Goal: Information Seeking & Learning: Find specific fact

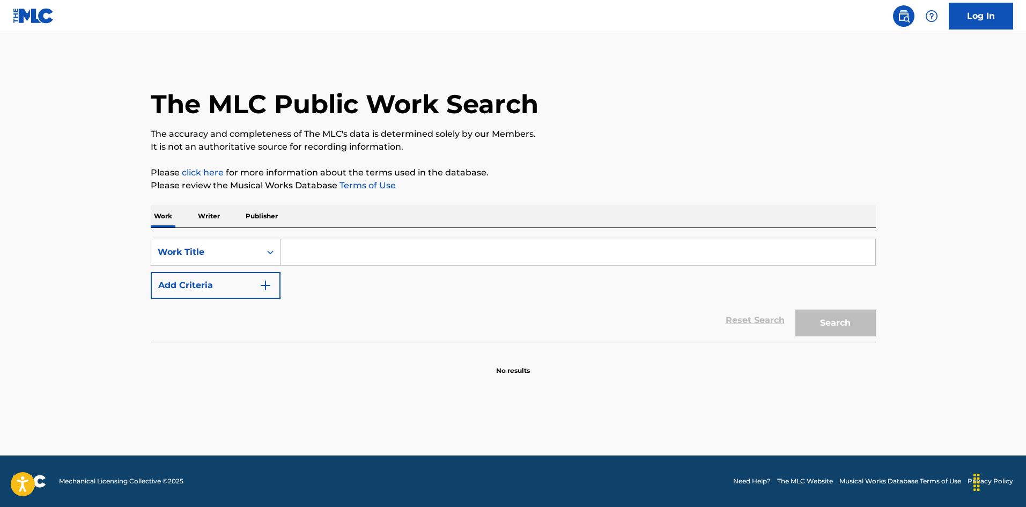
click at [316, 243] on input "Search Form" at bounding box center [578, 252] width 595 height 26
paste input "Heartache Aaron Walker"
click at [392, 250] on input "Heartache Aaron Walker" at bounding box center [578, 252] width 595 height 26
type input "Heartache Aaron"
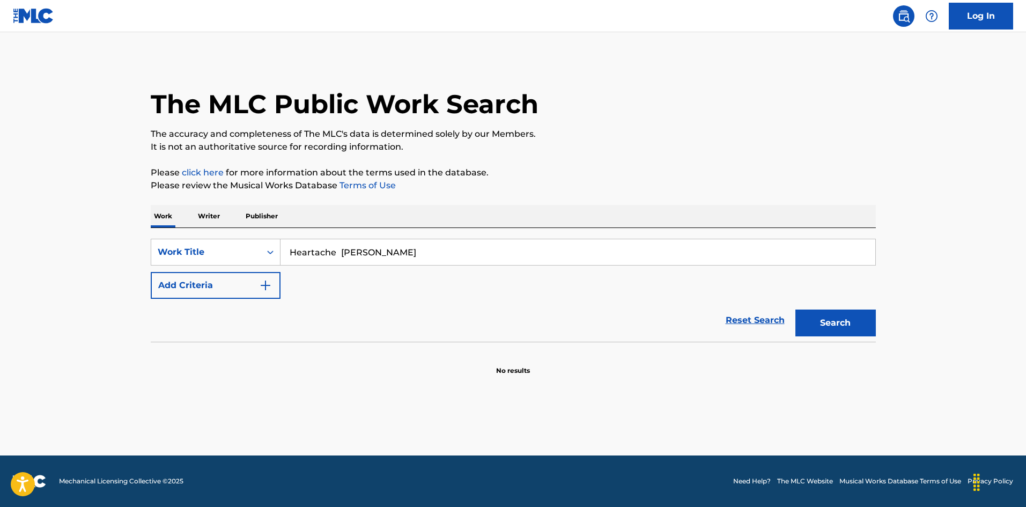
click at [269, 283] on img "Search Form" at bounding box center [265, 285] width 13 height 13
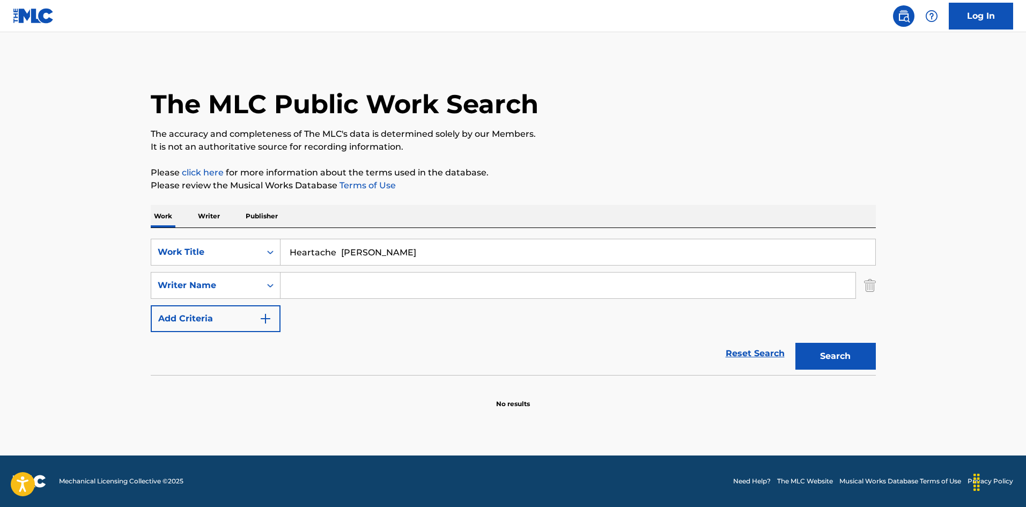
click at [303, 279] on input "Search Form" at bounding box center [568, 285] width 575 height 26
paste input "Walker"
type input "Walker"
click at [359, 239] on div "Heartache Aaron" at bounding box center [578, 252] width 595 height 27
drag, startPoint x: 344, startPoint y: 257, endPoint x: 438, endPoint y: 278, distance: 96.1
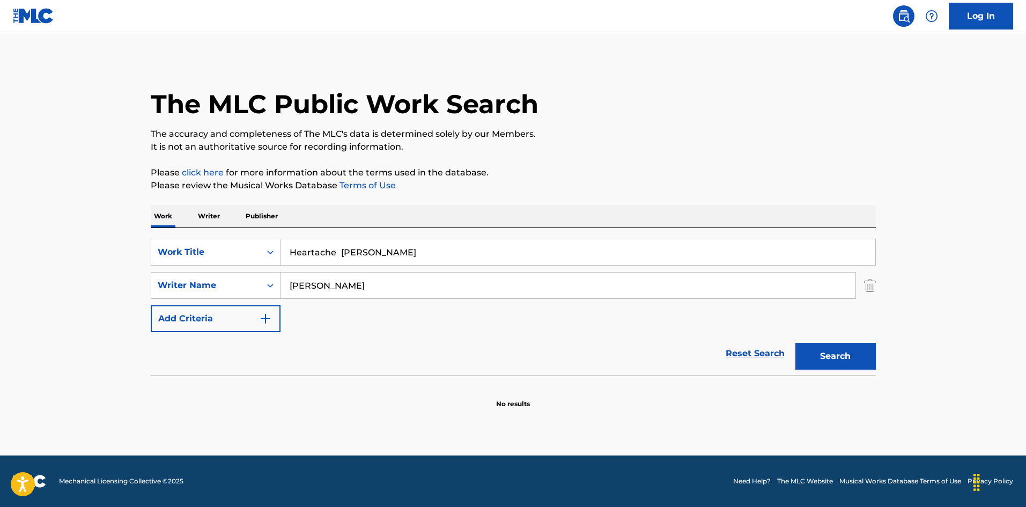
click at [432, 278] on div "SearchWithCriteria67402917-64a2-453b-ab29-fd2f9dd34e3d Work Title Heartache Aar…" at bounding box center [513, 285] width 725 height 93
type input "Heartache"
click at [822, 347] on button "Search" at bounding box center [835, 356] width 80 height 27
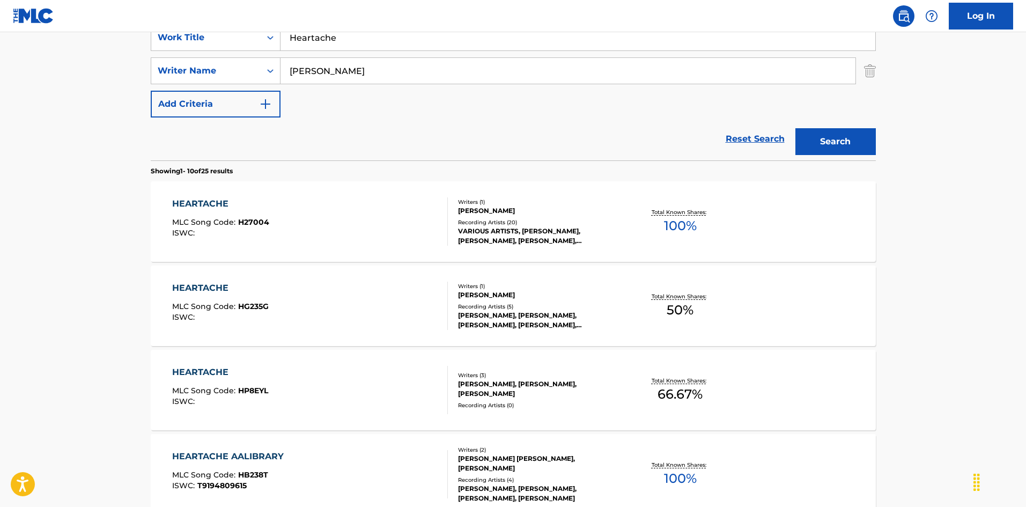
scroll to position [268, 0]
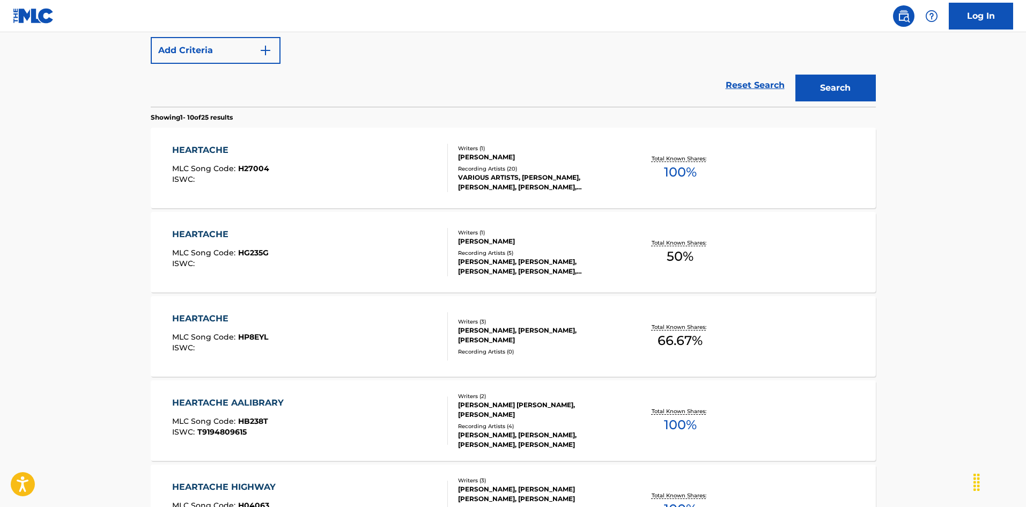
click at [404, 157] on div "HEARTACHE MLC Song Code : H27004 ISWC :" at bounding box center [310, 168] width 276 height 48
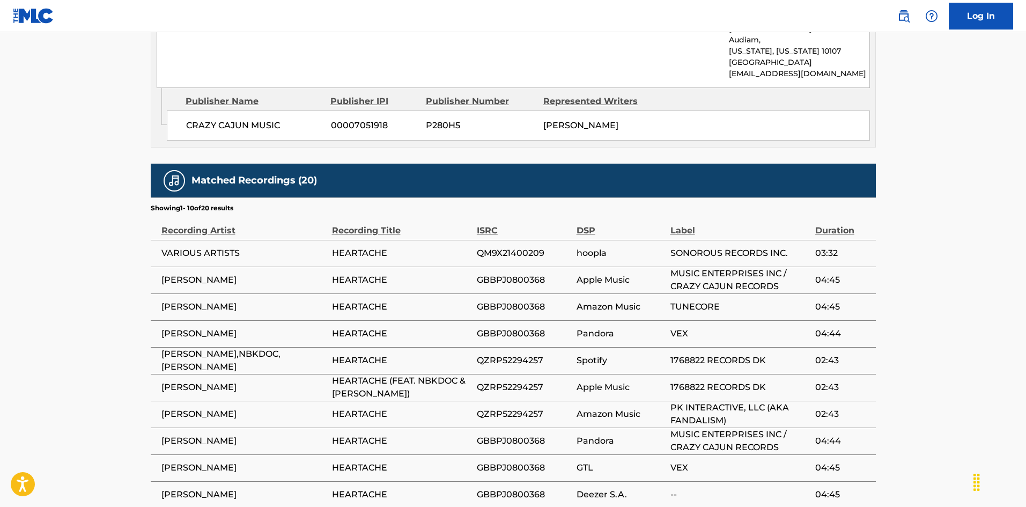
scroll to position [644, 0]
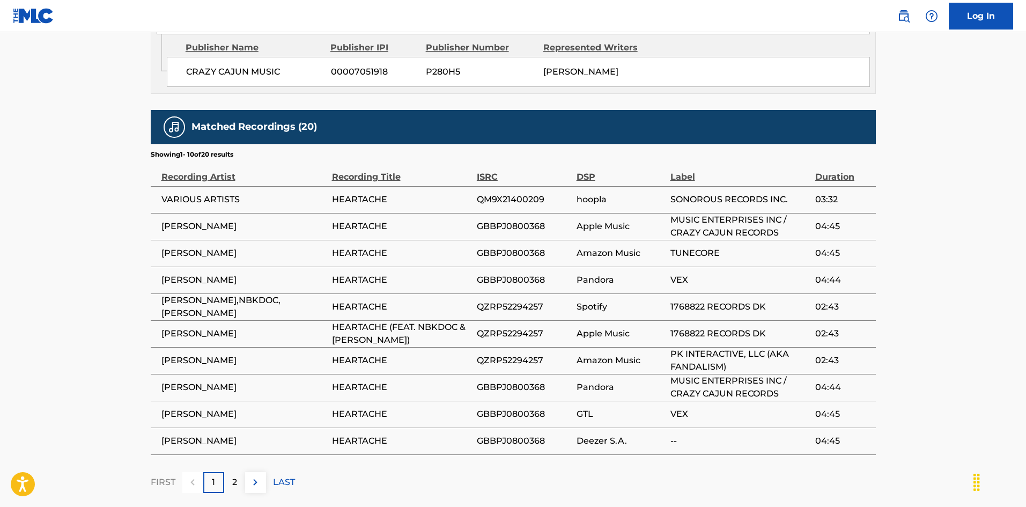
click at [235, 476] on p "2" at bounding box center [234, 482] width 5 height 13
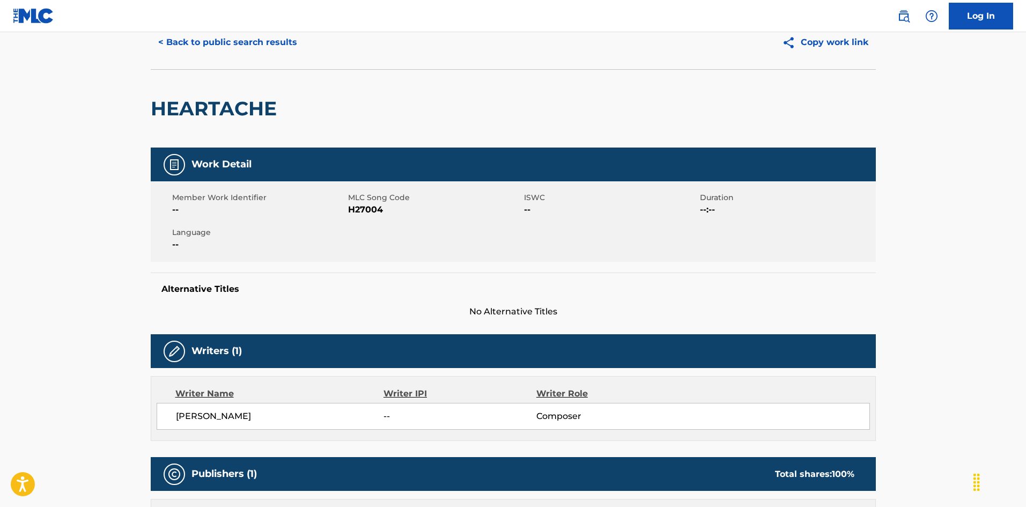
scroll to position [0, 0]
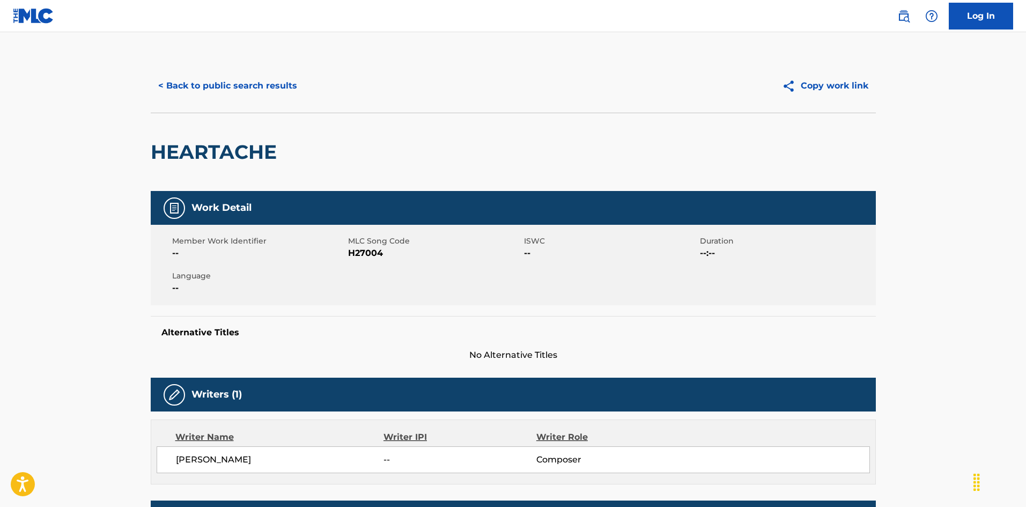
click at [252, 86] on button "< Back to public search results" at bounding box center [228, 85] width 154 height 27
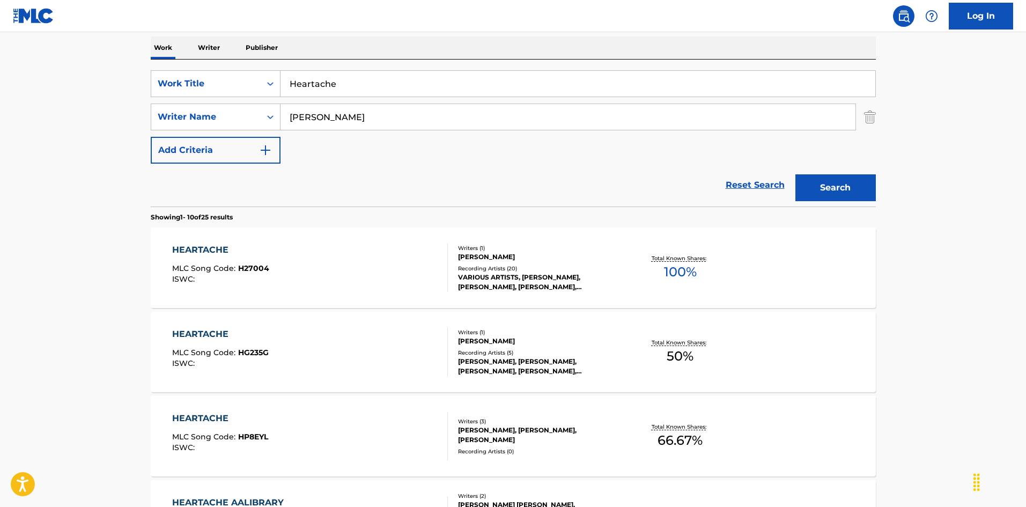
scroll to position [115, 0]
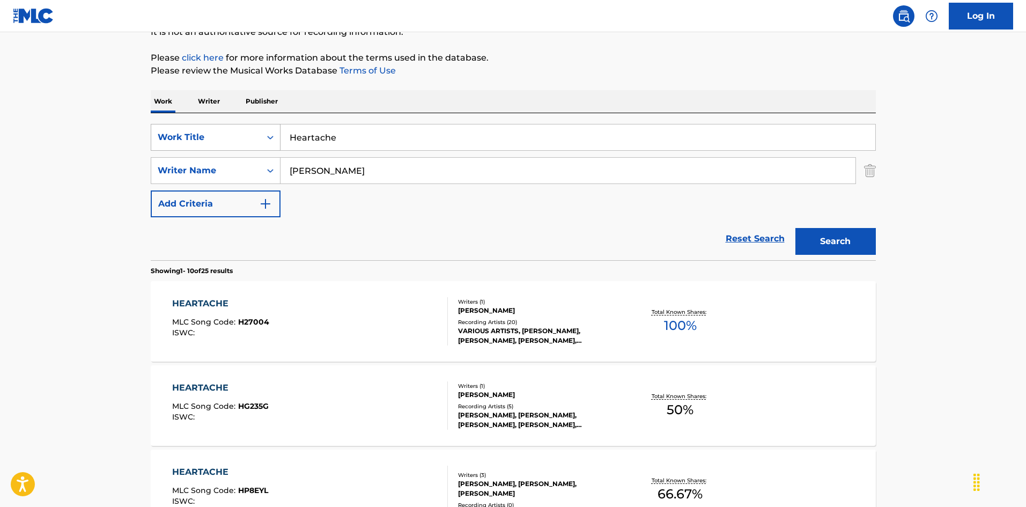
drag, startPoint x: 349, startPoint y: 136, endPoint x: 250, endPoint y: 128, distance: 99.0
click at [246, 125] on div "SearchWithCriteria67402917-64a2-453b-ab29-fd2f9dd34e3d Work Title Heartache" at bounding box center [513, 137] width 725 height 27
paste input "ven Tell Me Where She's Gone Oscar Lee Perry|Mack Cleaven Bailey"
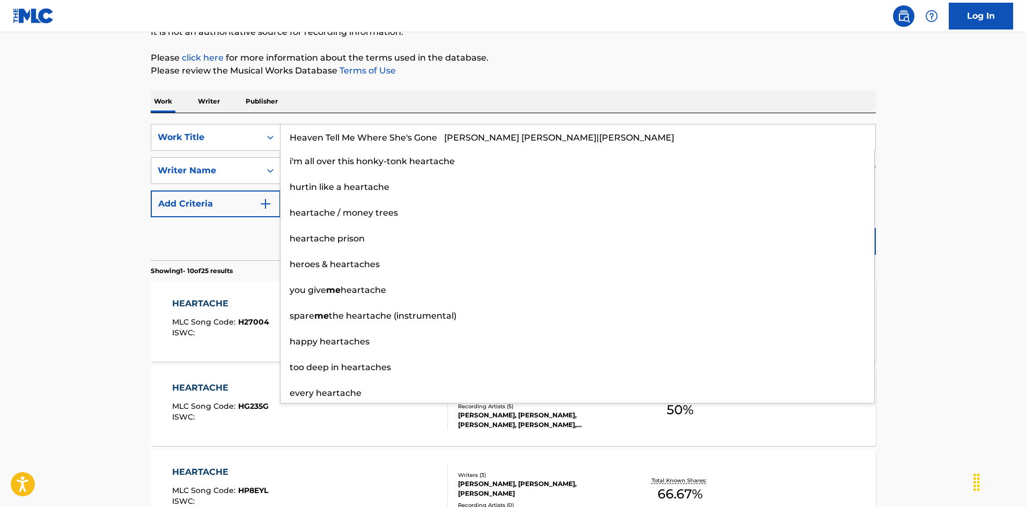
click at [575, 134] on input "Heaven Tell Me Where She's Gone Oscar Lee Perry|Mack Cleaven Bailey" at bounding box center [578, 137] width 595 height 26
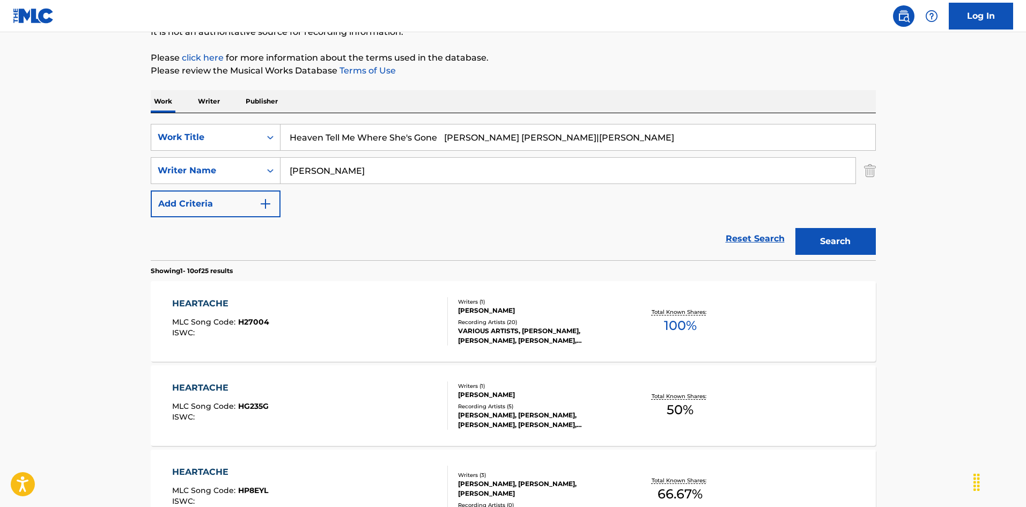
drag, startPoint x: 588, startPoint y: 139, endPoint x: 638, endPoint y: 142, distance: 50.0
click at [638, 142] on input "Heaven Tell Me Where She's Gone Oscar Lee Perry|Mack Cleaven Bailey" at bounding box center [578, 137] width 595 height 26
type input "Heaven Tell Me Where She's Gone Oscar Lee Perry|Mack Cleaven"
click at [275, 169] on div "SearchWithCriteriaadcccdf0-fcf3-4e11-8096-982fc69c13b2 Writer Name Walker" at bounding box center [513, 170] width 725 height 27
paste input "Bailey"
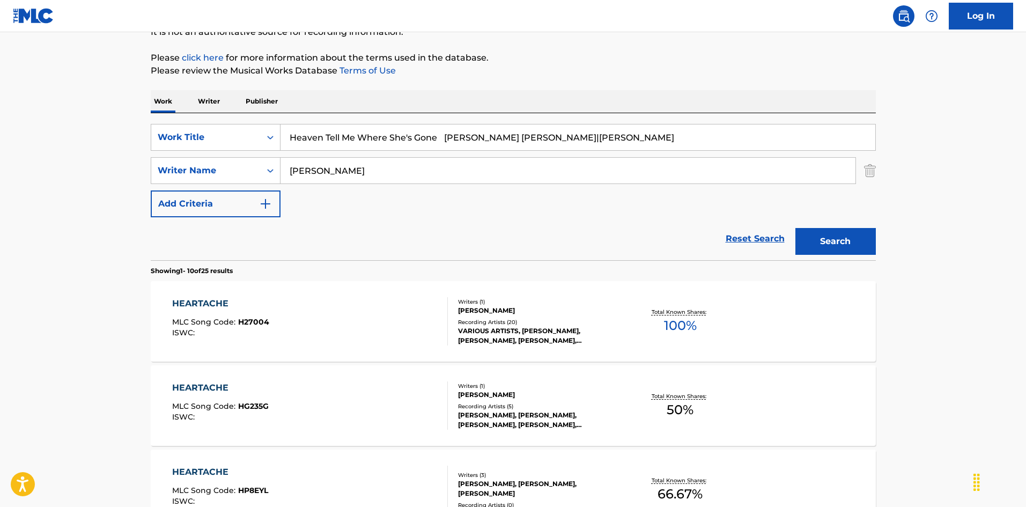
type input "Bailey"
drag, startPoint x: 457, startPoint y: 134, endPoint x: 525, endPoint y: 138, distance: 67.7
click at [525, 138] on input "Heaven Tell Me Where She's Gone Oscar Lee Perry|Mack Cleaven" at bounding box center [578, 137] width 595 height 26
type input "Heaven Tell Me Where She's Gone |Mack Cleaven"
drag, startPoint x: 328, startPoint y: 171, endPoint x: 270, endPoint y: 167, distance: 58.6
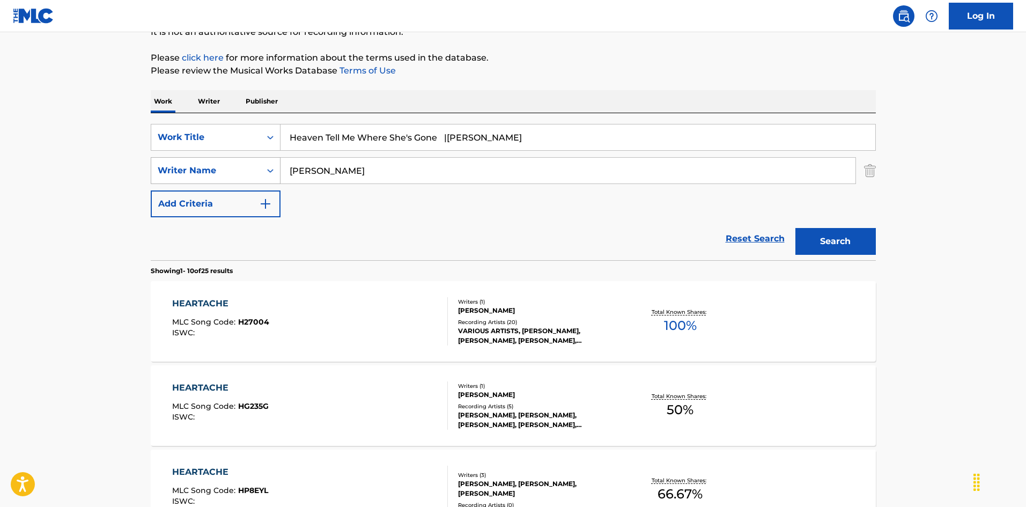
click at [256, 169] on div "SearchWithCriteriaadcccdf0-fcf3-4e11-8096-982fc69c13b2 Writer Name Bailey" at bounding box center [513, 170] width 725 height 27
paste input "Oscar Lee Perr"
type input "[PERSON_NAME] [PERSON_NAME]"
click at [468, 136] on input "Heaven Tell Me Where She's Gone |Mack Cleaven" at bounding box center [578, 137] width 595 height 26
drag, startPoint x: 448, startPoint y: 137, endPoint x: 586, endPoint y: 166, distance: 140.9
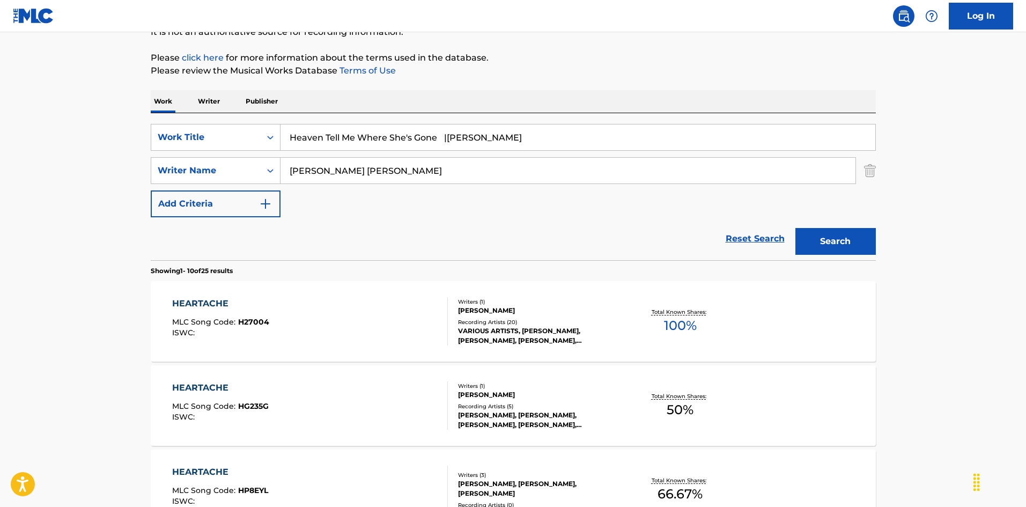
click at [586, 166] on div "SearchWithCriteria67402917-64a2-453b-ab29-fd2f9dd34e3d Work Title Heaven Tell M…" at bounding box center [513, 170] width 725 height 93
type input "Heaven Tell Me Where She's Gone"
click at [833, 240] on button "Search" at bounding box center [835, 241] width 80 height 27
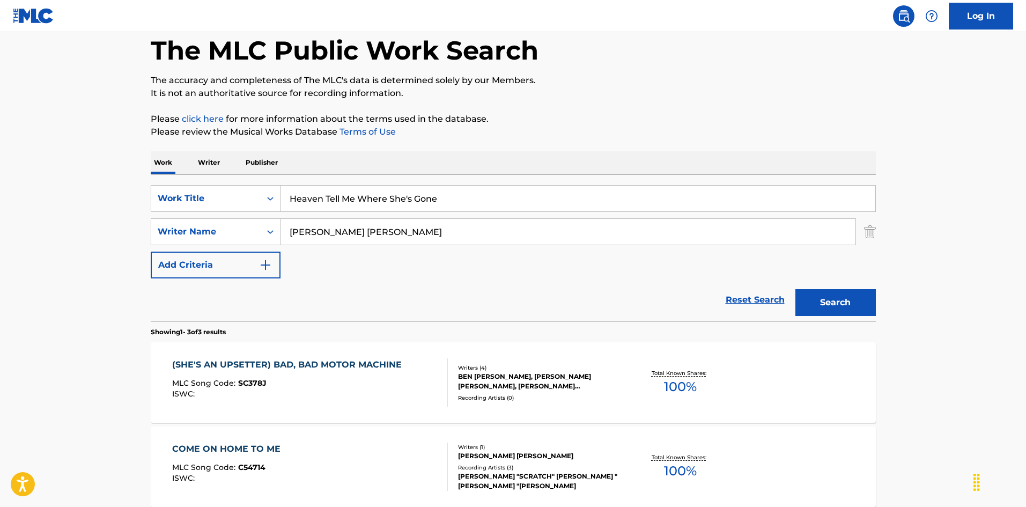
scroll to position [161, 0]
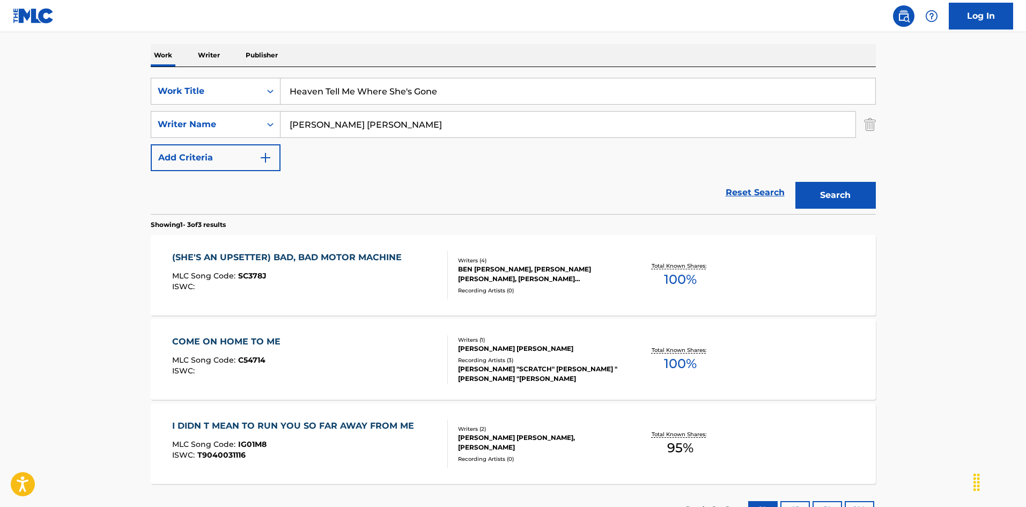
click at [829, 193] on button "Search" at bounding box center [835, 195] width 80 height 27
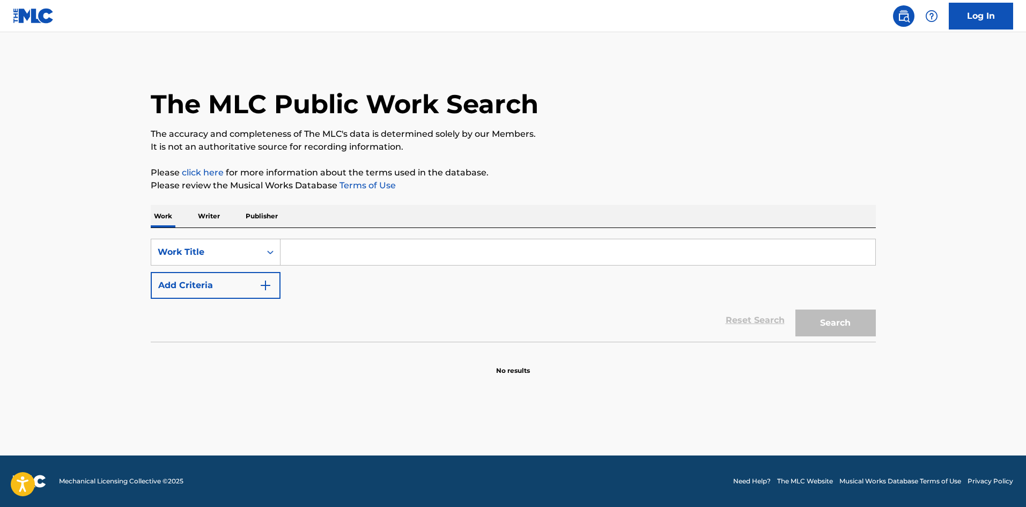
click at [290, 250] on input "Search Form" at bounding box center [578, 252] width 595 height 26
paste input "Heaven Tell Me Where She's Gone"
type input "Heaven Tell Me Where She's Gone"
click at [835, 320] on button "Search" at bounding box center [835, 322] width 80 height 27
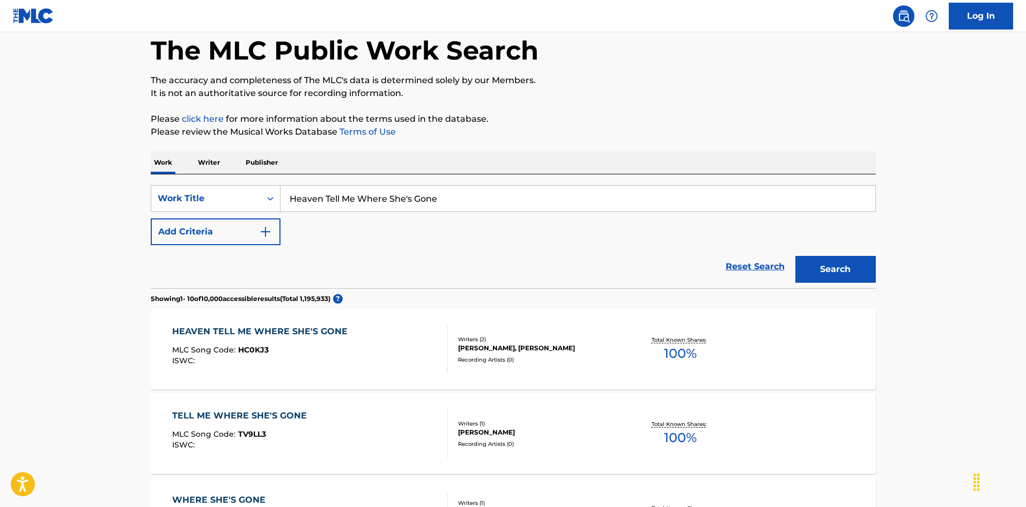
scroll to position [107, 0]
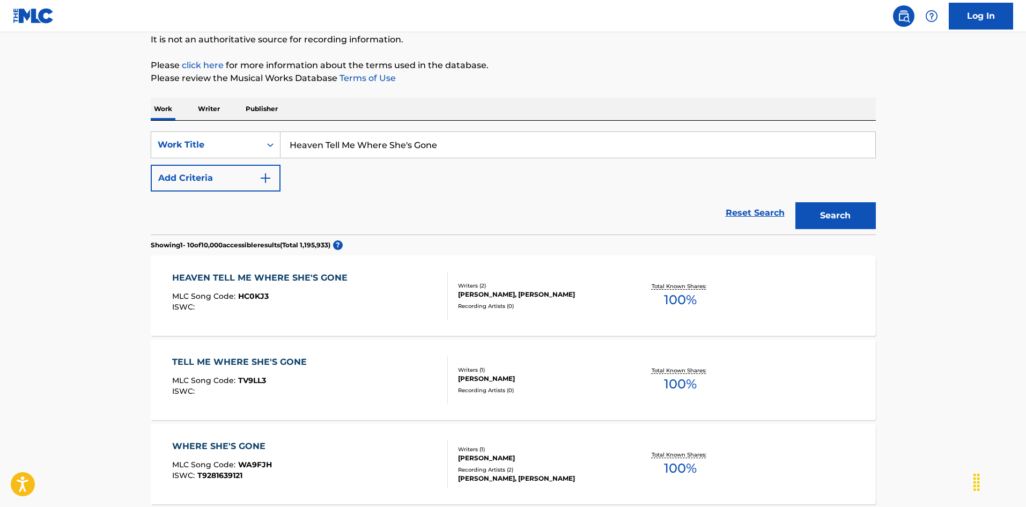
click at [383, 298] on div "HEAVEN TELL ME WHERE SHE'S GONE MLC Song Code : HC0KJ3 ISWC :" at bounding box center [310, 295] width 276 height 48
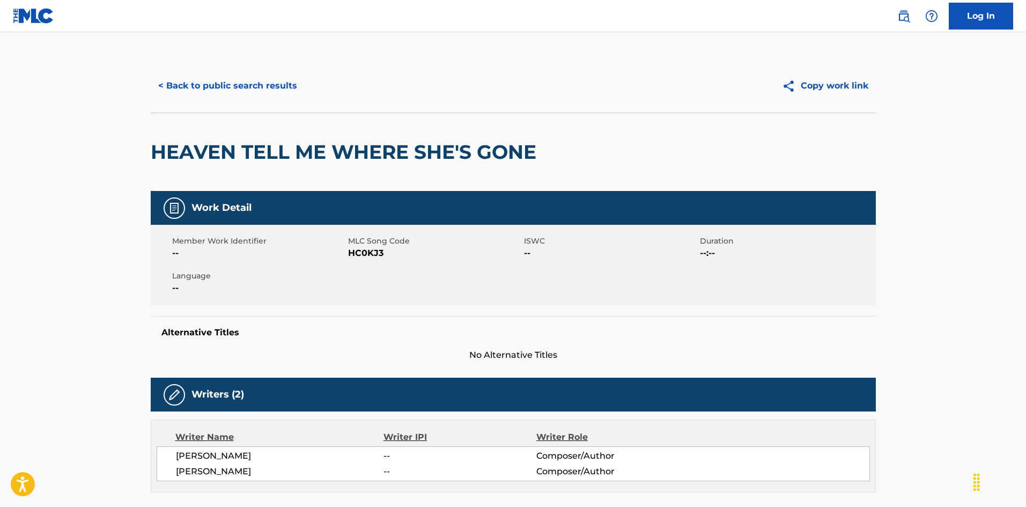
click at [254, 90] on button "< Back to public search results" at bounding box center [228, 85] width 154 height 27
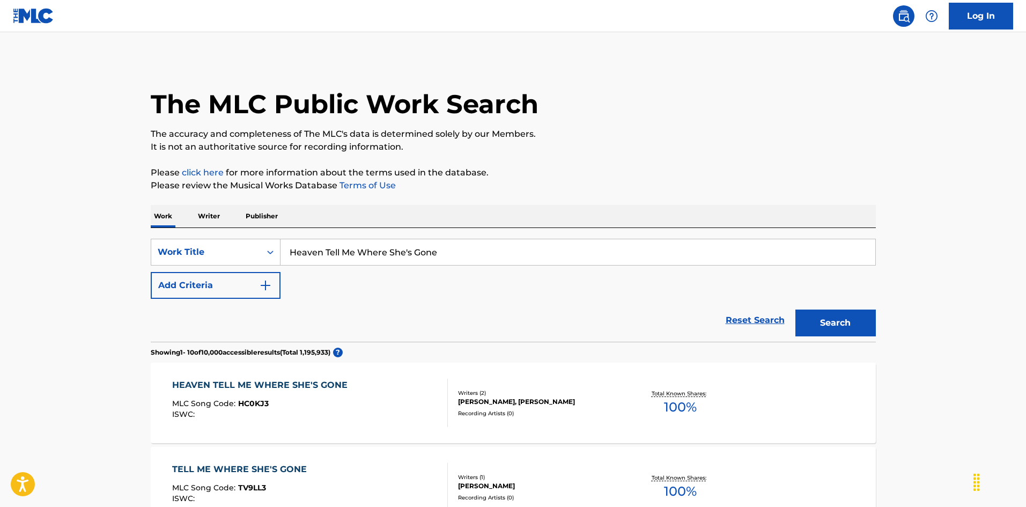
scroll to position [107, 0]
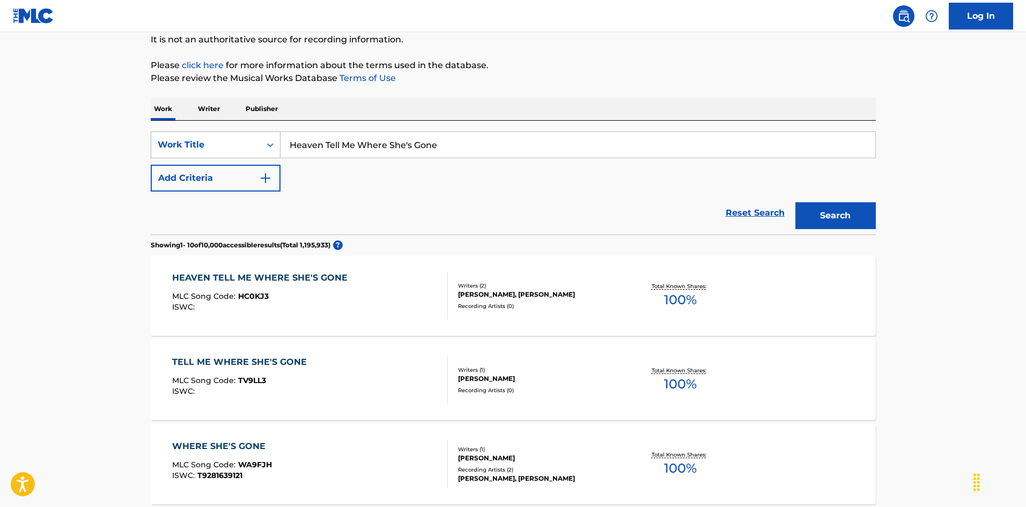
click at [230, 138] on div "SearchWithCriteria2b42883d-d405-4fd6-b43b-e9117ca2f3e4 Work Title Heaven Tell M…" at bounding box center [513, 144] width 725 height 27
paste input "re All Alone [PERSON_NAME]"
click at [436, 138] on input "Here All Alone [PERSON_NAME]" at bounding box center [578, 145] width 595 height 26
drag, startPoint x: 469, startPoint y: 147, endPoint x: 481, endPoint y: 143, distance: 12.4
click at [481, 143] on input "Here All Alone [PERSON_NAME]" at bounding box center [578, 145] width 595 height 26
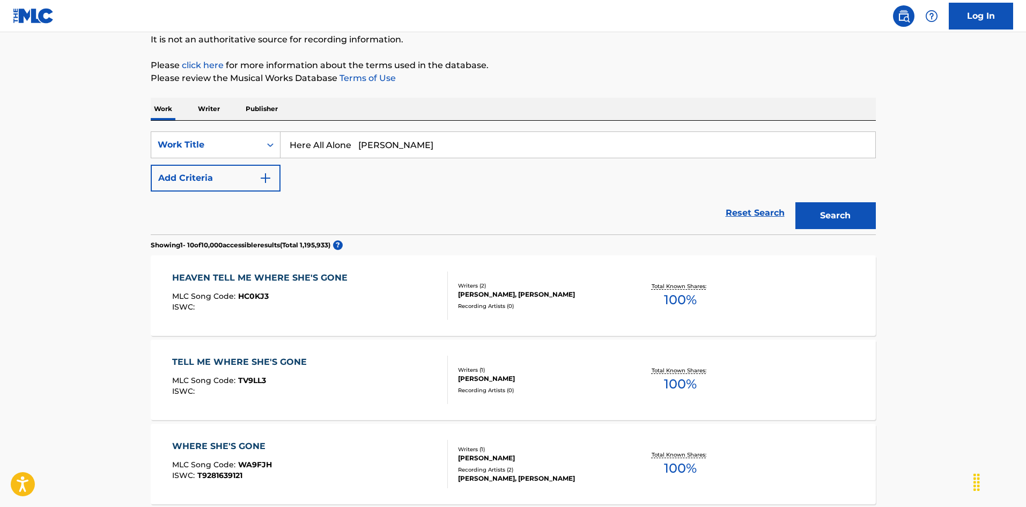
type input "Here All Alone [PERSON_NAME]"
click at [264, 175] on img "Search Form" at bounding box center [265, 178] width 13 height 13
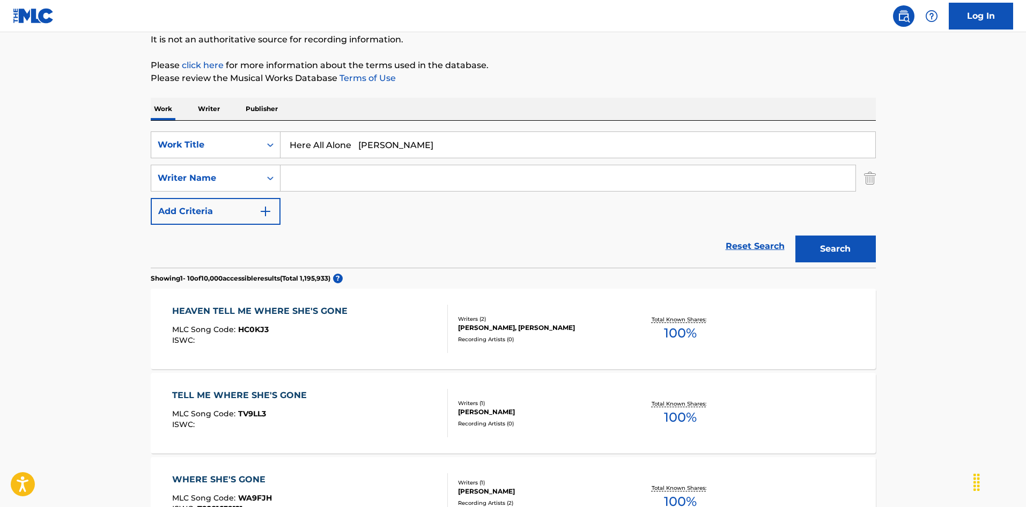
click at [322, 181] on input "Search Form" at bounding box center [568, 178] width 575 height 26
paste input "[PERSON_NAME]"
type input "[PERSON_NAME]"
click at [384, 144] on input "Here All Alone [PERSON_NAME]" at bounding box center [578, 145] width 595 height 26
drag, startPoint x: 360, startPoint y: 143, endPoint x: 518, endPoint y: 172, distance: 160.3
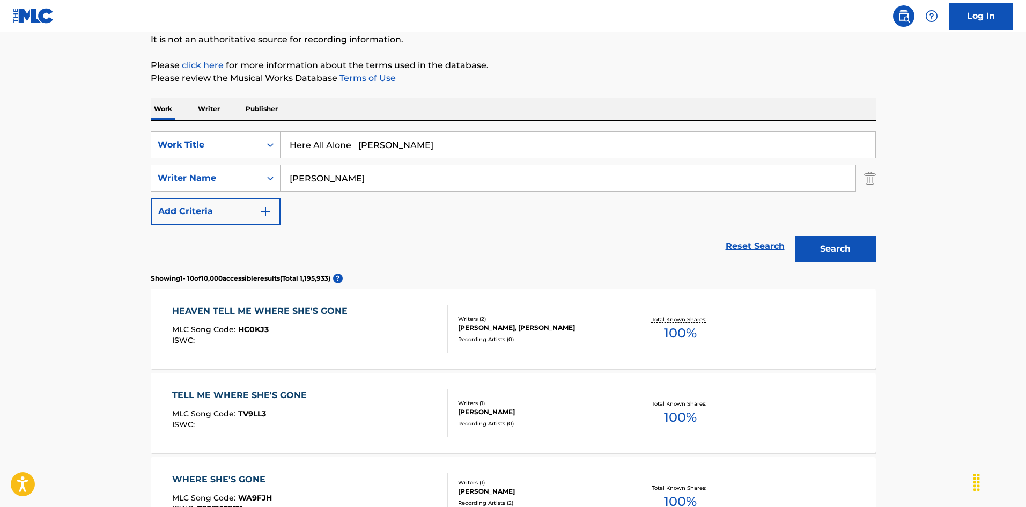
click at [518, 172] on div "SearchWithCriteria2b42883d-d405-4fd6-b43b-e9117ca2f3e4 Work Title Here All Alon…" at bounding box center [513, 177] width 725 height 93
type input "Here All Alone"
click at [823, 253] on button "Search" at bounding box center [835, 248] width 80 height 27
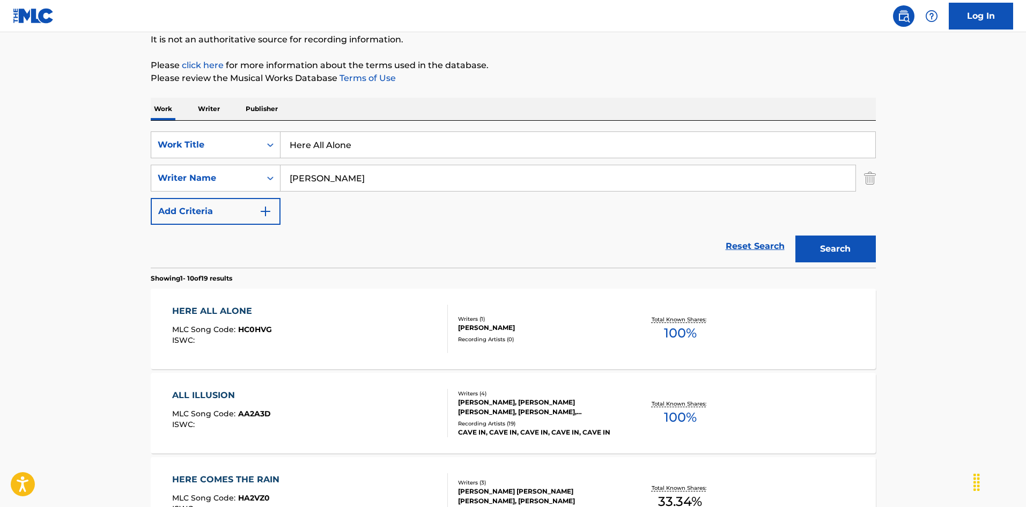
click at [429, 322] on div "HERE ALL ALONE MLC Song Code : HC0HVG ISWC :" at bounding box center [310, 329] width 276 height 48
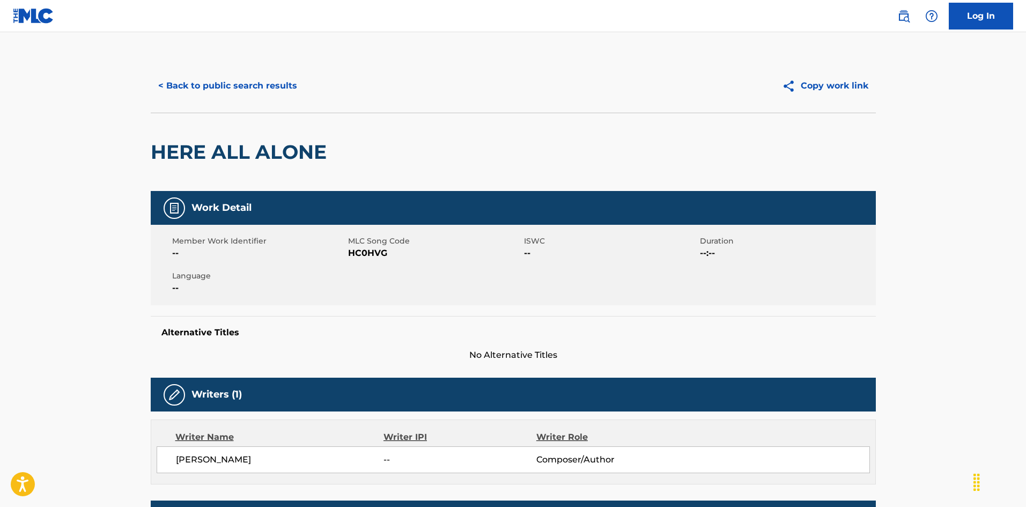
click at [282, 90] on button "< Back to public search results" at bounding box center [228, 85] width 154 height 27
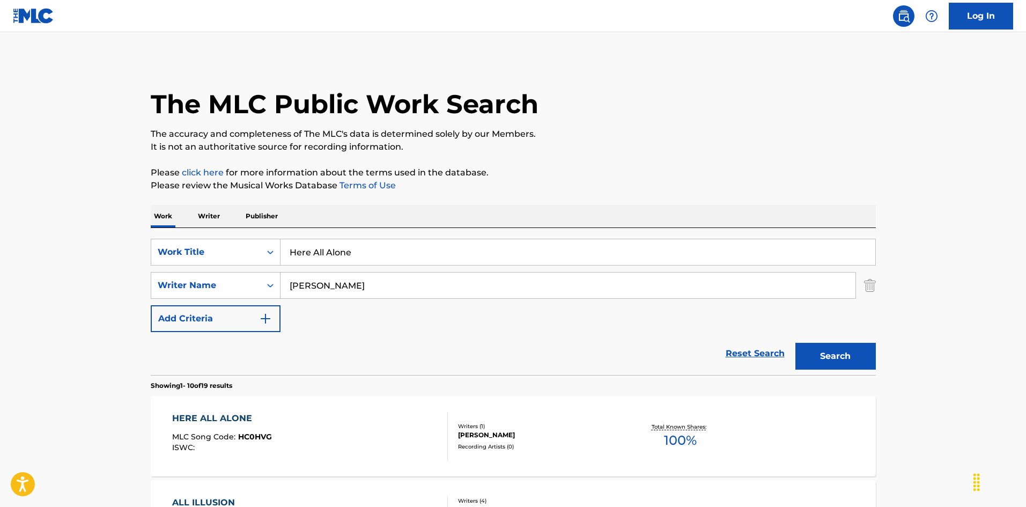
scroll to position [107, 0]
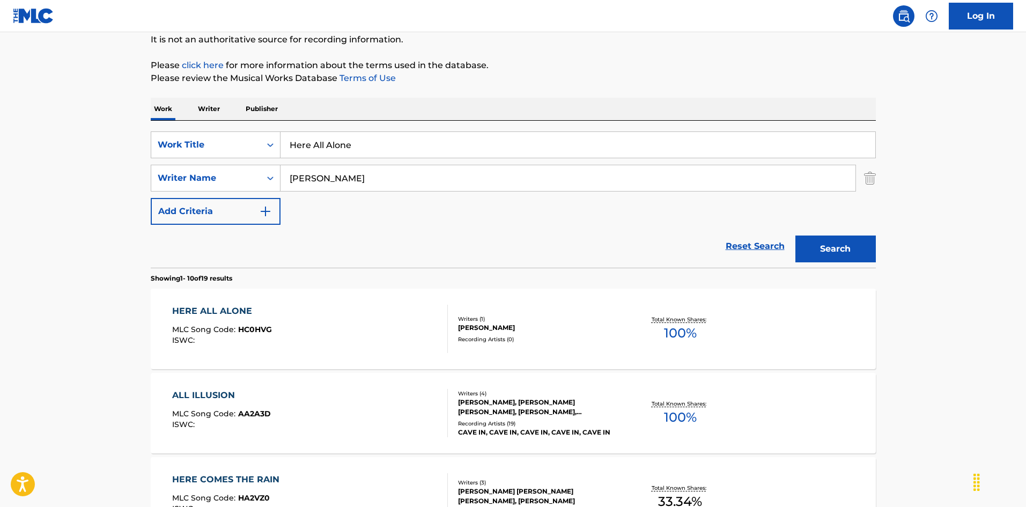
drag, startPoint x: 350, startPoint y: 142, endPoint x: 286, endPoint y: 146, distance: 63.9
click at [283, 144] on input "Here All Alone" at bounding box center [578, 145] width 595 height 26
paste input "I Am In [GEOGRAPHIC_DATA] [PERSON_NAME]"
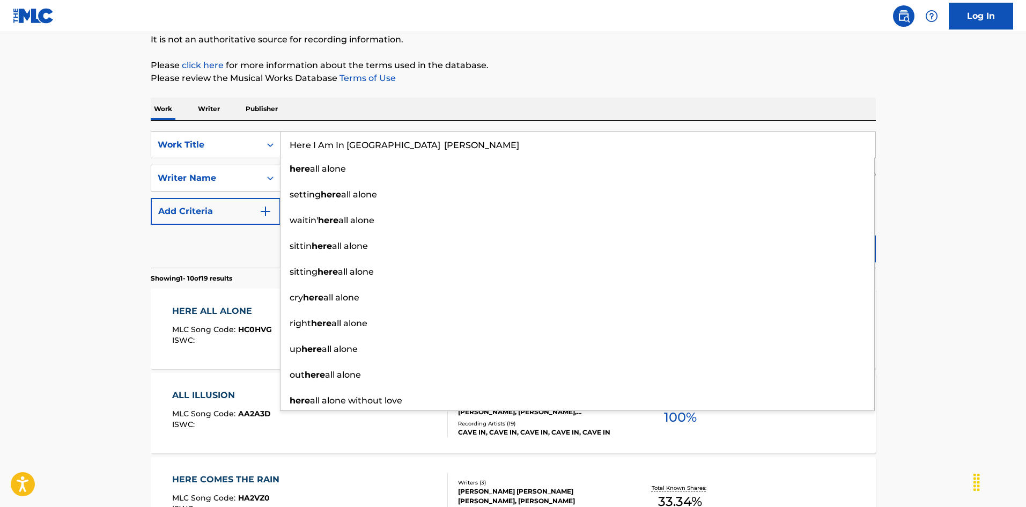
click at [412, 145] on input "Here I Am In [GEOGRAPHIC_DATA] [PERSON_NAME]" at bounding box center [578, 145] width 595 height 26
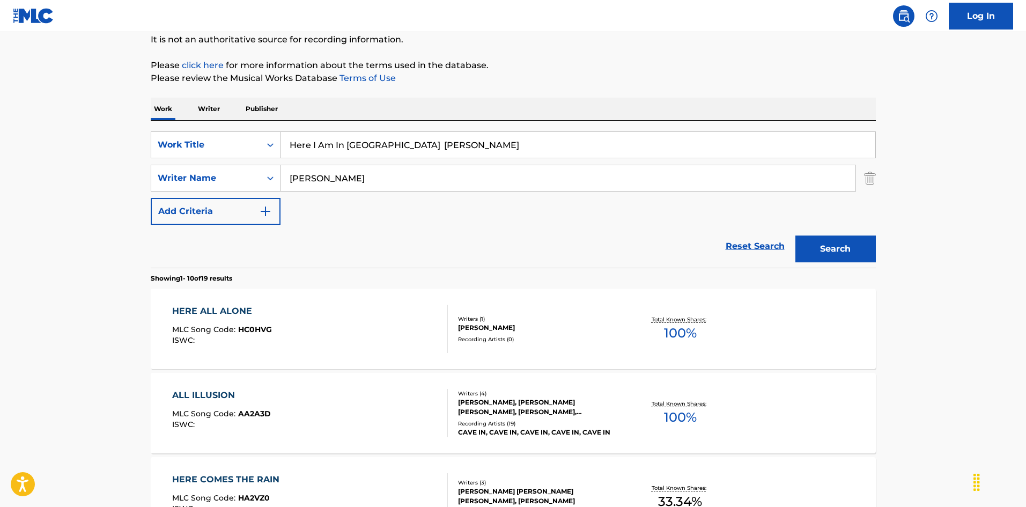
drag, startPoint x: 391, startPoint y: 142, endPoint x: 440, endPoint y: 144, distance: 49.4
click at [440, 144] on input "Here I Am In [GEOGRAPHIC_DATA] [PERSON_NAME]" at bounding box center [578, 145] width 595 height 26
type input "Here I Am In [GEOGRAPHIC_DATA] J."
click at [231, 177] on div "SearchWithCriteria79e32d5b-329f-4b89-a515-28a8b634be34 Writer Name [PERSON_NAME]" at bounding box center [513, 178] width 725 height 27
paste input "[PERSON_NAME]"
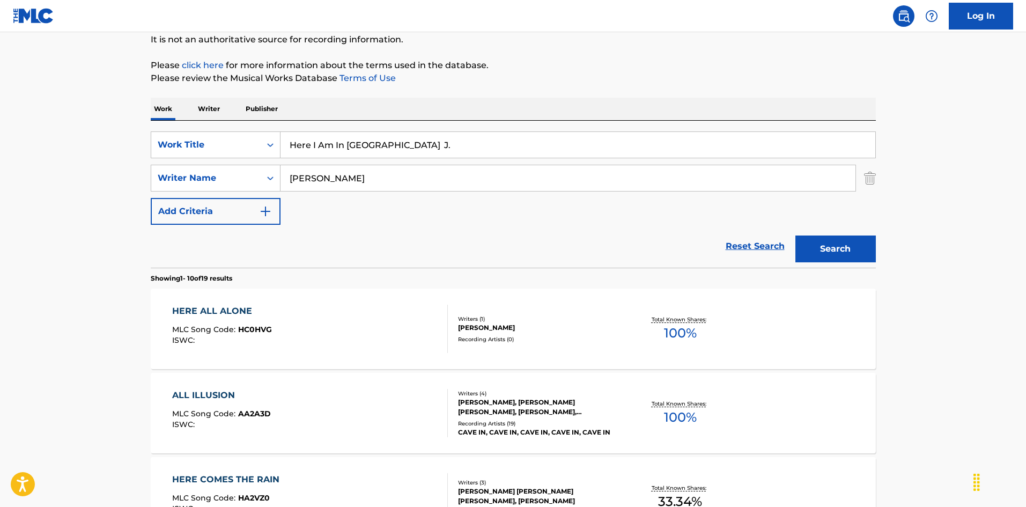
type input "[PERSON_NAME]"
click at [390, 136] on input "Here I Am In [GEOGRAPHIC_DATA] J." at bounding box center [578, 145] width 595 height 26
drag, startPoint x: 379, startPoint y: 146, endPoint x: 426, endPoint y: 147, distance: 47.2
click at [426, 147] on input "Here I Am In [GEOGRAPHIC_DATA] J." at bounding box center [578, 145] width 595 height 26
type input "Here I Am In [GEOGRAPHIC_DATA]"
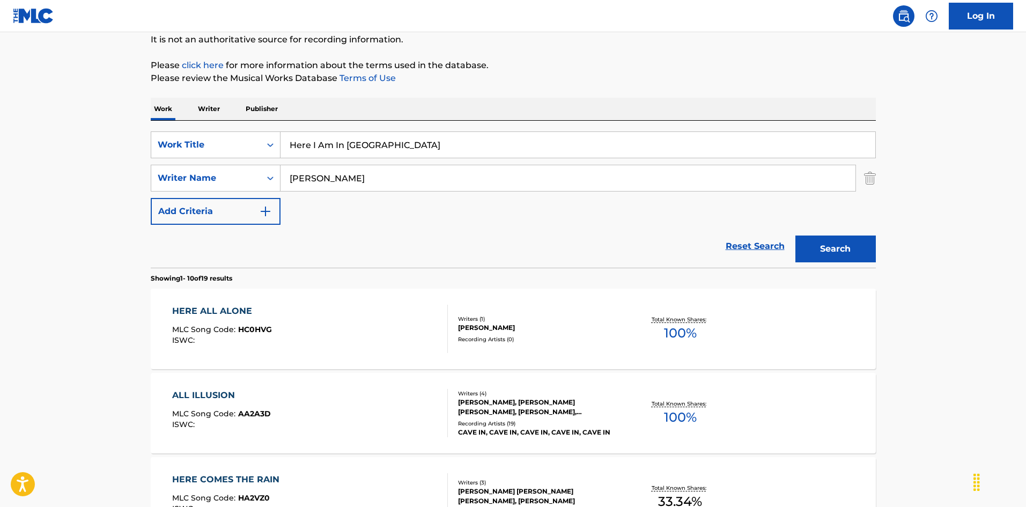
drag, startPoint x: 838, startPoint y: 249, endPoint x: 728, endPoint y: 248, distance: 110.0
click at [838, 248] on button "Search" at bounding box center [835, 248] width 80 height 27
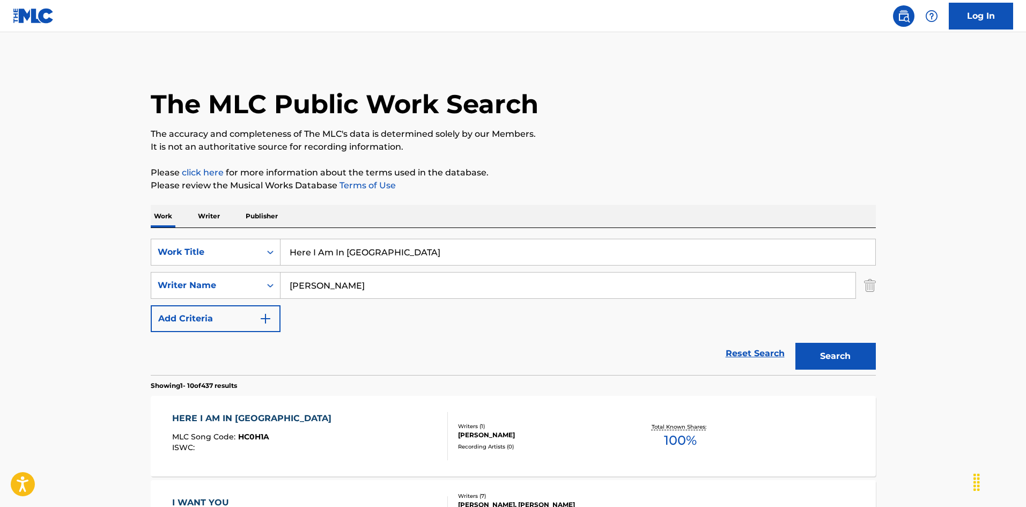
scroll to position [54, 0]
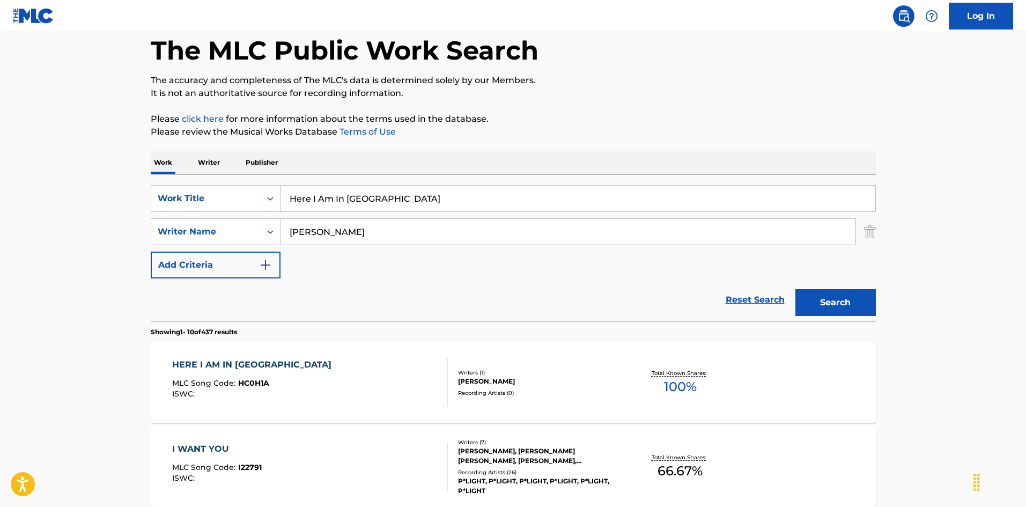
click at [370, 365] on div "HERE I AM IN [GEOGRAPHIC_DATA] MLC Song Code : HC0H1A ISWC :" at bounding box center [310, 382] width 276 height 48
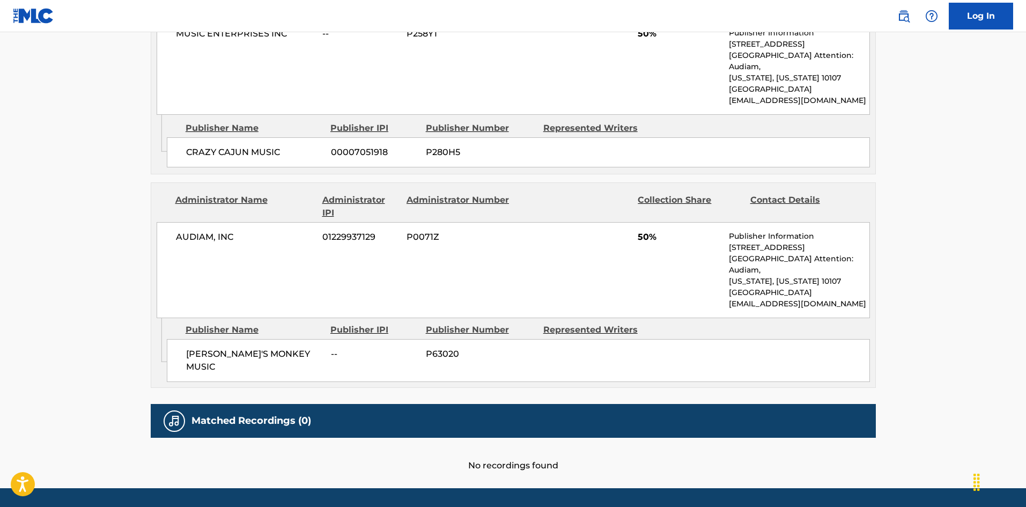
scroll to position [510, 0]
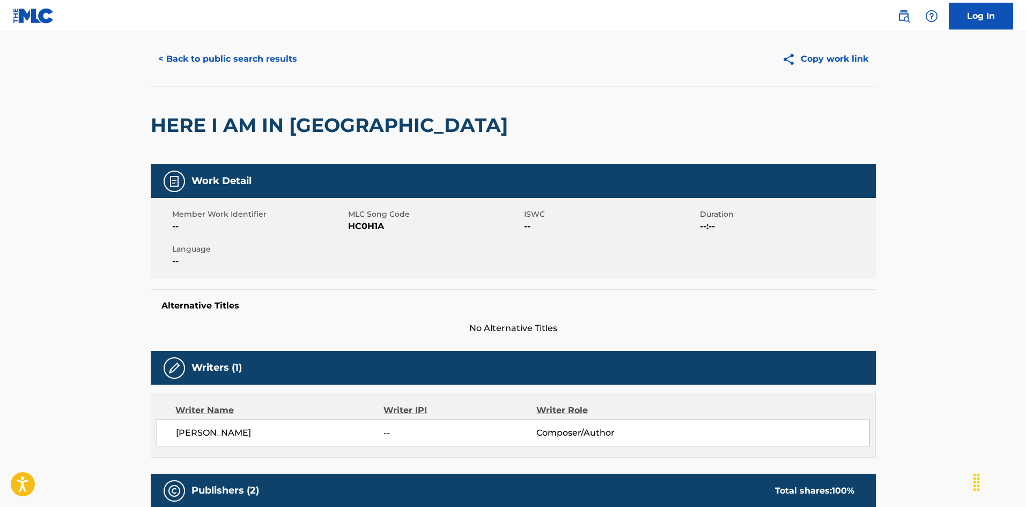
click at [271, 62] on button "< Back to public search results" at bounding box center [228, 59] width 154 height 27
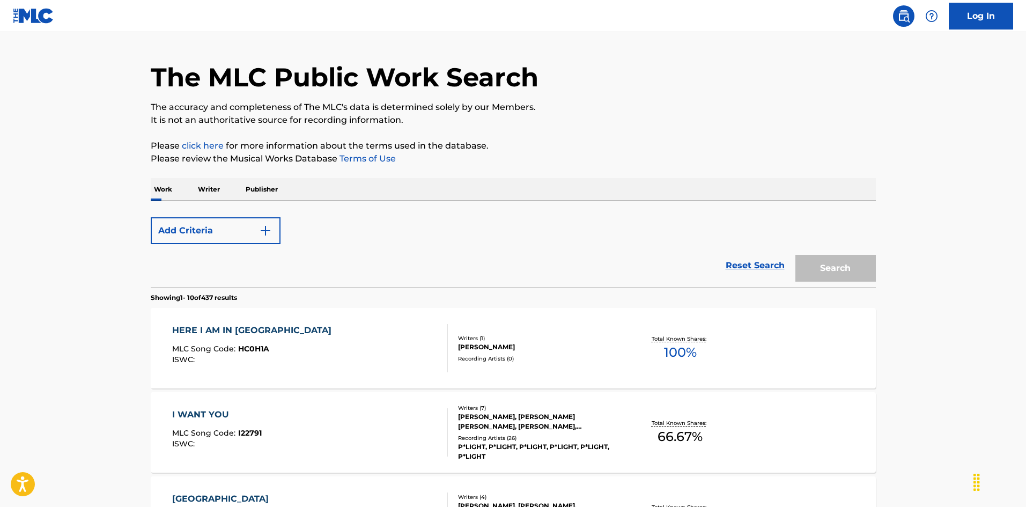
scroll to position [54, 0]
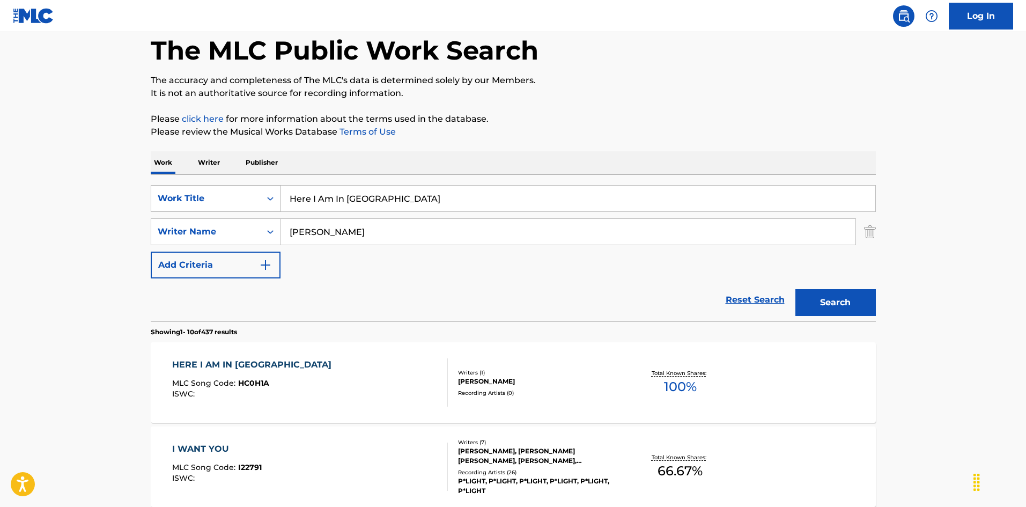
drag, startPoint x: 376, startPoint y: 197, endPoint x: 279, endPoint y: 191, distance: 96.7
click at [261, 202] on div "SearchWithCriteria2b42883d-d405-4fd6-b43b-e9117ca2f3e4 Work Title Here I Am In …" at bounding box center [513, 198] width 725 height 27
paste input "y Little Girl [PERSON_NAME]|[PERSON_NAME]|[PERSON_NAME]|[PERSON_NAME]"
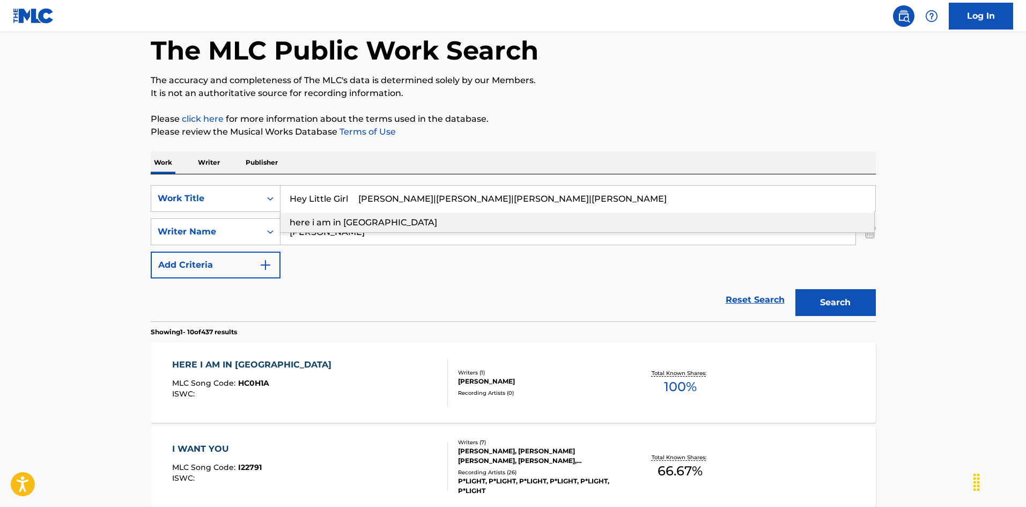
click at [431, 190] on input "Hey Little Girl [PERSON_NAME]|[PERSON_NAME]|[PERSON_NAME]|[PERSON_NAME]" at bounding box center [578, 199] width 595 height 26
drag, startPoint x: 561, startPoint y: 197, endPoint x: 632, endPoint y: 197, distance: 70.8
click at [631, 197] on input "Hey Little Girl [PERSON_NAME]|[PERSON_NAME]|[PERSON_NAME]|[PERSON_NAME]" at bounding box center [578, 199] width 595 height 26
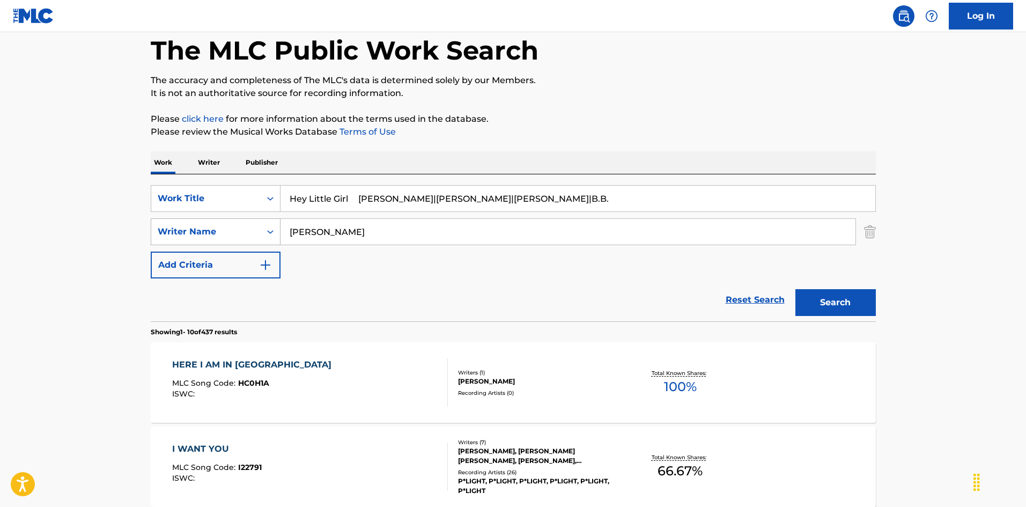
type input "Hey Little Girl [PERSON_NAME]|[PERSON_NAME]|[PERSON_NAME]|B.B."
click at [255, 232] on div "SearchWithCriteria79e32d5b-329f-4b89-a515-28a8b634be34 Writer Name [PERSON_NAME]" at bounding box center [513, 231] width 725 height 27
paste input "[PERSON_NAME]"
type input "[PERSON_NAME]"
click at [375, 188] on input "Hey Little Girl [PERSON_NAME]|[PERSON_NAME]|[PERSON_NAME]|B.B." at bounding box center [578, 199] width 595 height 26
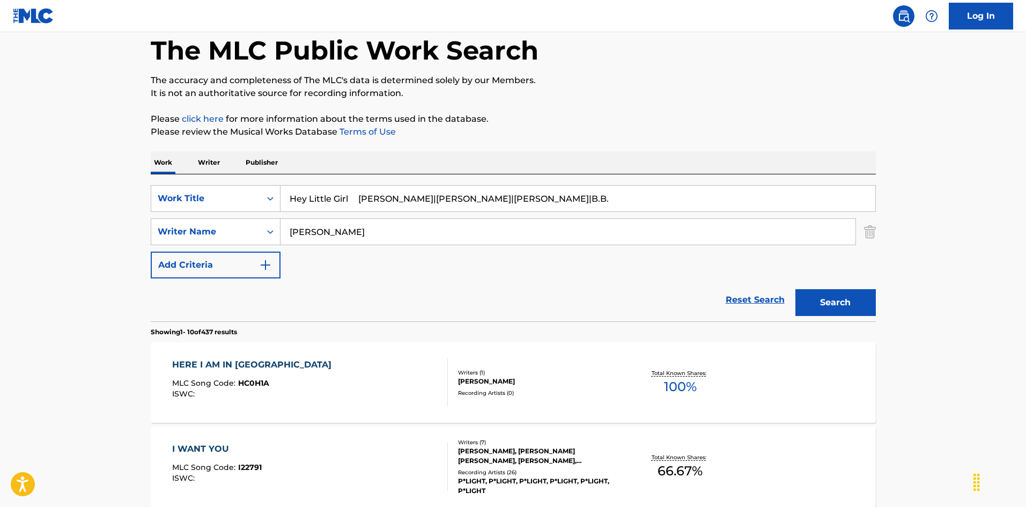
drag, startPoint x: 419, startPoint y: 196, endPoint x: 614, endPoint y: 206, distance: 194.4
click at [614, 206] on input "Hey Little Girl [PERSON_NAME]|[PERSON_NAME]|[PERSON_NAME]|B.B." at bounding box center [578, 199] width 595 height 26
type input "Hey Little Girl"
click at [840, 304] on button "Search" at bounding box center [835, 302] width 80 height 27
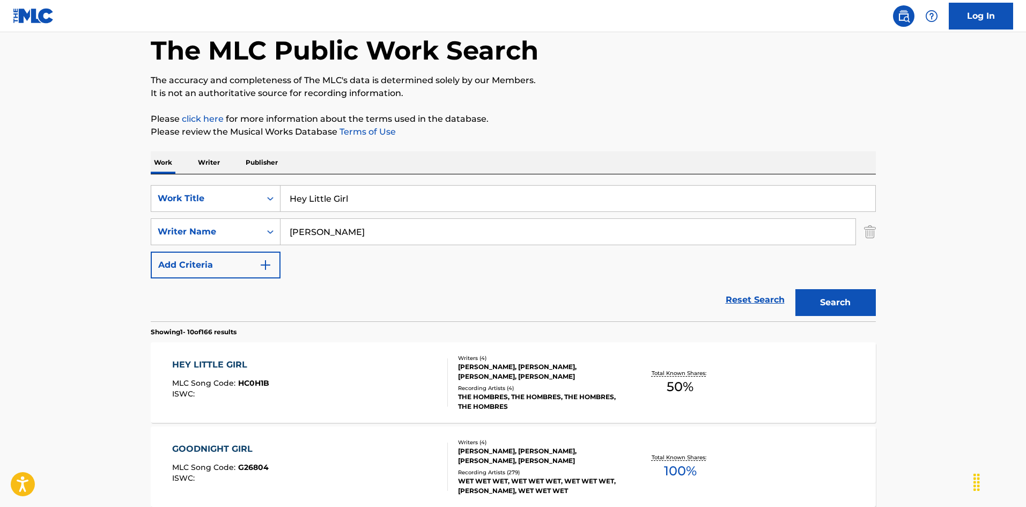
scroll to position [107, 0]
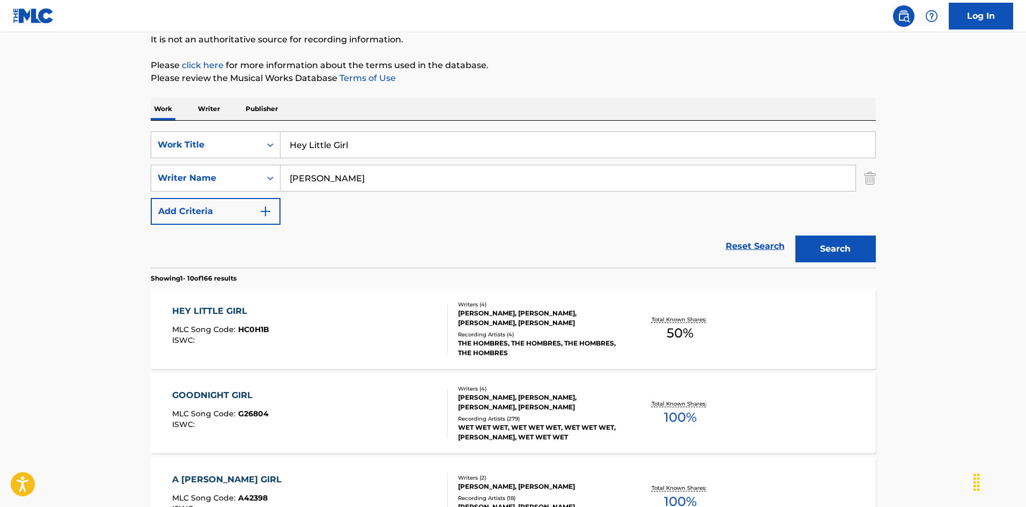
click at [394, 323] on div "HEY LITTLE GIRL MLC Song Code : HC0H1B ISWC :" at bounding box center [310, 329] width 276 height 48
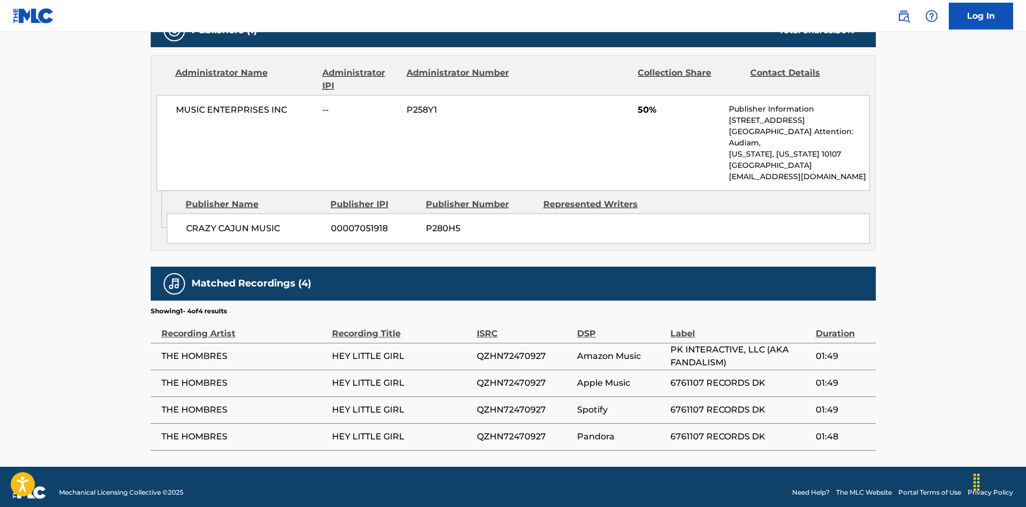
scroll to position [419, 0]
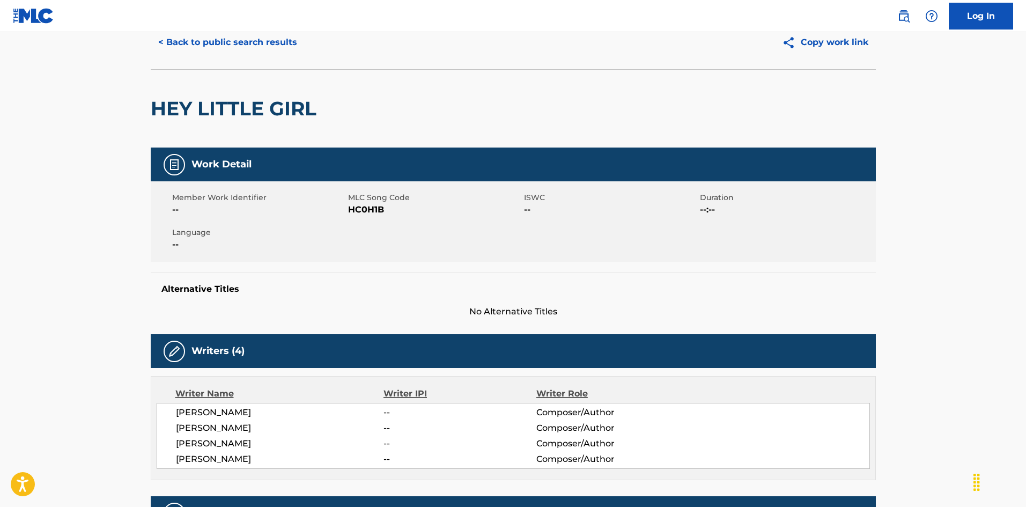
click at [256, 46] on button "< Back to public search results" at bounding box center [228, 42] width 154 height 27
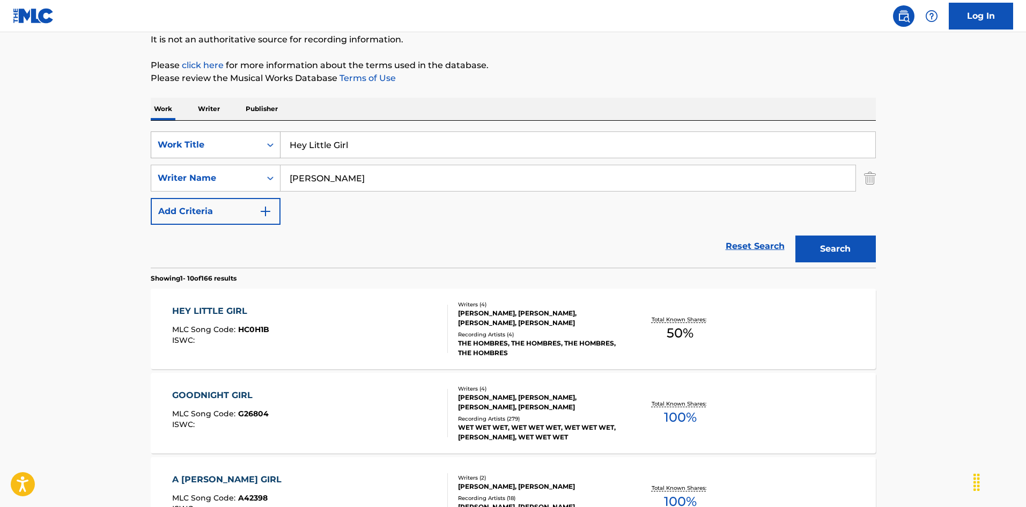
drag, startPoint x: 281, startPoint y: 129, endPoint x: 255, endPoint y: 134, distance: 26.7
click at [244, 130] on div "SearchWithCriteria2b42883d-d405-4fd6-b43b-e9117ca2f3e4 Work Title Hey Little Gi…" at bounding box center [513, 194] width 725 height 147
paste input "There My Friend [PERSON_NAME]"
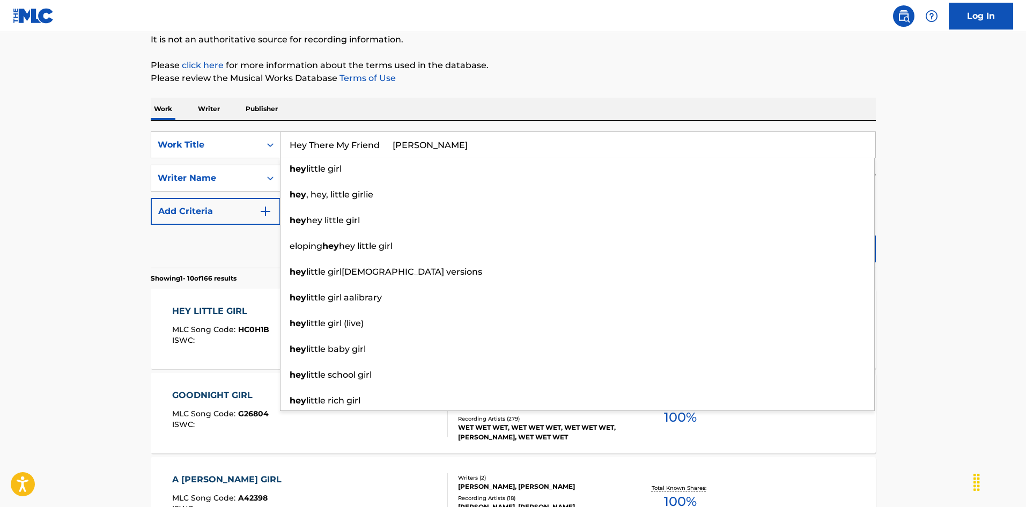
click at [429, 135] on input "Hey There My Friend [PERSON_NAME]" at bounding box center [578, 145] width 595 height 26
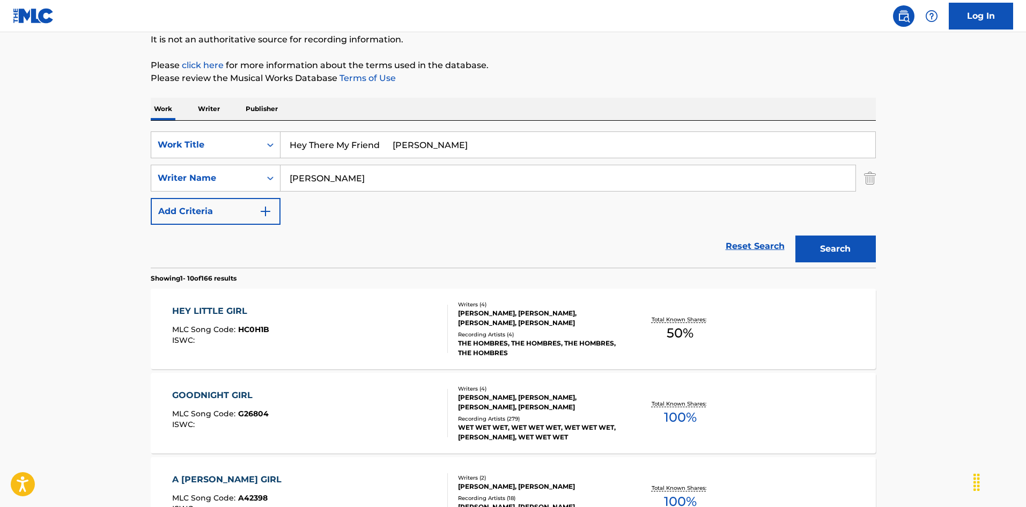
drag, startPoint x: 404, startPoint y: 143, endPoint x: 420, endPoint y: 168, distance: 30.4
click at [464, 153] on input "Hey There My Friend [PERSON_NAME]" at bounding box center [578, 145] width 595 height 26
type input "Hey There My Friend [PERSON_NAME]"
drag, startPoint x: 250, startPoint y: 175, endPoint x: 245, endPoint y: 178, distance: 6.5
click at [243, 176] on div "SearchWithCriteria79e32d5b-329f-4b89-a515-28a8b634be34 Writer Name [PERSON_NAME]" at bounding box center [513, 178] width 725 height 27
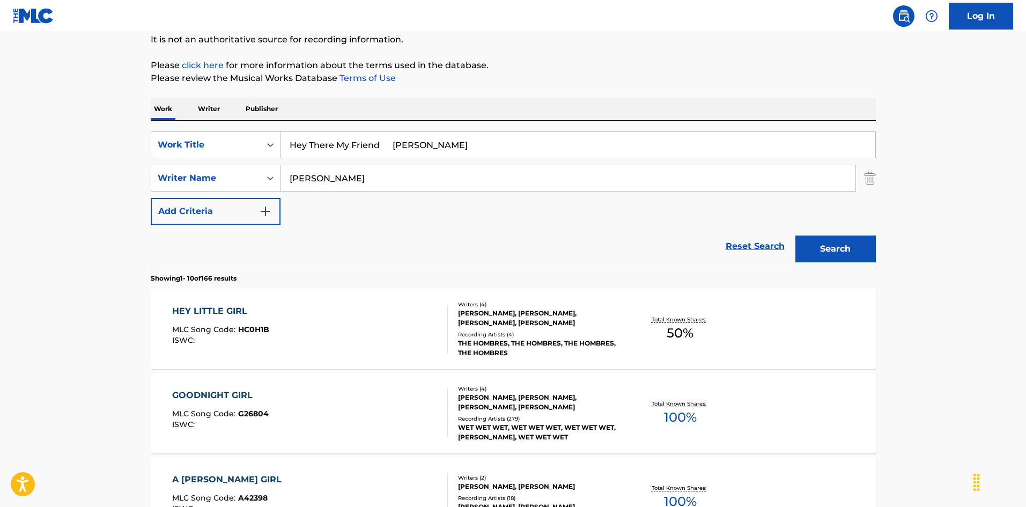
paste input "[PERSON_NAME]"
type input "[PERSON_NAME]"
click at [409, 146] on input "Hey There My Friend [PERSON_NAME]" at bounding box center [578, 145] width 595 height 26
drag, startPoint x: 442, startPoint y: 155, endPoint x: 474, endPoint y: 161, distance: 32.3
click at [474, 161] on div "SearchWithCriteria2b42883d-d405-4fd6-b43b-e9117ca2f3e4 Work Title Hey There My …" at bounding box center [513, 177] width 725 height 93
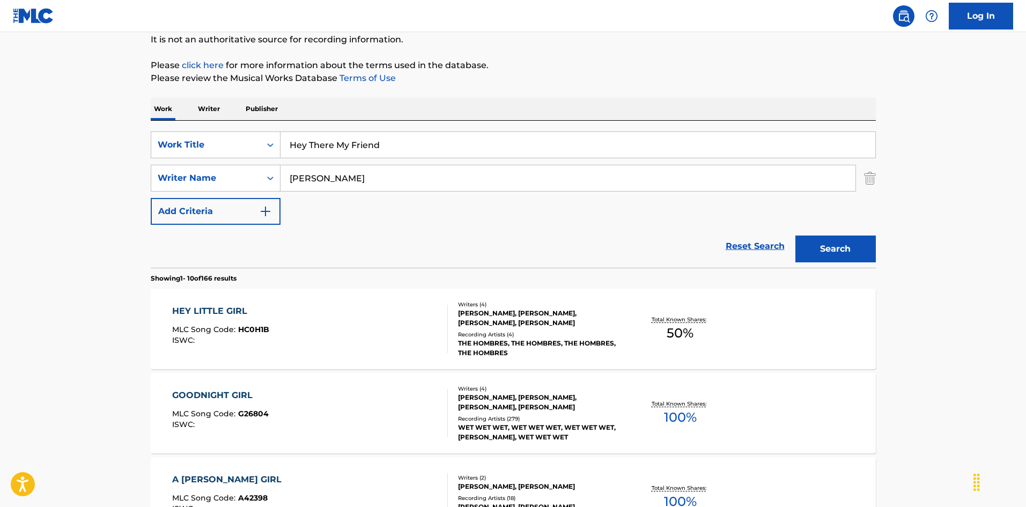
type input "Hey There My Friend"
click at [824, 243] on button "Search" at bounding box center [835, 248] width 80 height 27
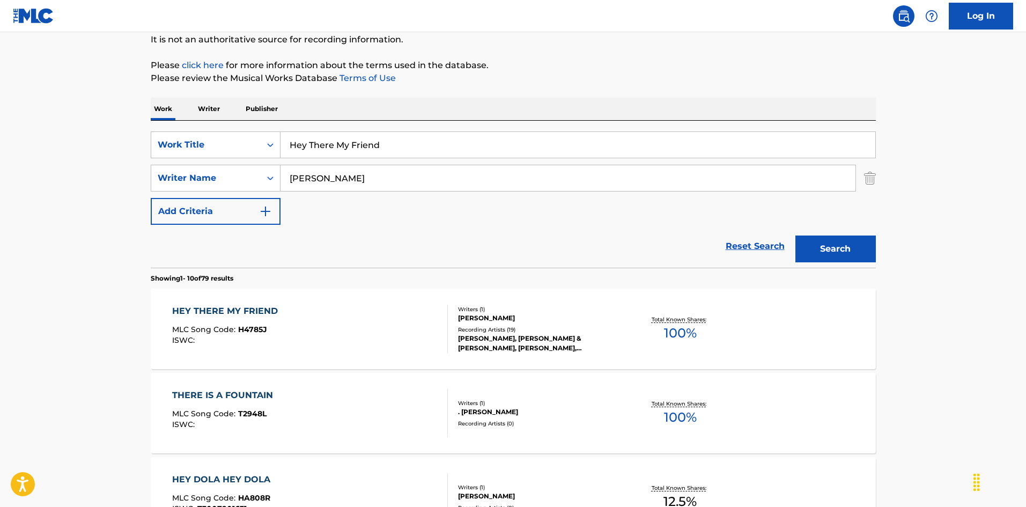
click at [376, 328] on div "HEY THERE MY FRIEND MLC Song Code : H4785J ISWC :" at bounding box center [310, 329] width 276 height 48
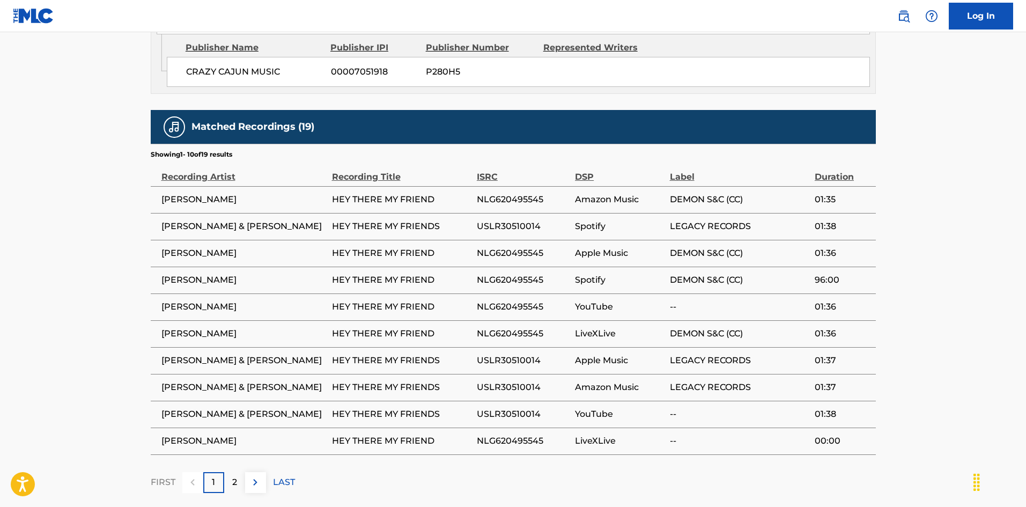
scroll to position [687, 0]
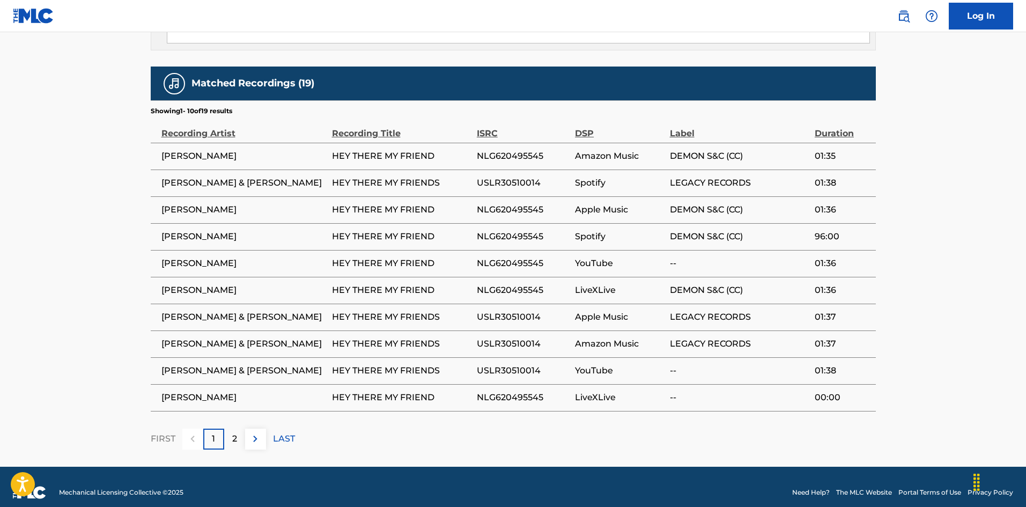
click at [231, 429] on div "2" at bounding box center [234, 439] width 21 height 21
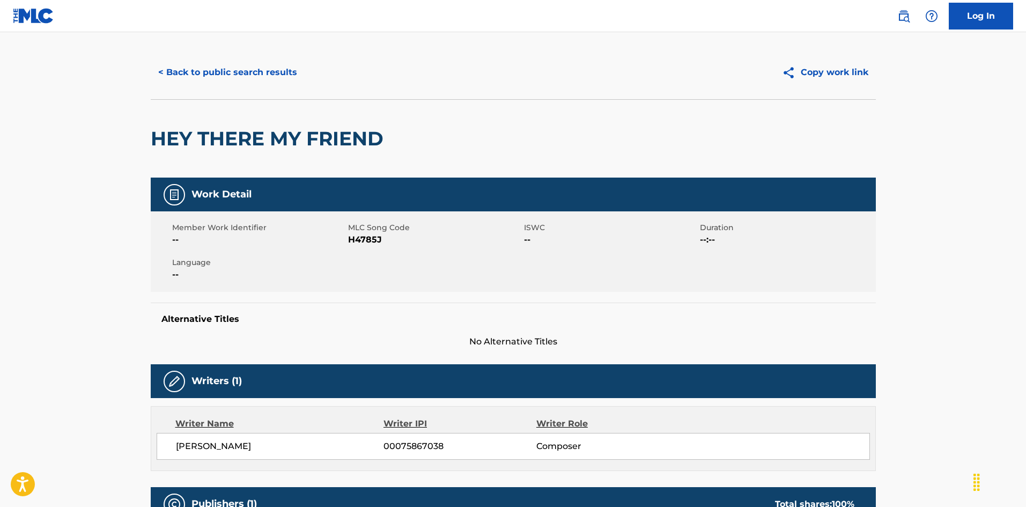
scroll to position [0, 0]
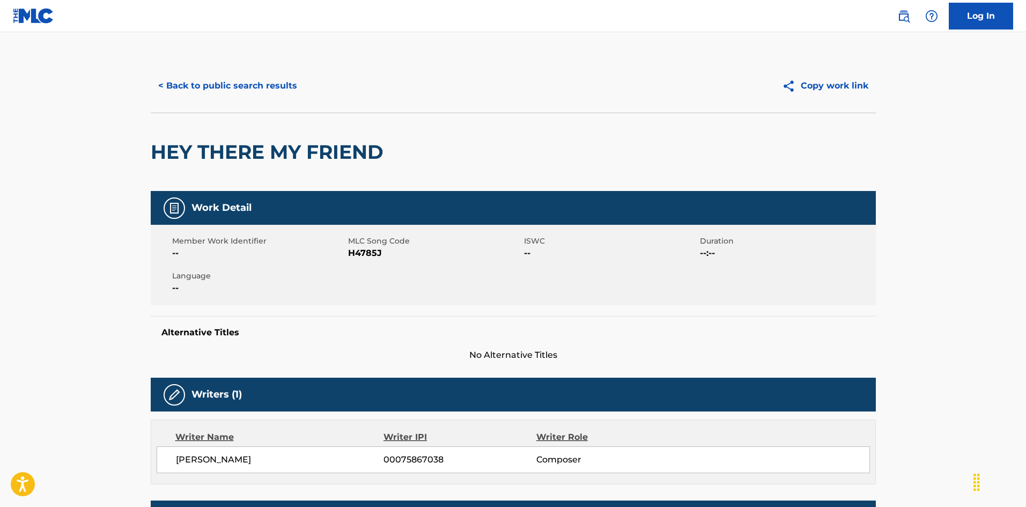
click at [269, 88] on button "< Back to public search results" at bounding box center [228, 85] width 154 height 27
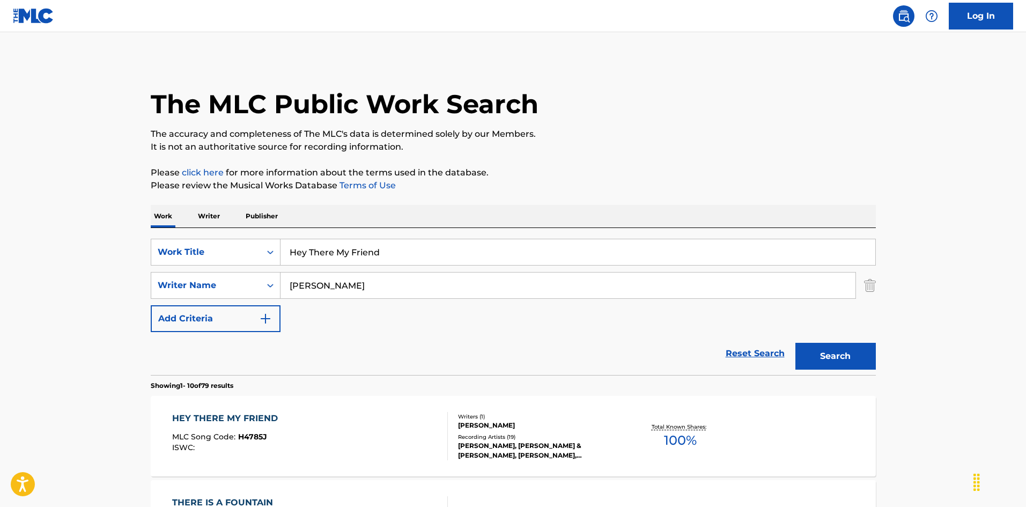
scroll to position [107, 0]
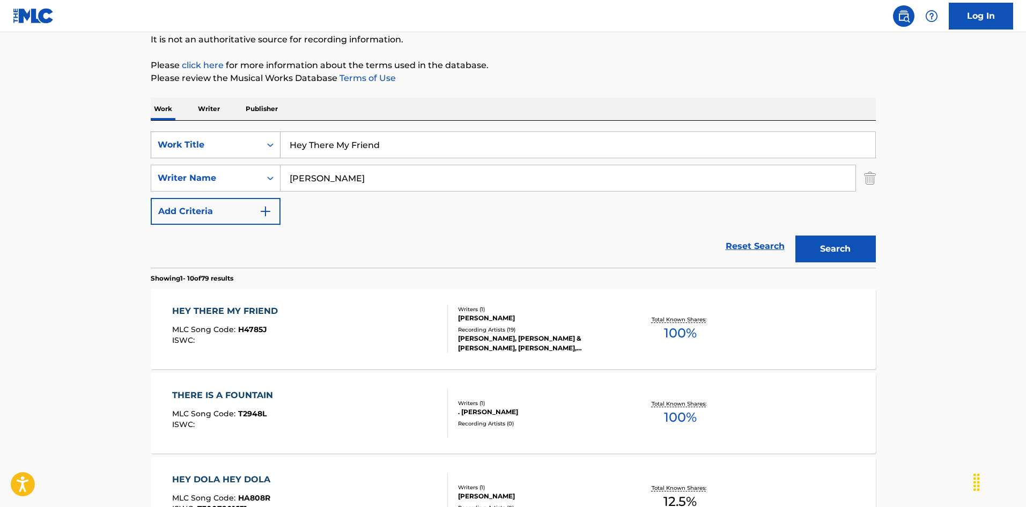
drag, startPoint x: 381, startPoint y: 141, endPoint x: 276, endPoint y: 138, distance: 105.7
click at [274, 141] on div "SearchWithCriteria2b42883d-d405-4fd6-b43b-e9117ca2f3e4 Work Title Hey There My …" at bounding box center [513, 144] width 725 height 27
paste input "ip A Tayo [PERSON_NAME]"
click at [405, 146] on input "Hip A Tayo [PERSON_NAME]" at bounding box center [578, 145] width 595 height 26
drag, startPoint x: 373, startPoint y: 142, endPoint x: 448, endPoint y: 154, distance: 76.0
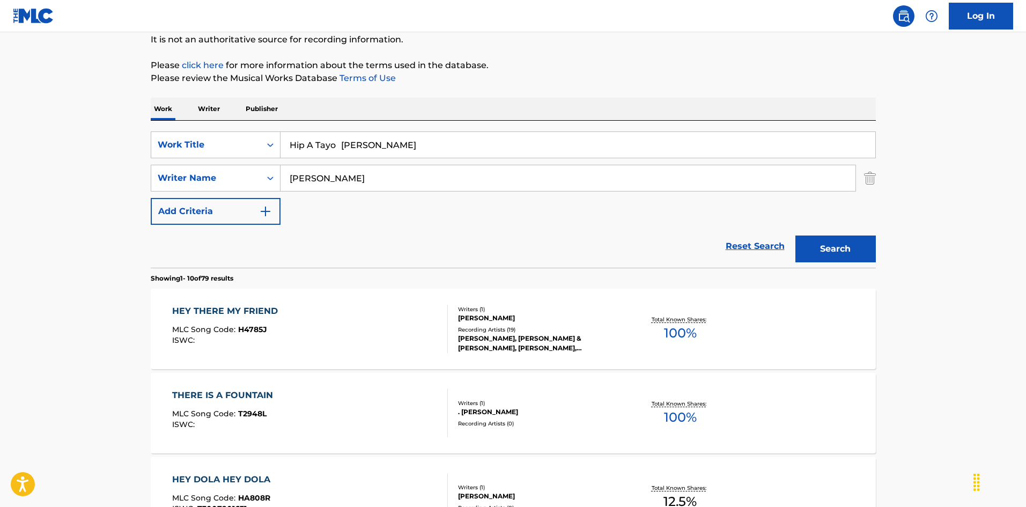
click at [448, 154] on input "Hip A Tayo [PERSON_NAME]" at bounding box center [578, 145] width 595 height 26
type input "Hip A [PERSON_NAME]"
drag, startPoint x: 284, startPoint y: 172, endPoint x: 261, endPoint y: 172, distance: 23.1
click at [261, 172] on div "SearchWithCriteria79e32d5b-329f-4b89-a515-28a8b634be34 Writer Name [PERSON_NAME]" at bounding box center [513, 178] width 725 height 27
paste input "Kershaw"
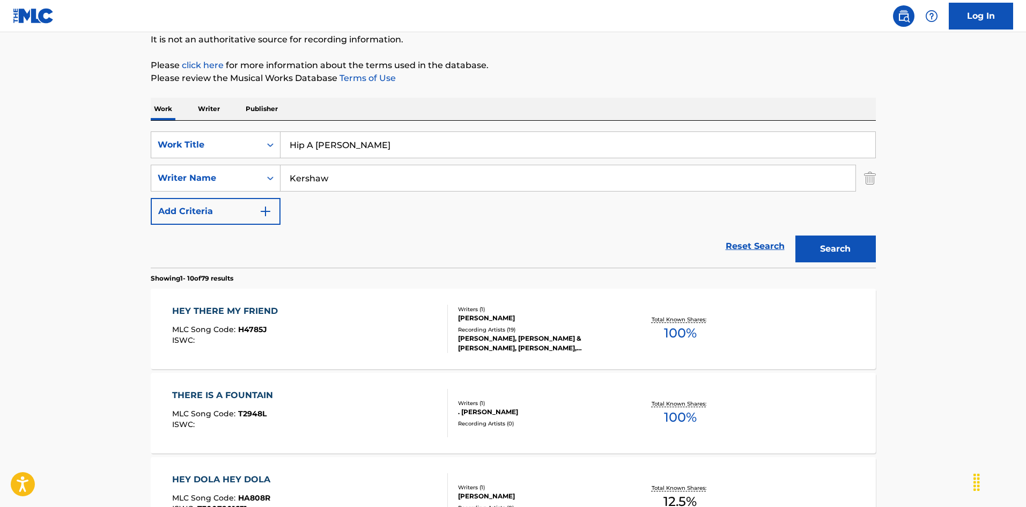
type input "Kershaw"
click at [356, 147] on input "Hip A [PERSON_NAME]" at bounding box center [578, 145] width 595 height 26
drag, startPoint x: 341, startPoint y: 145, endPoint x: 499, endPoint y: 167, distance: 160.3
click at [482, 169] on div "SearchWithCriteria2b42883d-d405-4fd6-b43b-e9117ca2f3e4 Work Title Hip A [PERSON…" at bounding box center [513, 177] width 725 height 93
type input "Hip A Tayo"
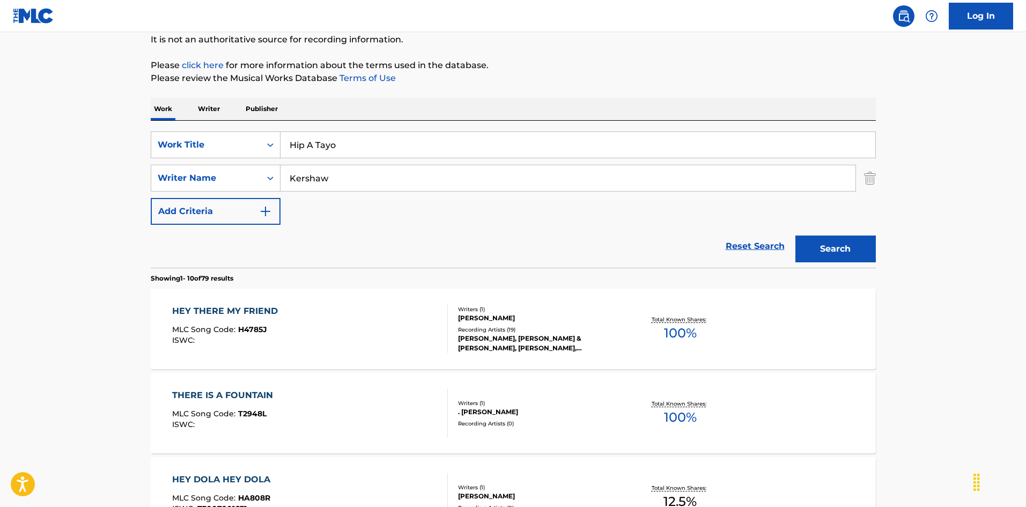
click at [864, 253] on button "Search" at bounding box center [835, 248] width 80 height 27
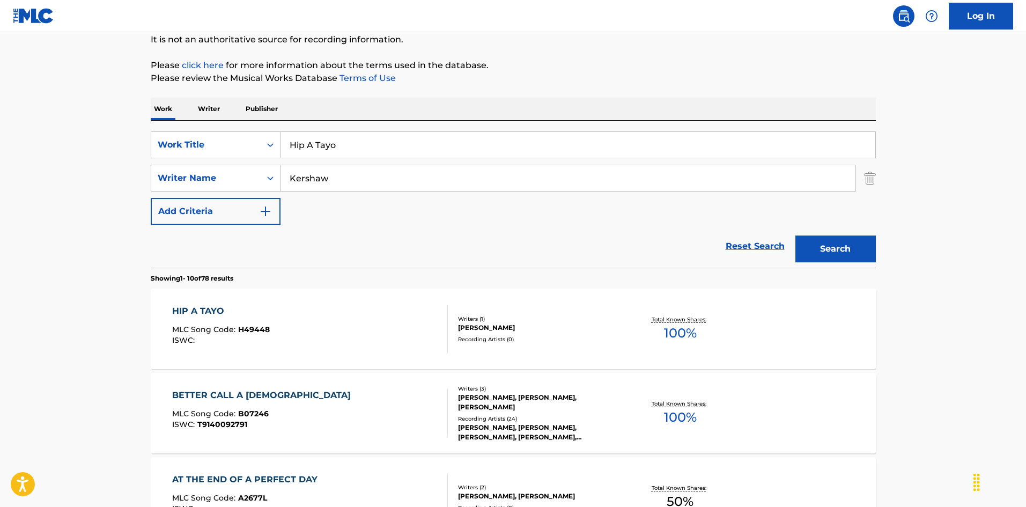
click at [424, 301] on div "HIP A TAYO MLC Song Code : H49448 ISWC : Writers ( 1 ) [PERSON_NAME] Recording …" at bounding box center [513, 329] width 725 height 80
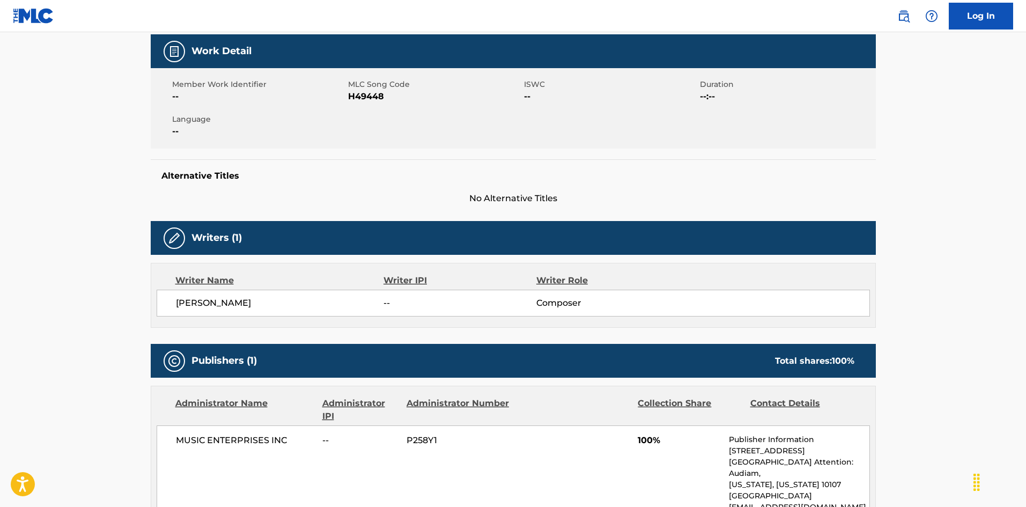
scroll to position [49, 0]
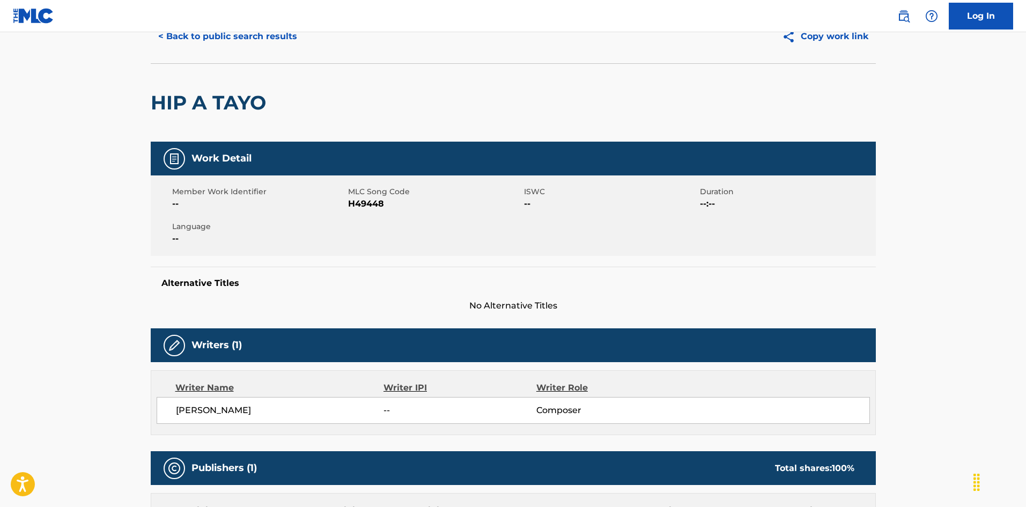
click at [278, 32] on nav "Log In" at bounding box center [513, 16] width 1026 height 32
click at [276, 38] on button "< Back to public search results" at bounding box center [228, 36] width 154 height 27
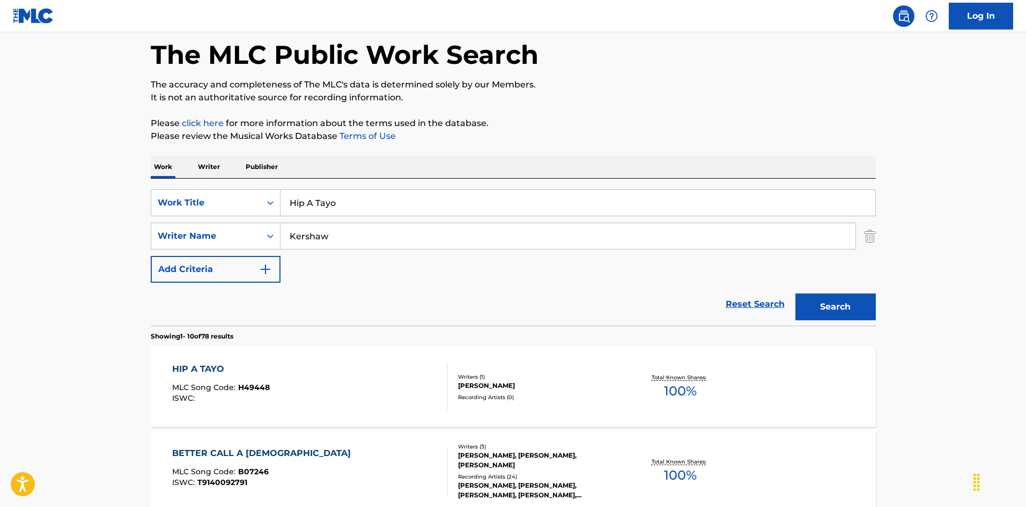
scroll to position [107, 0]
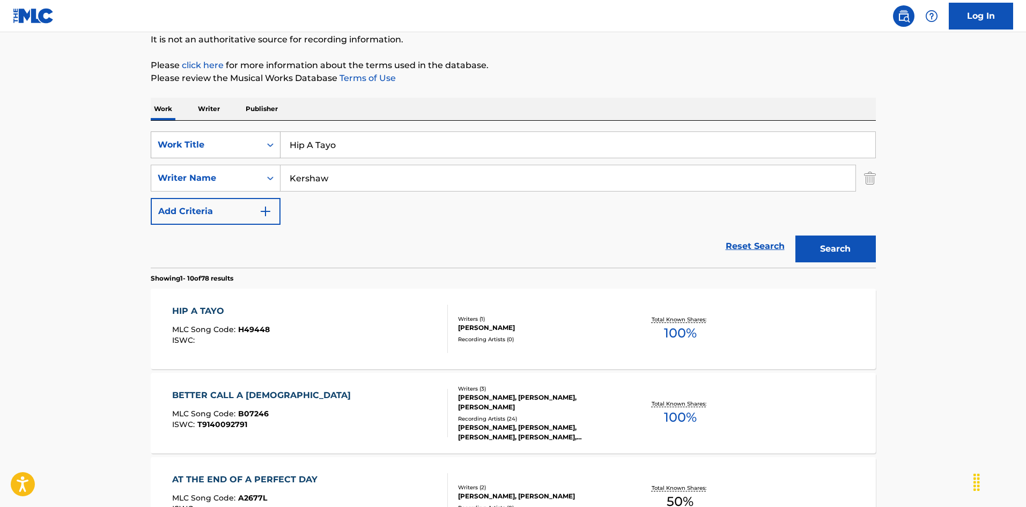
drag, startPoint x: 328, startPoint y: 133, endPoint x: 272, endPoint y: 136, distance: 55.3
click at [246, 131] on div "SearchWithCriteria2b42883d-d405-4fd6-b43b-e9117ca2f3e4 Work Title Hip A Tayo" at bounding box center [513, 144] width 725 height 27
drag, startPoint x: 253, startPoint y: 124, endPoint x: 260, endPoint y: 127, distance: 7.5
click at [215, 122] on div "SearchWithCriteria2b42883d-d405-4fd6-b43b-e9117ca2f3e4 Work Title Hip A Tayo hi…" at bounding box center [513, 194] width 725 height 147
paste input "tch Hike Down The Road [PERSON_NAME]|[PERSON_NAME]"
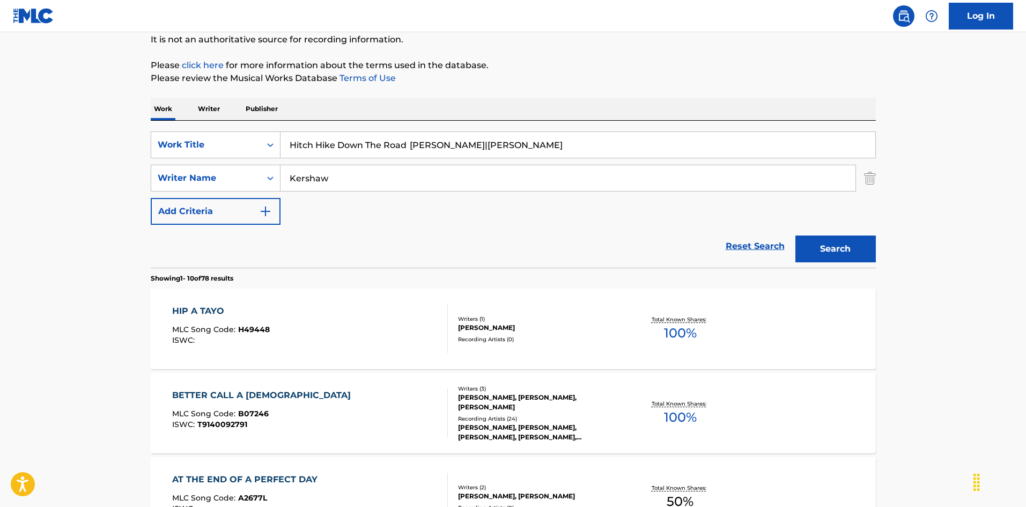
click at [448, 142] on input "Hitch Hike Down The Road [PERSON_NAME]|[PERSON_NAME]" at bounding box center [578, 145] width 595 height 26
click at [465, 147] on input "Hitch Hike Down The Road [PERSON_NAME]|[PERSON_NAME]" at bounding box center [578, 145] width 595 height 26
drag, startPoint x: 501, startPoint y: 141, endPoint x: 545, endPoint y: 145, distance: 44.2
click at [545, 145] on input "Hitch Hike Down The Road [PERSON_NAME]|[PERSON_NAME]" at bounding box center [578, 145] width 595 height 26
type input "Hitch Hike Down The Road [PERSON_NAME]|[PERSON_NAME]"
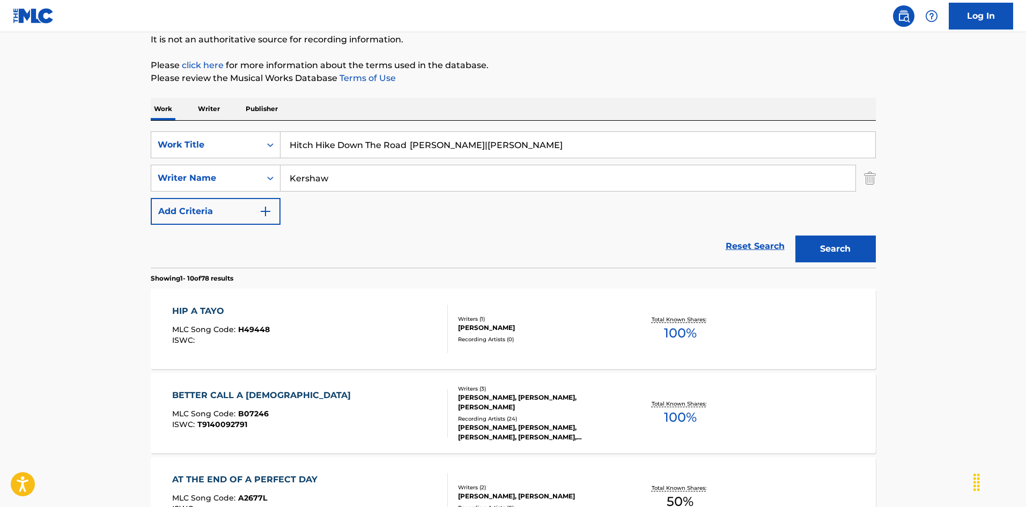
drag, startPoint x: 264, startPoint y: 164, endPoint x: 227, endPoint y: 164, distance: 37.0
click at [209, 161] on div "SearchWithCriteria2b42883d-d405-4fd6-b43b-e9117ca2f3e4 Work Title Hitch Hike Do…" at bounding box center [513, 177] width 725 height 93
paste input "Cate"
drag, startPoint x: 291, startPoint y: 180, endPoint x: 247, endPoint y: 172, distance: 45.3
click at [253, 174] on div "SearchWithCriteria79e32d5b-329f-4b89-a515-28a8b634be34 Writer Name Cate" at bounding box center [513, 178] width 725 height 27
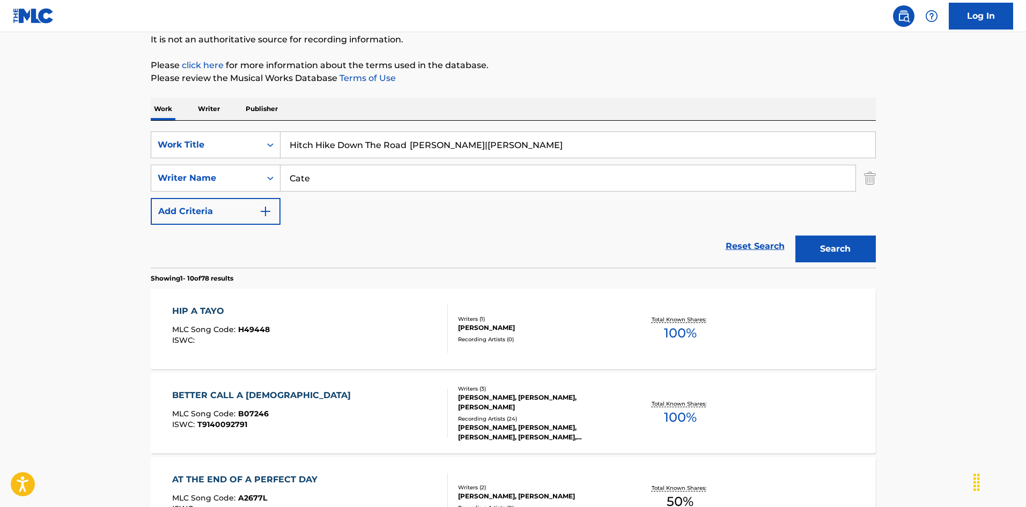
type input "Cate"
drag, startPoint x: 415, startPoint y: 143, endPoint x: 589, endPoint y: 180, distance: 178.3
click at [598, 172] on div "SearchWithCriteria2b42883d-d405-4fd6-b43b-e9117ca2f3e4 Work Title Hitch Hike Do…" at bounding box center [513, 177] width 725 height 93
type input "Hitch Hike Down The Road"
click at [808, 247] on button "Search" at bounding box center [835, 248] width 80 height 27
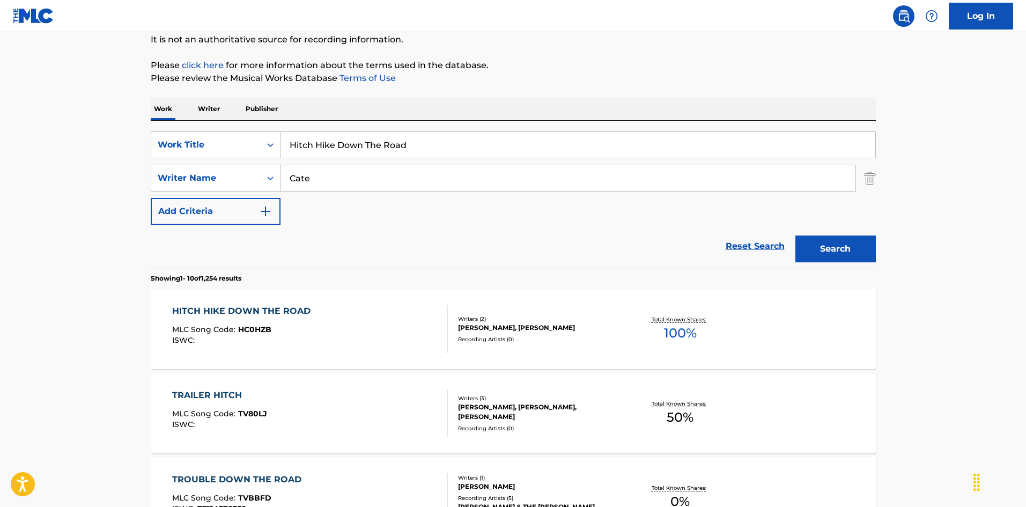
click at [394, 334] on div "HITCH HIKE DOWN THE ROAD MLC Song Code : HC0HZB ISWC :" at bounding box center [310, 329] width 276 height 48
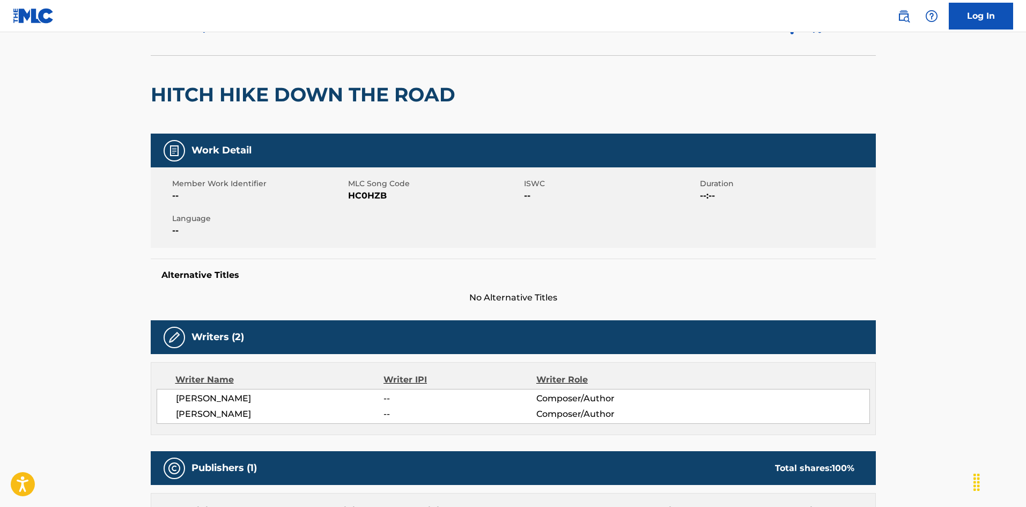
scroll to position [4, 0]
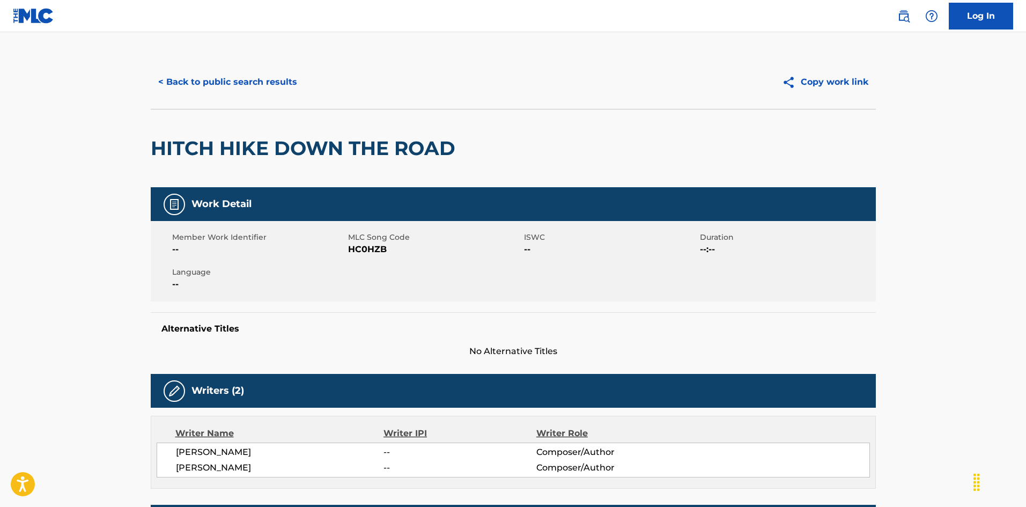
click at [241, 83] on button "< Back to public search results" at bounding box center [228, 82] width 154 height 27
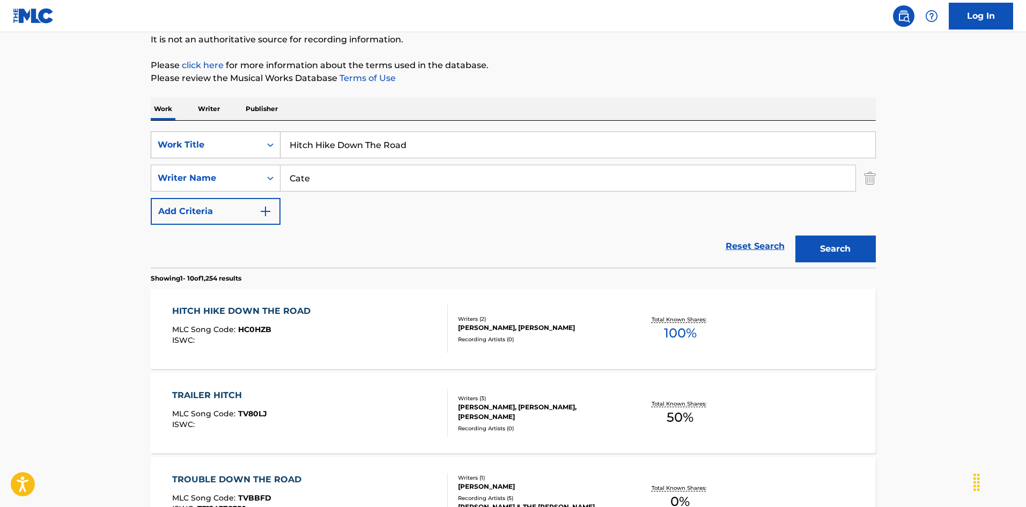
drag, startPoint x: 387, startPoint y: 138, endPoint x: 185, endPoint y: 148, distance: 201.9
click at [182, 148] on div "SearchWithCriteria2b42883d-d405-4fd6-b43b-e9117ca2f3e4 Work Title Hitch Hike Do…" at bounding box center [513, 144] width 725 height 27
paste input "ome Is Where The Hurt Is [PERSON_NAME]"
click at [482, 152] on input "Home Is Where The Hurt Is [PERSON_NAME]" at bounding box center [578, 145] width 595 height 26
click at [525, 154] on input "Home Is Where The Hurt Is [PERSON_NAME]" at bounding box center [578, 145] width 595 height 26
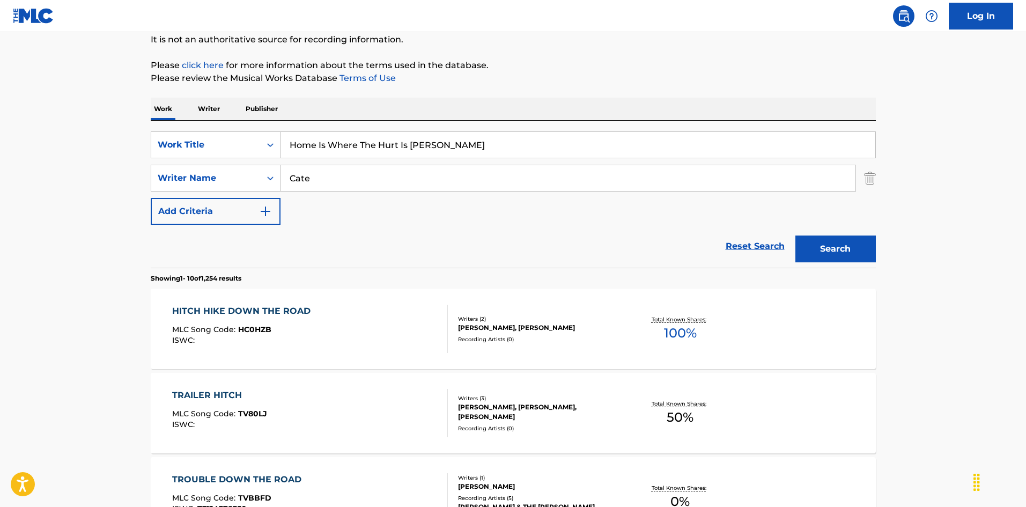
type input "Home Is Where The Hurt Is [PERSON_NAME]"
drag, startPoint x: 304, startPoint y: 173, endPoint x: 222, endPoint y: 158, distance: 83.4
click at [221, 158] on div "SearchWithCriteria2b42883d-d405-4fd6-b43b-e9117ca2f3e4 Work Title Home Is Where…" at bounding box center [513, 177] width 725 height 93
paste input "Spears"
type input "Spears"
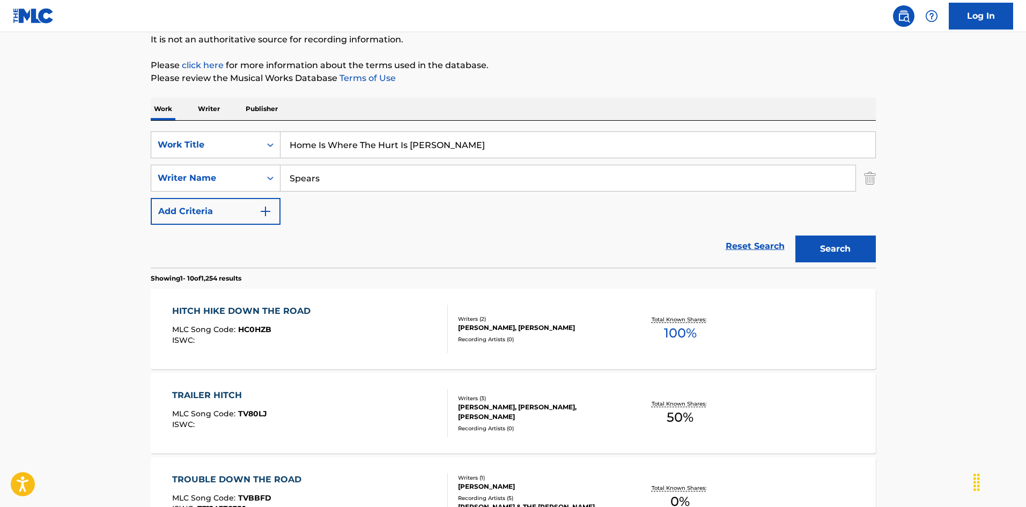
drag, startPoint x: 417, startPoint y: 147, endPoint x: 577, endPoint y: 179, distance: 163.5
click at [571, 175] on div "SearchWithCriteria2b42883d-d405-4fd6-b43b-e9117ca2f3e4 Work Title Home Is Where…" at bounding box center [513, 177] width 725 height 93
type input "Home Is Where The Hurt Is"
click at [842, 251] on button "Search" at bounding box center [835, 248] width 80 height 27
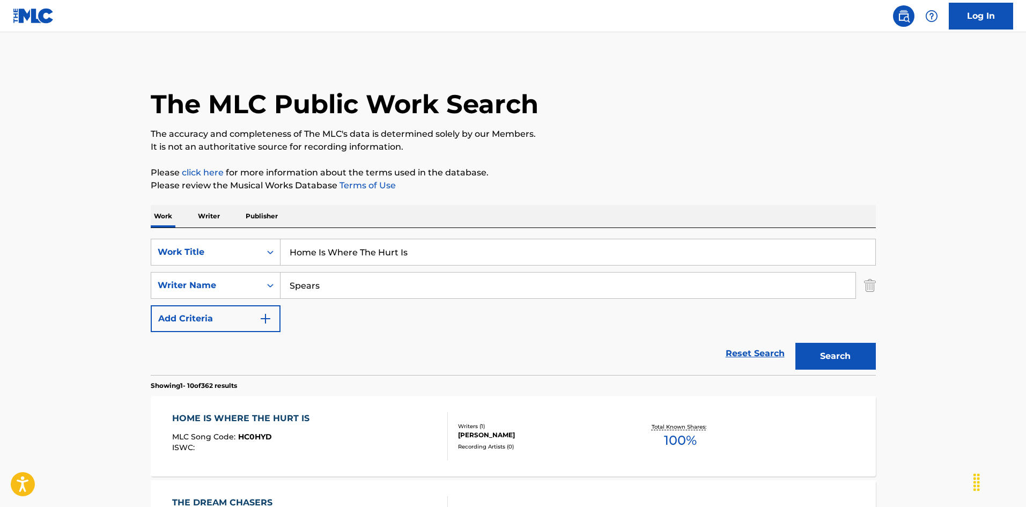
scroll to position [54, 0]
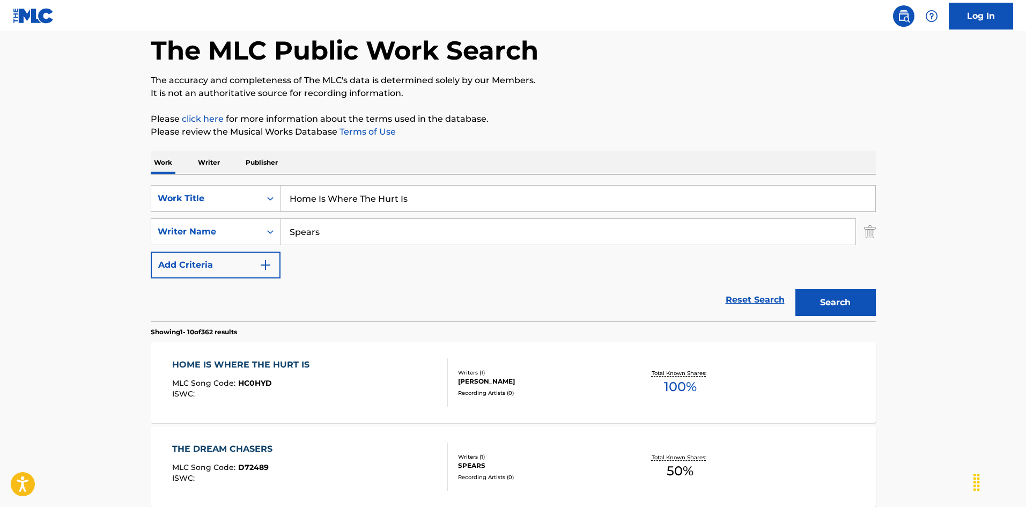
click at [406, 366] on div "HOME IS WHERE THE HURT IS MLC Song Code : HC0HYD ISWC :" at bounding box center [310, 382] width 276 height 48
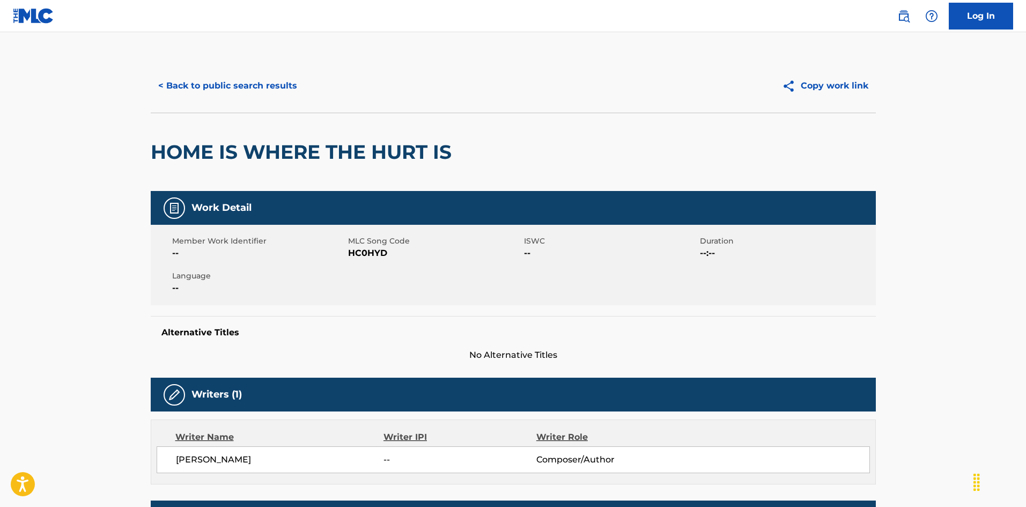
click at [223, 79] on button "< Back to public search results" at bounding box center [228, 85] width 154 height 27
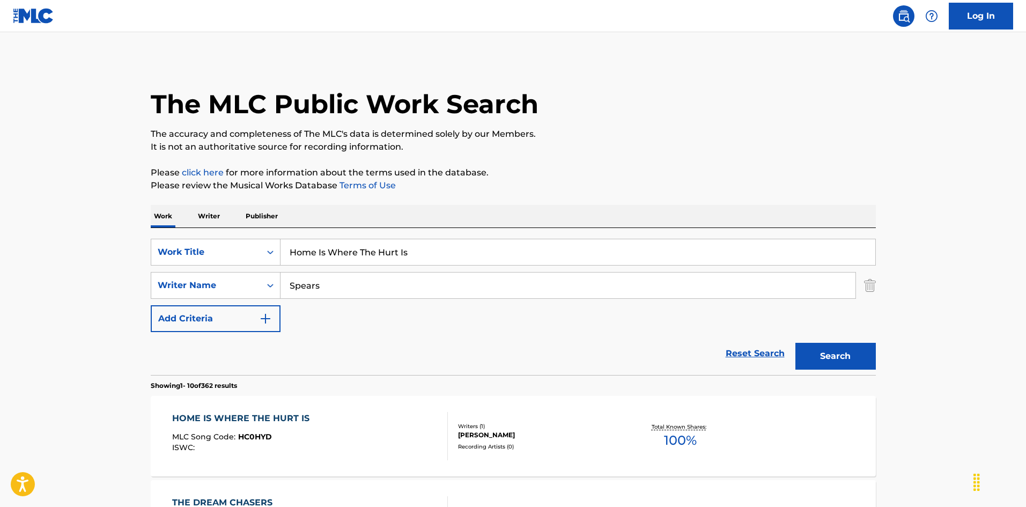
drag, startPoint x: 430, startPoint y: 254, endPoint x: 352, endPoint y: 275, distance: 80.5
click at [216, 231] on div "SearchWithCriteria2b42883d-d405-4fd6-b43b-e9117ca2f3e4 Work Title Home Is Where…" at bounding box center [513, 301] width 725 height 147
paste input "[PERSON_NAME]"
click at [337, 250] on input "Honey Bari" at bounding box center [578, 252] width 595 height 26
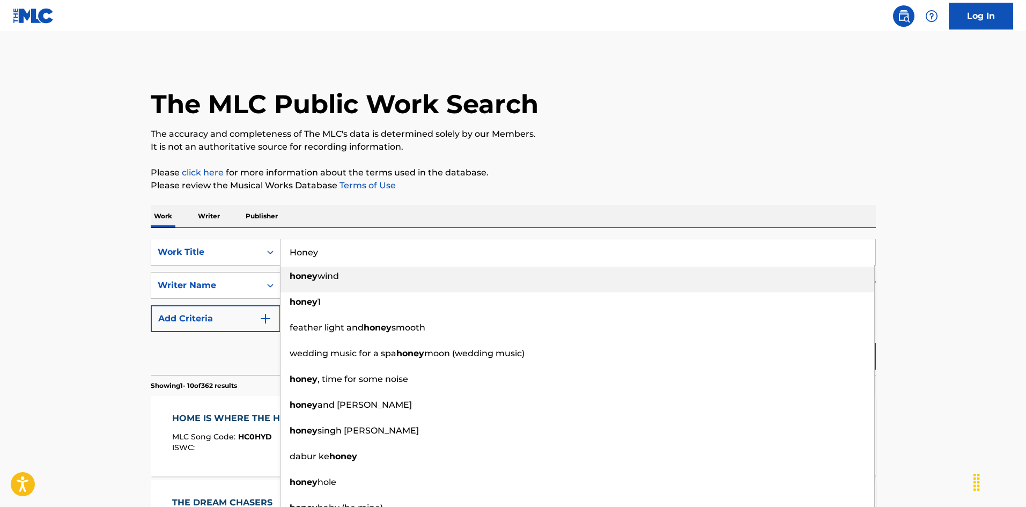
type input "Honey"
click at [323, 189] on p "Please review the Musical Works Database Terms of Use" at bounding box center [513, 185] width 725 height 13
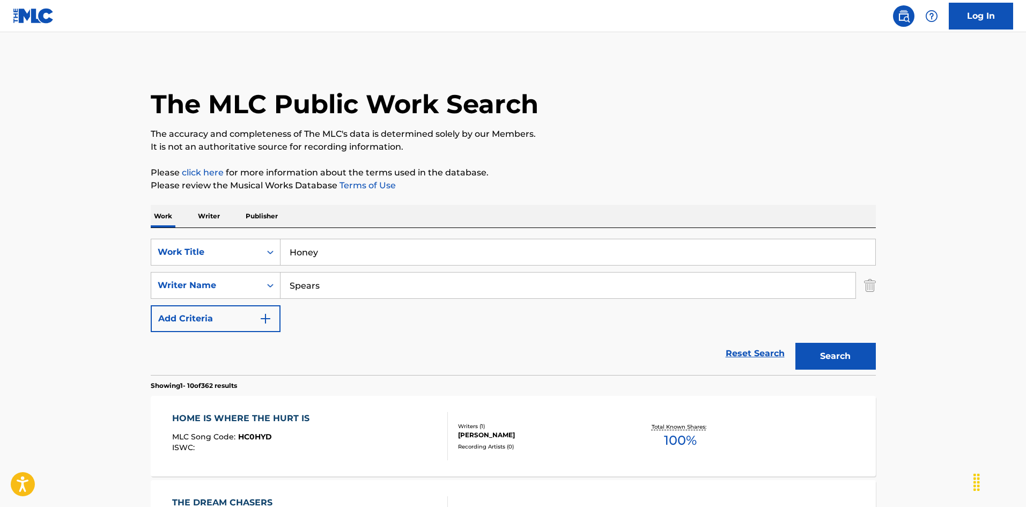
drag, startPoint x: 327, startPoint y: 283, endPoint x: 241, endPoint y: 267, distance: 87.7
click at [241, 267] on div "SearchWithCriteria2b42883d-d405-4fd6-b43b-e9117ca2f3e4 Work Title Honey SearchW…" at bounding box center [513, 285] width 725 height 93
paste input "Bari"
type input "Bari"
click at [830, 358] on button "Search" at bounding box center [835, 356] width 80 height 27
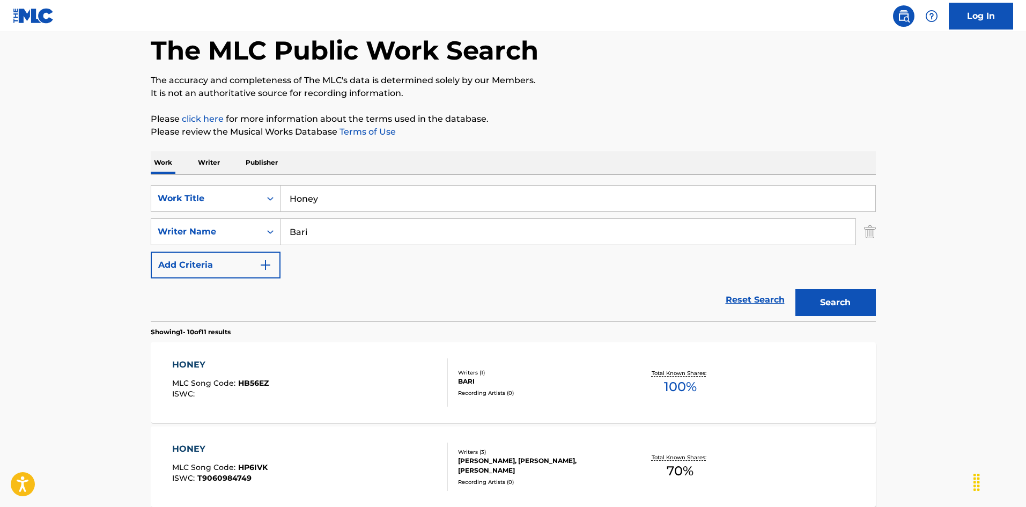
scroll to position [107, 0]
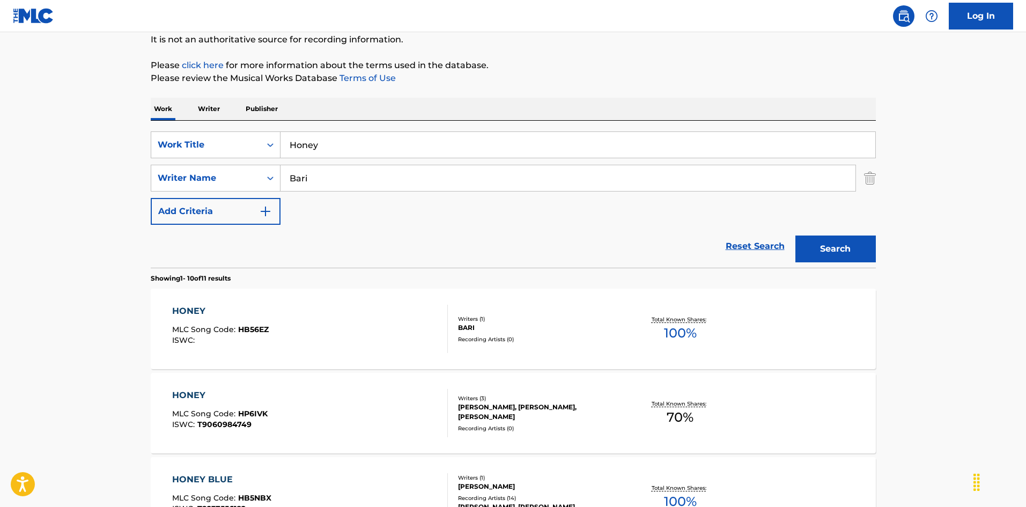
click at [424, 337] on div "HONEY MLC Song Code : HB56EZ ISWC :" at bounding box center [310, 329] width 276 height 48
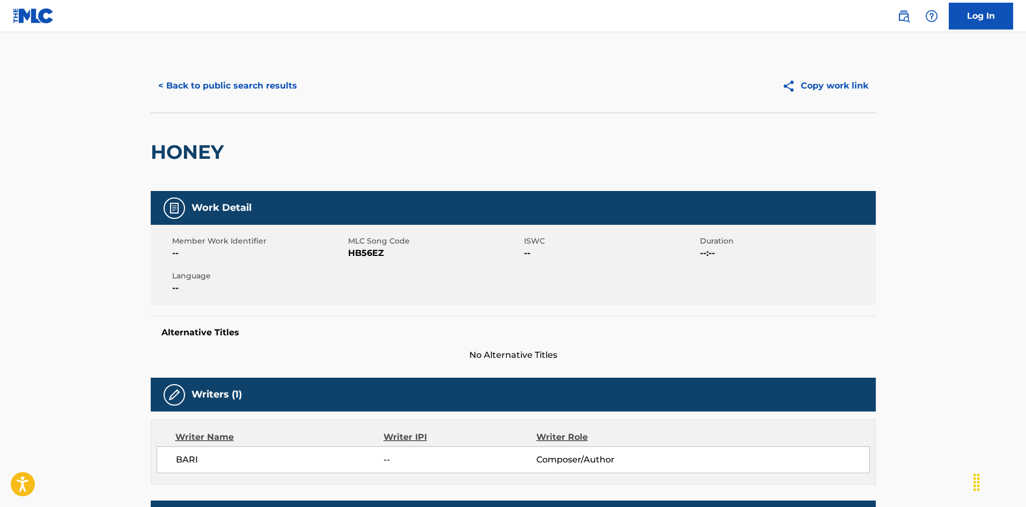
click at [247, 83] on button "< Back to public search results" at bounding box center [228, 85] width 154 height 27
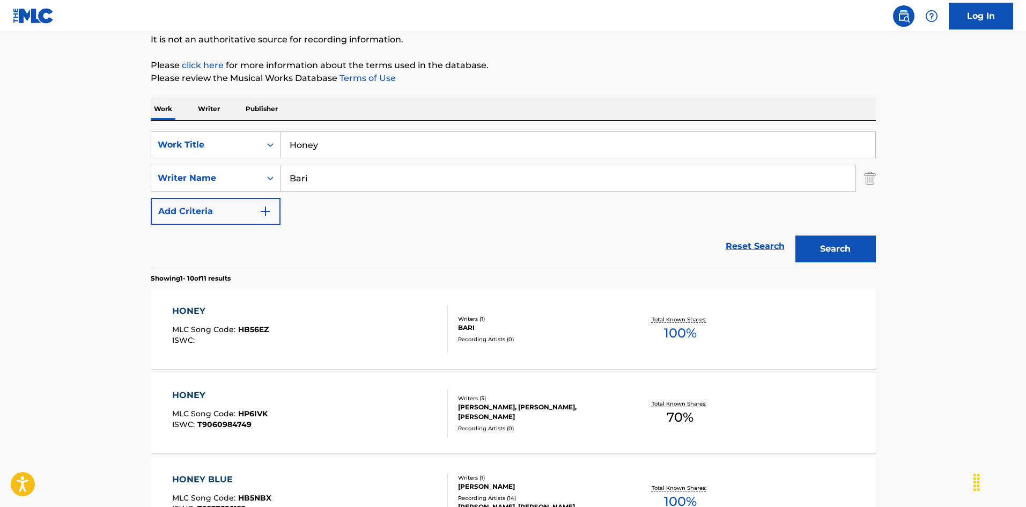
scroll to position [54, 0]
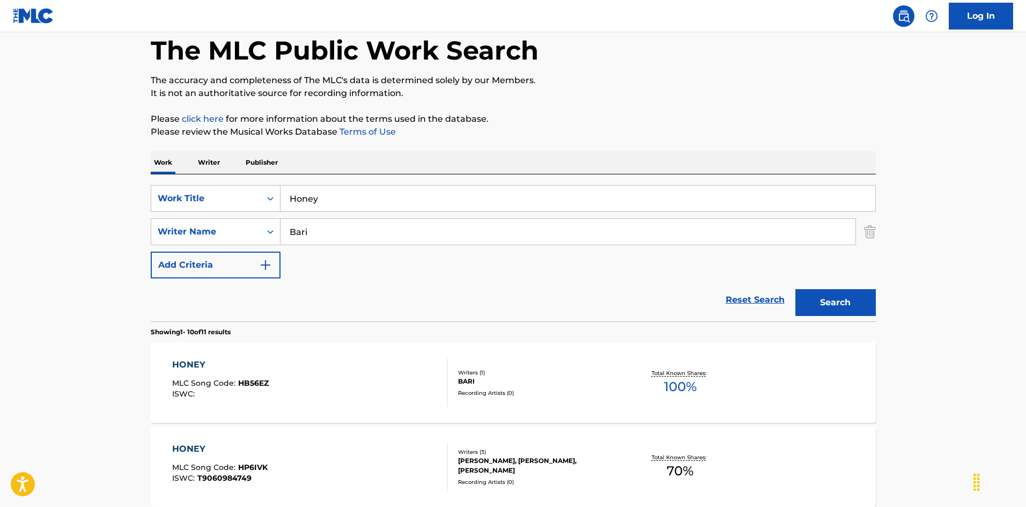
paste input "And Perfume [PERSON_NAME] [PERSON_NAME]|[PERSON_NAME]"
drag, startPoint x: 448, startPoint y: 197, endPoint x: 487, endPoint y: 201, distance: 38.8
click at [487, 201] on input "Honey And Perfume [PERSON_NAME] [PERSON_NAME]|[PERSON_NAME]" at bounding box center [578, 199] width 595 height 26
type input "Honey And Perfume [PERSON_NAME] [PERSON_NAME] |[PERSON_NAME]"
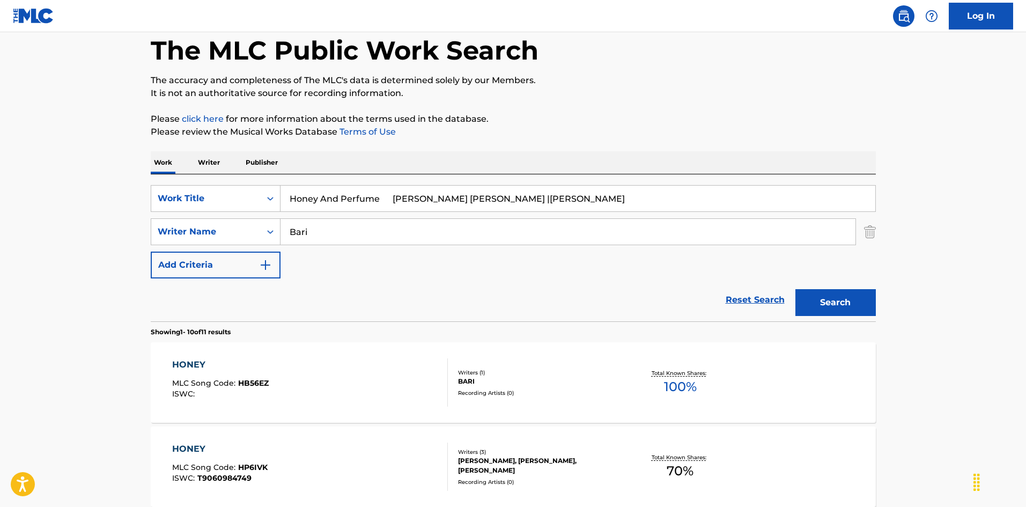
drag, startPoint x: 216, startPoint y: 217, endPoint x: 294, endPoint y: 223, distance: 78.5
click at [210, 218] on div "SearchWithCriteria79e32d5b-329f-4b89-a515-28a8b634be34 Writer Name [PERSON_NAME]" at bounding box center [513, 231] width 725 height 27
paste input "[PERSON_NAME]"
type input "[PERSON_NAME]"
drag, startPoint x: 382, startPoint y: 194, endPoint x: 582, endPoint y: 211, distance: 200.8
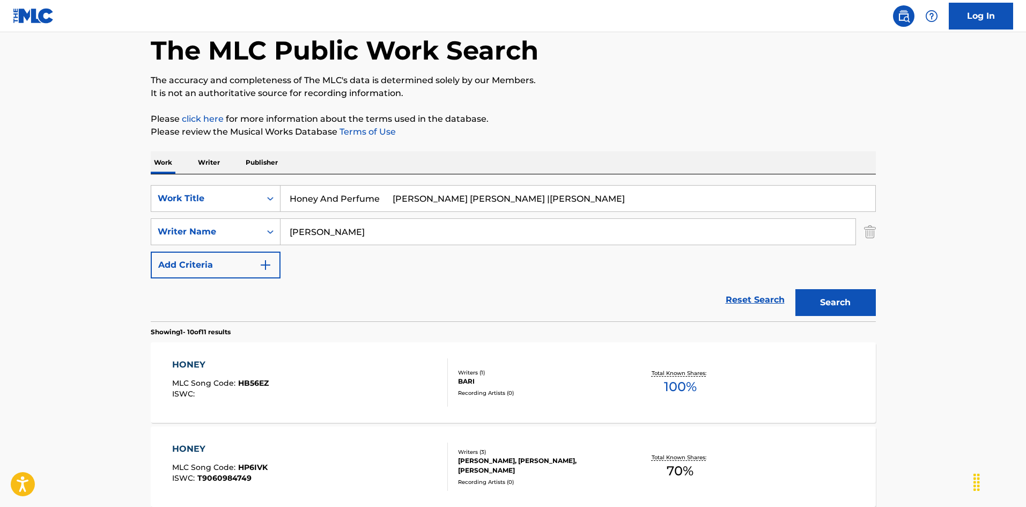
click at [582, 211] on input "Honey And Perfume [PERSON_NAME] [PERSON_NAME] |[PERSON_NAME]" at bounding box center [578, 199] width 595 height 26
type input "Honey And Perfume"
drag, startPoint x: 854, startPoint y: 302, endPoint x: 840, endPoint y: 304, distance: 13.6
click at [853, 302] on button "Search" at bounding box center [835, 302] width 80 height 27
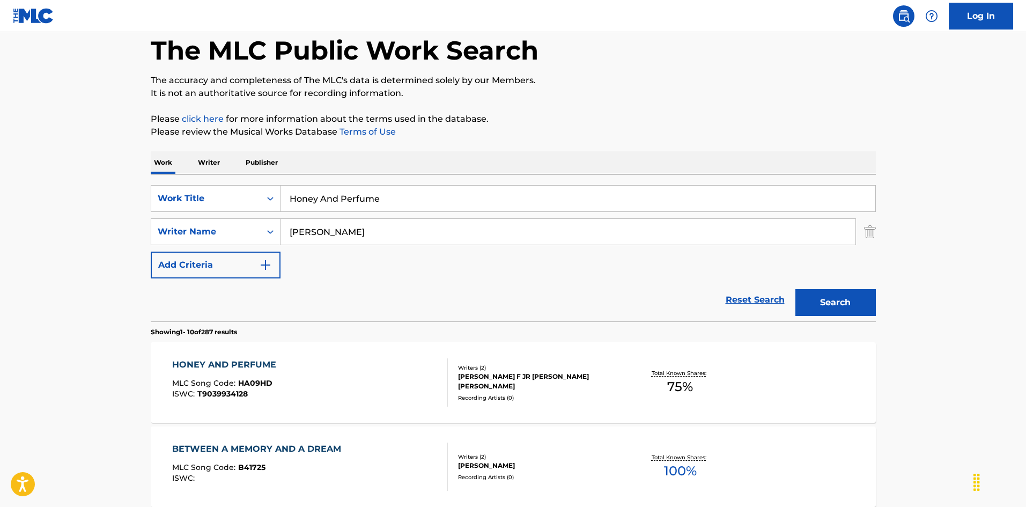
scroll to position [161, 0]
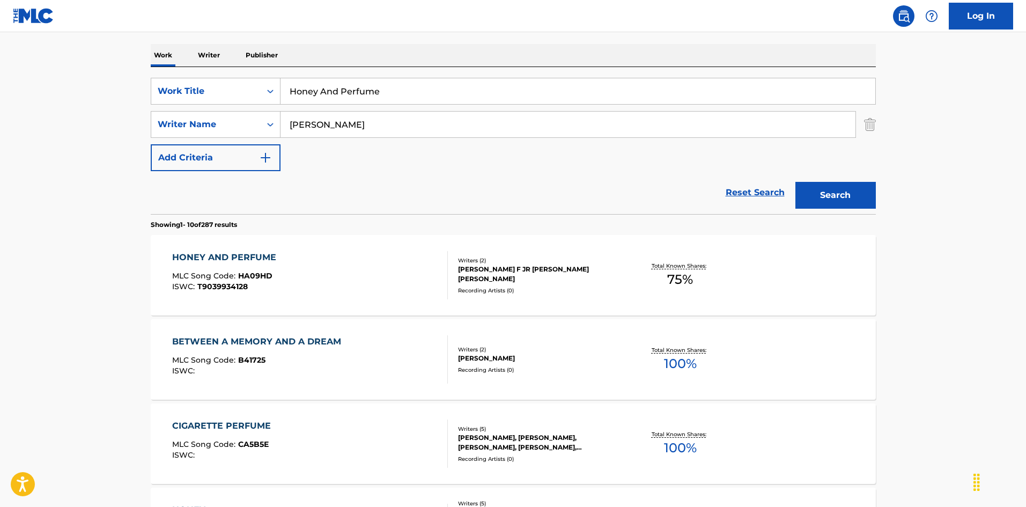
click at [414, 282] on div "HONEY AND PERFUME MLC Song Code : HA09HD ISWC : T9039934128" at bounding box center [310, 275] width 276 height 48
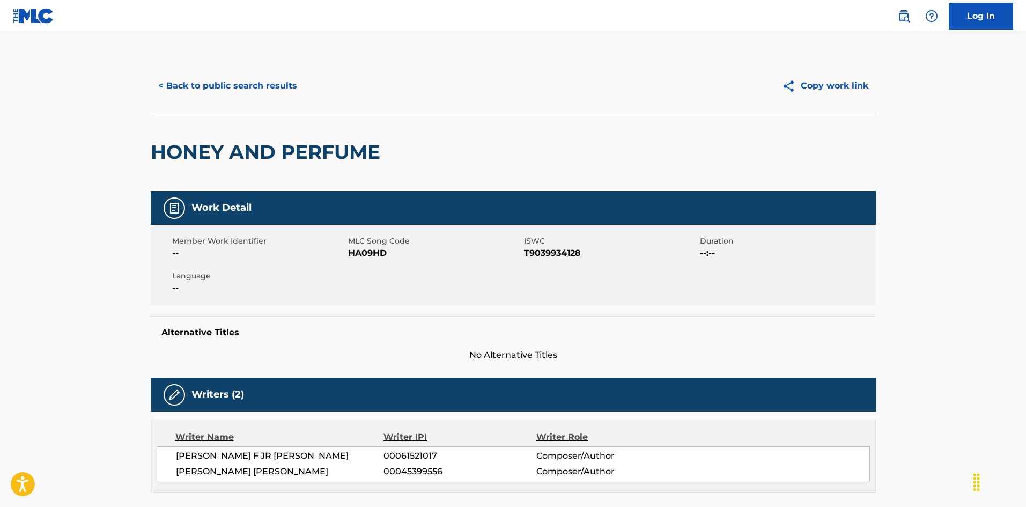
click at [253, 78] on button "< Back to public search results" at bounding box center [228, 85] width 154 height 27
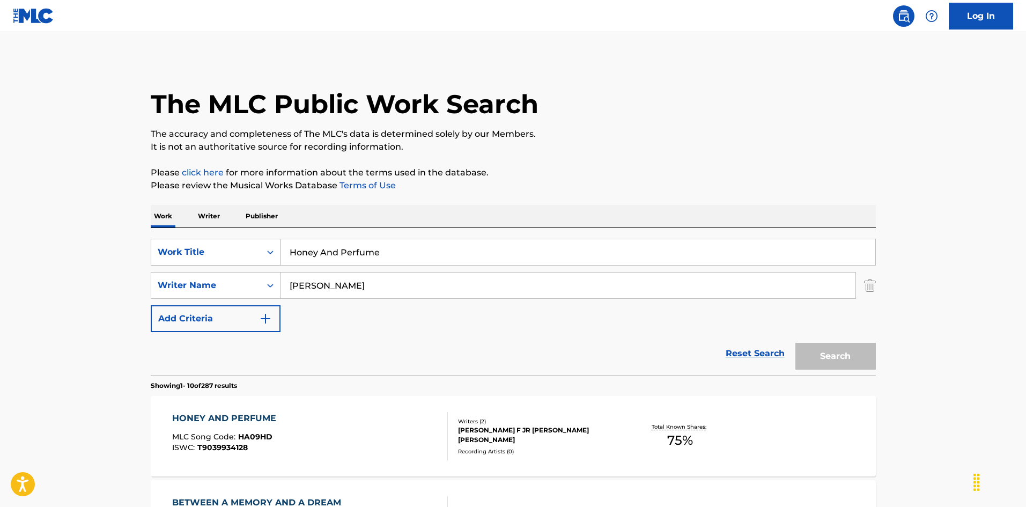
scroll to position [161, 0]
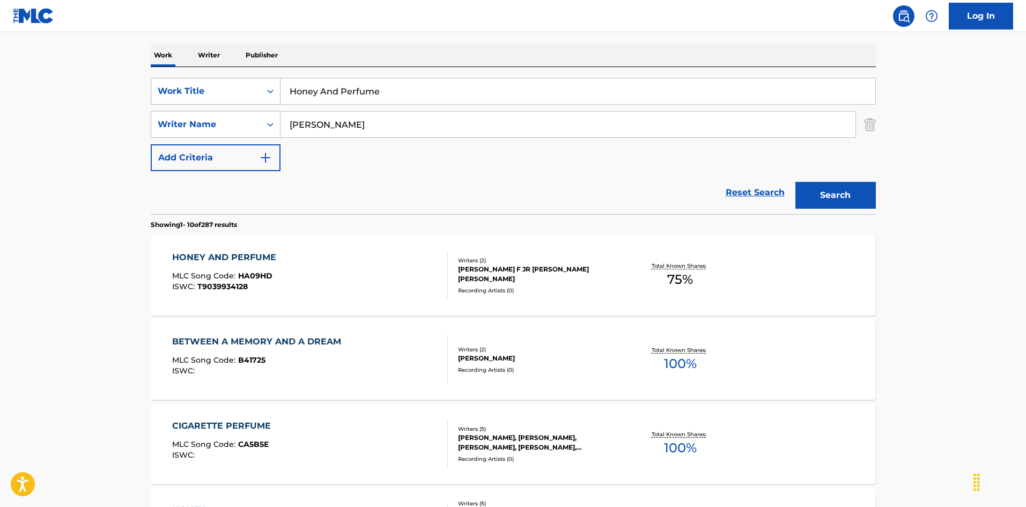
drag, startPoint x: 326, startPoint y: 79, endPoint x: 218, endPoint y: 78, distance: 107.8
click at [194, 73] on div "SearchWithCriteria2b42883d-d405-4fd6-b43b-e9117ca2f3e4 Work Title Honey And Per…" at bounding box center [513, 140] width 725 height 147
paste input "Stop That Twistin' [PERSON_NAME]"
click at [461, 84] on input "Honey Stop That Twistin' [PERSON_NAME]" at bounding box center [578, 91] width 595 height 26
drag, startPoint x: 438, startPoint y: 90, endPoint x: 481, endPoint y: 96, distance: 42.9
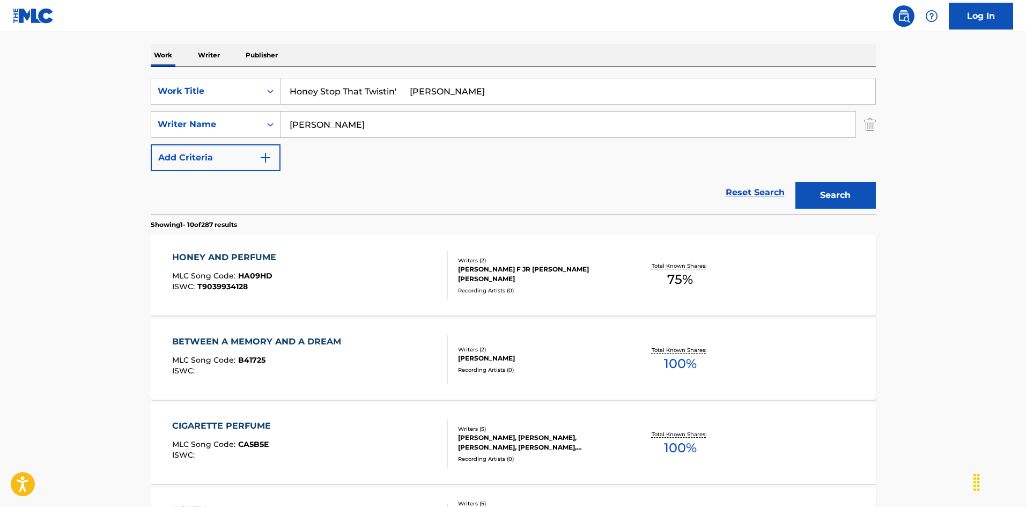
click at [481, 96] on input "Honey Stop That Twistin' [PERSON_NAME]" at bounding box center [578, 91] width 595 height 26
type input "Honey Stop That Twistin' [PERSON_NAME]"
drag, startPoint x: 300, startPoint y: 122, endPoint x: 241, endPoint y: 130, distance: 59.5
click at [235, 129] on div "SearchWithCriteria79e32d5b-329f-4b89-a515-28a8b634be34 Writer Name [PERSON_NAME]" at bounding box center [513, 124] width 725 height 27
paste input "[PERSON_NAME]"
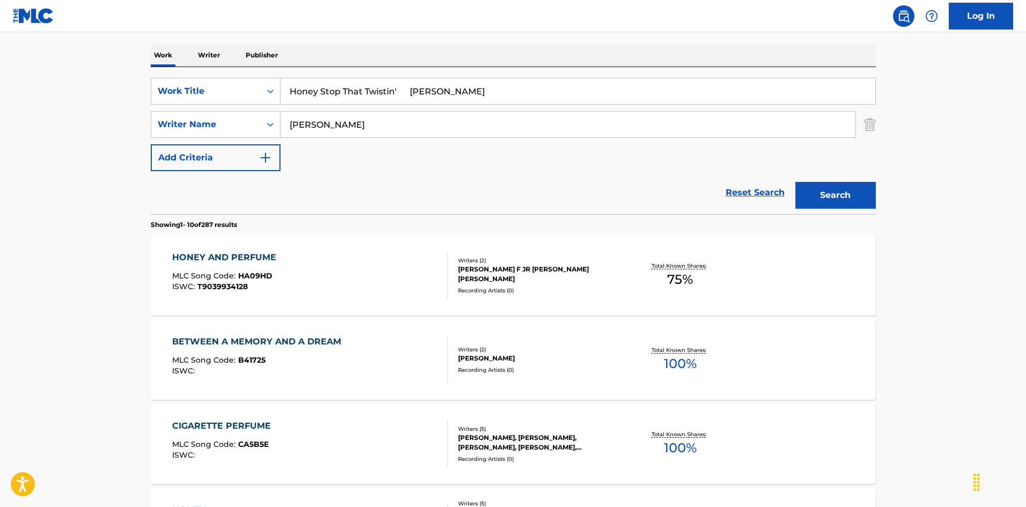
type input "[PERSON_NAME]"
drag, startPoint x: 377, startPoint y: 86, endPoint x: 371, endPoint y: 88, distance: 5.8
click at [377, 86] on input "Honey Stop That Twistin' [PERSON_NAME]" at bounding box center [578, 91] width 595 height 26
drag, startPoint x: 444, startPoint y: 106, endPoint x: 558, endPoint y: 136, distance: 118.0
click at [562, 135] on div "SearchWithCriteria2b42883d-d405-4fd6-b43b-e9117ca2f3e4 Work Title Honey Stop Th…" at bounding box center [513, 124] width 725 height 93
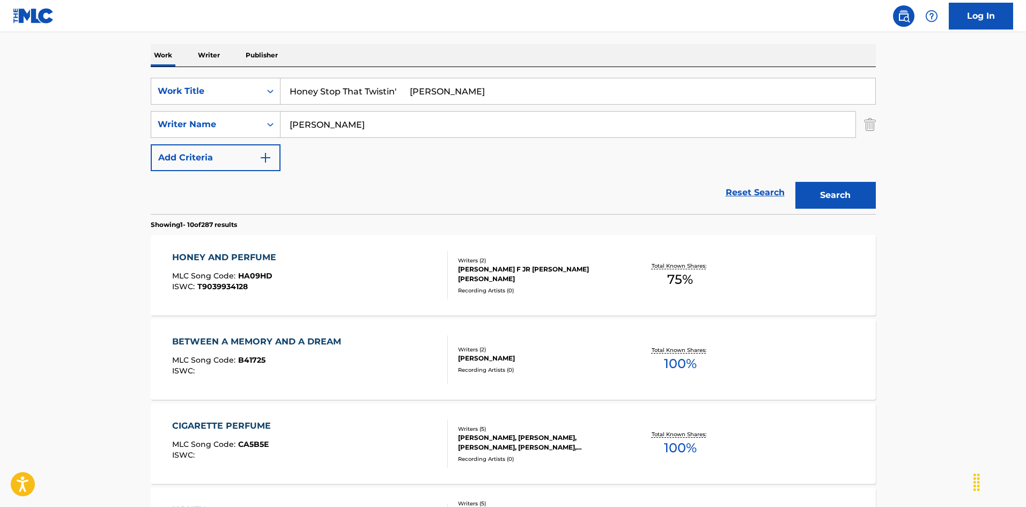
click at [427, 87] on input "Honey Stop That Twistin' [PERSON_NAME]" at bounding box center [578, 91] width 595 height 26
drag, startPoint x: 400, startPoint y: 90, endPoint x: 522, endPoint y: 117, distance: 125.8
click at [506, 114] on div "SearchWithCriteria2b42883d-d405-4fd6-b43b-e9117ca2f3e4 Work Title Honey Stop Th…" at bounding box center [513, 124] width 725 height 93
type input "Honey Stop That Twistin'"
click at [835, 198] on button "Search" at bounding box center [835, 195] width 80 height 27
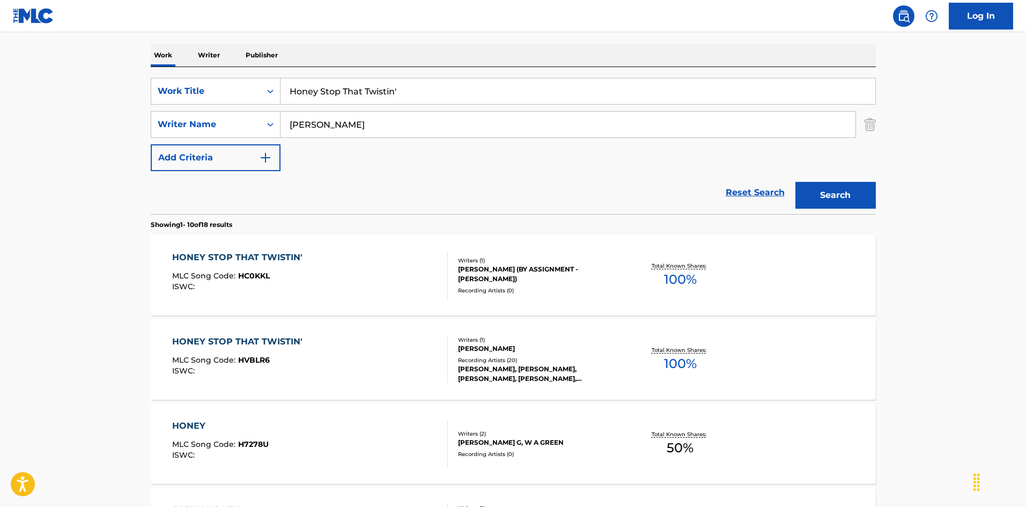
click at [386, 364] on div "HONEY STOP THAT TWISTIN' MLC Song Code : HVBLR6 ISWC :" at bounding box center [310, 359] width 276 height 48
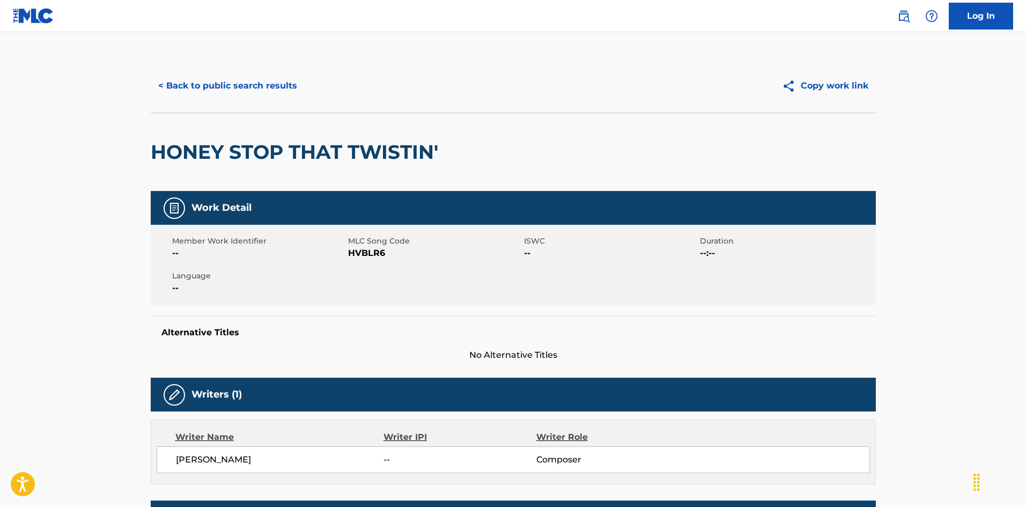
click at [371, 254] on span "HVBLR6" at bounding box center [434, 253] width 173 height 13
copy span "HVBLR6"
click at [235, 87] on button "< Back to public search results" at bounding box center [228, 85] width 154 height 27
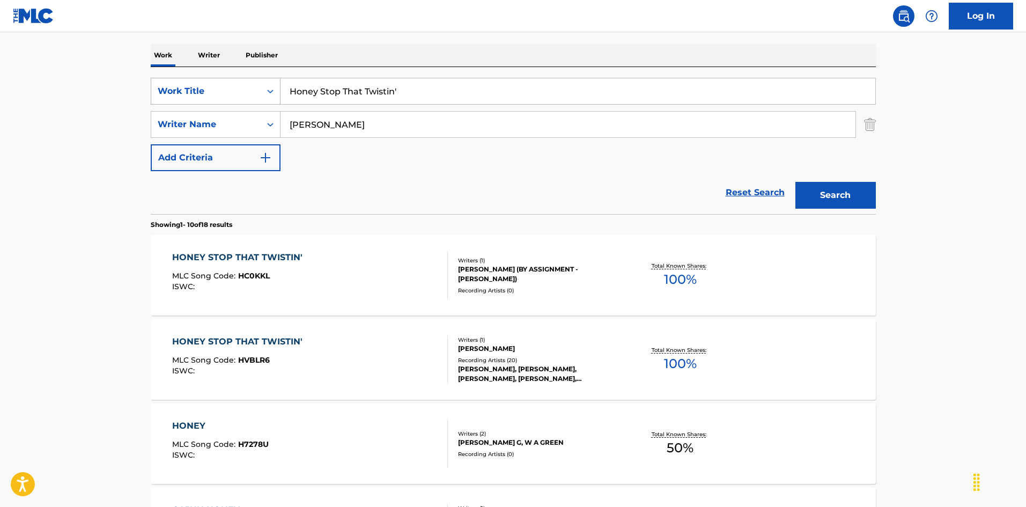
drag, startPoint x: 392, startPoint y: 90, endPoint x: 208, endPoint y: 78, distance: 183.8
click at [191, 75] on div "SearchWithCriteria2b42883d-d405-4fd6-b43b-e9117ca2f3e4 Work Title Honey Stop Th…" at bounding box center [513, 140] width 725 height 147
paste input "key Tonk With Me [PERSON_NAME] [PERSON_NAME]|[PERSON_NAME]"
click at [474, 91] on input "Honkey Tonk With Me [PERSON_NAME] [PERSON_NAME]|[PERSON_NAME]" at bounding box center [578, 91] width 595 height 26
drag, startPoint x: 449, startPoint y: 89, endPoint x: 468, endPoint y: 90, distance: 18.3
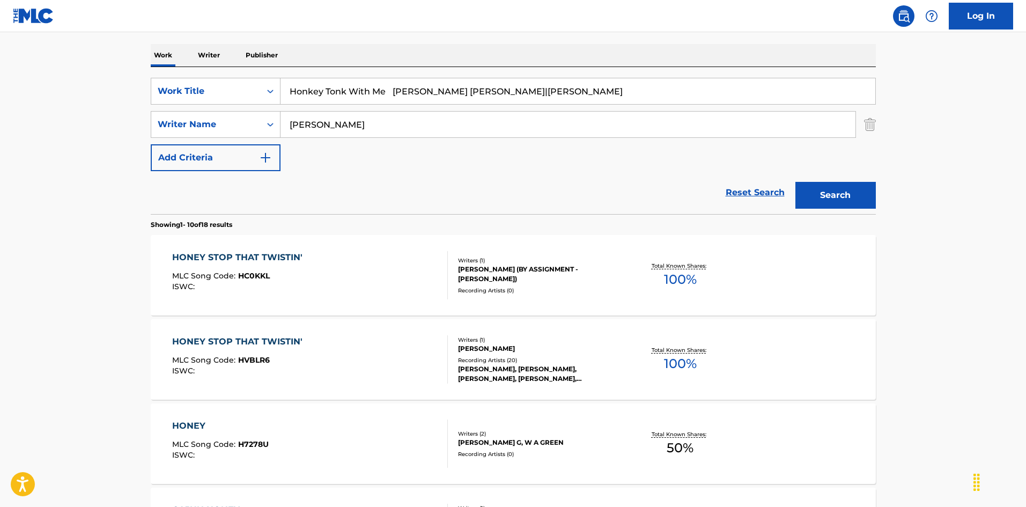
click at [468, 90] on input "Honkey Tonk With Me [PERSON_NAME] [PERSON_NAME]|[PERSON_NAME]" at bounding box center [578, 91] width 595 height 26
type input "Honkey Tonk With Me |[PERSON_NAME]"
click at [256, 123] on div "SearchWithCriteria79e32d5b-329f-4b89-a515-28a8b634be34 Writer Name [PERSON_NAME]" at bounding box center [513, 124] width 725 height 27
paste input "[PERSON_NAME] [PERSON_NAME]"
type input "[PERSON_NAME] [PERSON_NAME]"
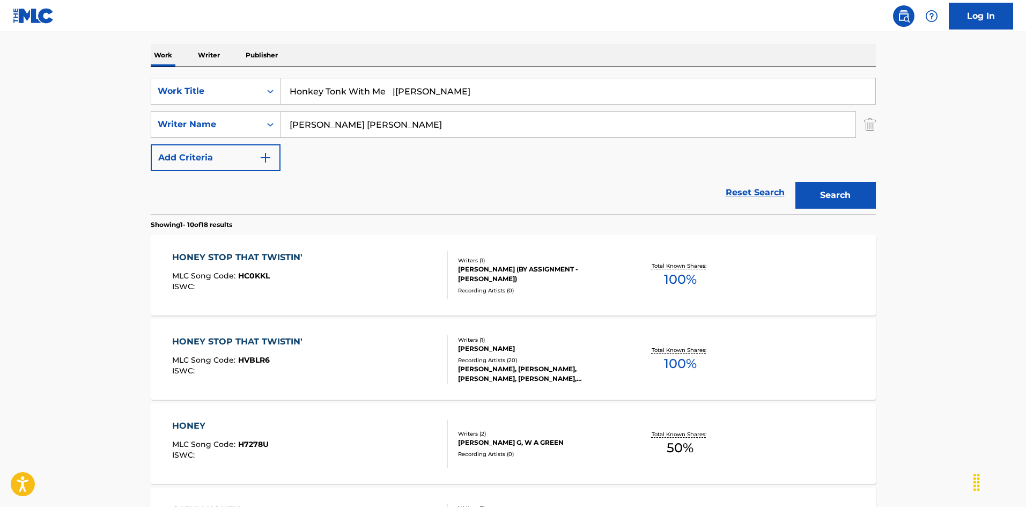
click at [404, 86] on input "Honkey Tonk With Me |[PERSON_NAME]" at bounding box center [578, 91] width 595 height 26
drag, startPoint x: 427, startPoint y: 93, endPoint x: 588, endPoint y: 113, distance: 161.6
click at [615, 120] on div "SearchWithCriteria2b42883d-d405-4fd6-b43b-e9117ca2f3e4 Work Title Honkey Tonk W…" at bounding box center [513, 124] width 725 height 93
click at [809, 182] on button "Search" at bounding box center [835, 195] width 80 height 27
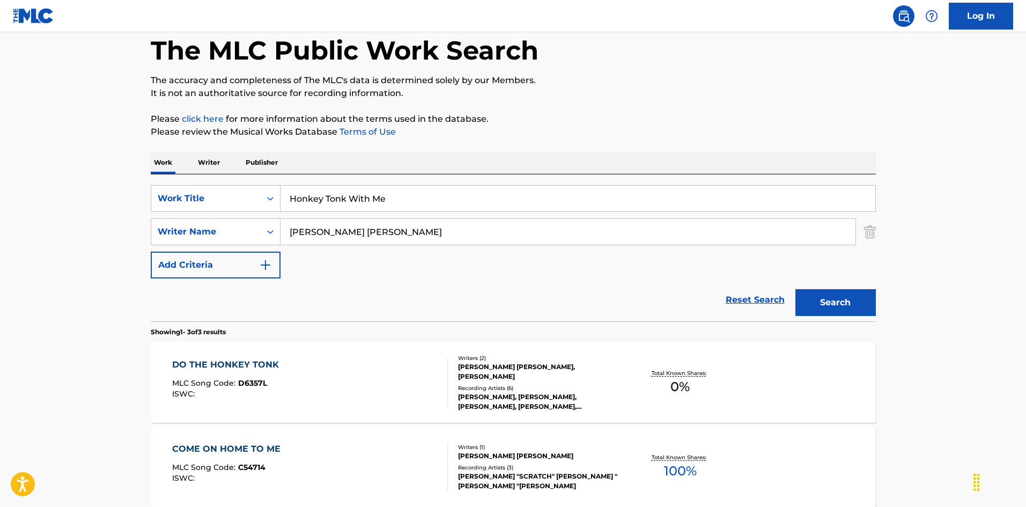
scroll to position [107, 0]
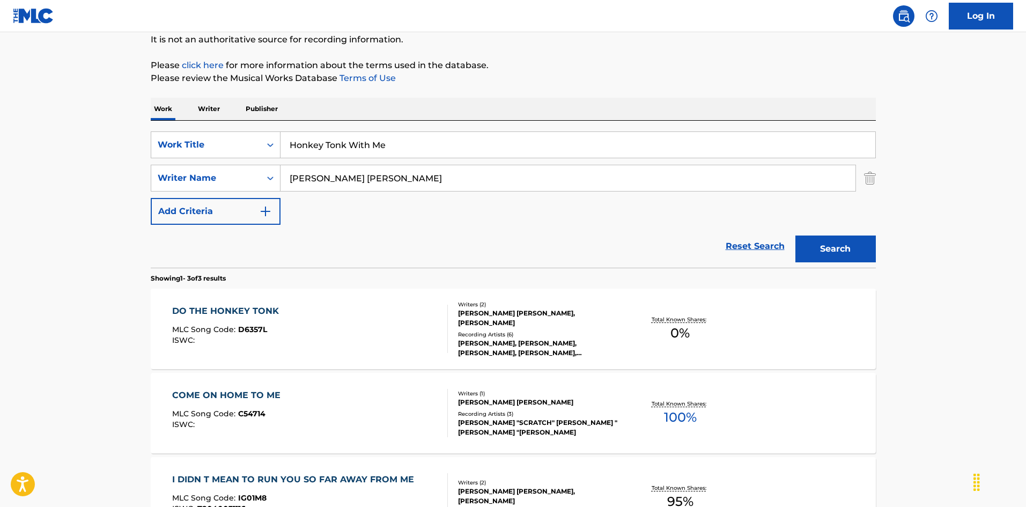
click at [809, 242] on button "Search" at bounding box center [835, 248] width 80 height 27
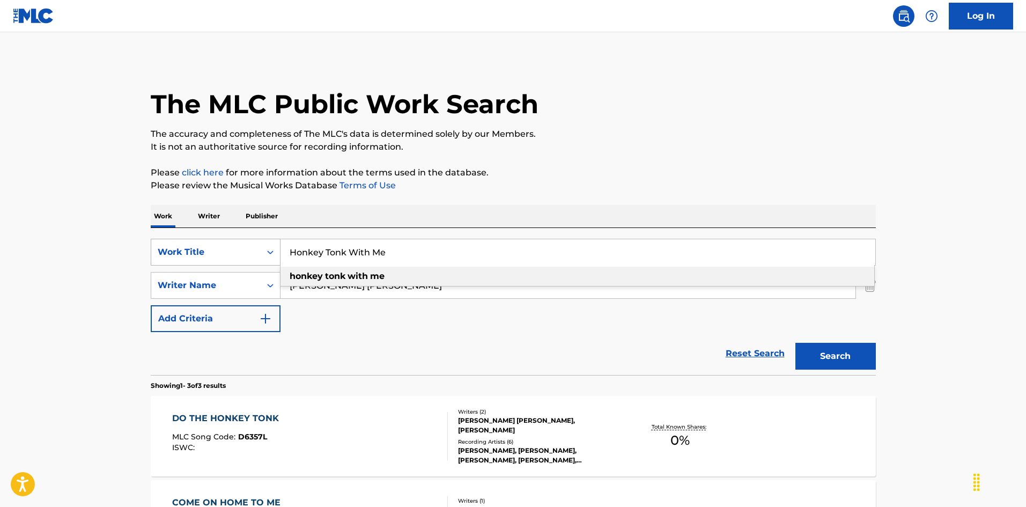
drag, startPoint x: 380, startPoint y: 250, endPoint x: 250, endPoint y: 240, distance: 130.2
click at [239, 244] on div "SearchWithCriteria2b42883d-d405-4fd6-b43b-e9117ca2f3e4 Work Title Honkey Tonk W…" at bounding box center [513, 252] width 725 height 27
paste input "Search Form"
type input "Honkey Tonk With Me"
click at [344, 212] on div "Work Writer Publisher" at bounding box center [513, 216] width 725 height 23
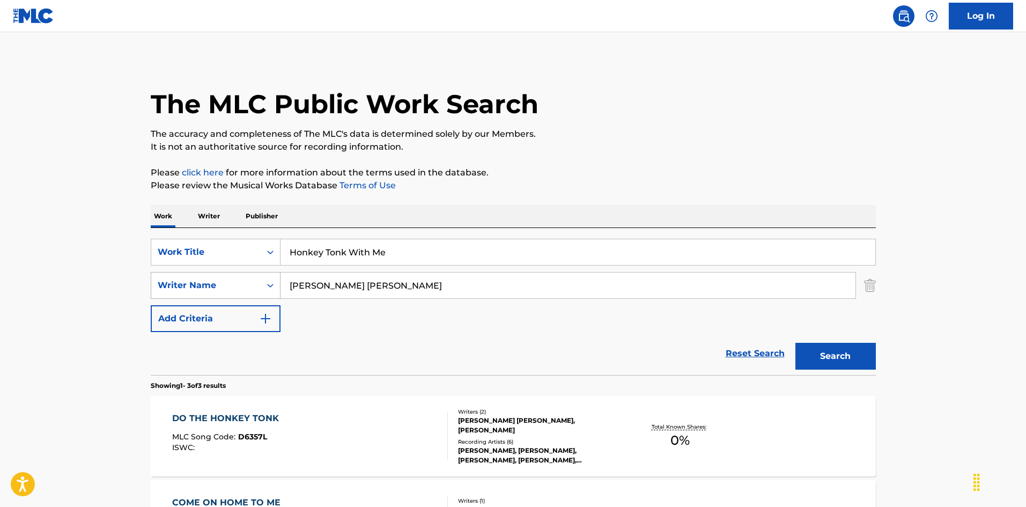
drag, startPoint x: 362, startPoint y: 283, endPoint x: 228, endPoint y: 274, distance: 133.9
click at [218, 272] on div "SearchWithCriteria79e32d5b-329f-4b89-a515-28a8b634be34 Writer Name [PERSON_NAME…" at bounding box center [513, 285] width 725 height 27
click at [828, 349] on button "Search" at bounding box center [835, 356] width 80 height 27
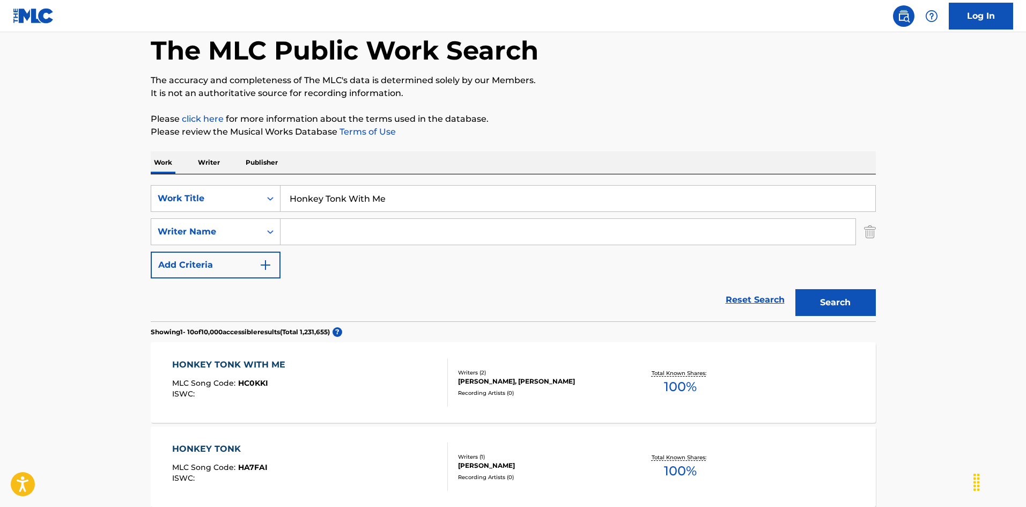
scroll to position [107, 0]
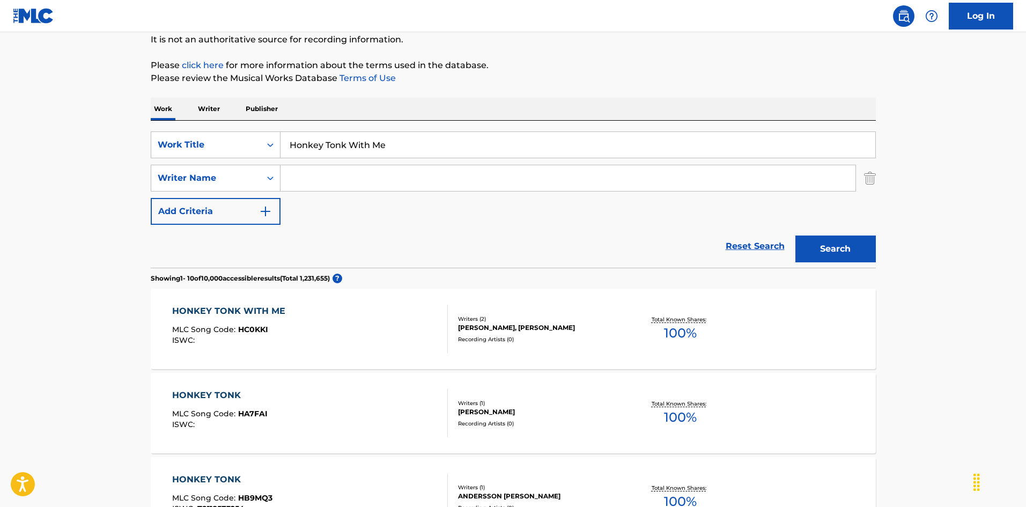
click at [388, 314] on div "HONKEY TONK WITH ME MLC Song Code : HC0KKI ISWC :" at bounding box center [310, 329] width 276 height 48
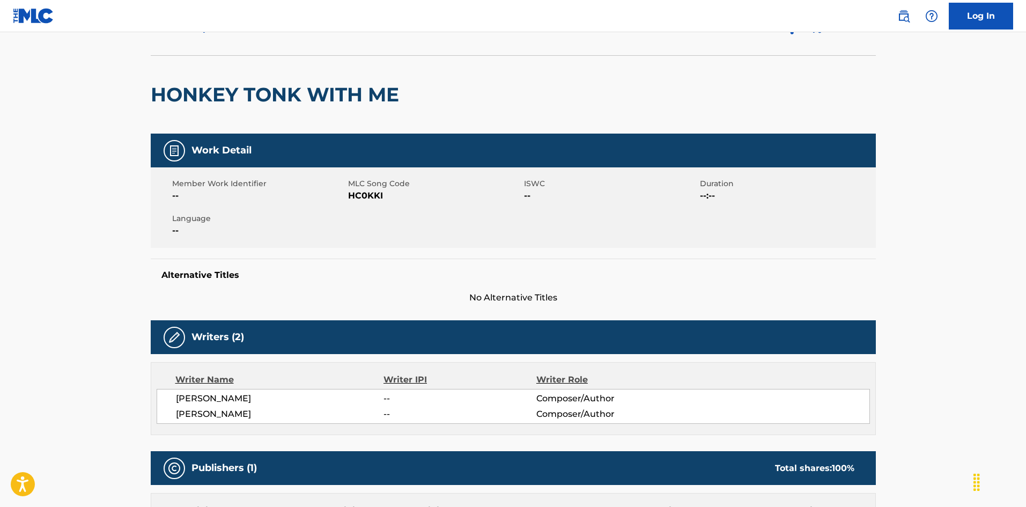
scroll to position [4, 0]
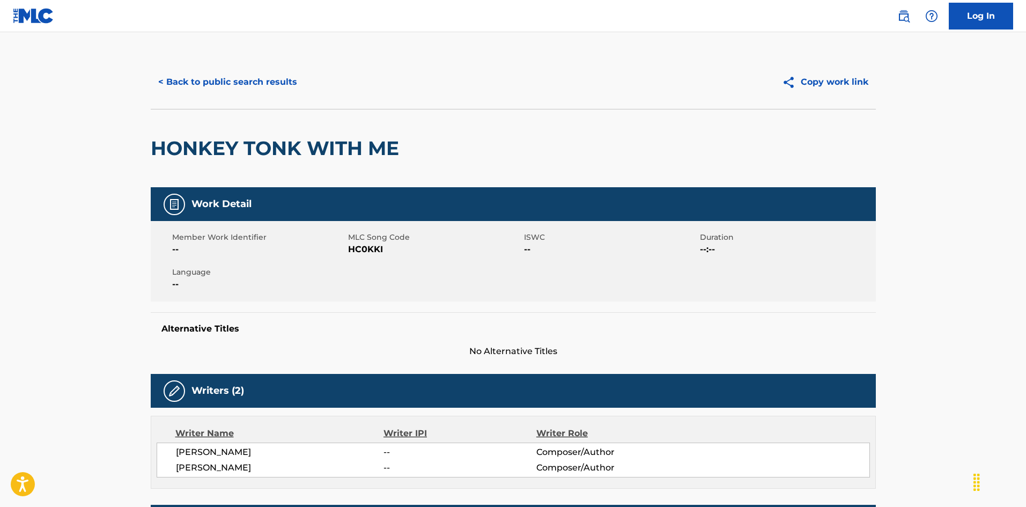
click at [249, 86] on button "< Back to public search results" at bounding box center [228, 82] width 154 height 27
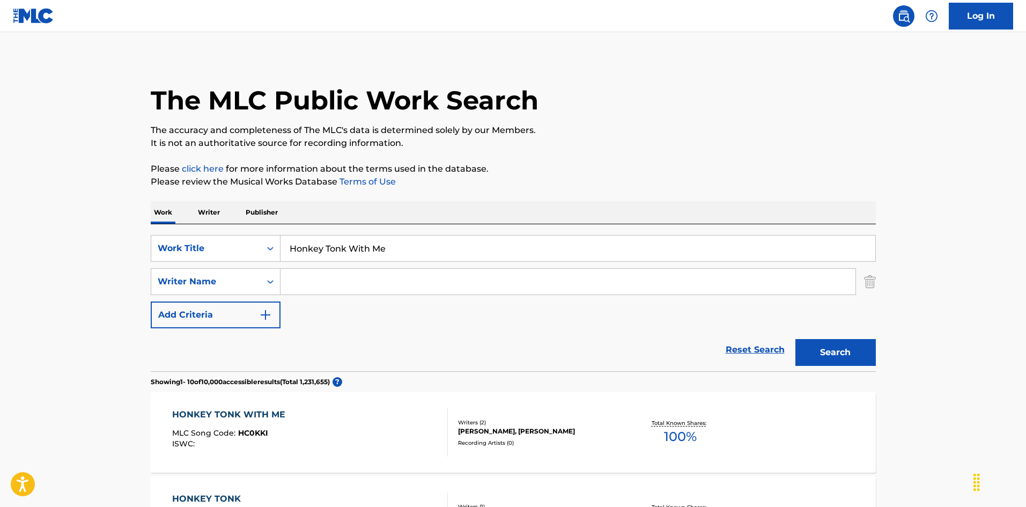
scroll to position [107, 0]
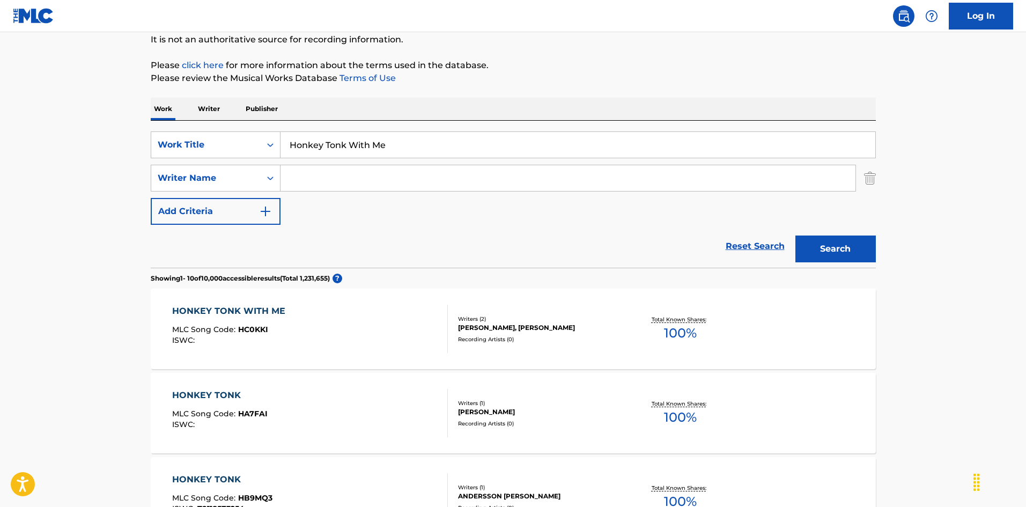
drag, startPoint x: 330, startPoint y: 131, endPoint x: 228, endPoint y: 122, distance: 102.8
paste input "p Skip And Jump [PERSON_NAME]"
drag, startPoint x: 419, startPoint y: 146, endPoint x: 456, endPoint y: 143, distance: 37.1
click at [469, 141] on input "Hop Skip And Jump [PERSON_NAME]" at bounding box center [578, 145] width 595 height 26
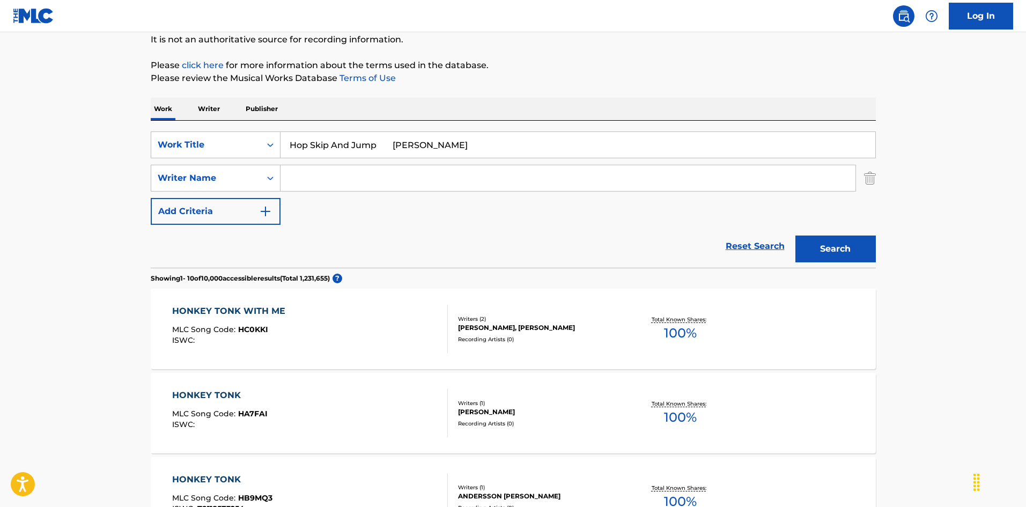
type input "Hop Skip And Jump [PERSON_NAME]"
drag, startPoint x: 345, startPoint y: 170, endPoint x: 367, endPoint y: 151, distance: 28.5
click at [345, 170] on input "Search Form" at bounding box center [568, 178] width 575 height 26
paste input "[PERSON_NAME]"
type input "[PERSON_NAME]"
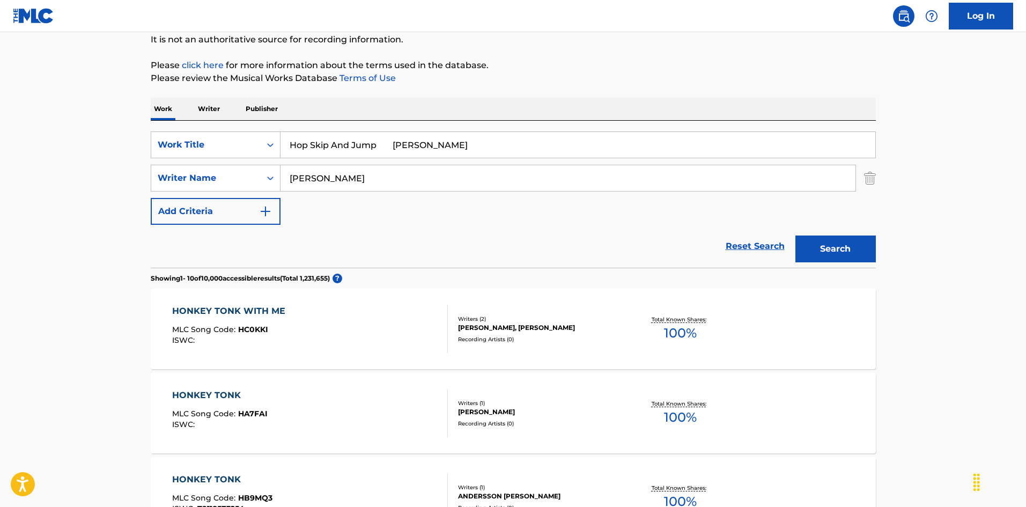
click at [470, 149] on input "Hop Skip And Jump [PERSON_NAME]" at bounding box center [578, 145] width 595 height 26
type input "Hop Skip And Jump"
click at [875, 246] on button "Search" at bounding box center [835, 248] width 80 height 27
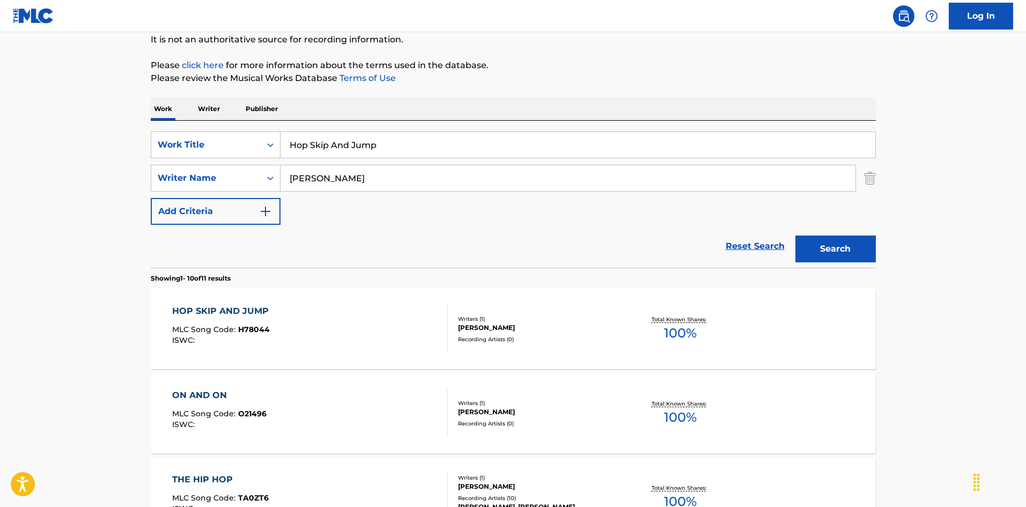
click at [376, 342] on div "HOP SKIP AND JUMP MLC Song Code : H78044 ISWC :" at bounding box center [310, 329] width 276 height 48
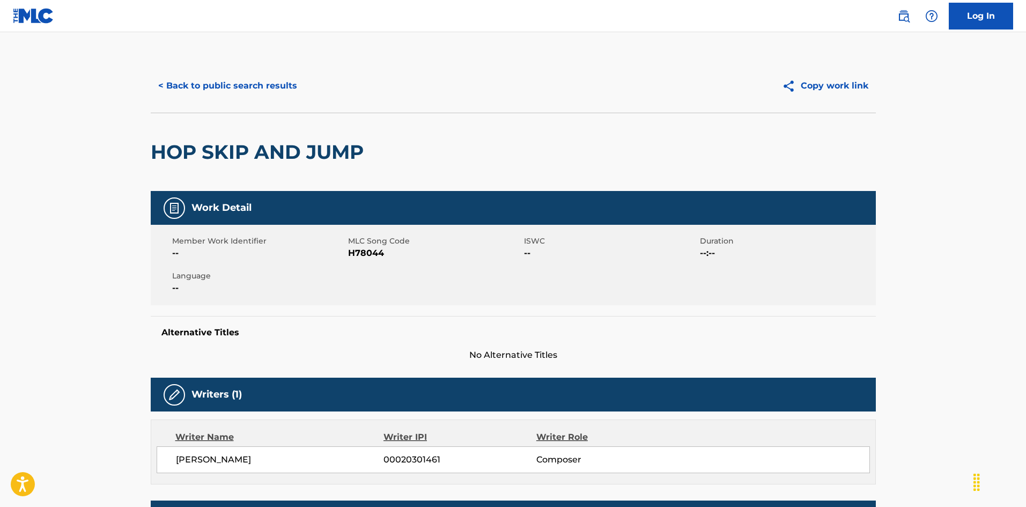
click at [252, 94] on button "< Back to public search results" at bounding box center [228, 85] width 154 height 27
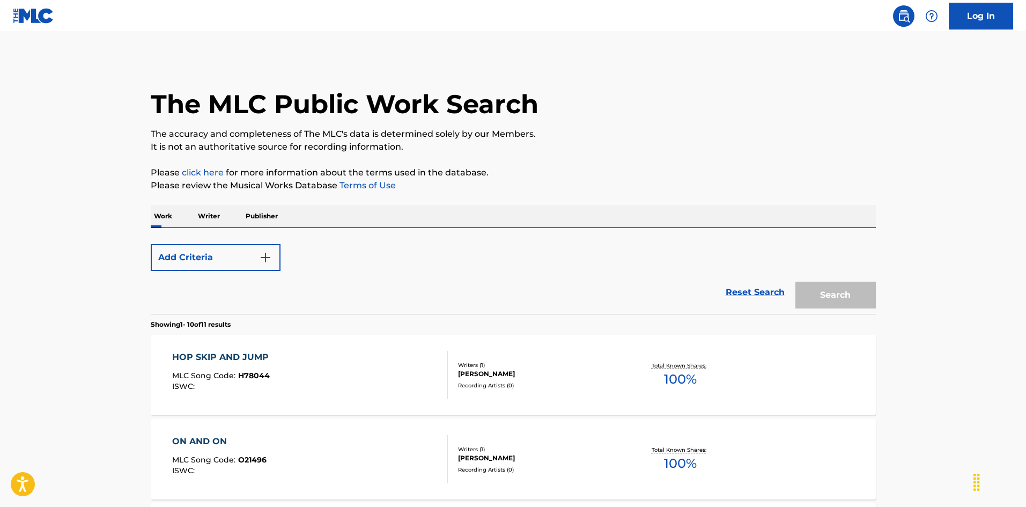
scroll to position [107, 0]
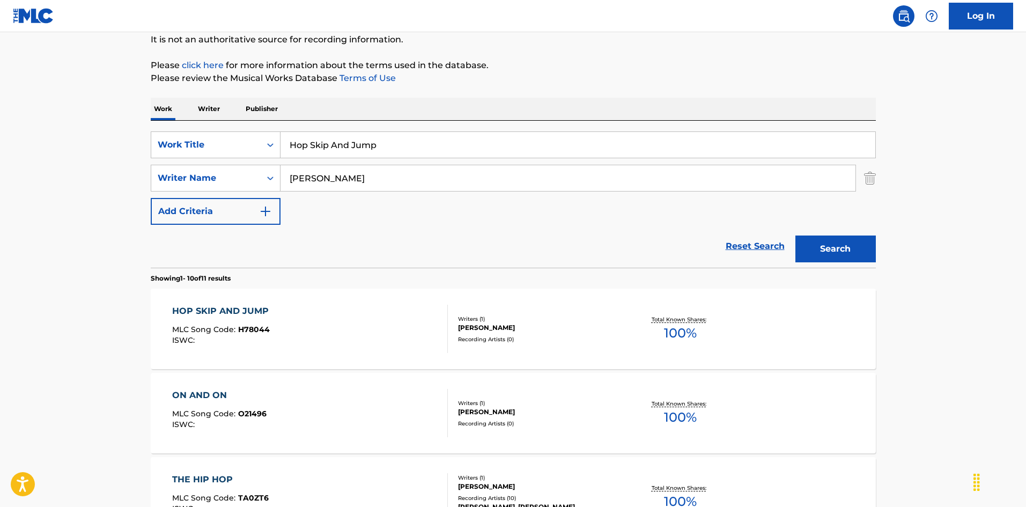
click at [358, 152] on input "Hop Skip And Jump" at bounding box center [578, 145] width 595 height 26
drag, startPoint x: 366, startPoint y: 148, endPoint x: 200, endPoint y: 105, distance: 171.3
paste input "use Of Memories [PERSON_NAME]|[PERSON_NAME][GEOGRAPHIC_DATA]"
drag, startPoint x: 455, startPoint y: 143, endPoint x: 519, endPoint y: 145, distance: 63.3
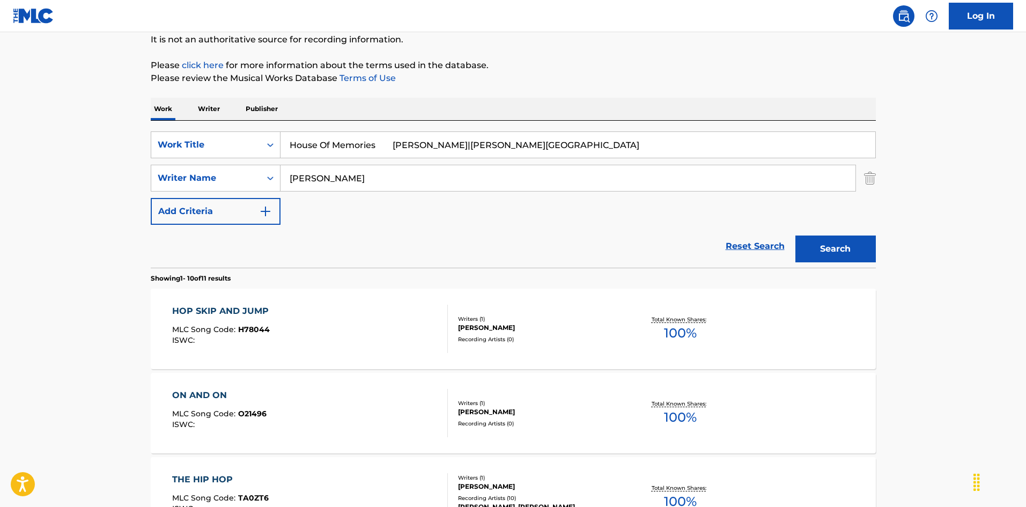
click at [521, 145] on input "House Of Memories [PERSON_NAME]|[PERSON_NAME][GEOGRAPHIC_DATA]" at bounding box center [578, 145] width 595 height 26
type input "House Of Memories [PERSON_NAME]|[PERSON_NAME]"
drag, startPoint x: 346, startPoint y: 180, endPoint x: 260, endPoint y: 168, distance: 87.2
click at [249, 167] on div "SearchWithCriteria79e32d5b-329f-4b89-a515-28a8b634be34 Writer Name [PERSON_NAME]" at bounding box center [513, 178] width 725 height 27
paste input "[PERSON_NAME]"
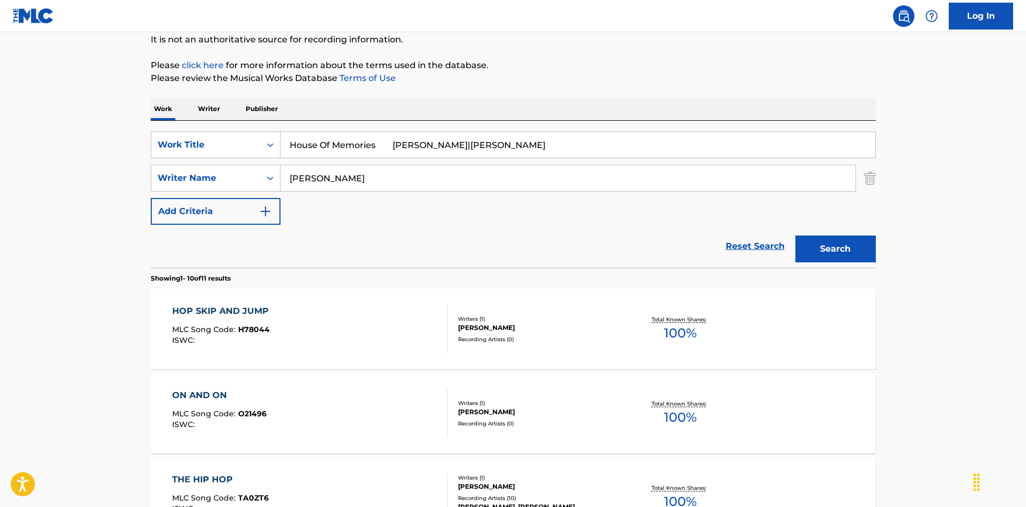
type input "[PERSON_NAME]"
click at [581, 167] on div "SearchWithCriteria2b42883d-d405-4fd6-b43b-e9117ca2f3e4 Work Title House Of Memo…" at bounding box center [513, 177] width 725 height 93
type input "House Of Memories"
click at [844, 236] on button "Search" at bounding box center [835, 248] width 80 height 27
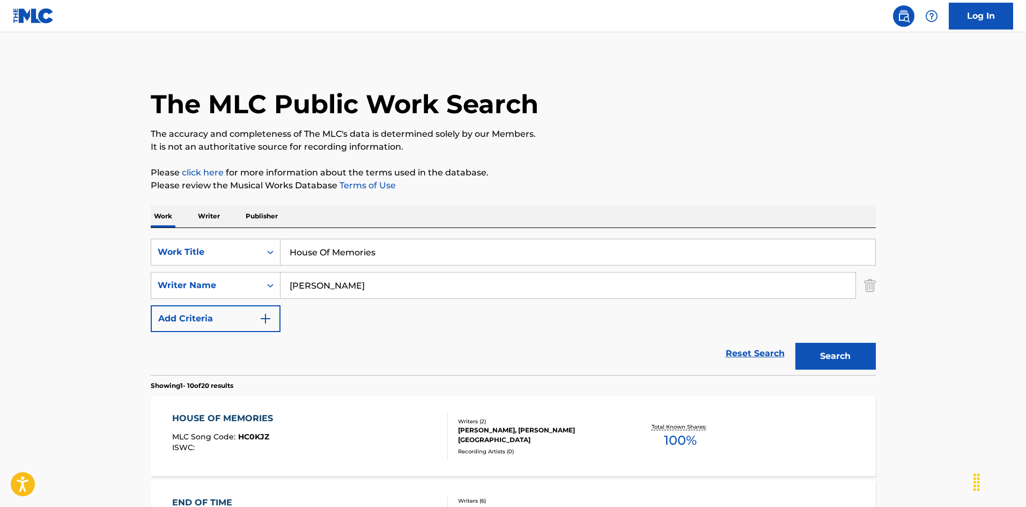
scroll to position [54, 0]
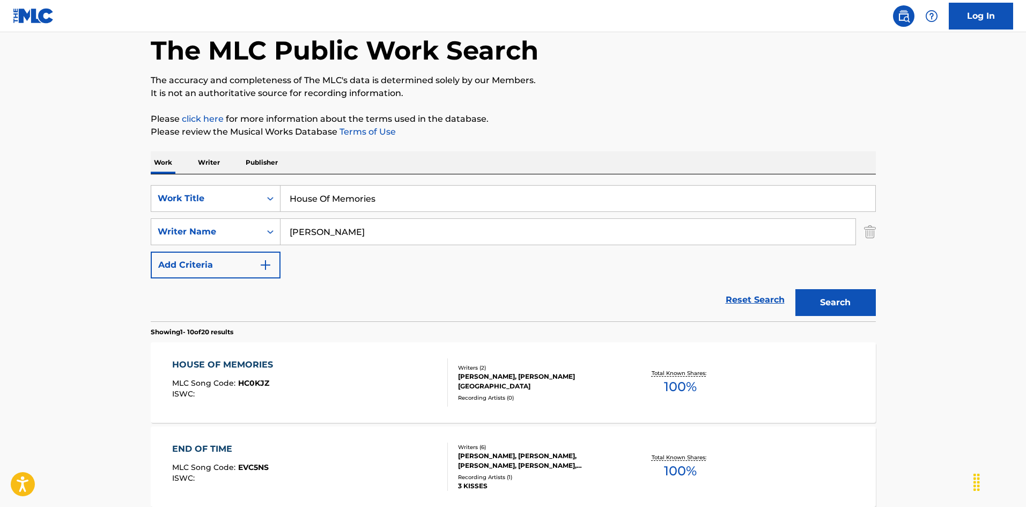
click at [385, 362] on div "HOUSE OF MEMORIES MLC Song Code : HC0KJZ ISWC :" at bounding box center [310, 382] width 276 height 48
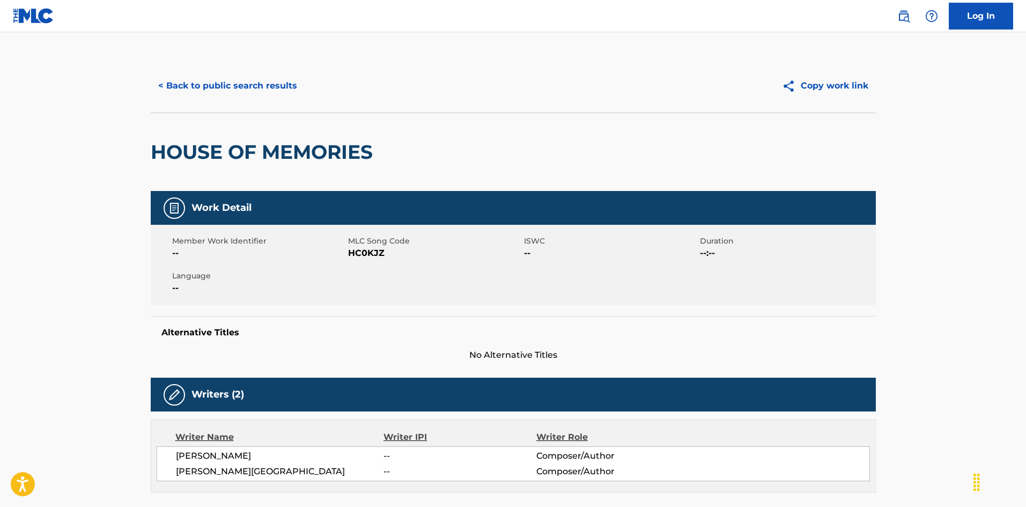
click at [278, 88] on button "< Back to public search results" at bounding box center [228, 85] width 154 height 27
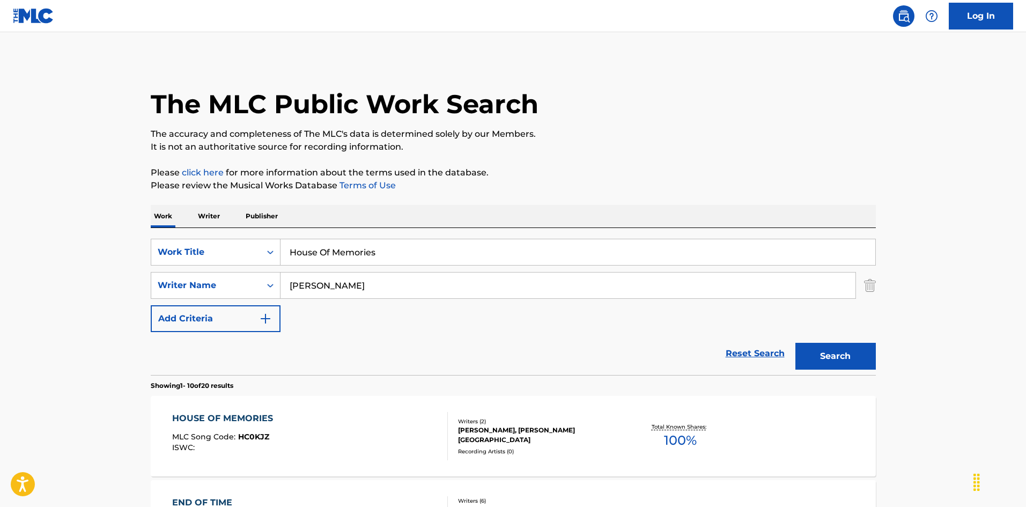
scroll to position [54, 0]
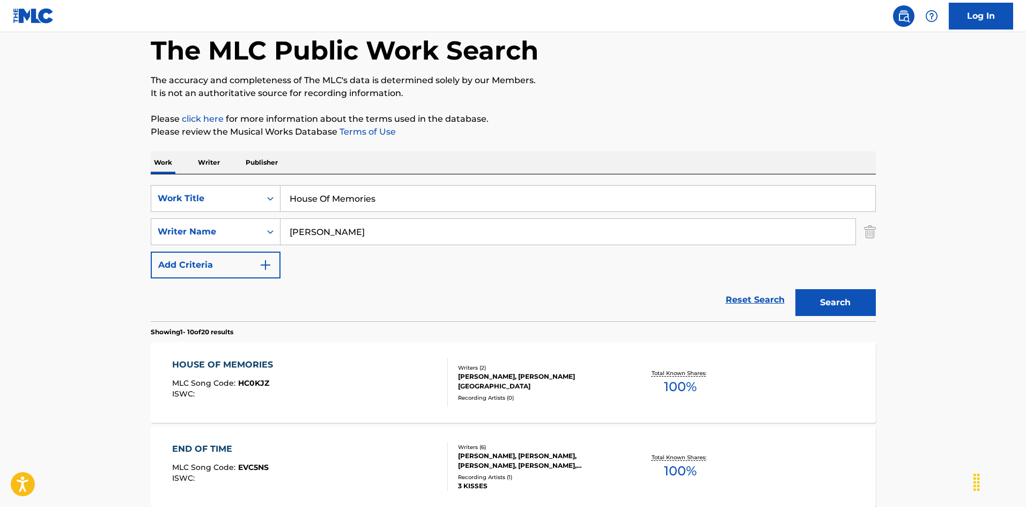
click at [379, 196] on input "House Of Memories" at bounding box center [578, 199] width 595 height 26
drag, startPoint x: 364, startPoint y: 201, endPoint x: 215, endPoint y: 194, distance: 149.8
click at [215, 194] on div "SearchWithCriteria2b42883d-d405-4fd6-b43b-e9117ca2f3e4 Work Title House Of Memo…" at bounding box center [513, 198] width 725 height 27
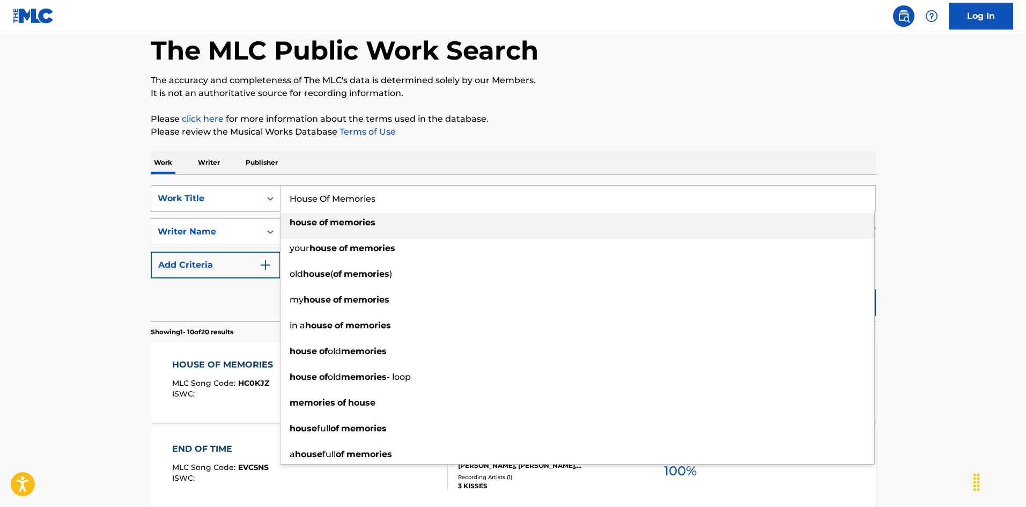
paste input "ton Town [PERSON_NAME]"
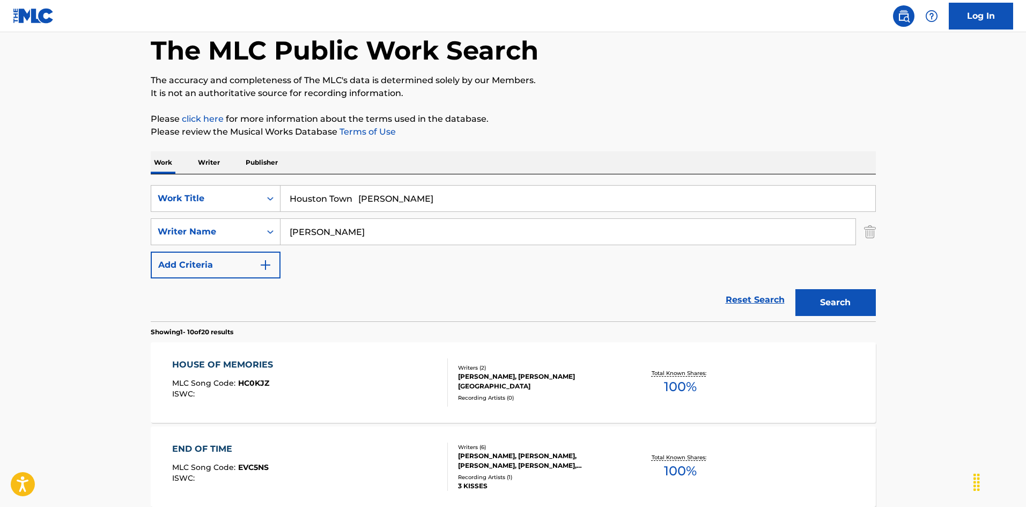
click at [431, 188] on input "Houston Town [PERSON_NAME]" at bounding box center [578, 199] width 595 height 26
click at [401, 197] on input "Houston Town [PERSON_NAME]" at bounding box center [578, 199] width 595 height 26
type input "Houston Town Mark"
click at [235, 219] on div "SearchWithCriteria79e32d5b-329f-4b89-a515-28a8b634be34 Writer Name [PERSON_NAME]" at bounding box center [513, 231] width 725 height 27
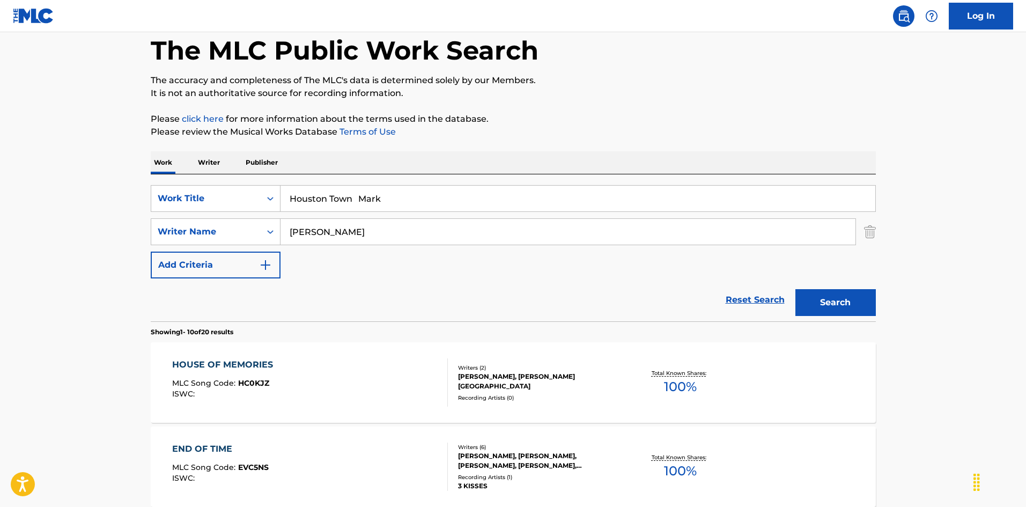
paste input "[PERSON_NAME]"
type input "[PERSON_NAME]"
drag, startPoint x: 354, startPoint y: 194, endPoint x: 533, endPoint y: 228, distance: 181.9
click at [533, 228] on div "SearchWithCriteria2b42883d-d405-4fd6-b43b-e9117ca2f3e4 Work Title Houston Town …" at bounding box center [513, 231] width 725 height 93
type input "[GEOGRAPHIC_DATA]"
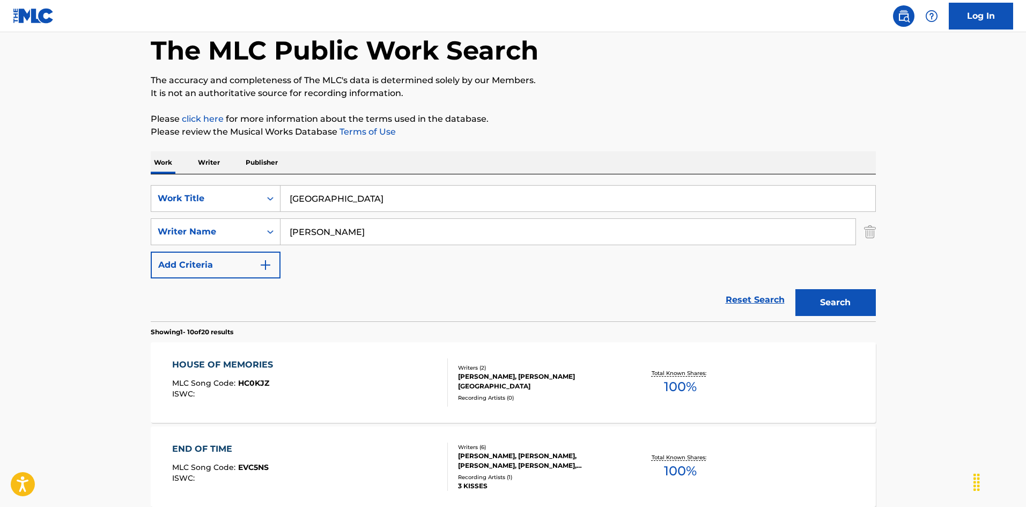
click at [831, 296] on button "Search" at bounding box center [835, 302] width 80 height 27
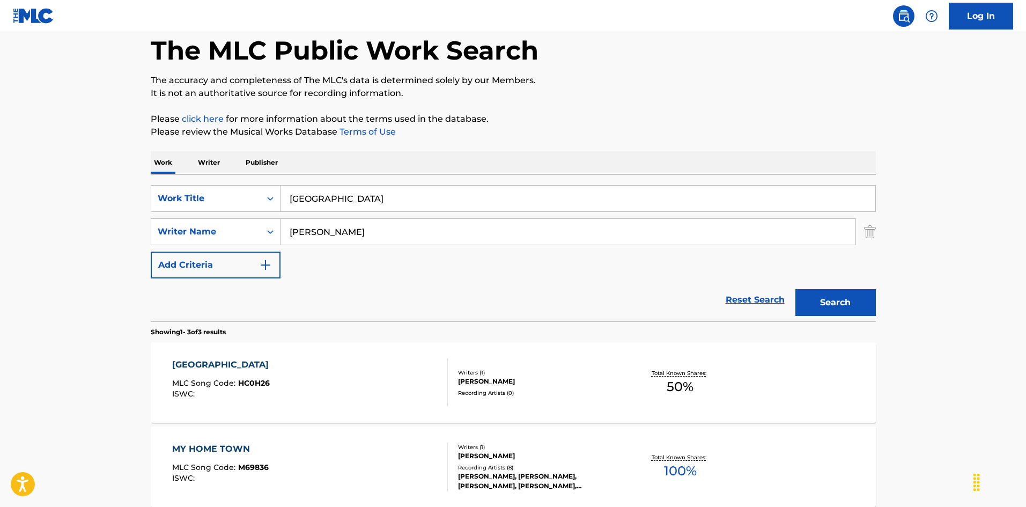
scroll to position [107, 0]
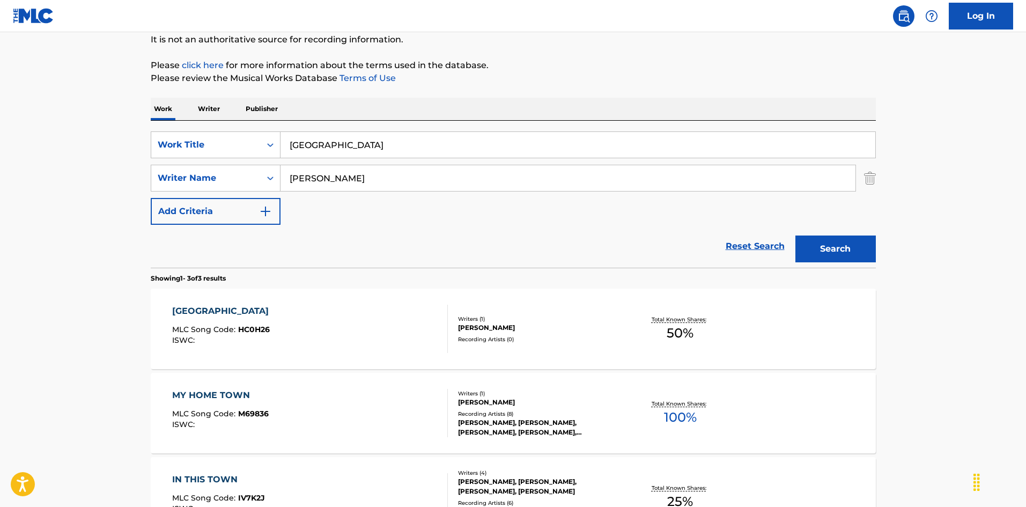
click at [382, 322] on div "HOUSTON TOWN MLC Song Code : HC0H26 ISWC :" at bounding box center [310, 329] width 276 height 48
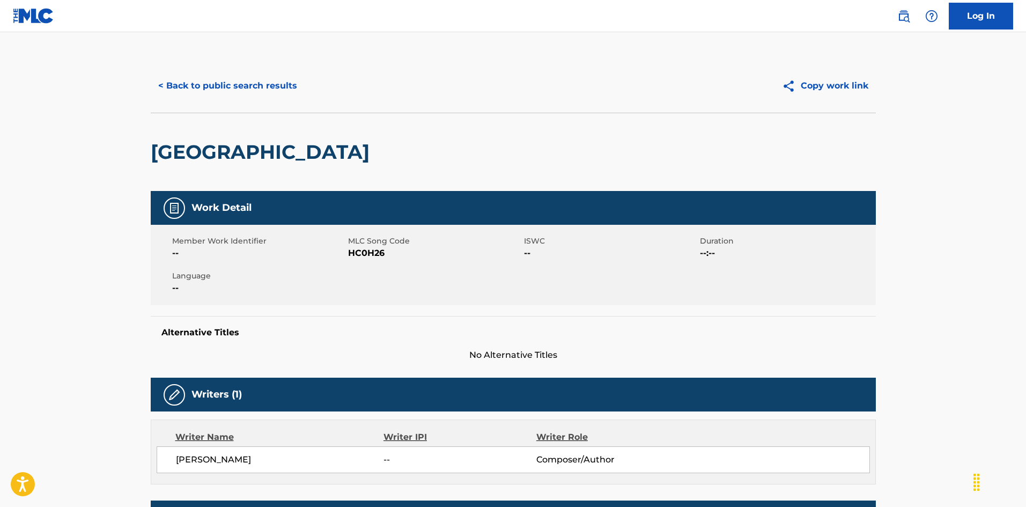
click at [248, 86] on button "< Back to public search results" at bounding box center [228, 85] width 154 height 27
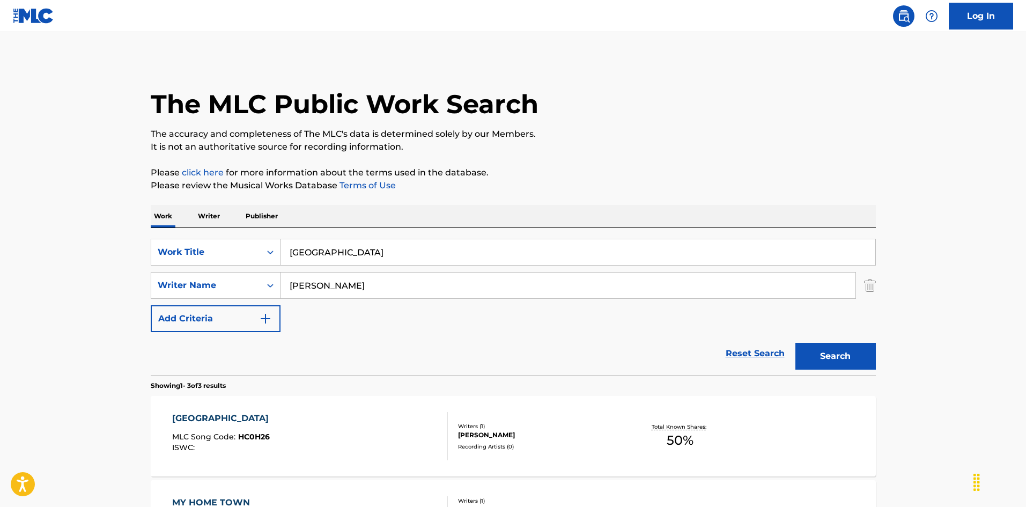
scroll to position [107, 0]
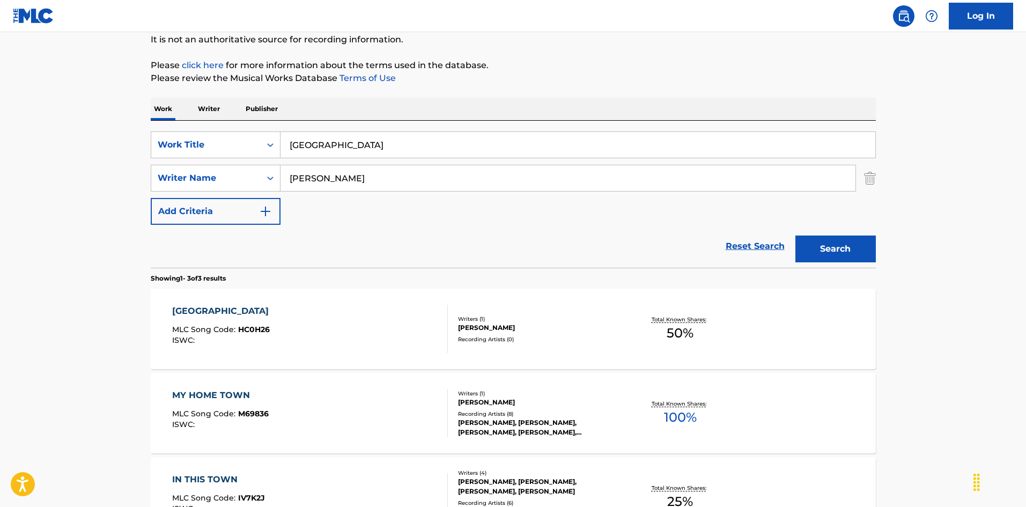
drag, startPoint x: 367, startPoint y: 147, endPoint x: 265, endPoint y: 130, distance: 103.4
click at [264, 129] on div "SearchWithCriteria2b42883d-d405-4fd6-b43b-e9117ca2f3e4 Work Title Houston Town …" at bounding box center [513, 194] width 725 height 147
paste input "w Foolish [PERSON_NAME]|[PERSON_NAME]"
click at [478, 142] on input "How Foolish [PERSON_NAME]|[PERSON_NAME]" at bounding box center [578, 145] width 595 height 26
drag, startPoint x: 477, startPoint y: 144, endPoint x: 550, endPoint y: 151, distance: 72.7
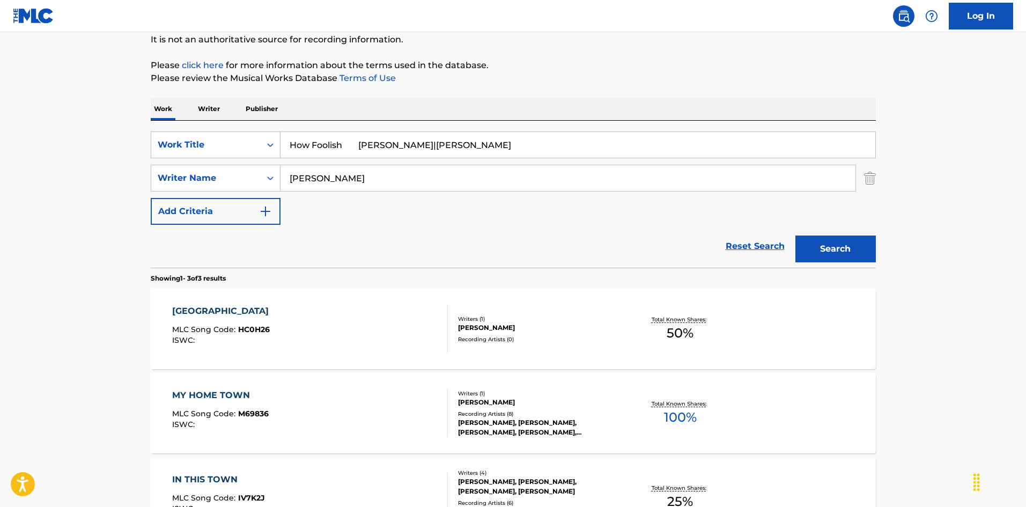
click at [550, 151] on input "How Foolish [PERSON_NAME]|[PERSON_NAME]" at bounding box center [578, 145] width 595 height 26
type input "How Foolish [PERSON_NAME]|[PERSON_NAME]"
drag, startPoint x: 275, startPoint y: 167, endPoint x: 208, endPoint y: 155, distance: 68.6
click at [208, 155] on div "SearchWithCriteria2b42883d-d405-4fd6-b43b-e9117ca2f3e4 Work Title How Foolish […" at bounding box center [513, 177] width 725 height 93
paste input "[PERSON_NAME]"
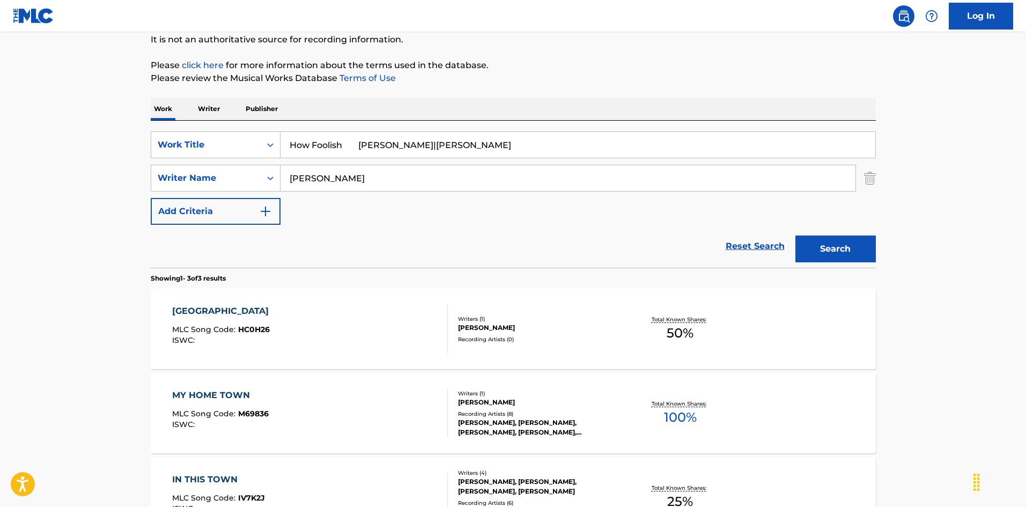
type input "[PERSON_NAME]"
click at [350, 147] on input "How Foolish [PERSON_NAME]|[PERSON_NAME]" at bounding box center [578, 145] width 595 height 26
drag, startPoint x: 438, startPoint y: 152, endPoint x: 481, endPoint y: 156, distance: 43.1
click at [481, 156] on input "How Foolish [PERSON_NAME]|[PERSON_NAME]" at bounding box center [578, 145] width 595 height 26
click at [326, 131] on div "SearchWithCriteria2b42883d-d405-4fd6-b43b-e9117ca2f3e4 Work Title How Foolish […" at bounding box center [513, 194] width 725 height 147
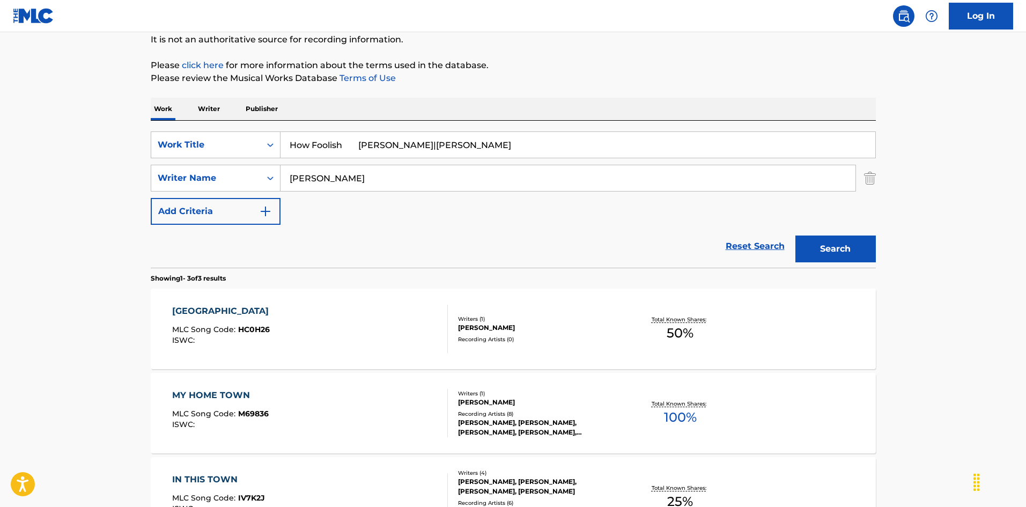
drag, startPoint x: 344, startPoint y: 143, endPoint x: 609, endPoint y: 171, distance: 266.9
click at [608, 171] on div "SearchWithCriteria2b42883d-d405-4fd6-b43b-e9117ca2f3e4 Work Title How Foolish […" at bounding box center [513, 177] width 725 height 93
type input "How Foolish"
click at [848, 247] on button "Search" at bounding box center [835, 248] width 80 height 27
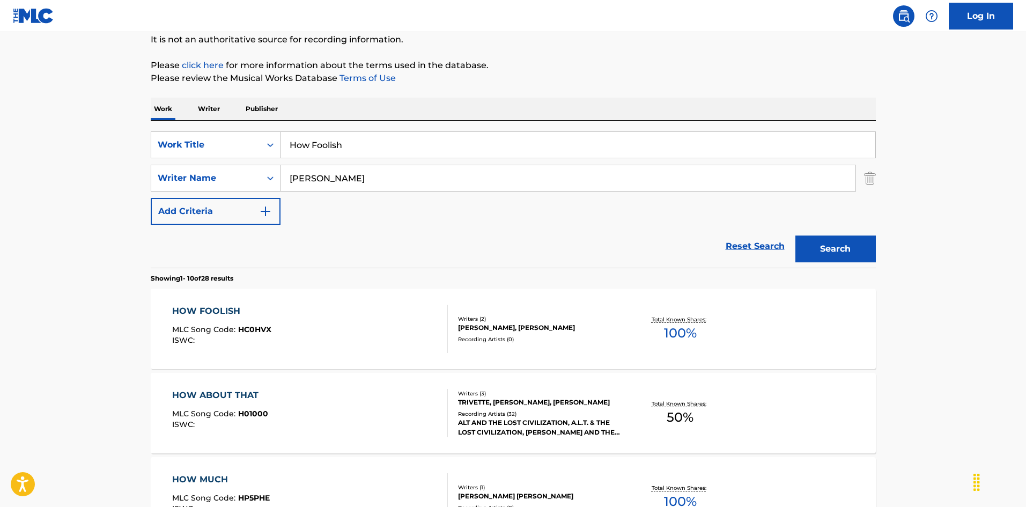
scroll to position [161, 0]
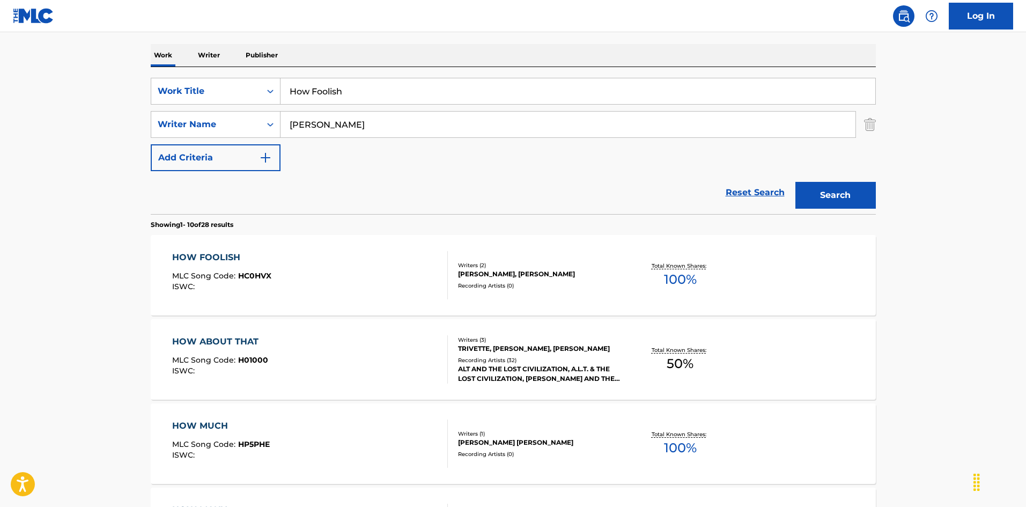
click at [407, 261] on div "HOW FOOLISH MLC Song Code : HC0HVX ISWC :" at bounding box center [310, 275] width 276 height 48
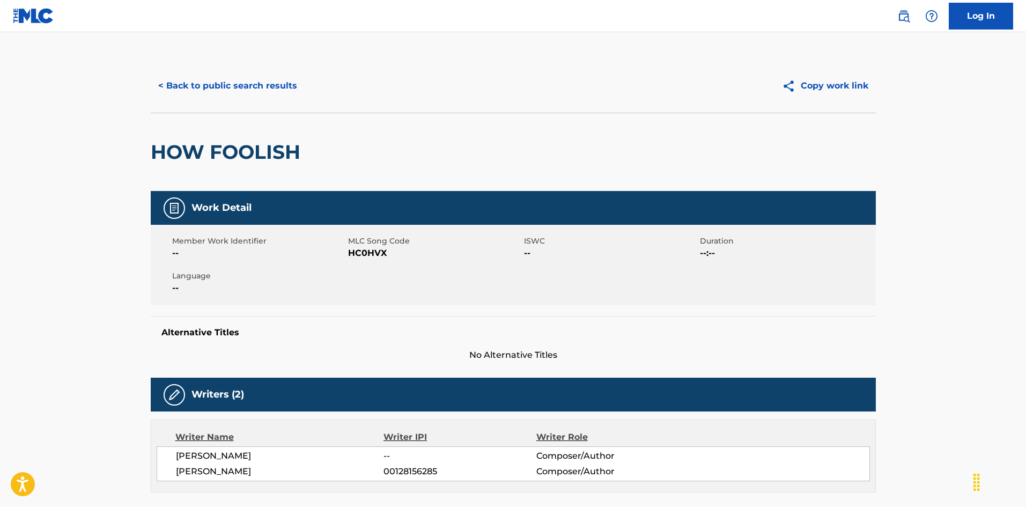
click at [271, 83] on button "< Back to public search results" at bounding box center [228, 85] width 154 height 27
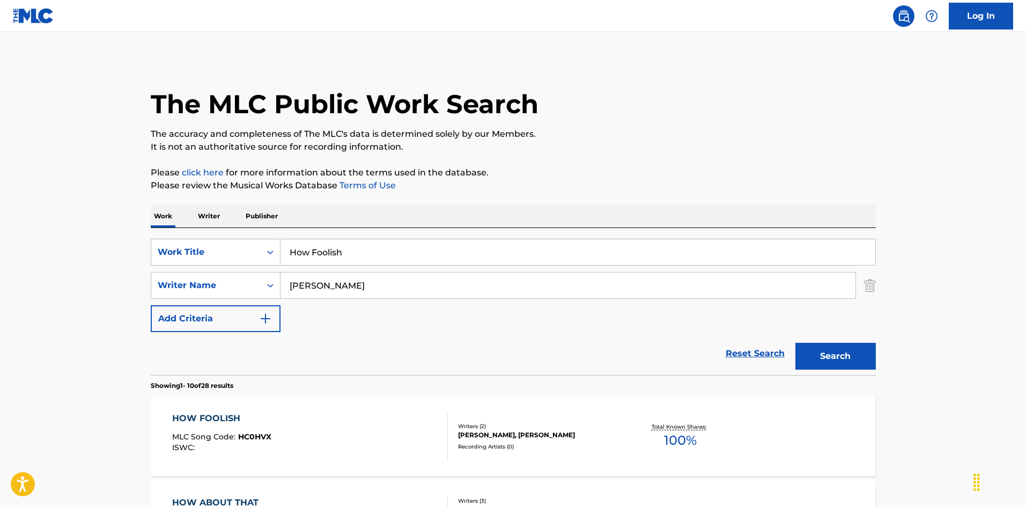
scroll to position [161, 0]
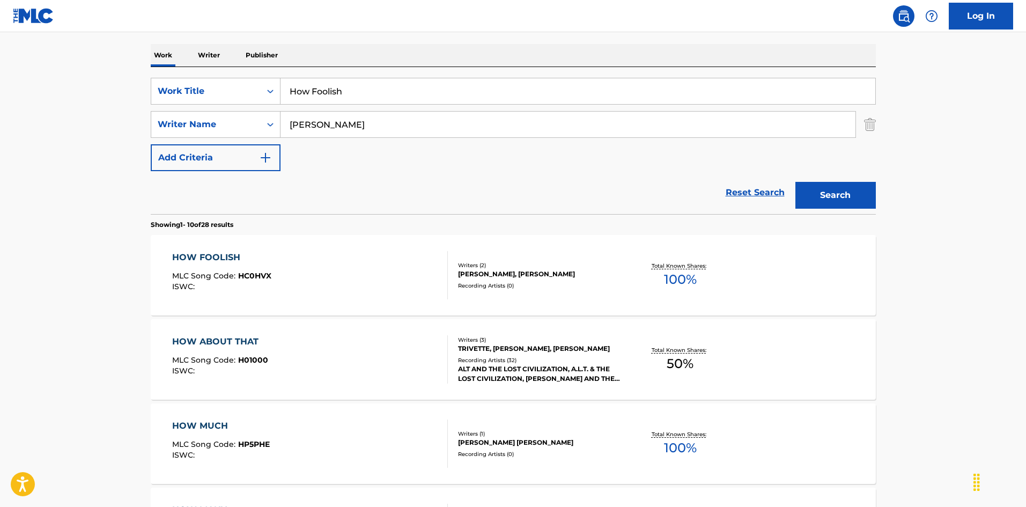
drag, startPoint x: 268, startPoint y: 77, endPoint x: 241, endPoint y: 72, distance: 26.7
click at [241, 72] on div "SearchWithCriteria2b42883d-d405-4fd6-b43b-e9117ca2f3e4 Work Title How Foolish S…" at bounding box center [513, 140] width 725 height 147
paste input "Many Times [PERSON_NAME]|[PERSON_NAME]|[PERSON_NAME]"
click at [461, 94] on input "How Many Times [PERSON_NAME]|[PERSON_NAME]|[PERSON_NAME]" at bounding box center [578, 91] width 595 height 26
click at [538, 94] on input "How Many Times [PERSON_NAME]|[PERSON_NAME]|[PERSON_NAME]" at bounding box center [578, 91] width 595 height 26
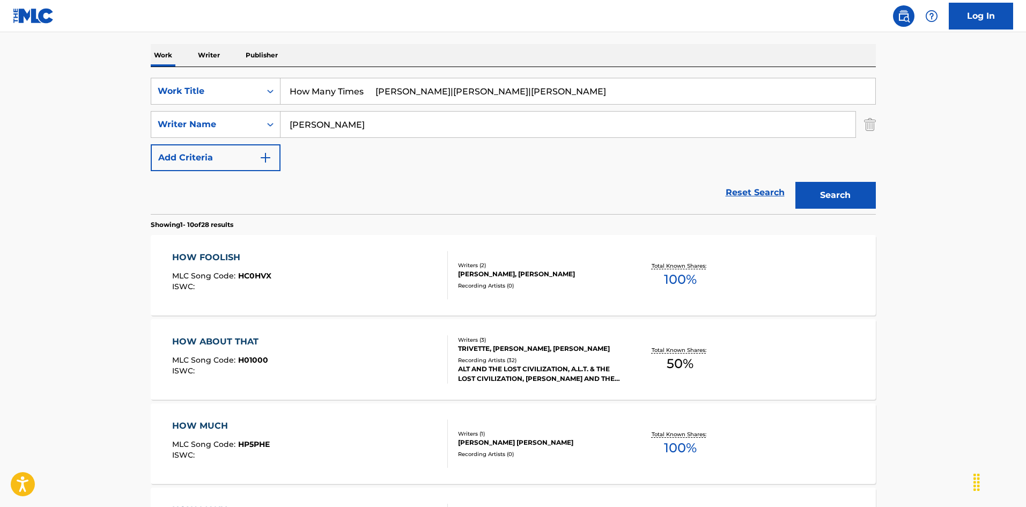
click at [538, 94] on input "How Many Times [PERSON_NAME]|[PERSON_NAME]|[PERSON_NAME]" at bounding box center [578, 91] width 595 height 26
type input "How Many Times [PERSON_NAME]|[PERSON_NAME]|[PERSON_NAME]"
drag, startPoint x: 351, startPoint y: 126, endPoint x: 271, endPoint y: 122, distance: 79.4
click at [271, 122] on div "SearchWithCriteria79e32d5b-329f-4b89-a515-28a8b634be34 Writer Name [PERSON_NAME]" at bounding box center [513, 124] width 725 height 27
paste input "[PERSON_NAME]"
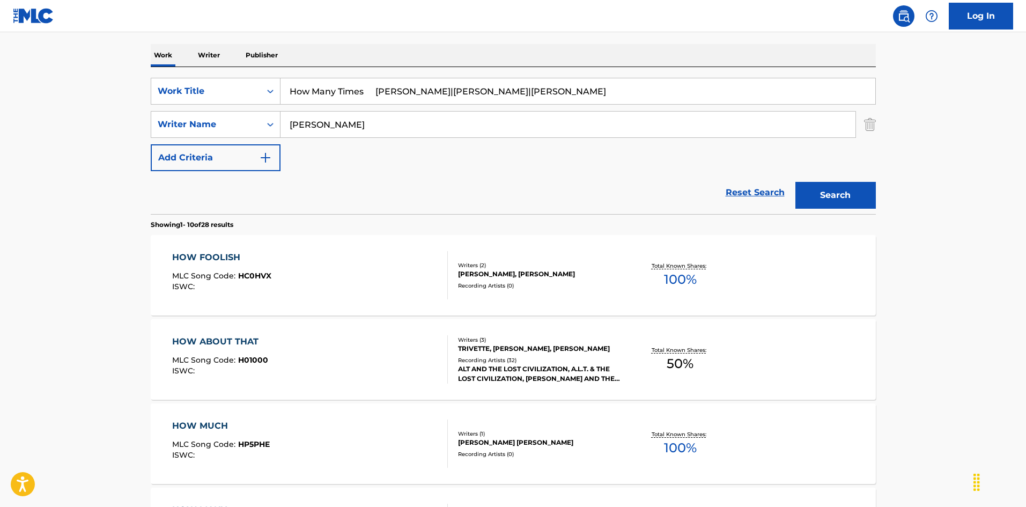
type input "[PERSON_NAME]"
drag, startPoint x: 378, startPoint y: 93, endPoint x: 564, endPoint y: 92, distance: 186.1
click at [564, 92] on input "How Many Times [PERSON_NAME]|[PERSON_NAME]|[PERSON_NAME]" at bounding box center [578, 91] width 595 height 26
type input "How Many Times"
drag, startPoint x: 817, startPoint y: 190, endPoint x: 727, endPoint y: 212, distance: 92.8
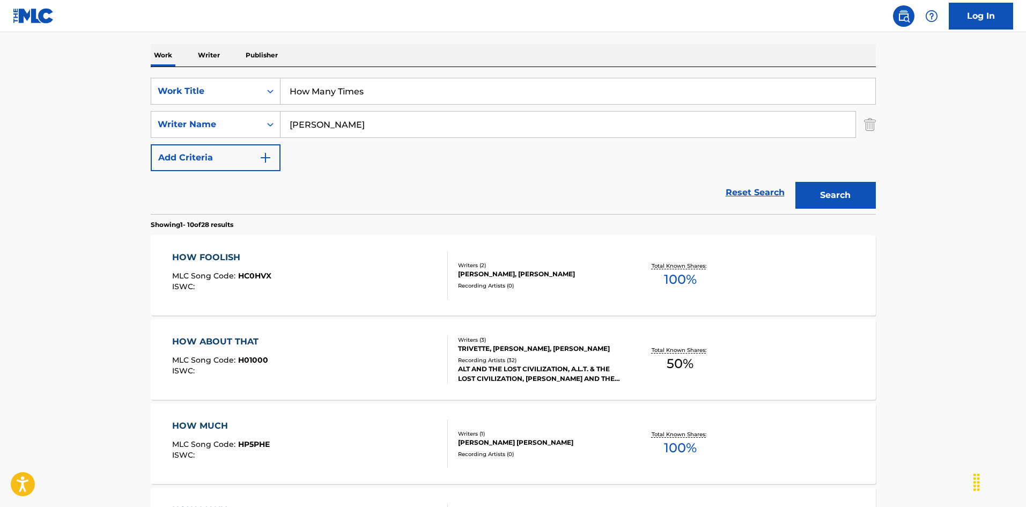
click at [817, 191] on button "Search" at bounding box center [835, 195] width 80 height 27
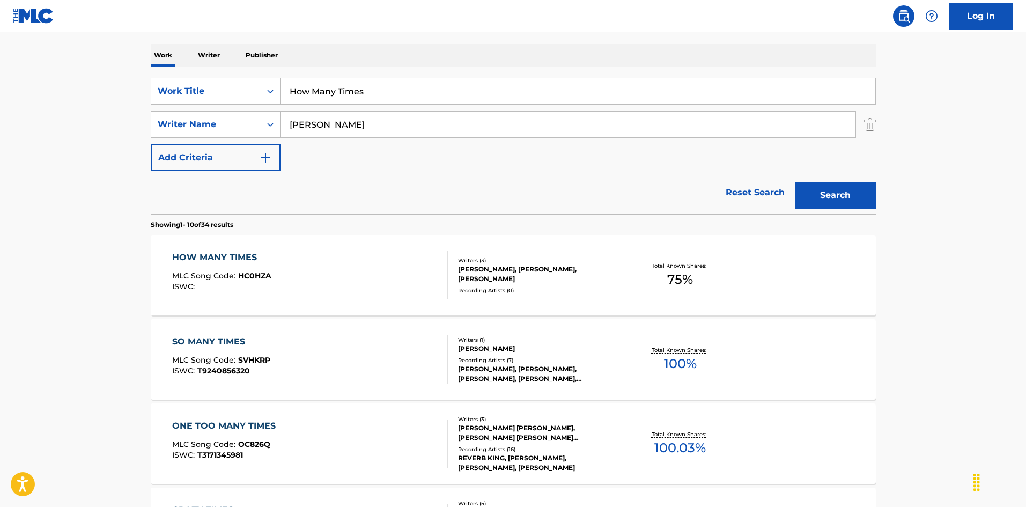
click at [358, 282] on div "HOW MANY TIMES MLC Song Code : HC0HZA ISWC :" at bounding box center [310, 275] width 276 height 48
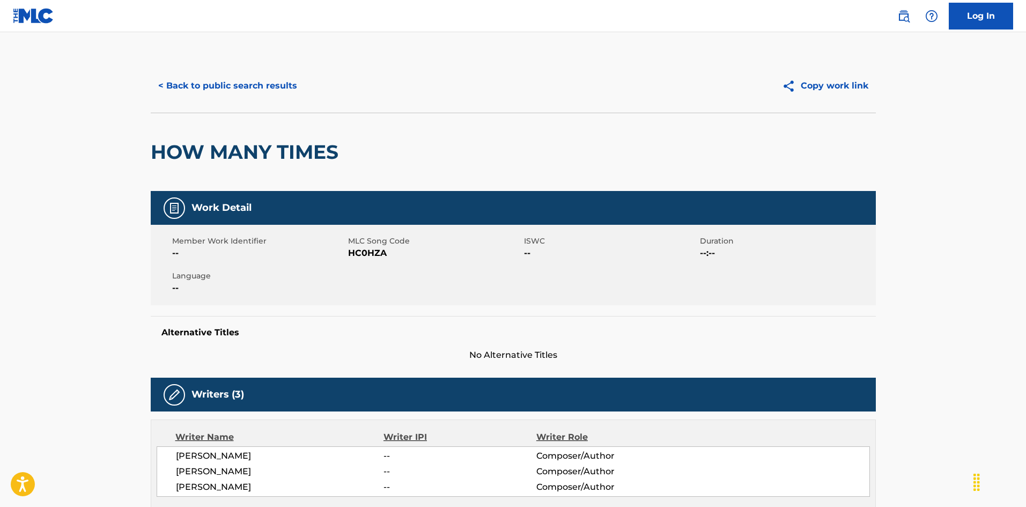
click at [250, 87] on button "< Back to public search results" at bounding box center [228, 85] width 154 height 27
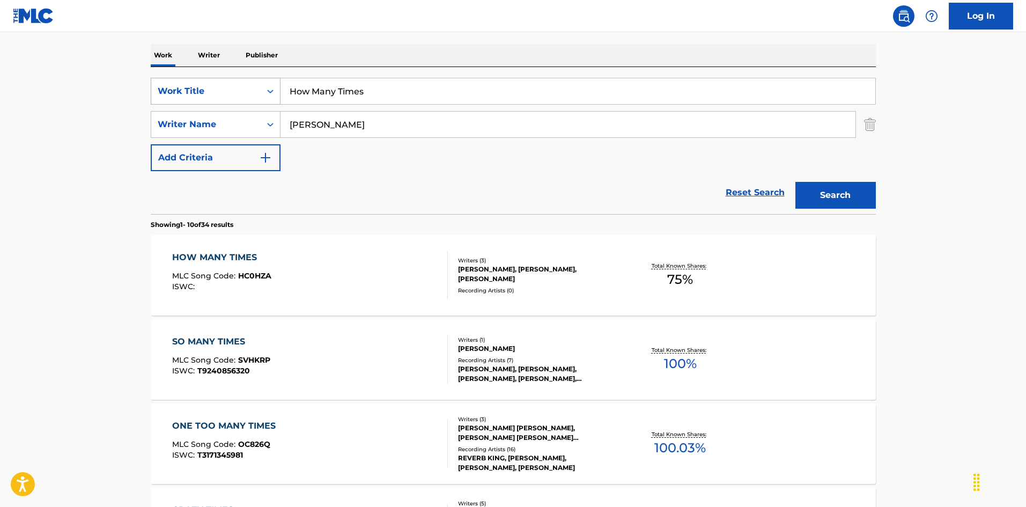
click at [228, 77] on div "SearchWithCriteria2b42883d-d405-4fd6-b43b-e9117ca2f3e4 Work Title How Many Time…" at bounding box center [513, 140] width 725 height 147
paste input "To Start [PERSON_NAME] [PERSON_NAME]"
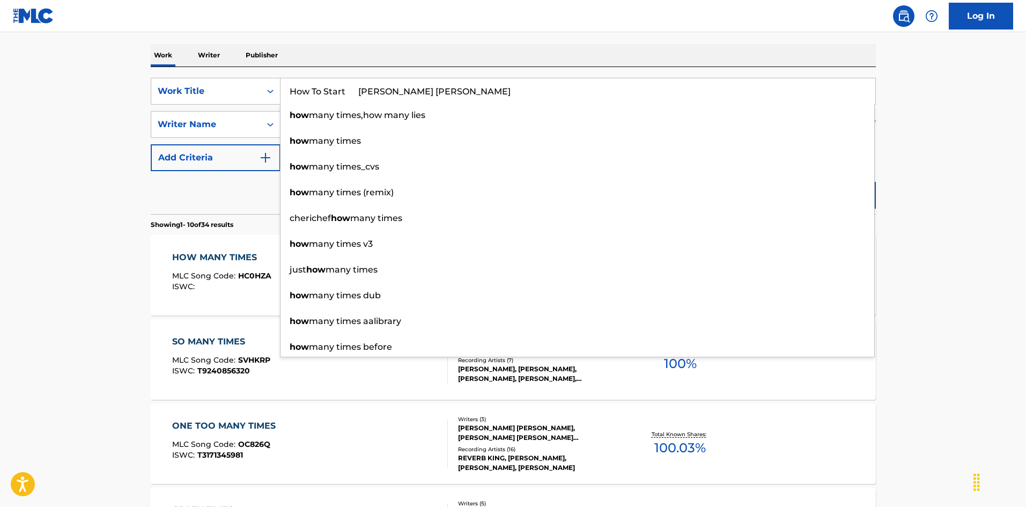
drag, startPoint x: 430, startPoint y: 84, endPoint x: 422, endPoint y: 89, distance: 9.4
click at [431, 84] on input "How To Start [PERSON_NAME] [PERSON_NAME]" at bounding box center [578, 91] width 595 height 26
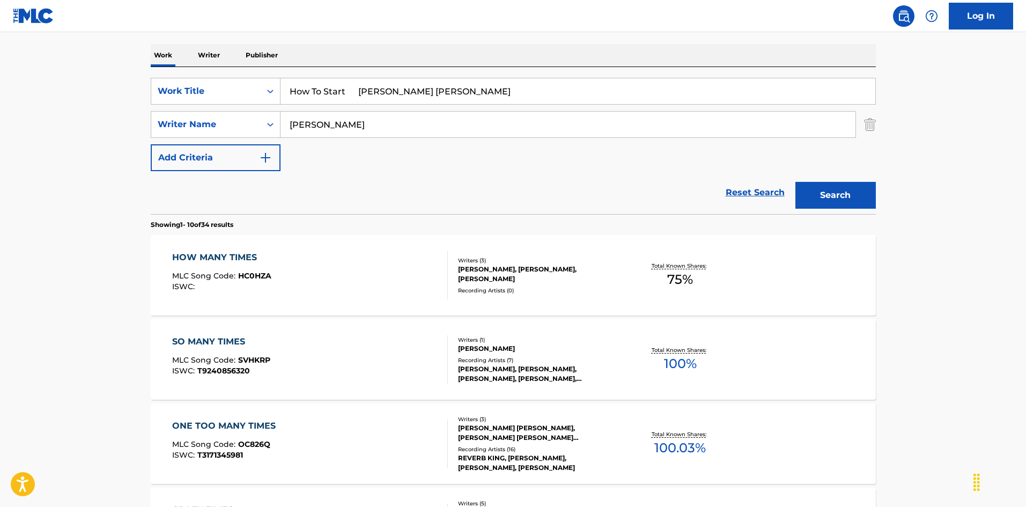
drag, startPoint x: 411, startPoint y: 92, endPoint x: 510, endPoint y: 107, distance: 99.7
click at [514, 107] on div "SearchWithCriteria2b42883d-d405-4fd6-b43b-e9117ca2f3e4 Work Title How To Start …" at bounding box center [513, 124] width 725 height 93
type input "How To Start [PERSON_NAME]"
drag, startPoint x: 248, startPoint y: 141, endPoint x: 335, endPoint y: 112, distance: 91.6
click at [235, 142] on div "SearchWithCriteria2b42883d-d405-4fd6-b43b-e9117ca2f3e4 Work Title How To Start …" at bounding box center [513, 124] width 725 height 93
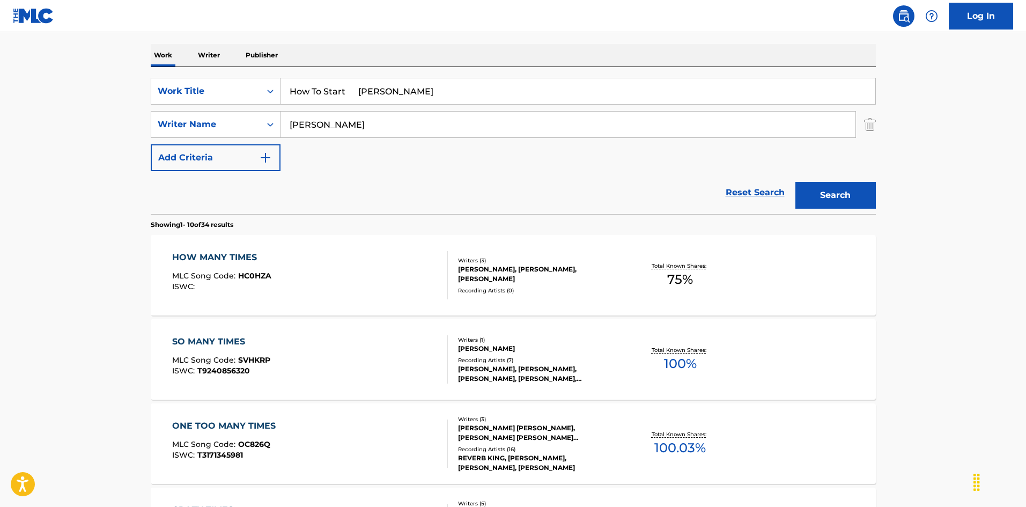
paste input "[PERSON_NAME]"
type input "[PERSON_NAME]"
drag, startPoint x: 418, startPoint y: 93, endPoint x: 492, endPoint y: 108, distance: 76.1
click at [492, 108] on div "SearchWithCriteria2b42883d-d405-4fd6-b43b-e9117ca2f3e4 Work Title How To Start …" at bounding box center [513, 124] width 725 height 93
type input "How To Start"
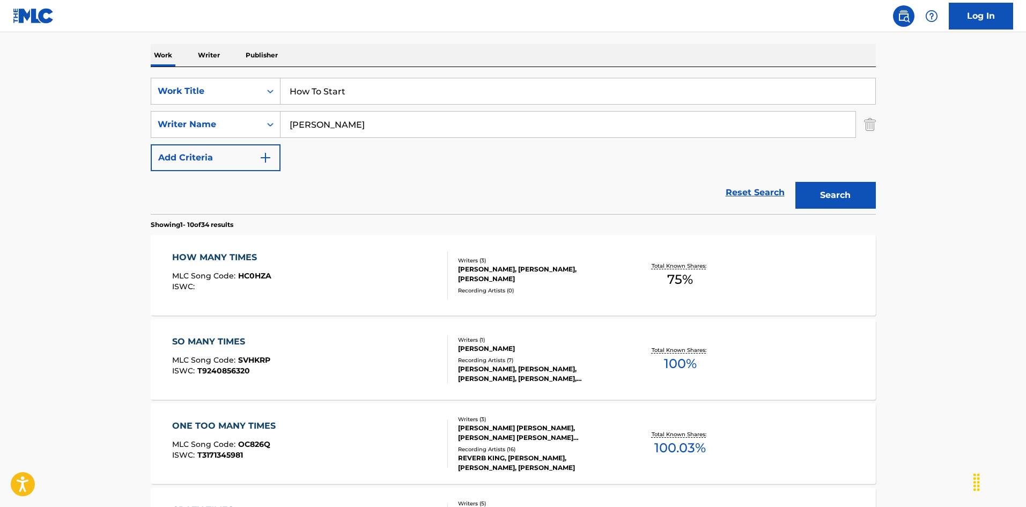
drag, startPoint x: 837, startPoint y: 198, endPoint x: 749, endPoint y: 199, distance: 88.0
click at [837, 197] on button "Search" at bounding box center [835, 195] width 80 height 27
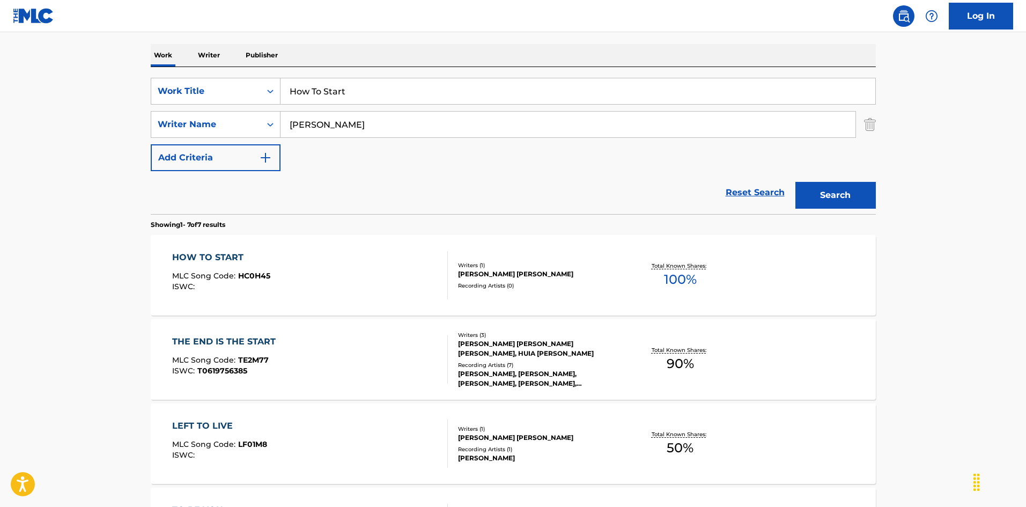
click at [411, 270] on div "HOW TO START MLC Song Code : HC0H45 ISWC :" at bounding box center [310, 275] width 276 height 48
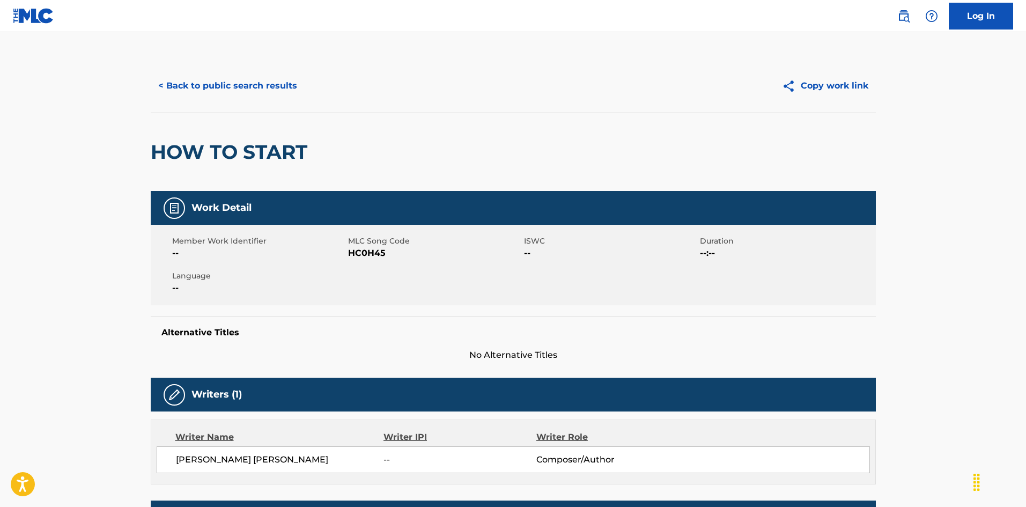
click at [270, 90] on button "< Back to public search results" at bounding box center [228, 85] width 154 height 27
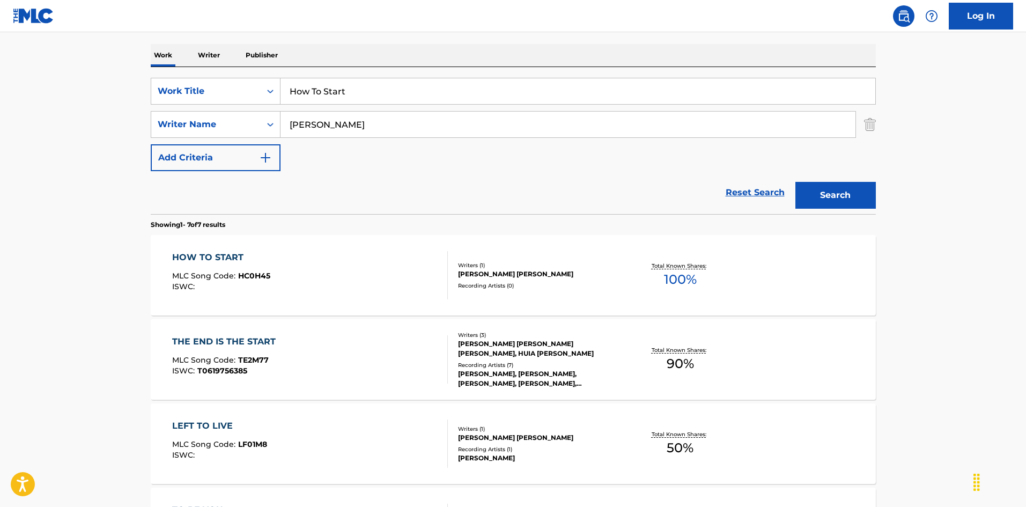
drag, startPoint x: 260, startPoint y: 67, endPoint x: 226, endPoint y: 61, distance: 34.2
click at [226, 61] on div "Work Writer Publisher SearchWithCriteria2b42883d-d405-4fd6-b43b-e9117ca2f3e4 Wo…" at bounding box center [513, 457] width 725 height 827
paste input "'s His Memory [PERSON_NAME]"
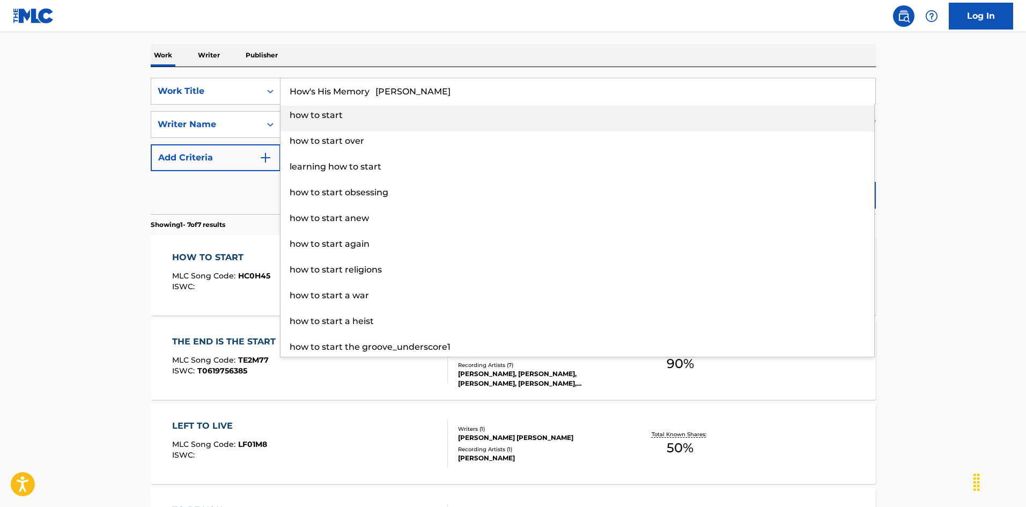
click at [429, 85] on input "How's His Memory [PERSON_NAME]" at bounding box center [578, 91] width 595 height 26
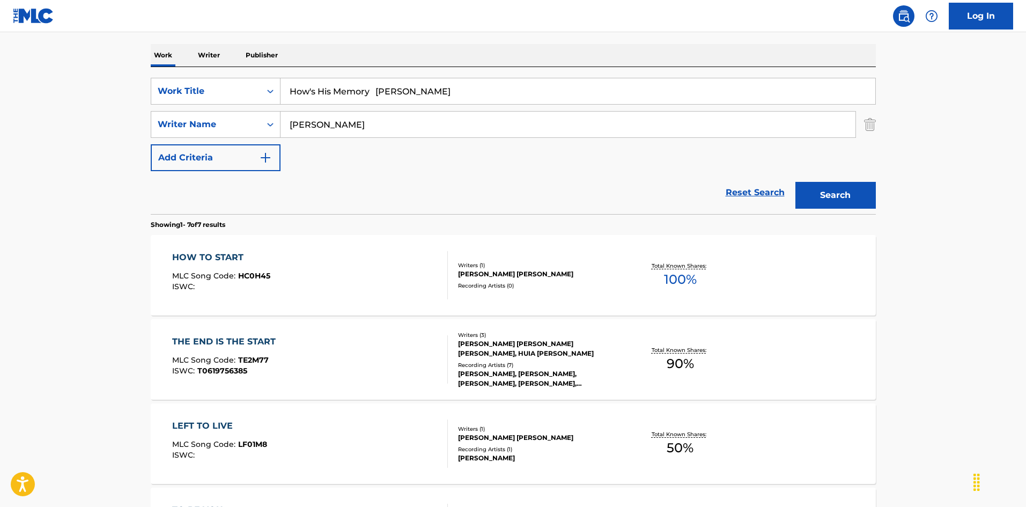
drag, startPoint x: 418, startPoint y: 88, endPoint x: 470, endPoint y: 87, distance: 51.5
click at [470, 87] on input "How's His Memory [PERSON_NAME]" at bounding box center [578, 91] width 595 height 26
type input "How's His Memory [PERSON_NAME]"
drag, startPoint x: 254, startPoint y: 129, endPoint x: 242, endPoint y: 132, distance: 11.6
click at [223, 136] on div "SearchWithCriteria79e32d5b-329f-4b89-a515-28a8b634be34 Writer Name [PERSON_NAME]" at bounding box center [513, 124] width 725 height 27
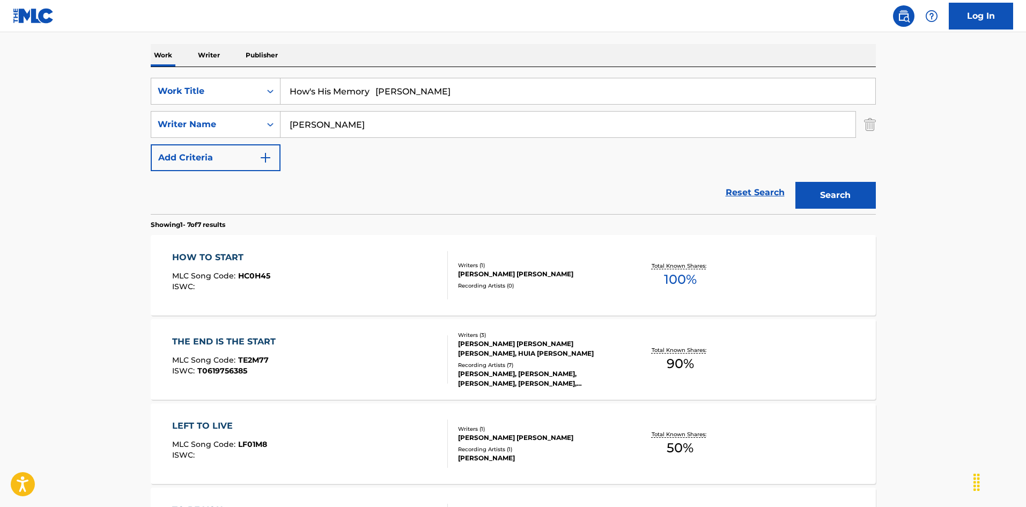
paste input "[PERSON_NAME]"
type input "[PERSON_NAME]"
drag, startPoint x: 395, startPoint y: 88, endPoint x: 459, endPoint y: 96, distance: 64.8
click at [459, 96] on input "How's His Memory [PERSON_NAME]" at bounding box center [578, 91] width 595 height 26
type input "How's His Memory"
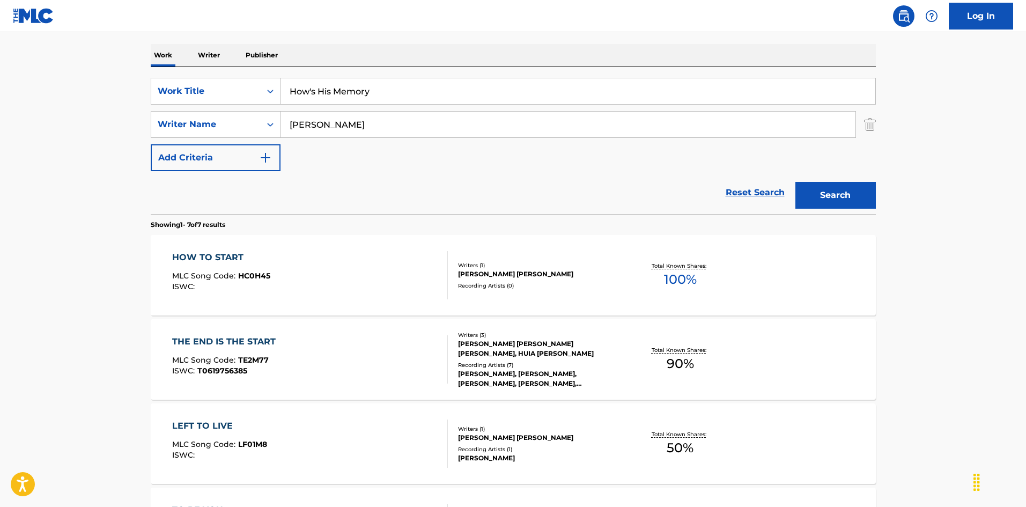
click at [843, 193] on button "Search" at bounding box center [835, 195] width 80 height 27
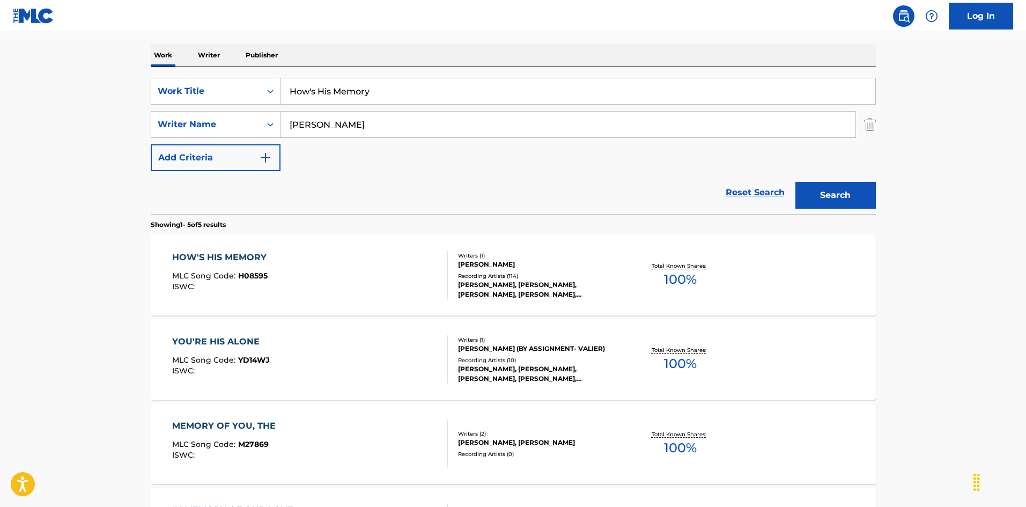
click at [396, 250] on div "HOW'S HIS MEMORY MLC Song Code : H08595 ISWC : Writers ( 1 ) [PERSON_NAME] Reco…" at bounding box center [513, 275] width 725 height 80
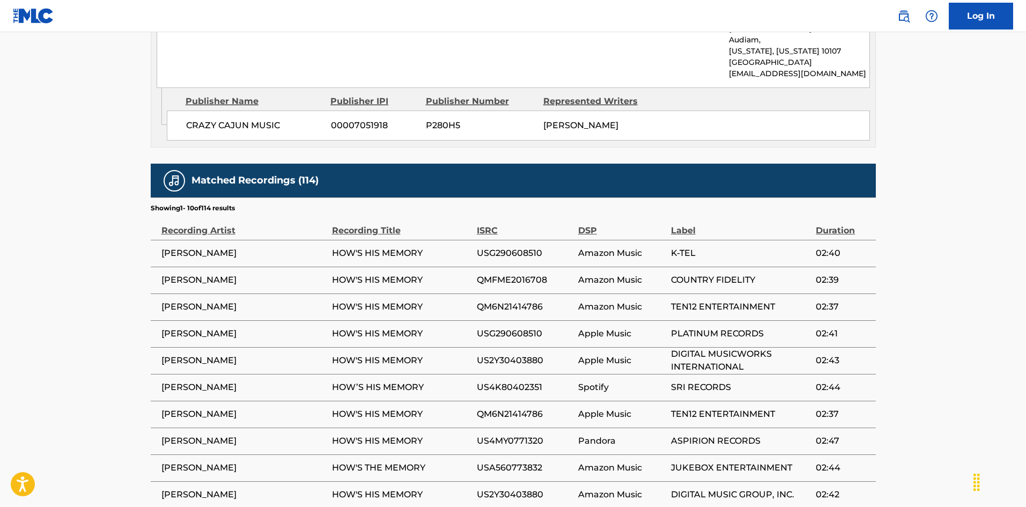
scroll to position [644, 0]
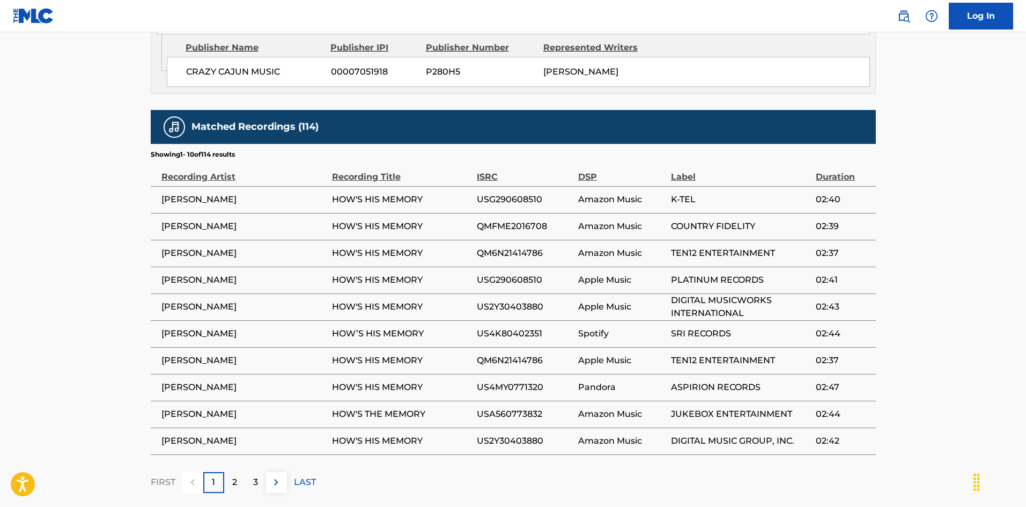
click at [236, 476] on p "2" at bounding box center [234, 482] width 5 height 13
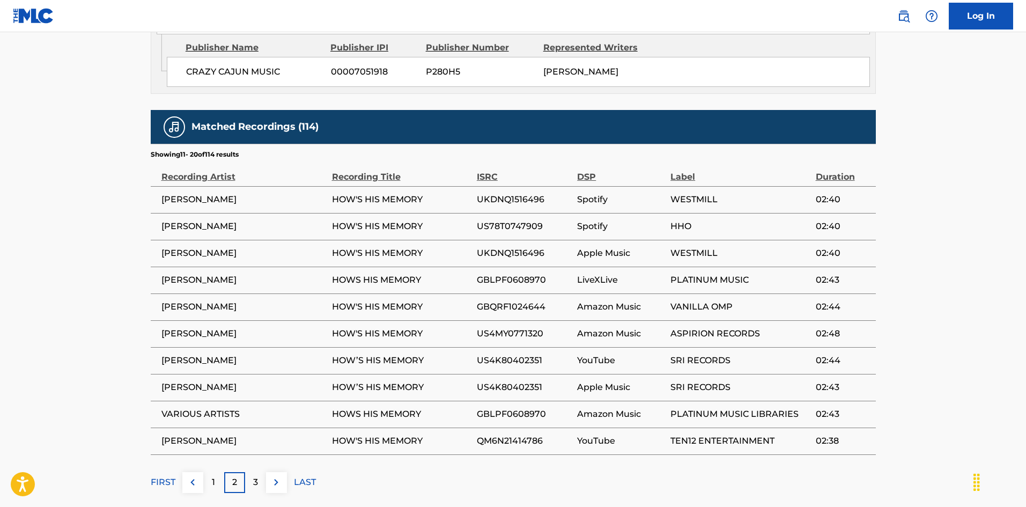
click at [298, 476] on p "LAST" at bounding box center [305, 482] width 22 height 13
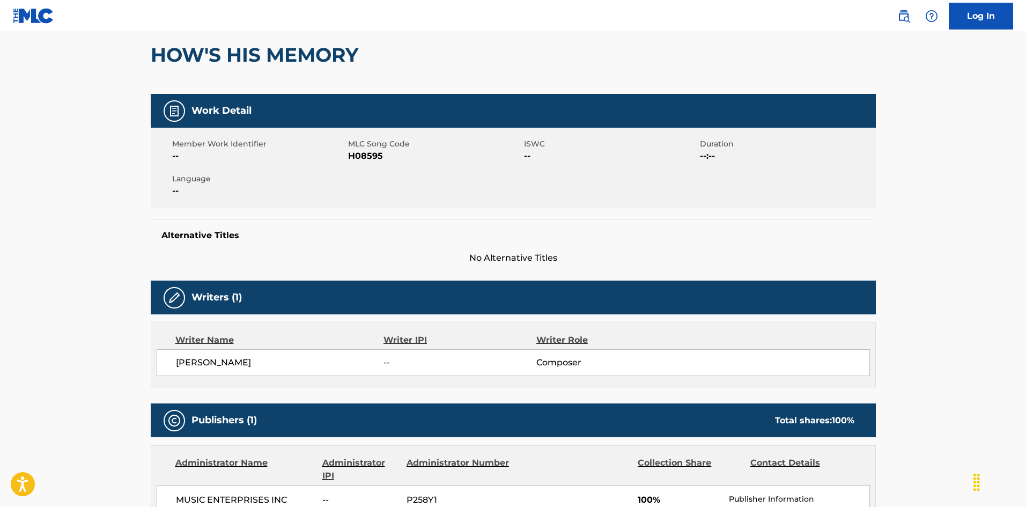
scroll to position [0, 0]
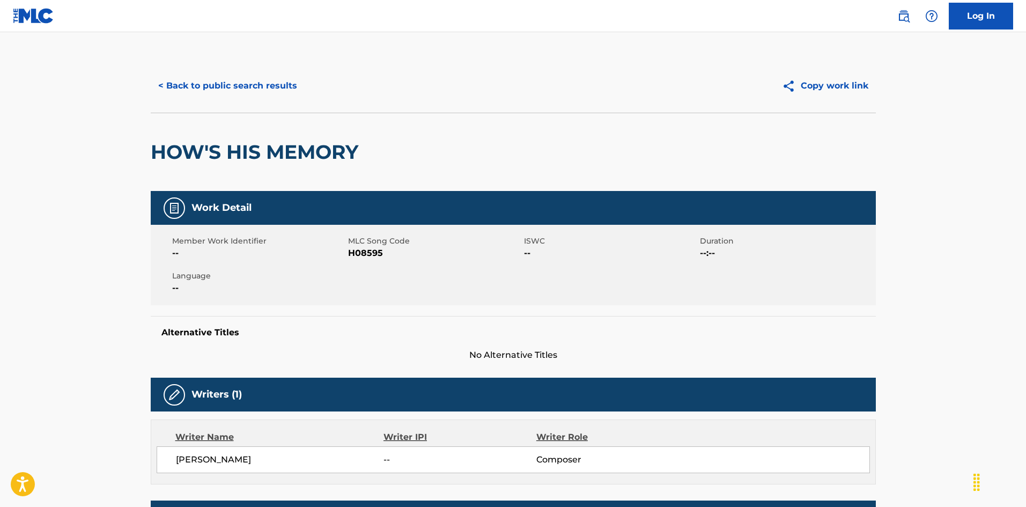
click at [255, 77] on button "< Back to public search results" at bounding box center [228, 85] width 154 height 27
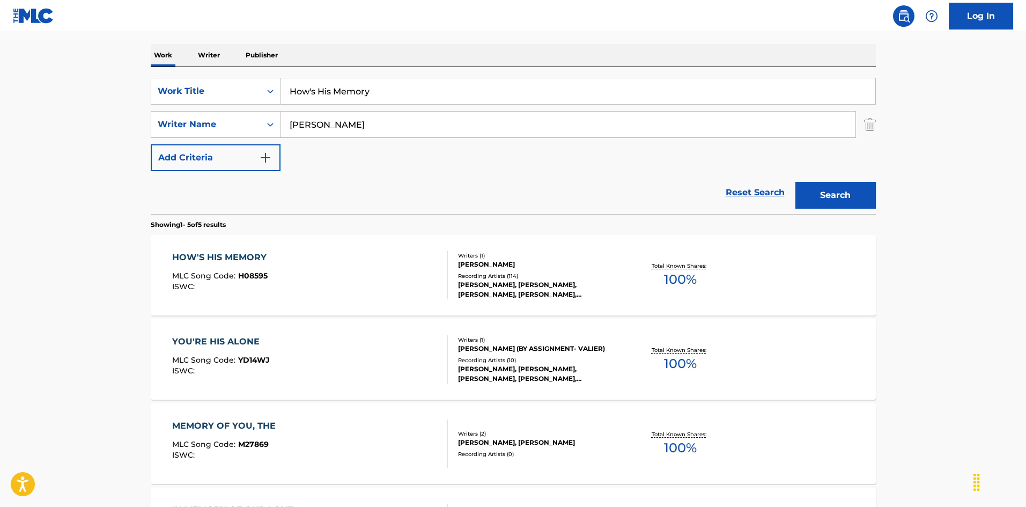
drag, startPoint x: 344, startPoint y: 84, endPoint x: 173, endPoint y: 60, distance: 172.8
click at [173, 60] on div "Work Writer Publisher SearchWithCriteria2b42883d-d405-4fd6-b43b-e9117ca2f3e4 Wo…" at bounding box center [513, 373] width 725 height 659
paste input "urt Hurt Hurt [PERSON_NAME]"
drag, startPoint x: 388, startPoint y: 92, endPoint x: 448, endPoint y: 103, distance: 61.1
click at [448, 103] on input "Hurt Hurt Hurt [PERSON_NAME]" at bounding box center [578, 91] width 595 height 26
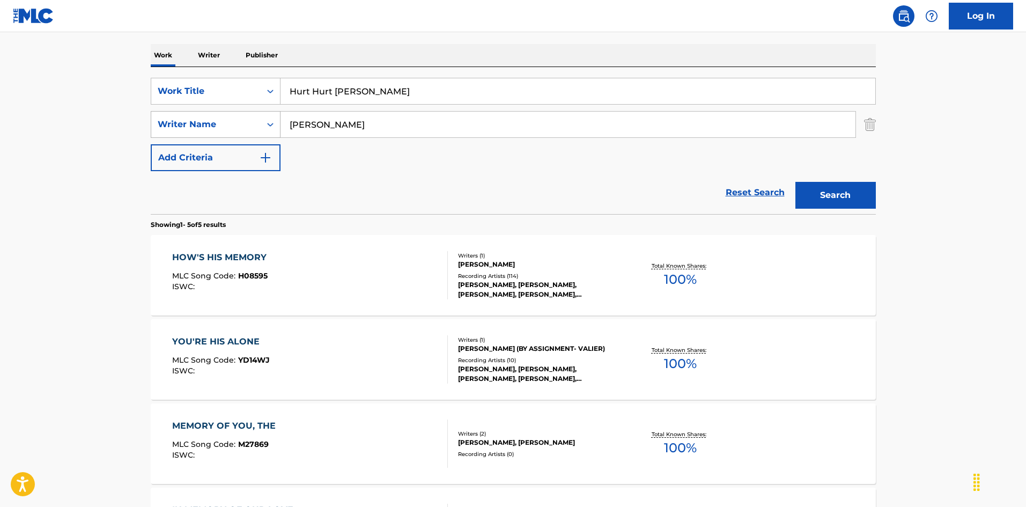
type input "Hurt Hurt [PERSON_NAME]"
drag, startPoint x: 226, startPoint y: 121, endPoint x: 363, endPoint y: 106, distance: 137.6
click at [228, 121] on div "SearchWithCriteria79e32d5b-329f-4b89-a515-28a8b634be34 Writer Name [PERSON_NAME]" at bounding box center [513, 124] width 725 height 27
paste input "King"
type input "King"
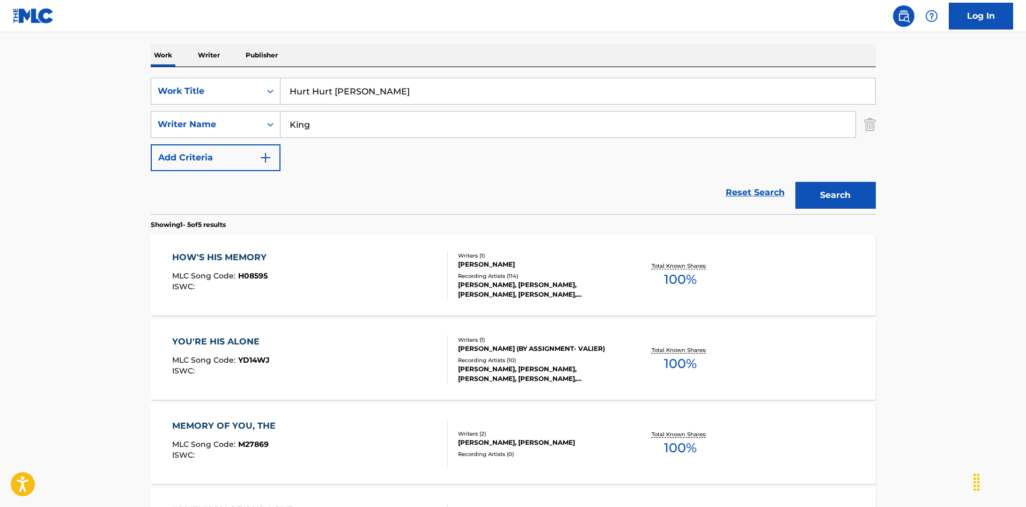
drag, startPoint x: 358, startPoint y: 92, endPoint x: 495, endPoint y: 119, distance: 139.0
click at [495, 119] on div "SearchWithCriteria2b42883d-d405-4fd6-b43b-e9117ca2f3e4 Work Title Hurt Hurt [PE…" at bounding box center [513, 124] width 725 height 93
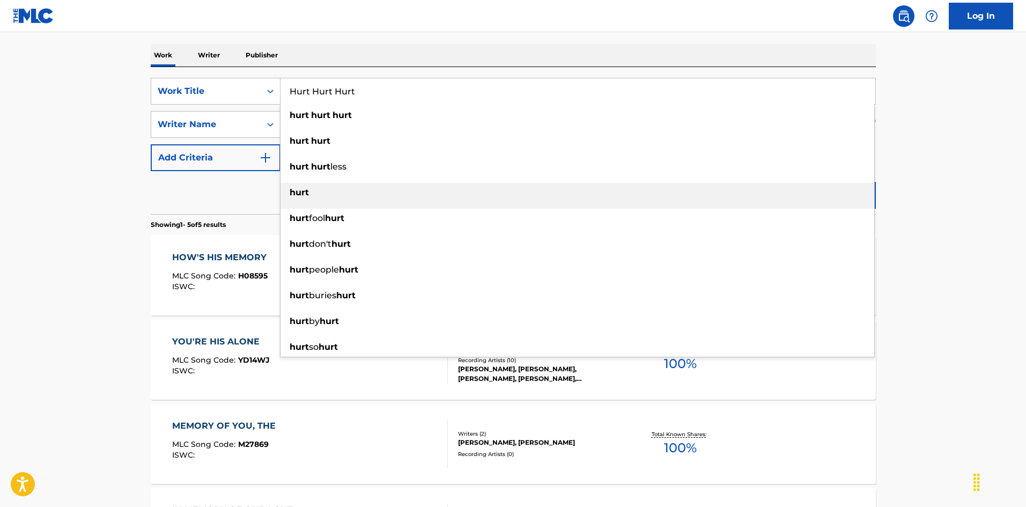
drag, startPoint x: 818, startPoint y: 202, endPoint x: 802, endPoint y: 190, distance: 20.4
click at [818, 200] on li "hurt" at bounding box center [578, 196] width 594 height 26
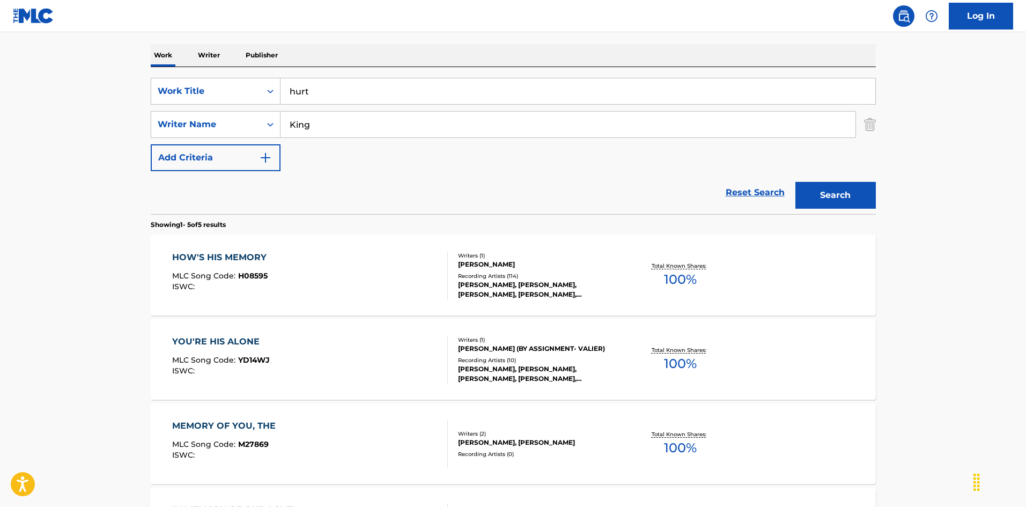
paste input "[PERSON_NAME]"
click at [387, 82] on input "[PERSON_NAME]" at bounding box center [578, 91] width 595 height 26
drag, startPoint x: 321, startPoint y: 85, endPoint x: 400, endPoint y: 92, distance: 79.1
click at [400, 92] on input "[PERSON_NAME]" at bounding box center [578, 91] width 595 height 26
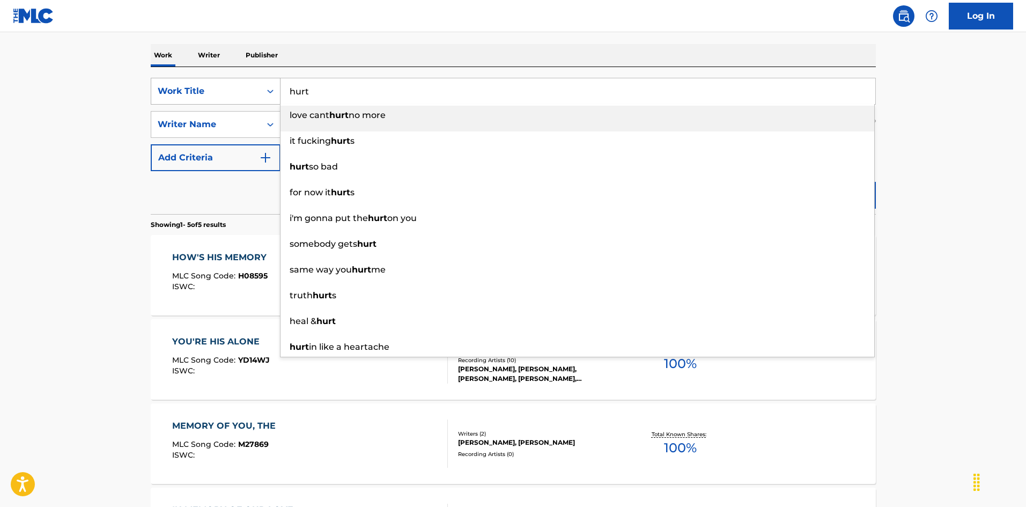
drag, startPoint x: 321, startPoint y: 96, endPoint x: 270, endPoint y: 87, distance: 51.7
click at [250, 83] on div "SearchWithCriteria2b42883d-d405-4fd6-b43b-e9117ca2f3e4 Work Title hurt love can…" at bounding box center [513, 91] width 725 height 27
paste input "Hurt Hurt Hurt"
type input "Hurt Hurt Hurt"
click at [364, 52] on div "Work Writer Publisher" at bounding box center [513, 55] width 725 height 23
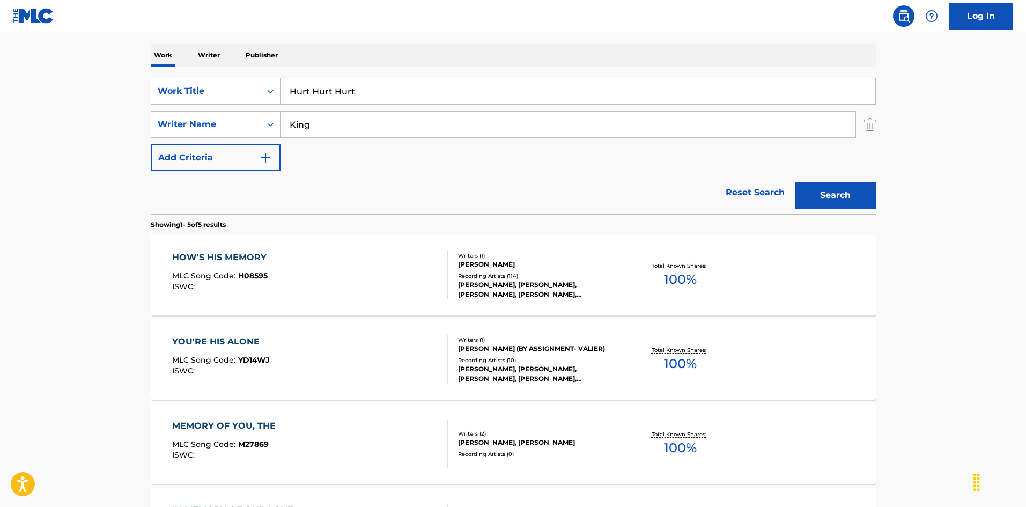
click at [851, 193] on button "Search" at bounding box center [835, 195] width 80 height 27
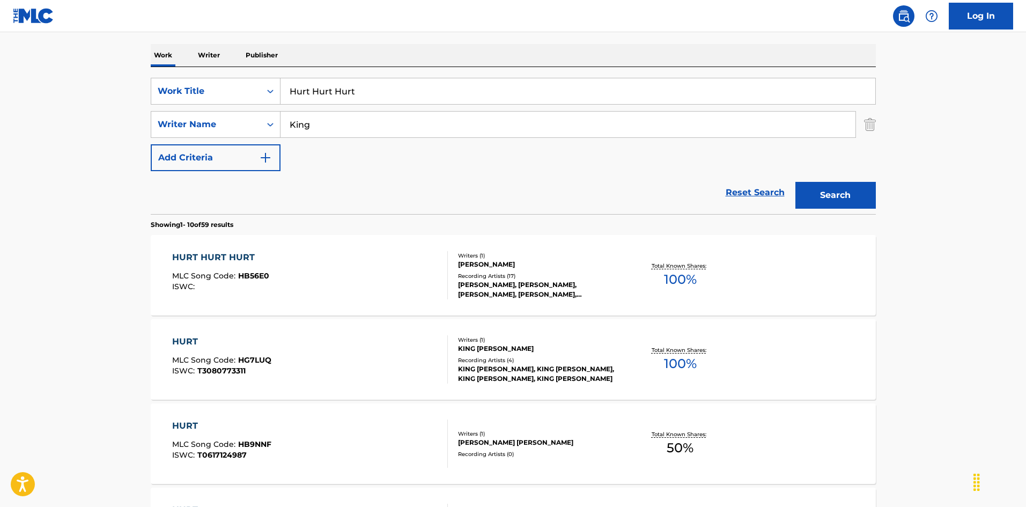
click at [400, 273] on div "HURT HURT HURT MLC Song Code : HB56E0 ISWC :" at bounding box center [310, 275] width 276 height 48
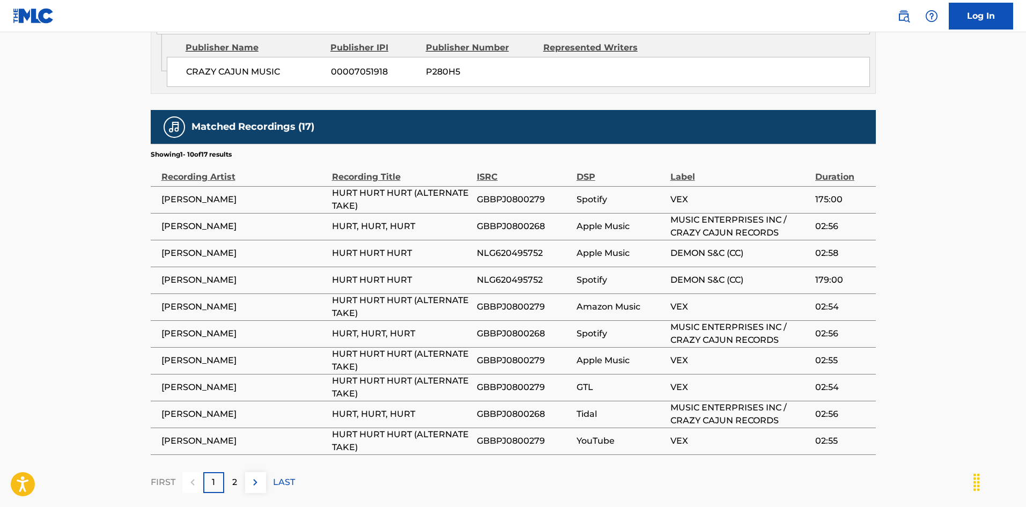
scroll to position [687, 0]
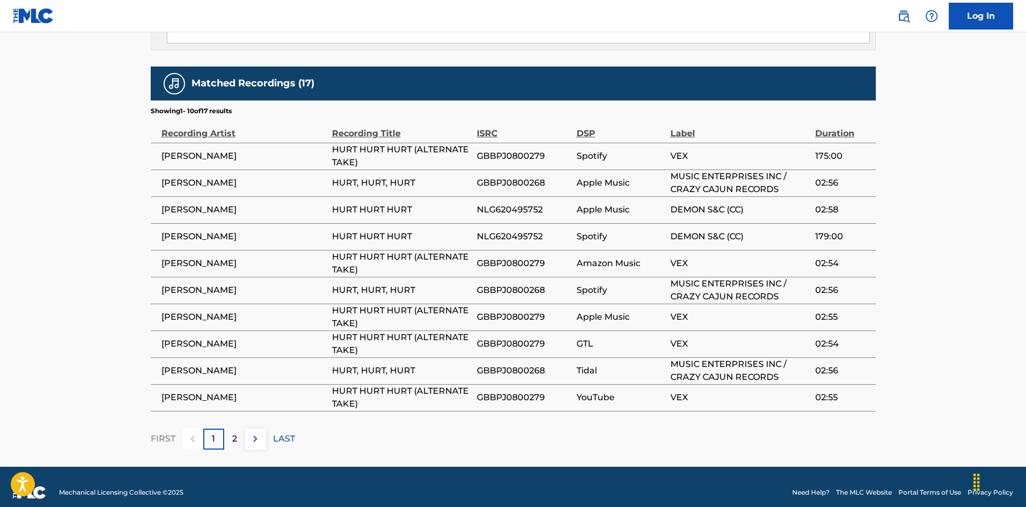
click at [231, 429] on div "2" at bounding box center [234, 439] width 21 height 21
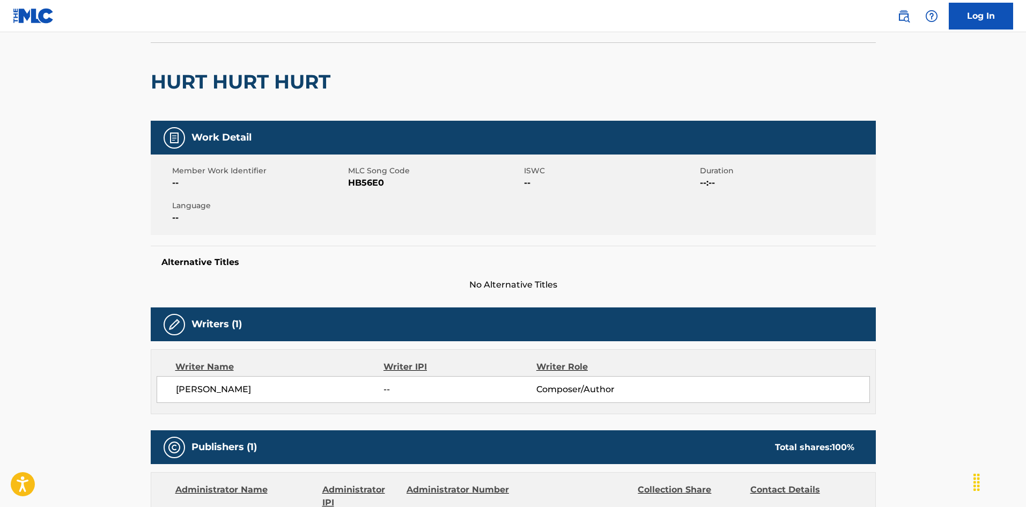
scroll to position [0, 0]
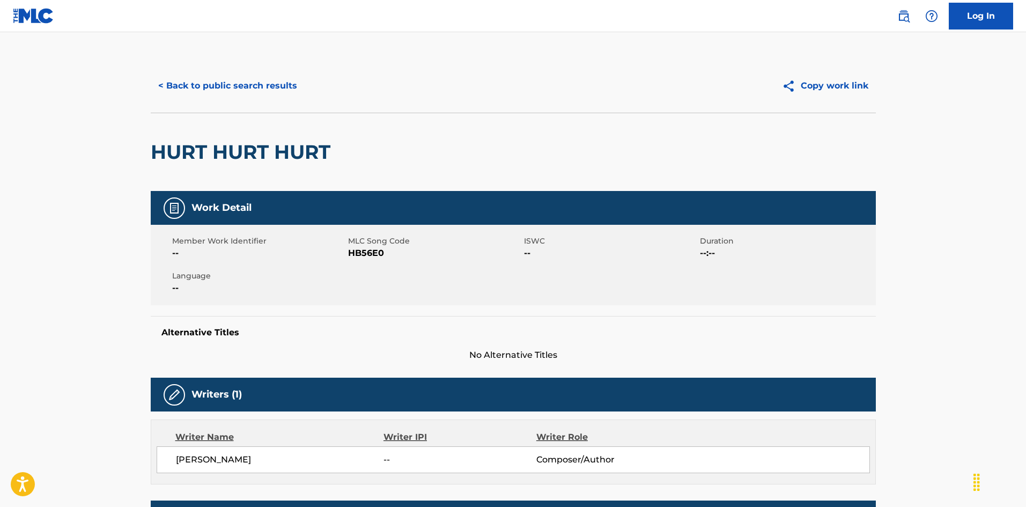
click at [278, 85] on button "< Back to public search results" at bounding box center [228, 85] width 154 height 27
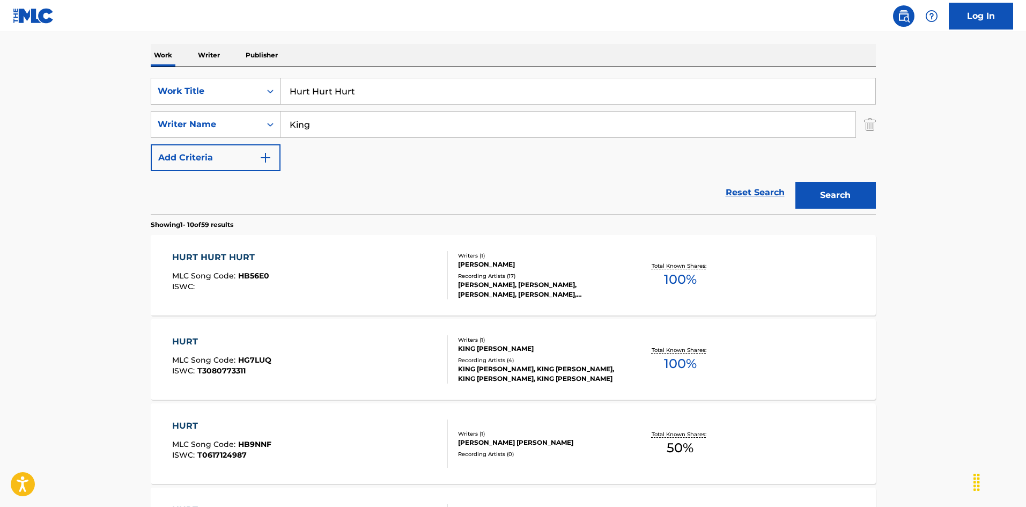
drag, startPoint x: 357, startPoint y: 90, endPoint x: 263, endPoint y: 92, distance: 93.4
click at [230, 84] on div "SearchWithCriteria2b42883d-d405-4fd6-b43b-e9117ca2f3e4 Work Title Hurt Hurt Hurt" at bounding box center [513, 91] width 725 height 27
paste input "I Ain't Gonna Take It [PERSON_NAME]"
drag, startPoint x: 417, startPoint y: 90, endPoint x: 501, endPoint y: 95, distance: 83.8
click at [501, 95] on input "I Ain't Gonna Take It [PERSON_NAME]" at bounding box center [578, 91] width 595 height 26
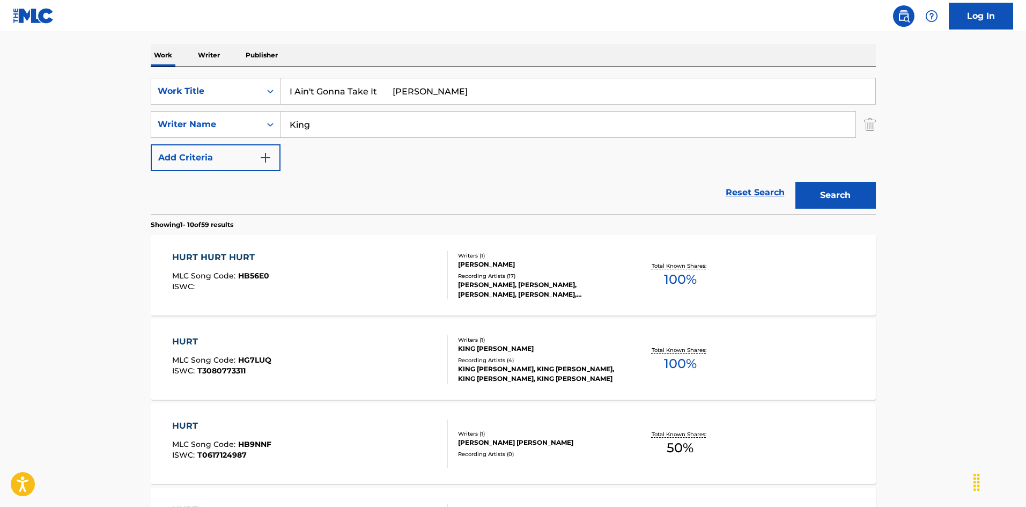
type input "I Ain't Gonna Take It [PERSON_NAME]"
drag, startPoint x: 272, startPoint y: 108, endPoint x: 220, endPoint y: 106, distance: 52.1
click at [220, 106] on div "SearchWithCriteria2b42883d-d405-4fd6-b43b-e9117ca2f3e4 Work Title I Ain't Gonna…" at bounding box center [513, 124] width 725 height 93
paste input "[PERSON_NAME]"
type input "[PERSON_NAME]"
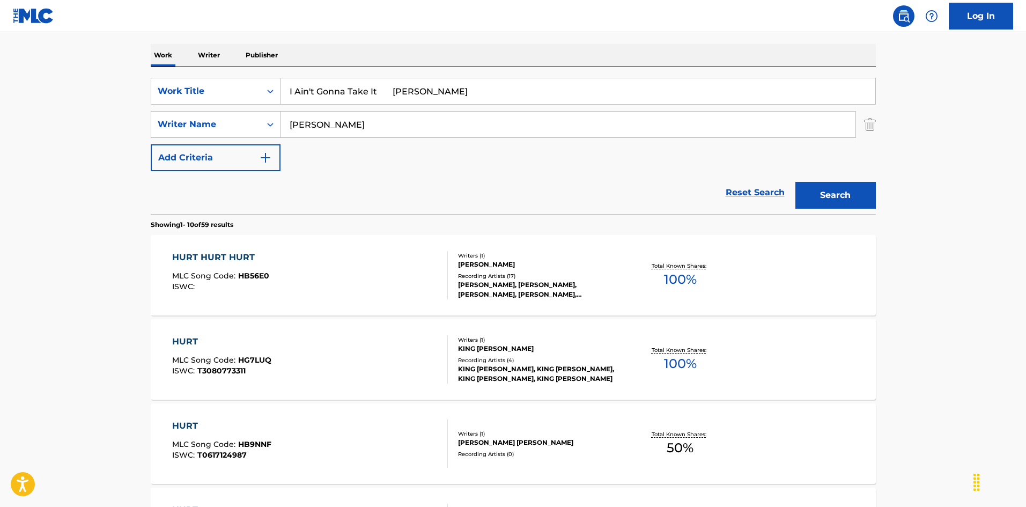
click at [389, 91] on input "I Ain't Gonna Take It [PERSON_NAME]" at bounding box center [578, 91] width 595 height 26
drag, startPoint x: 380, startPoint y: 94, endPoint x: 551, endPoint y: 130, distance: 174.8
click at [551, 130] on div "SearchWithCriteria2b42883d-d405-4fd6-b43b-e9117ca2f3e4 Work Title I Ain't Gonna…" at bounding box center [513, 124] width 725 height 93
type input "I Ain't Gonna Take It"
click at [849, 200] on button "Search" at bounding box center [835, 195] width 80 height 27
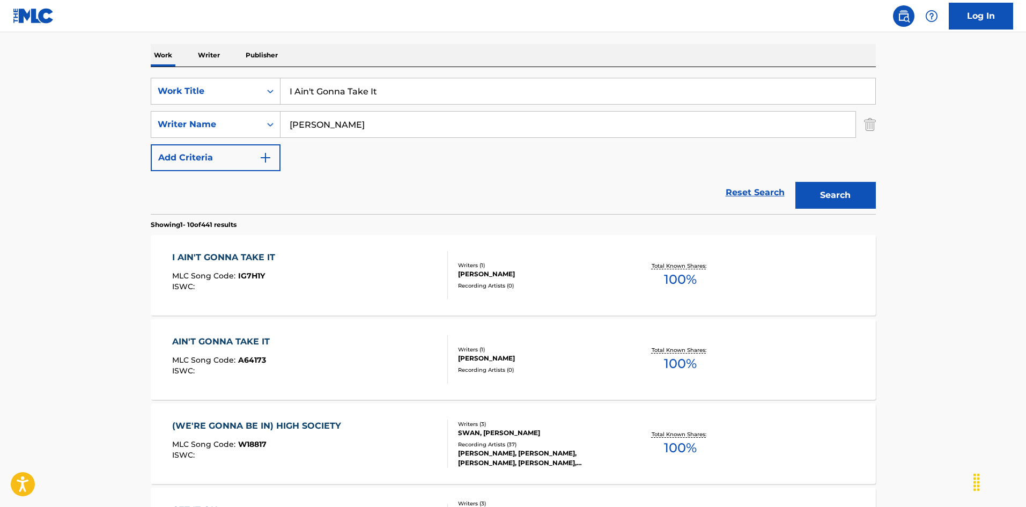
click at [350, 346] on div "AIN'T GONNA TAKE IT MLC Song Code : A64173 ISWC :" at bounding box center [310, 359] width 276 height 48
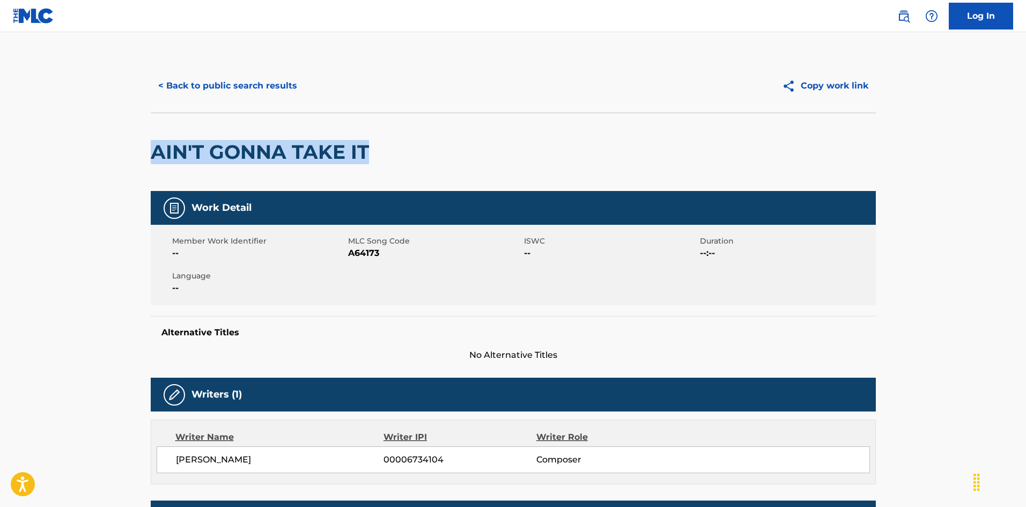
drag, startPoint x: 149, startPoint y: 158, endPoint x: 375, endPoint y: 148, distance: 227.1
click at [375, 148] on div "< Back to public search results Copy work link AIN'T GONNA TAKE IT Work Detail …" at bounding box center [513, 440] width 751 height 763
copy h2 "AIN'T GONNA TAKE IT"
click at [227, 79] on button "< Back to public search results" at bounding box center [228, 85] width 154 height 27
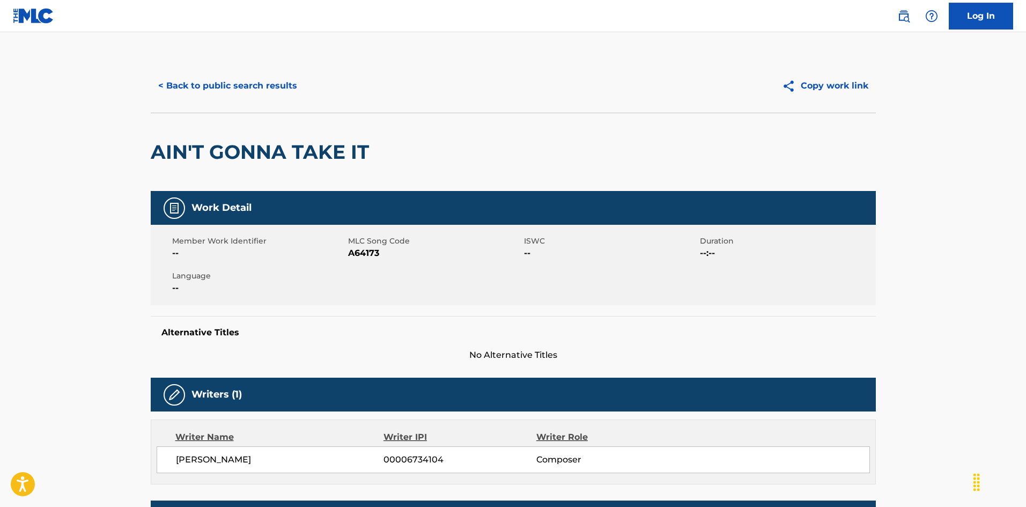
scroll to position [161, 0]
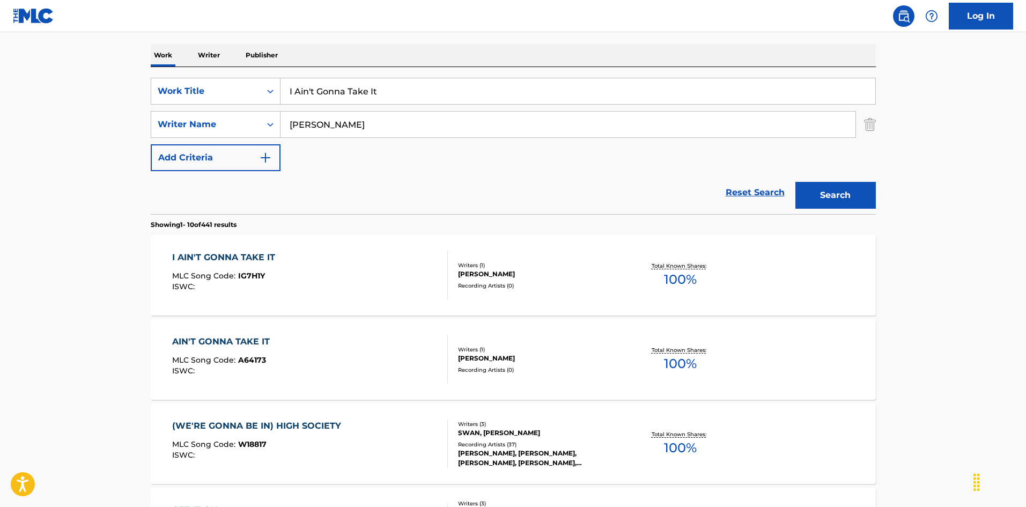
click at [407, 355] on div "AIN'T GONNA TAKE IT MLC Song Code : A64173 ISWC :" at bounding box center [310, 359] width 276 height 48
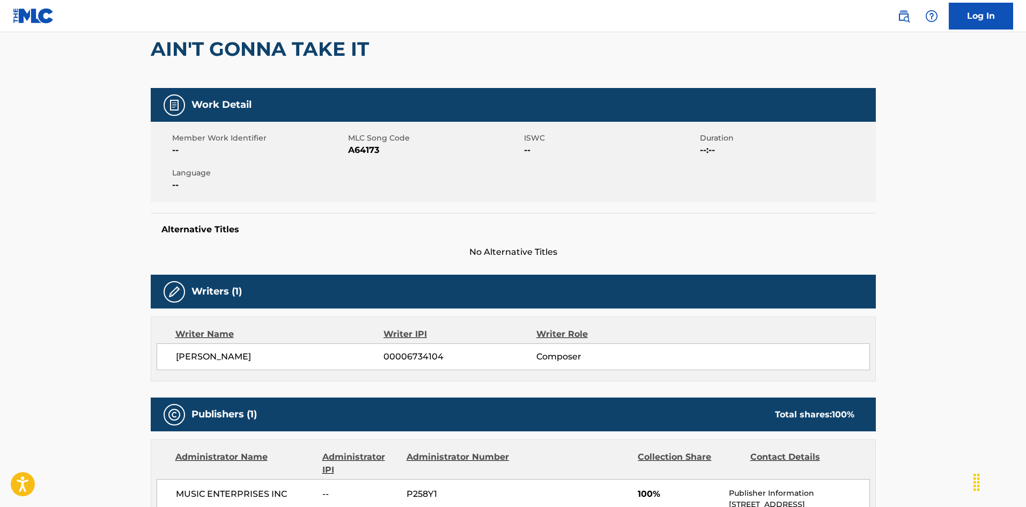
scroll to position [49, 0]
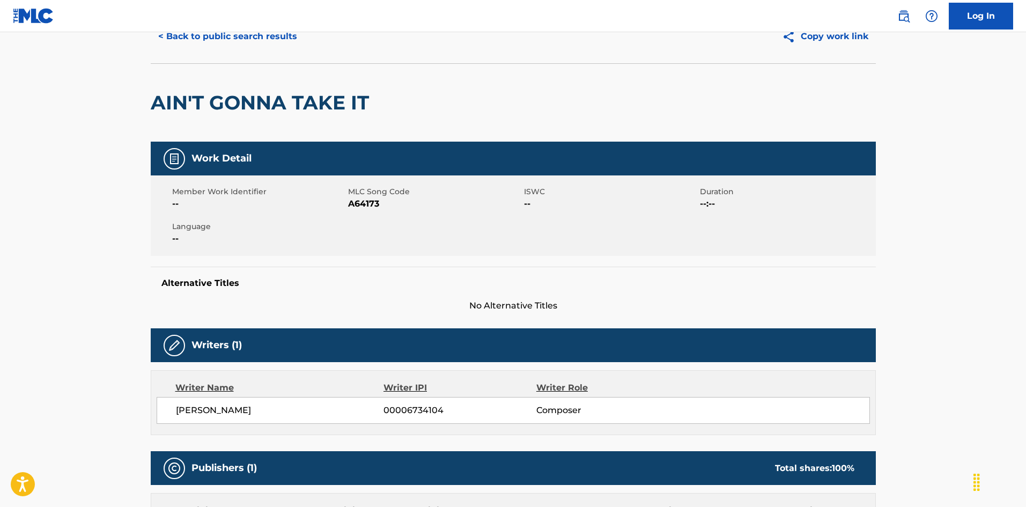
click at [366, 189] on span "MLC Song Code" at bounding box center [434, 191] width 173 height 11
click at [356, 205] on span "A64173" at bounding box center [434, 203] width 173 height 13
copy span "A64173"
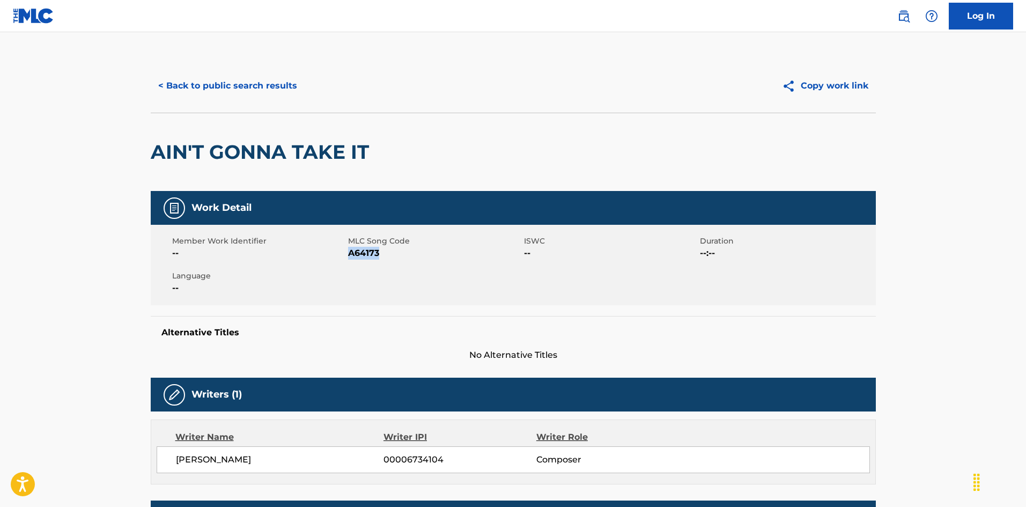
click at [267, 83] on button "< Back to public search results" at bounding box center [228, 85] width 154 height 27
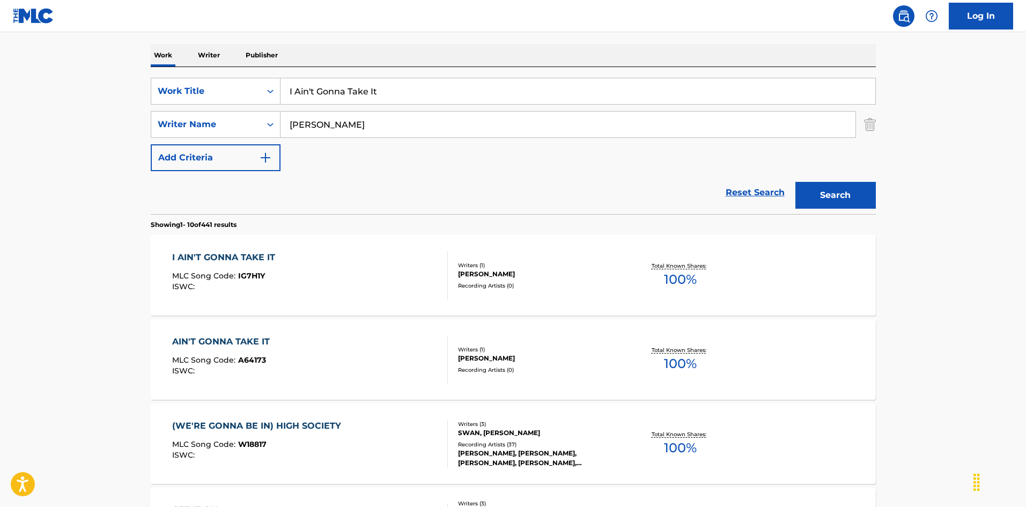
drag, startPoint x: 182, startPoint y: 72, endPoint x: 175, endPoint y: 75, distance: 8.2
click at [173, 75] on div "SearchWithCriteria2b42883d-d405-4fd6-b43b-e9117ca2f3e4 Work Title I Ain't Gonna…" at bounding box center [513, 140] width 725 height 147
paste input "lmost Called Your Name [PERSON_NAME]|[PERSON_NAME]"
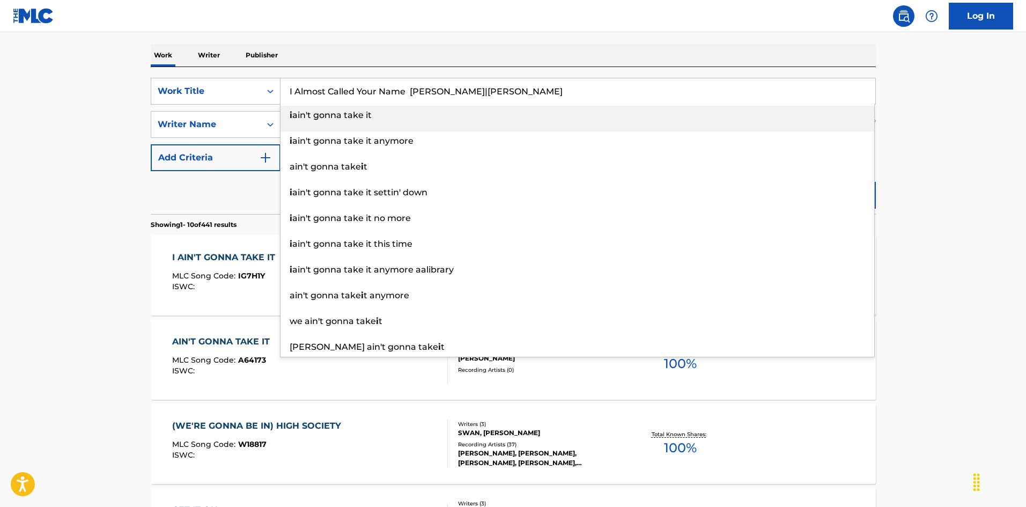
click at [542, 84] on input "I Almost Called Your Name [PERSON_NAME]|[PERSON_NAME]" at bounding box center [578, 91] width 595 height 26
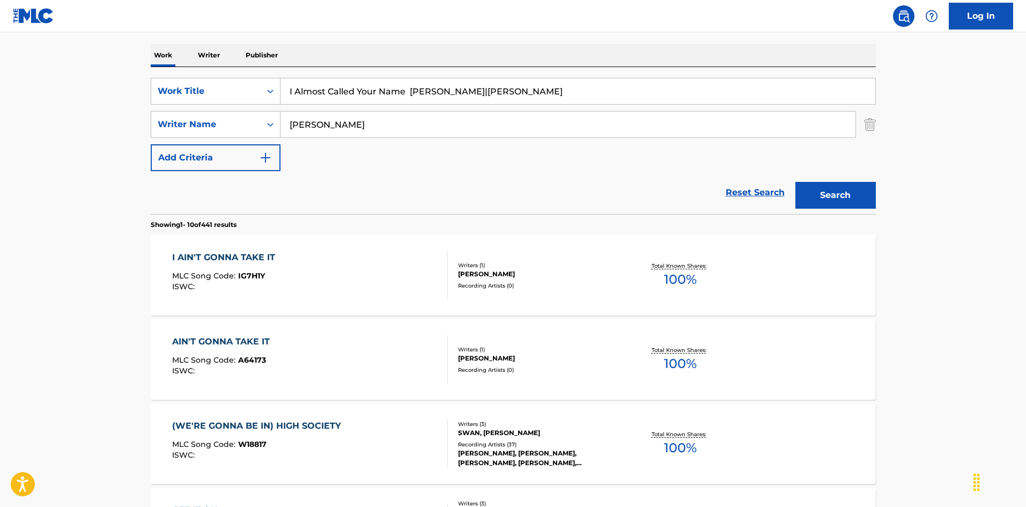
type input "I Almost Called Your Name [PERSON_NAME]|[PERSON_NAME]"
drag, startPoint x: 338, startPoint y: 120, endPoint x: 270, endPoint y: 122, distance: 68.1
click at [257, 120] on div "SearchWithCriteria79e32d5b-329f-4b89-a515-28a8b634be34 Writer Name [PERSON_NAME]" at bounding box center [513, 124] width 725 height 27
paste input "[PERSON_NAME]"
type input "[PERSON_NAME]"
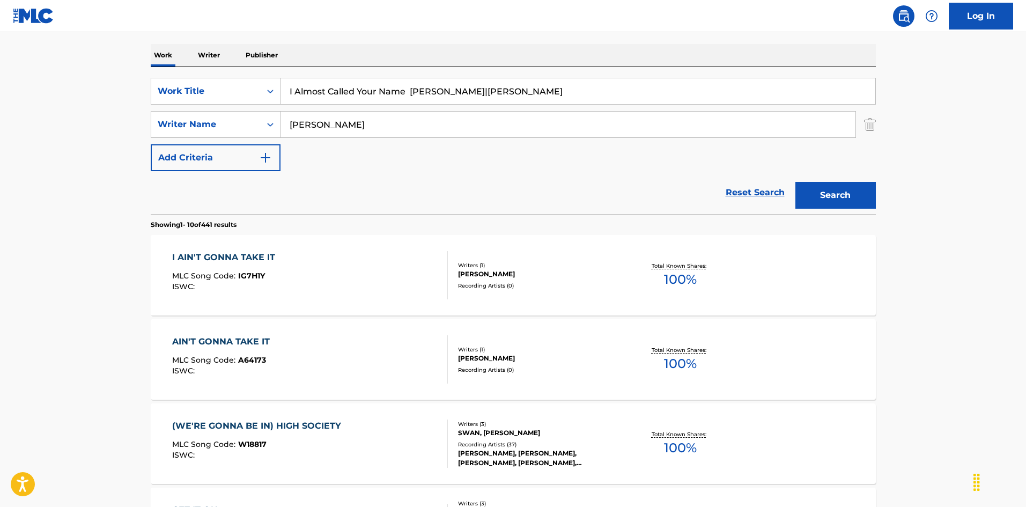
drag, startPoint x: 417, startPoint y: 90, endPoint x: 595, endPoint y: 85, distance: 178.7
click at [595, 85] on input "I Almost Called Your Name [PERSON_NAME]|[PERSON_NAME]" at bounding box center [578, 91] width 595 height 26
drag, startPoint x: 289, startPoint y: 90, endPoint x: 264, endPoint y: 97, distance: 26.3
click at [264, 96] on div "SearchWithCriteria2b42883d-d405-4fd6-b43b-e9117ca2f3e4 Work Title I Almost Call…" at bounding box center [513, 91] width 725 height 27
type input "I Almost Called Your Name"
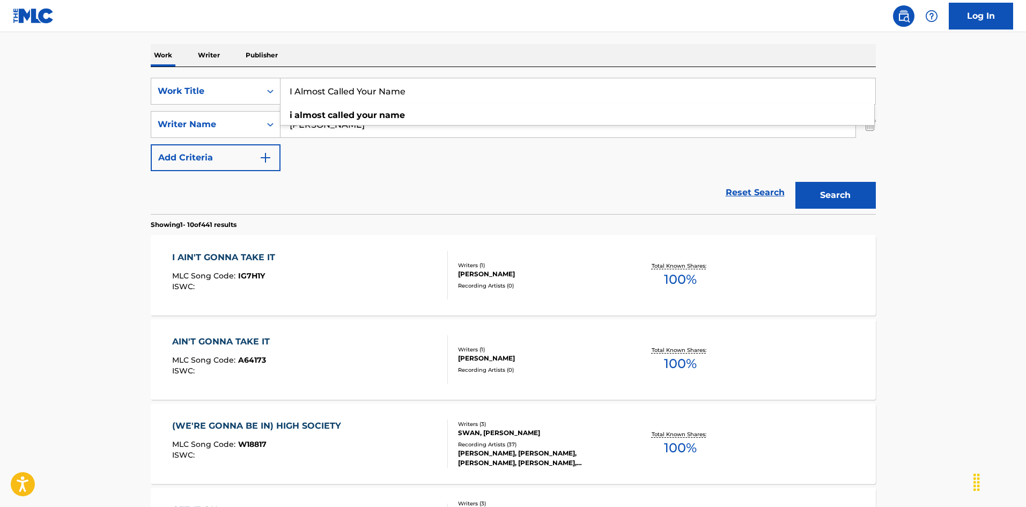
click at [859, 198] on button "Search" at bounding box center [835, 195] width 80 height 27
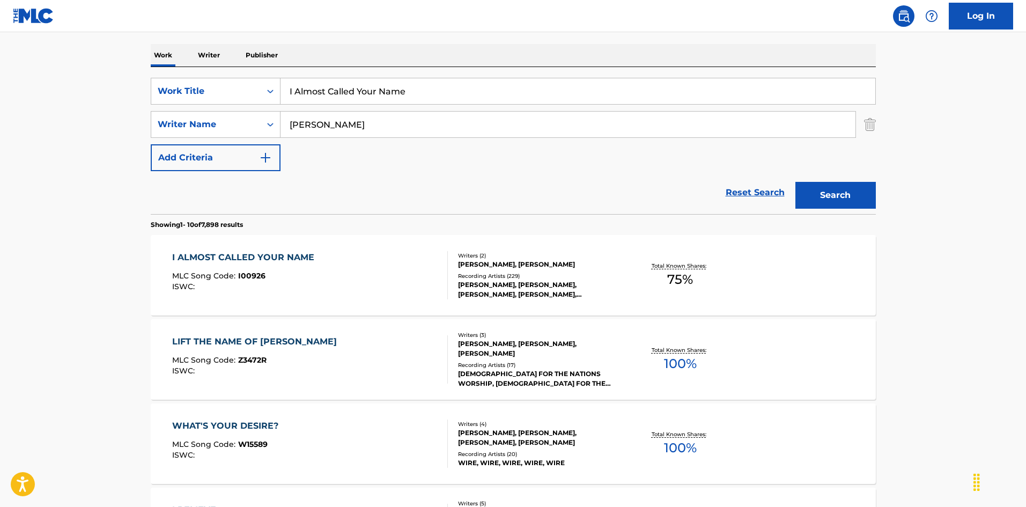
click at [387, 256] on div "I ALMOST CALLED YOUR NAME MLC Song Code : I00926 ISWC :" at bounding box center [310, 275] width 276 height 48
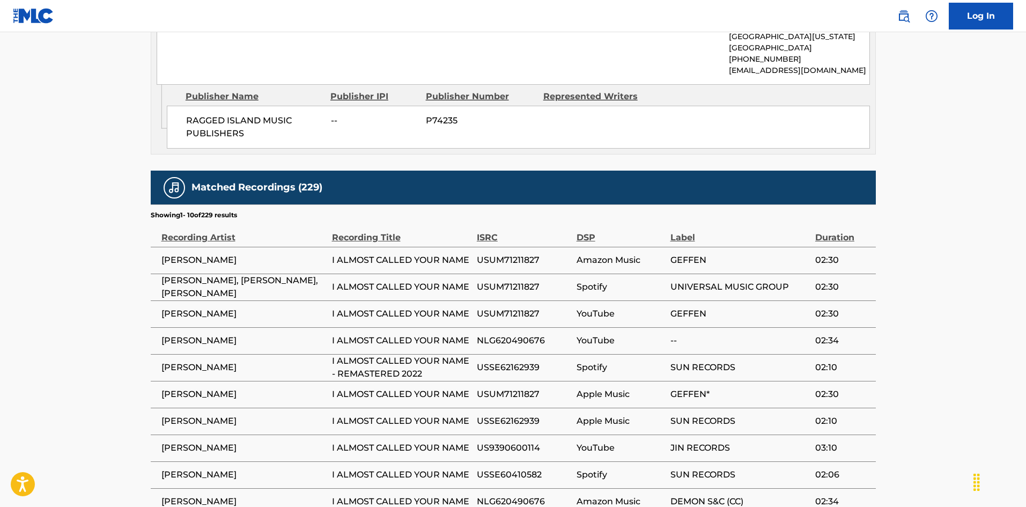
scroll to position [858, 0]
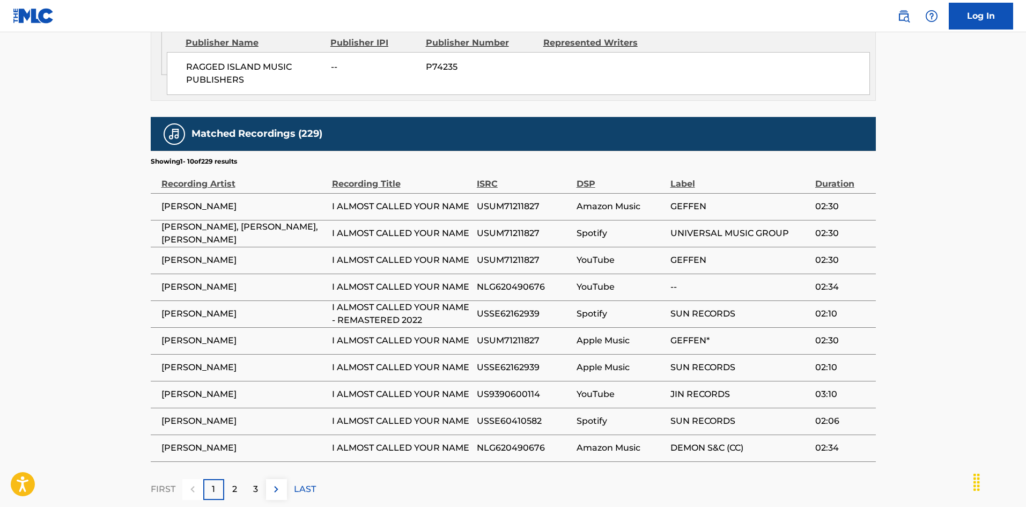
click at [230, 479] on div "2" at bounding box center [234, 489] width 21 height 21
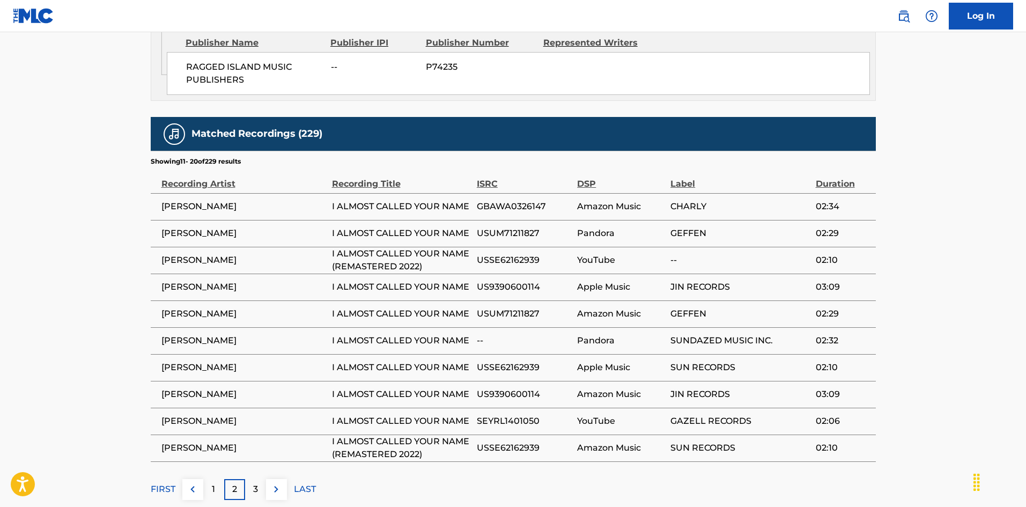
click at [301, 483] on p "LAST" at bounding box center [305, 489] width 22 height 13
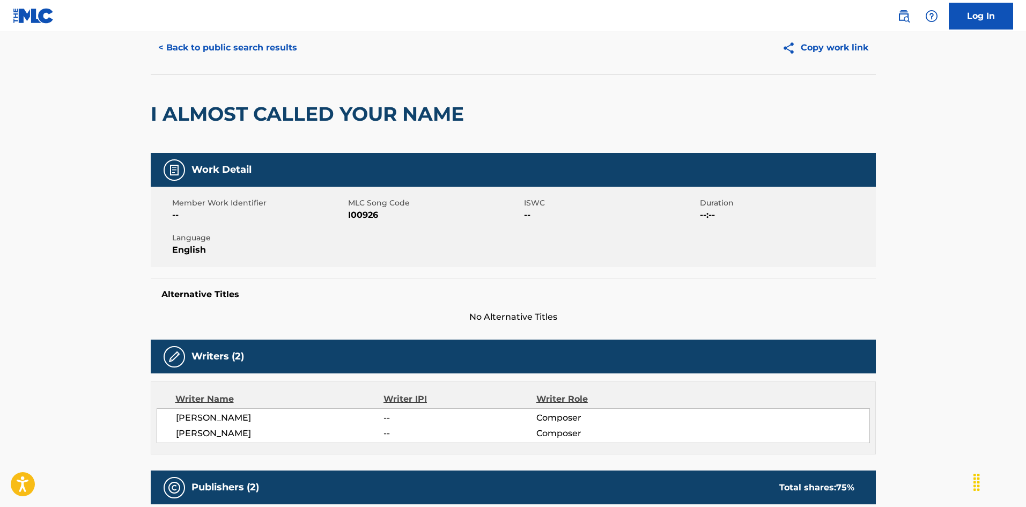
scroll to position [10, 0]
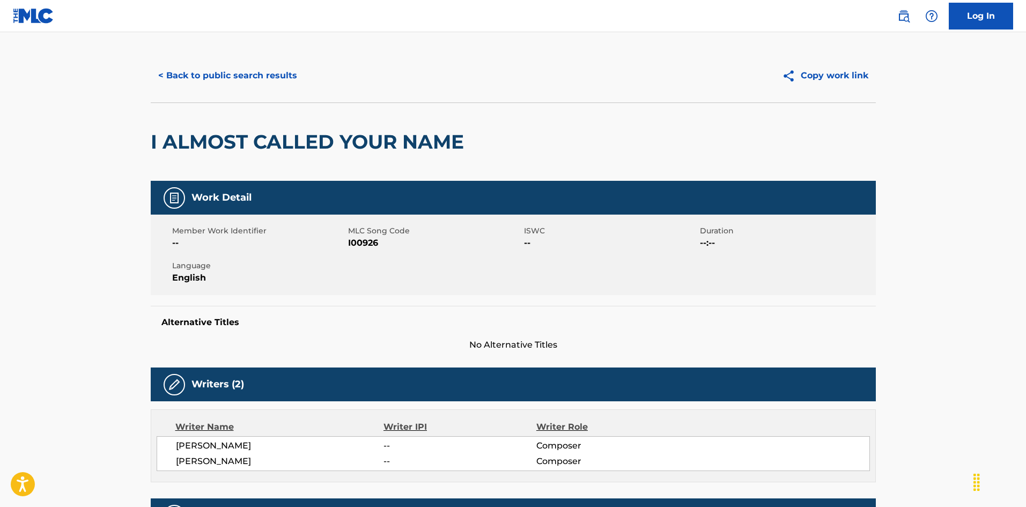
click at [288, 83] on button "< Back to public search results" at bounding box center [228, 75] width 154 height 27
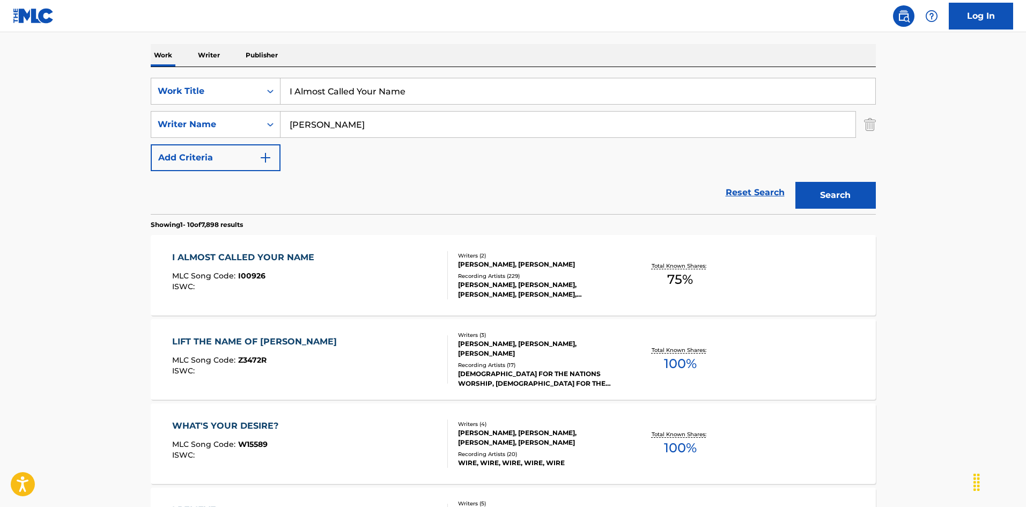
drag, startPoint x: 407, startPoint y: 91, endPoint x: 248, endPoint y: 76, distance: 159.0
click at [248, 76] on div "SearchWithCriteria2b42883d-d405-4fd6-b43b-e9117ca2f3e4 Work Title I Almost Call…" at bounding box center [513, 140] width 725 height 147
paste input "Believe In Love [PERSON_NAME]|[PERSON_NAME] Cat"
click at [461, 94] on input "I Believe In Love [PERSON_NAME]|[PERSON_NAME]" at bounding box center [578, 91] width 595 height 26
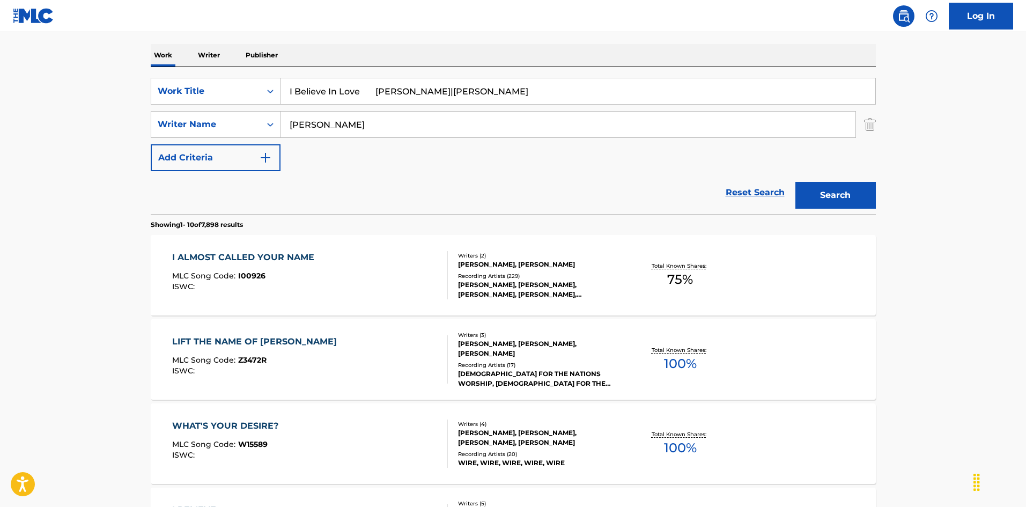
type input "I Believe In Love [PERSON_NAME]|[PERSON_NAME]"
drag, startPoint x: 331, startPoint y: 127, endPoint x: 234, endPoint y: 113, distance: 98.0
click at [234, 113] on div "SearchWithCriteria79e32d5b-329f-4b89-a515-28a8b634be34 Writer Name [PERSON_NAME]" at bounding box center [513, 124] width 725 height 27
paste input "Cate"
type input "Cate"
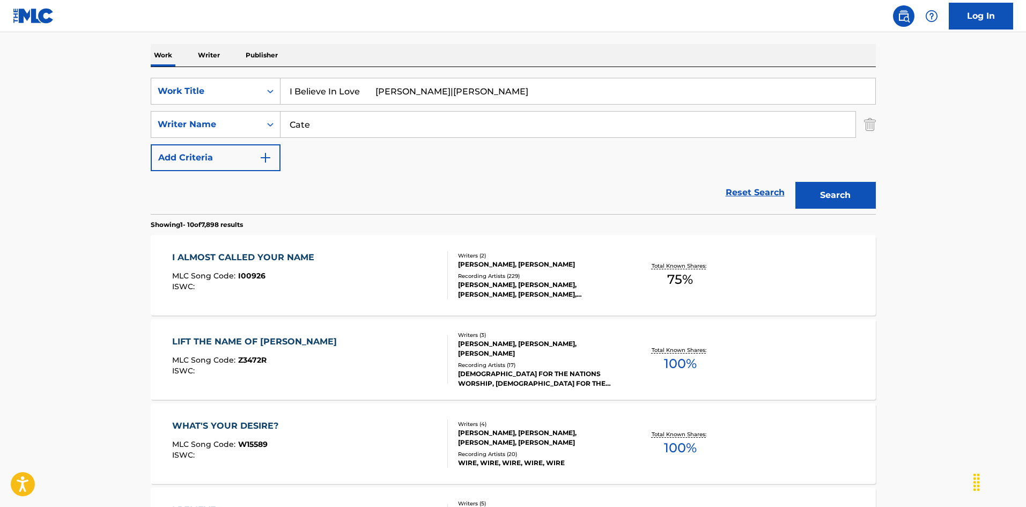
click at [400, 84] on input "I Believe In Love [PERSON_NAME]|[PERSON_NAME]" at bounding box center [578, 91] width 595 height 26
drag, startPoint x: 365, startPoint y: 90, endPoint x: 492, endPoint y: 114, distance: 128.8
click at [486, 109] on div "SearchWithCriteria2b42883d-d405-4fd6-b43b-e9117ca2f3e4 Work Title I Believe In …" at bounding box center [513, 124] width 725 height 93
type input "I Believe In Love"
click at [827, 196] on button "Search" at bounding box center [835, 195] width 80 height 27
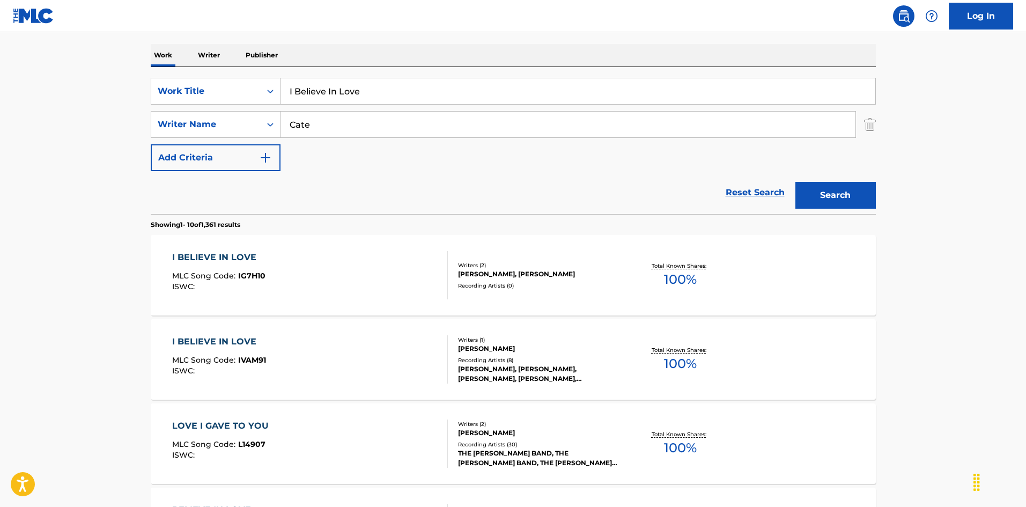
scroll to position [215, 0]
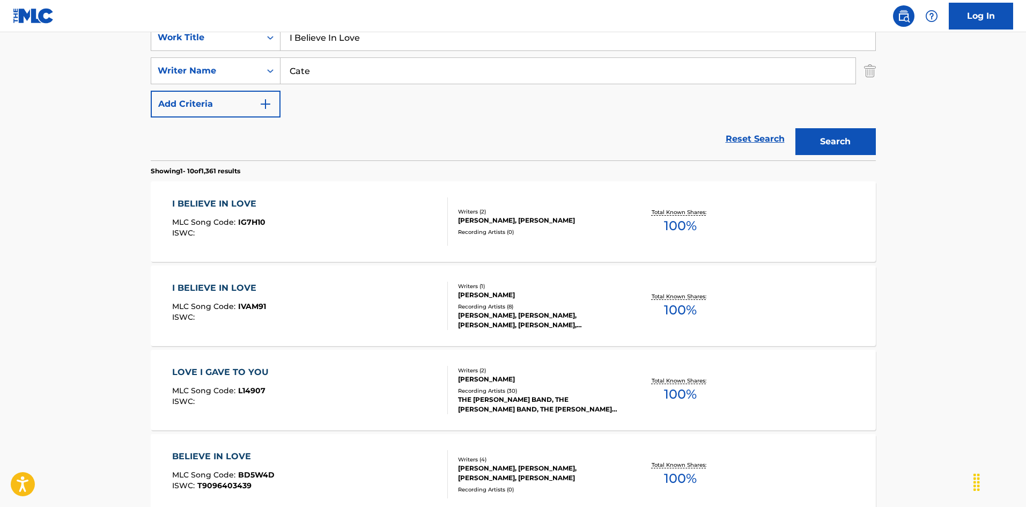
click at [390, 234] on div "I BELIEVE IN LOVE MLC Song Code : IG7H10 ISWC :" at bounding box center [310, 221] width 276 height 48
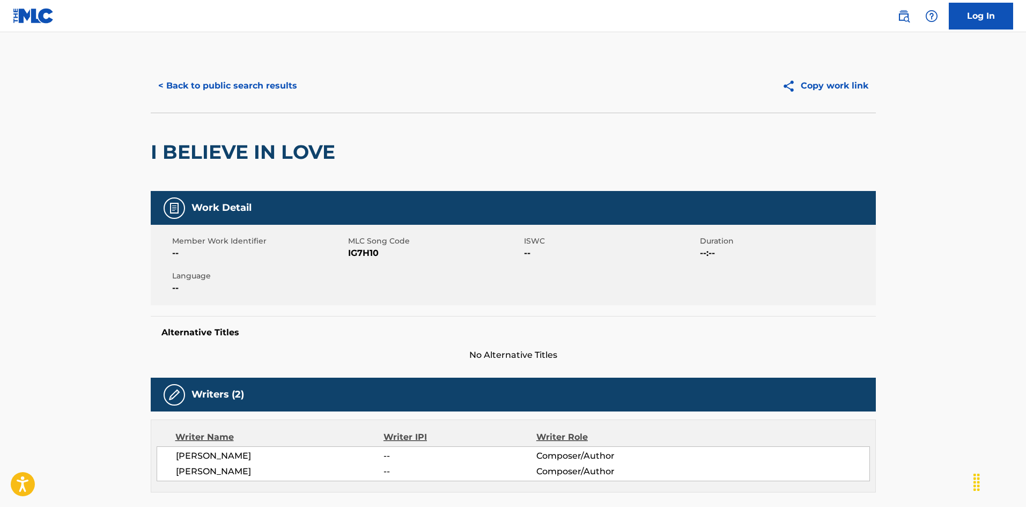
click at [238, 79] on button "< Back to public search results" at bounding box center [228, 85] width 154 height 27
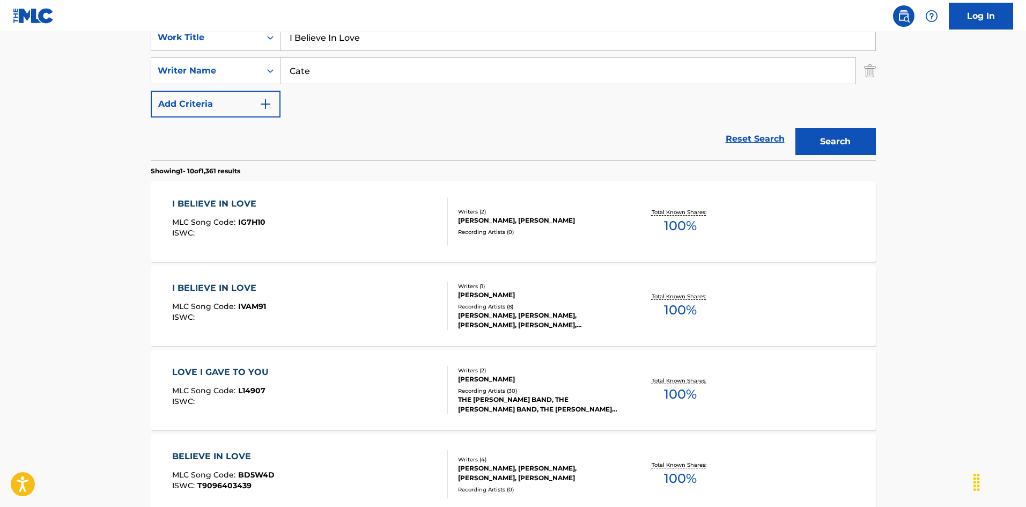
drag, startPoint x: 338, startPoint y: 38, endPoint x: 229, endPoint y: 32, distance: 109.6
click at [227, 29] on div "Log In The MLC Public Work Search The accuracy and completeness of The MLC's da…" at bounding box center [513, 458] width 1026 height 1346
paste input "t’s So [PERSON_NAME]"
click at [407, 37] on input "I Believe It’s So [PERSON_NAME]" at bounding box center [578, 38] width 595 height 26
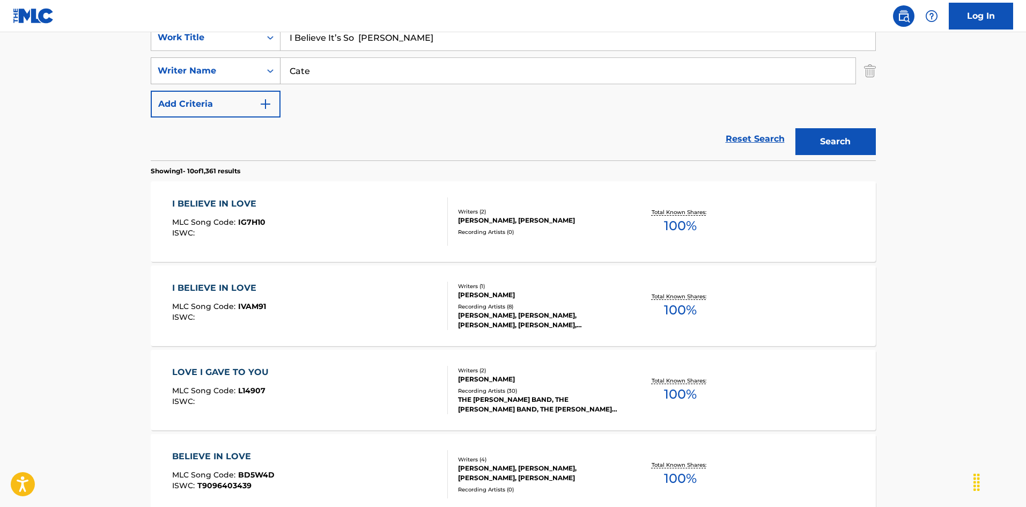
type input "I Believe It’s So [PERSON_NAME]"
drag, startPoint x: 272, startPoint y: 65, endPoint x: 313, endPoint y: 41, distance: 47.4
click at [264, 68] on div "SearchWithCriteria79e32d5b-329f-4b89-a515-28a8b634be34 Writer Name Cate" at bounding box center [513, 70] width 725 height 27
paste input "[PERSON_NAME]"
type input "[PERSON_NAME]"
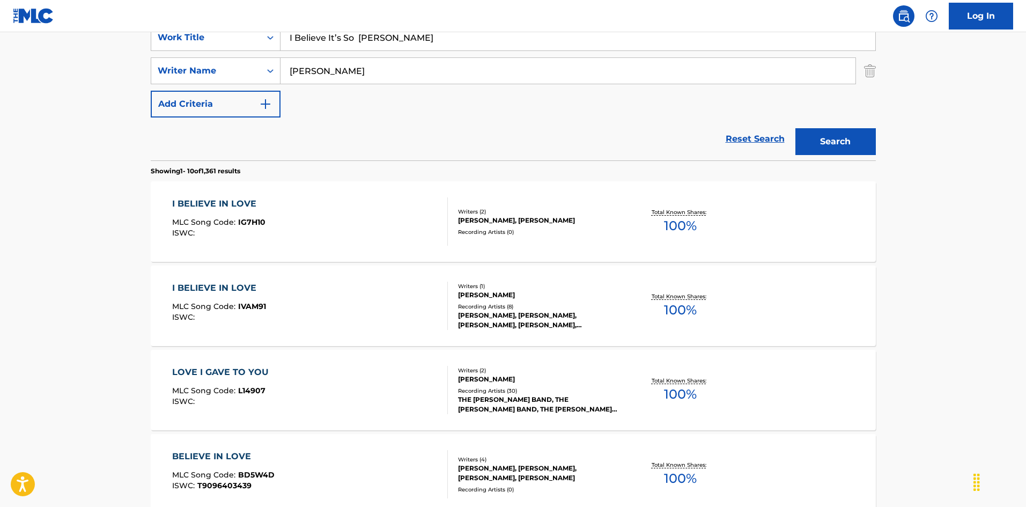
drag, startPoint x: 357, startPoint y: 34, endPoint x: 459, endPoint y: 49, distance: 103.0
click at [459, 49] on input "I Believe It’s So [PERSON_NAME]" at bounding box center [578, 38] width 595 height 26
type input "I Believe It’s So"
click at [855, 143] on button "Search" at bounding box center [835, 141] width 80 height 27
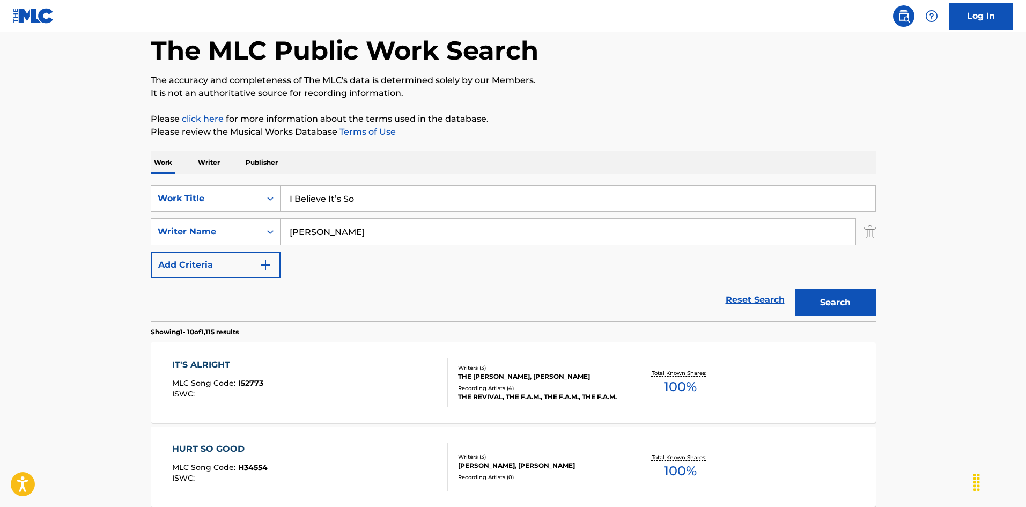
scroll to position [107, 0]
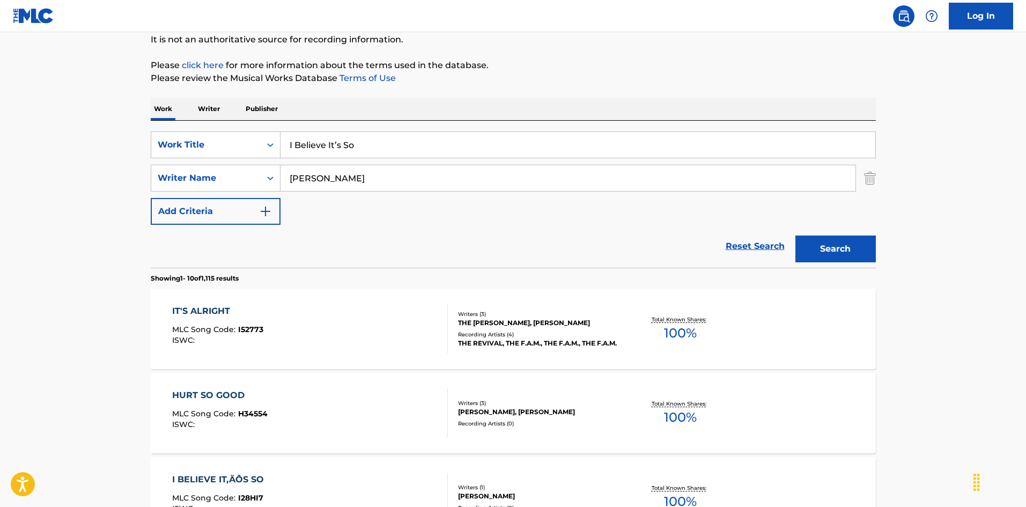
click at [848, 249] on button "Search" at bounding box center [835, 248] width 80 height 27
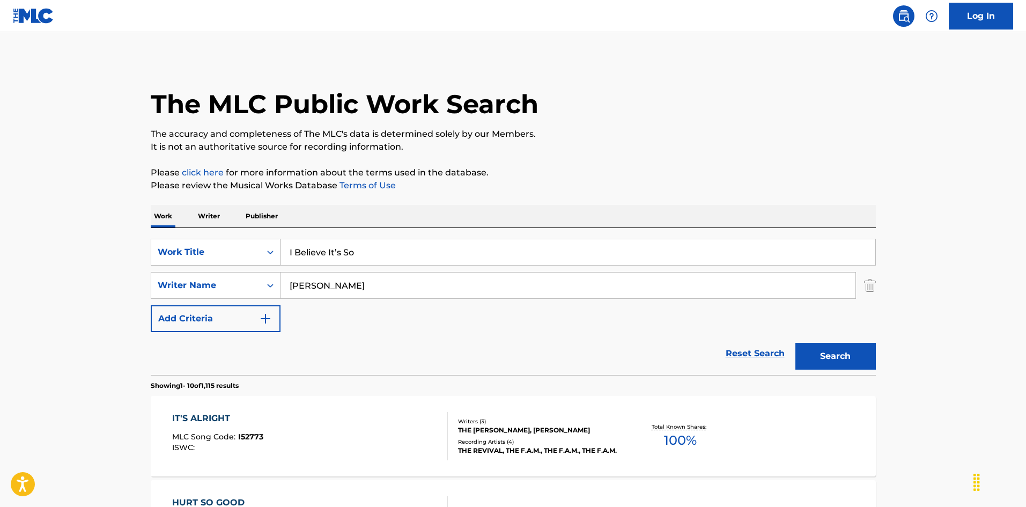
drag, startPoint x: 311, startPoint y: 281, endPoint x: 227, endPoint y: 264, distance: 84.7
click at [194, 261] on div "SearchWithCriteria2b42883d-d405-4fd6-b43b-e9117ca2f3e4 Work Title I Believe It’…" at bounding box center [513, 285] width 725 height 93
click at [808, 349] on button "Search" at bounding box center [835, 356] width 80 height 27
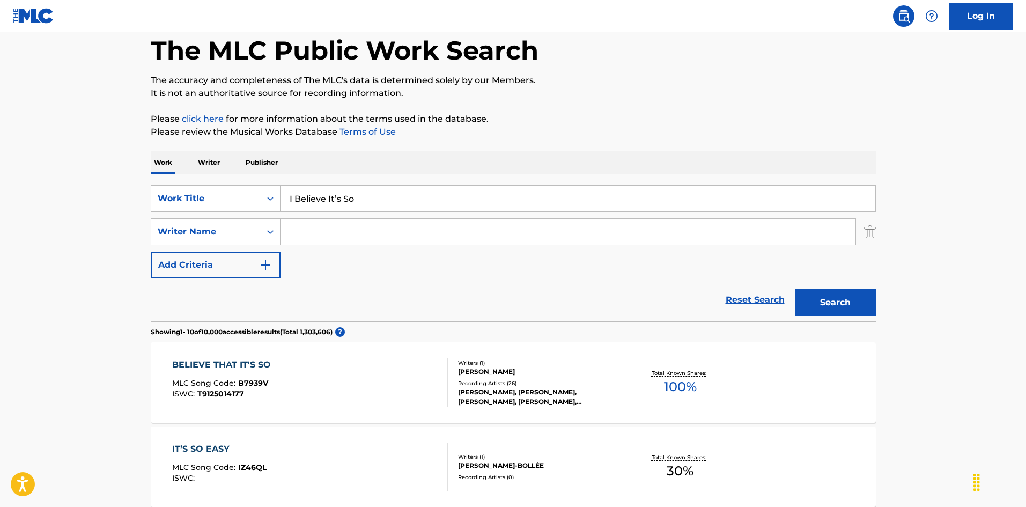
scroll to position [107, 0]
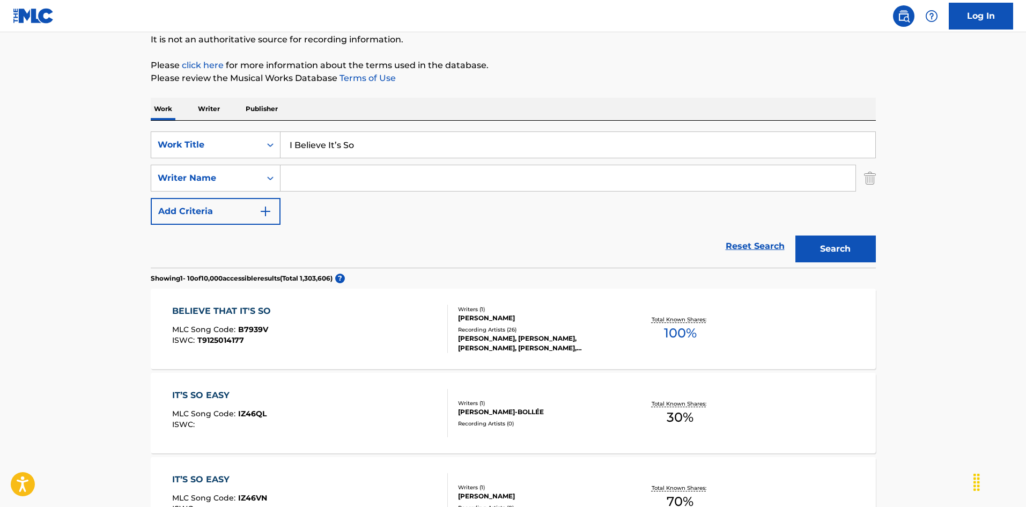
click at [403, 317] on div "BELIEVE THAT IT'S SO MLC Song Code : B7939V ISWC : T9125014177" at bounding box center [310, 329] width 276 height 48
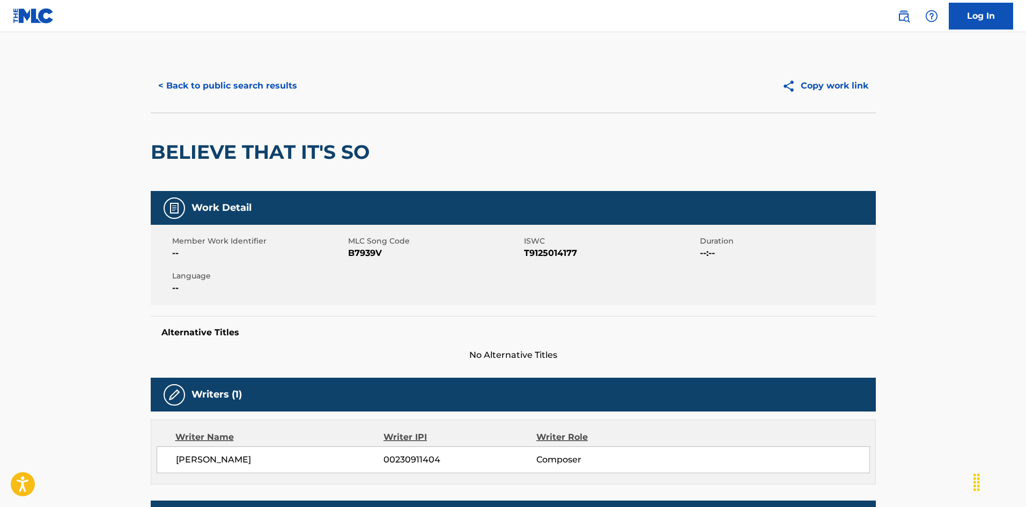
click at [254, 92] on button "< Back to public search results" at bounding box center [228, 85] width 154 height 27
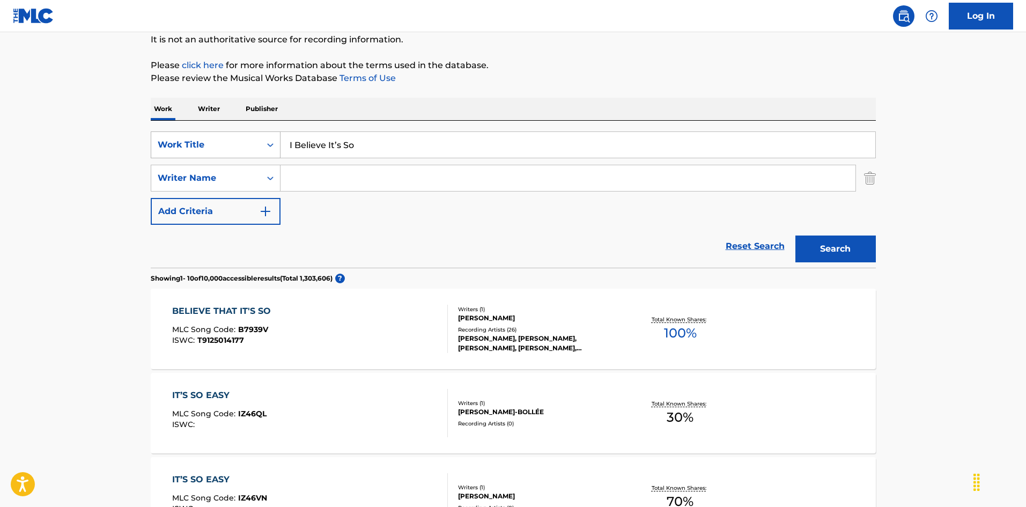
click at [183, 139] on div "Work Title" at bounding box center [206, 144] width 97 height 13
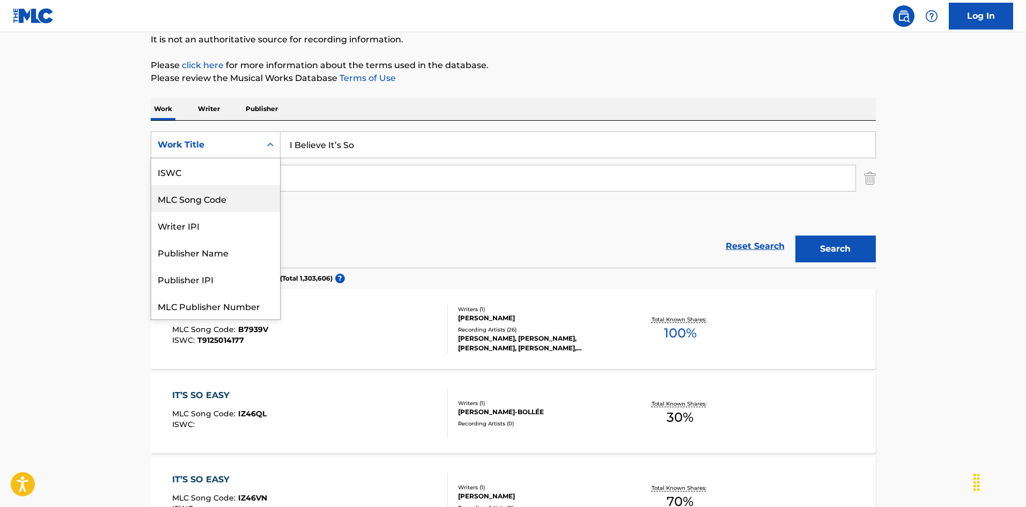
scroll to position [27, 0]
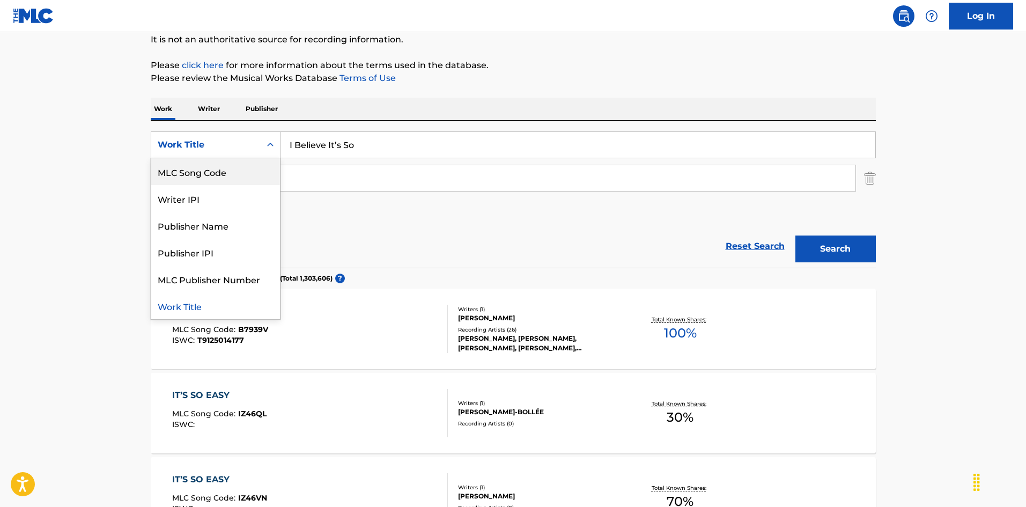
click at [188, 172] on div "MLC Song Code" at bounding box center [215, 171] width 129 height 27
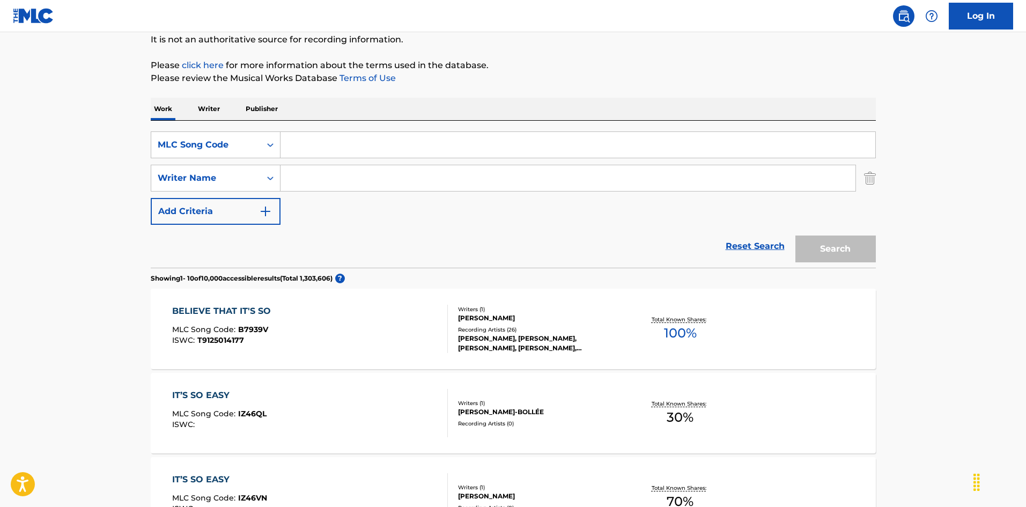
click at [341, 142] on input "Search Form" at bounding box center [578, 145] width 595 height 26
paste input "I28HI7"
type input "I28HI7"
click at [853, 249] on button "Search" at bounding box center [835, 248] width 80 height 27
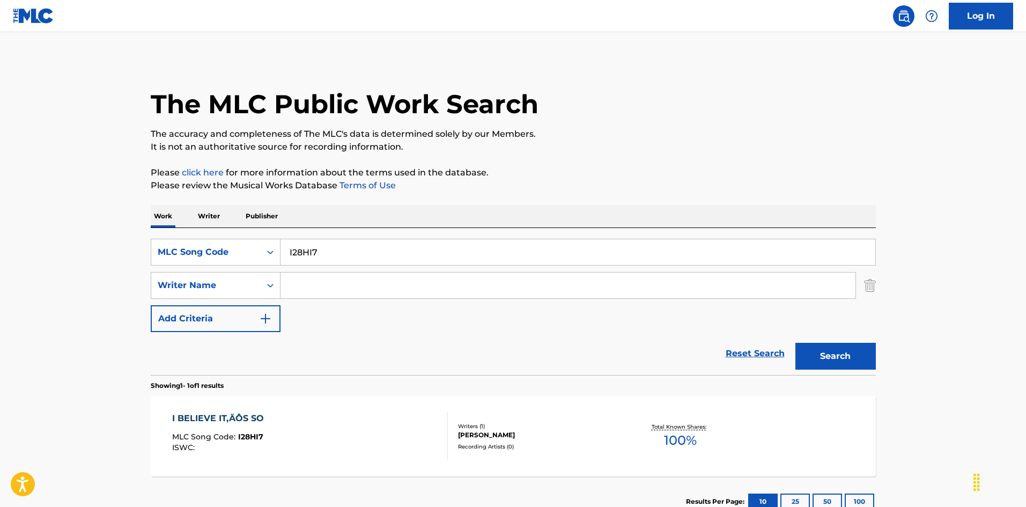
click at [373, 431] on div "I BELIEVE IT‚ÄÔS SO MLC Song Code : I28HI7 ISWC :" at bounding box center [310, 436] width 276 height 48
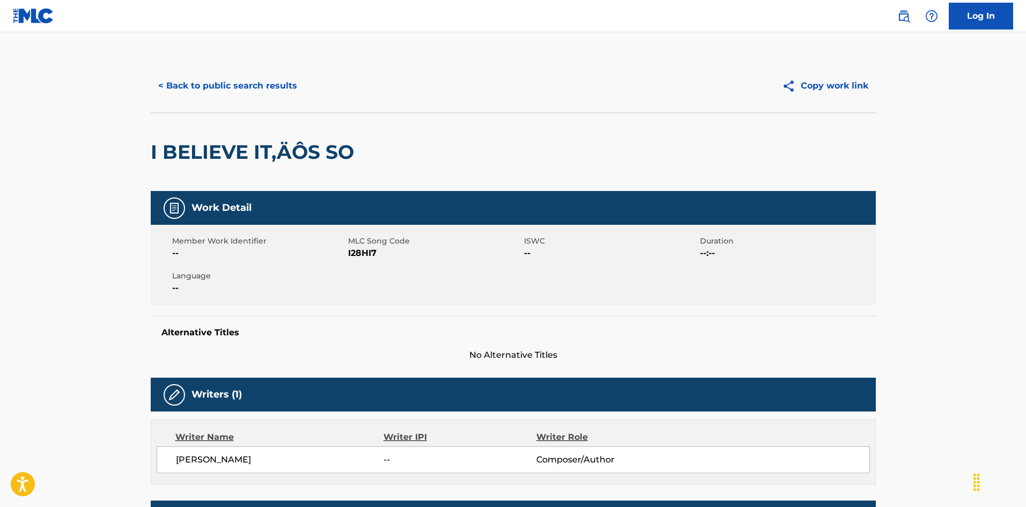
click at [258, 86] on button "< Back to public search results" at bounding box center [228, 85] width 154 height 27
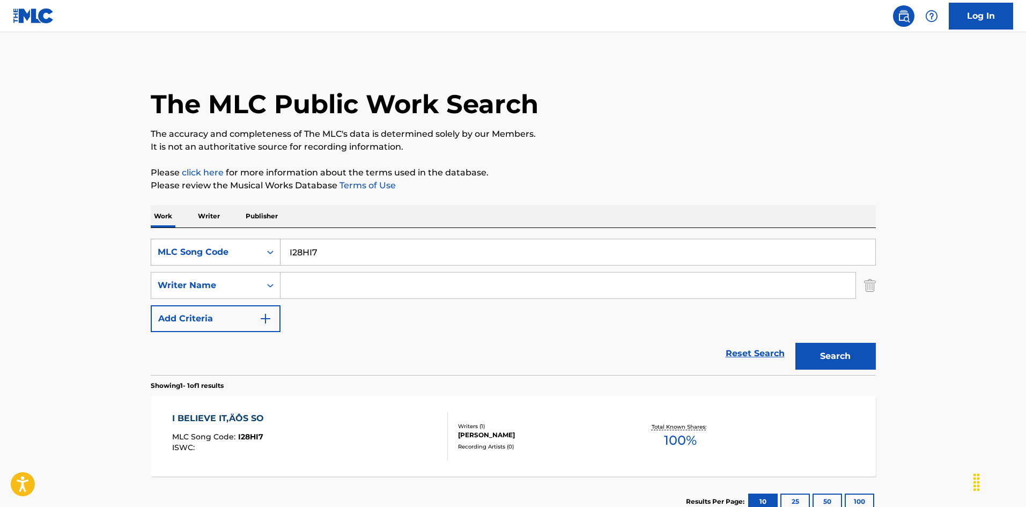
click at [222, 241] on div "MLC Song Code" at bounding box center [216, 252] width 130 height 27
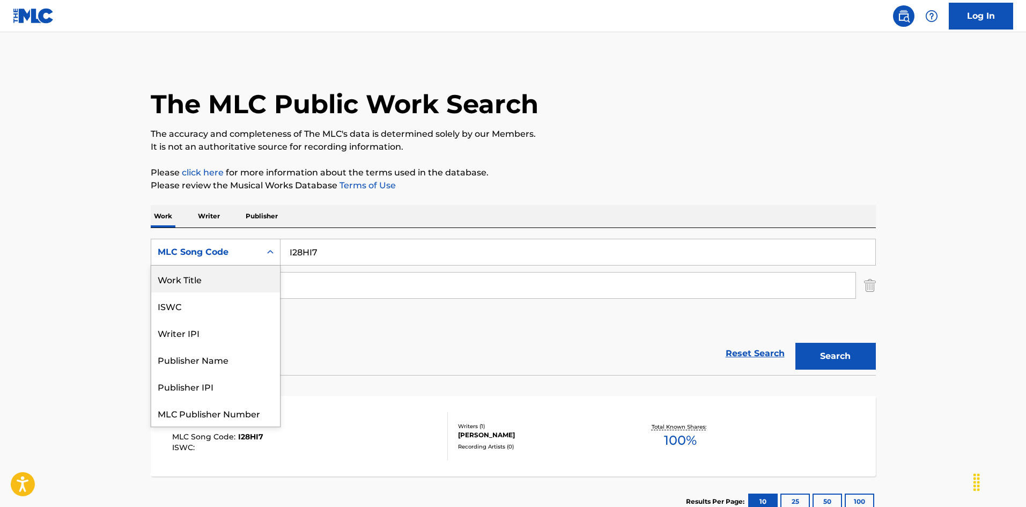
click at [224, 278] on div "Work Title" at bounding box center [215, 278] width 129 height 27
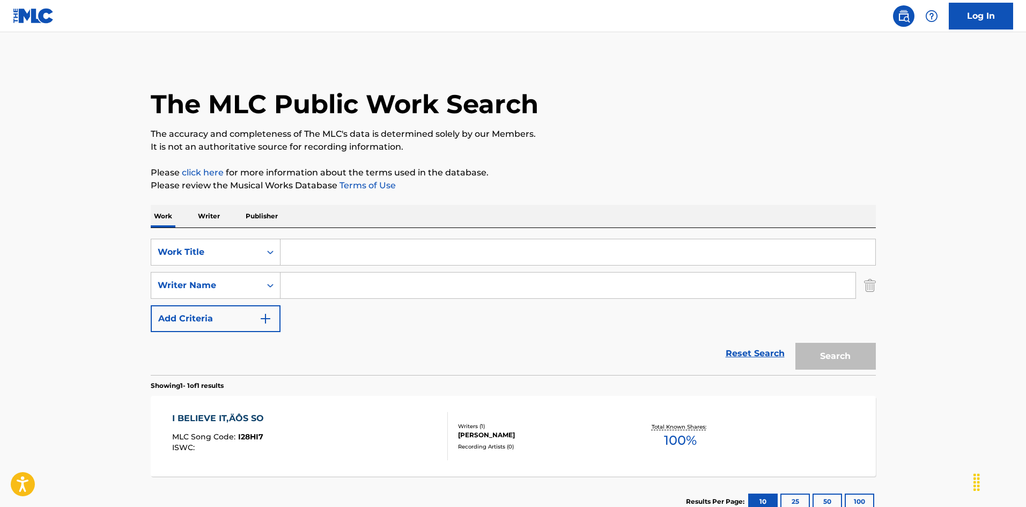
click at [322, 250] on input "Search Form" at bounding box center [578, 252] width 595 height 26
paste input "I Can'T Treat You Like A [DEMOGRAPHIC_DATA]"
type input "I Can'T Treat You Like A [DEMOGRAPHIC_DATA]"
click at [818, 358] on button "Search" at bounding box center [835, 356] width 80 height 27
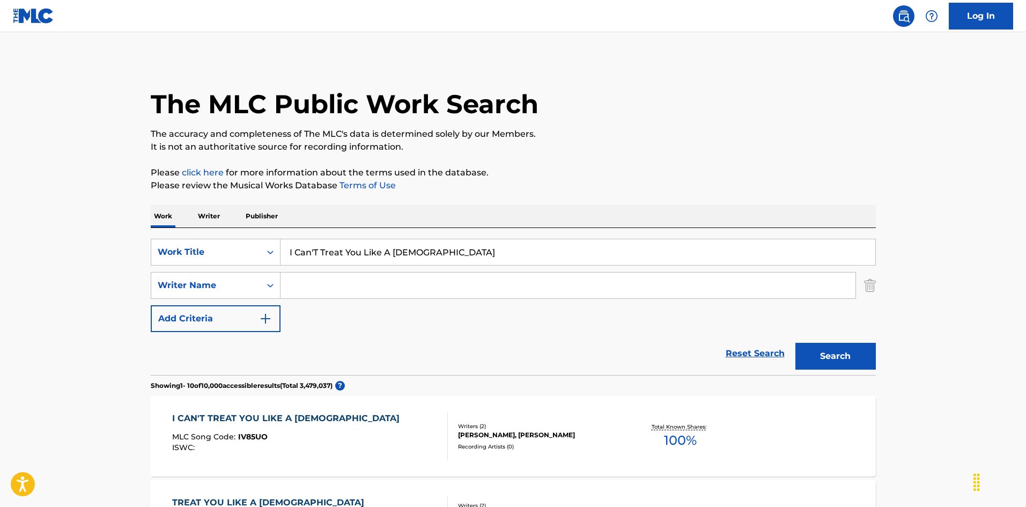
scroll to position [54, 0]
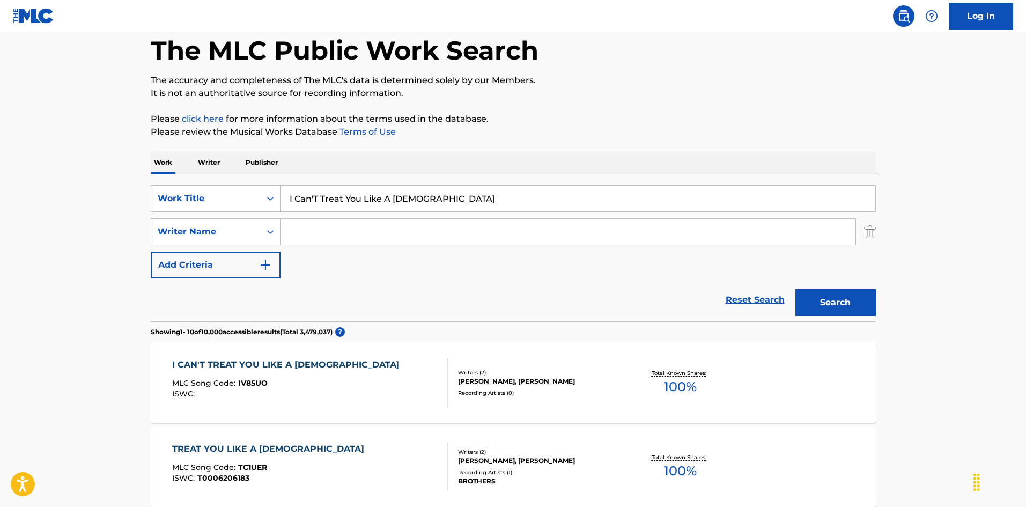
click at [409, 366] on div "I CAN'T TREAT YOU LIKE A [DEMOGRAPHIC_DATA] MLC Song Code : IV85UO ISWC :" at bounding box center [310, 382] width 276 height 48
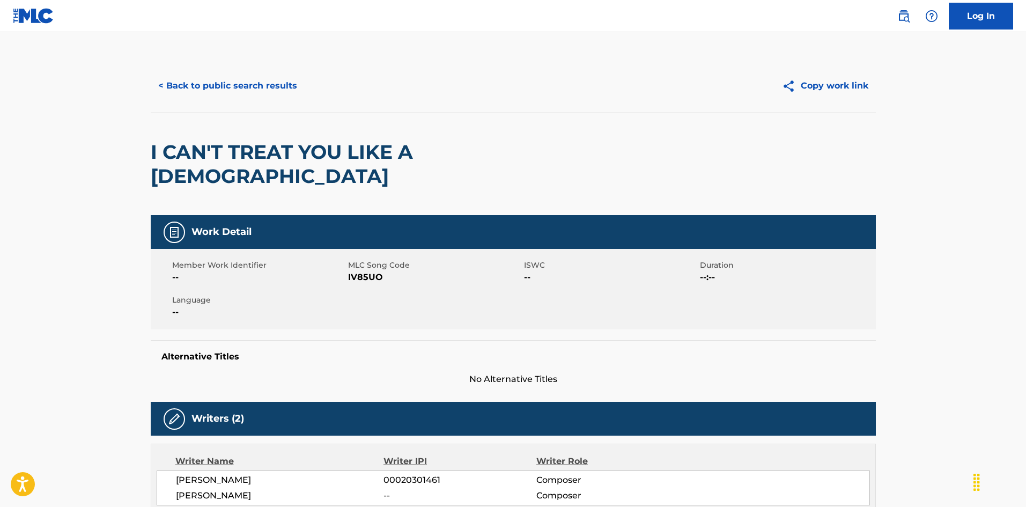
click at [280, 80] on button "< Back to public search results" at bounding box center [228, 85] width 154 height 27
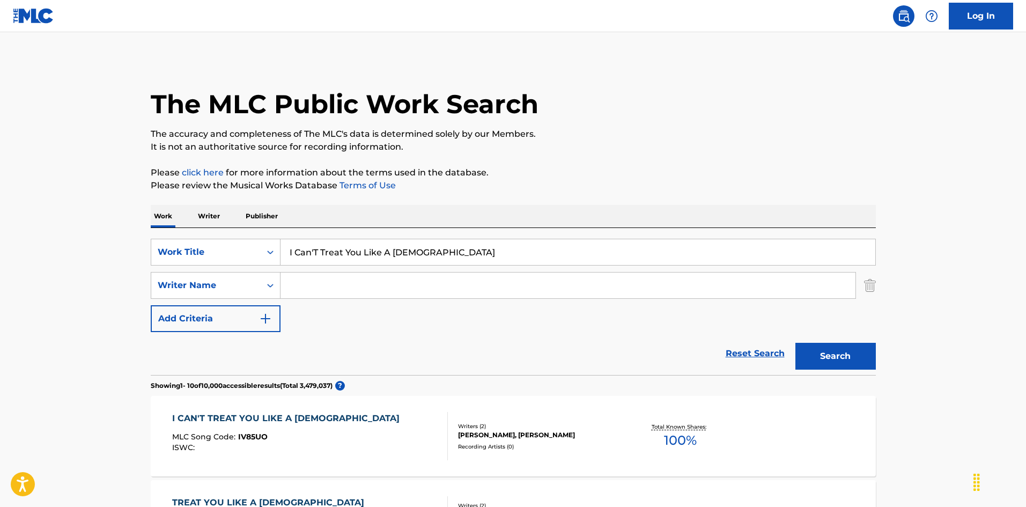
scroll to position [54, 0]
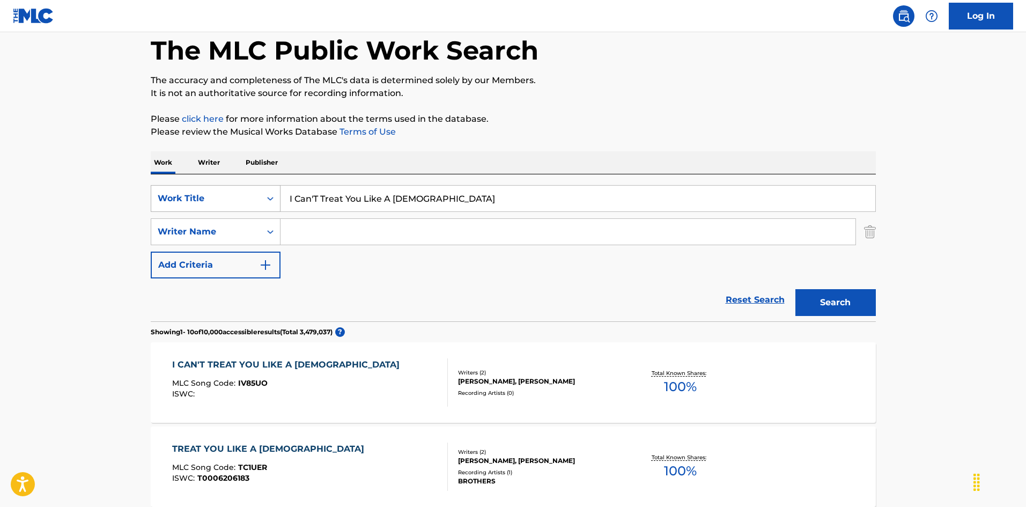
drag, startPoint x: 402, startPoint y: 191, endPoint x: 243, endPoint y: 188, distance: 158.8
click at [243, 188] on div "SearchWithCriteria6fb95f31-9f22-48b0-966a-8c537b2ba950 Work Title I Can'T Treat…" at bounding box center [513, 198] width 725 height 27
paste input "ry Cause I Care"
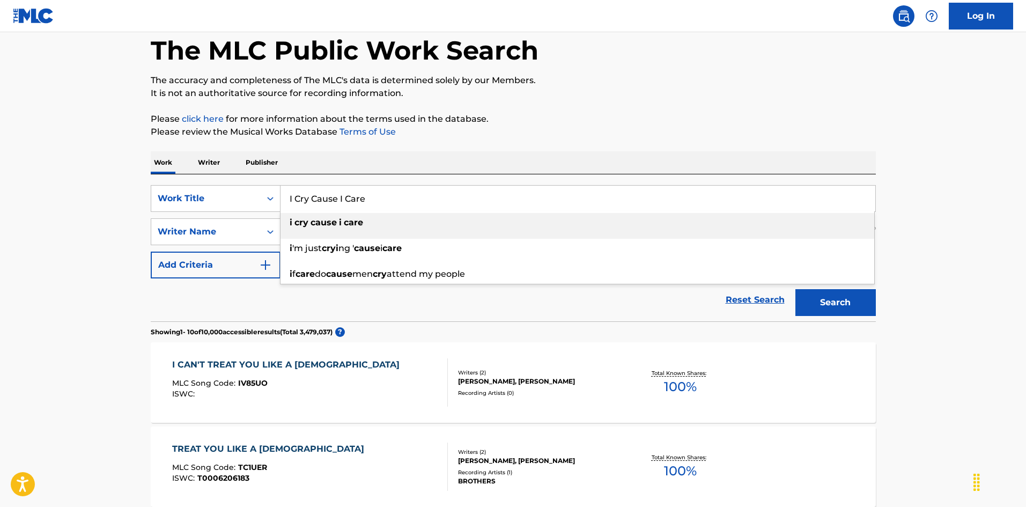
click at [338, 221] on span "Search Form" at bounding box center [338, 222] width 2 height 10
type input "i cry cause i care"
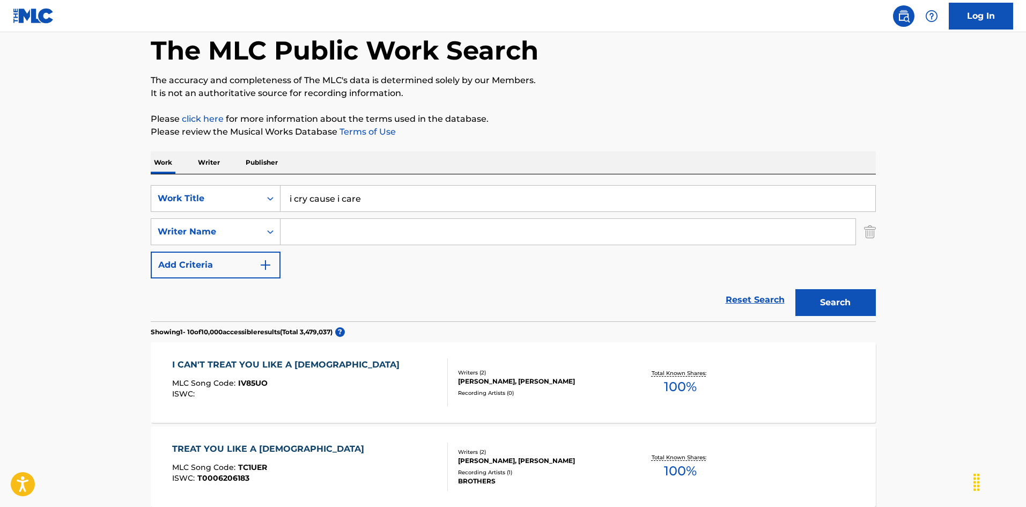
click at [331, 230] on input "Search Form" at bounding box center [568, 232] width 575 height 26
paste input "[PERSON_NAME]"
type input "[PERSON_NAME]"
click at [836, 299] on button "Search" at bounding box center [835, 302] width 80 height 27
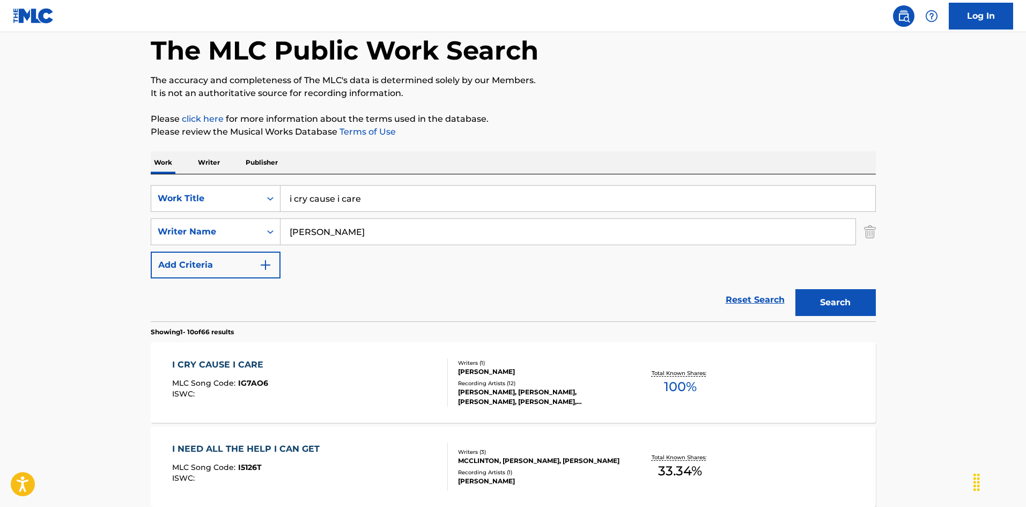
scroll to position [107, 0]
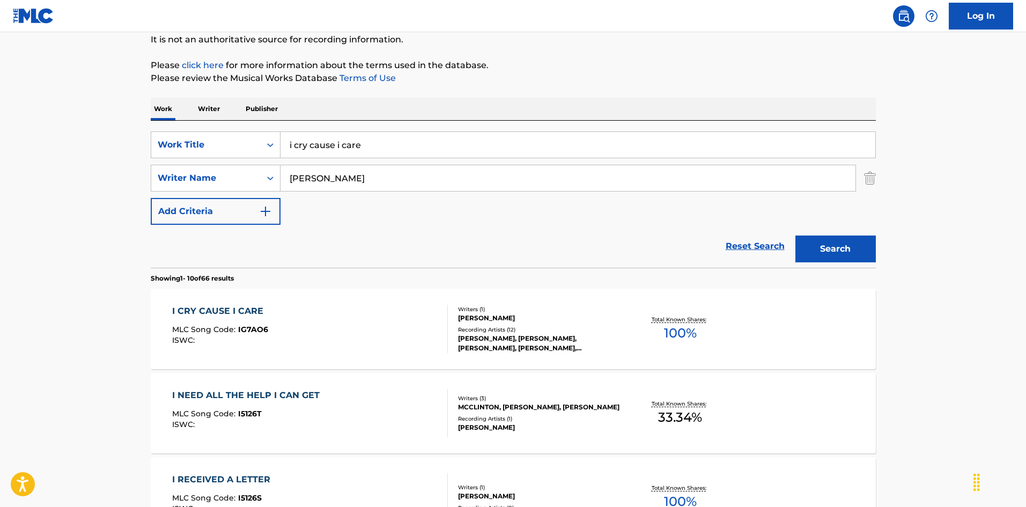
click at [391, 337] on div "I CRY CAUSE I CARE MLC Song Code : IG7AO6 ISWC :" at bounding box center [310, 329] width 276 height 48
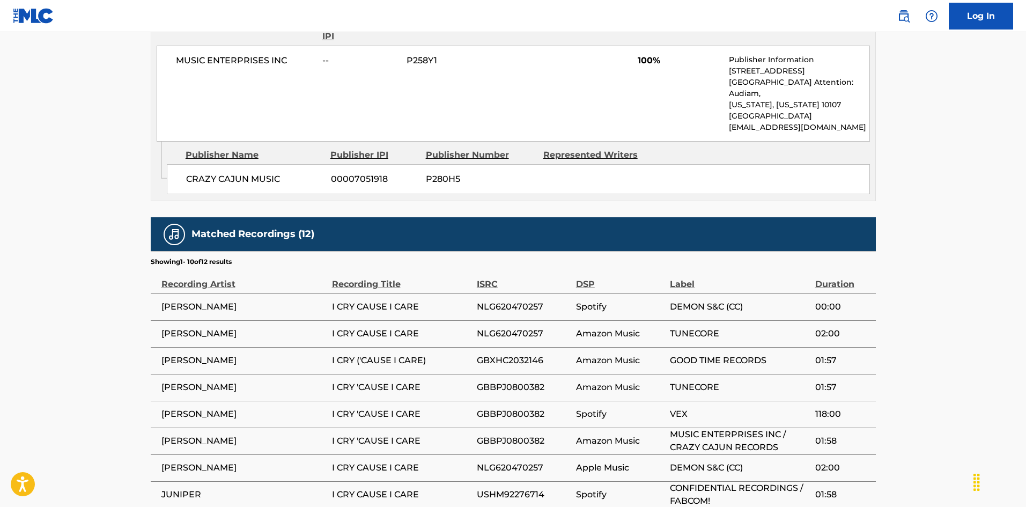
scroll to position [687, 0]
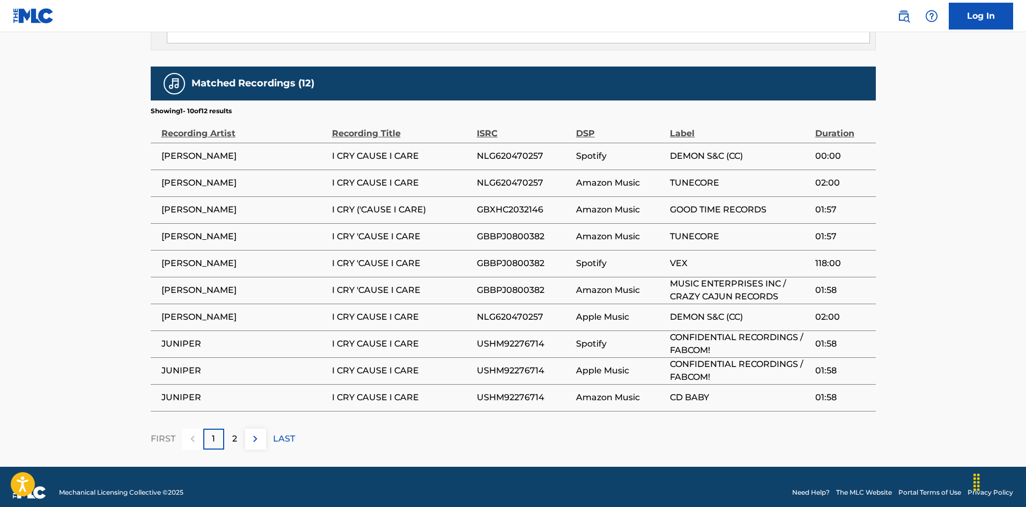
click at [238, 429] on div "2" at bounding box center [234, 439] width 21 height 21
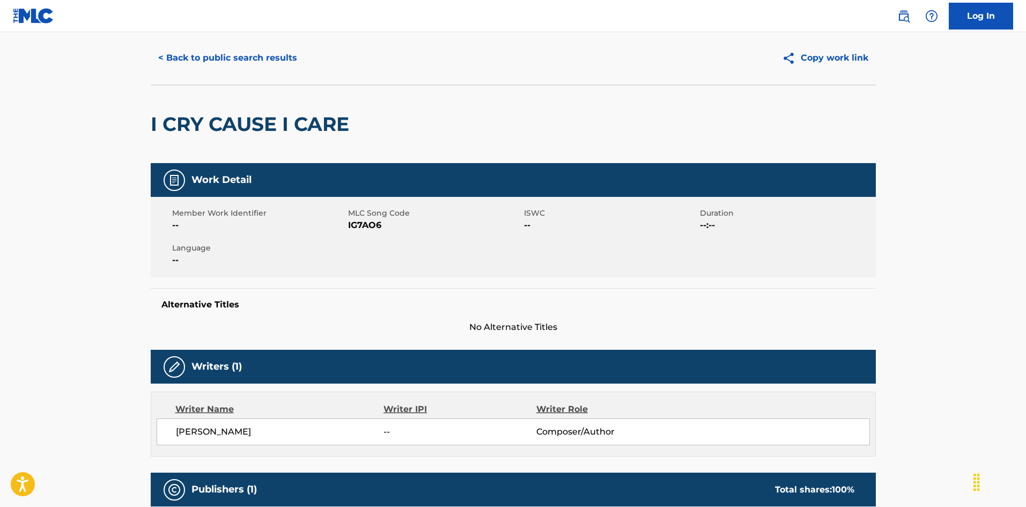
scroll to position [0, 0]
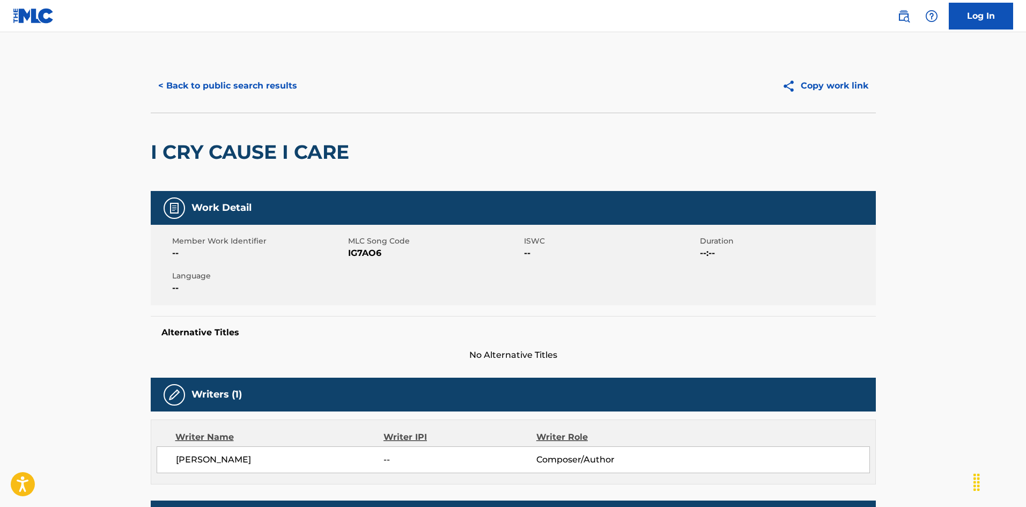
click at [261, 85] on button "< Back to public search results" at bounding box center [228, 85] width 154 height 27
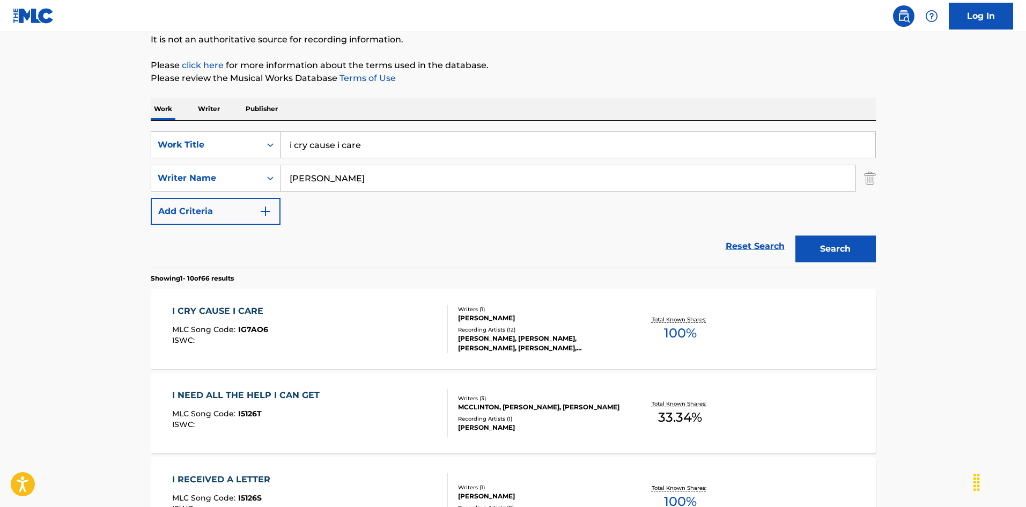
click at [276, 137] on div "SearchWithCriteria6fb95f31-9f22-48b0-966a-8c537b2ba950 Work Title i cry cause i…" at bounding box center [513, 144] width 725 height 27
paste input "I Don't Dream About You Anymo"
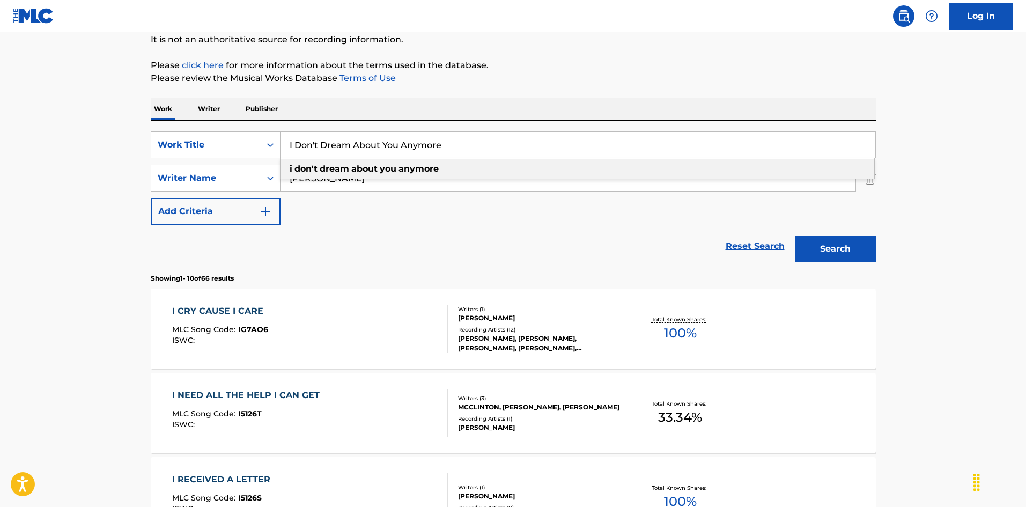
click at [362, 171] on strong "about" at bounding box center [364, 169] width 26 height 10
type input "i don't dream about you anymore"
drag, startPoint x: 301, startPoint y: 174, endPoint x: 223, endPoint y: 173, distance: 78.9
click at [223, 173] on div "SearchWithCriteria79e32d5b-329f-4b89-a515-28a8b634be34 Writer Name [PERSON_NAME]" at bounding box center [513, 178] width 725 height 27
paste input "[PERSON_NAME]"
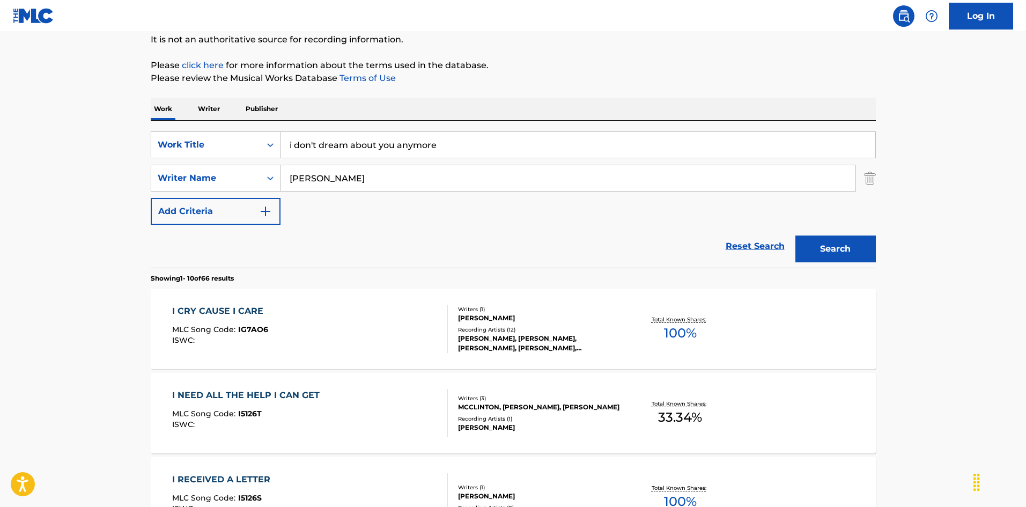
type input "[PERSON_NAME]"
click at [838, 253] on button "Search" at bounding box center [835, 248] width 80 height 27
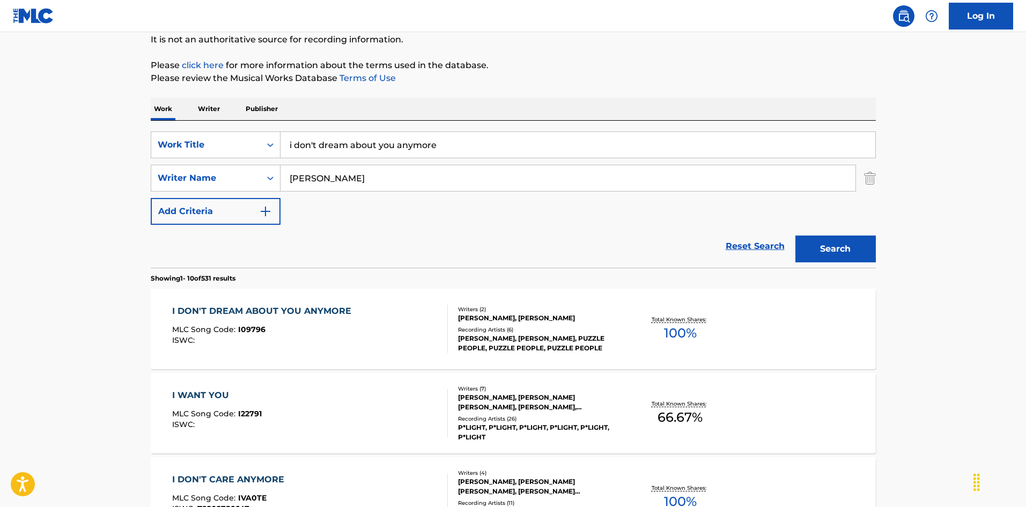
scroll to position [161, 0]
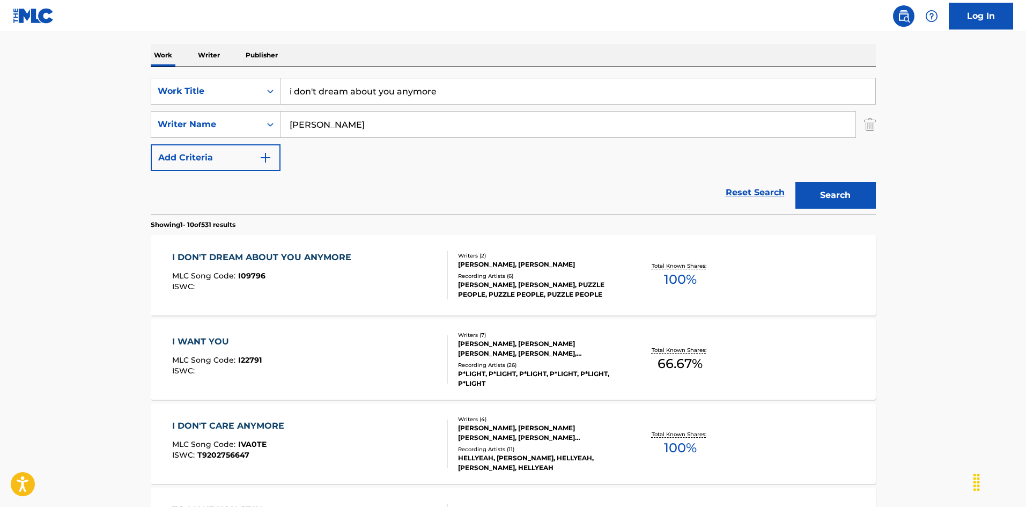
click at [382, 295] on div "I DON'T DREAM ABOUT YOU ANYMORE MLC Song Code : I09796 ISWC :" at bounding box center [310, 275] width 276 height 48
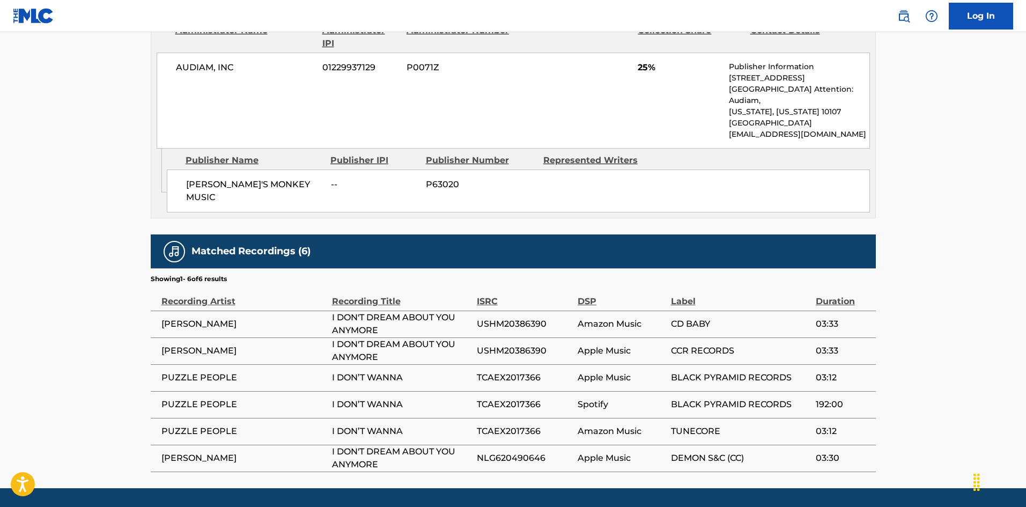
scroll to position [687, 0]
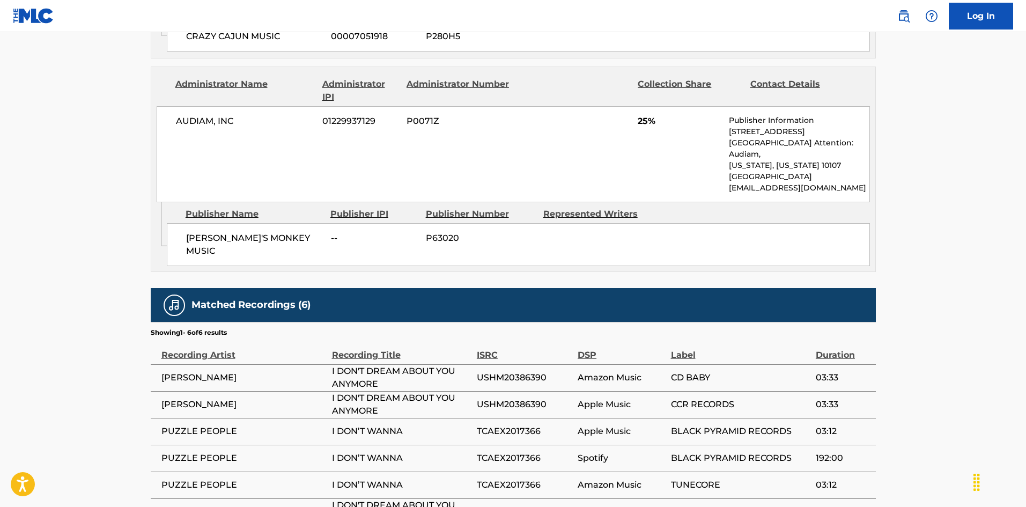
click at [504, 425] on span "TCAEX2017366" at bounding box center [524, 431] width 95 height 13
copy span "TCAEX2017366"
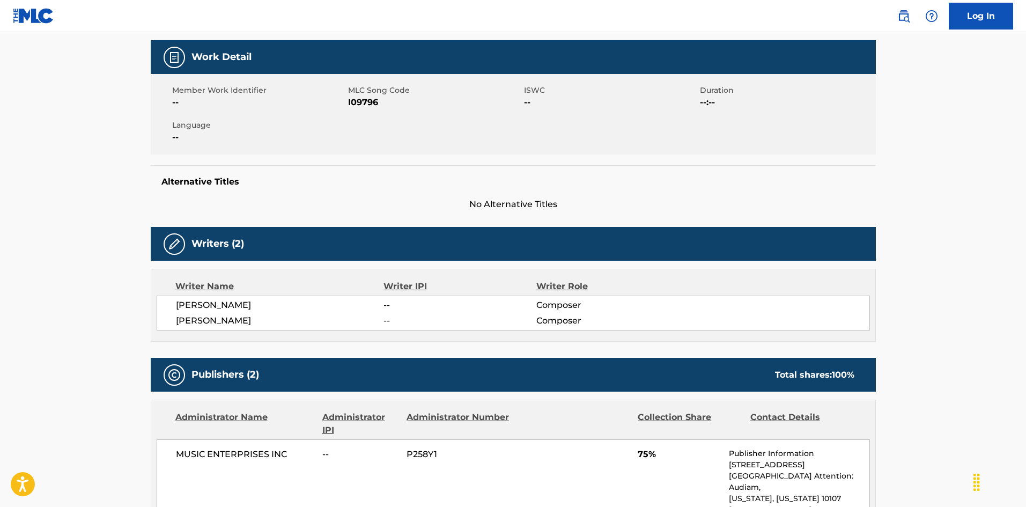
scroll to position [0, 0]
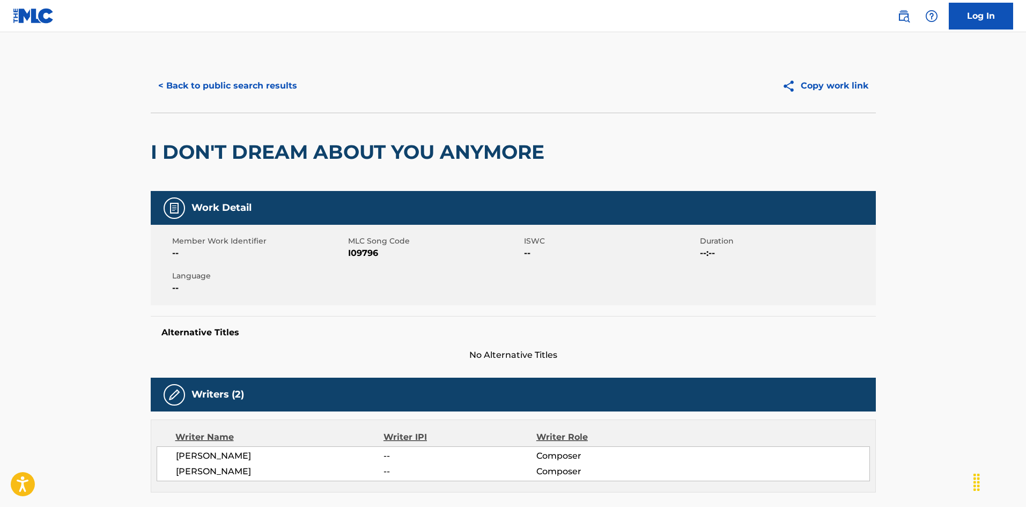
click at [276, 85] on button "< Back to public search results" at bounding box center [228, 85] width 154 height 27
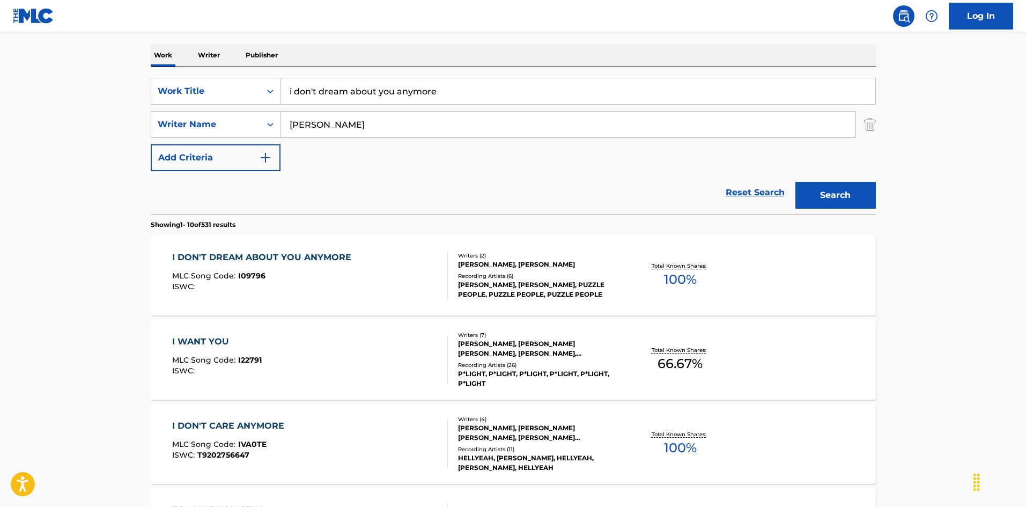
drag, startPoint x: 401, startPoint y: 82, endPoint x: 238, endPoint y: 68, distance: 163.6
click at [238, 68] on div "SearchWithCriteria6fb95f31-9f22-48b0-966a-8c537b2ba950 Work Title i don't dream…" at bounding box center [513, 140] width 725 height 147
paste input "I Don't Know Where I'm Going"
type input "I Don't Know Where I'm Going"
drag, startPoint x: 337, startPoint y: 125, endPoint x: 237, endPoint y: 103, distance: 102.2
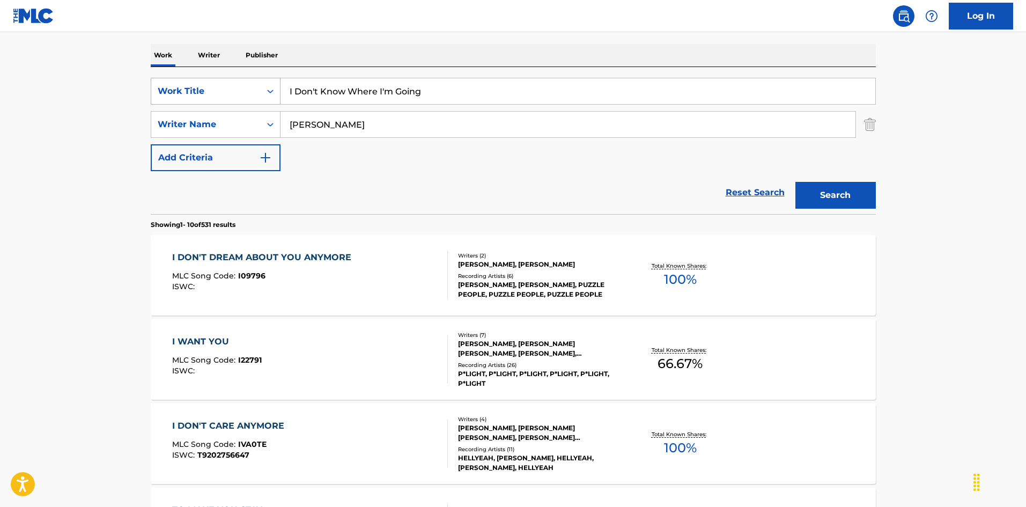
click at [237, 103] on div "SearchWithCriteria6fb95f31-9f22-48b0-966a-8c537b2ba950 Work Title I Don't Know …" at bounding box center [513, 124] width 725 height 93
paste input "[PERSON_NAME]"
type input "[PERSON_NAME]"
click at [834, 186] on button "Search" at bounding box center [835, 195] width 80 height 27
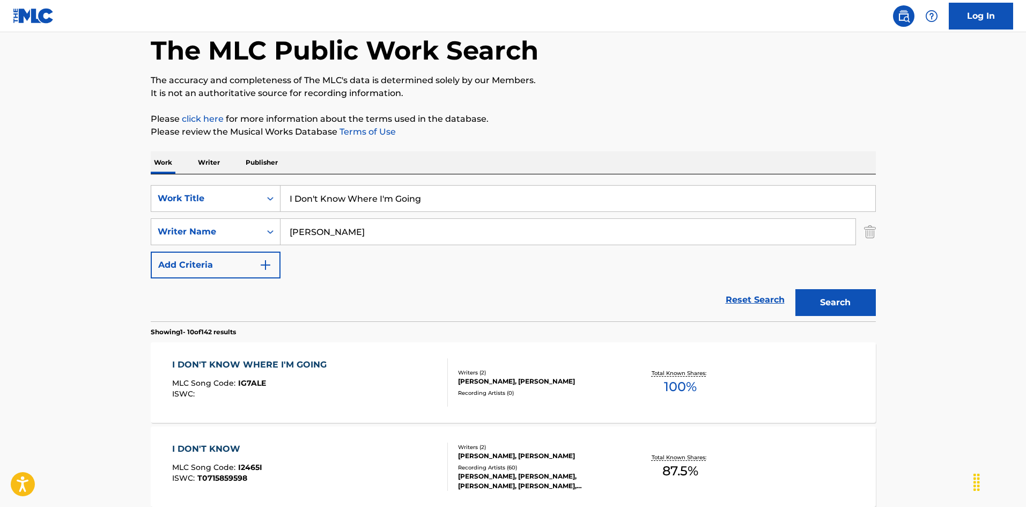
scroll to position [107, 0]
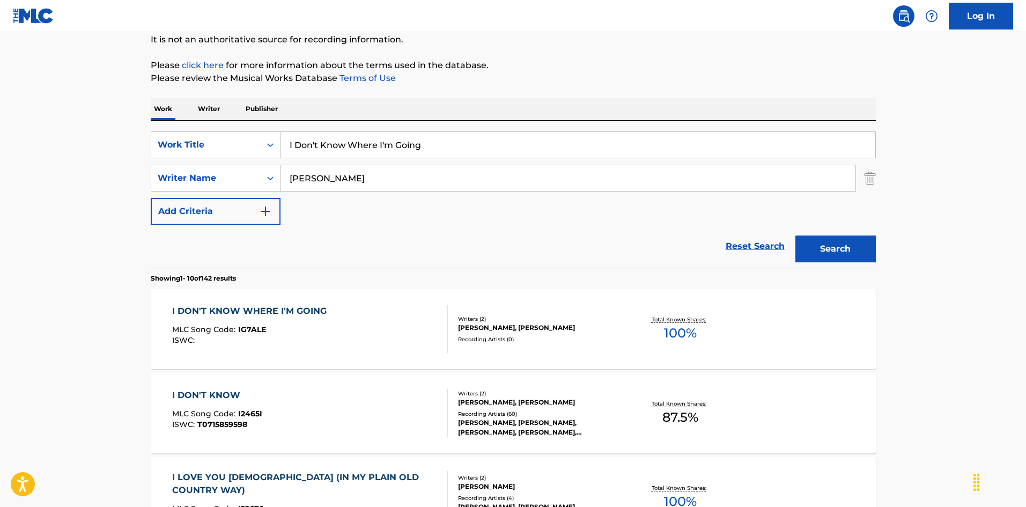
click at [410, 339] on div "I DON'T KNOW WHERE I'M GOING MLC Song Code : IG7ALE ISWC :" at bounding box center [310, 329] width 276 height 48
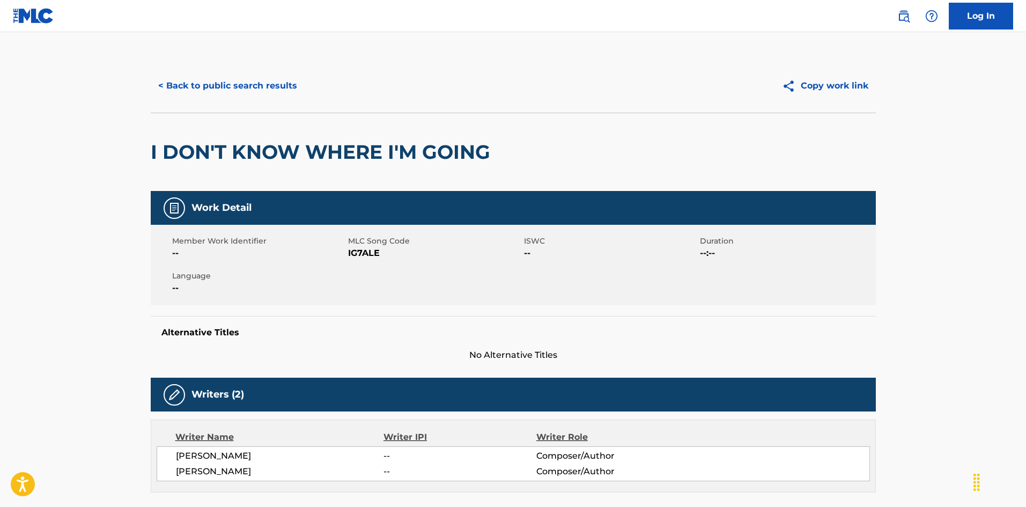
click at [270, 78] on button "< Back to public search results" at bounding box center [228, 85] width 154 height 27
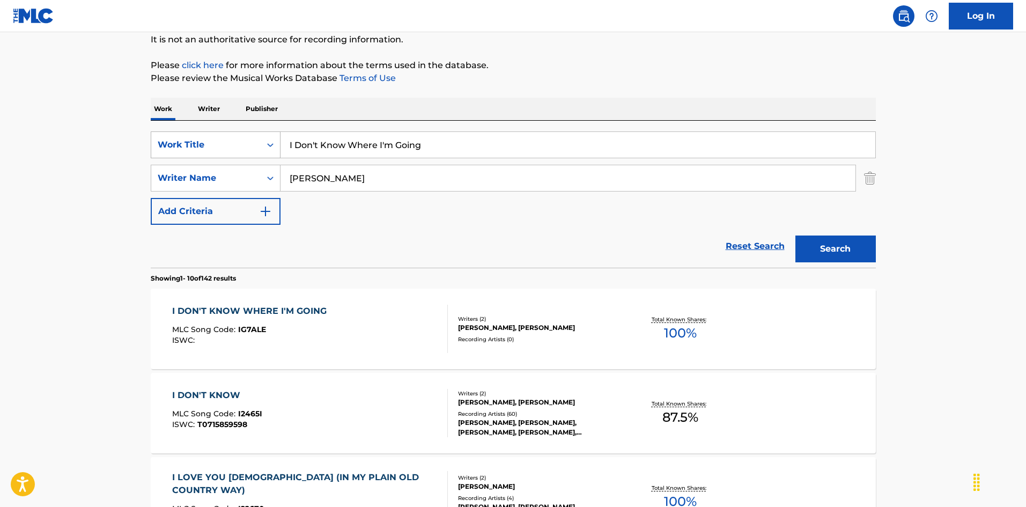
drag, startPoint x: 440, startPoint y: 141, endPoint x: 238, endPoint y: 136, distance: 201.7
click at [238, 136] on div "SearchWithCriteria6fb95f31-9f22-48b0-966a-8c537b2ba950 Work Title I Don't Know …" at bounding box center [513, 144] width 725 height 27
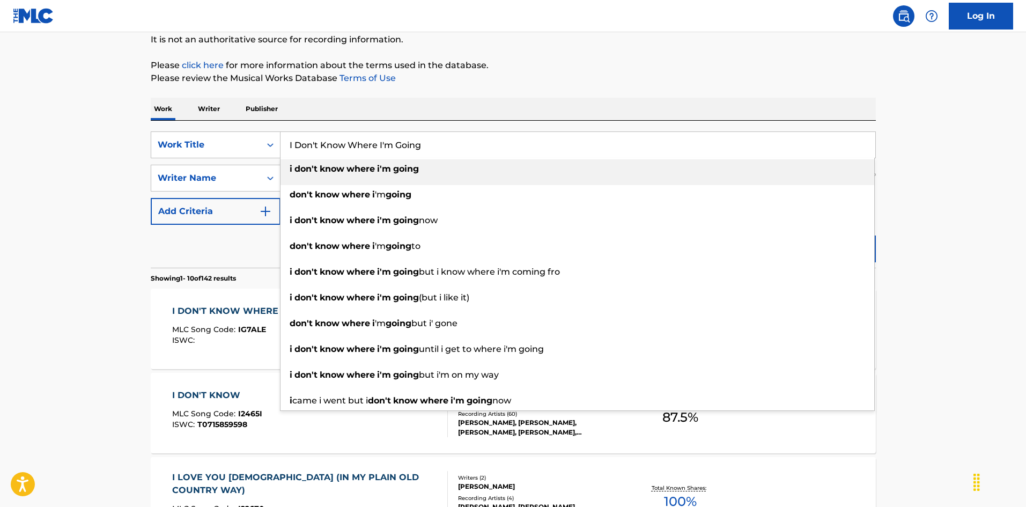
paste input "Found Love [PERSON_NAME]"
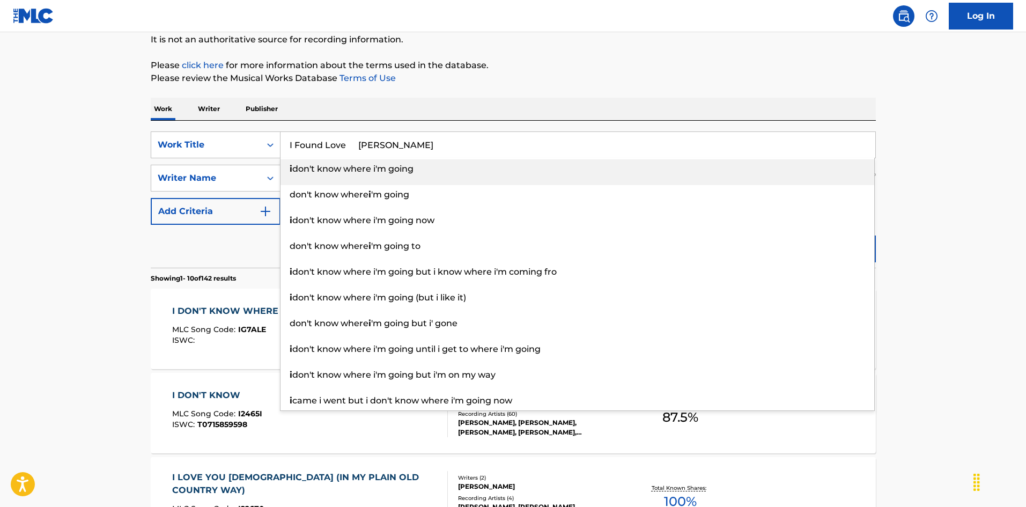
click at [404, 145] on input "I Found Love [PERSON_NAME]" at bounding box center [578, 145] width 595 height 26
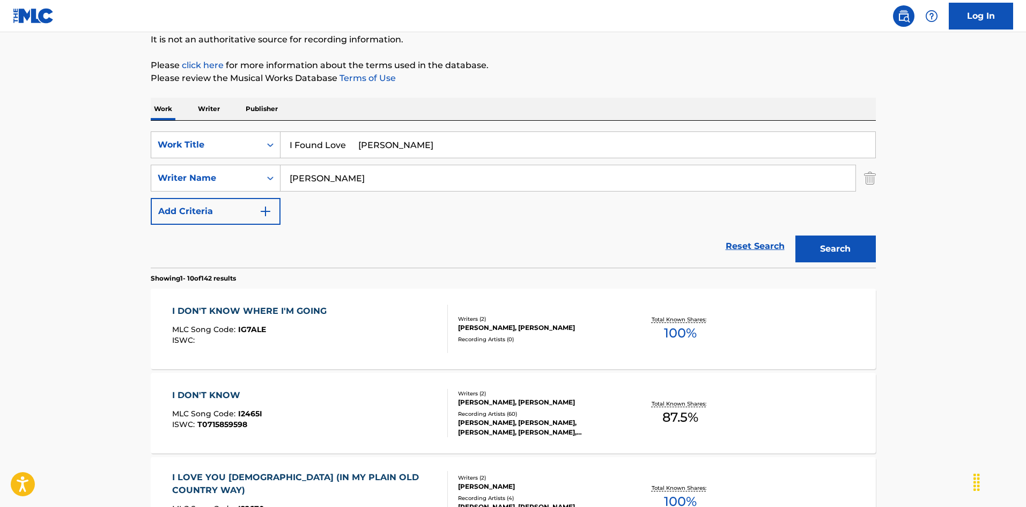
click at [408, 144] on input "I Found Love [PERSON_NAME]" at bounding box center [578, 145] width 595 height 26
click at [414, 146] on input "I Found Love [PERSON_NAME]" at bounding box center [578, 145] width 595 height 26
type input "I Found Love [PERSON_NAME]"
click at [240, 157] on div "SearchWithCriteria6fb95f31-9f22-48b0-966a-8c537b2ba950 Work Title I Found Love …" at bounding box center [513, 177] width 725 height 93
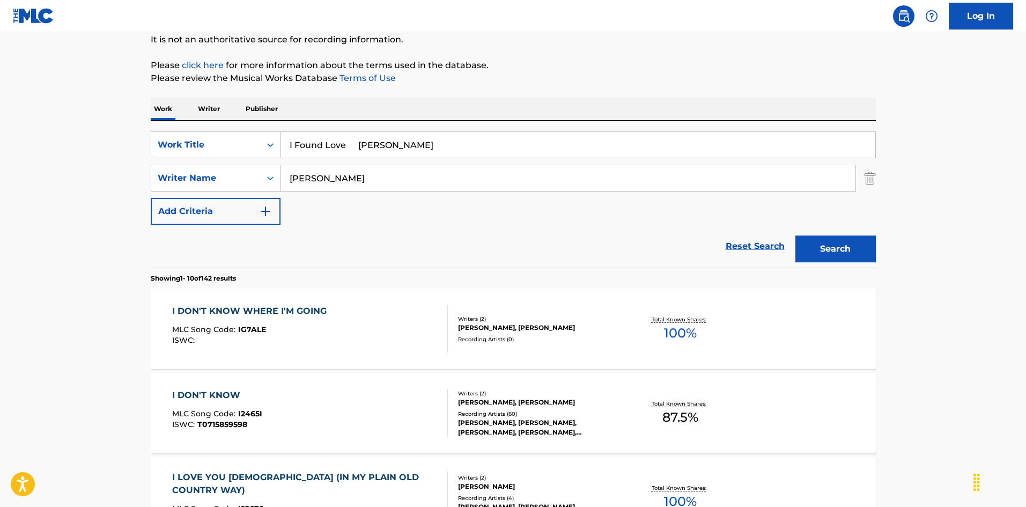
paste input "Askin"
type input "Askin"
click at [386, 135] on input "I Found Love [PERSON_NAME]" at bounding box center [578, 145] width 595 height 26
drag, startPoint x: 361, startPoint y: 142, endPoint x: 442, endPoint y: 150, distance: 81.9
click at [442, 150] on input "I Found Love [PERSON_NAME]" at bounding box center [578, 145] width 595 height 26
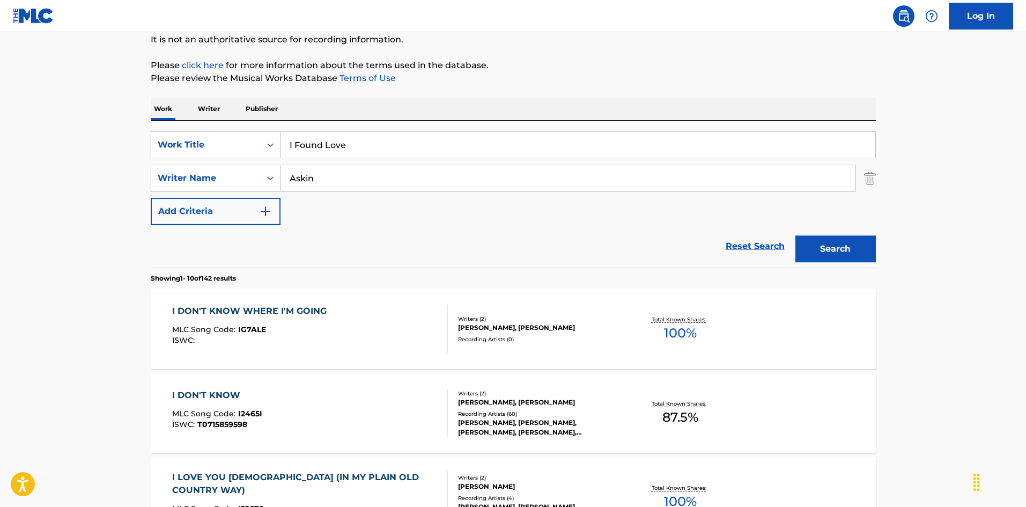
type input "I Found Love"
click at [844, 252] on button "Search" at bounding box center [835, 248] width 80 height 27
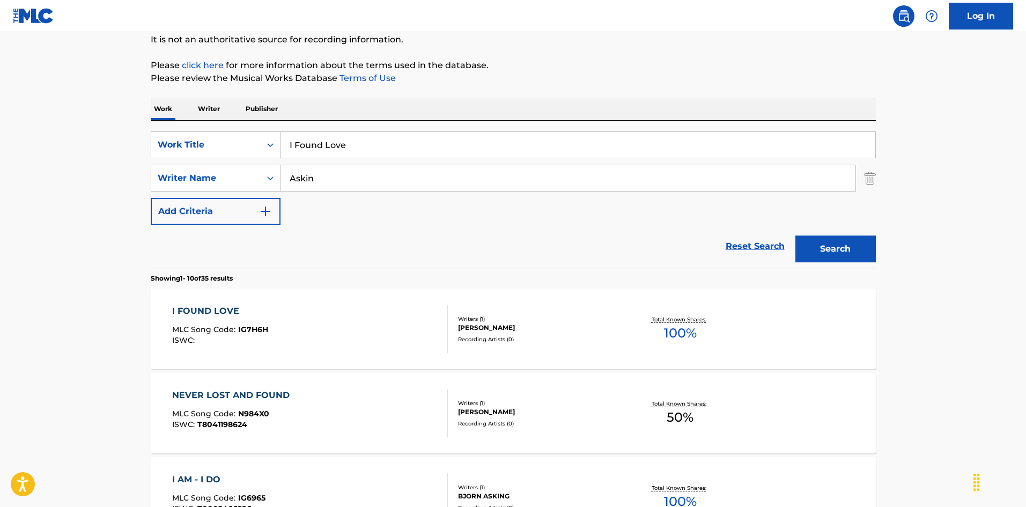
click at [352, 307] on div "I FOUND LOVE MLC Song Code : IG7H6H ISWC :" at bounding box center [310, 329] width 276 height 48
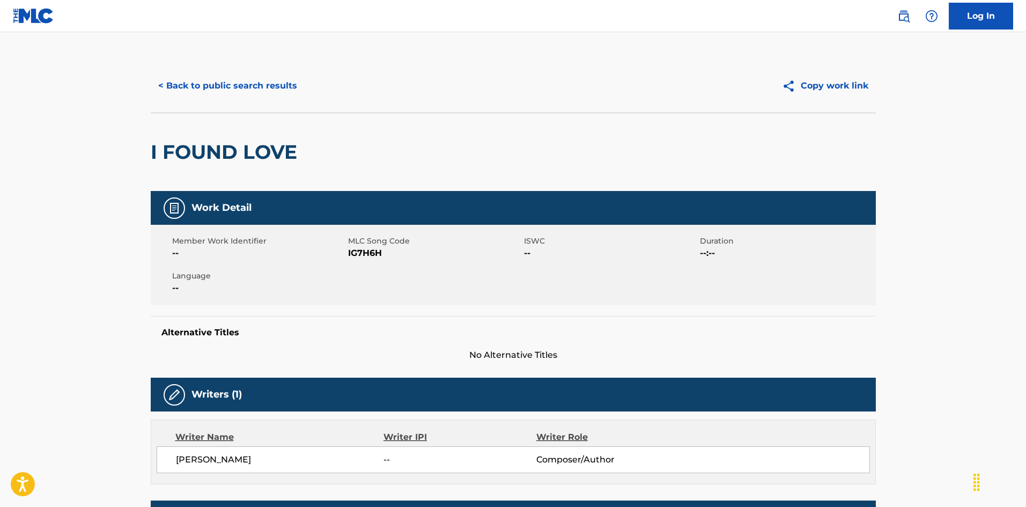
click at [264, 82] on button "< Back to public search results" at bounding box center [228, 85] width 154 height 27
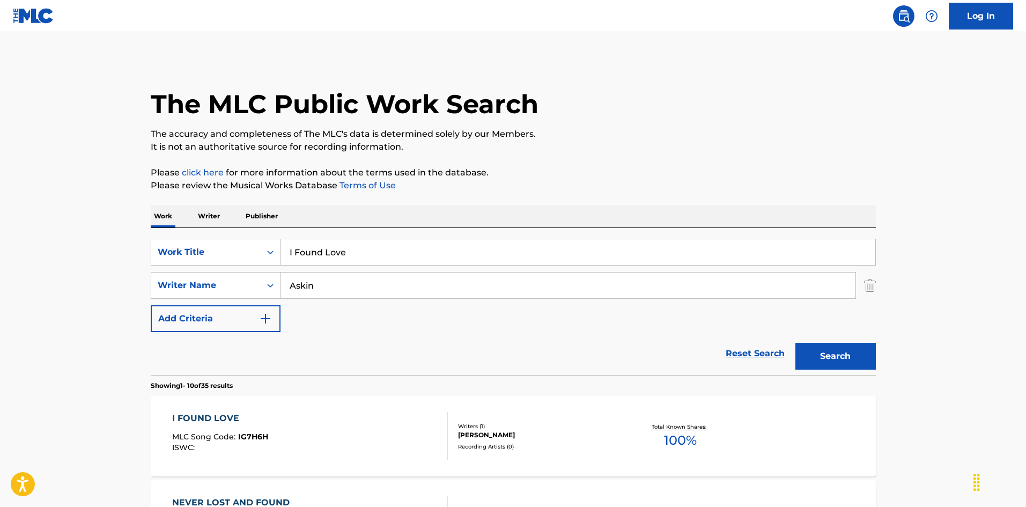
scroll to position [107, 0]
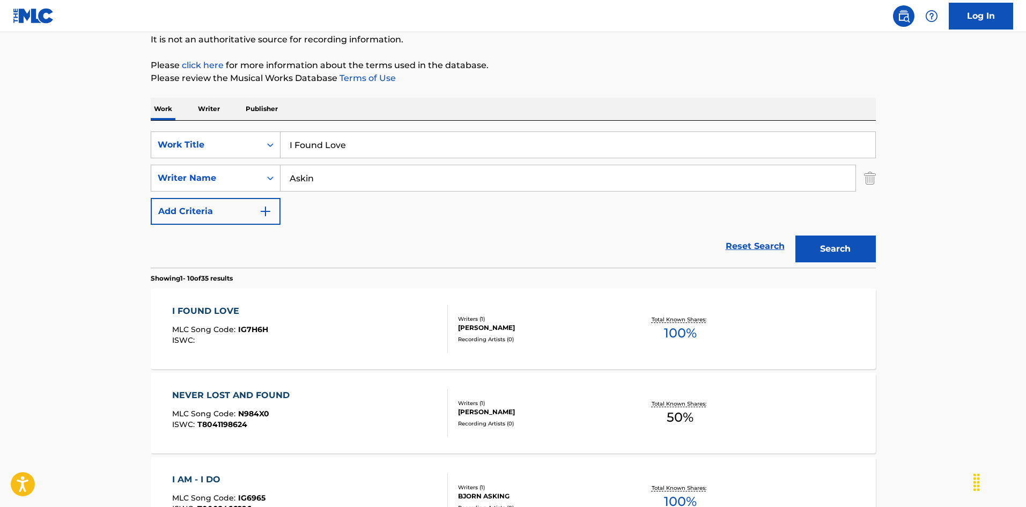
drag, startPoint x: 346, startPoint y: 139, endPoint x: 179, endPoint y: 119, distance: 168.0
paste input "Get A Feeling [PERSON_NAME]"
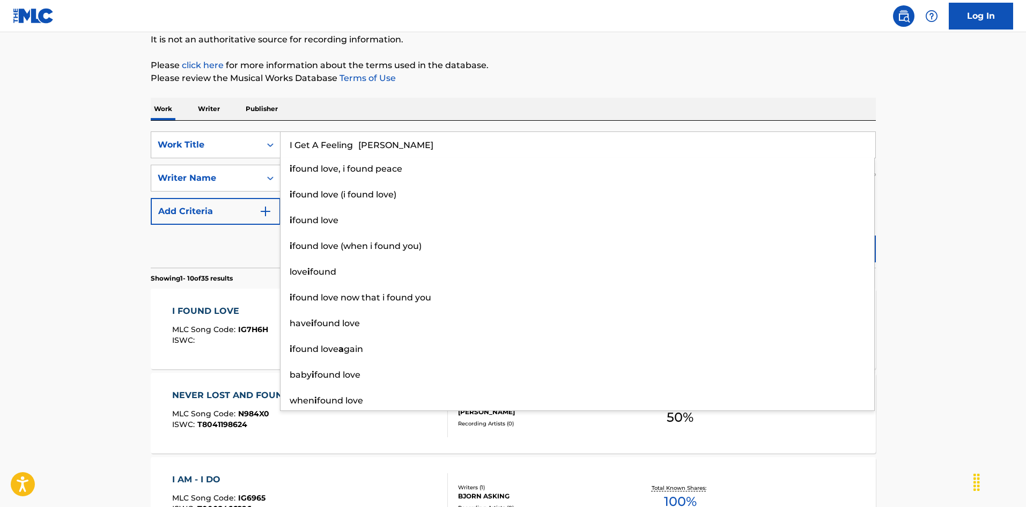
click at [413, 146] on input "I Get A Feeling [PERSON_NAME]" at bounding box center [578, 145] width 595 height 26
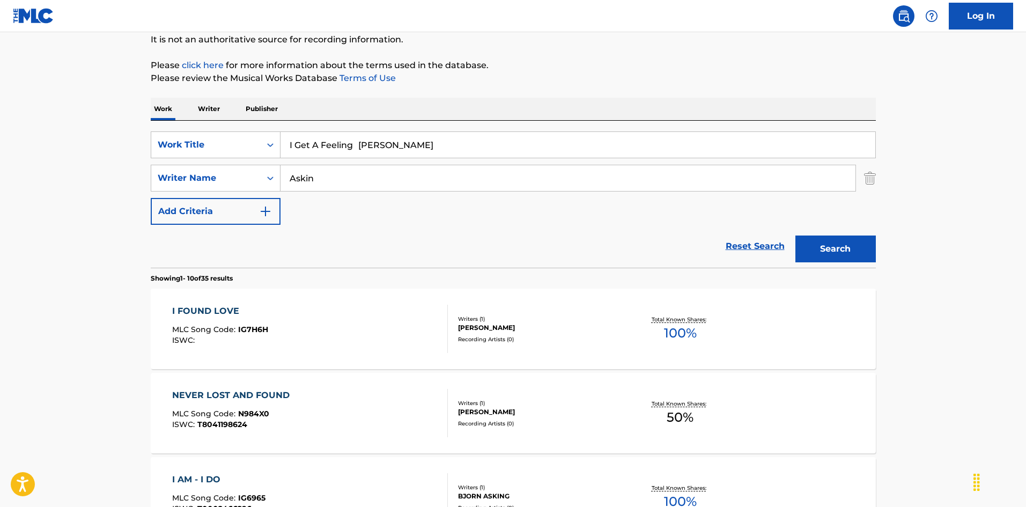
click at [412, 145] on input "I Get A Feeling [PERSON_NAME]" at bounding box center [578, 145] width 595 height 26
type input "I Get A Feeling [PERSON_NAME]"
click at [279, 174] on div "SearchWithCriteria79e32d5b-329f-4b89-a515-28a8b634be34 Writer Name Askin" at bounding box center [513, 178] width 725 height 27
paste input "[PERSON_NAME]"
type input "[PERSON_NAME]"
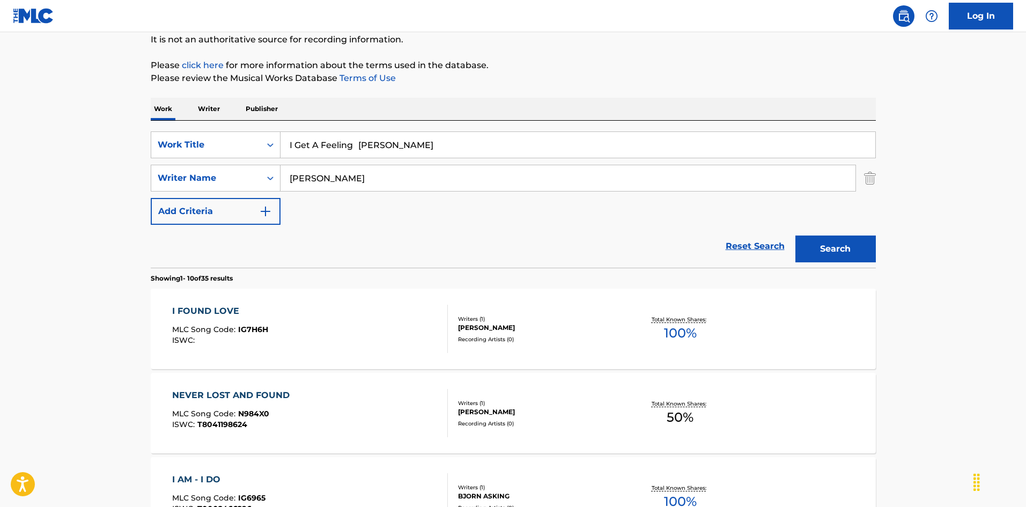
drag, startPoint x: 359, startPoint y: 144, endPoint x: 485, endPoint y: 171, distance: 128.3
click at [484, 171] on div "SearchWithCriteria6fb95f31-9f22-48b0-966a-8c537b2ba950 Work Title I Get A Feeli…" at bounding box center [513, 177] width 725 height 93
type input "I Get A Feeling"
click at [830, 240] on button "Search" at bounding box center [835, 248] width 80 height 27
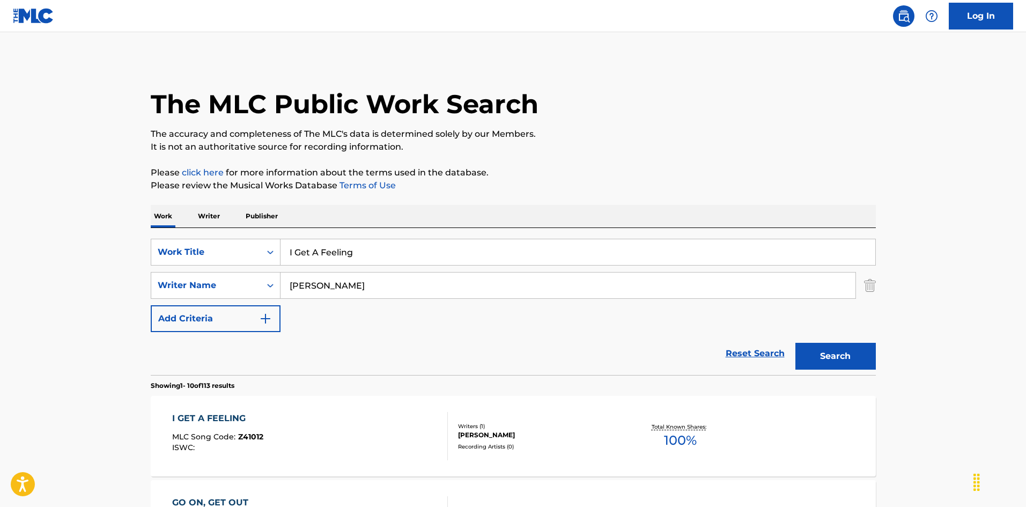
scroll to position [54, 0]
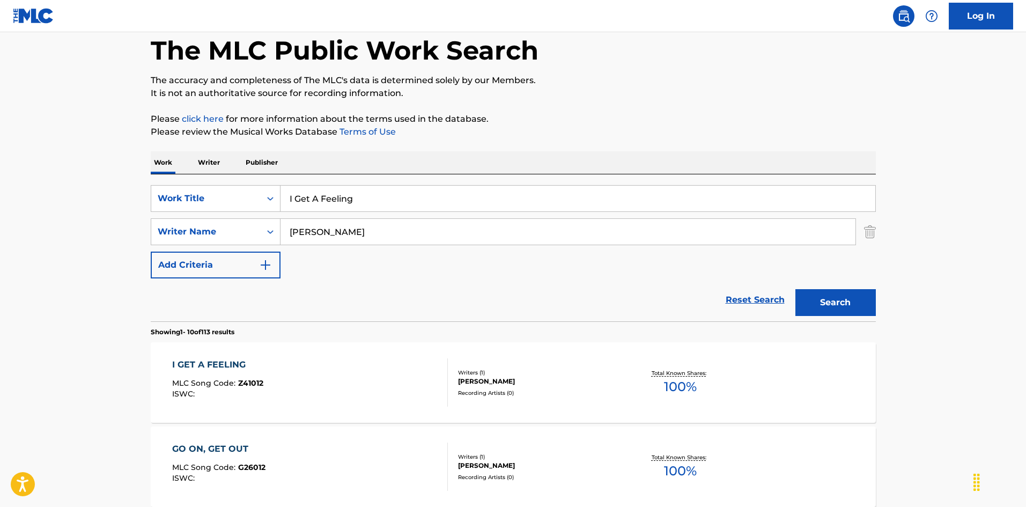
click at [388, 360] on div "I GET A FEELING MLC Song Code : Z41012 ISWC :" at bounding box center [310, 382] width 276 height 48
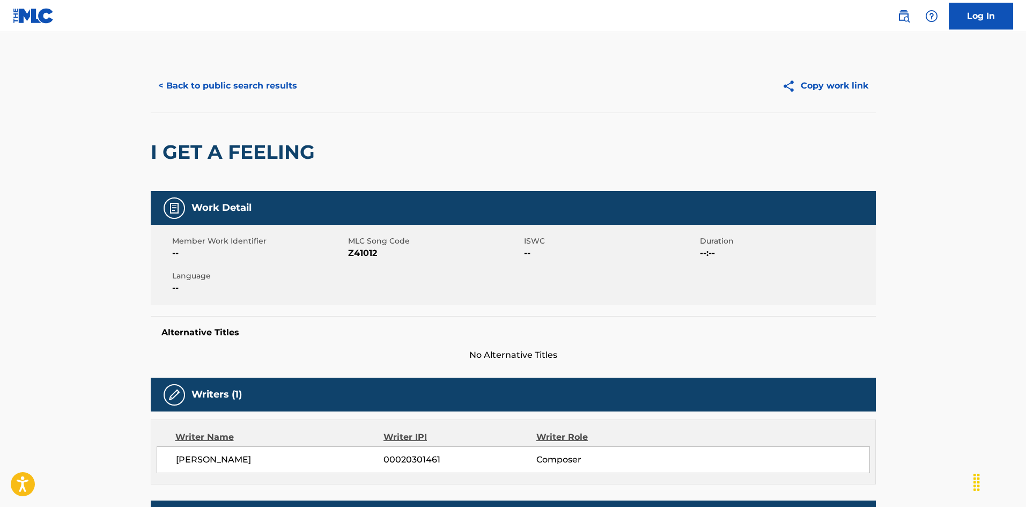
click at [268, 79] on button "< Back to public search results" at bounding box center [228, 85] width 154 height 27
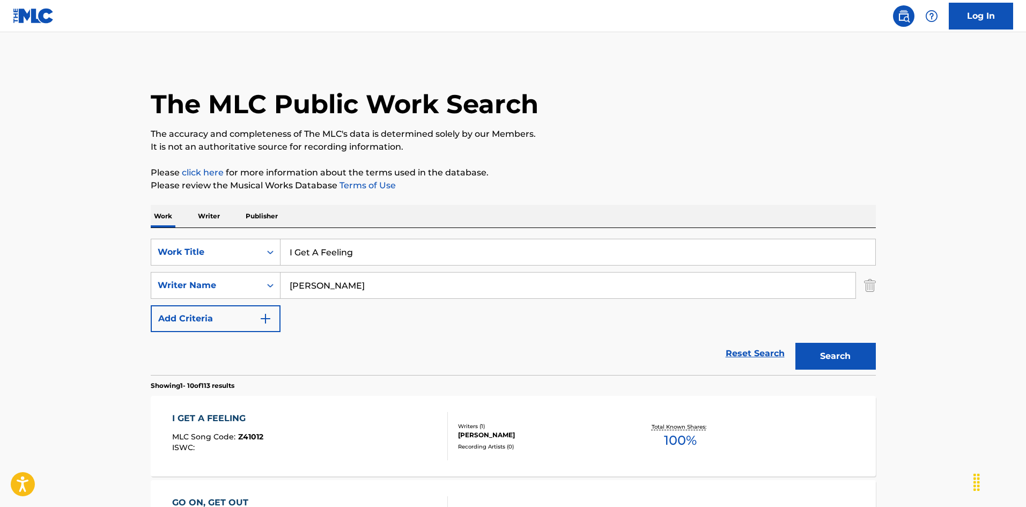
scroll to position [54, 0]
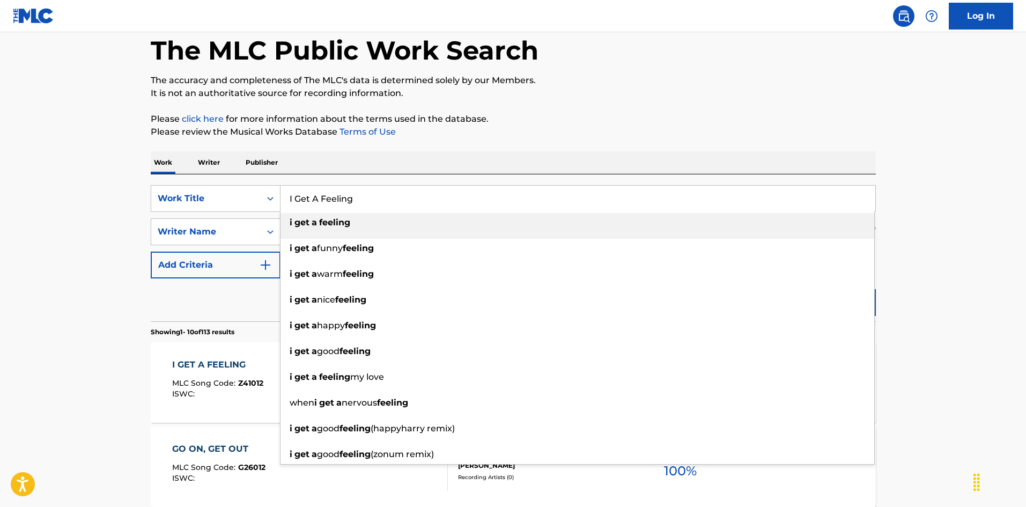
paste input "[PERSON_NAME]"
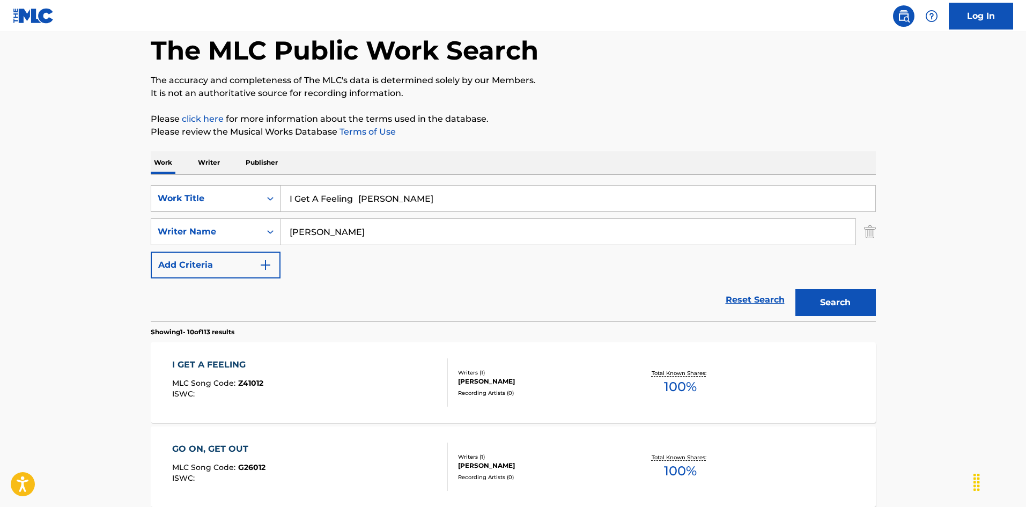
drag, startPoint x: 432, startPoint y: 198, endPoint x: 238, endPoint y: 201, distance: 194.7
click at [153, 186] on div "SearchWithCriteria6fb95f31-9f22-48b0-966a-8c537b2ba950 Work Title I Get A Feeli…" at bounding box center [513, 198] width 725 height 27
paste input "uess I'm Ready As I'll Ever Be [PERSON_NAME]"
click at [491, 193] on input "I Guess I'm Ready As I'll Ever Be [PERSON_NAME]" at bounding box center [578, 199] width 595 height 26
drag, startPoint x: 464, startPoint y: 198, endPoint x: 518, endPoint y: 197, distance: 53.6
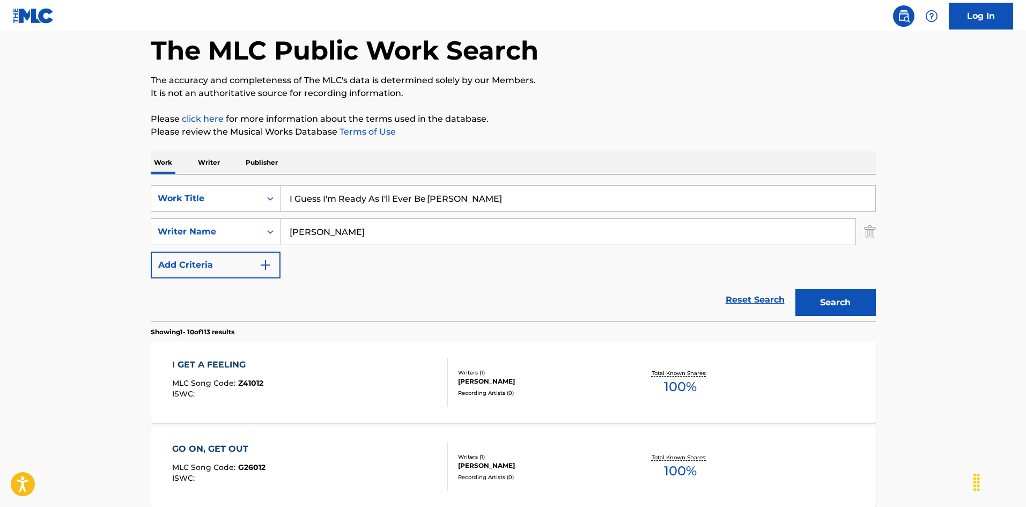
click at [518, 197] on input "I Guess I'm Ready As I'll Ever Be [PERSON_NAME]" at bounding box center [578, 199] width 595 height 26
click at [487, 201] on input "I Guess I'm Ready As I'll Ever Be [PERSON_NAME]" at bounding box center [578, 199] width 595 height 26
click at [548, 210] on input "I Guess I'm Ready As I'll Ever Be [PERSON_NAME]" at bounding box center [578, 199] width 595 height 26
type input "I Guess I'm Ready As I'll Ever Be [PERSON_NAME]"
drag, startPoint x: 245, startPoint y: 224, endPoint x: 182, endPoint y: 226, distance: 63.3
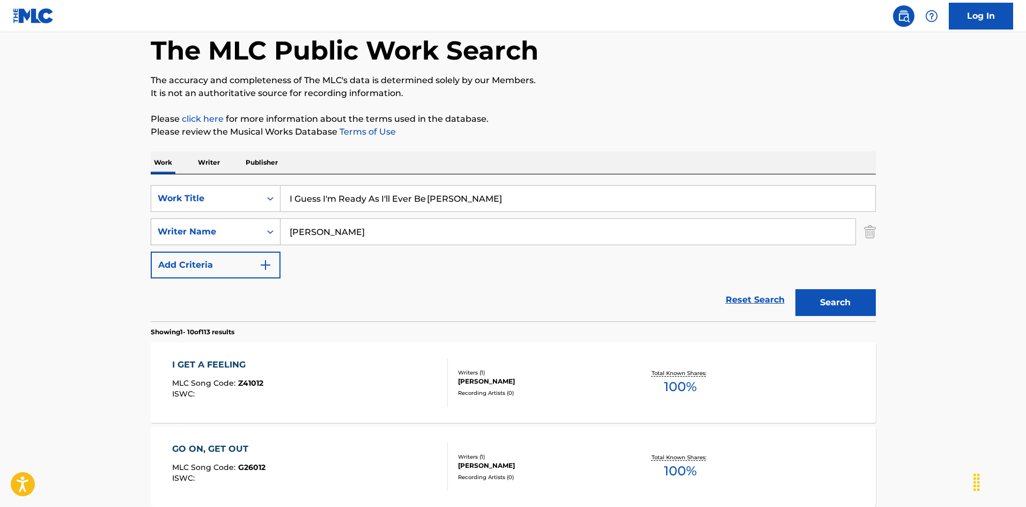
click at [182, 226] on div "SearchWithCriteria79e32d5b-329f-4b89-a515-28a8b634be34 Writer Name [PERSON_NAME]" at bounding box center [513, 231] width 725 height 27
paste input "[PERSON_NAME]"
drag, startPoint x: 293, startPoint y: 230, endPoint x: 201, endPoint y: 216, distance: 93.8
click at [200, 216] on div "SearchWithCriteria6fb95f31-9f22-48b0-966a-8c537b2ba950 Work Title I Guess I'm R…" at bounding box center [513, 231] width 725 height 93
type input "[PERSON_NAME]"
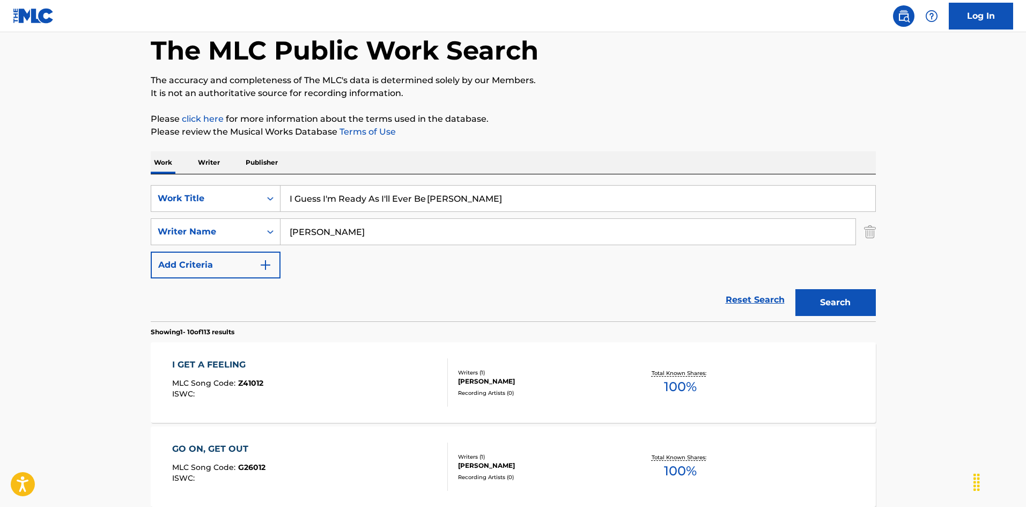
drag, startPoint x: 437, startPoint y: 196, endPoint x: 590, endPoint y: 224, distance: 155.9
click at [570, 224] on div "SearchWithCriteria6fb95f31-9f22-48b0-966a-8c537b2ba950 Work Title I Guess I'm R…" at bounding box center [513, 231] width 725 height 93
type input "I Guess I'm Ready As I'll Ever Be"
click at [831, 309] on button "Search" at bounding box center [835, 302] width 80 height 27
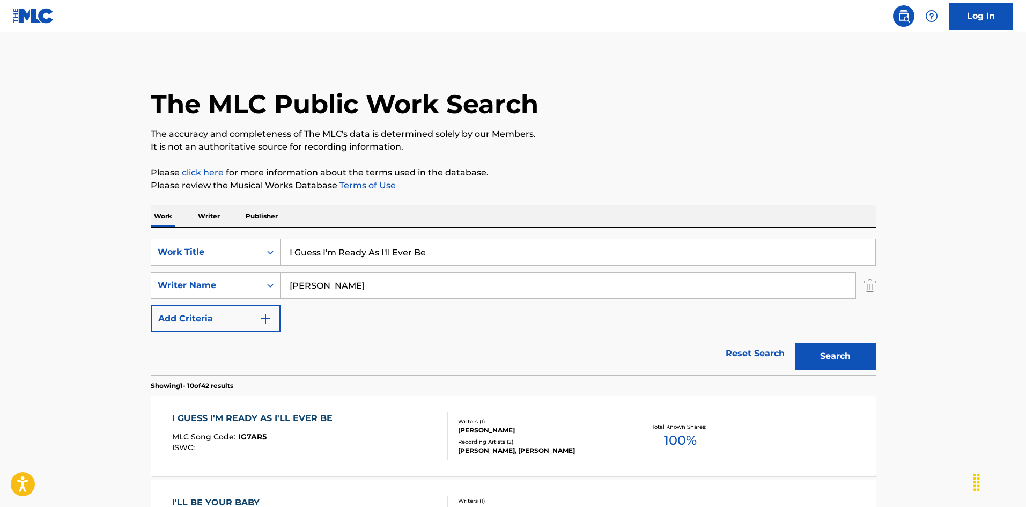
scroll to position [107, 0]
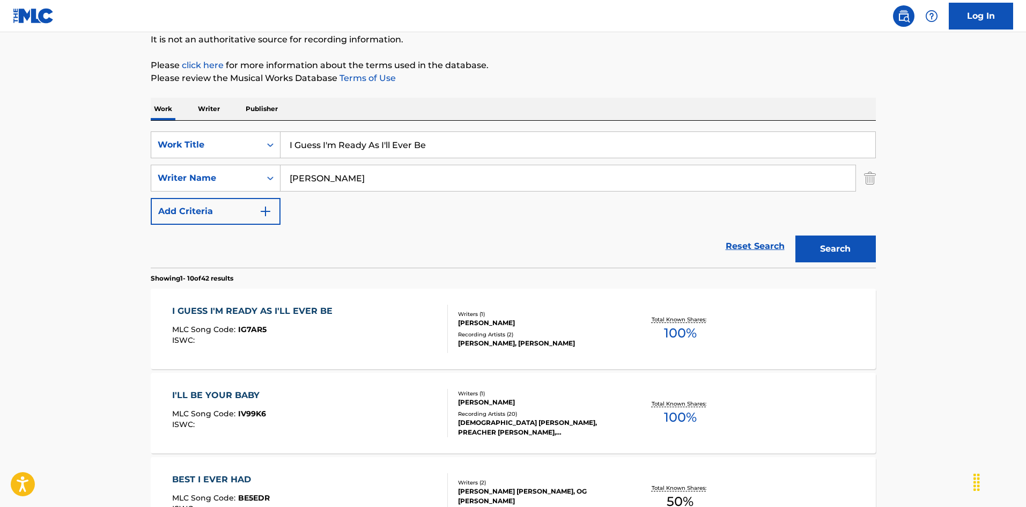
click at [424, 322] on div "I GUESS I'M READY AS I'LL EVER BE MLC Song Code : IG7AR5 ISWC :" at bounding box center [310, 329] width 276 height 48
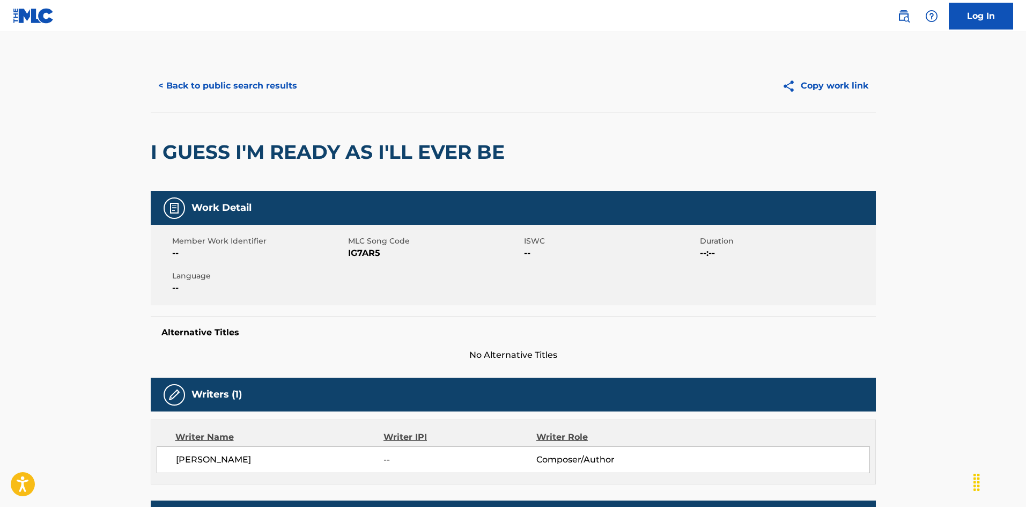
click at [278, 86] on button "< Back to public search results" at bounding box center [228, 85] width 154 height 27
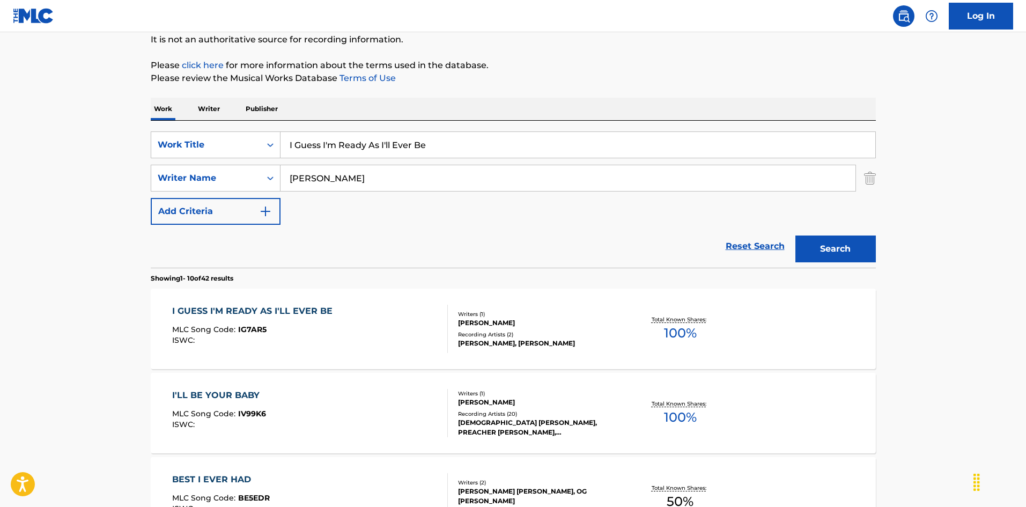
drag, startPoint x: 289, startPoint y: 128, endPoint x: 346, endPoint y: 174, distance: 73.7
click at [207, 128] on div "SearchWithCriteria6fb95f31-9f22-48b0-966a-8c537b2ba950 Work Title I Guess I'm R…" at bounding box center [513, 194] width 725 height 147
paste input "Had To Cry [PERSON_NAME]|[PERSON_NAME]|[PERSON_NAME]"
click at [454, 142] on input "I Had To Cry [PERSON_NAME]|[PERSON_NAME]|[PERSON_NAME]" at bounding box center [578, 145] width 595 height 26
drag, startPoint x: 494, startPoint y: 145, endPoint x: 482, endPoint y: 143, distance: 11.9
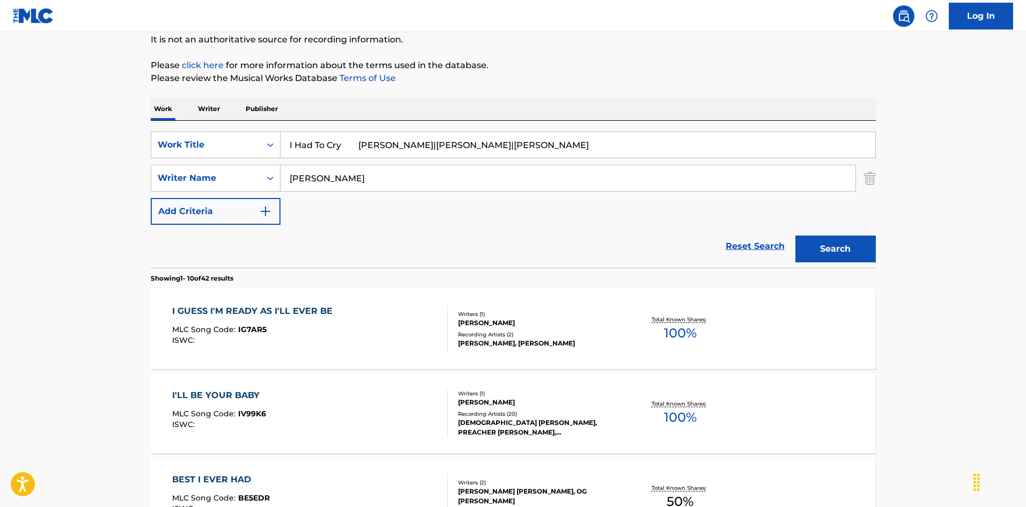
click at [493, 145] on input "I Had To Cry [PERSON_NAME]|[PERSON_NAME]|[PERSON_NAME]" at bounding box center [578, 145] width 595 height 26
click at [507, 146] on input "I Had To Cry [PERSON_NAME]|[PERSON_NAME]|[PERSON_NAME]" at bounding box center [578, 145] width 595 height 26
type input "I Had To Cry [PERSON_NAME]|[PERSON_NAME]|Al"
click at [188, 174] on div "SearchWithCriteria79e32d5b-329f-4b89-a515-28a8b634be34 Writer Name [PERSON_NAME]" at bounding box center [513, 178] width 725 height 27
paste input "[PERSON_NAME]"
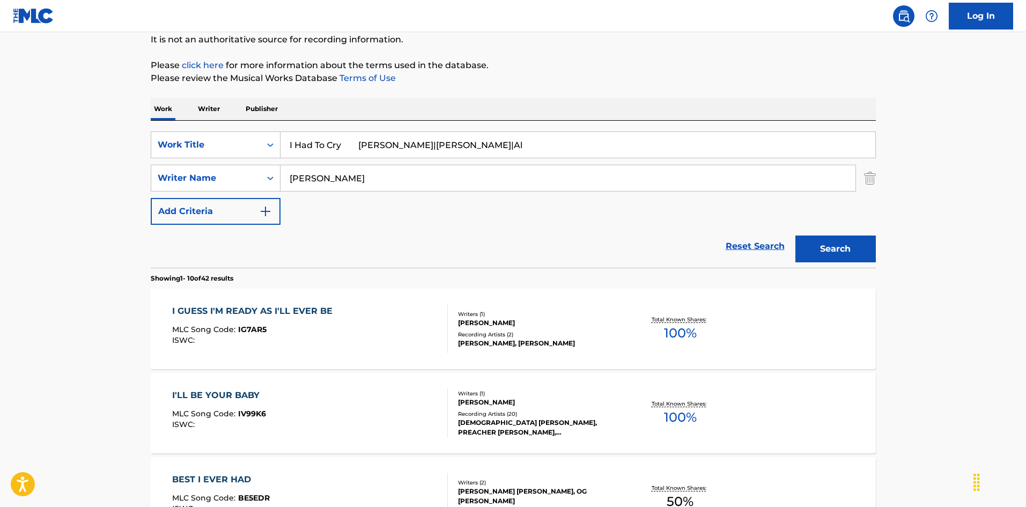
type input "[PERSON_NAME]"
click at [407, 132] on input "I Had To Cry [PERSON_NAME]|[PERSON_NAME]|Al" at bounding box center [578, 145] width 595 height 26
drag, startPoint x: 413, startPoint y: 149, endPoint x: 523, endPoint y: 173, distance: 113.1
click at [523, 171] on div "SearchWithCriteria6fb95f31-9f22-48b0-966a-8c537b2ba950 Work Title I Had To Cry …" at bounding box center [513, 177] width 725 height 93
type input "I Had To Cry"
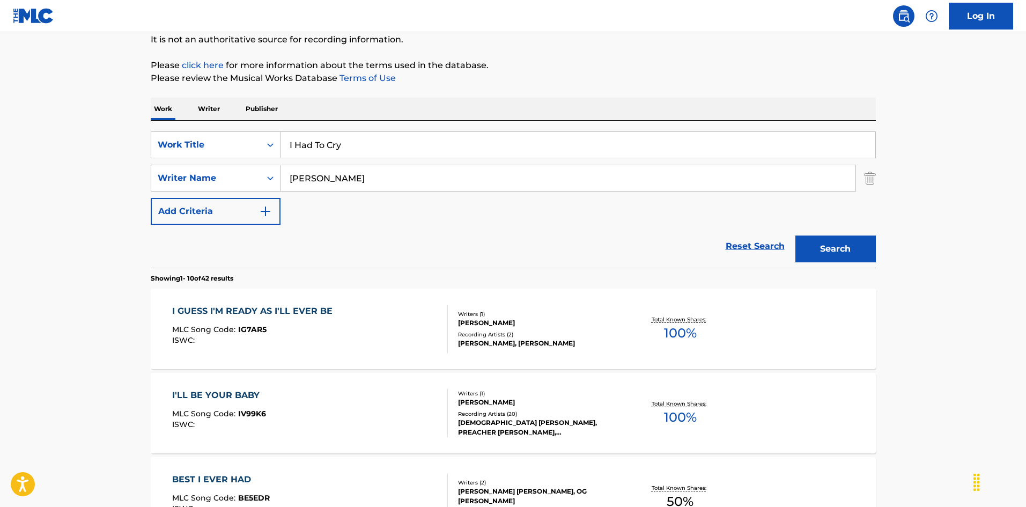
click at [850, 253] on button "Search" at bounding box center [835, 248] width 80 height 27
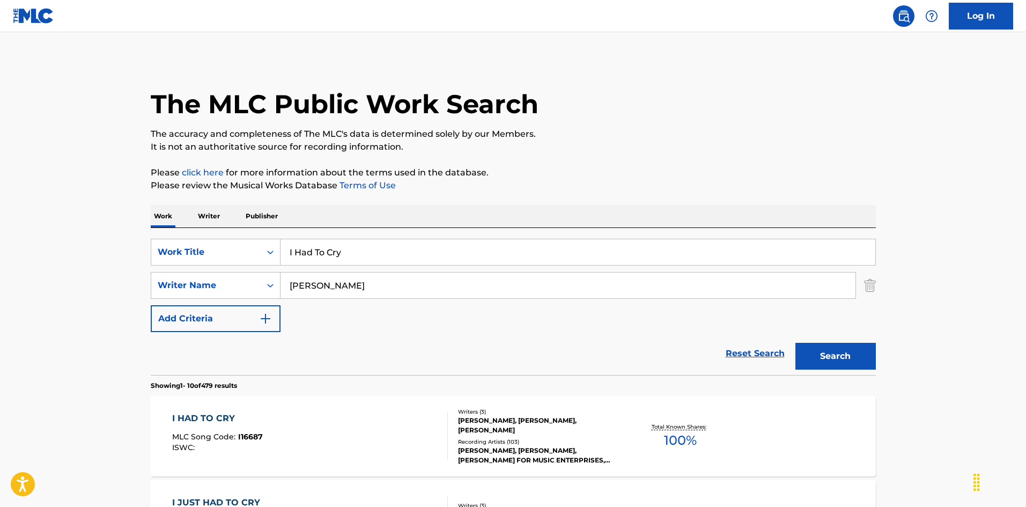
scroll to position [54, 0]
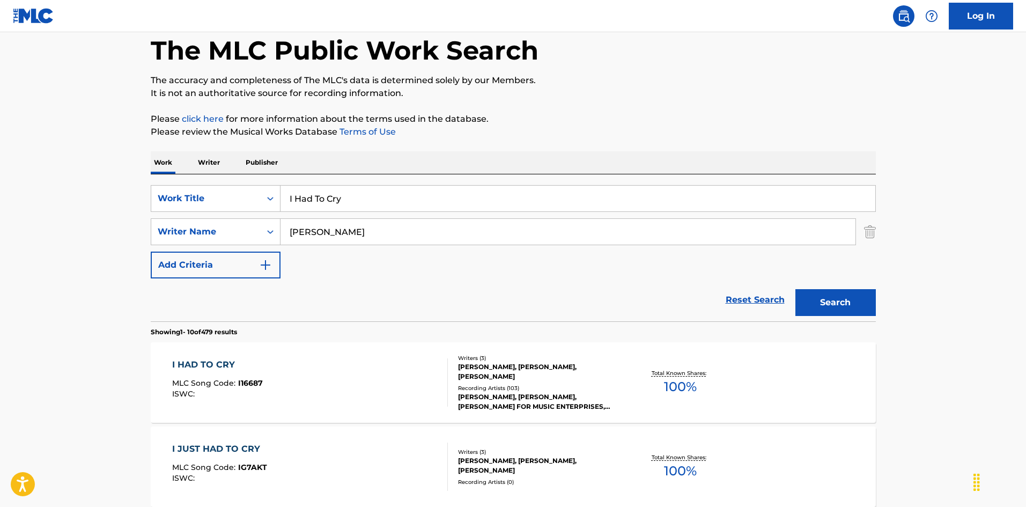
click at [382, 360] on div "I HAD TO CRY MLC Song Code : I16687 ISWC :" at bounding box center [310, 382] width 276 height 48
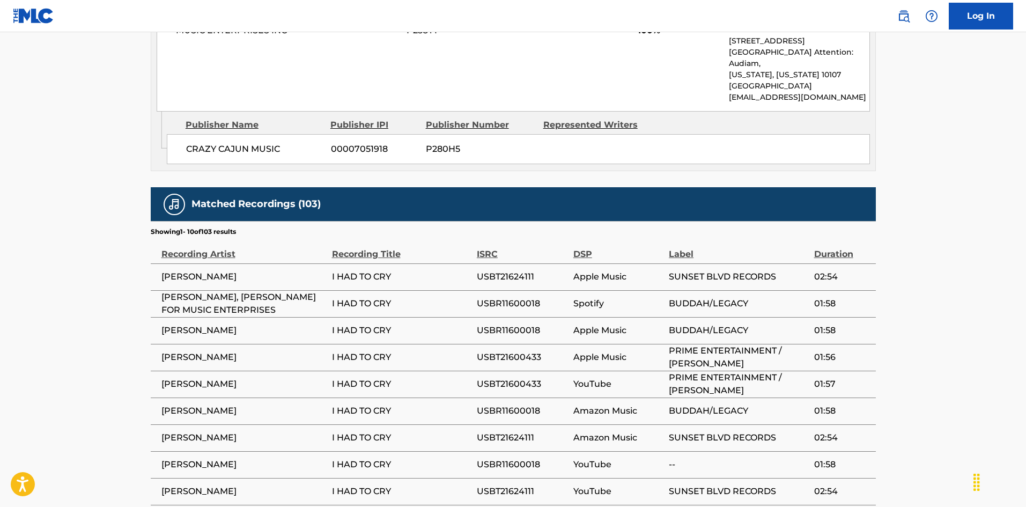
scroll to position [644, 0]
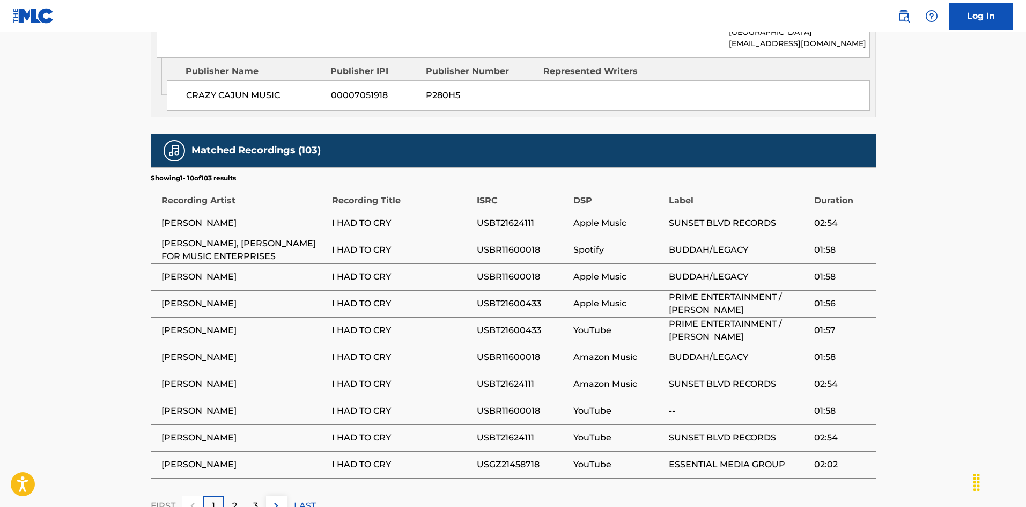
click at [237, 499] on p "2" at bounding box center [234, 505] width 5 height 13
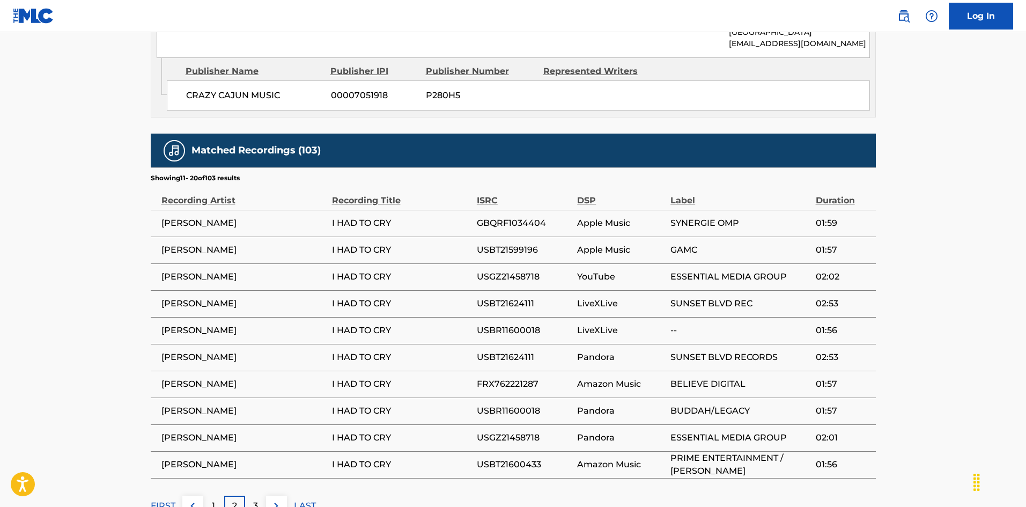
click at [255, 499] on p "3" at bounding box center [255, 505] width 5 height 13
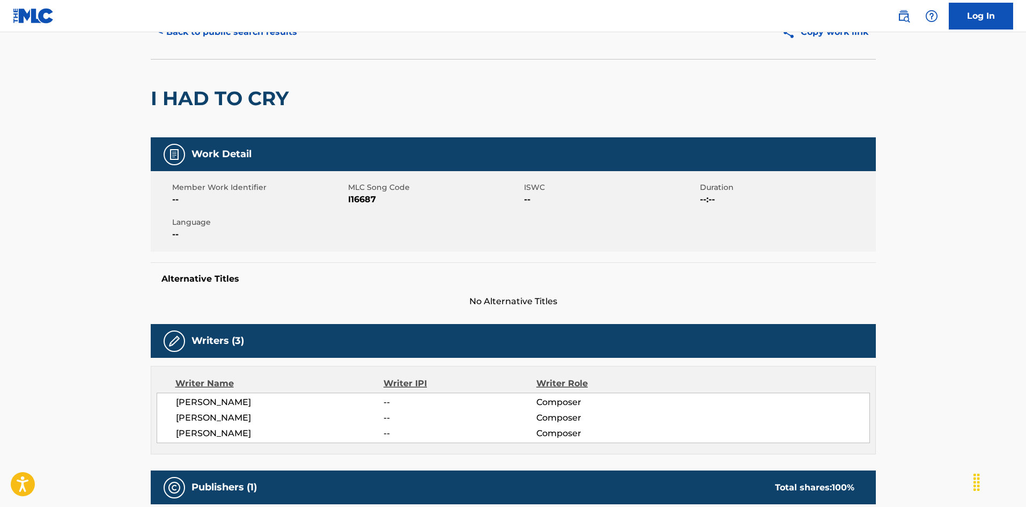
scroll to position [0, 0]
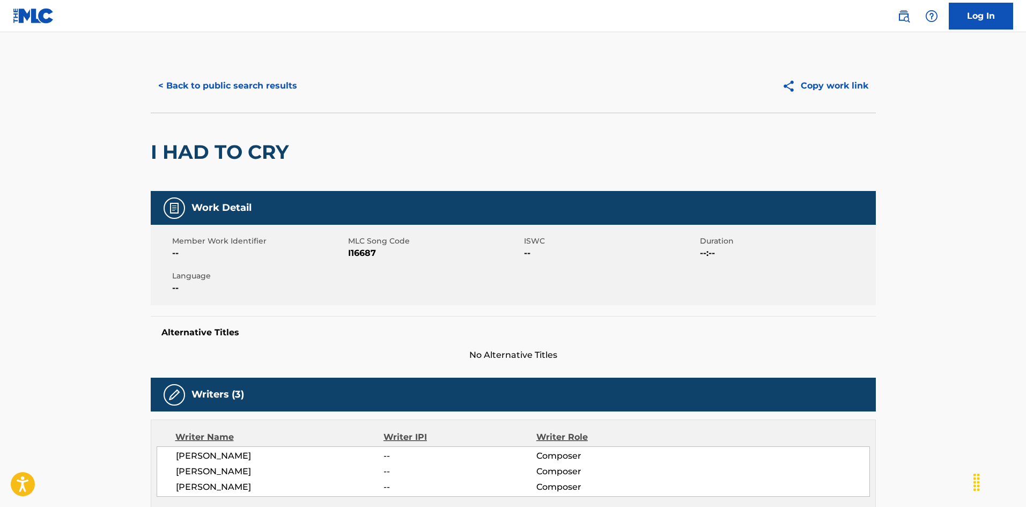
click at [269, 91] on button "< Back to public search results" at bounding box center [228, 85] width 154 height 27
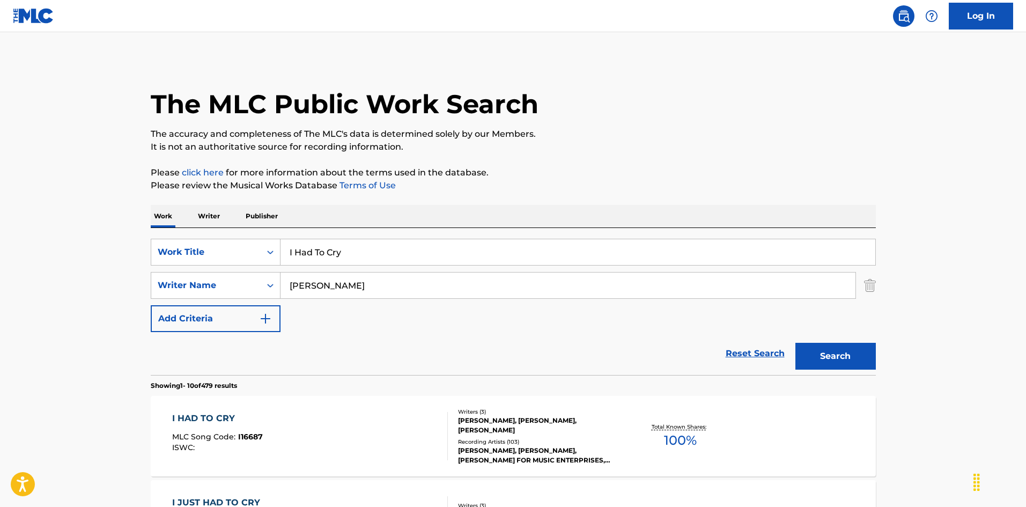
scroll to position [54, 0]
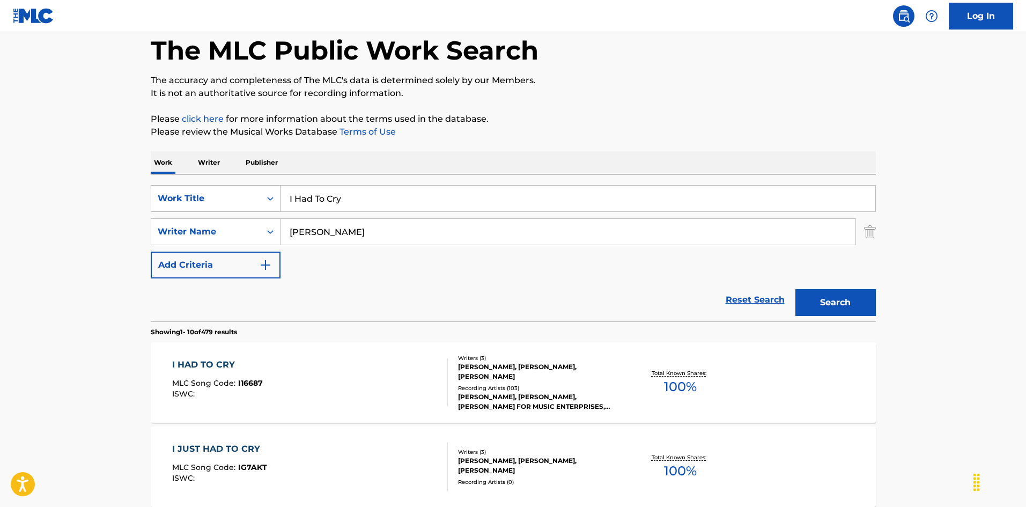
drag, startPoint x: 256, startPoint y: 196, endPoint x: 244, endPoint y: 195, distance: 12.4
click at [241, 195] on div "SearchWithCriteria6fb95f31-9f22-48b0-966a-8c537b2ba950 Work Title I Had To Cry" at bounding box center [513, 198] width 725 height 27
paste input "Just Had To Cry [PERSON_NAME]|[PERSON_NAME]|[PERSON_NAME]"
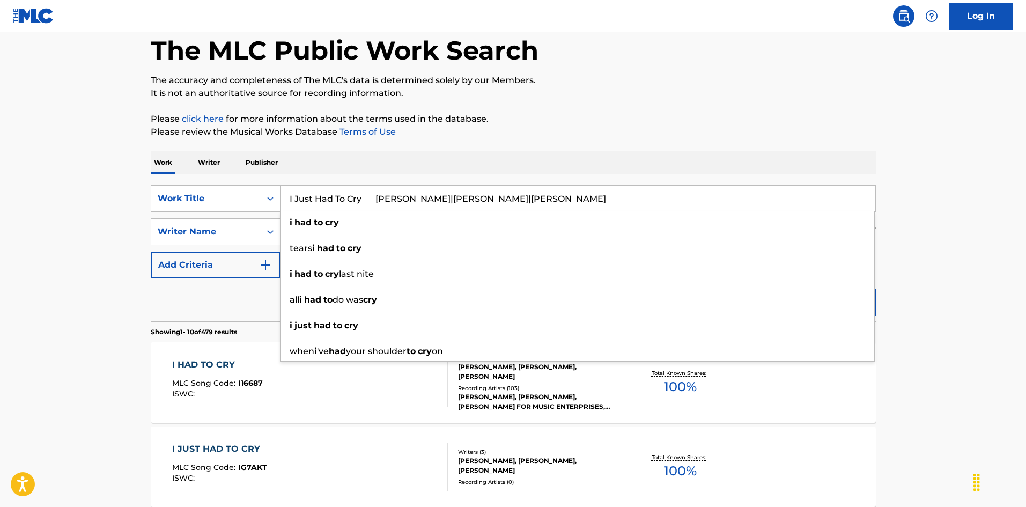
click at [493, 187] on input "I Just Had To Cry [PERSON_NAME]|[PERSON_NAME]|[PERSON_NAME]" at bounding box center [578, 199] width 595 height 26
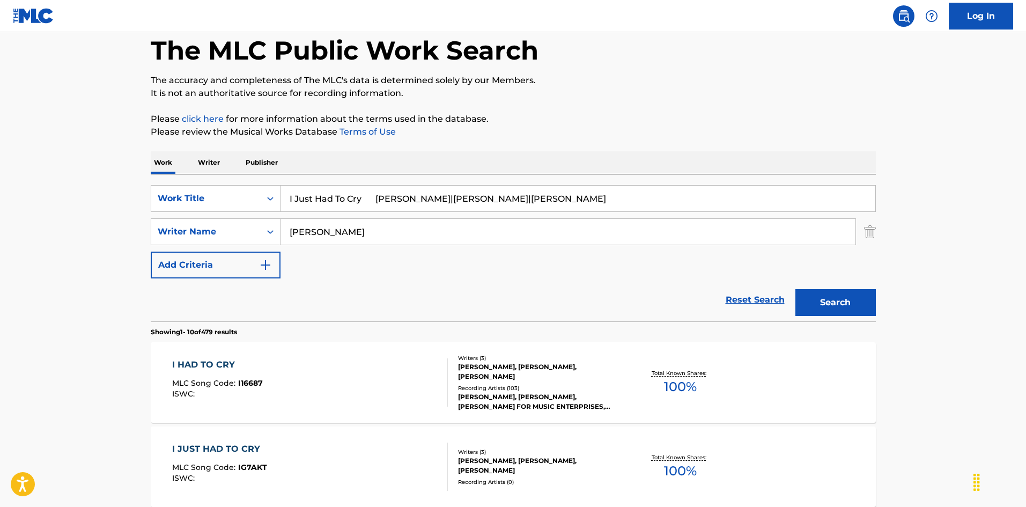
drag, startPoint x: 449, startPoint y: 197, endPoint x: 471, endPoint y: 200, distance: 22.7
click at [471, 200] on input "I Just Had To Cry [PERSON_NAME]|[PERSON_NAME]|[PERSON_NAME]" at bounding box center [578, 199] width 595 height 26
type input "I Just Had To Cry [PERSON_NAME]|[PERSON_NAME] |[PERSON_NAME]"
drag, startPoint x: 324, startPoint y: 231, endPoint x: 224, endPoint y: 220, distance: 100.9
click at [224, 220] on div "SearchWithCriteria79e32d5b-329f-4b89-a515-28a8b634be34 Writer Name [PERSON_NAME]" at bounding box center [513, 231] width 725 height 27
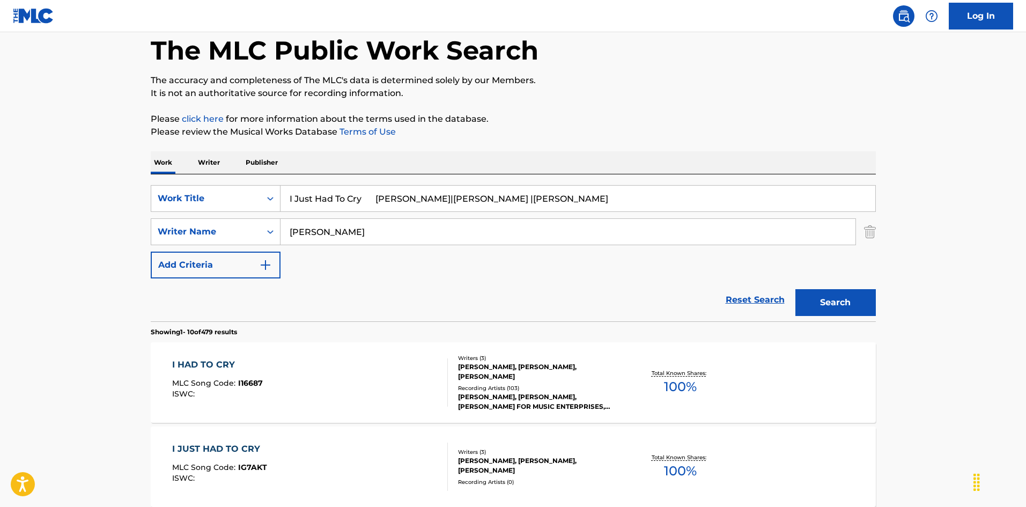
paste input "Ame"
type input "[PERSON_NAME]"
drag, startPoint x: 362, startPoint y: 201, endPoint x: 587, endPoint y: 247, distance: 229.9
click at [579, 247] on div "SearchWithCriteria6fb95f31-9f22-48b0-966a-8c537b2ba950 Work Title I Just Had To…" at bounding box center [513, 231] width 725 height 93
type input "I Just Had To Cry"
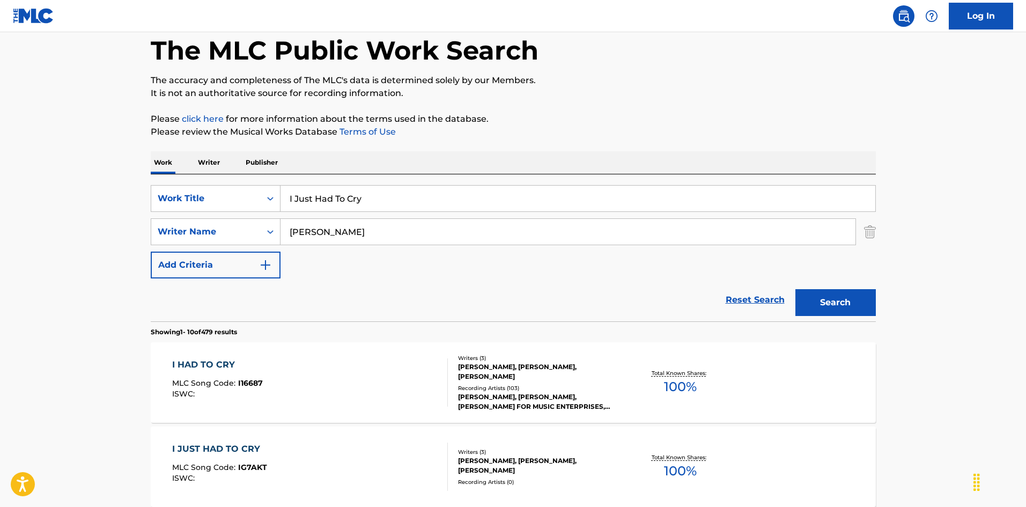
click at [842, 306] on button "Search" at bounding box center [835, 302] width 80 height 27
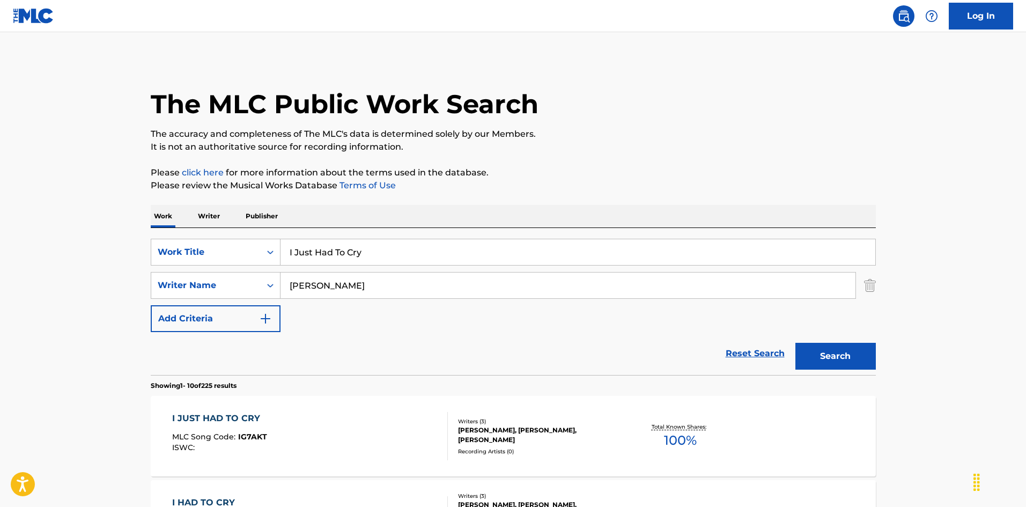
scroll to position [107, 0]
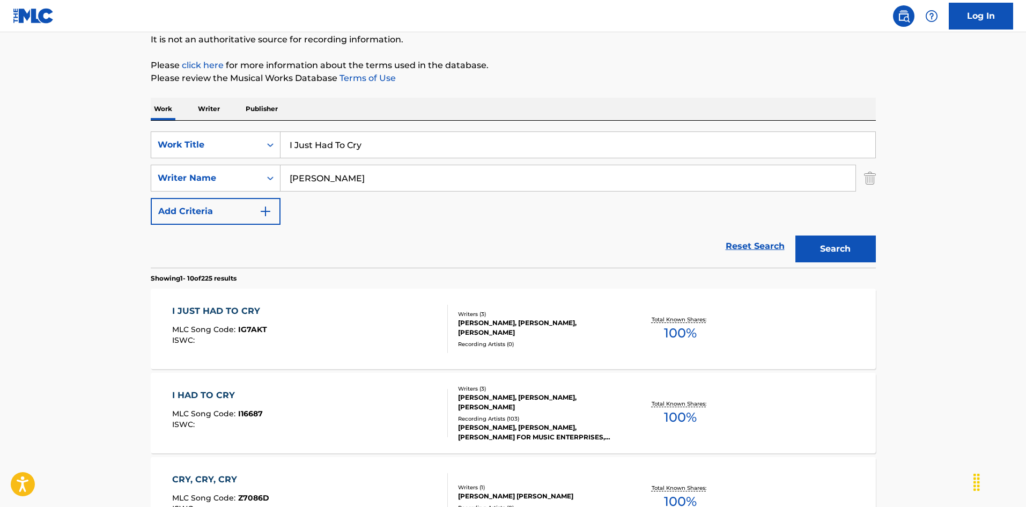
click at [392, 334] on div "I JUST HAD TO CRY MLC Song Code : IG7AKT ISWC :" at bounding box center [310, 329] width 276 height 48
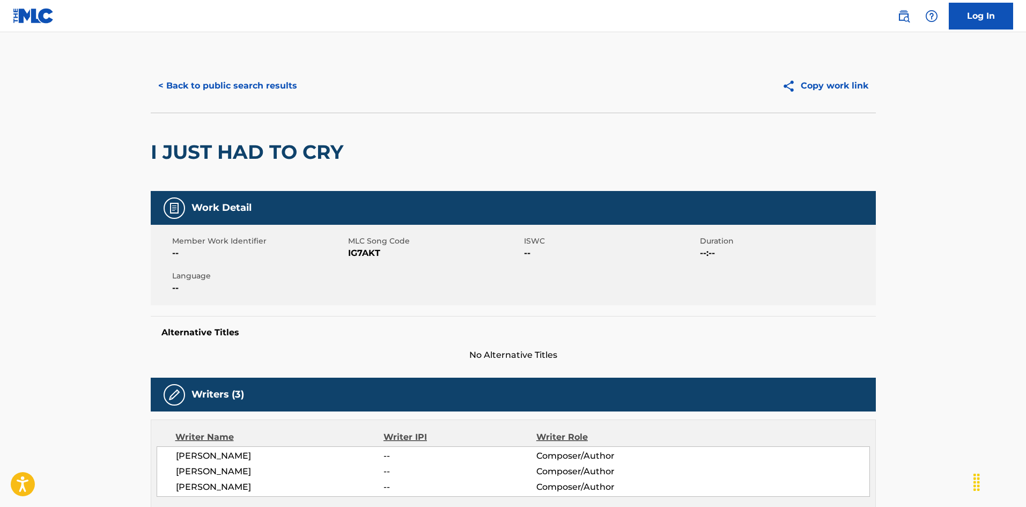
click at [249, 82] on button "< Back to public search results" at bounding box center [228, 85] width 154 height 27
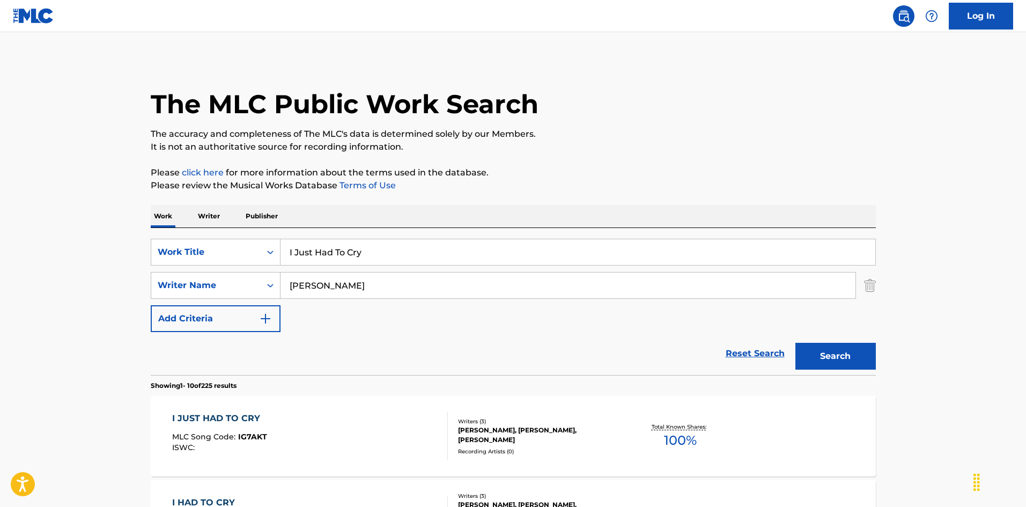
scroll to position [107, 0]
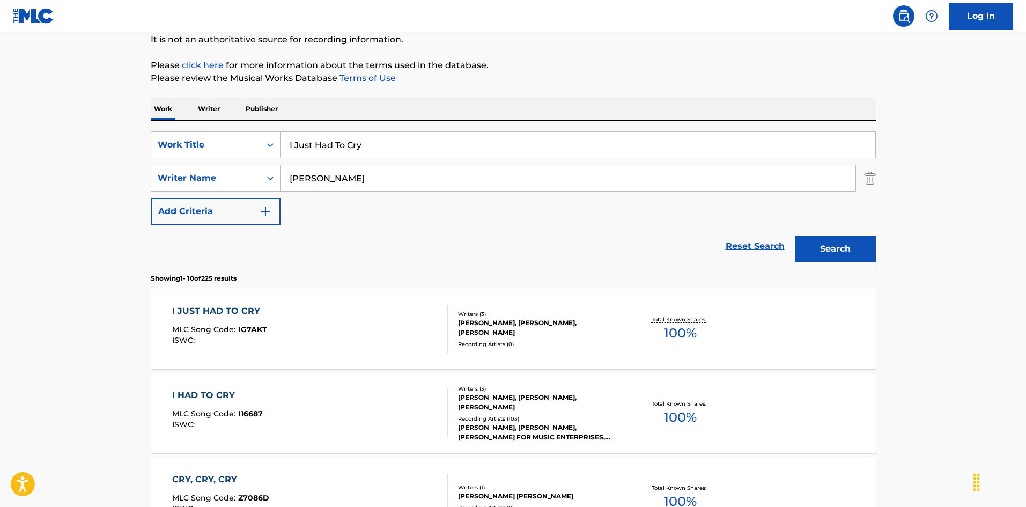
drag, startPoint x: 363, startPoint y: 147, endPoint x: 205, endPoint y: 122, distance: 159.8
click at [203, 122] on div "SearchWithCriteria6fb95f31-9f22-48b0-966a-8c537b2ba950 Work Title I Just Had To…" at bounding box center [513, 194] width 725 height 147
paste input "Keep Searchin' [PERSON_NAME]"
click at [403, 146] on input "I Keep Searchin' [PERSON_NAME]" at bounding box center [578, 145] width 595 height 26
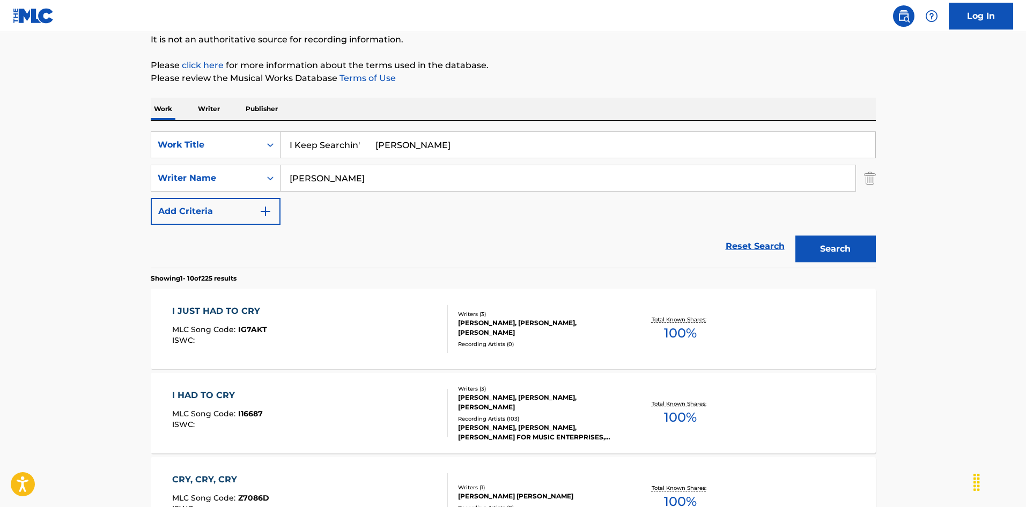
type input "I Keep Searchin' [PERSON_NAME]"
drag, startPoint x: 313, startPoint y: 176, endPoint x: 250, endPoint y: 169, distance: 63.2
click at [250, 169] on div "SearchWithCriteria79e32d5b-329f-4b89-a515-28a8b634be34 Writer Name [PERSON_NAME]" at bounding box center [513, 178] width 725 height 27
paste input "[PERSON_NAME]"
type input "[PERSON_NAME]"
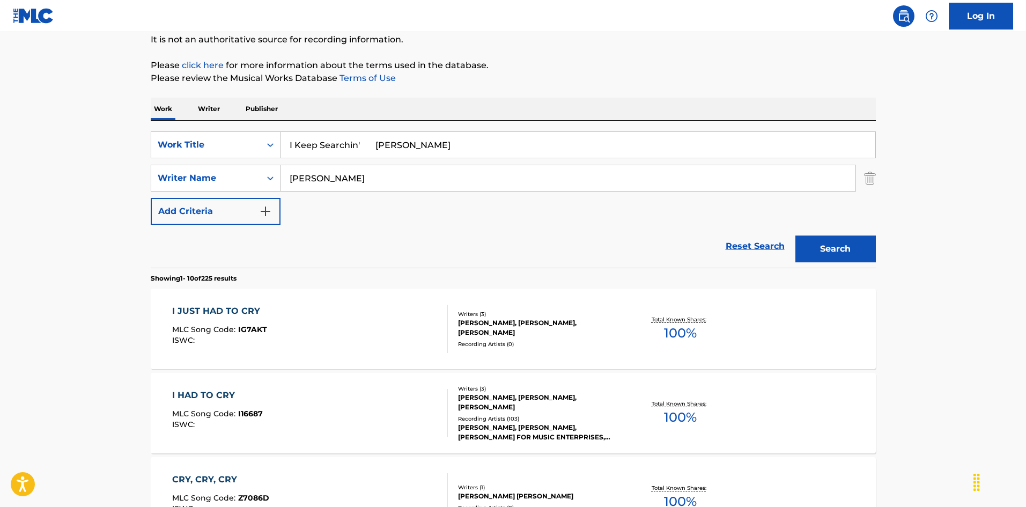
drag, startPoint x: 370, startPoint y: 144, endPoint x: 474, endPoint y: 171, distance: 107.5
click at [474, 171] on div "SearchWithCriteria6fb95f31-9f22-48b0-966a-8c537b2ba950 Work Title I Keep Search…" at bounding box center [513, 177] width 725 height 93
type input "I Keep Searchin'"
click at [864, 249] on button "Search" at bounding box center [835, 248] width 80 height 27
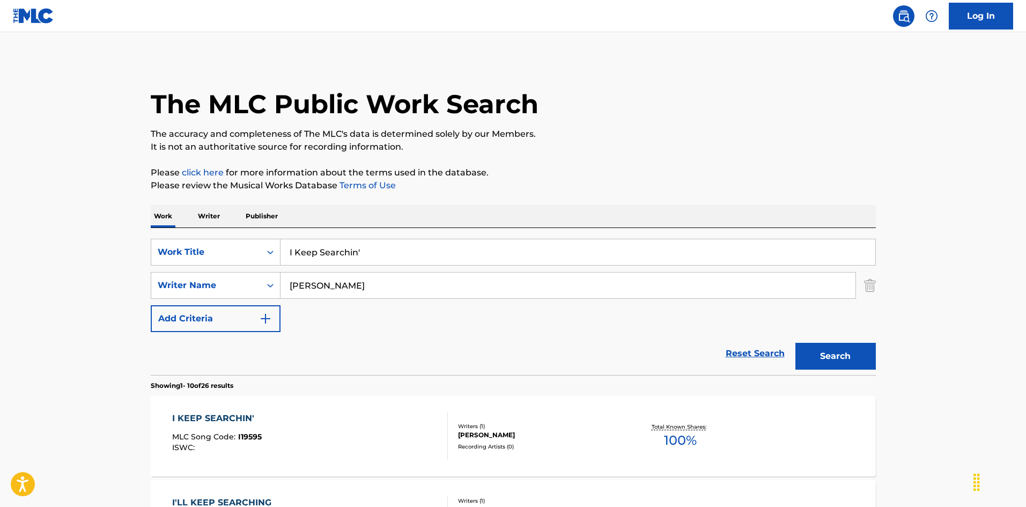
scroll to position [54, 0]
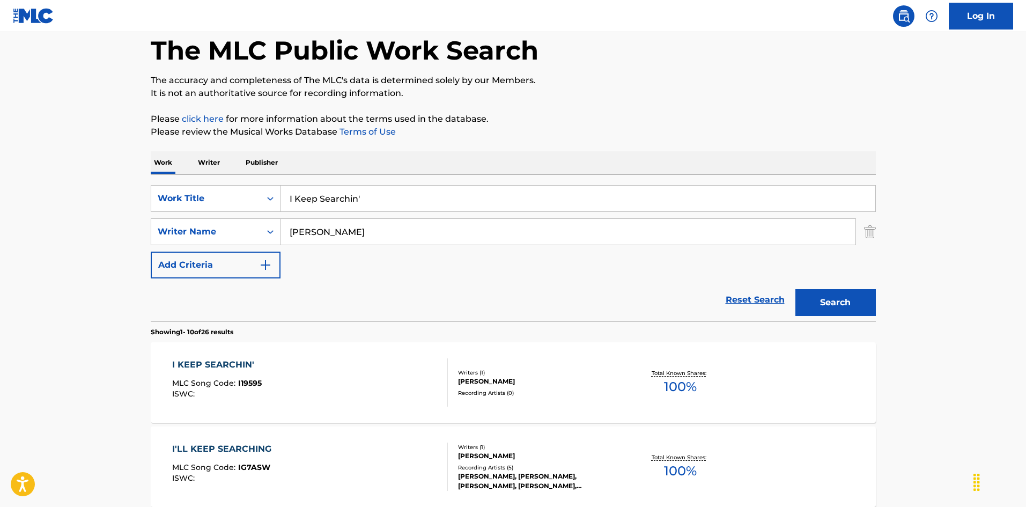
click at [338, 385] on div "I KEEP SEARCHIN' MLC Song Code : I19595 ISWC :" at bounding box center [310, 382] width 276 height 48
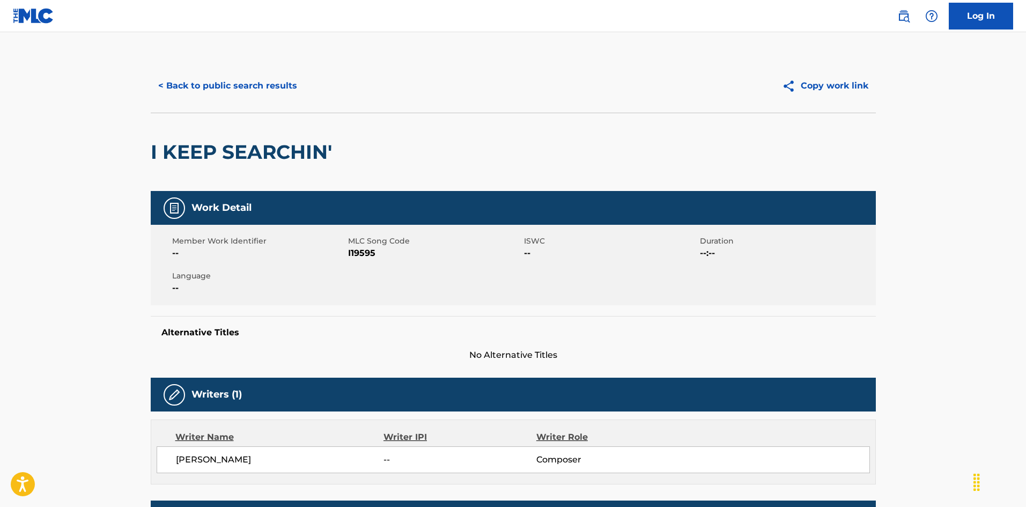
click at [209, 81] on button "< Back to public search results" at bounding box center [228, 85] width 154 height 27
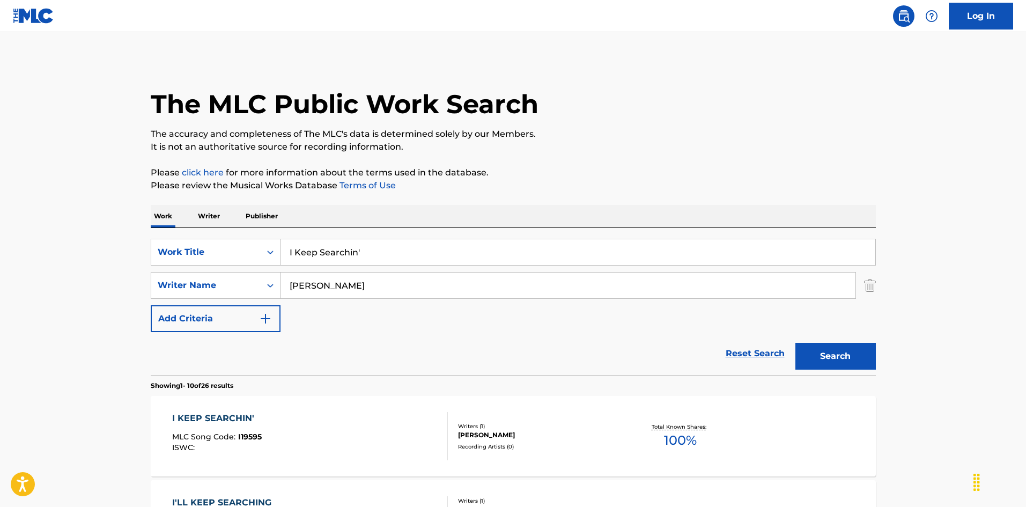
scroll to position [54, 0]
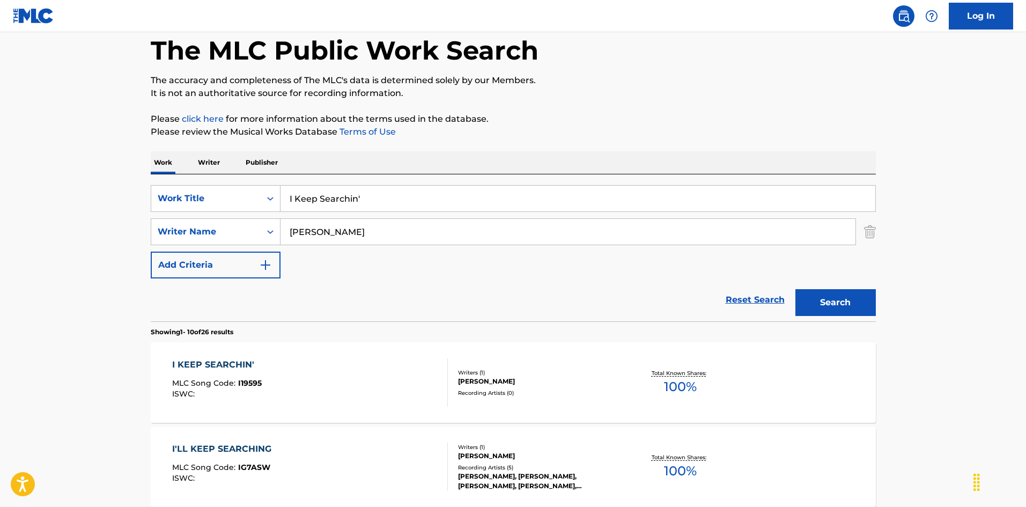
drag, startPoint x: 361, startPoint y: 194, endPoint x: 161, endPoint y: 156, distance: 203.8
paste input "Trying"
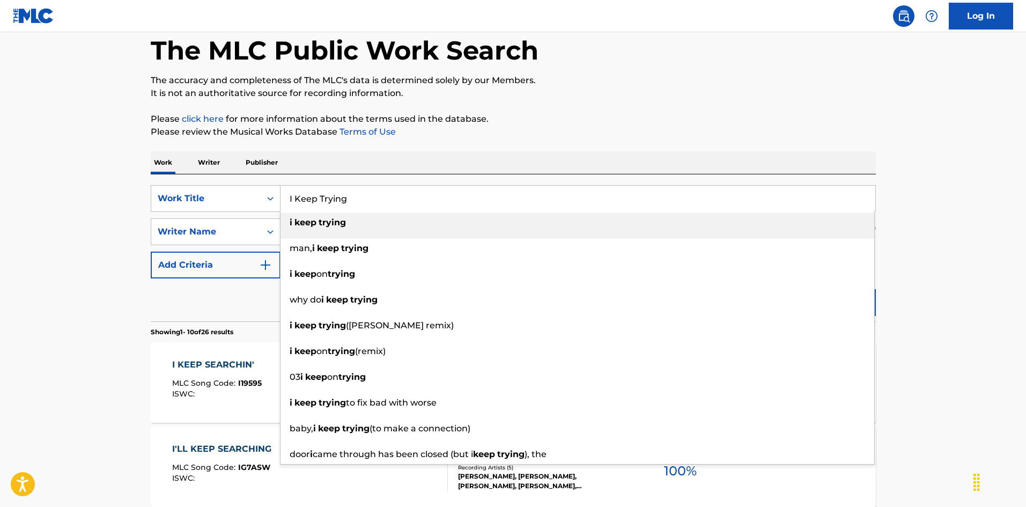
click at [316, 224] on strong "keep" at bounding box center [305, 222] width 22 height 10
type input "i keep trying"
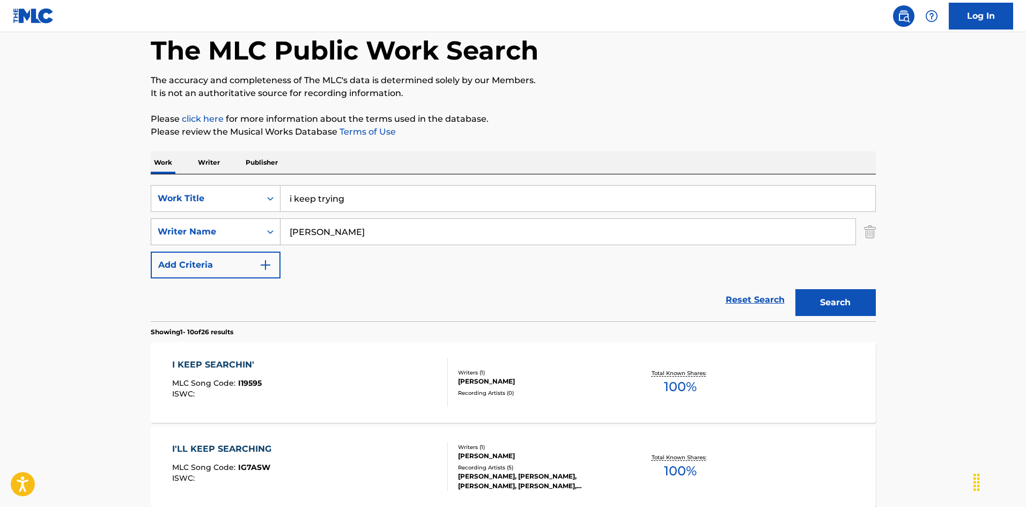
drag, startPoint x: 293, startPoint y: 231, endPoint x: 270, endPoint y: 226, distance: 24.2
click at [270, 226] on div "SearchWithCriteria79e32d5b-329f-4b89-a515-28a8b634be34 Writer Name [PERSON_NAME]" at bounding box center [513, 231] width 725 height 27
paste input "Borque"
type input "Borque"
click at [857, 293] on button "Search" at bounding box center [835, 302] width 80 height 27
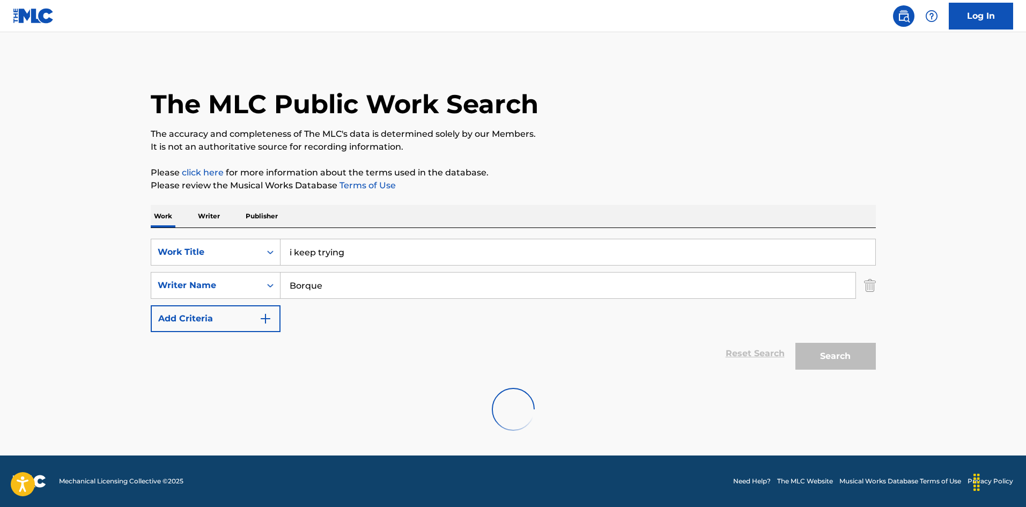
scroll to position [0, 0]
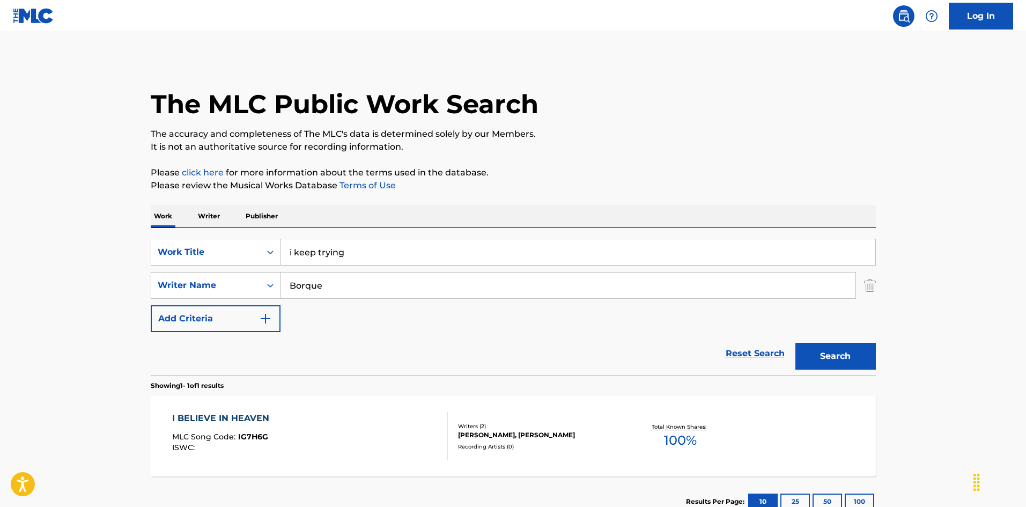
click at [845, 346] on button "Search" at bounding box center [835, 356] width 80 height 27
drag, startPoint x: 266, startPoint y: 284, endPoint x: 253, endPoint y: 277, distance: 14.9
click at [250, 279] on div "SearchWithCriteria79e32d5b-329f-4b89-a515-28a8b634be34 Writer Name Borque" at bounding box center [513, 285] width 725 height 27
click at [859, 357] on button "Search" at bounding box center [835, 356] width 80 height 27
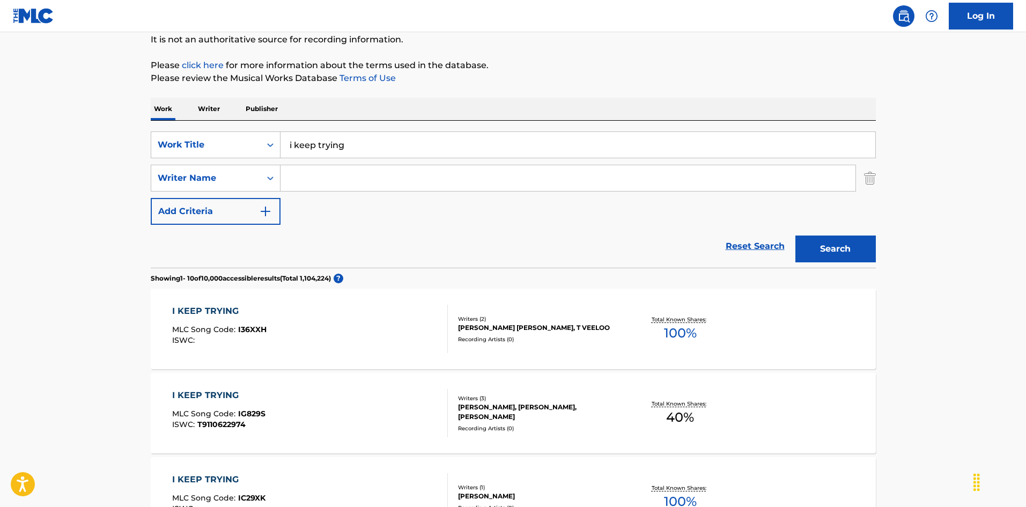
scroll to position [161, 0]
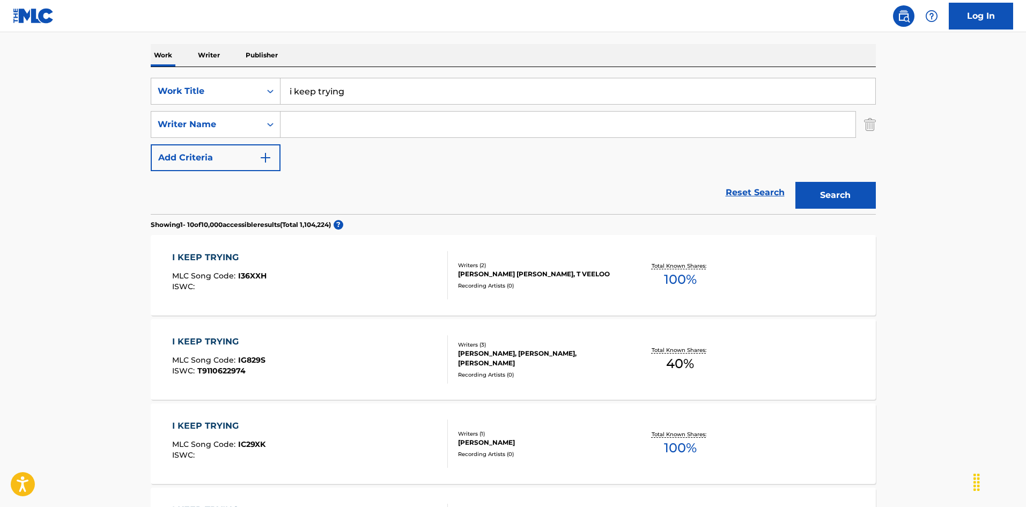
click at [320, 121] on input "Search Form" at bounding box center [568, 125] width 575 height 26
paste input "Dry"
type input "Dry"
click at [825, 194] on button "Search" at bounding box center [835, 195] width 80 height 27
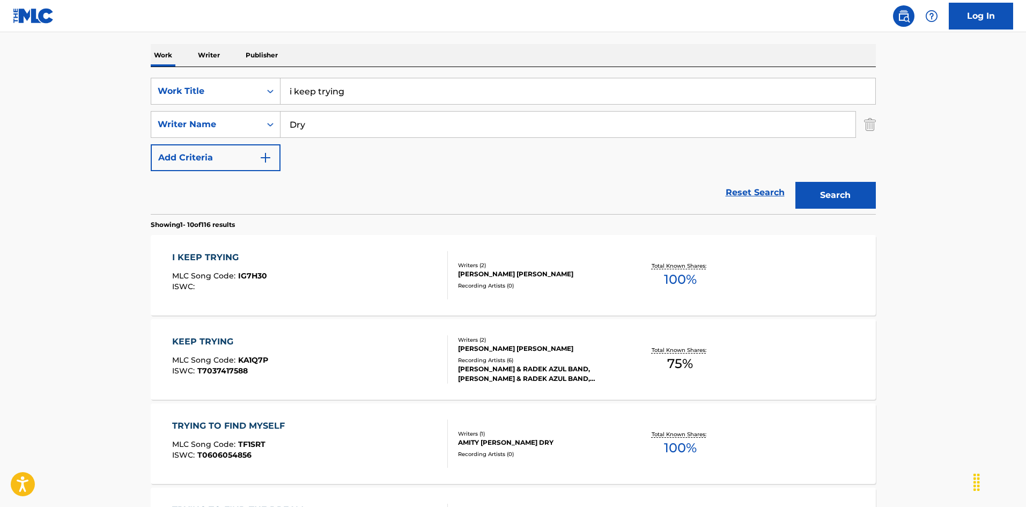
click at [371, 286] on div "I KEEP TRYING MLC Song Code : IG7H30 ISWC :" at bounding box center [310, 275] width 276 height 48
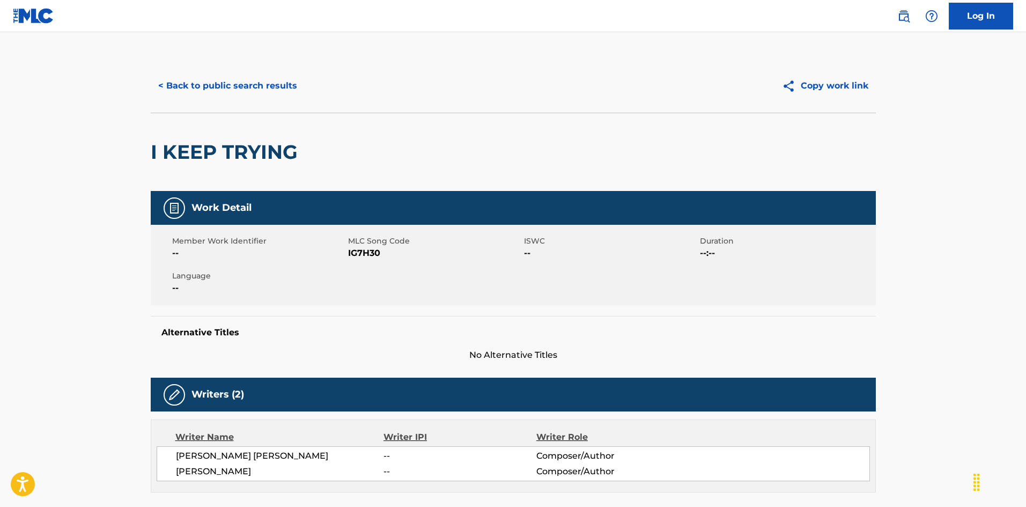
click at [261, 85] on button "< Back to public search results" at bounding box center [228, 85] width 154 height 27
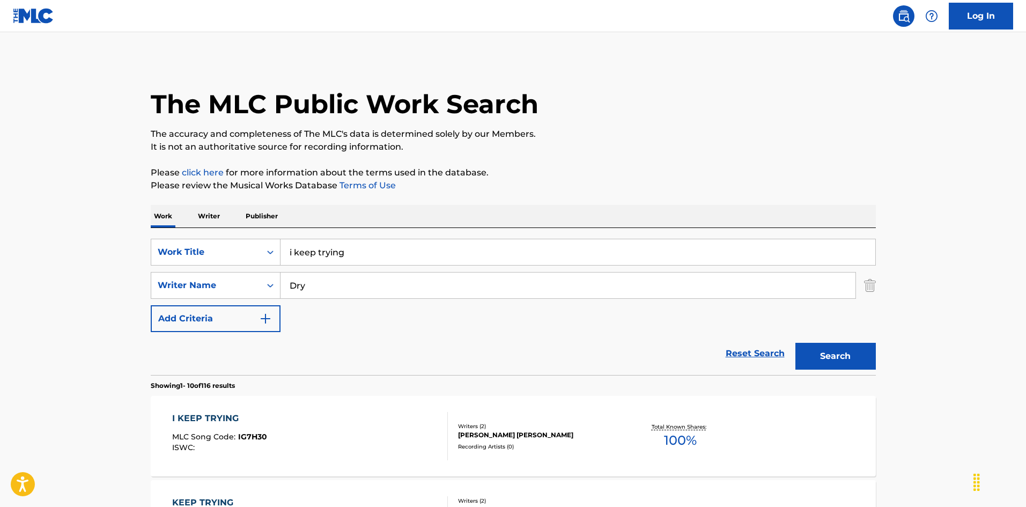
scroll to position [161, 0]
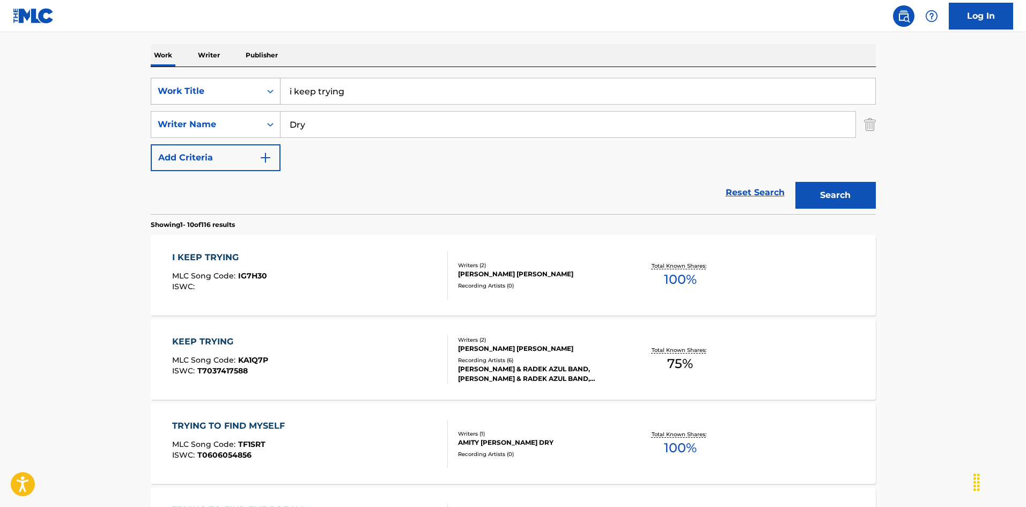
drag, startPoint x: 260, startPoint y: 67, endPoint x: 241, endPoint y: 78, distance: 21.9
click at [228, 67] on div "SearchWithCriteria6fb95f31-9f22-48b0-966a-8c537b2ba950 Work Title i keep trying…" at bounding box center [513, 140] width 725 height 147
paste input "I Know You [PERSON_NAME]|[PERSON_NAME]"
click at [454, 86] on input "I Know You [PERSON_NAME]|[PERSON_NAME]" at bounding box center [578, 91] width 595 height 26
click at [438, 90] on input "I Know You [PERSON_NAME]|[PERSON_NAME]" at bounding box center [578, 91] width 595 height 26
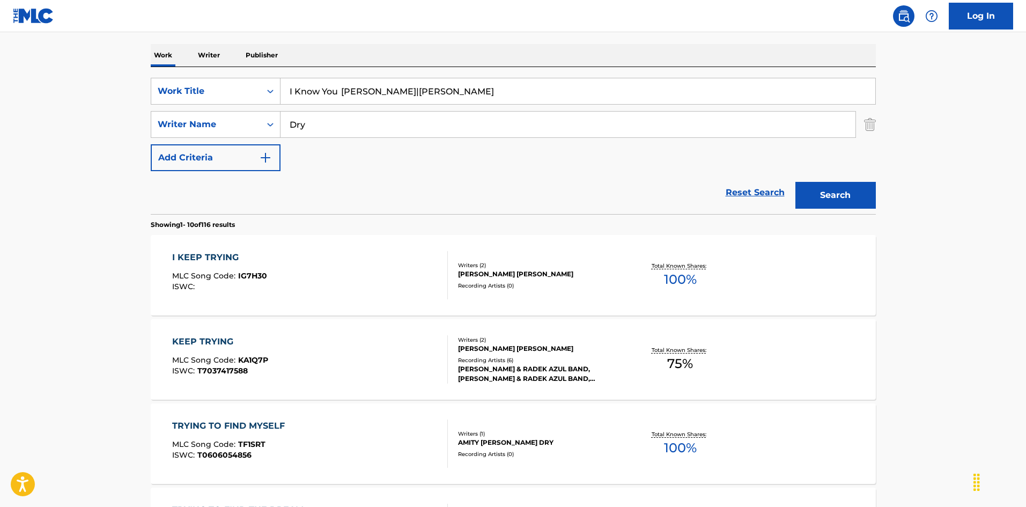
click at [438, 90] on input "I Know You [PERSON_NAME]|[PERSON_NAME]" at bounding box center [578, 91] width 595 height 26
type input "I Know You [PERSON_NAME]|[PERSON_NAME]"
click at [241, 125] on div "SearchWithCriteria79e32d5b-329f-4b89-a515-28a8b634be34 Writer Name Dry" at bounding box center [513, 124] width 725 height 27
paste input "Booth"
type input "Booth"
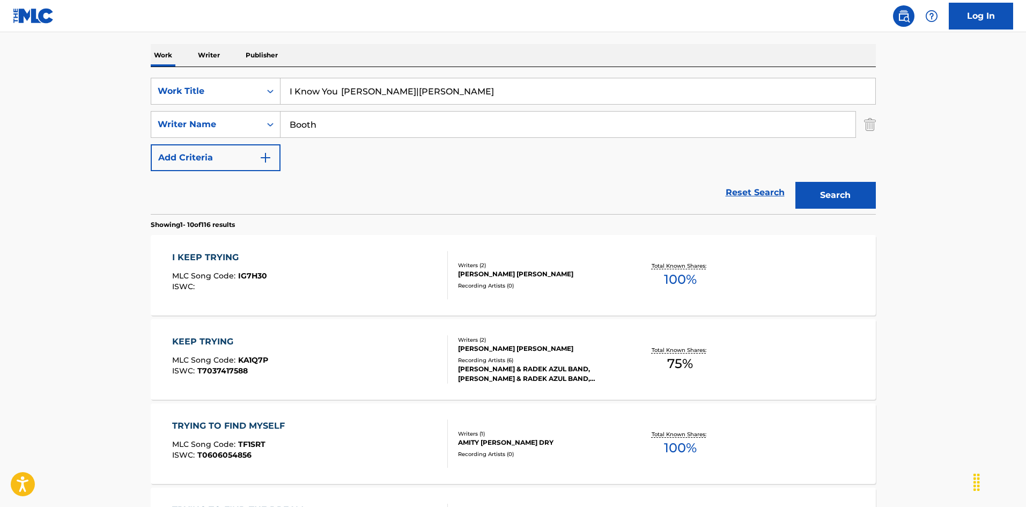
drag, startPoint x: 341, startPoint y: 90, endPoint x: 501, endPoint y: 118, distance: 163.4
click at [501, 119] on div "SearchWithCriteria6fb95f31-9f22-48b0-966a-8c537b2ba950 Work Title I Know You [P…" at bounding box center [513, 124] width 725 height 93
type input "I Know You"
click at [818, 193] on button "Search" at bounding box center [835, 195] width 80 height 27
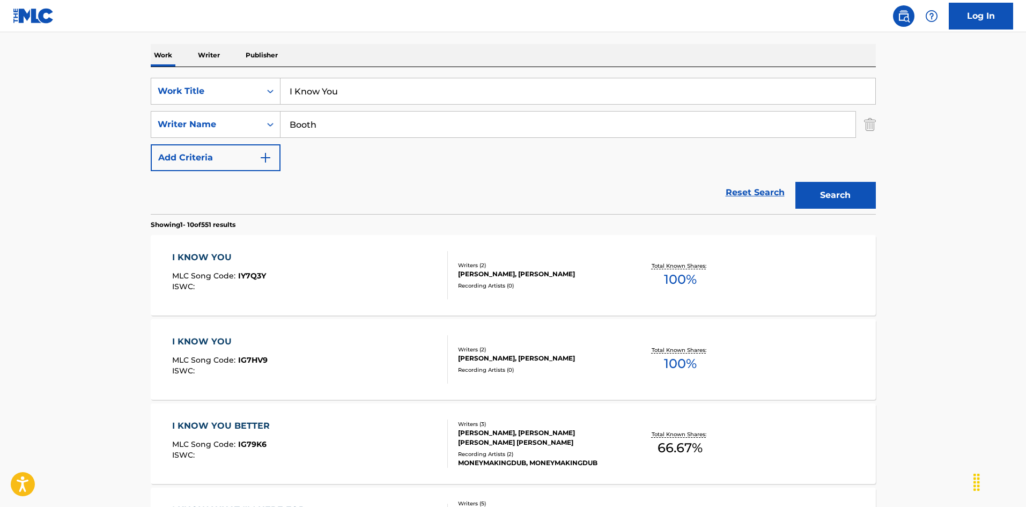
click at [373, 284] on div "I KNOW YOU MLC Song Code : IY7Q3Y ISWC :" at bounding box center [310, 275] width 276 height 48
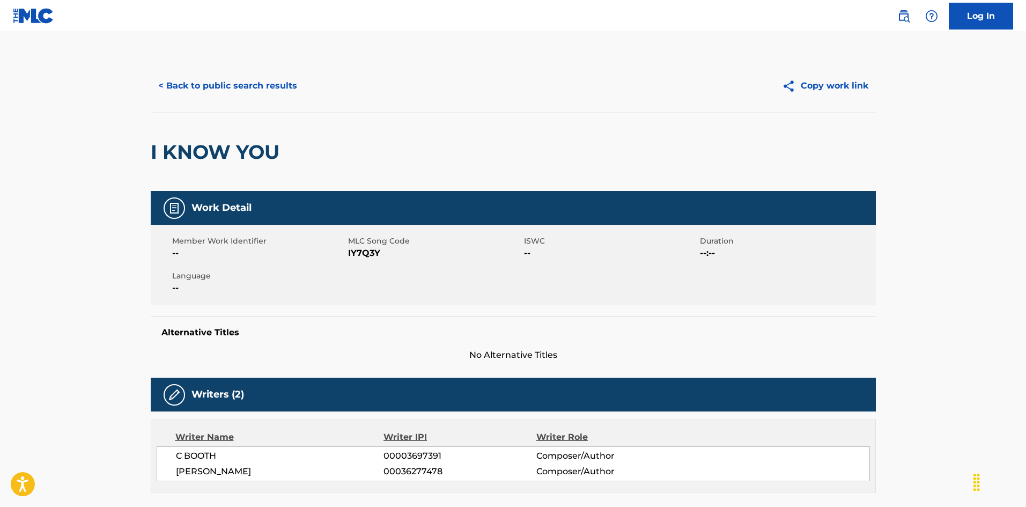
click at [275, 83] on button "< Back to public search results" at bounding box center [228, 85] width 154 height 27
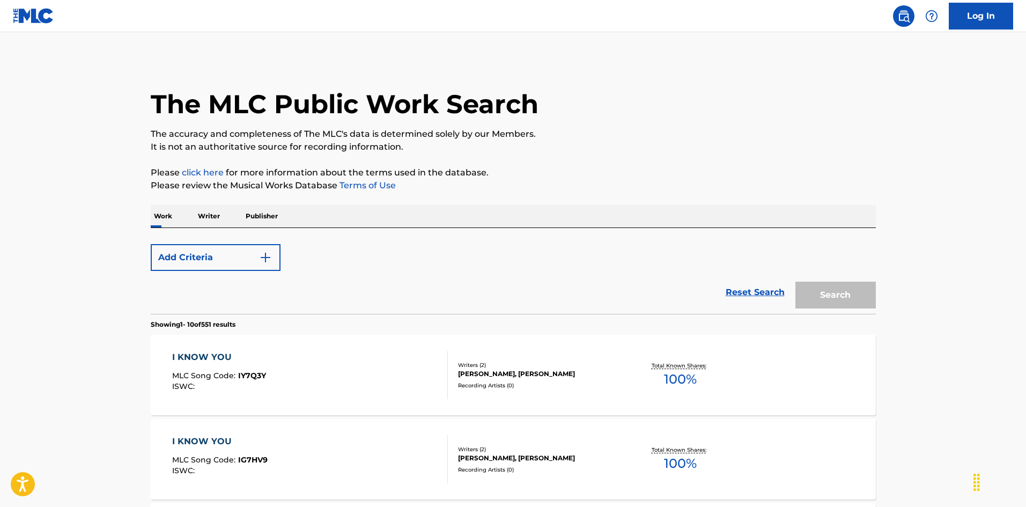
scroll to position [161, 0]
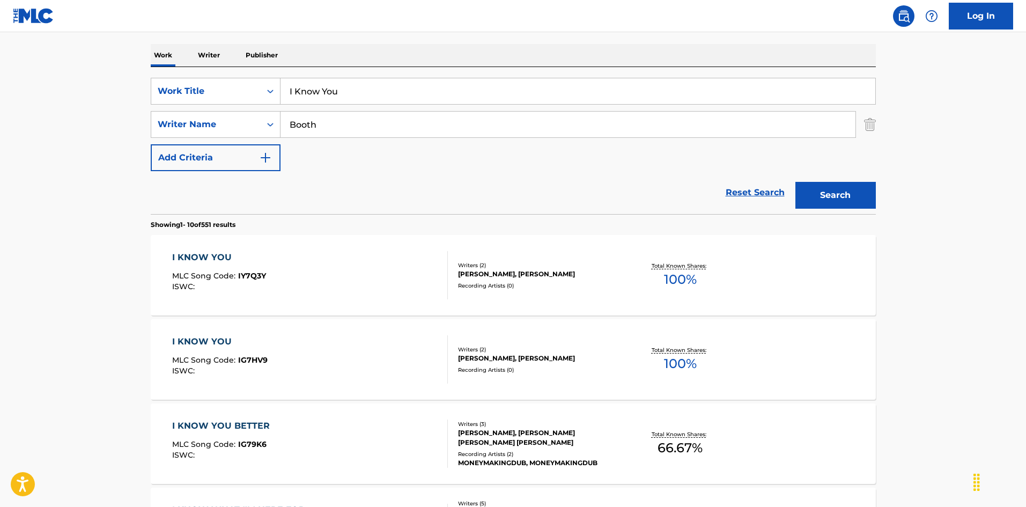
click at [392, 289] on div "I KNOW YOU MLC Song Code : IY7Q3Y ISWC :" at bounding box center [310, 275] width 276 height 48
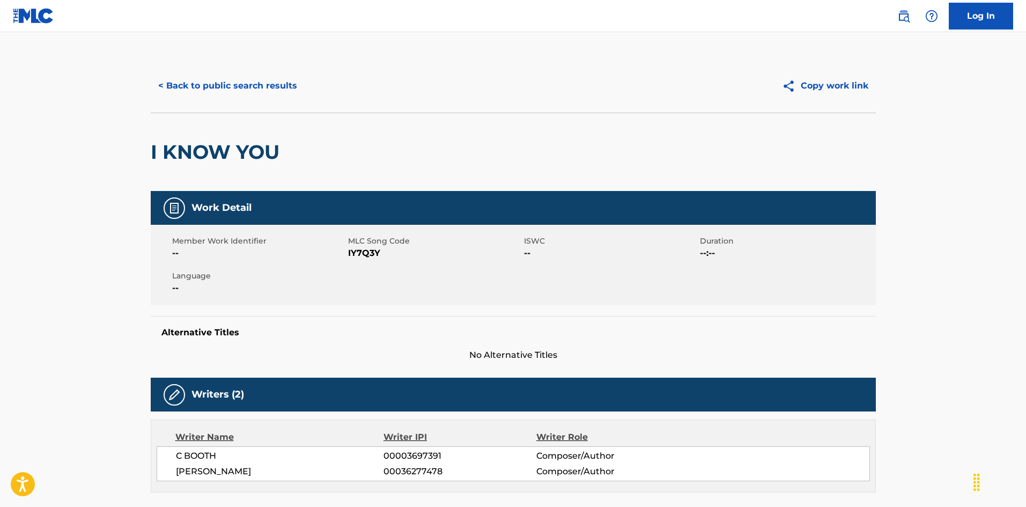
click at [363, 250] on span "IY7Q3Y" at bounding box center [434, 253] width 173 height 13
copy span "IY7Q3Y"
click at [259, 89] on button "< Back to public search results" at bounding box center [228, 85] width 154 height 27
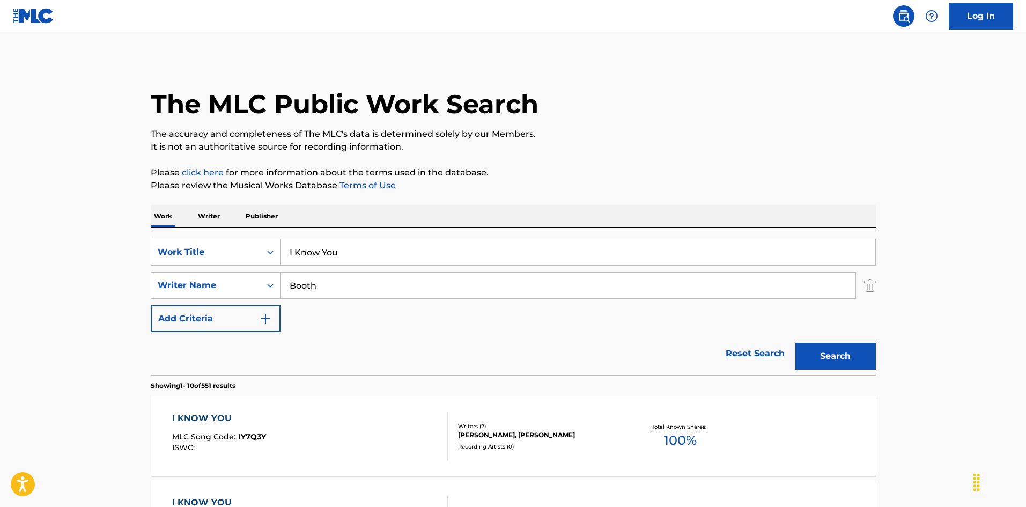
scroll to position [161, 0]
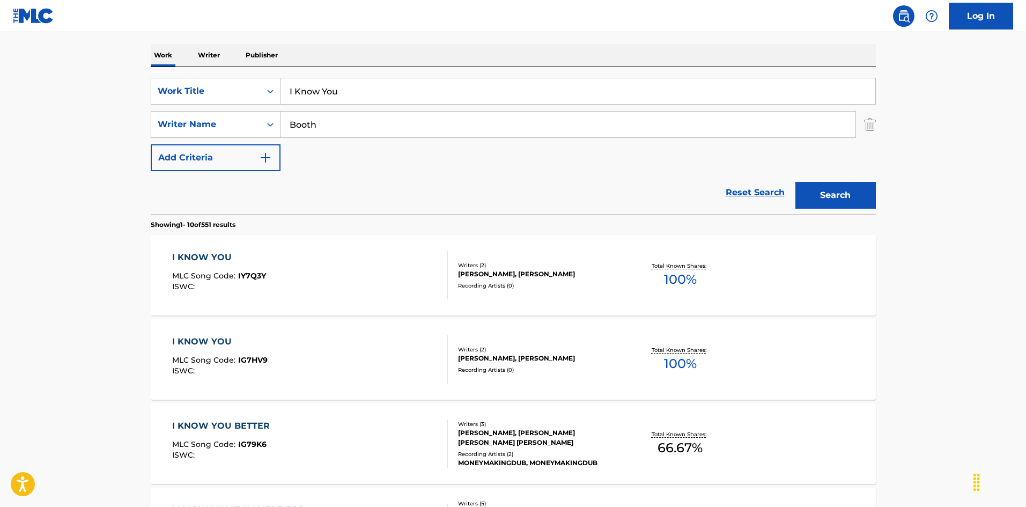
drag, startPoint x: 272, startPoint y: 72, endPoint x: 227, endPoint y: 73, distance: 45.6
paste input "Love The Way You Love The Way I Love You [PERSON_NAME]"
click at [517, 85] on input "I Love The Way You Love The Way I Love You [PERSON_NAME]" at bounding box center [578, 91] width 595 height 26
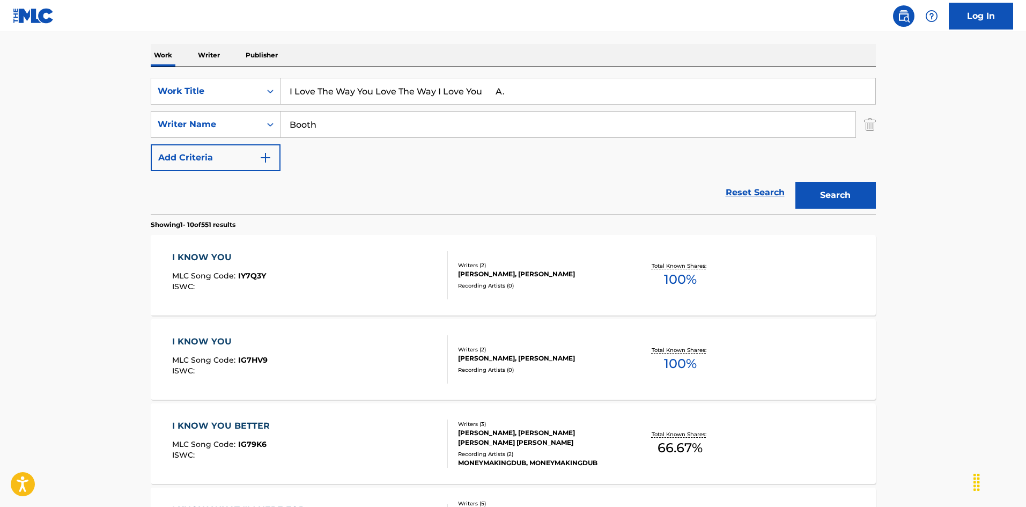
type input "I Love The Way You Love The Way I Love You A."
drag, startPoint x: 324, startPoint y: 121, endPoint x: 490, endPoint y: 93, distance: 168.2
click at [228, 107] on div "SearchWithCriteria6fb95f31-9f22-48b0-966a-8c537b2ba950 Work Title I Love The Wa…" at bounding box center [513, 124] width 725 height 93
paste input "[PERSON_NAME]"
type input "[PERSON_NAME]"
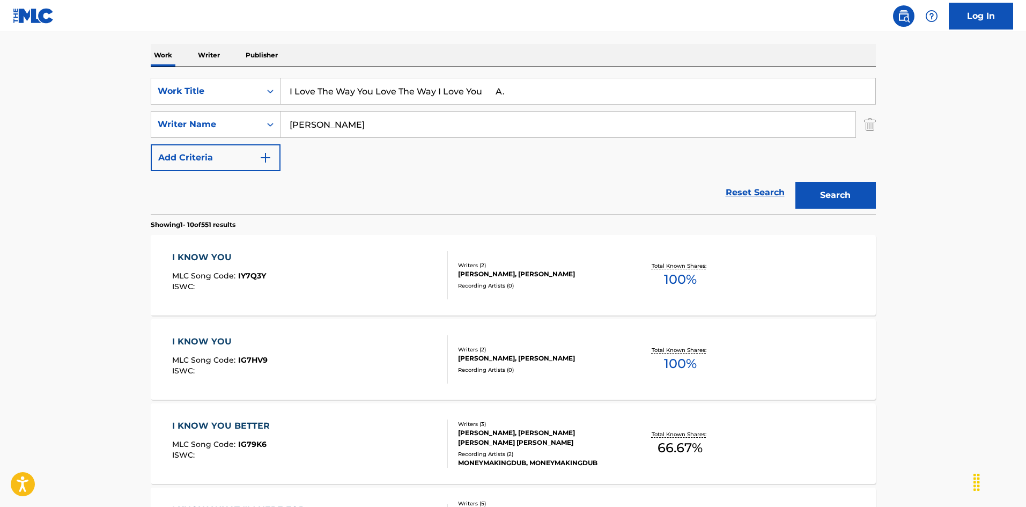
click at [508, 86] on input "I Love The Way You Love The Way I Love You A." at bounding box center [578, 91] width 595 height 26
drag, startPoint x: 492, startPoint y: 91, endPoint x: 593, endPoint y: 118, distance: 104.5
click at [593, 118] on div "SearchWithCriteria6fb95f31-9f22-48b0-966a-8c537b2ba950 Work Title I Love The Wa…" at bounding box center [513, 124] width 725 height 93
type input "I Love The Way You Love The Way I Love You"
click at [842, 198] on button "Search" at bounding box center [835, 195] width 80 height 27
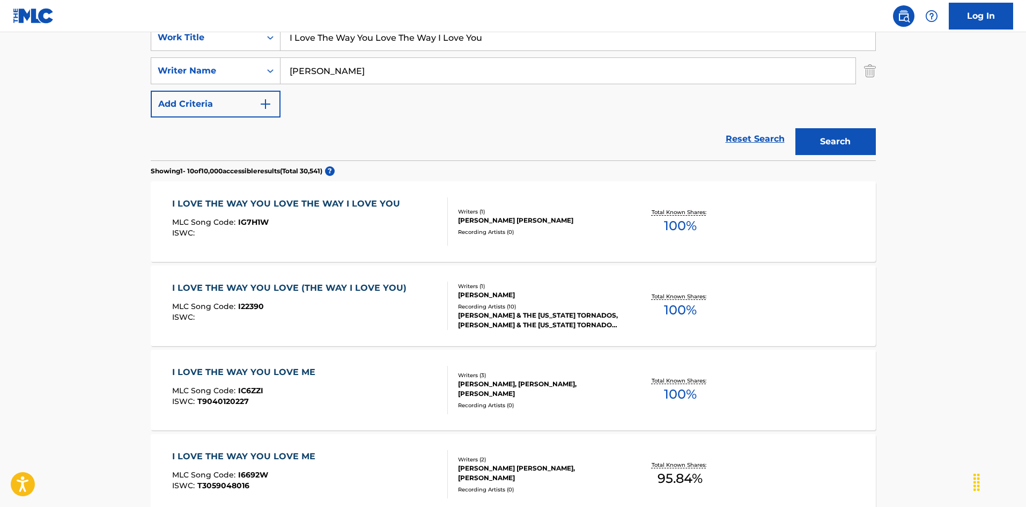
scroll to position [268, 0]
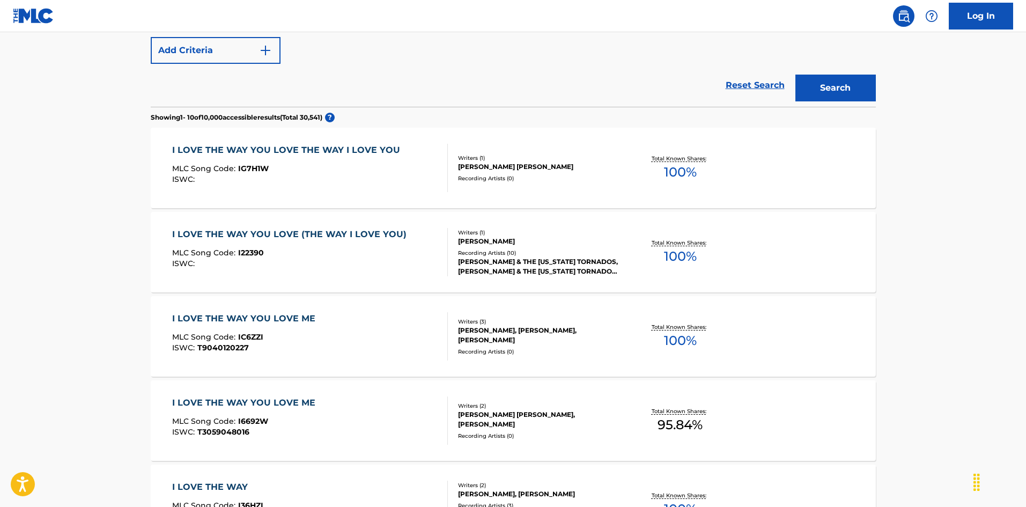
click at [406, 179] on div "I LOVE THE WAY YOU LOVE THE WAY I LOVE YOU MLC Song Code : IG7H1W ISWC :" at bounding box center [310, 168] width 276 height 48
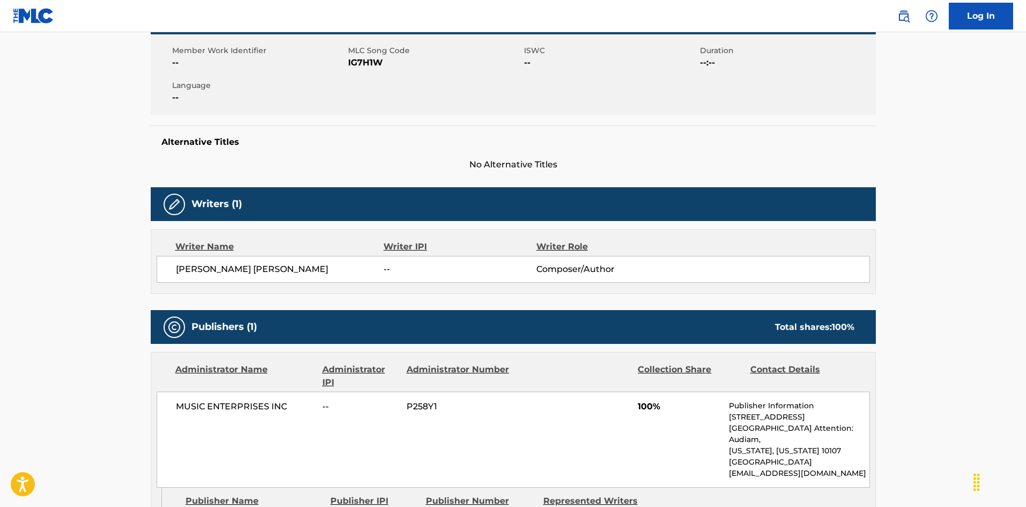
scroll to position [107, 0]
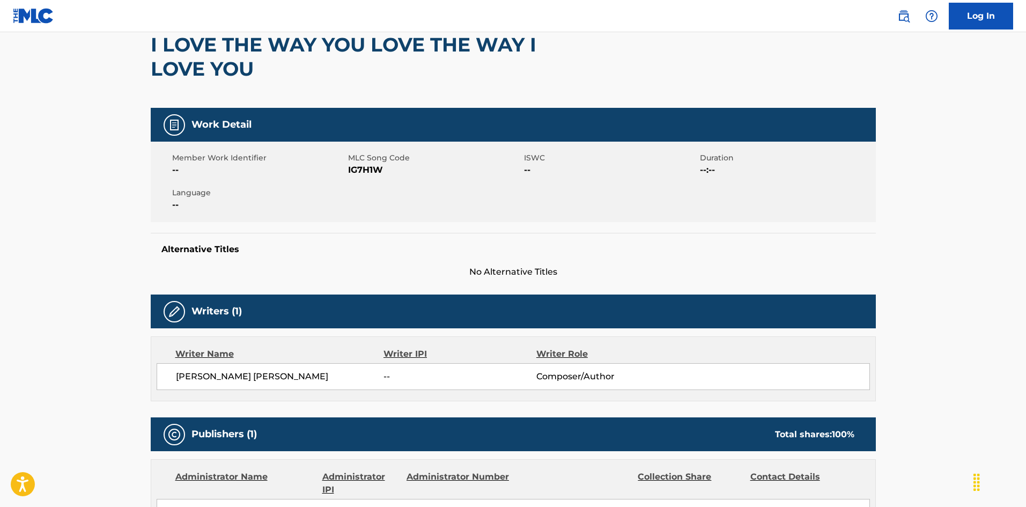
click at [359, 171] on span "IG7H1W" at bounding box center [434, 170] width 173 height 13
copy span "IG7H1W"
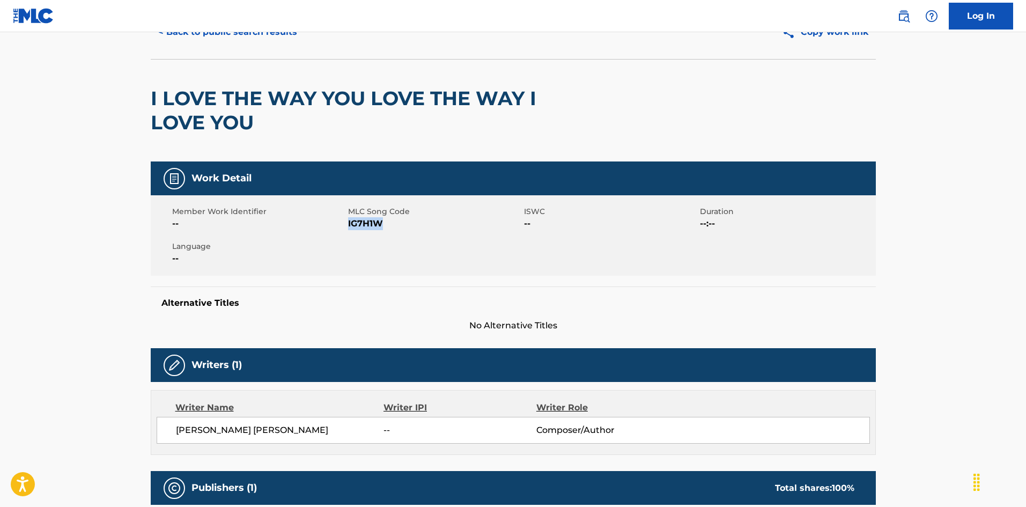
scroll to position [0, 0]
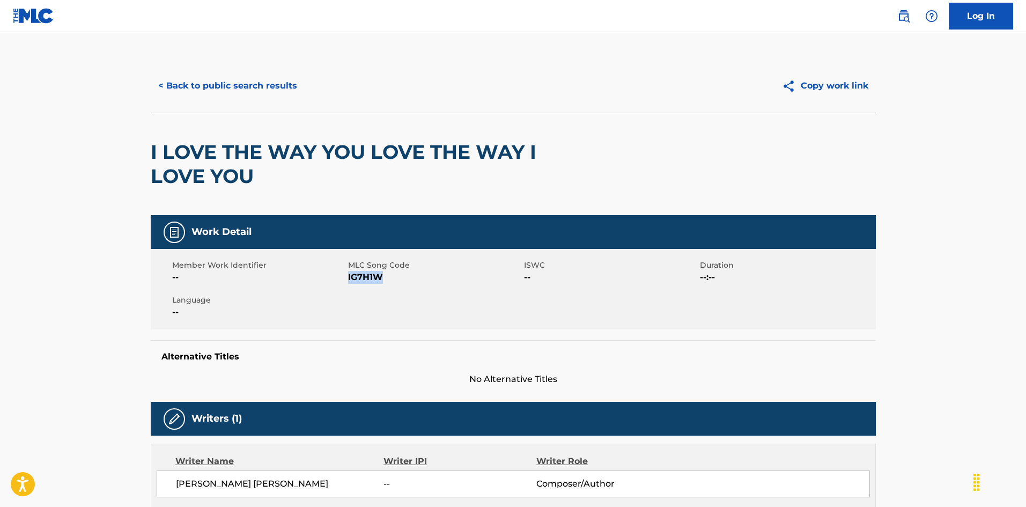
click at [222, 72] on button "< Back to public search results" at bounding box center [228, 85] width 154 height 27
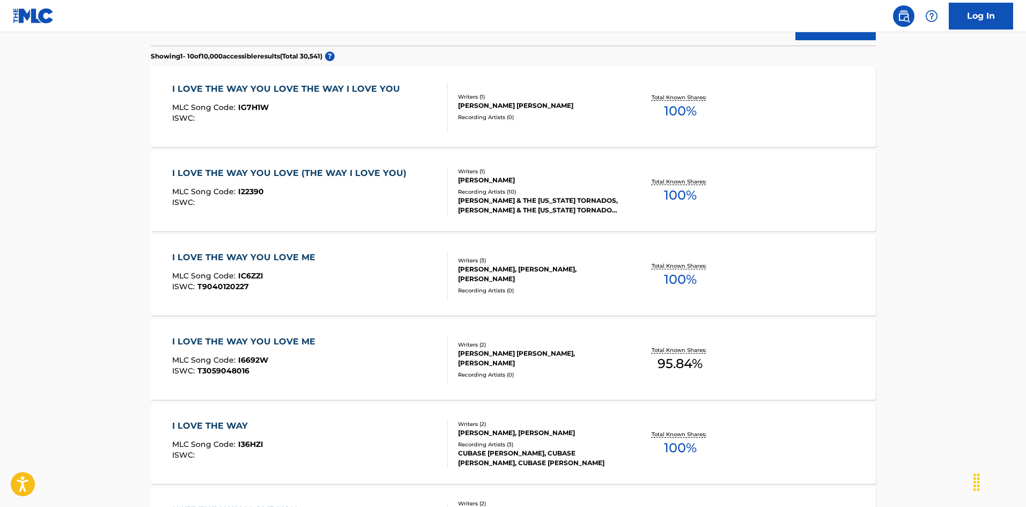
scroll to position [222, 0]
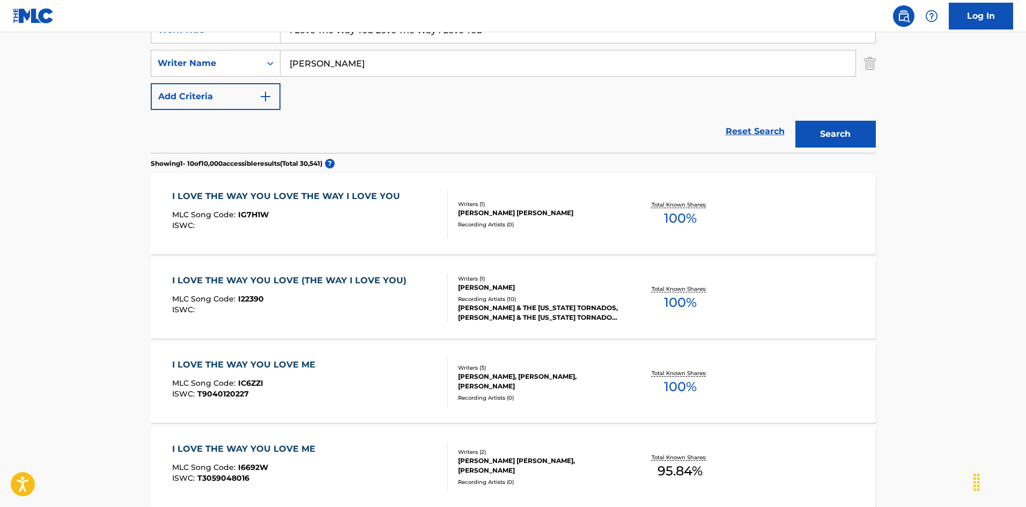
click at [393, 308] on div "ISWC :" at bounding box center [292, 310] width 240 height 8
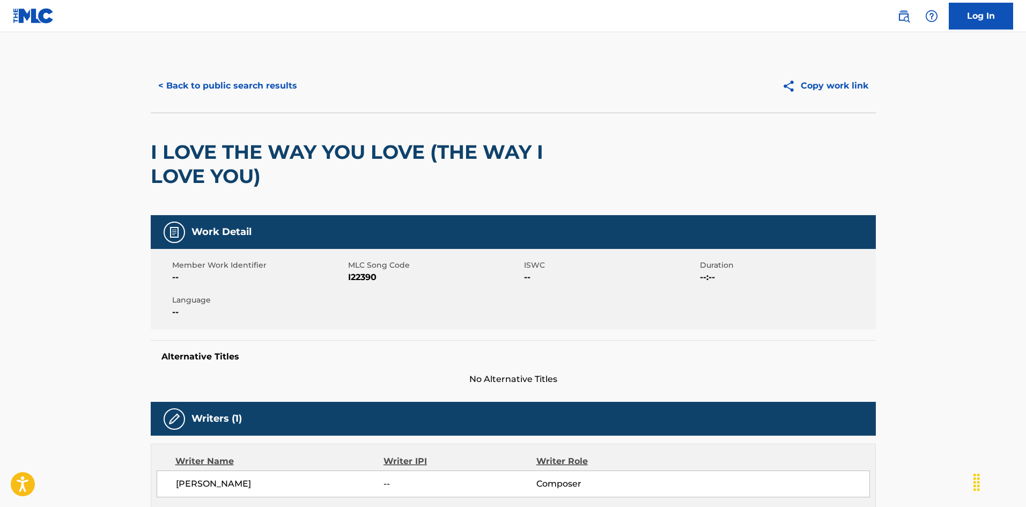
click at [260, 87] on button "< Back to public search results" at bounding box center [228, 85] width 154 height 27
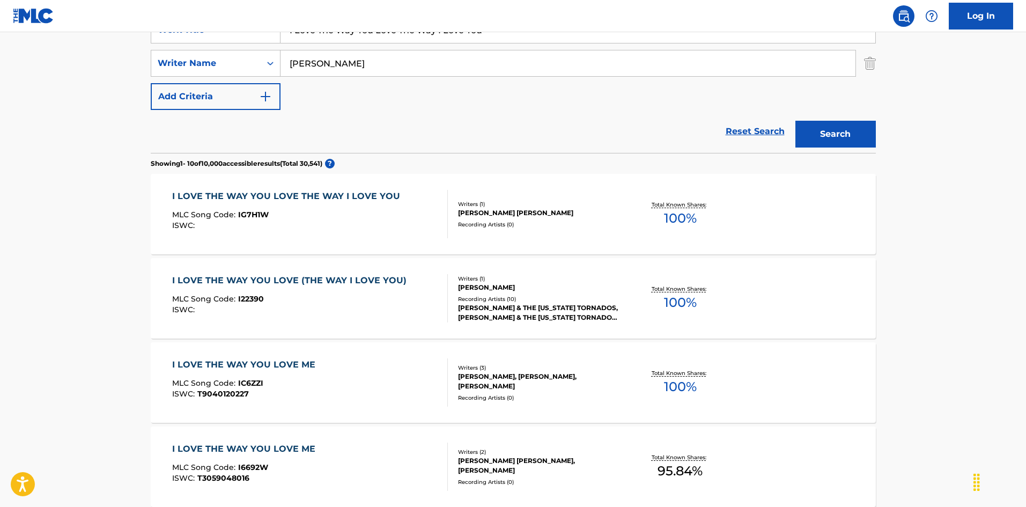
scroll to position [115, 0]
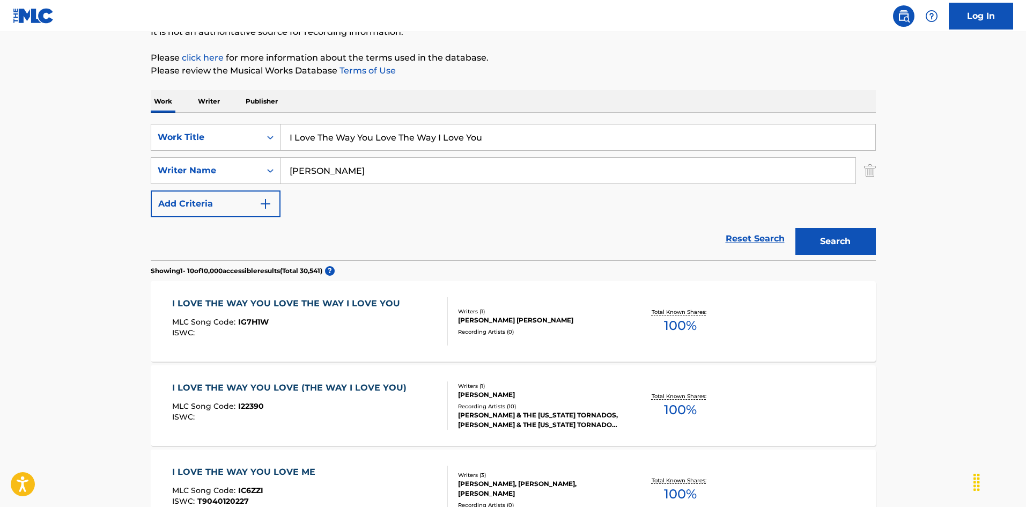
click at [390, 142] on input "I Love The Way You Love The Way I Love You" at bounding box center [578, 137] width 595 height 26
paste input "You So [PERSON_NAME]|[PERSON_NAME]|[PERSON_NAME]"
click at [483, 137] on input "I Love You So [PERSON_NAME]|[PERSON_NAME]|[PERSON_NAME]" at bounding box center [578, 137] width 595 height 26
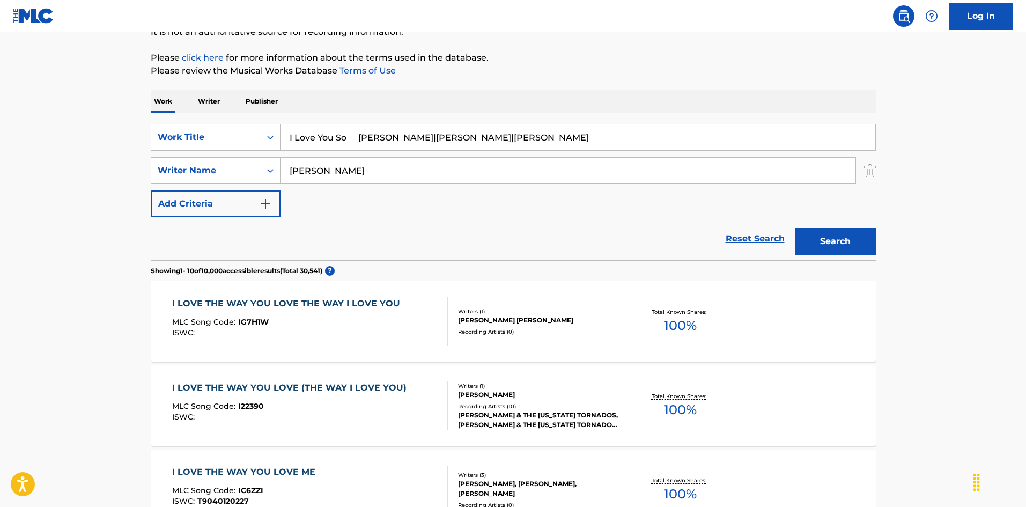
click at [483, 137] on input "I Love You So [PERSON_NAME]|[PERSON_NAME]|[PERSON_NAME]" at bounding box center [578, 137] width 595 height 26
type input "I Love You So [PERSON_NAME]|[PERSON_NAME]|R."
click at [264, 171] on div "SearchWithCriteria79e32d5b-329f-4b89-a515-28a8b634be34 Writer Name [PERSON_NAME]" at bounding box center [513, 170] width 725 height 27
paste input "[PERSON_NAME]"
type input "[PERSON_NAME]"
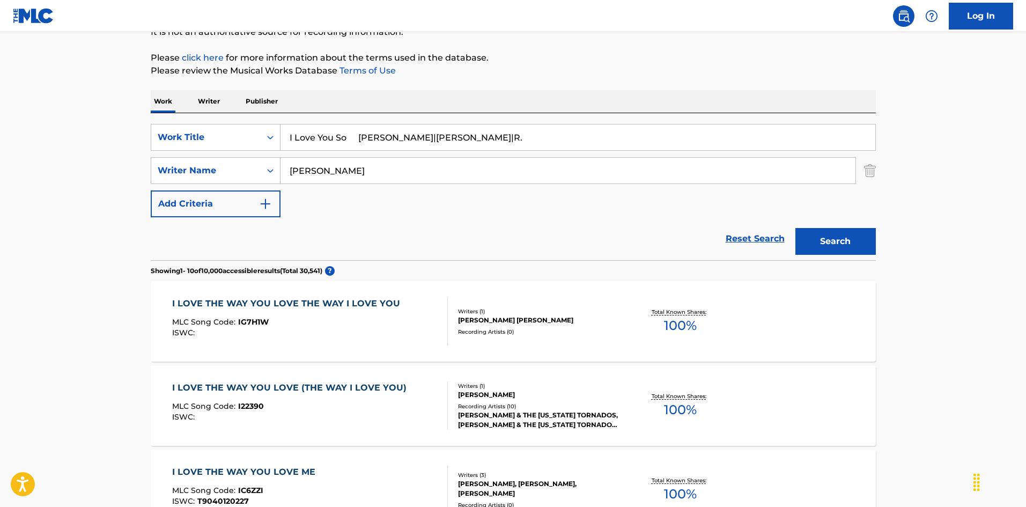
drag, startPoint x: 351, startPoint y: 132, endPoint x: 533, endPoint y: 171, distance: 185.2
click at [533, 171] on div "SearchWithCriteria6fb95f31-9f22-48b0-966a-8c537b2ba950 Work Title I Love You So…" at bounding box center [513, 170] width 725 height 93
type input "I Love You So"
click at [799, 239] on button "Search" at bounding box center [835, 241] width 80 height 27
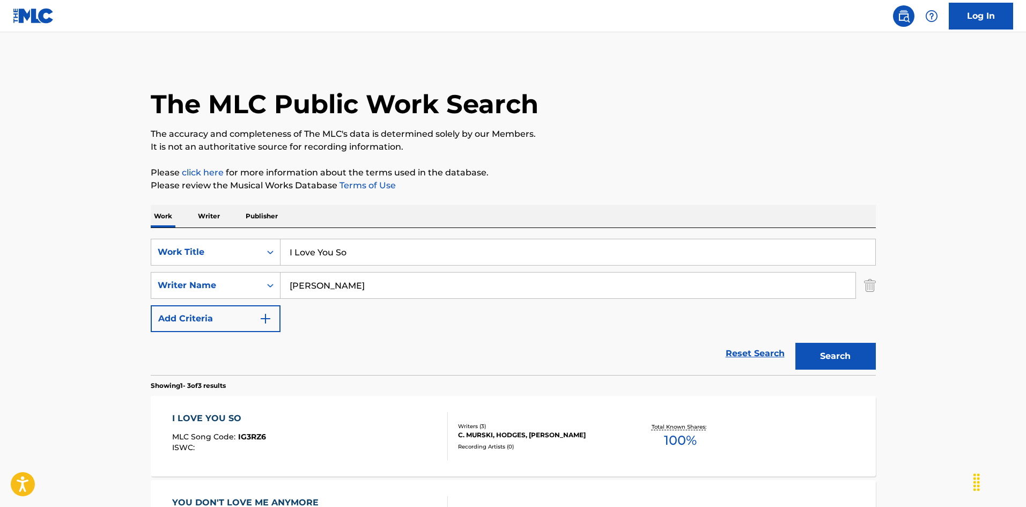
scroll to position [54, 0]
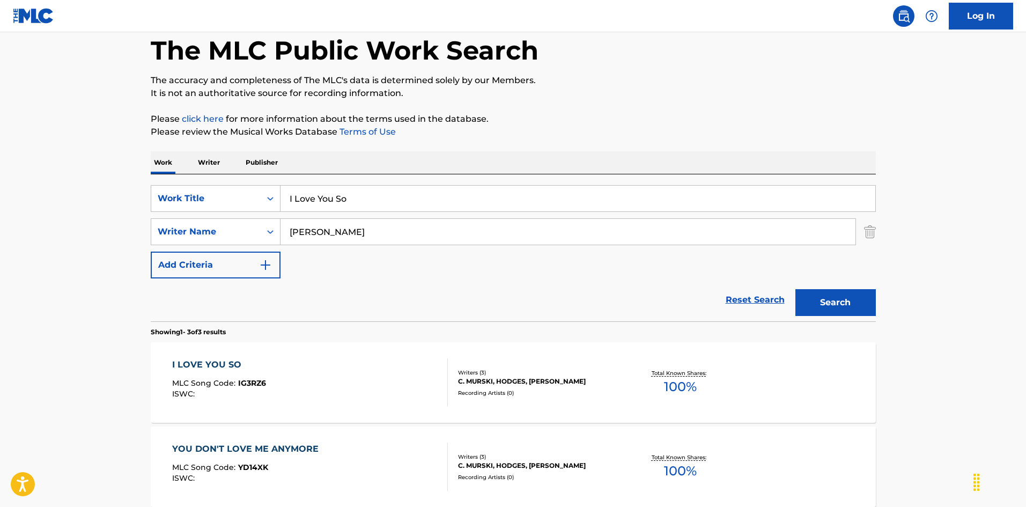
click at [386, 389] on div "I LOVE YOU SO MLC Song Code : IG3RZ6 ISWC :" at bounding box center [310, 382] width 276 height 48
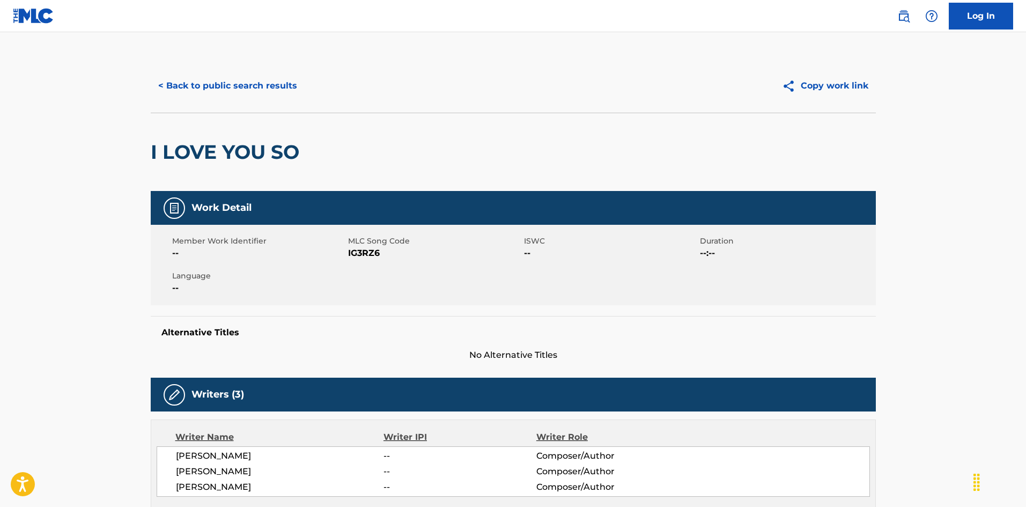
click at [271, 73] on button "< Back to public search results" at bounding box center [228, 85] width 154 height 27
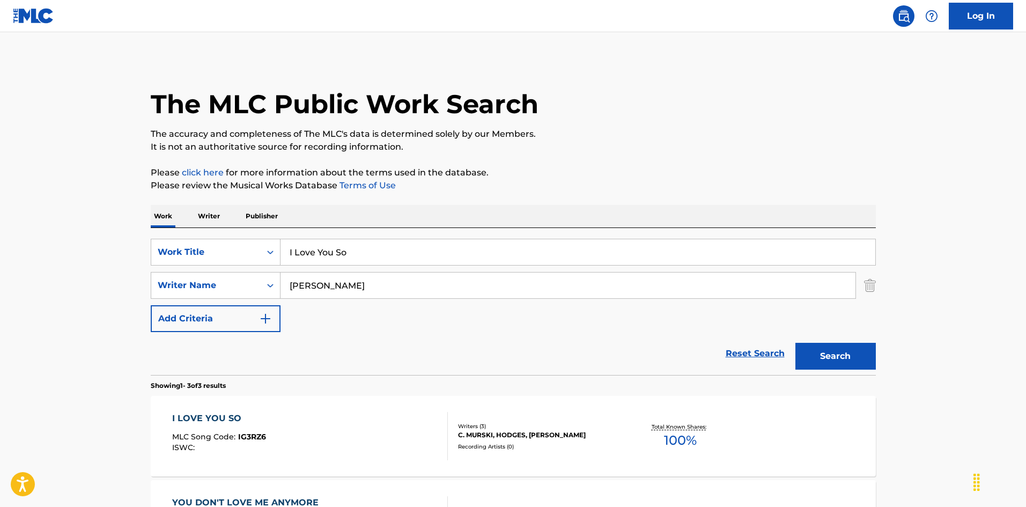
scroll to position [54, 0]
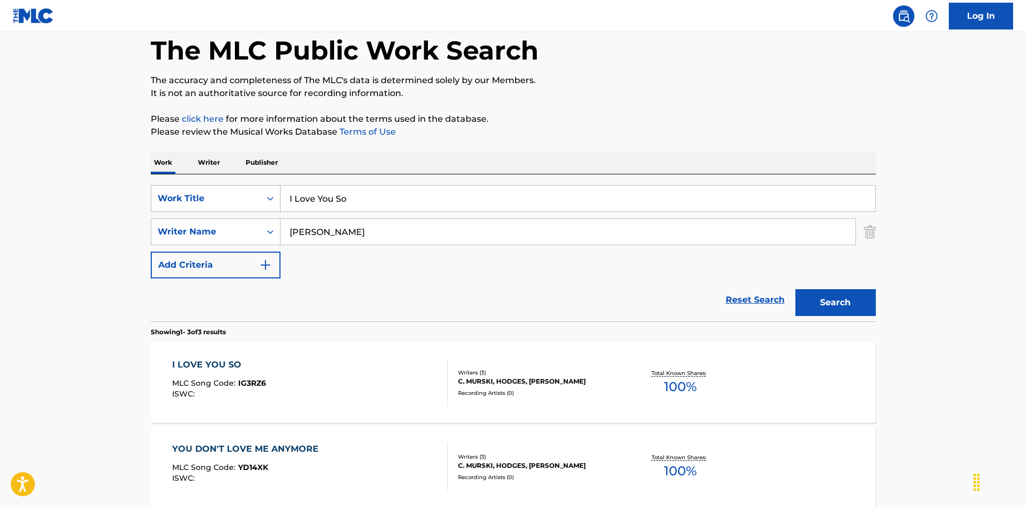
drag, startPoint x: 269, startPoint y: 179, endPoint x: 279, endPoint y: 190, distance: 14.4
click at [245, 182] on div "SearchWithCriteria6fb95f31-9f22-48b0-966a-8c537b2ba950 Work Title I Love You So…" at bounding box center [513, 247] width 725 height 147
paste input "Make This Promise [PERSON_NAME]"
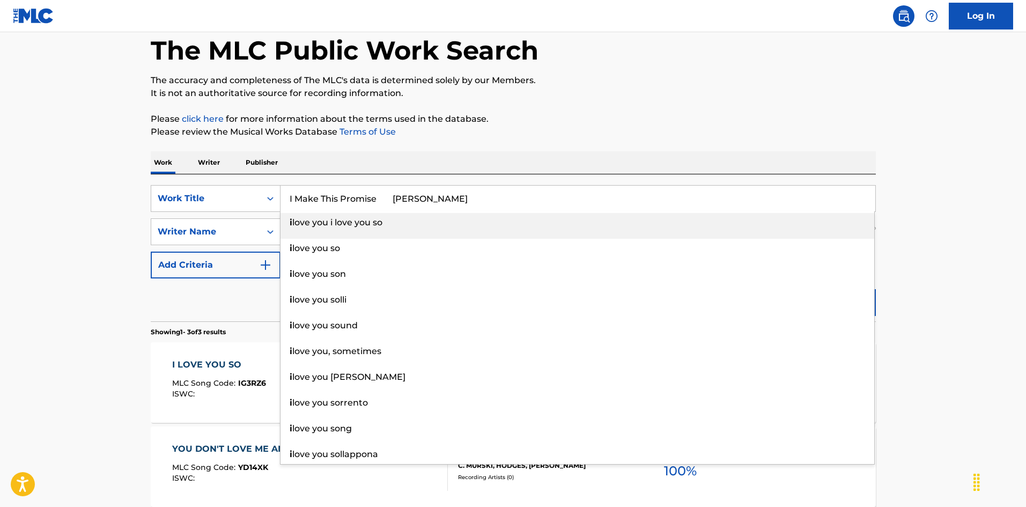
click at [439, 197] on input "I Make This Promise [PERSON_NAME]" at bounding box center [578, 199] width 595 height 26
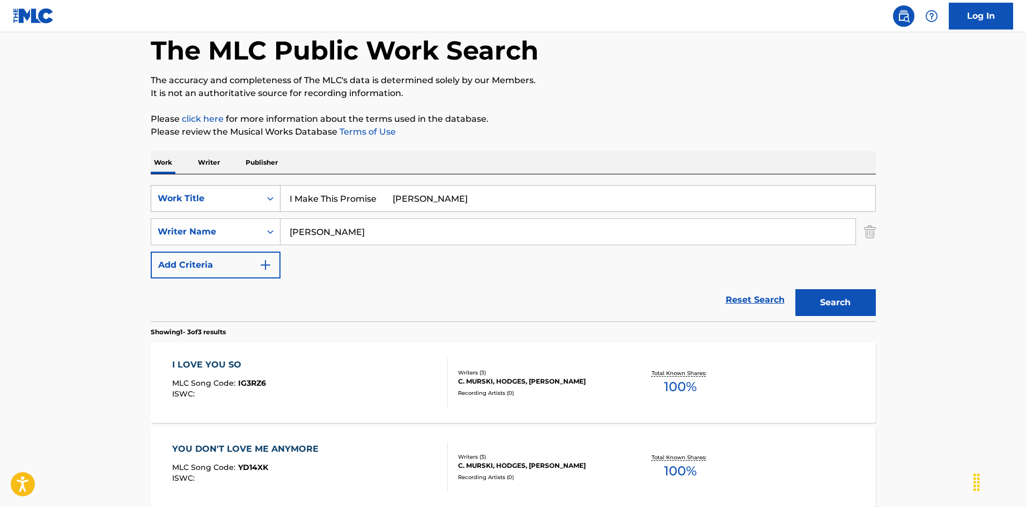
type input "I Make This Promise [PERSON_NAME]"
click at [252, 211] on div "SearchWithCriteria6fb95f31-9f22-48b0-966a-8c537b2ba950 Work Title I Make This P…" at bounding box center [513, 231] width 725 height 93
paste input "[PERSON_NAME]"
type input "[PERSON_NAME]"
drag, startPoint x: 425, startPoint y: 202, endPoint x: 511, endPoint y: 225, distance: 88.9
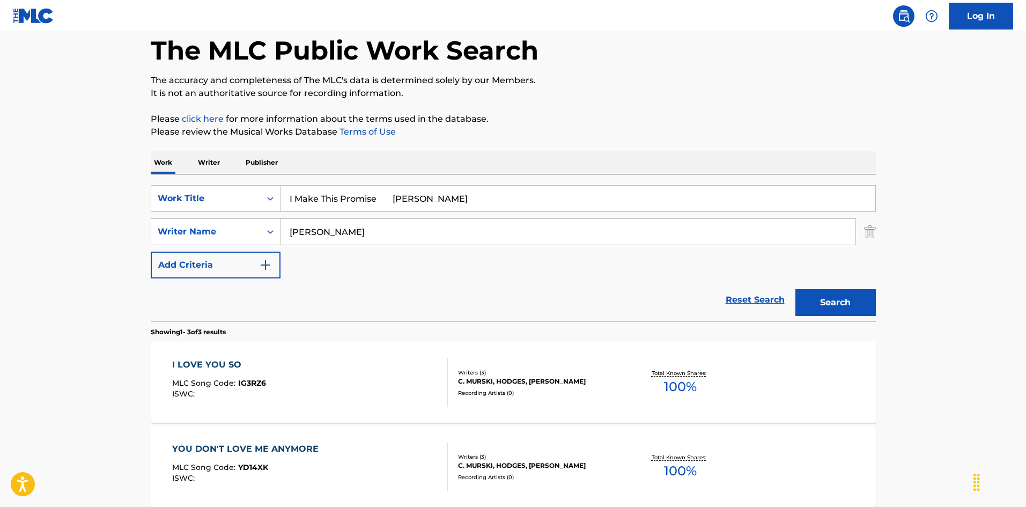
click at [506, 224] on div "SearchWithCriteria6fb95f31-9f22-48b0-966a-8c537b2ba950 Work Title I Make This P…" at bounding box center [513, 231] width 725 height 93
type input "I Make This Promise"
click at [814, 292] on button "Search" at bounding box center [835, 302] width 80 height 27
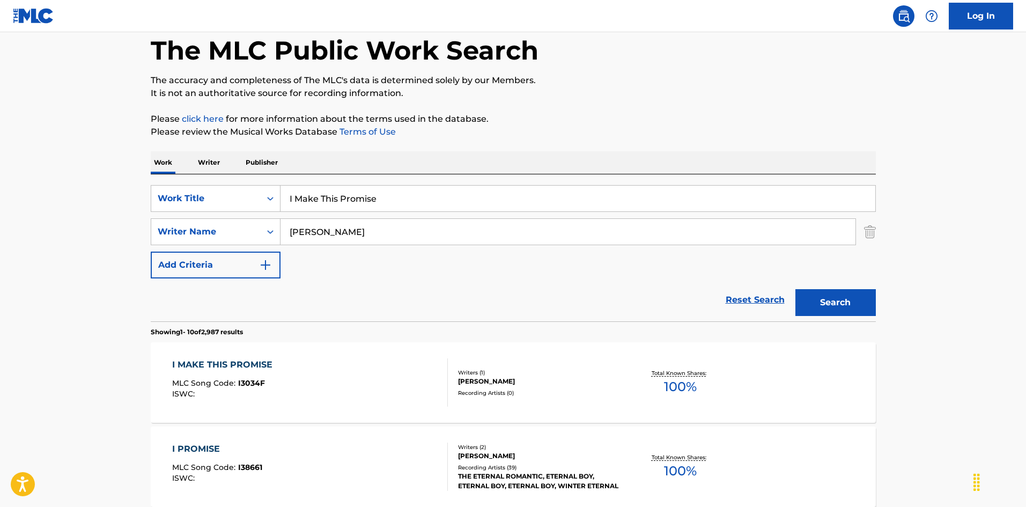
scroll to position [107, 0]
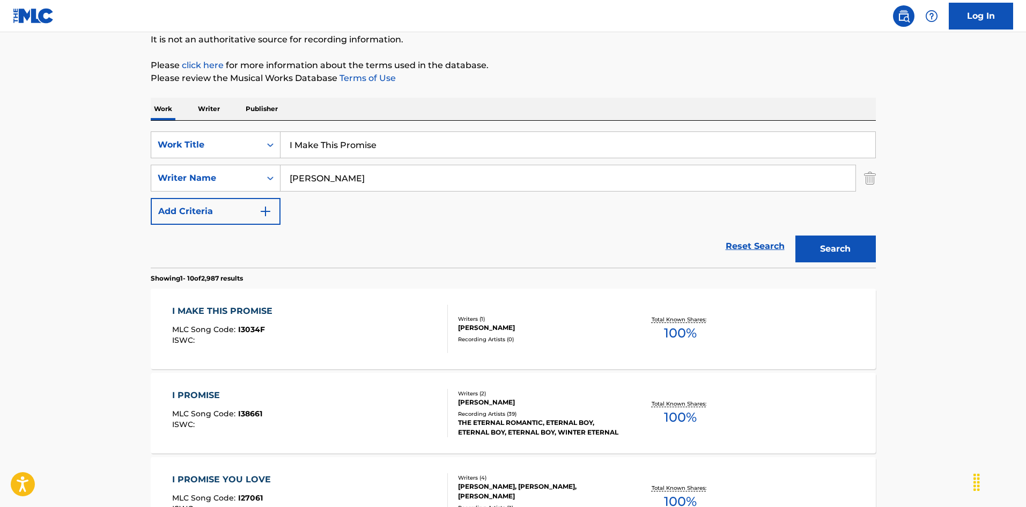
click at [406, 329] on div "I MAKE THIS PROMISE MLC Song Code : I3034F ISWC :" at bounding box center [310, 329] width 276 height 48
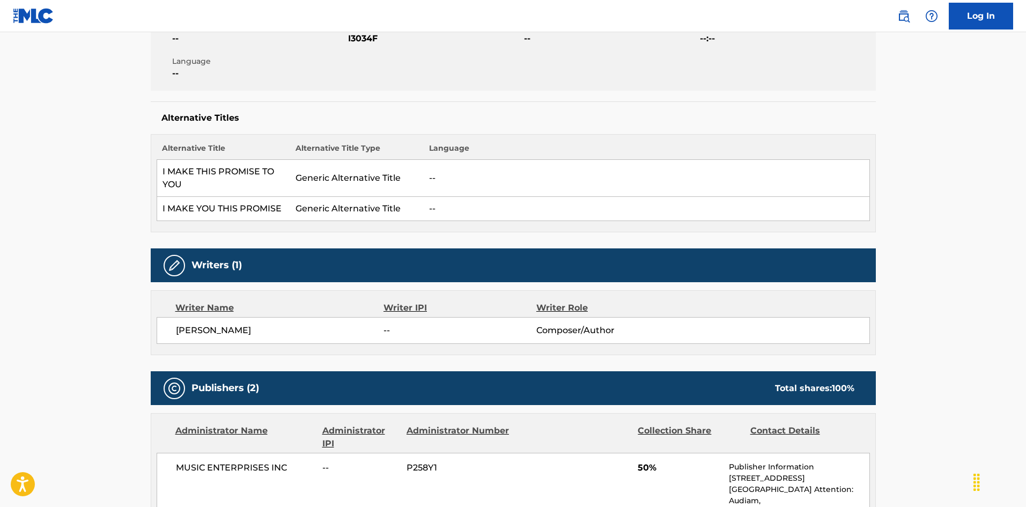
scroll to position [107, 0]
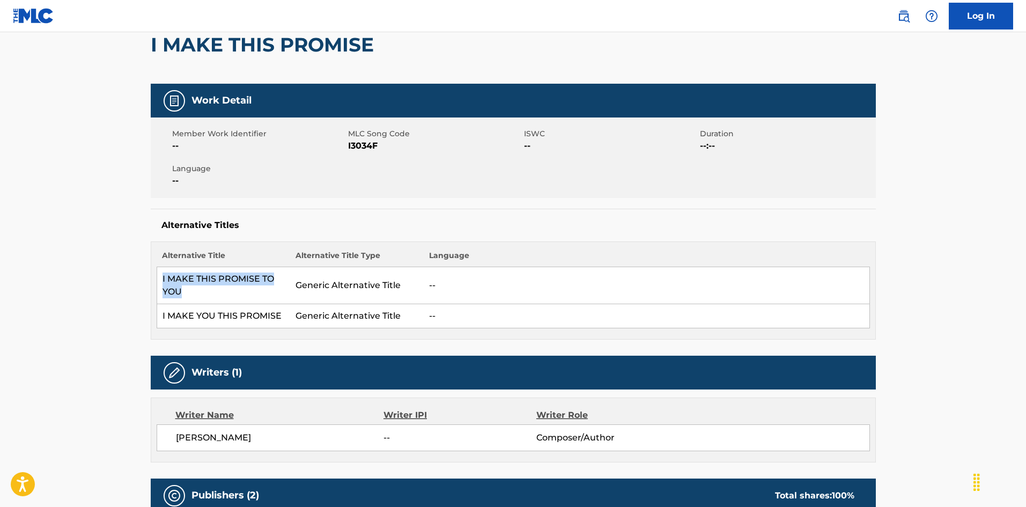
drag, startPoint x: 159, startPoint y: 278, endPoint x: 191, endPoint y: 288, distance: 33.6
click at [191, 288] on td "I MAKE THIS PROMISE TO YOU" at bounding box center [224, 285] width 134 height 37
copy td "I MAKE THIS PROMISE TO YOU"
drag, startPoint x: 209, startPoint y: 320, endPoint x: 283, endPoint y: 320, distance: 74.0
click at [283, 320] on td "I MAKE YOU THIS PROMISE" at bounding box center [224, 316] width 134 height 24
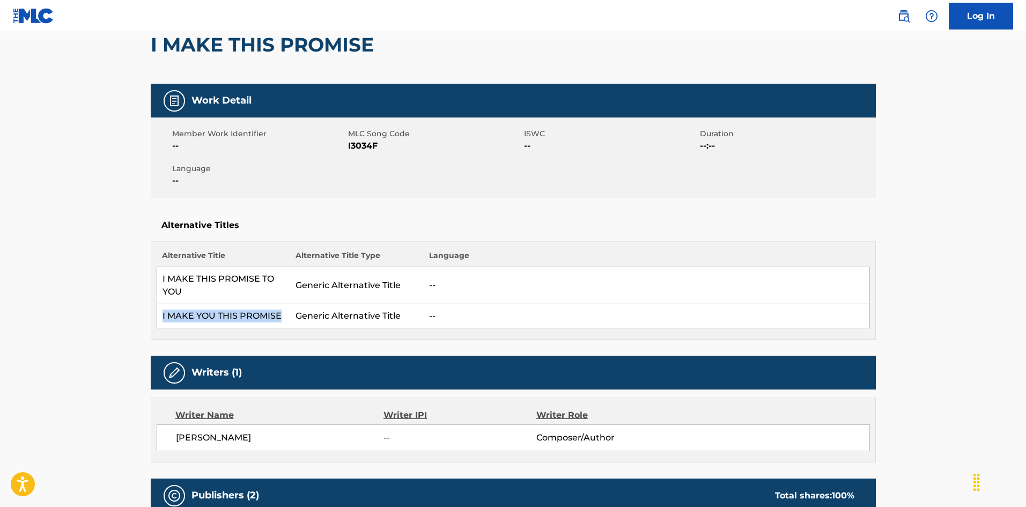
copy td "I MAKE YOU THIS PROMISE"
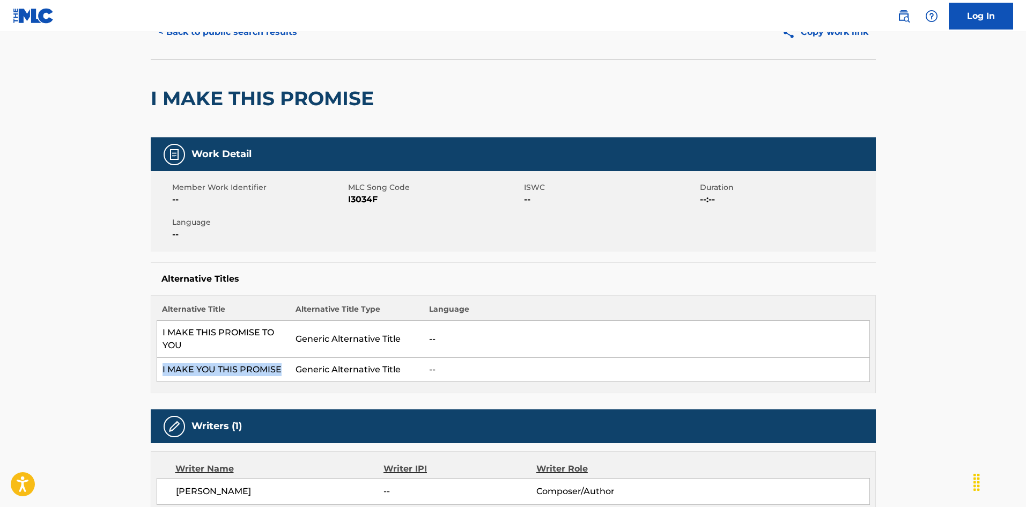
scroll to position [0, 0]
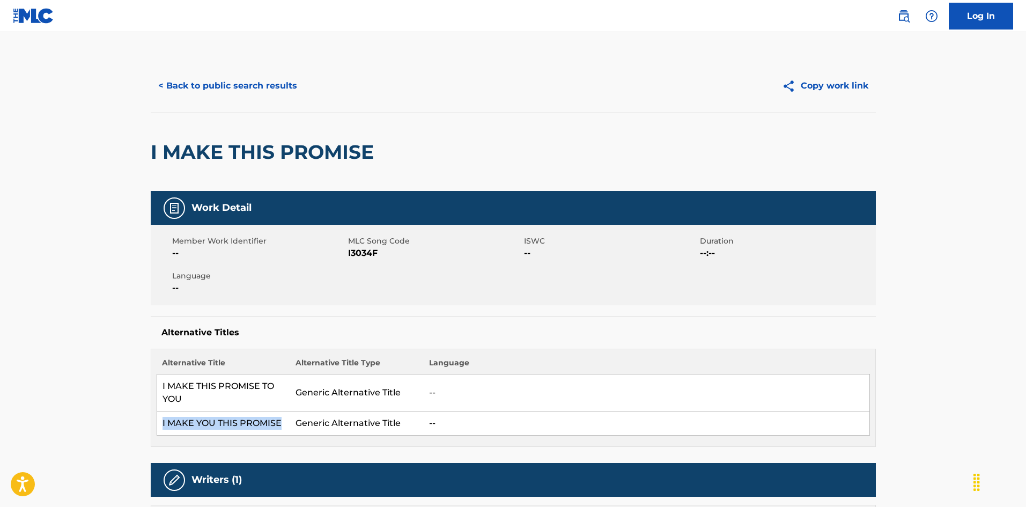
click at [235, 83] on button "< Back to public search results" at bounding box center [228, 85] width 154 height 27
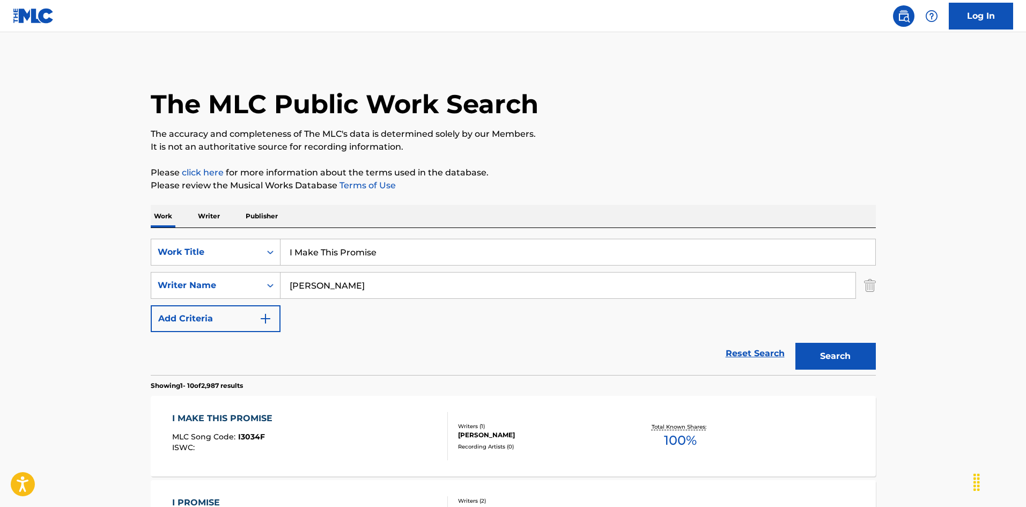
scroll to position [107, 0]
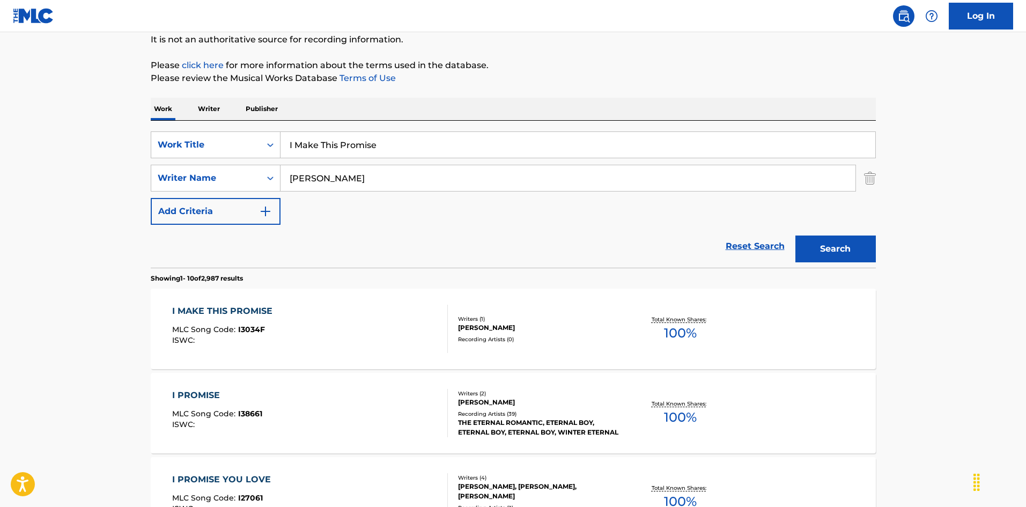
click at [252, 125] on div "SearchWithCriteria6fb95f31-9f22-48b0-966a-8c537b2ba950 Work Title I Make This P…" at bounding box center [513, 194] width 725 height 147
paste input "iss My Baby [PERSON_NAME] [PERSON_NAME]"
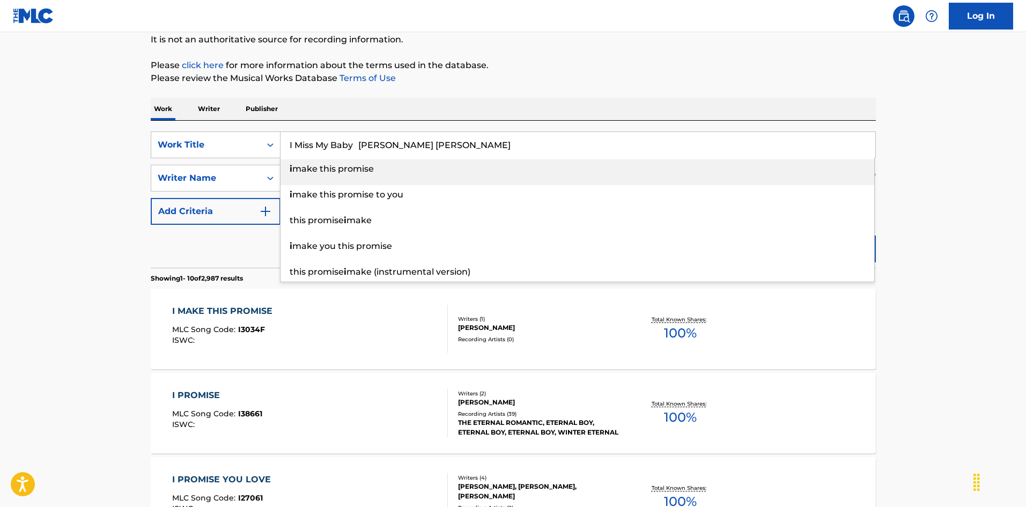
click at [416, 144] on input "I Miss My Baby [PERSON_NAME] [PERSON_NAME]" at bounding box center [578, 145] width 595 height 26
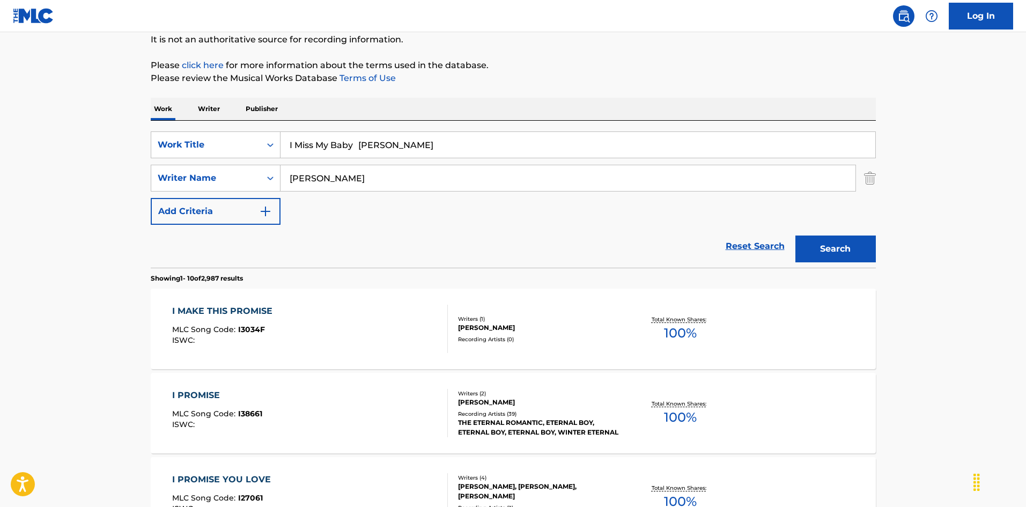
type input "I Miss My Baby [PERSON_NAME]"
drag, startPoint x: 333, startPoint y: 169, endPoint x: 234, endPoint y: 150, distance: 100.0
click at [234, 150] on div "SearchWithCriteria6fb95f31-9f22-48b0-966a-8c537b2ba950 Work Title I Miss My Bab…" at bounding box center [513, 177] width 725 height 93
paste input "[PERSON_NAME]"
type input "[PERSON_NAME]"
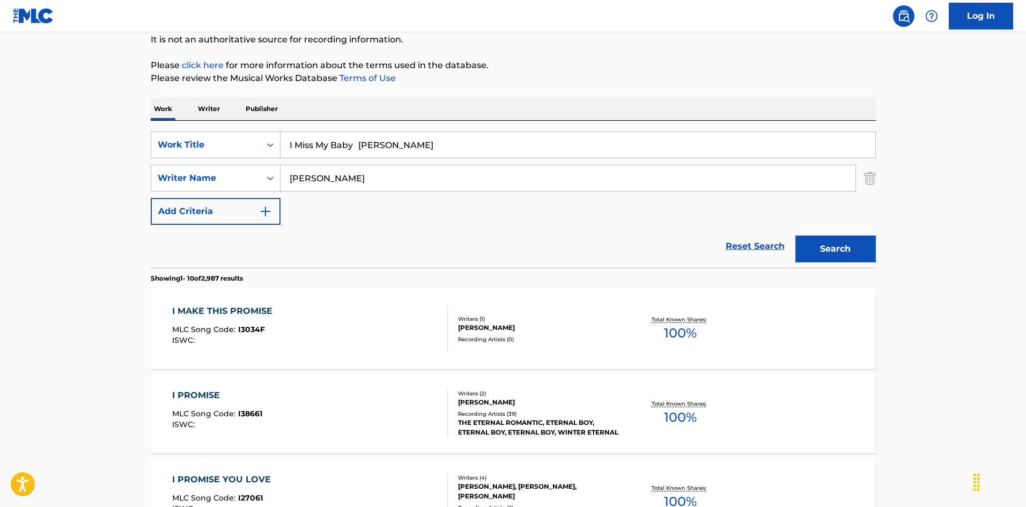
drag, startPoint x: 414, startPoint y: 149, endPoint x: 480, endPoint y: 165, distance: 67.4
click at [473, 156] on input "I Miss My Baby [PERSON_NAME]" at bounding box center [578, 145] width 595 height 26
type input "I Miss My Baby"
click at [816, 250] on button "Search" at bounding box center [835, 248] width 80 height 27
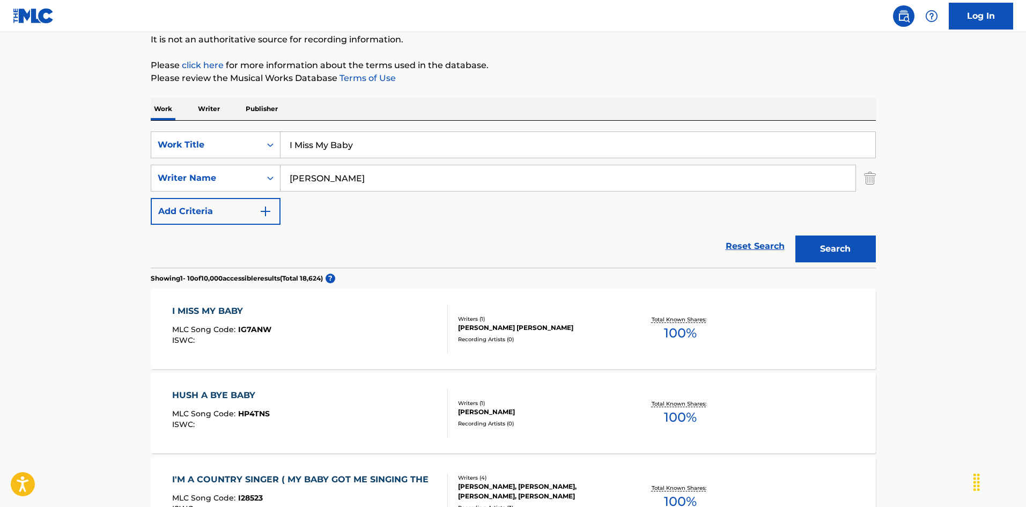
click at [399, 306] on div "I MISS MY BABY MLC Song Code : IG7ANW ISWC :" at bounding box center [310, 329] width 276 height 48
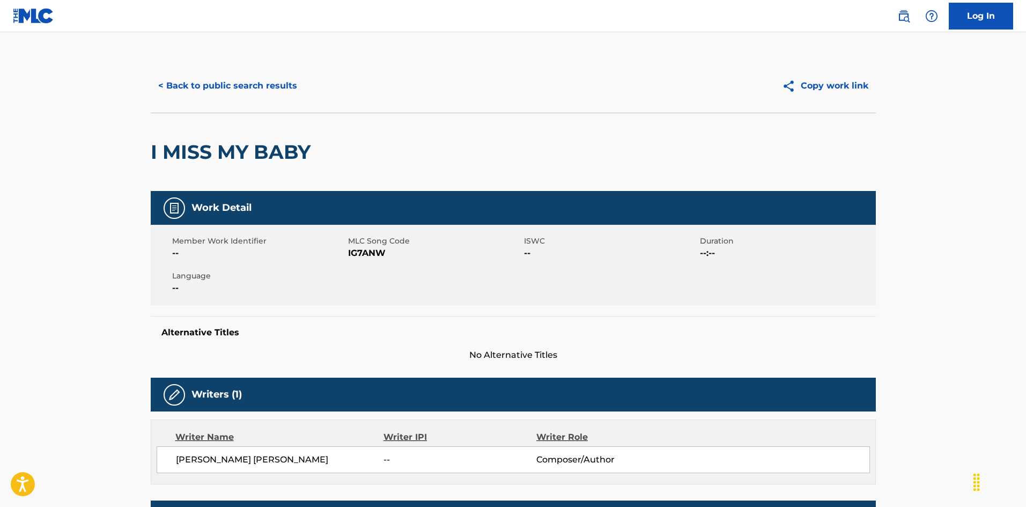
click at [275, 80] on button "< Back to public search results" at bounding box center [228, 85] width 154 height 27
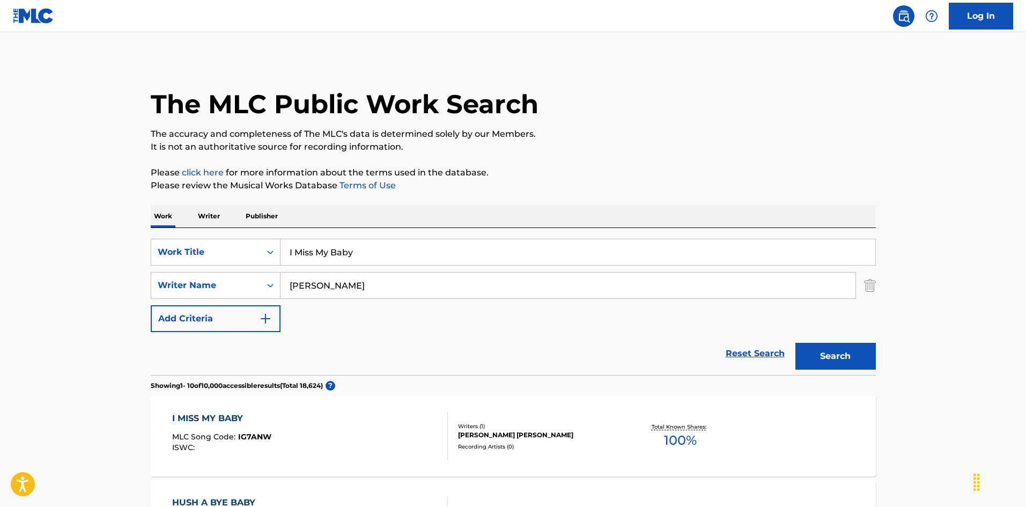
scroll to position [107, 0]
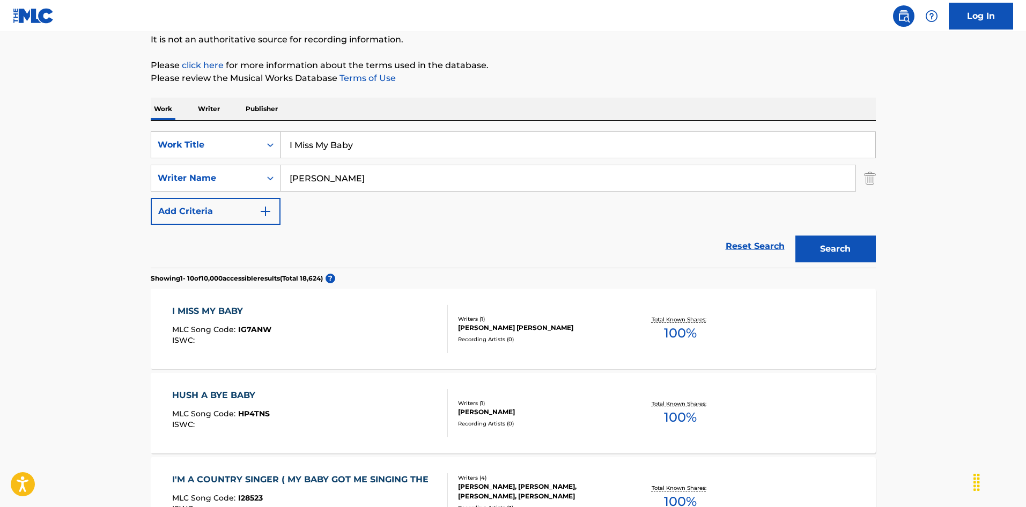
drag, startPoint x: 338, startPoint y: 145, endPoint x: 265, endPoint y: 146, distance: 73.0
click at [250, 144] on div "SearchWithCriteria6fb95f31-9f22-48b0-966a-8c537b2ba950 Work Title I Miss My Baby" at bounding box center [513, 144] width 725 height 27
paste input "Need A Woman [PERSON_NAME]"
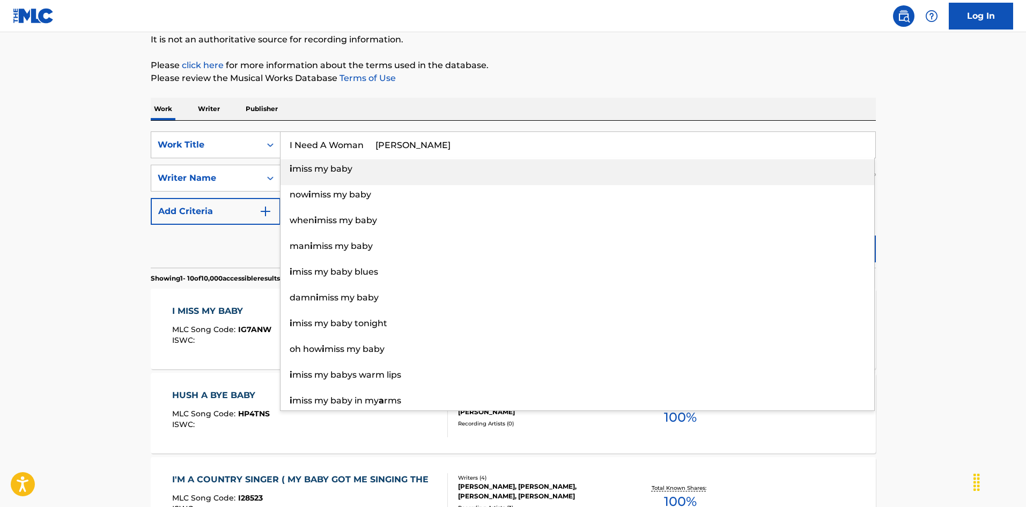
click at [438, 144] on input "I Need A Woman [PERSON_NAME]" at bounding box center [578, 145] width 595 height 26
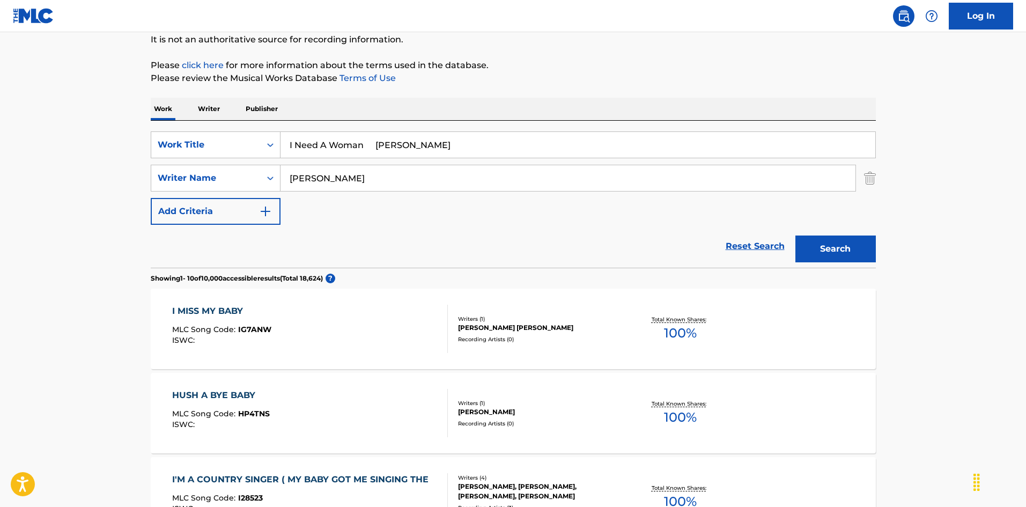
click at [438, 143] on input "I Need A Woman [PERSON_NAME]" at bounding box center [578, 145] width 595 height 26
type input "I Need A Woman [PERSON_NAME]"
drag, startPoint x: 277, startPoint y: 166, endPoint x: 242, endPoint y: 168, distance: 35.4
click at [242, 168] on div "SearchWithCriteria79e32d5b-329f-4b89-a515-28a8b634be34 Writer Name [PERSON_NAME]" at bounding box center [513, 178] width 725 height 27
paste input "tuart"
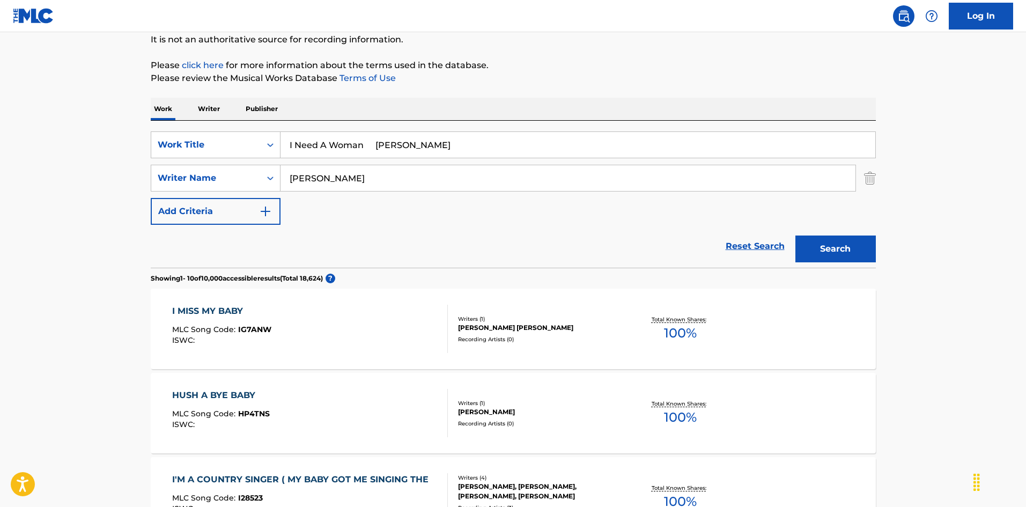
type input "[PERSON_NAME]"
drag, startPoint x: 396, startPoint y: 144, endPoint x: 483, endPoint y: 169, distance: 90.3
click at [472, 160] on div "SearchWithCriteria6fb95f31-9f22-48b0-966a-8c537b2ba950 Work Title I Need A Woma…" at bounding box center [513, 177] width 725 height 93
type input "I Need A Woman"
click at [806, 247] on button "Search" at bounding box center [835, 248] width 80 height 27
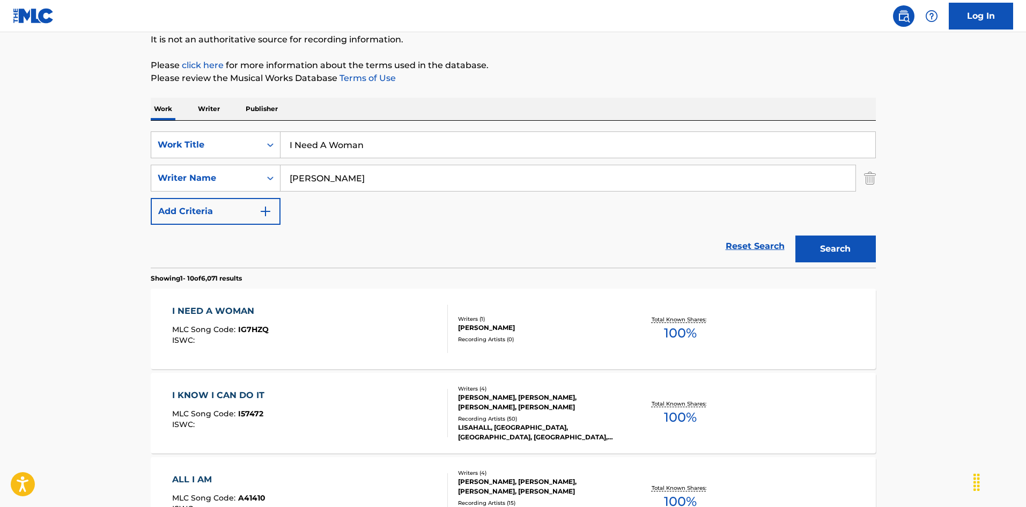
click at [429, 337] on div "I NEED A WOMAN MLC Song Code : IG7HZQ ISWC :" at bounding box center [310, 329] width 276 height 48
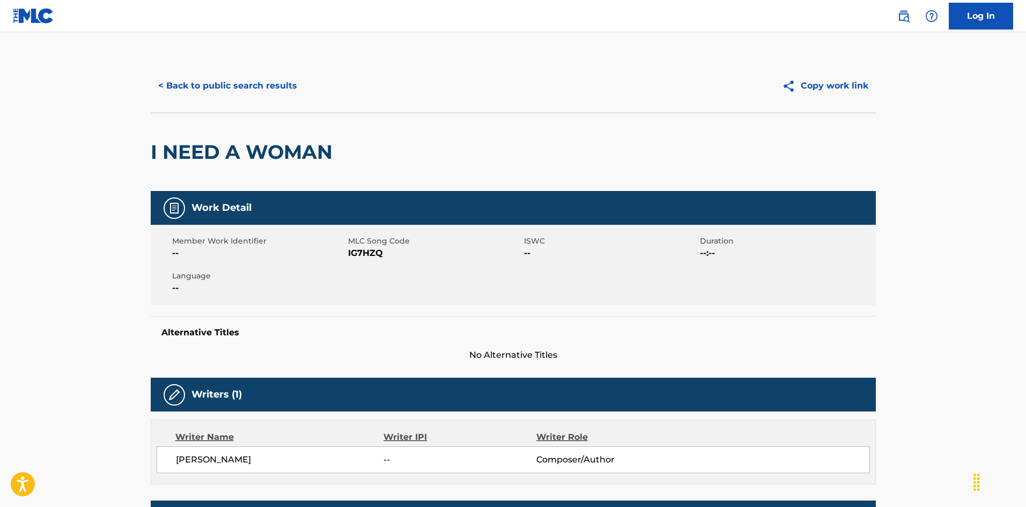
click at [261, 86] on button "< Back to public search results" at bounding box center [228, 85] width 154 height 27
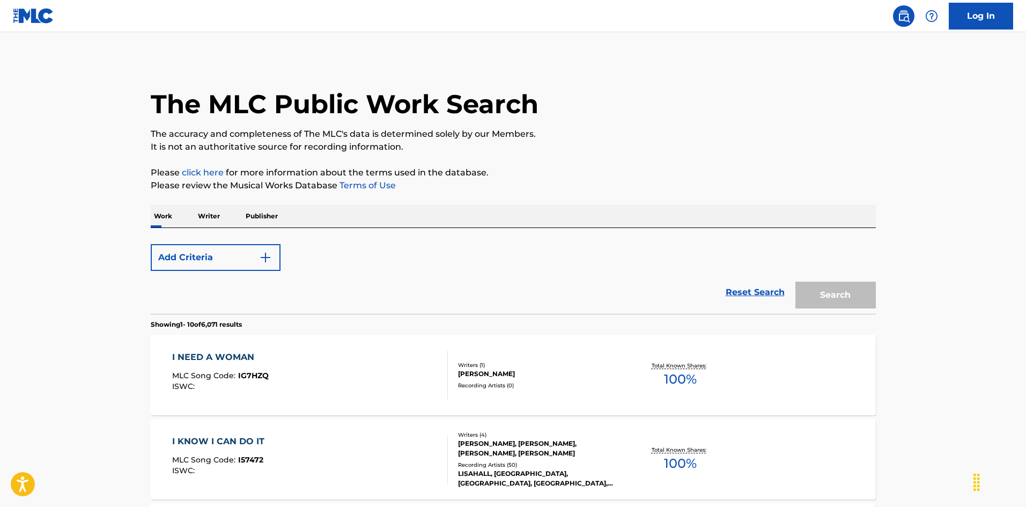
scroll to position [107, 0]
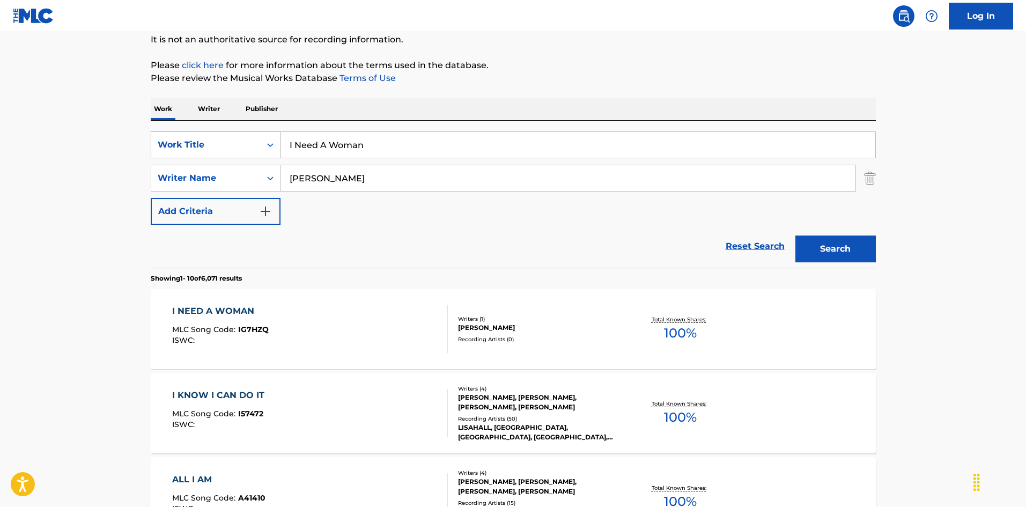
drag, startPoint x: 284, startPoint y: 133, endPoint x: 271, endPoint y: 136, distance: 13.1
click at [261, 131] on div "SearchWithCriteria6fb95f31-9f22-48b0-966a-8c537b2ba950 Work Title I Need A Woman" at bounding box center [513, 144] width 725 height 27
paste input "You So [PERSON_NAME] Mclai"
click at [428, 142] on input "I Need You So [PERSON_NAME]" at bounding box center [578, 145] width 595 height 26
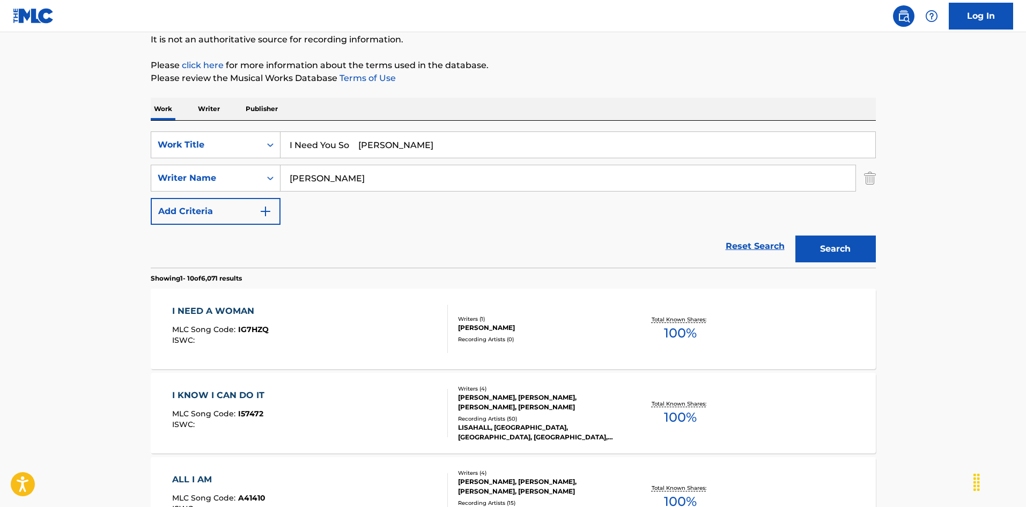
type input "I Need You So [PERSON_NAME]"
drag, startPoint x: 253, startPoint y: 162, endPoint x: 369, endPoint y: 147, distance: 116.8
click at [235, 163] on div "SearchWithCriteria6fb95f31-9f22-48b0-966a-8c537b2ba950 Work Title I Need You So…" at bounding box center [513, 177] width 725 height 93
paste input "[PERSON_NAME]"
type input "[PERSON_NAME]"
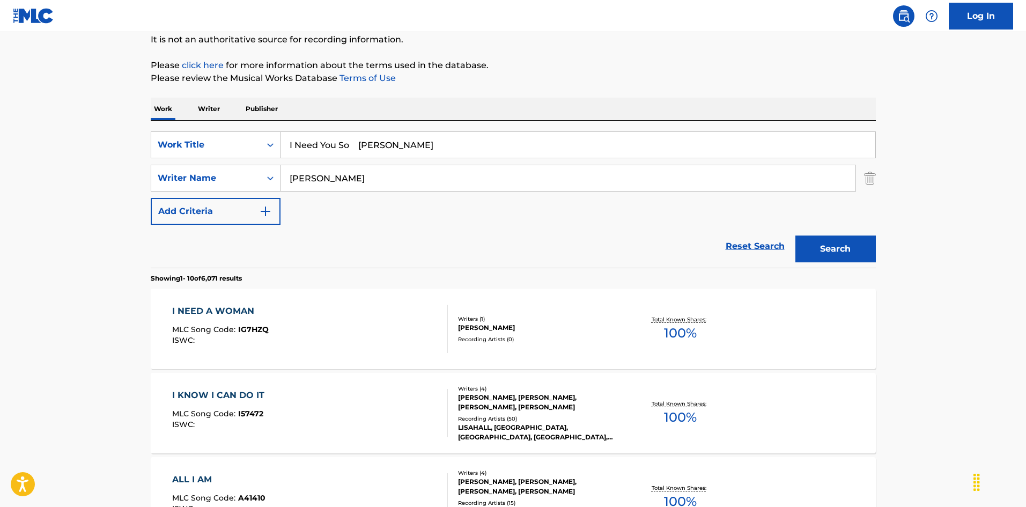
drag, startPoint x: 362, startPoint y: 145, endPoint x: 533, endPoint y: 176, distance: 174.3
click at [533, 176] on div "SearchWithCriteria6fb95f31-9f22-48b0-966a-8c537b2ba950 Work Title I Need You So…" at bounding box center [513, 177] width 725 height 93
type input "I Need You So"
drag, startPoint x: 828, startPoint y: 250, endPoint x: 676, endPoint y: 256, distance: 151.9
click at [828, 250] on button "Search" at bounding box center [835, 248] width 80 height 27
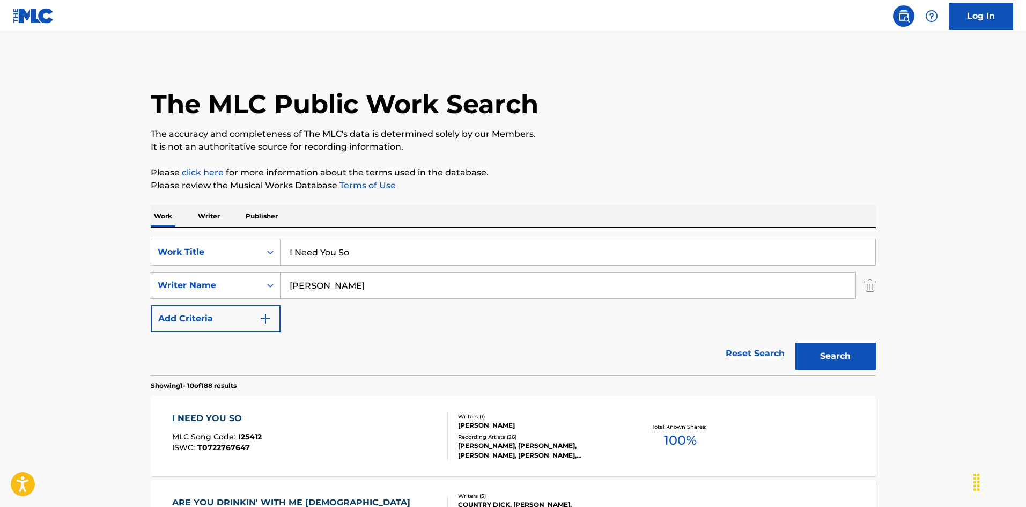
scroll to position [54, 0]
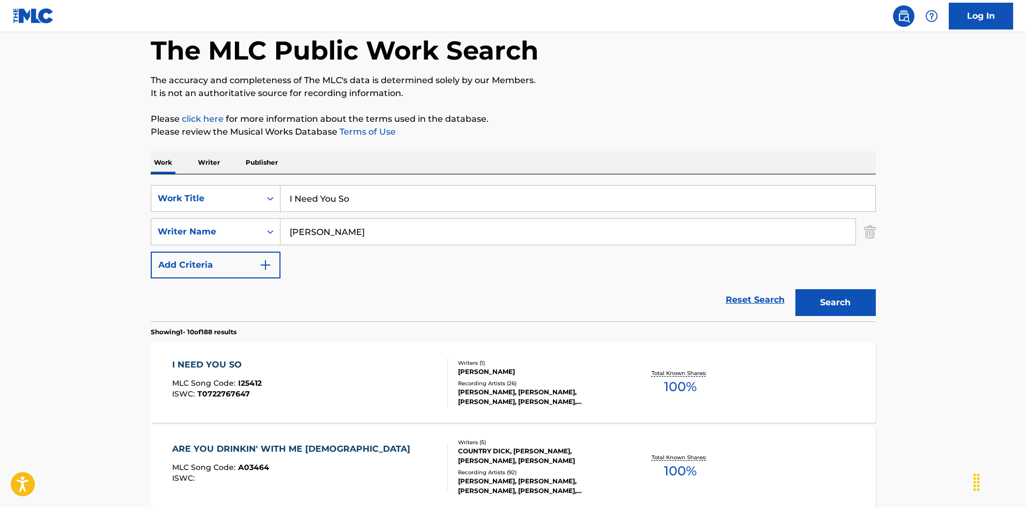
click at [413, 389] on div "I NEED YOU SO MLC Song Code : I25412 ISWC : T0722767647" at bounding box center [310, 382] width 276 height 48
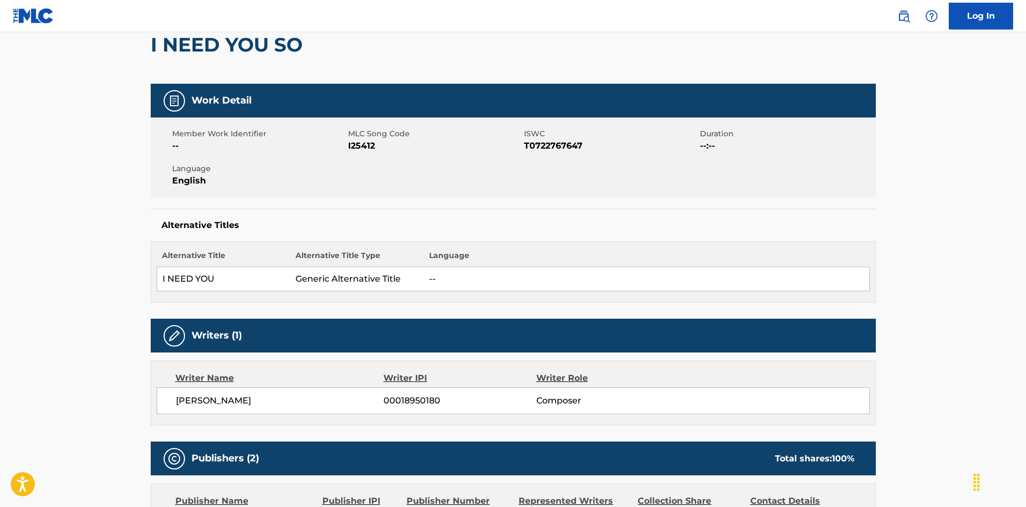
scroll to position [54, 0]
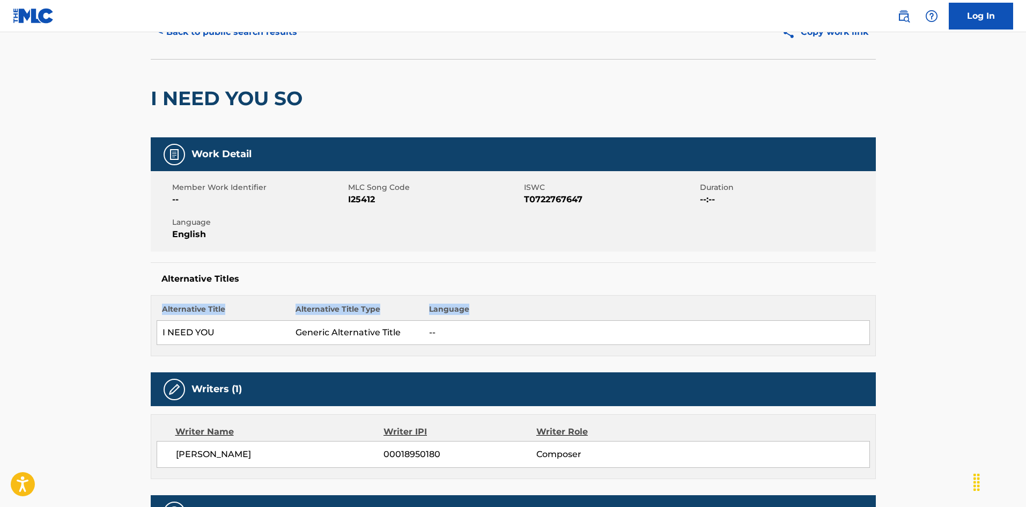
drag, startPoint x: 158, startPoint y: 336, endPoint x: 246, endPoint y: 357, distance: 90.4
click at [226, 345] on div "Alternative Title Alternative Title Type Language I NEED YOU Generic Alternativ…" at bounding box center [513, 325] width 725 height 61
click at [168, 324] on td "I NEED YOU" at bounding box center [224, 333] width 134 height 24
drag, startPoint x: 161, startPoint y: 335, endPoint x: 578, endPoint y: 490, distance: 445.0
click at [229, 343] on td "I NEED YOU" at bounding box center [224, 333] width 134 height 24
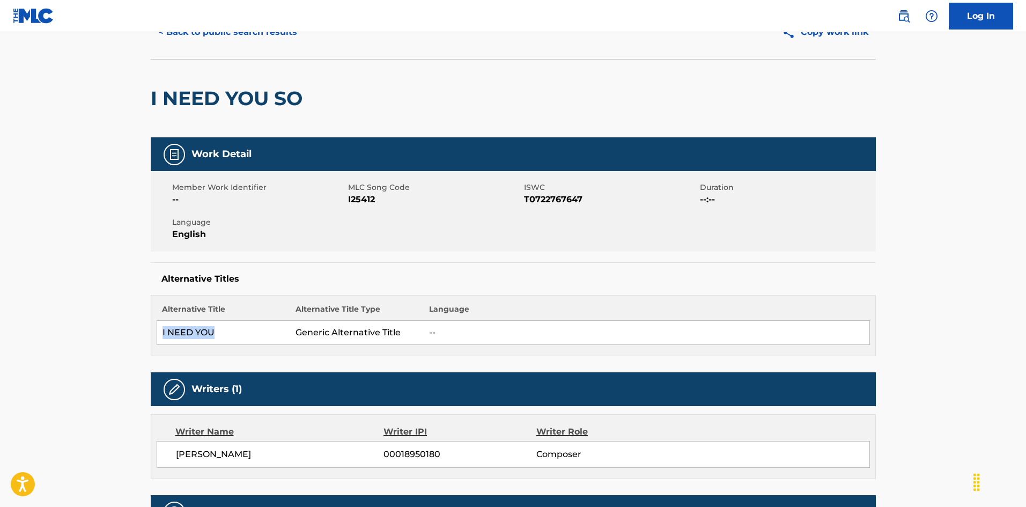
copy td "I NEED YOU"
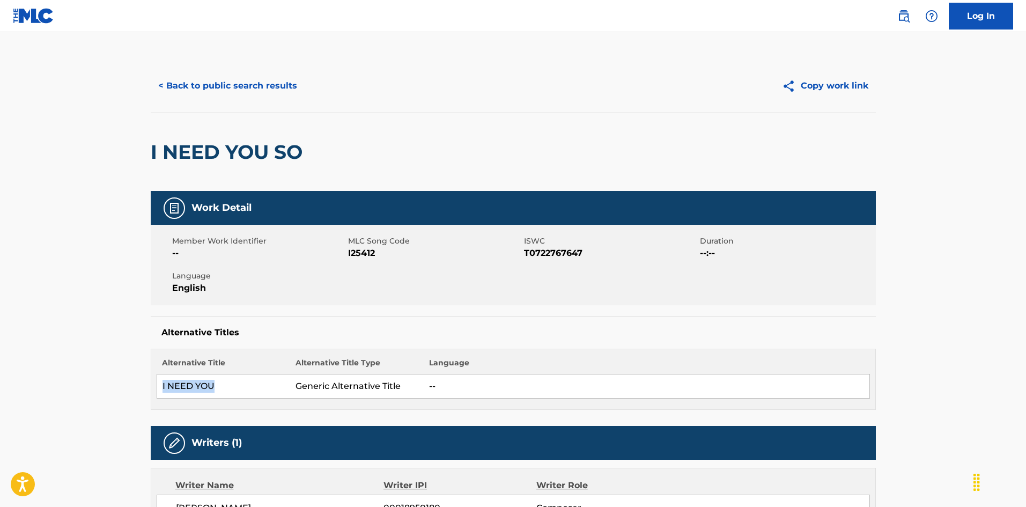
click at [269, 88] on button "< Back to public search results" at bounding box center [228, 85] width 154 height 27
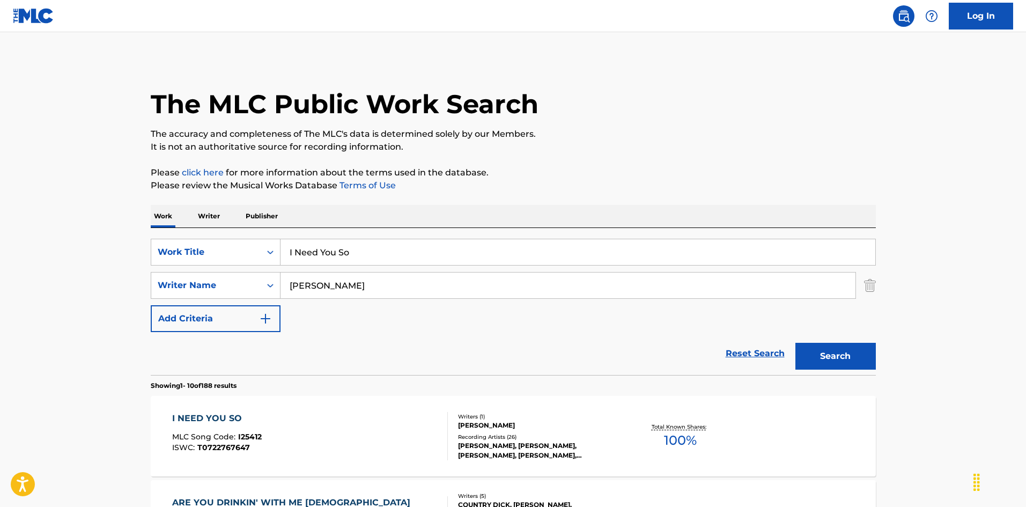
click at [409, 402] on div "I NEED YOU SO MLC Song Code : I25412 ISWC : T0722767647 Writers ( 1 ) [PERSON_N…" at bounding box center [513, 436] width 725 height 80
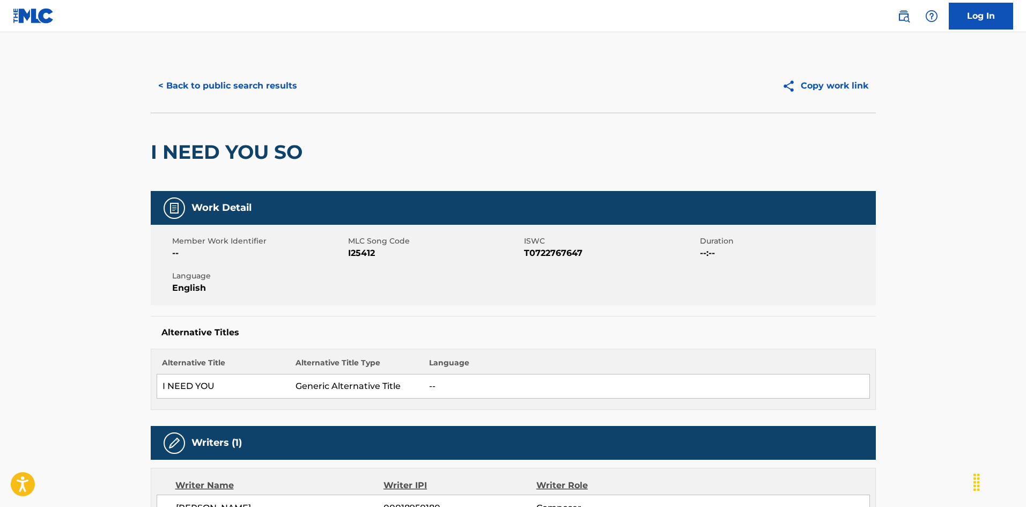
click at [282, 90] on button "< Back to public search results" at bounding box center [228, 85] width 154 height 27
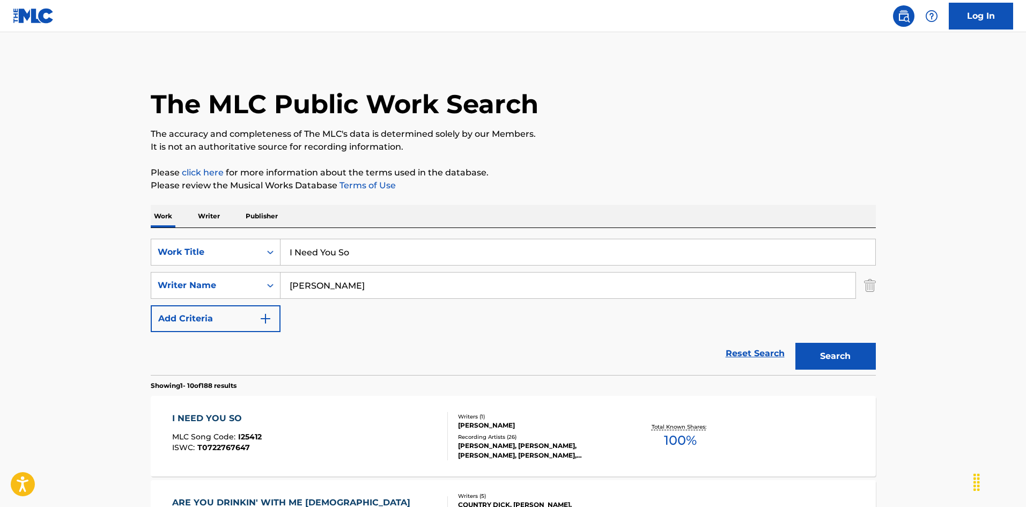
drag, startPoint x: 352, startPoint y: 249, endPoint x: 262, endPoint y: 235, distance: 91.3
click at [262, 235] on div "SearchWithCriteria6fb95f31-9f22-48b0-966a-8c537b2ba950 Work Title I Need You So…" at bounding box center [513, 301] width 725 height 147
paste input "r Sweet Love [PERSON_NAME]"
click at [458, 253] on input "I Need Your Sweet Love [PERSON_NAME]" at bounding box center [578, 252] width 595 height 26
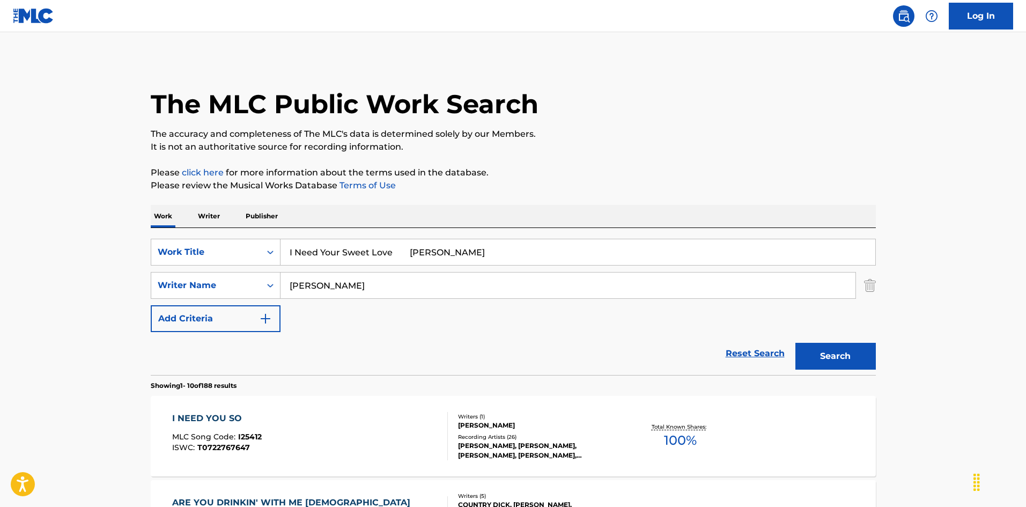
type input "I Need Your Sweet Love [PERSON_NAME]"
drag, startPoint x: 327, startPoint y: 282, endPoint x: 245, endPoint y: 275, distance: 82.4
click at [246, 274] on div "SearchWithCriteria79e32d5b-329f-4b89-a515-28a8b634be34 Writer Name [PERSON_NAME]" at bounding box center [513, 285] width 725 height 27
paste input "Lombard"
type input "Lombard"
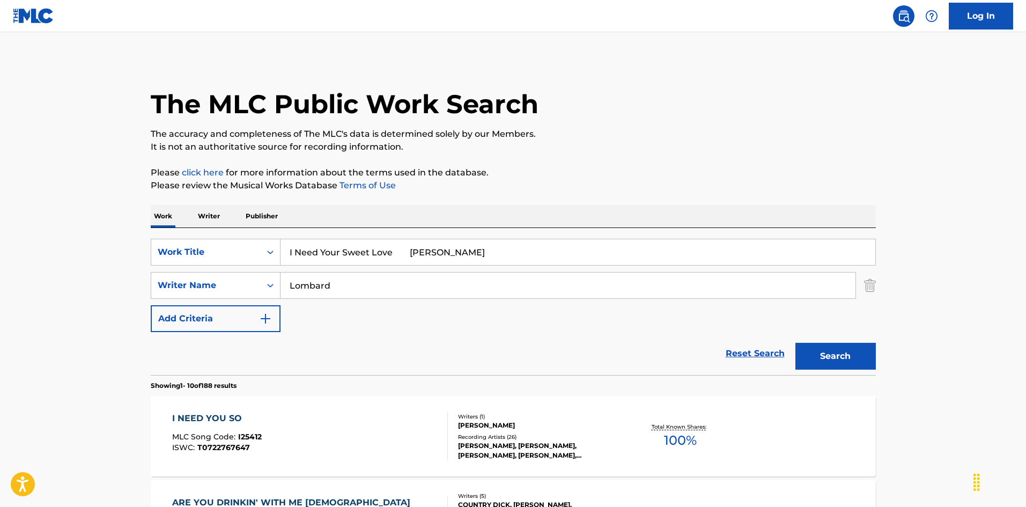
drag, startPoint x: 397, startPoint y: 249, endPoint x: 536, endPoint y: 275, distance: 141.4
click at [536, 275] on div "SearchWithCriteria6fb95f31-9f22-48b0-966a-8c537b2ba950 Work Title I Need Your S…" at bounding box center [513, 285] width 725 height 93
type input "I Need Your Sweet Love"
drag, startPoint x: 819, startPoint y: 359, endPoint x: 651, endPoint y: 268, distance: 191.3
click at [818, 359] on button "Search" at bounding box center [835, 356] width 80 height 27
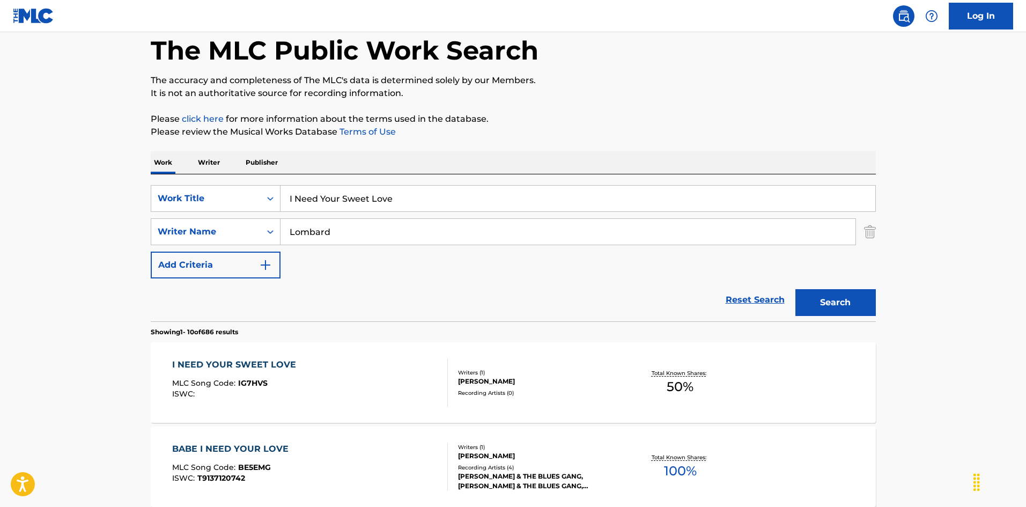
scroll to position [107, 0]
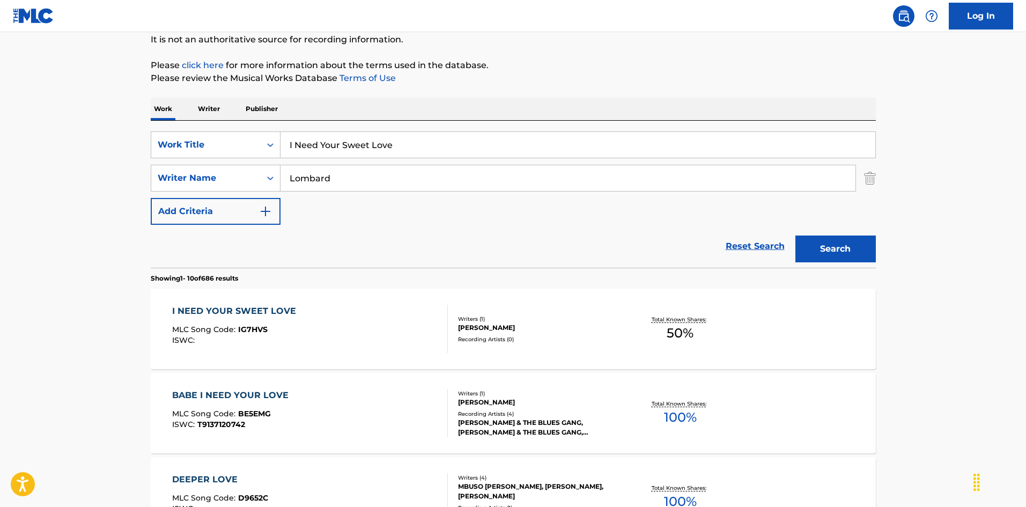
click at [376, 341] on div "I NEED YOUR SWEET LOVE MLC Song Code : IG7HVS ISWC :" at bounding box center [310, 329] width 276 height 48
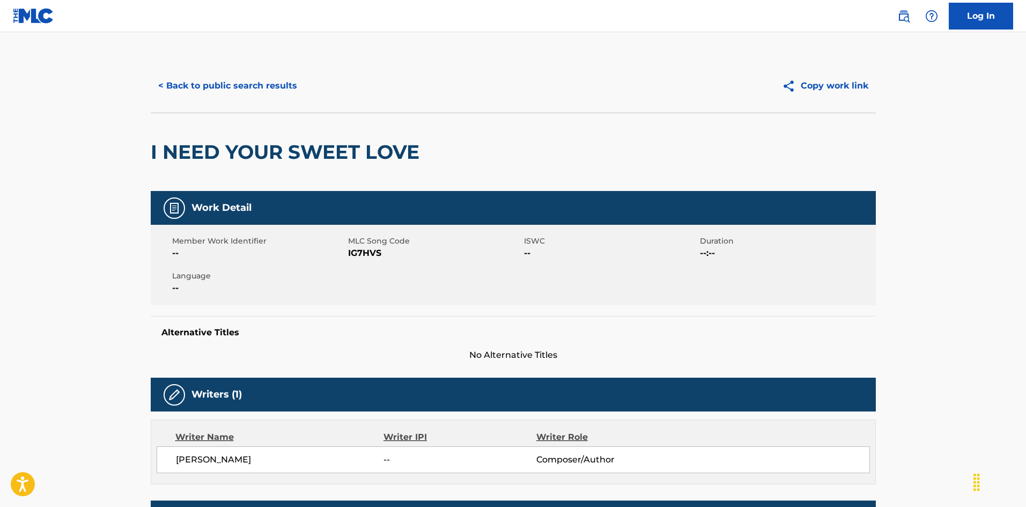
click at [268, 86] on button "< Back to public search results" at bounding box center [228, 85] width 154 height 27
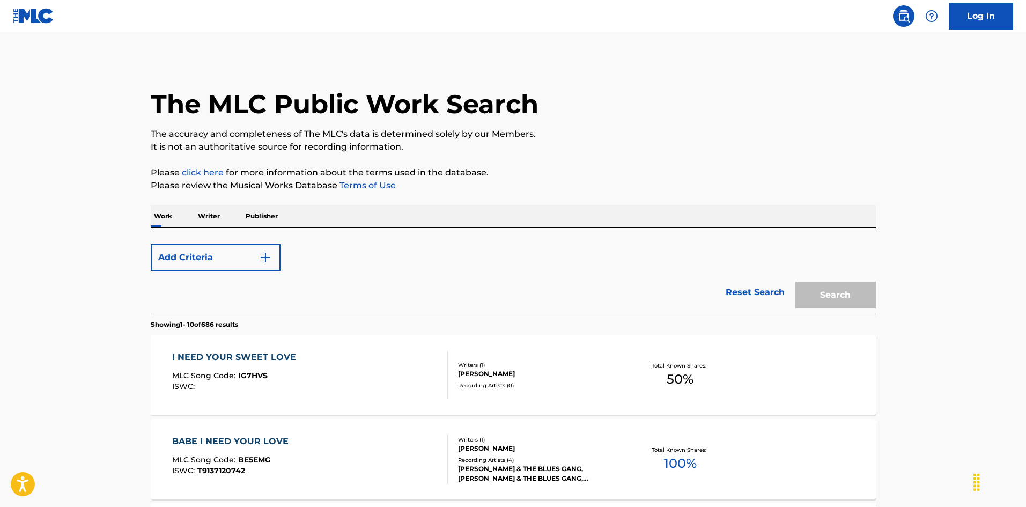
scroll to position [107, 0]
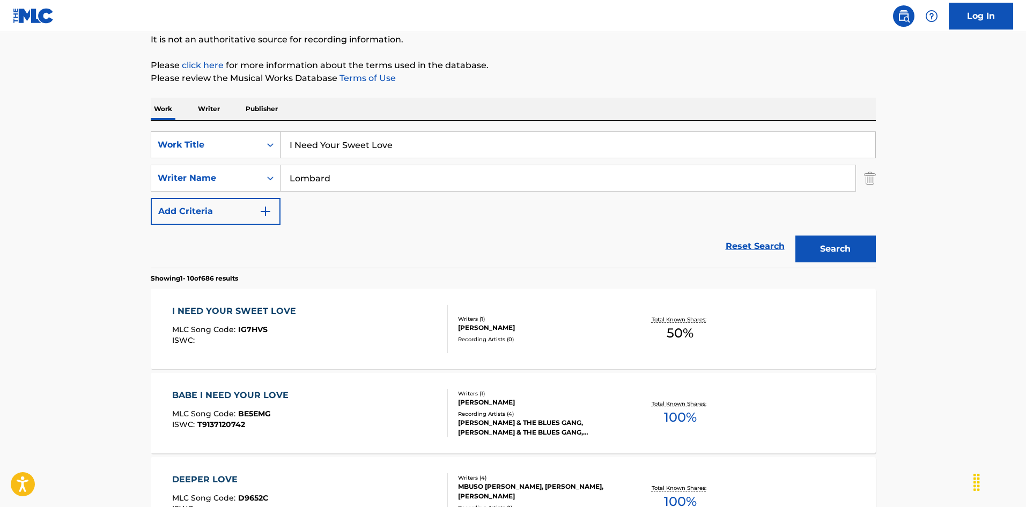
drag, startPoint x: 309, startPoint y: 141, endPoint x: 250, endPoint y: 153, distance: 60.4
click at [249, 150] on div "SearchWithCriteria6fb95f31-9f22-48b0-966a-8c537b2ba950 Work Title I Need Your S…" at bounding box center [513, 144] width 725 height 27
paste input "Really Got The Blues [PERSON_NAME]"
click at [446, 141] on input "I Really Got The Blues [PERSON_NAME]" at bounding box center [578, 145] width 595 height 26
drag, startPoint x: 452, startPoint y: 150, endPoint x: 481, endPoint y: 154, distance: 29.3
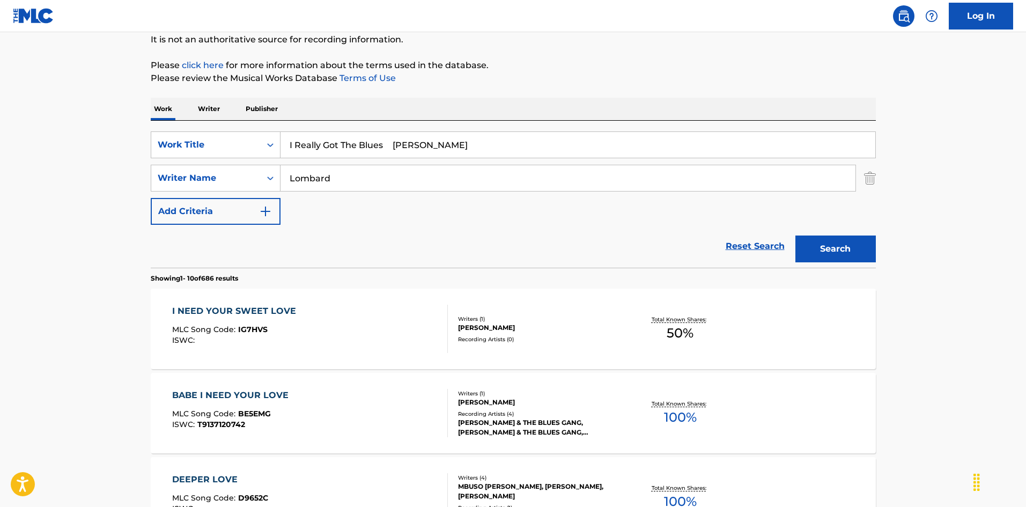
click at [481, 154] on input "I Really Got The Blues [PERSON_NAME]" at bounding box center [578, 145] width 595 height 26
type input "I Really Got The Blues [PERSON_NAME]"
drag, startPoint x: 213, startPoint y: 170, endPoint x: 245, endPoint y: 174, distance: 32.4
click at [213, 170] on div "SearchWithCriteria79e32d5b-329f-4b89-a515-28a8b634be34 Writer Name [PERSON_NAME]" at bounding box center [513, 178] width 725 height 27
paste input "[PERSON_NAME]"
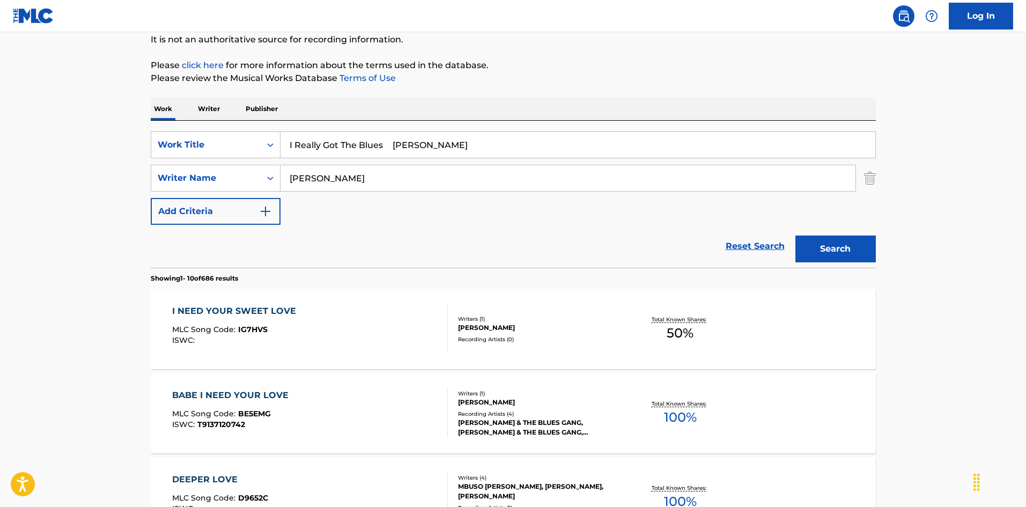
type input "[PERSON_NAME]"
drag, startPoint x: 418, startPoint y: 130, endPoint x: 394, endPoint y: 154, distance: 34.1
click at [417, 131] on div "SearchWithCriteria6fb95f31-9f22-48b0-966a-8c537b2ba950 Work Title I Really Got …" at bounding box center [513, 194] width 725 height 147
drag, startPoint x: 421, startPoint y: 148, endPoint x: 515, endPoint y: 176, distance: 98.9
click at [496, 165] on div "SearchWithCriteria6fb95f31-9f22-48b0-966a-8c537b2ba950 Work Title I Really Got …" at bounding box center [513, 177] width 725 height 93
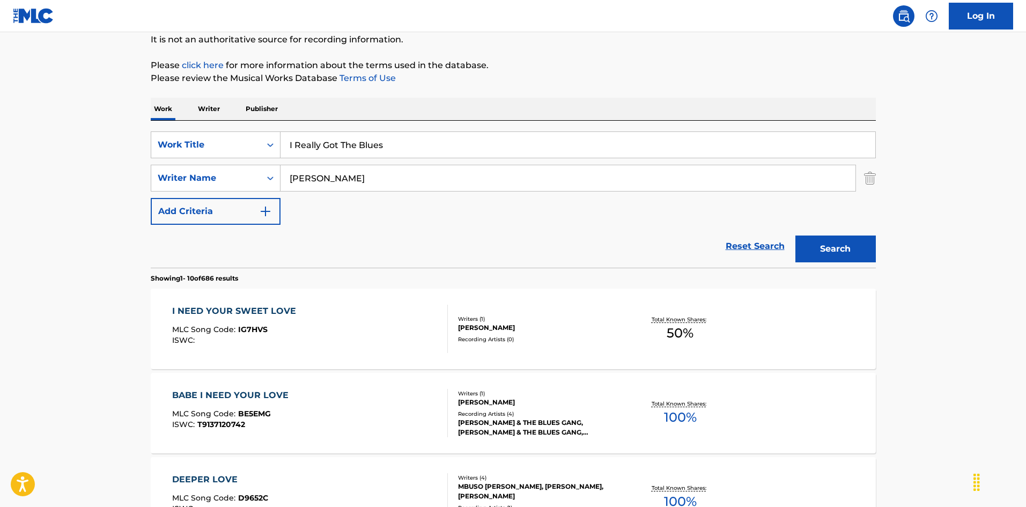
type input "I Really Got The Blues"
click at [806, 237] on button "Search" at bounding box center [835, 248] width 80 height 27
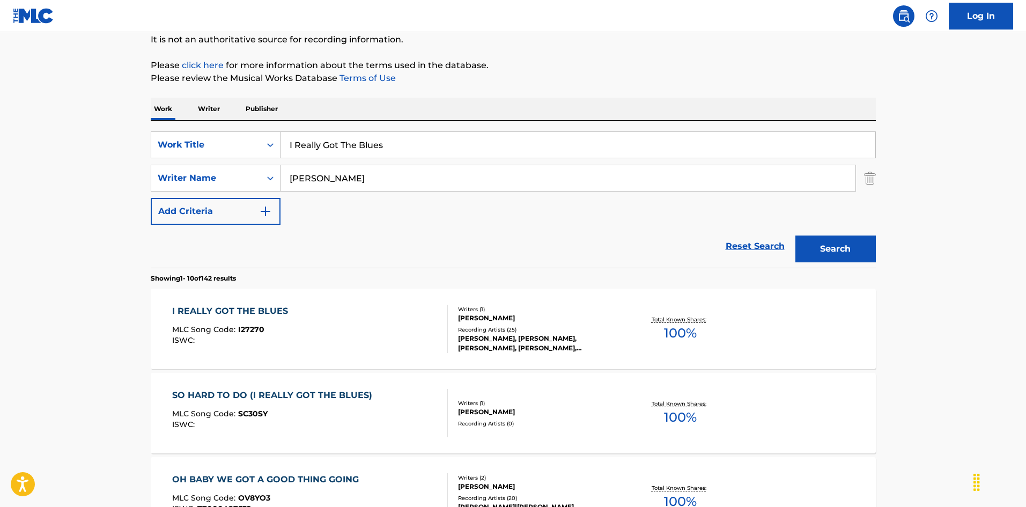
scroll to position [215, 0]
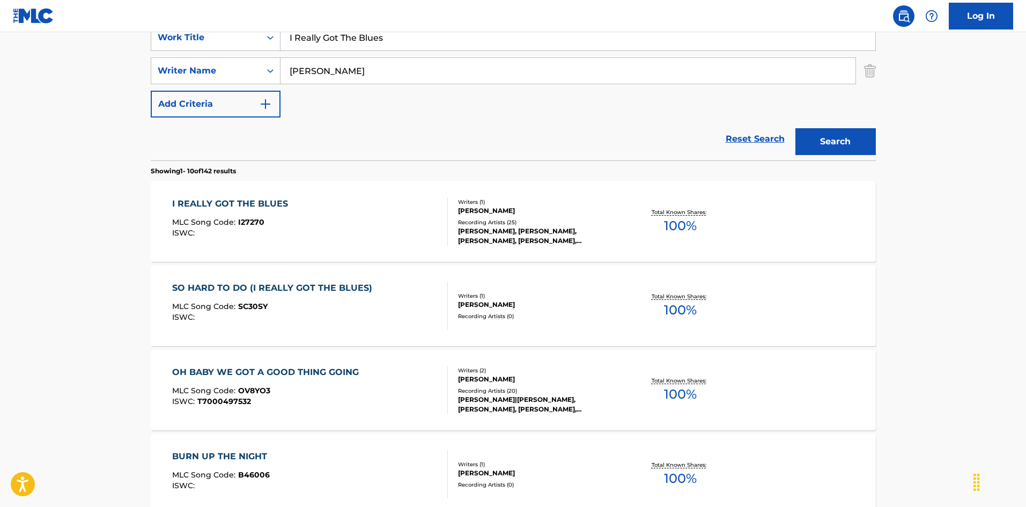
click at [352, 219] on div "I REALLY GOT THE BLUES MLC Song Code : I27270 ISWC :" at bounding box center [310, 221] width 276 height 48
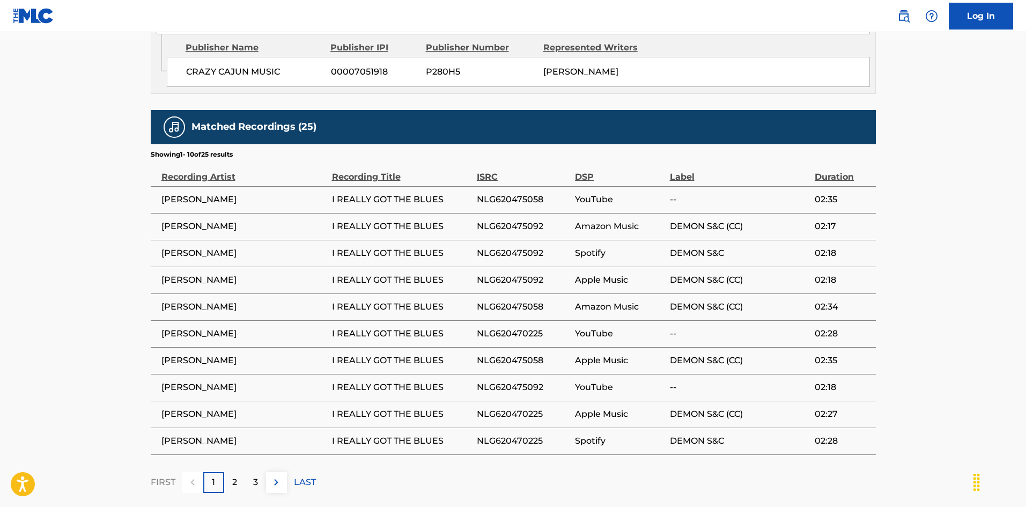
scroll to position [687, 0]
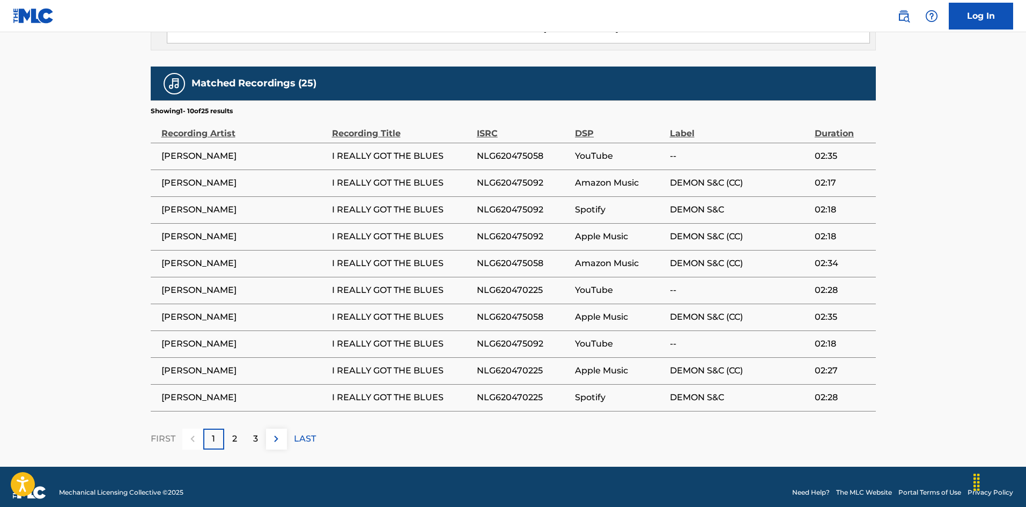
click at [239, 429] on div "2" at bounding box center [234, 439] width 21 height 21
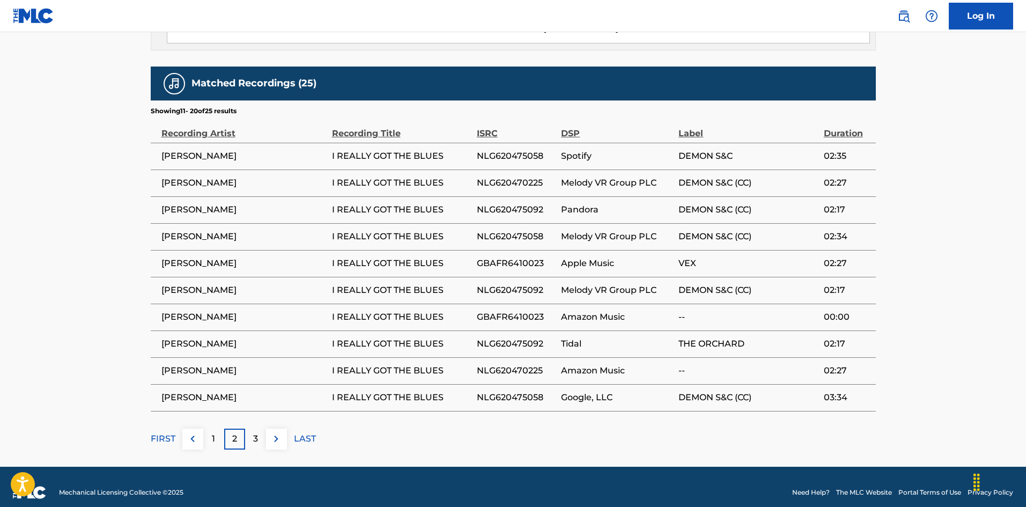
click at [262, 429] on div "3" at bounding box center [255, 439] width 21 height 21
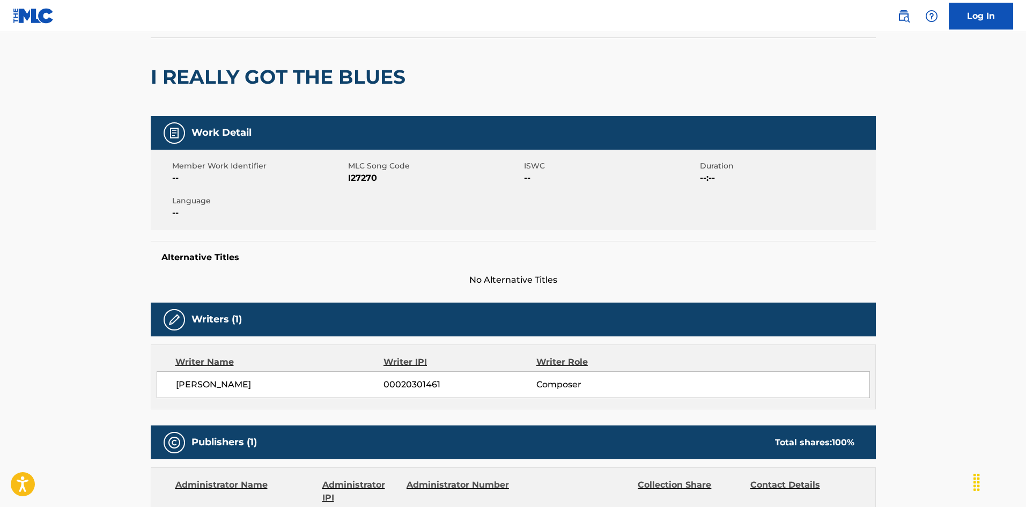
scroll to position [51, 0]
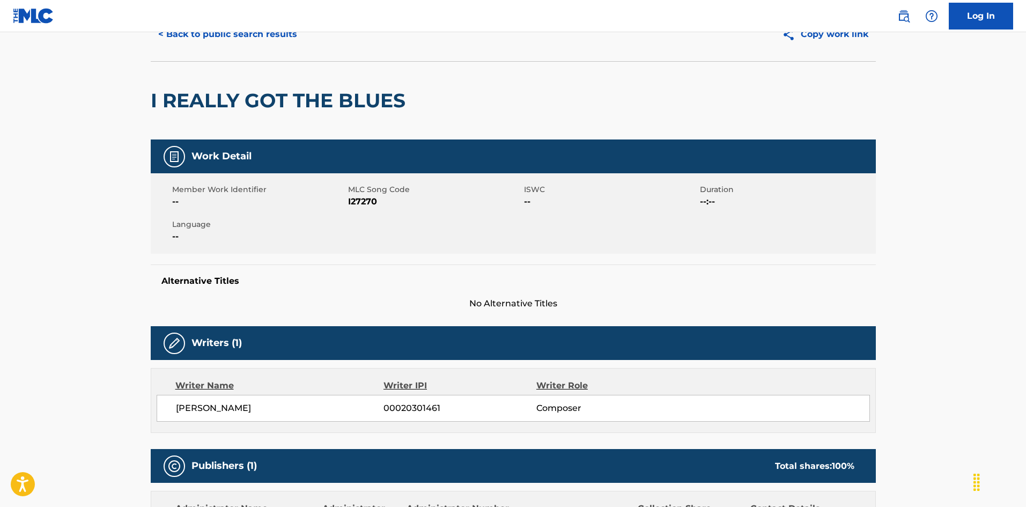
click at [270, 35] on button "< Back to public search results" at bounding box center [228, 34] width 154 height 27
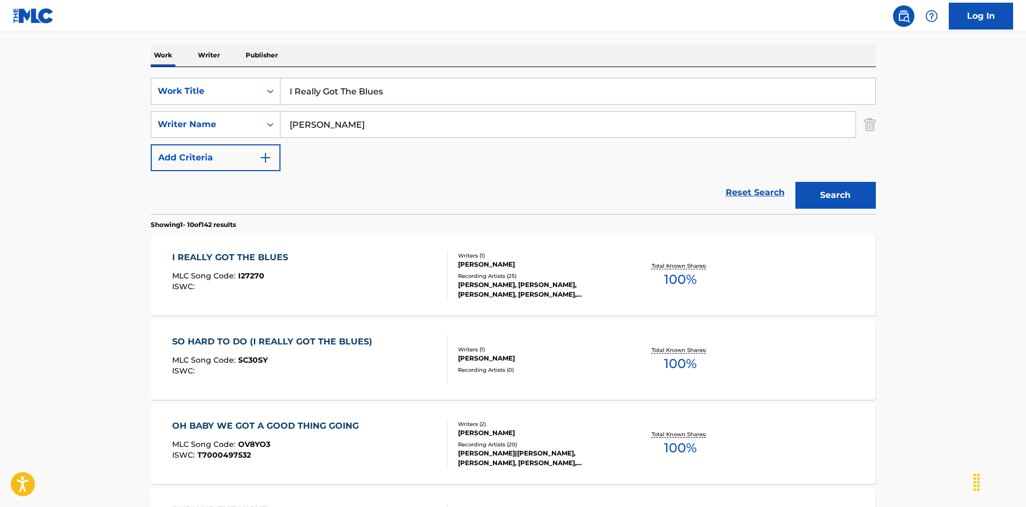
scroll to position [107, 0]
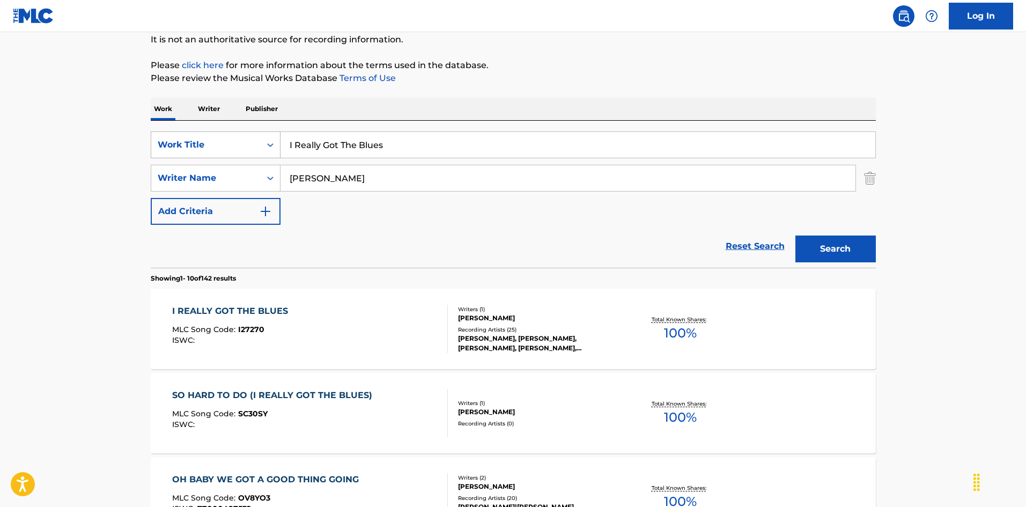
drag, startPoint x: 281, startPoint y: 134, endPoint x: 238, endPoint y: 149, distance: 45.0
click at [209, 135] on div "SearchWithCriteria6fb95f31-9f22-48b0-966a-8c537b2ba950 Work Title I Really Got …" at bounding box center [513, 144] width 725 height 27
paste input "Say That's Alright [PERSON_NAME]"
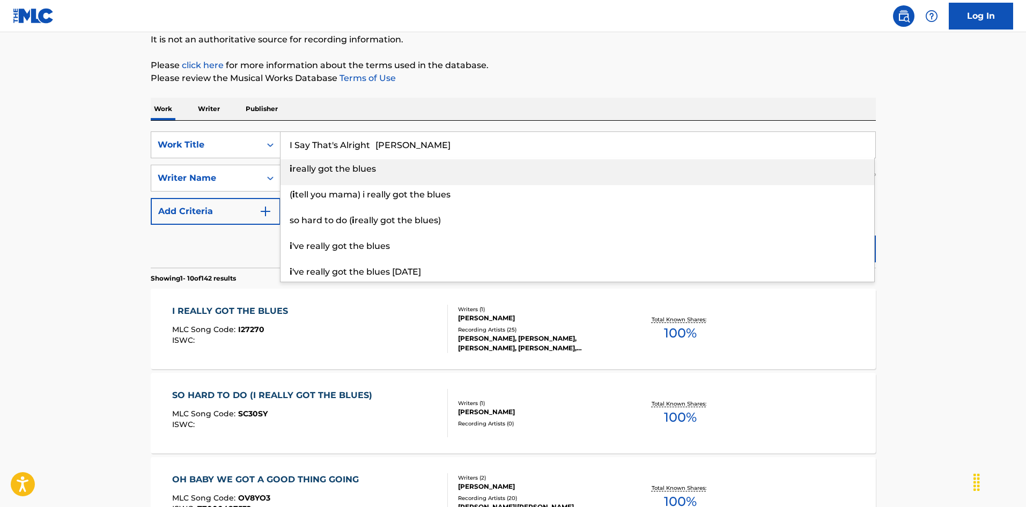
click at [435, 138] on input "I Say That's Alright [PERSON_NAME]" at bounding box center [578, 145] width 595 height 26
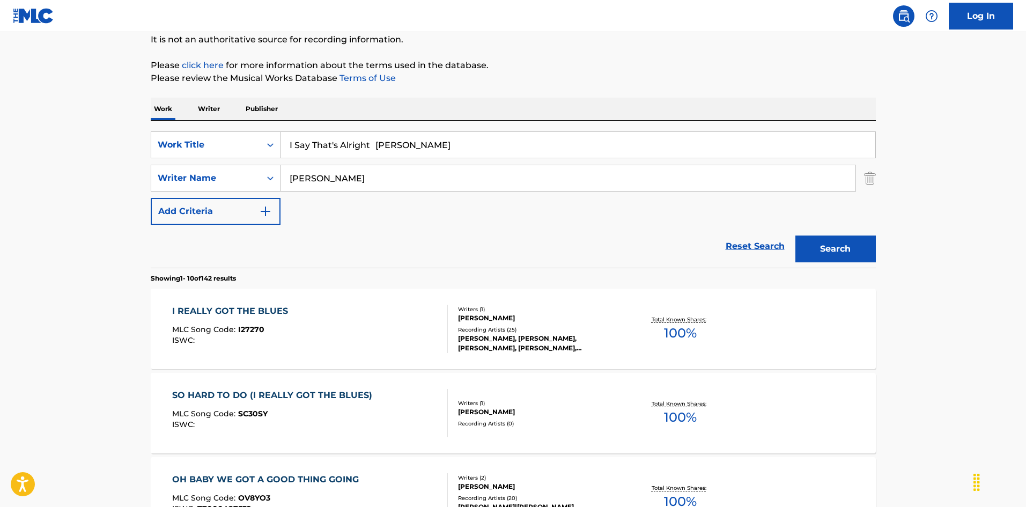
drag, startPoint x: 416, startPoint y: 141, endPoint x: 482, endPoint y: 152, distance: 66.4
click at [482, 152] on input "I Say That's Alright [PERSON_NAME]" at bounding box center [578, 145] width 595 height 26
type input "I Say That's Alright [PERSON_NAME]"
drag, startPoint x: 244, startPoint y: 151, endPoint x: 274, endPoint y: 158, distance: 31.4
click at [244, 152] on div "SearchWithCriteria6fb95f31-9f22-48b0-966a-8c537b2ba950 Work Title I Say That's …" at bounding box center [513, 177] width 725 height 93
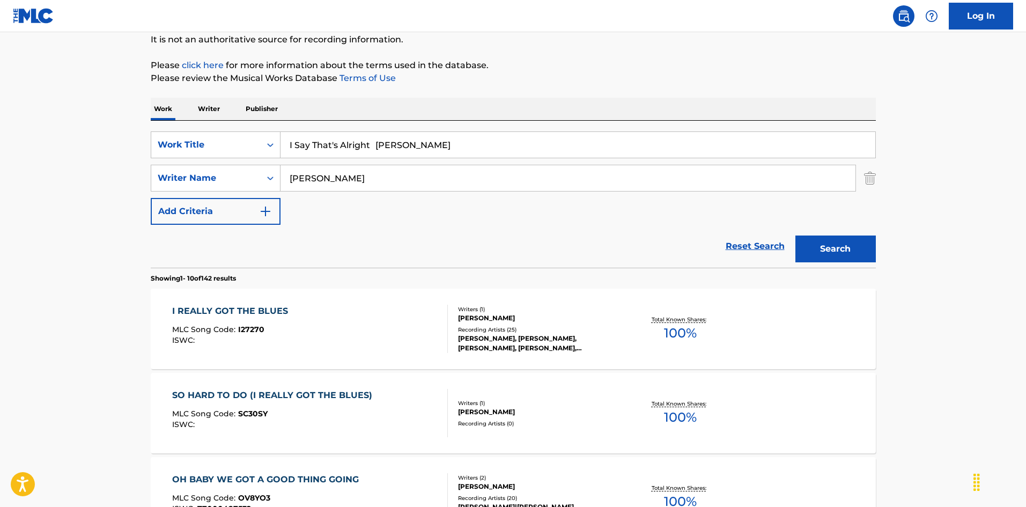
paste input "[PERSON_NAME]"
type input "[PERSON_NAME]"
click at [408, 137] on input "I Say That's Alright [PERSON_NAME]" at bounding box center [578, 145] width 595 height 26
click at [570, 187] on div "SearchWithCriteria6fb95f31-9f22-48b0-966a-8c537b2ba950 Work Title I Say That's …" at bounding box center [513, 177] width 725 height 93
type input "I Say That's Alright"
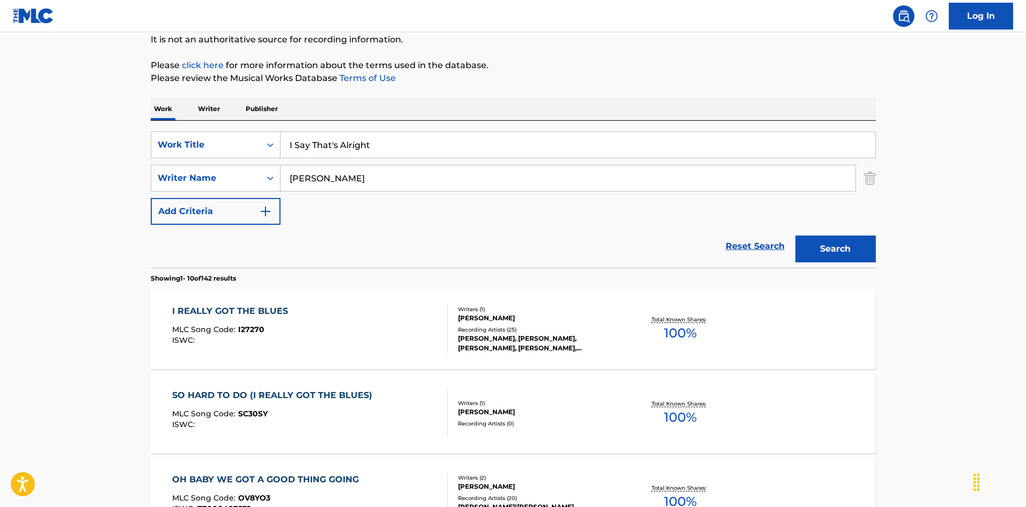
drag, startPoint x: 832, startPoint y: 252, endPoint x: 728, endPoint y: 248, distance: 104.1
click at [831, 252] on button "Search" at bounding box center [835, 248] width 80 height 27
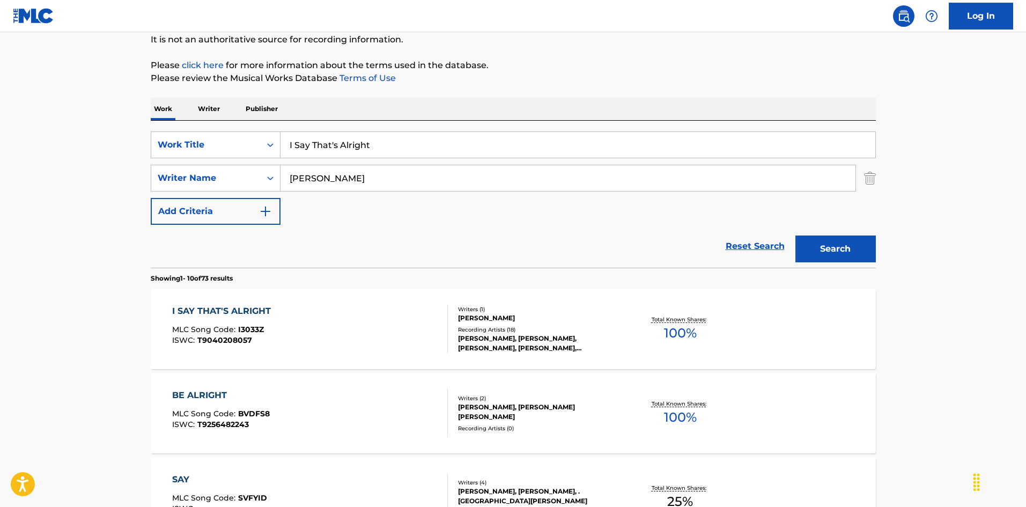
scroll to position [161, 0]
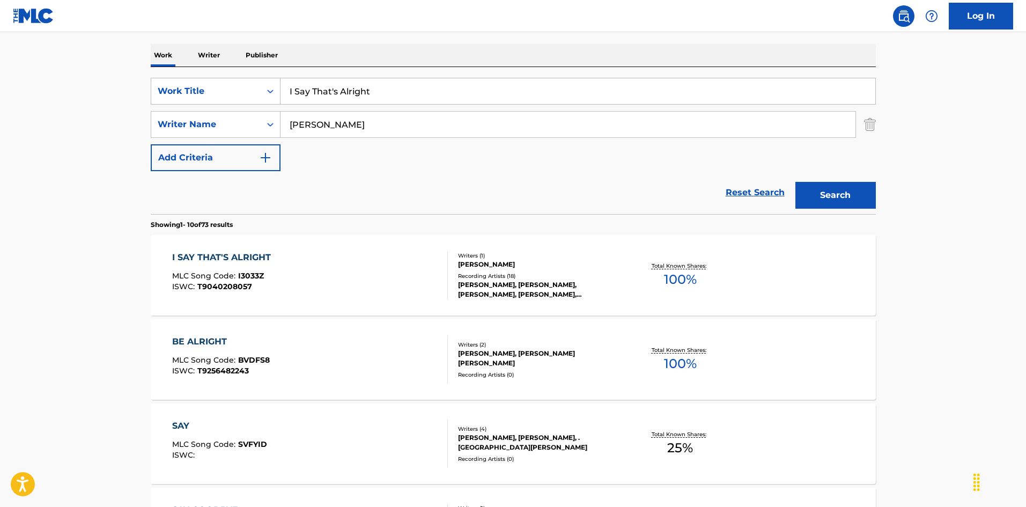
click at [430, 266] on div "I SAY THAT'S ALRIGHT MLC Song Code : I3033Z ISWC : T9040208057" at bounding box center [310, 275] width 276 height 48
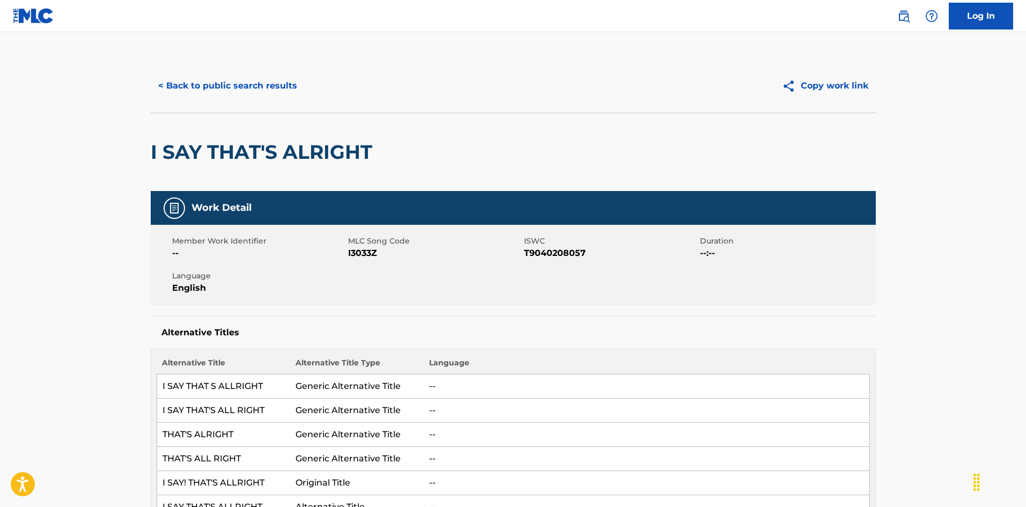
scroll to position [107, 0]
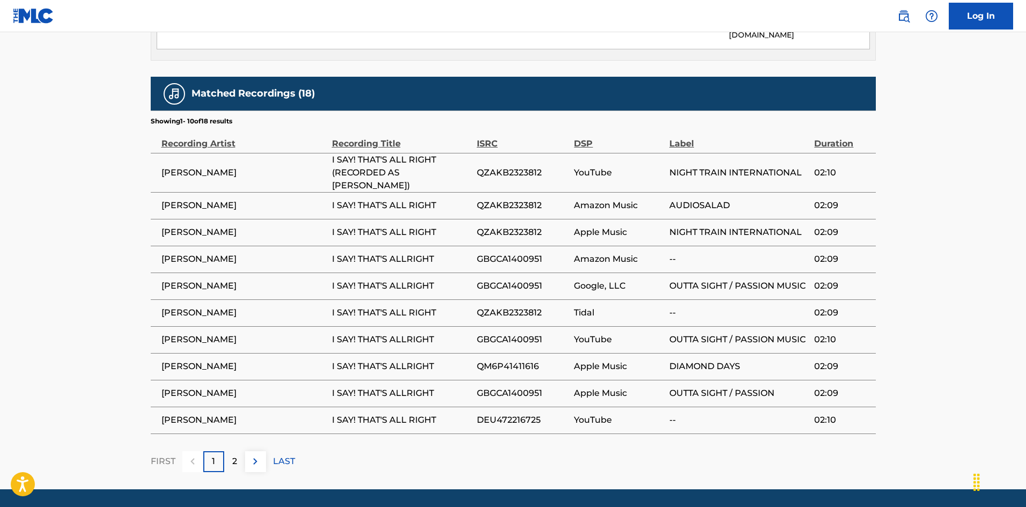
click at [241, 451] on div "2" at bounding box center [234, 461] width 21 height 21
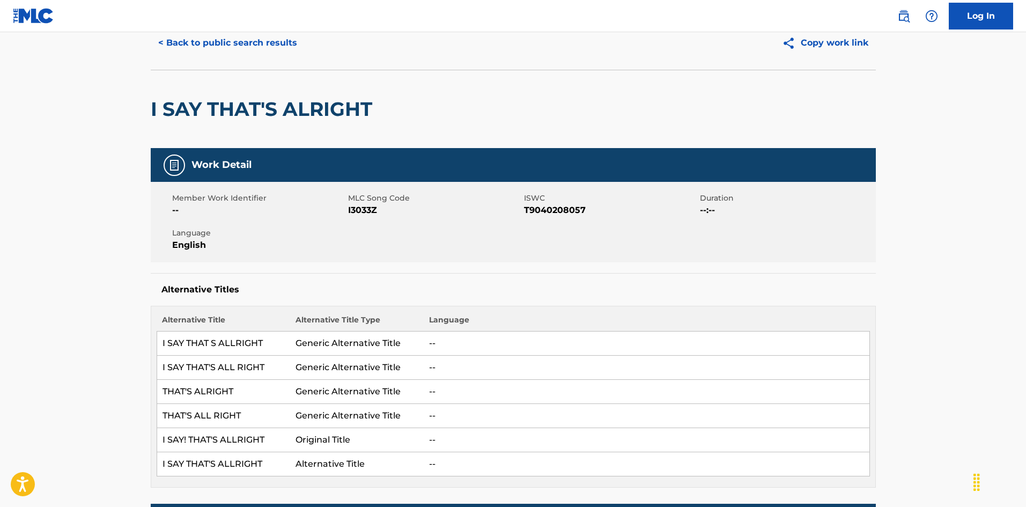
scroll to position [21, 0]
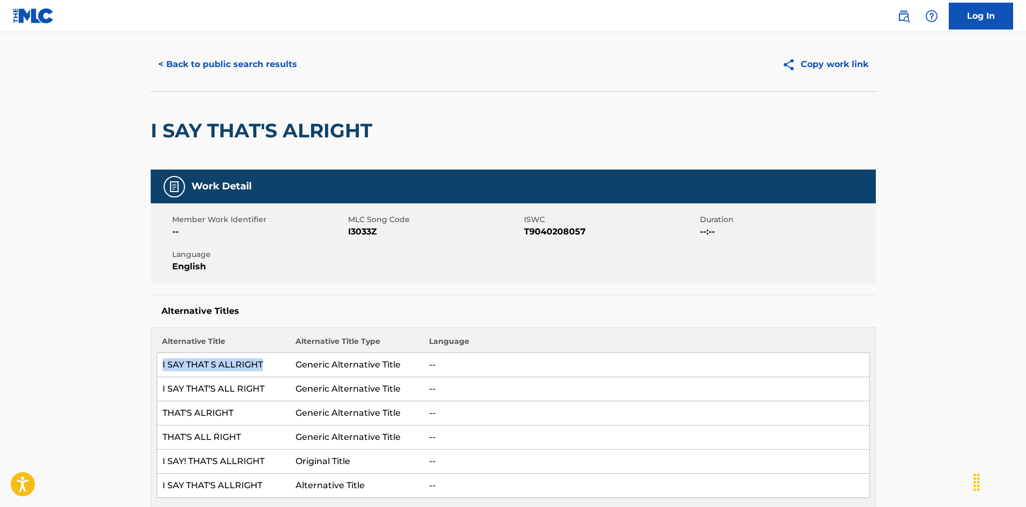
drag, startPoint x: 164, startPoint y: 366, endPoint x: 276, endPoint y: 360, distance: 112.8
click at [276, 360] on td "I SAY THAT S ALLRIGHT" at bounding box center [224, 365] width 134 height 24
copy td "I SAY THAT S ALLRIGHT"
click at [190, 407] on td "THAT'S ALRIGHT" at bounding box center [224, 413] width 134 height 24
drag, startPoint x: 163, startPoint y: 412, endPoint x: 241, endPoint y: 408, distance: 79.0
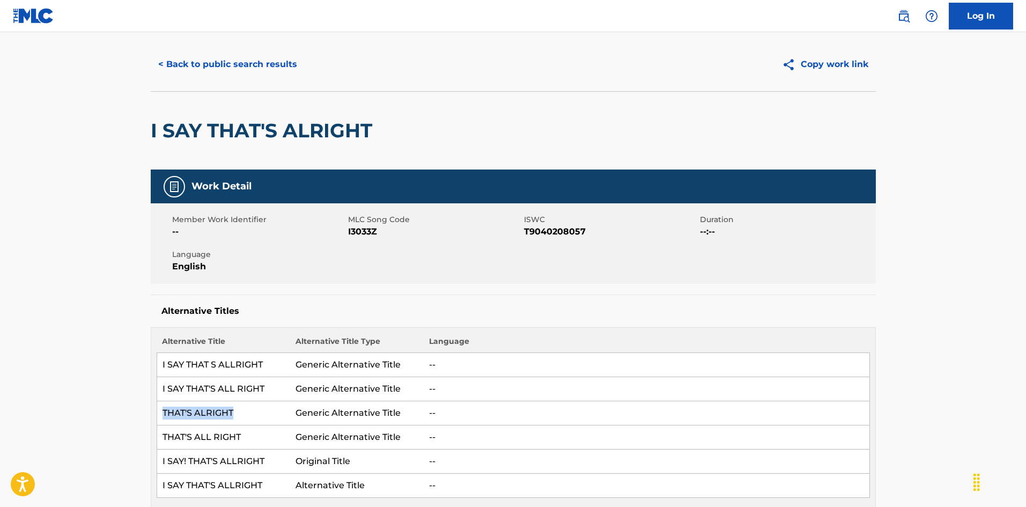
click at [241, 408] on td "THAT'S ALRIGHT" at bounding box center [224, 413] width 134 height 24
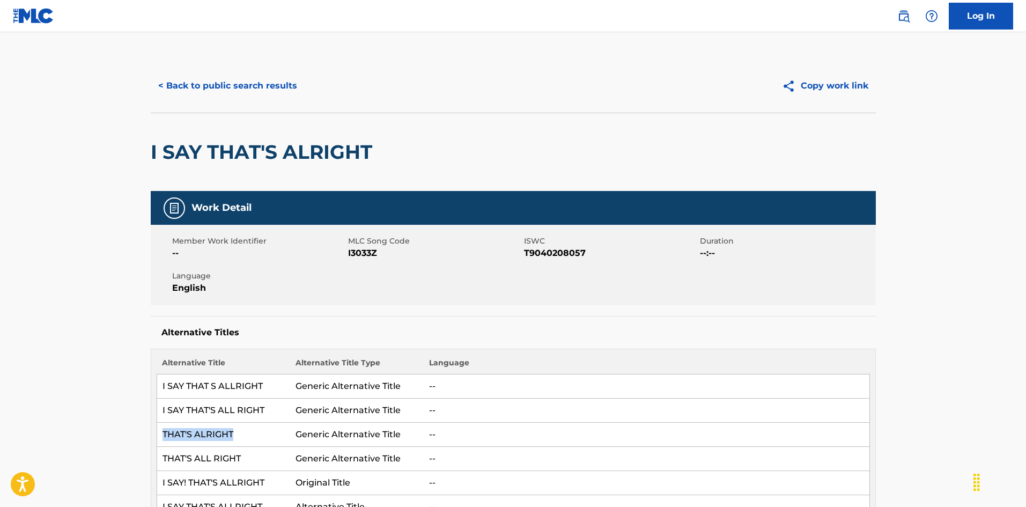
click at [285, 86] on button "< Back to public search results" at bounding box center [228, 85] width 154 height 27
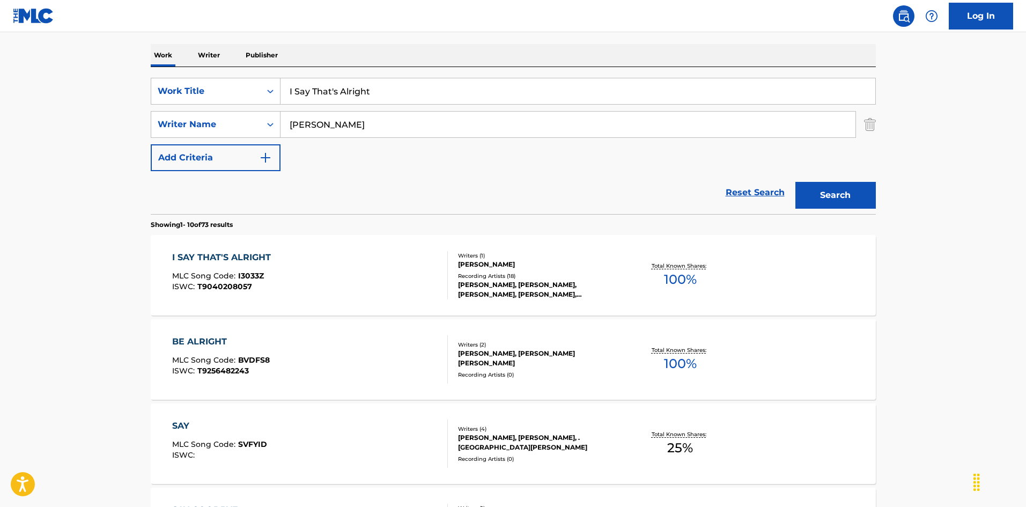
scroll to position [107, 0]
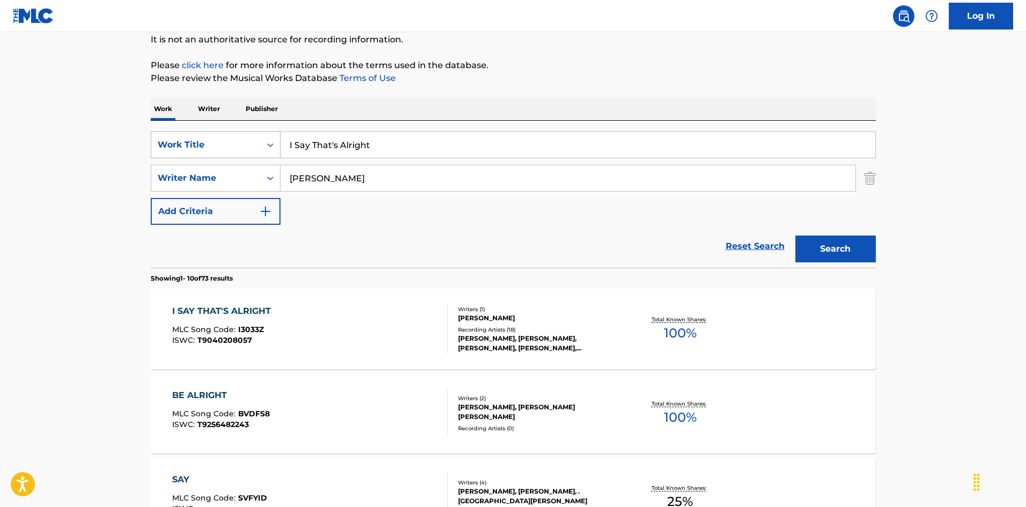
drag, startPoint x: 372, startPoint y: 141, endPoint x: 226, endPoint y: 141, distance: 145.4
click at [226, 141] on div "SearchWithCriteria6fb95f31-9f22-48b0-966a-8c537b2ba950 Work Title I Say That's …" at bounding box center [513, 144] width 725 height 27
paste input "till Care [PERSON_NAME]|Pee Wee [PERSON_NAME]"
click at [478, 144] on input "I Still Care [PERSON_NAME]|Pee Wee [PERSON_NAME]" at bounding box center [578, 145] width 595 height 26
drag, startPoint x: 454, startPoint y: 145, endPoint x: 508, endPoint y: 145, distance: 53.6
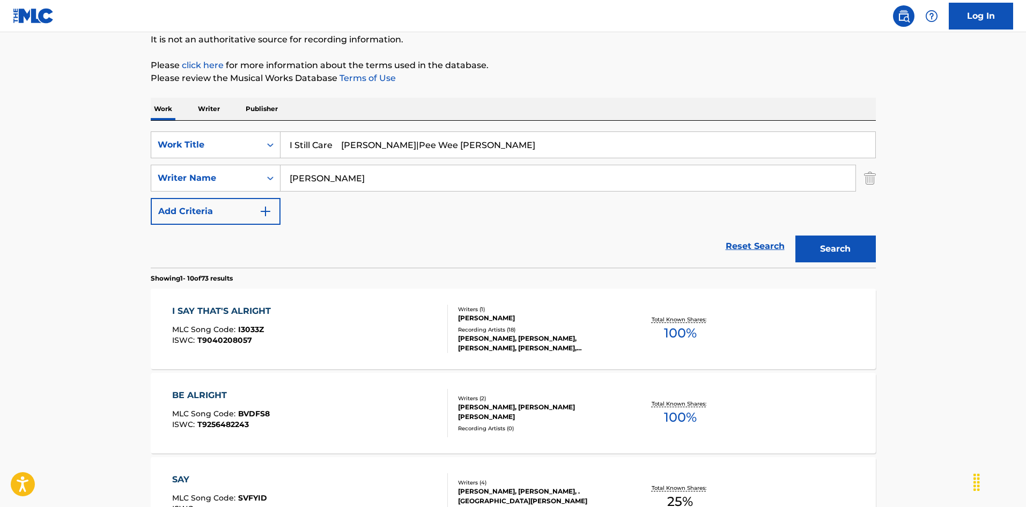
click at [508, 145] on input "I Still Care [PERSON_NAME]|Pee Wee [PERSON_NAME]" at bounding box center [578, 145] width 595 height 26
type input "I Still Care [PERSON_NAME]|Pee Wee"
drag, startPoint x: 336, startPoint y: 174, endPoint x: 260, endPoint y: 176, distance: 76.2
click at [260, 176] on div "SearchWithCriteria79e32d5b-329f-4b89-a515-28a8b634be34 Writer Name [PERSON_NAME]" at bounding box center [513, 178] width 725 height 27
paste input "[PERSON_NAME]"
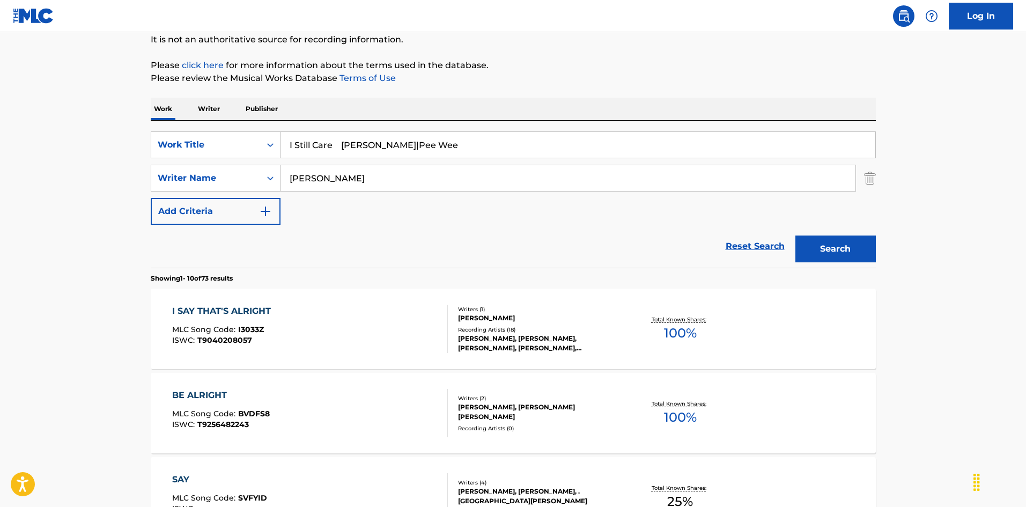
type input "[PERSON_NAME]"
click at [409, 144] on input "I Still Care [PERSON_NAME]|Pee Wee" at bounding box center [578, 145] width 595 height 26
drag, startPoint x: 345, startPoint y: 142, endPoint x: 474, endPoint y: 163, distance: 129.9
click at [474, 163] on div "SearchWithCriteria6fb95f31-9f22-48b0-966a-8c537b2ba950 Work Title I Still Care …" at bounding box center [513, 177] width 725 height 93
type input "I Still Care"
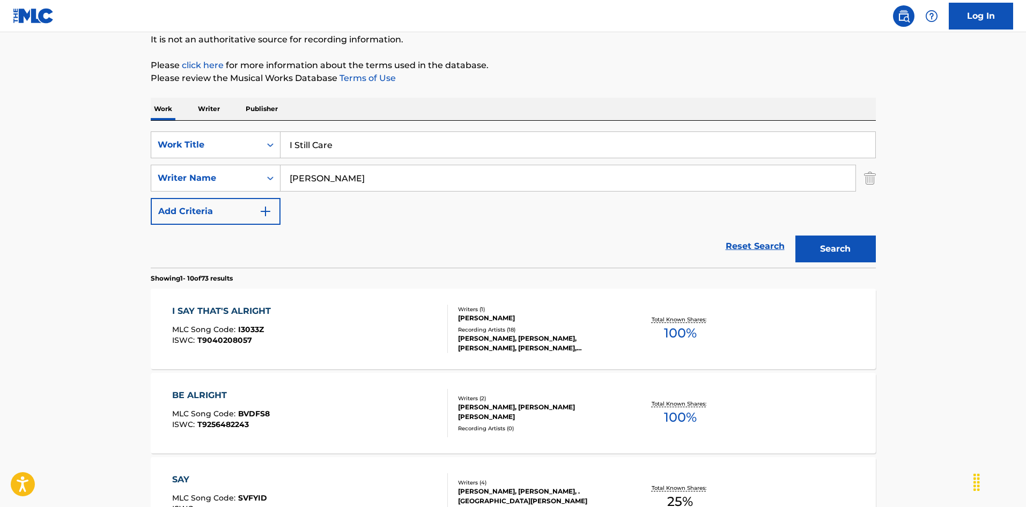
click at [815, 252] on button "Search" at bounding box center [835, 248] width 80 height 27
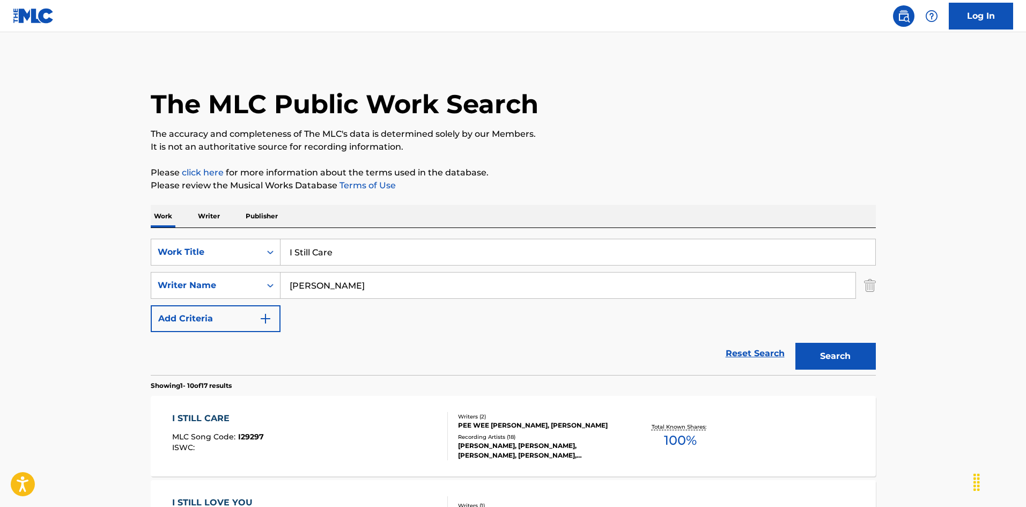
scroll to position [54, 0]
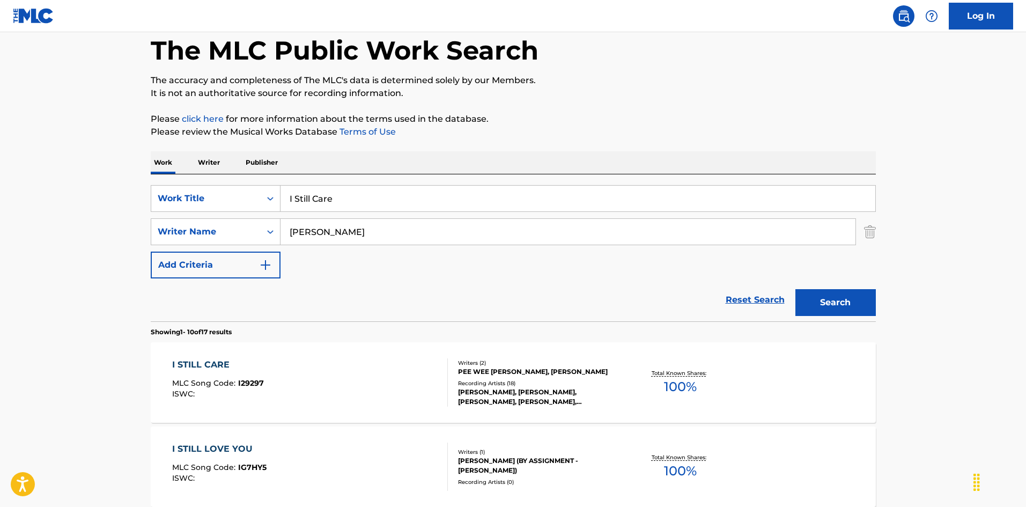
click at [393, 362] on div "I STILL CARE MLC Song Code : I29297 ISWC :" at bounding box center [310, 382] width 276 height 48
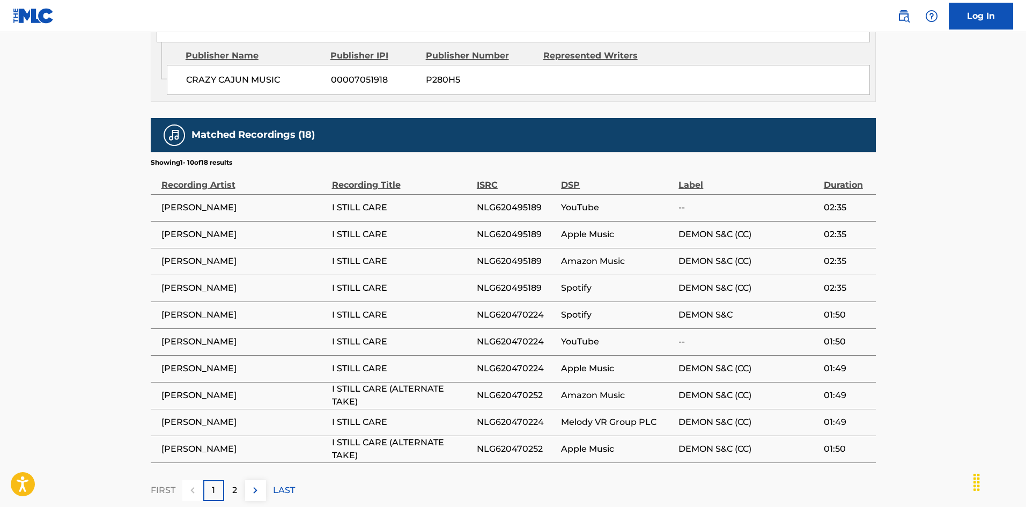
scroll to position [695, 0]
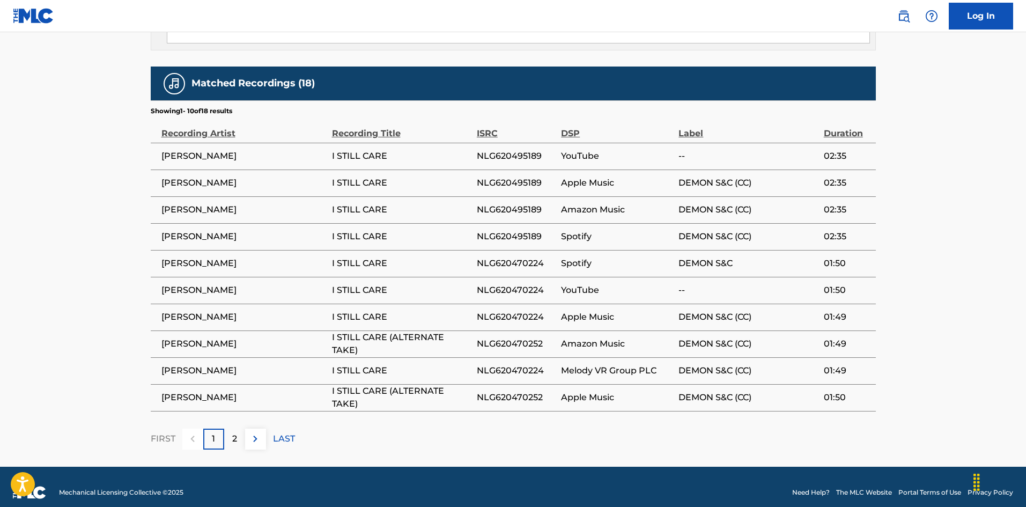
click at [238, 429] on div "2" at bounding box center [234, 439] width 21 height 21
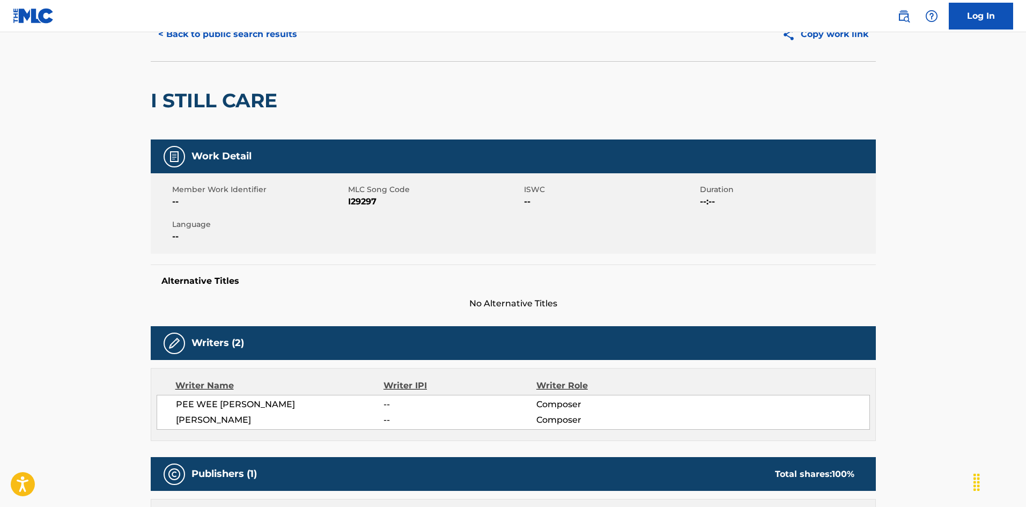
scroll to position [0, 0]
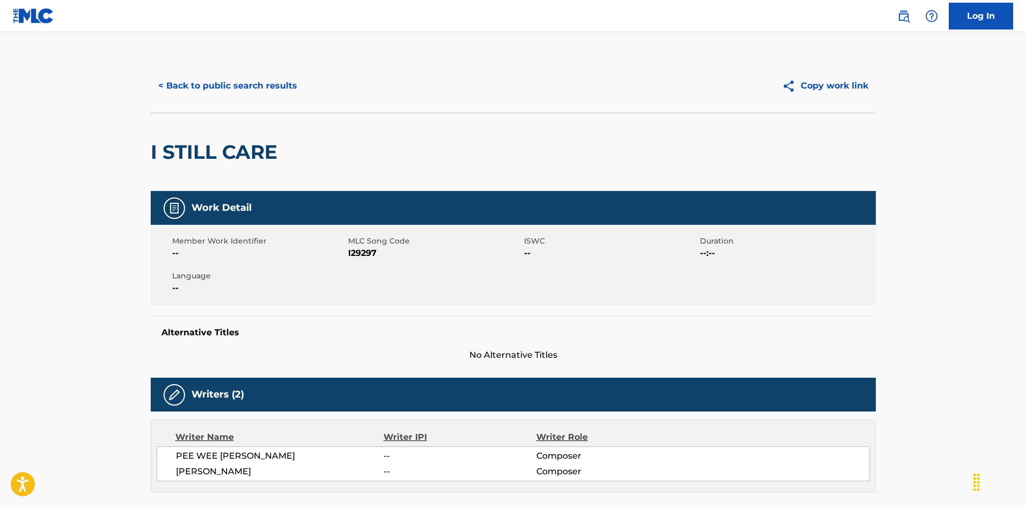
click at [279, 87] on button "< Back to public search results" at bounding box center [228, 85] width 154 height 27
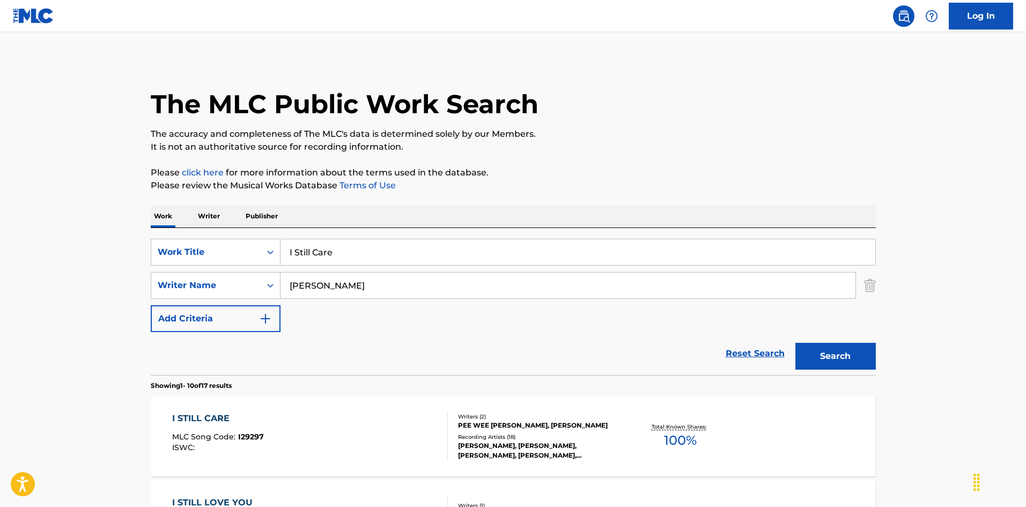
scroll to position [54, 0]
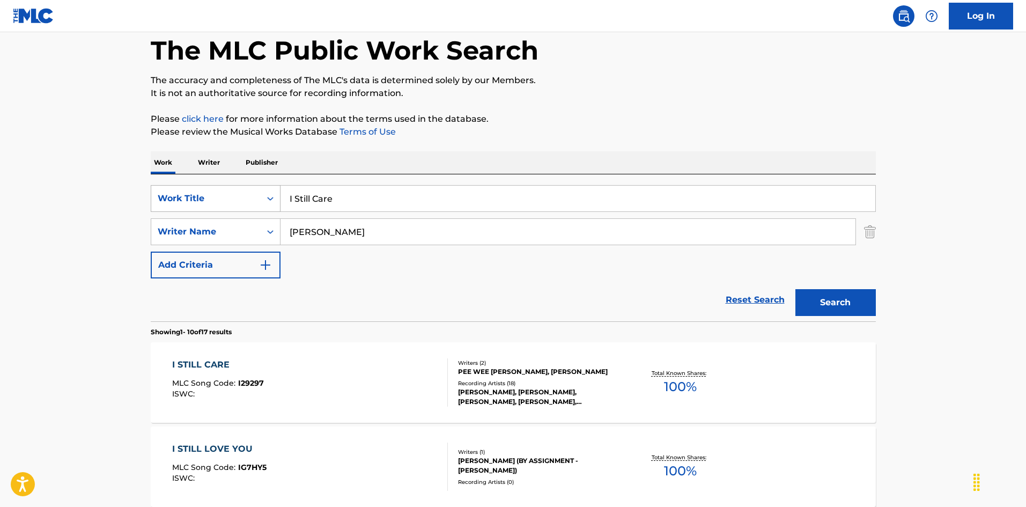
drag, startPoint x: 351, startPoint y: 198, endPoint x: 254, endPoint y: 196, distance: 96.6
click at [225, 182] on div "SearchWithCriteria6fb95f31-9f22-48b0-966a-8c537b2ba950 Work Title I Still Care …" at bounding box center [513, 247] width 725 height 147
paste input "ood And Watched You Walk Away [PERSON_NAME]"
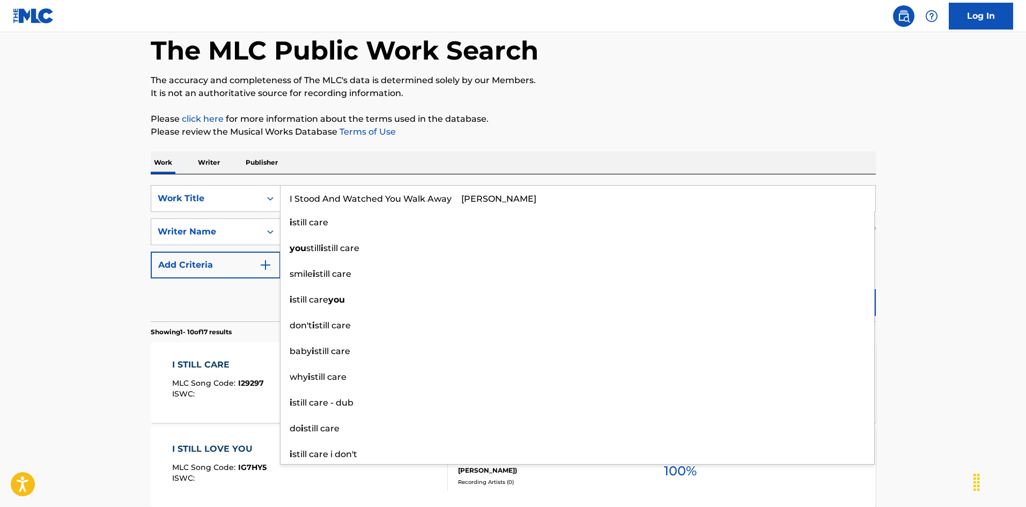
click at [492, 191] on input "I Stood And Watched You Walk Away [PERSON_NAME]" at bounding box center [578, 199] width 595 height 26
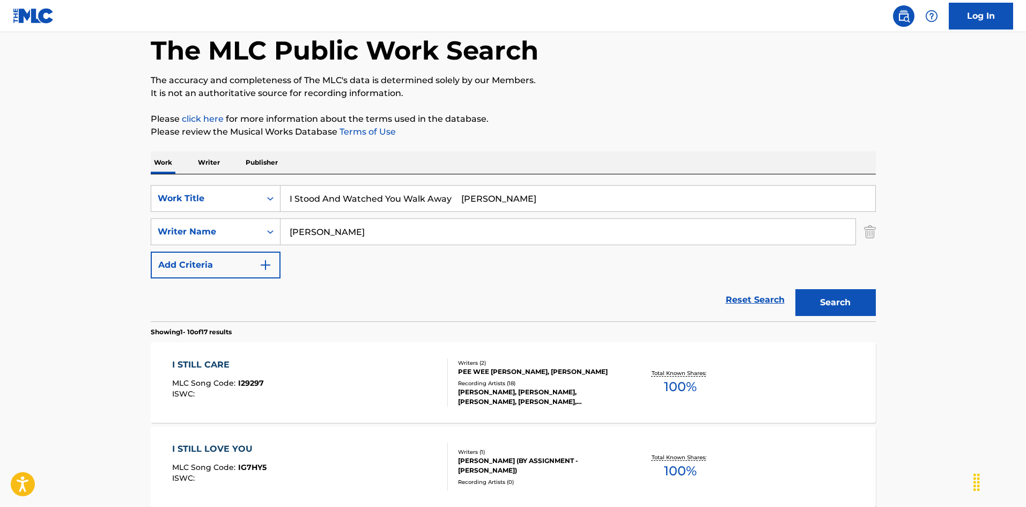
drag, startPoint x: 483, startPoint y: 196, endPoint x: 342, endPoint y: 208, distance: 142.1
click at [558, 201] on input "I Stood And Watched You Walk Away [PERSON_NAME]" at bounding box center [578, 199] width 595 height 26
type input "I Stood And Watched You Walk Away [PERSON_NAME]"
click at [239, 235] on div "SearchWithCriteria79e32d5b-329f-4b89-a515-28a8b634be34 Writer Name [PERSON_NAME]" at bounding box center [513, 231] width 725 height 27
paste input "[PERSON_NAME]"
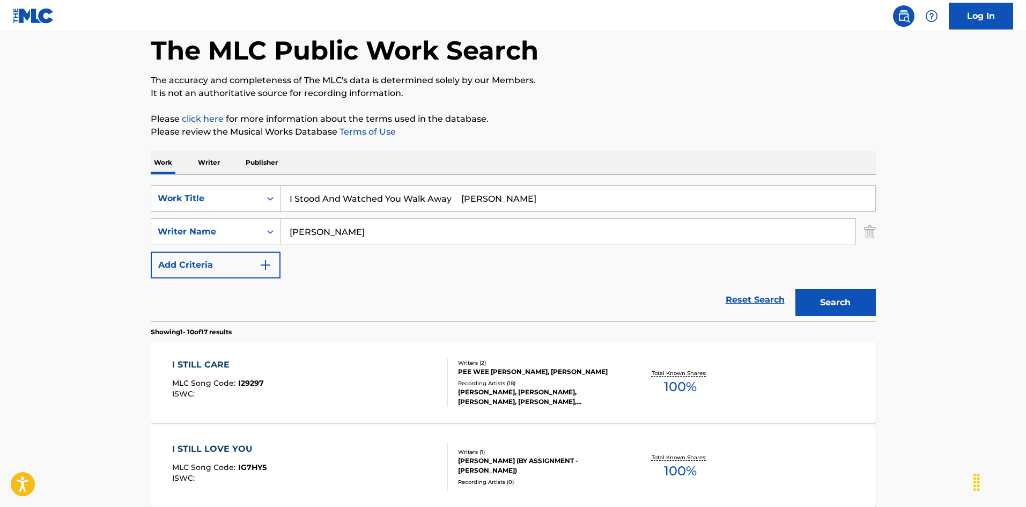
type input "[PERSON_NAME]"
click at [492, 197] on input "I Stood And Watched You Walk Away [PERSON_NAME]" at bounding box center [578, 199] width 595 height 26
drag, startPoint x: 457, startPoint y: 198, endPoint x: 547, endPoint y: 223, distance: 93.1
click at [551, 218] on div "SearchWithCriteria6fb95f31-9f22-48b0-966a-8c537b2ba950 Work Title I Stood And W…" at bounding box center [513, 231] width 725 height 93
type input "I Stood And Watched You Walk Away"
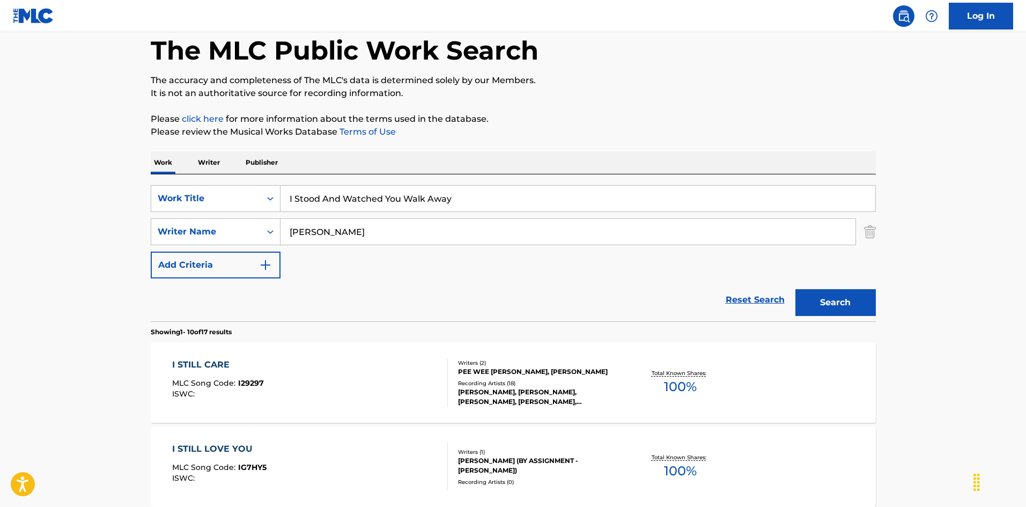
click at [834, 298] on button "Search" at bounding box center [835, 302] width 80 height 27
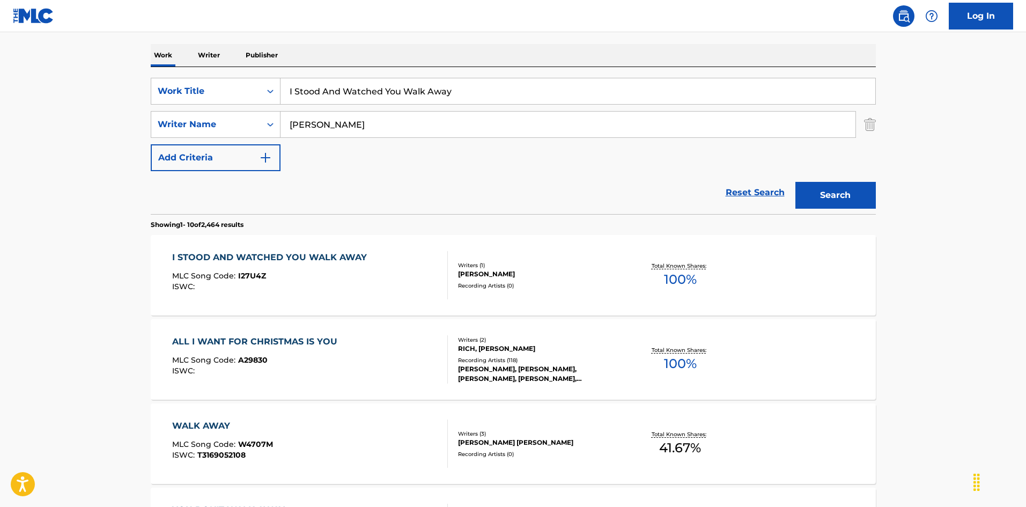
scroll to position [215, 0]
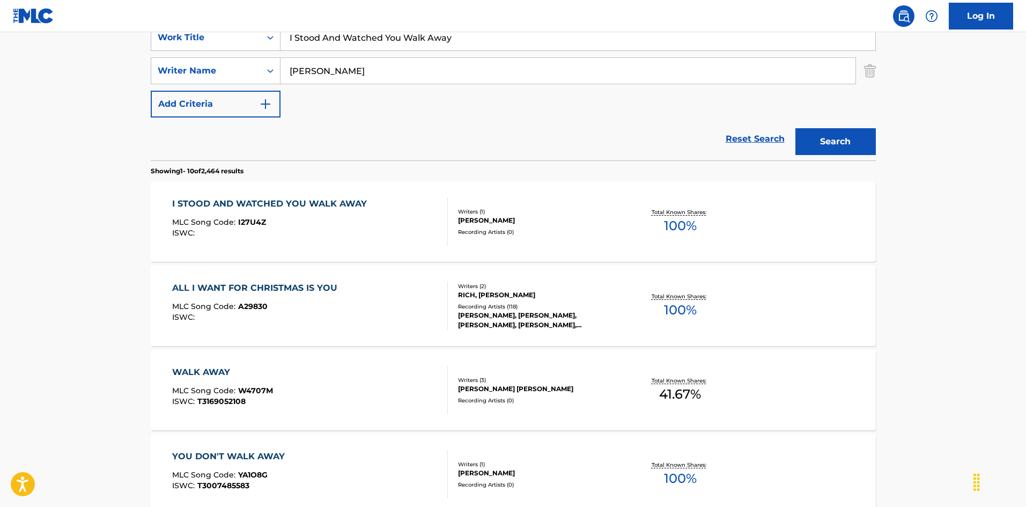
click at [402, 210] on div "I STOOD AND WATCHED YOU WALK AWAY MLC Song Code : I27U4Z ISWC :" at bounding box center [310, 221] width 276 height 48
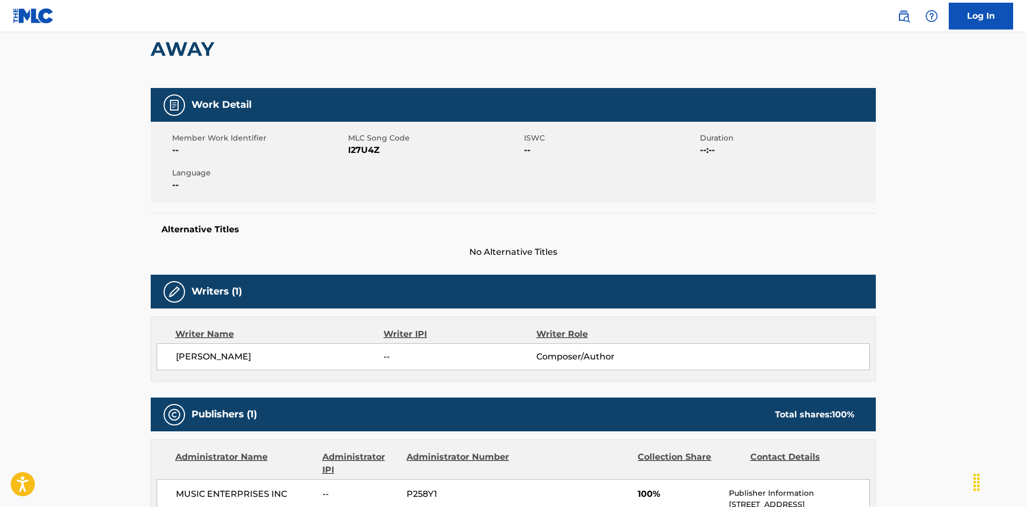
scroll to position [20, 0]
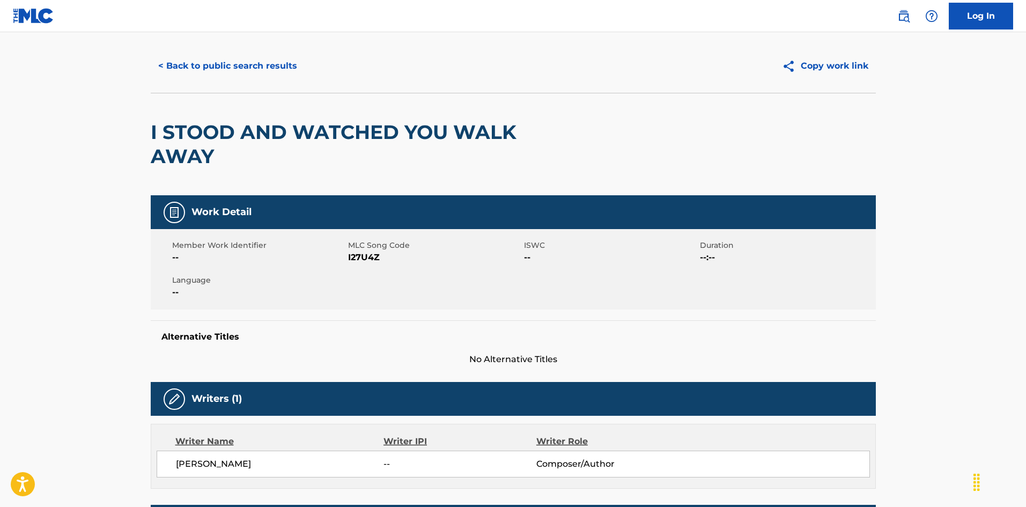
click at [264, 64] on button "< Back to public search results" at bounding box center [228, 66] width 154 height 27
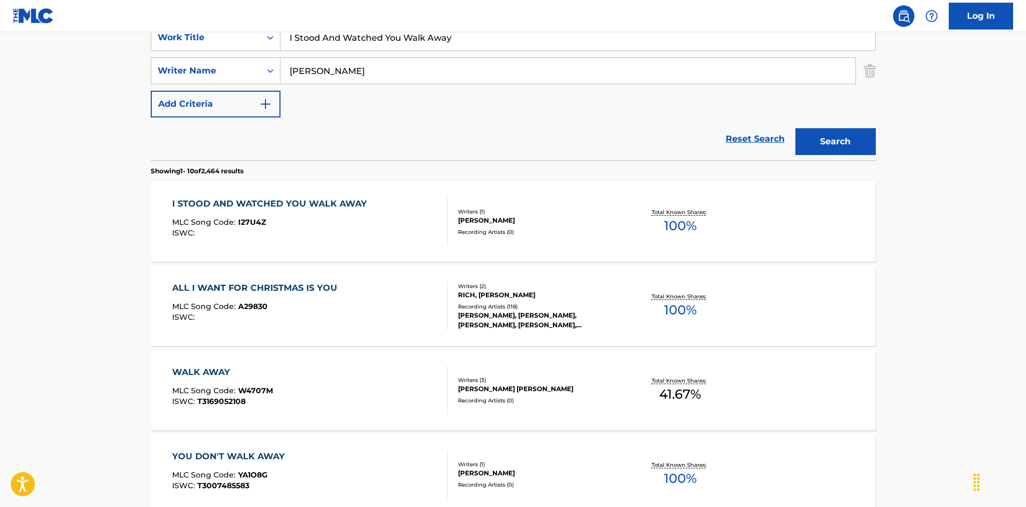
scroll to position [161, 0]
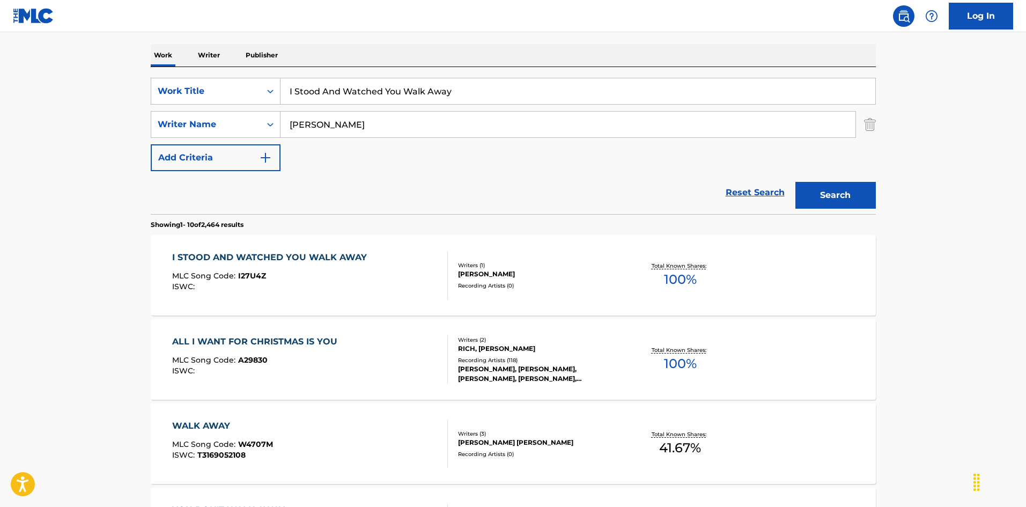
drag, startPoint x: 306, startPoint y: 74, endPoint x: 171, endPoint y: 74, distance: 134.6
paste input "rayed Away [PERSON_NAME]|[PERSON_NAME]"
click at [474, 88] on input "I Strayed Away [PERSON_NAME]|[PERSON_NAME]" at bounding box center [578, 91] width 595 height 26
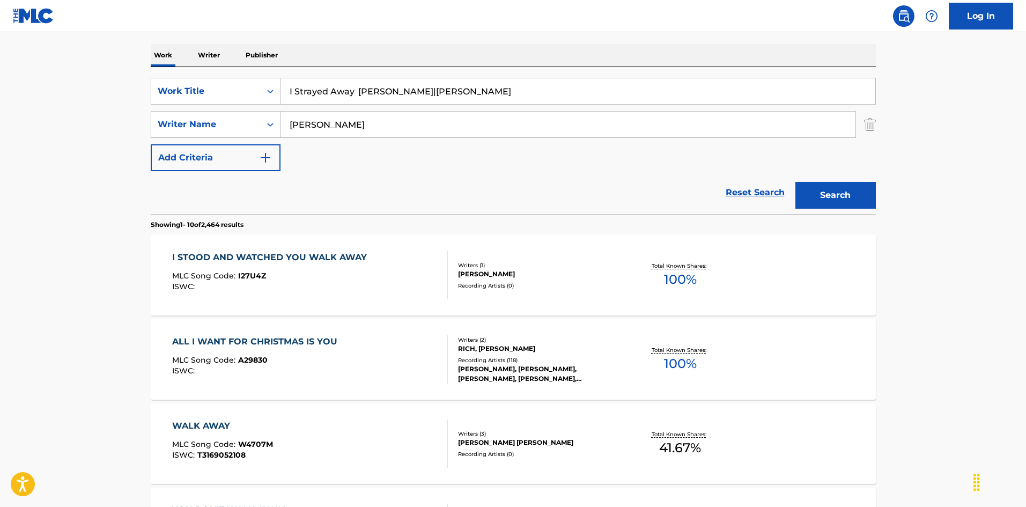
type input "I Strayed Away [PERSON_NAME]|[PERSON_NAME]"
drag, startPoint x: 301, startPoint y: 112, endPoint x: 334, endPoint y: 144, distance: 46.3
click at [284, 132] on input "[PERSON_NAME]" at bounding box center [568, 125] width 575 height 26
paste input "[PERSON_NAME]"
type input "[PERSON_NAME]"
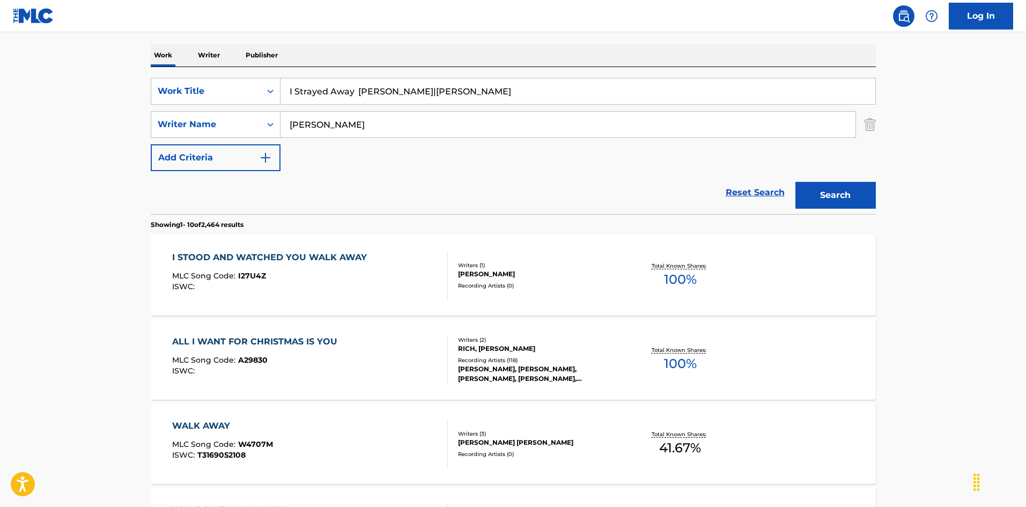
click at [387, 85] on input "I Strayed Away [PERSON_NAME]|[PERSON_NAME]" at bounding box center [578, 91] width 595 height 26
drag, startPoint x: 359, startPoint y: 90, endPoint x: 569, endPoint y: 129, distance: 212.8
click at [568, 129] on div "SearchWithCriteria6fb95f31-9f22-48b0-966a-8c537b2ba950 Work Title I Strayed Awa…" at bounding box center [513, 124] width 725 height 93
type input "I Strayed Away"
click at [834, 197] on button "Search" at bounding box center [835, 195] width 80 height 27
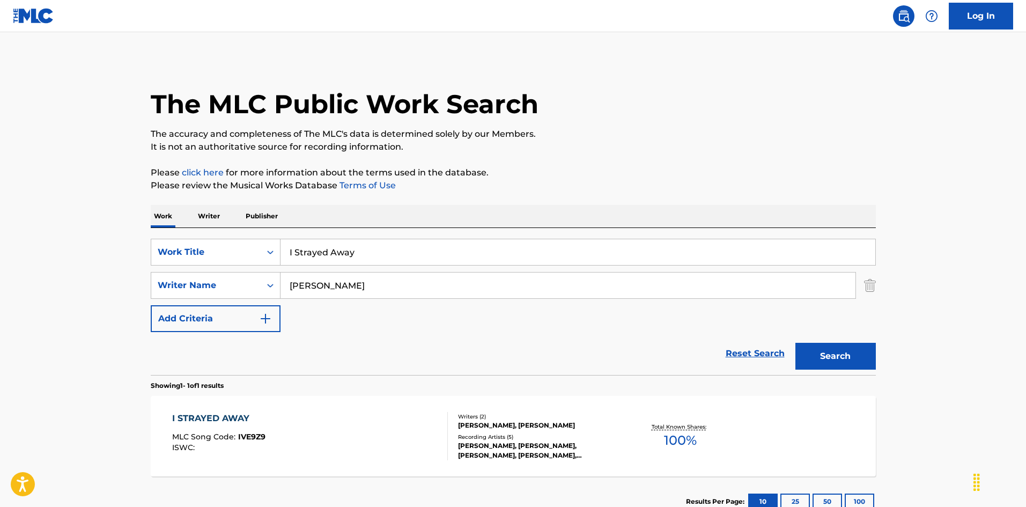
scroll to position [77, 0]
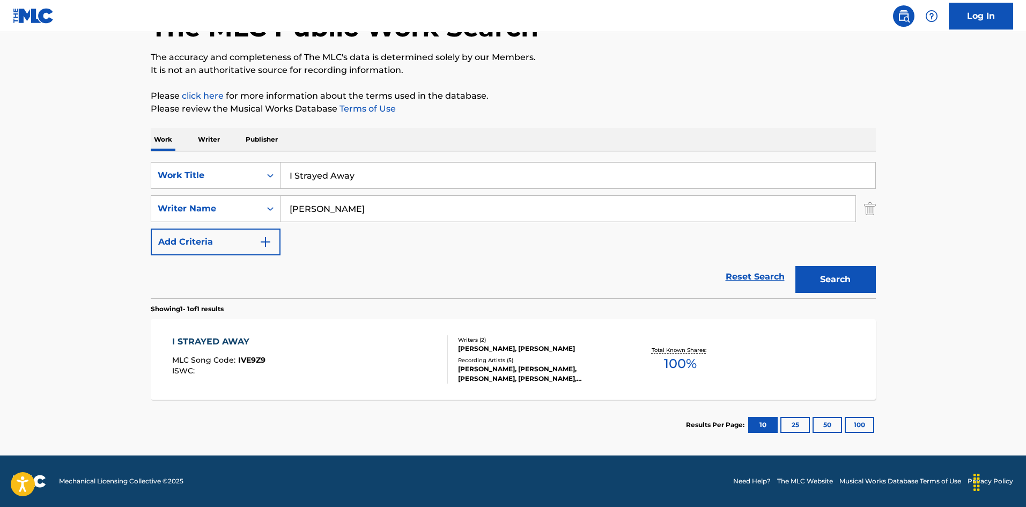
click at [401, 368] on div "I STRAYED AWAY MLC Song Code : IVE9Z9 ISWC :" at bounding box center [310, 359] width 276 height 48
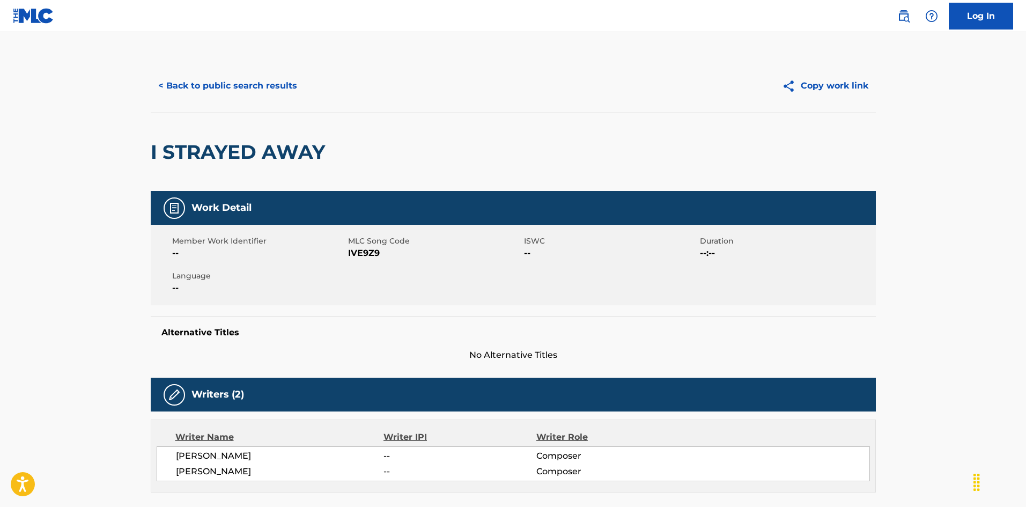
drag, startPoint x: 281, startPoint y: 70, endPoint x: 276, endPoint y: 76, distance: 8.4
click at [281, 69] on div "< Back to public search results Copy work link" at bounding box center [513, 86] width 725 height 54
click at [275, 77] on button "< Back to public search results" at bounding box center [228, 85] width 154 height 27
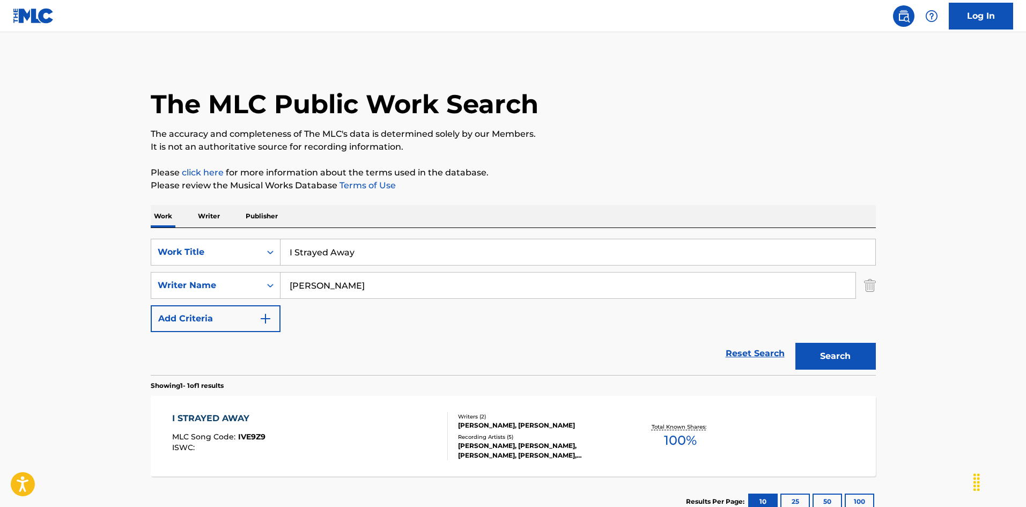
scroll to position [16, 0]
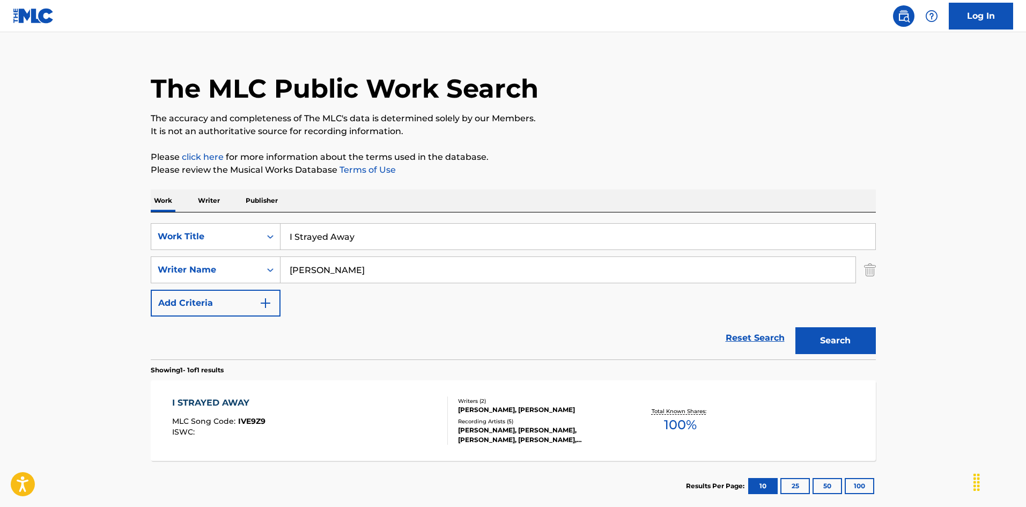
click at [239, 218] on div "SearchWithCriteria6fb95f31-9f22-48b0-966a-8c537b2ba950 Work Title I Strayed Awa…" at bounding box center [513, 285] width 725 height 147
paste
click at [399, 233] on input "I Wanna Cry [PERSON_NAME]" at bounding box center [578, 237] width 595 height 26
drag, startPoint x: 386, startPoint y: 237, endPoint x: 424, endPoint y: 238, distance: 38.1
click at [428, 237] on input "I Wanna Cry [PERSON_NAME]" at bounding box center [578, 237] width 595 height 26
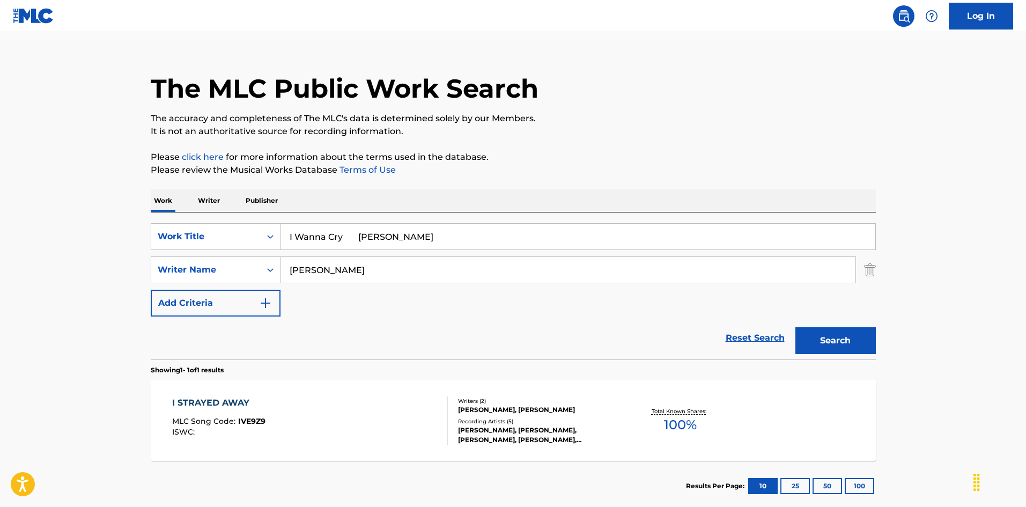
type input "I Wanna Cry [PERSON_NAME]"
drag, startPoint x: 361, startPoint y: 276, endPoint x: 211, endPoint y: 248, distance: 152.8
click at [201, 245] on div "SearchWithCriteria6fb95f31-9f22-48b0-966a-8c537b2ba950 Work Title I Wanna Cry […" at bounding box center [513, 269] width 725 height 93
type input "[PERSON_NAME]"
drag, startPoint x: 347, startPoint y: 234, endPoint x: 475, endPoint y: 260, distance: 130.9
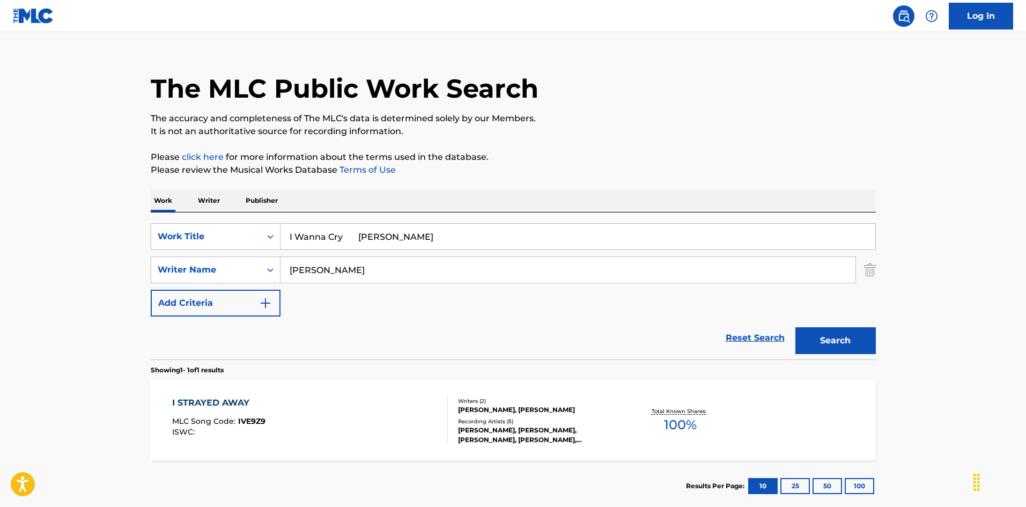
click at [475, 260] on div "SearchWithCriteria6fb95f31-9f22-48b0-966a-8c537b2ba950 Work Title I Wanna Cry […" at bounding box center [513, 269] width 725 height 93
type input "I Wanna Cry"
click at [830, 349] on button "Search" at bounding box center [835, 340] width 80 height 27
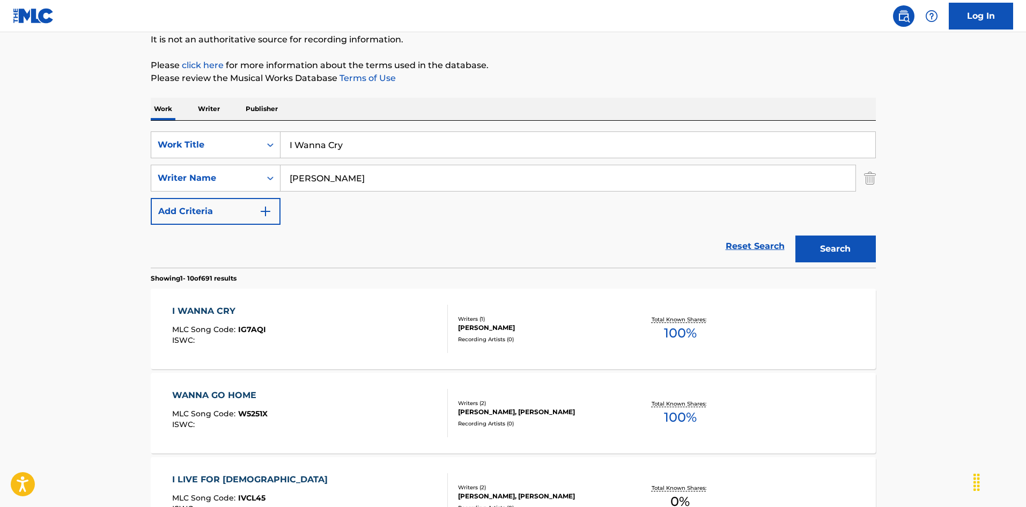
scroll to position [161, 0]
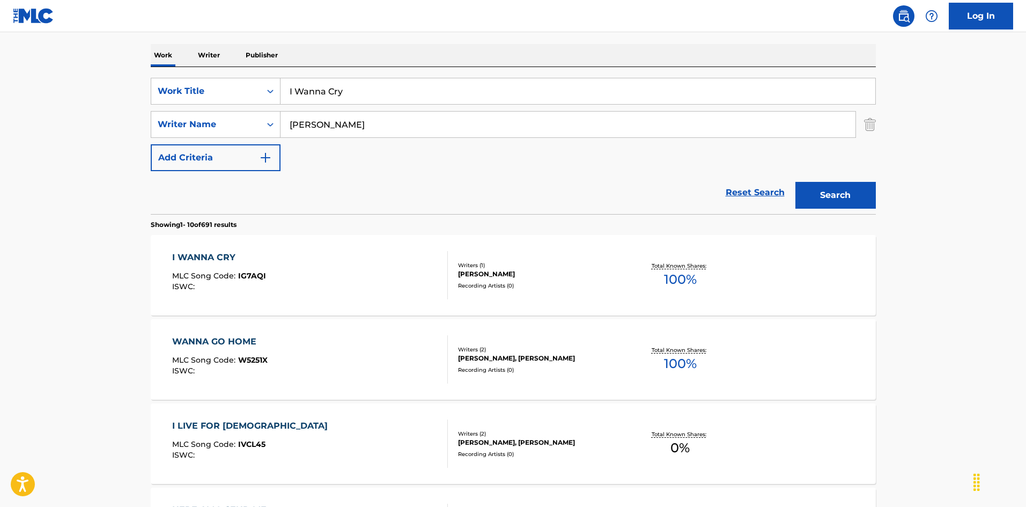
click at [414, 278] on div "I WANNA CRY MLC Song Code : IG7AQI ISWC :" at bounding box center [310, 275] width 276 height 48
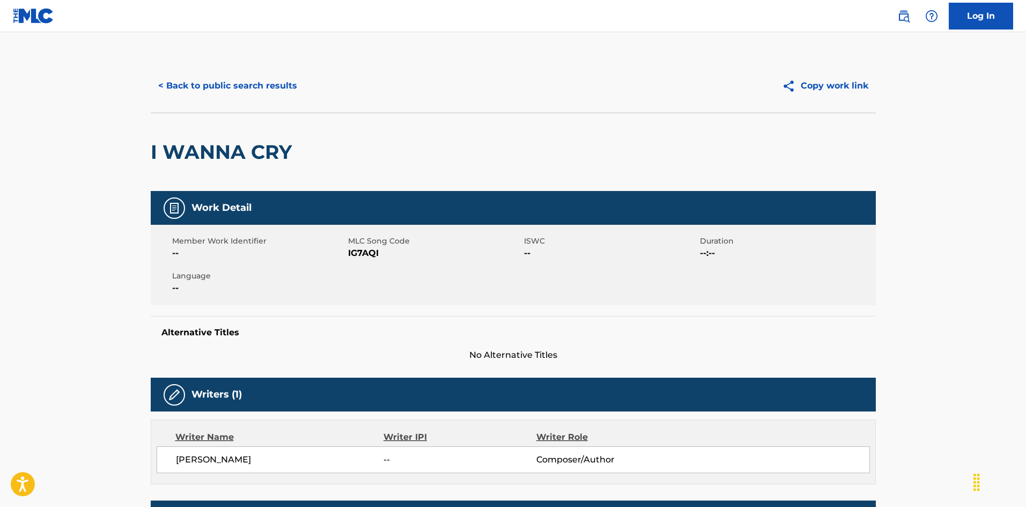
click at [241, 88] on button "< Back to public search results" at bounding box center [228, 85] width 154 height 27
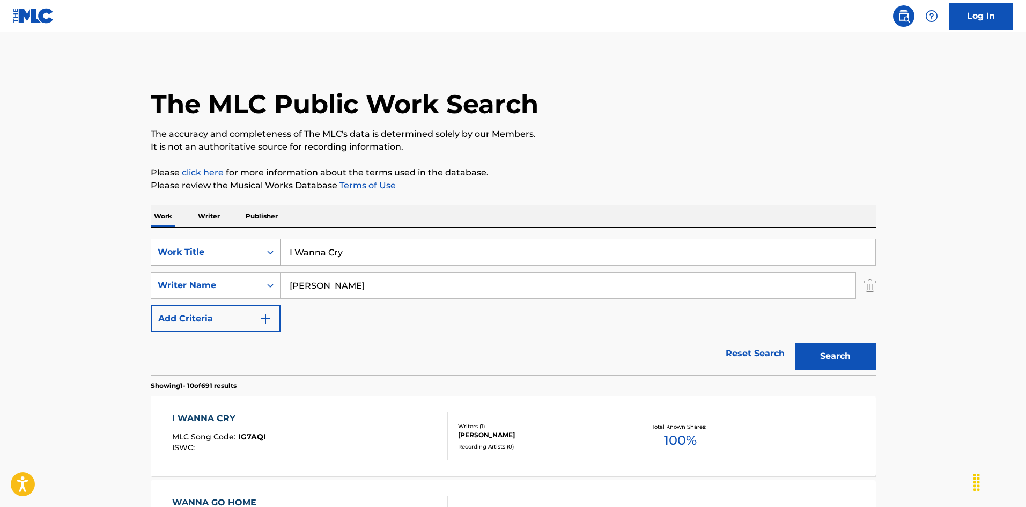
scroll to position [161, 0]
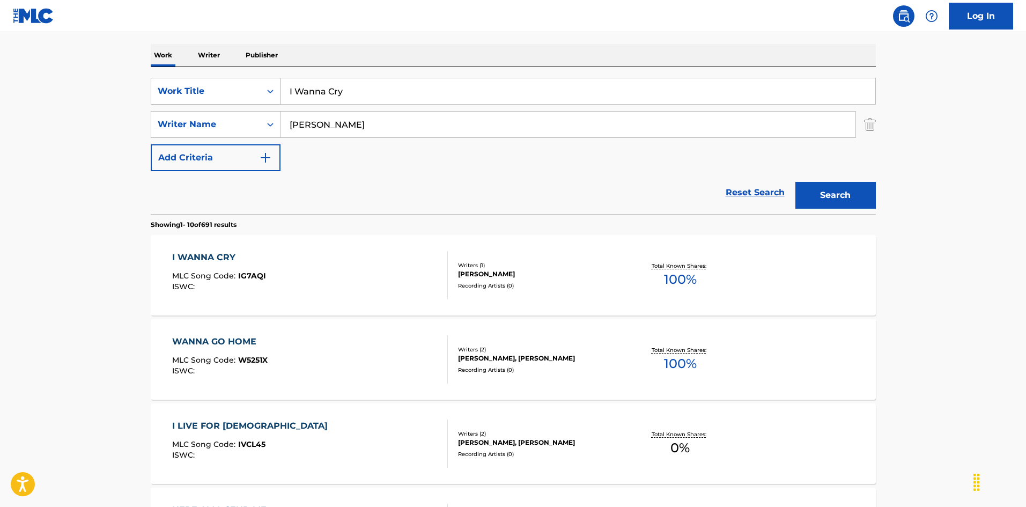
click at [277, 85] on div "SearchWithCriteria6fb95f31-9f22-48b0-966a-8c537b2ba950 Work Title I Wanna Cry" at bounding box center [513, 91] width 725 height 27
click at [543, 92] on input "I Want Affection Not Protection [PERSON_NAME]|[PERSON_NAME]" at bounding box center [578, 91] width 595 height 26
drag, startPoint x: 548, startPoint y: 92, endPoint x: 511, endPoint y: 113, distance: 42.5
click at [617, 104] on div "I Want Affection Not Protection [PERSON_NAME]|[PERSON_NAME]" at bounding box center [578, 91] width 595 height 27
type input "I Want Affection Not Protection [PERSON_NAME]|[PERSON_NAME]"
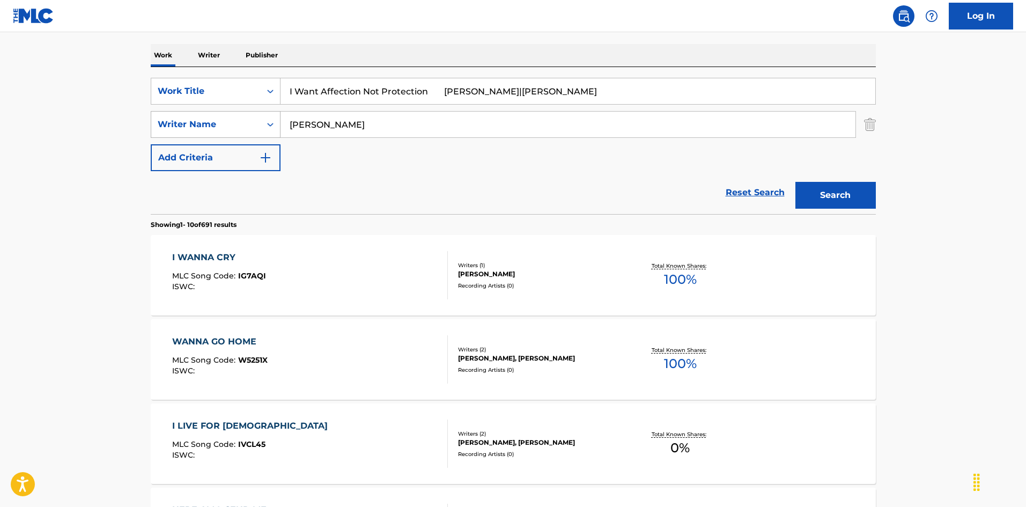
drag, startPoint x: 372, startPoint y: 122, endPoint x: 188, endPoint y: 133, distance: 184.3
click at [188, 132] on div "SearchWithCriteria79e32d5b-329f-4b89-a515-28a8b634be34 Writer Name [PERSON_NAME]" at bounding box center [513, 124] width 725 height 27
type input "[PERSON_NAME]"
drag, startPoint x: 437, startPoint y: 92, endPoint x: 658, endPoint y: 132, distance: 224.6
click at [657, 132] on div "SearchWithCriteria6fb95f31-9f22-48b0-966a-8c537b2ba950 Work Title I Want Affect…" at bounding box center [513, 124] width 725 height 93
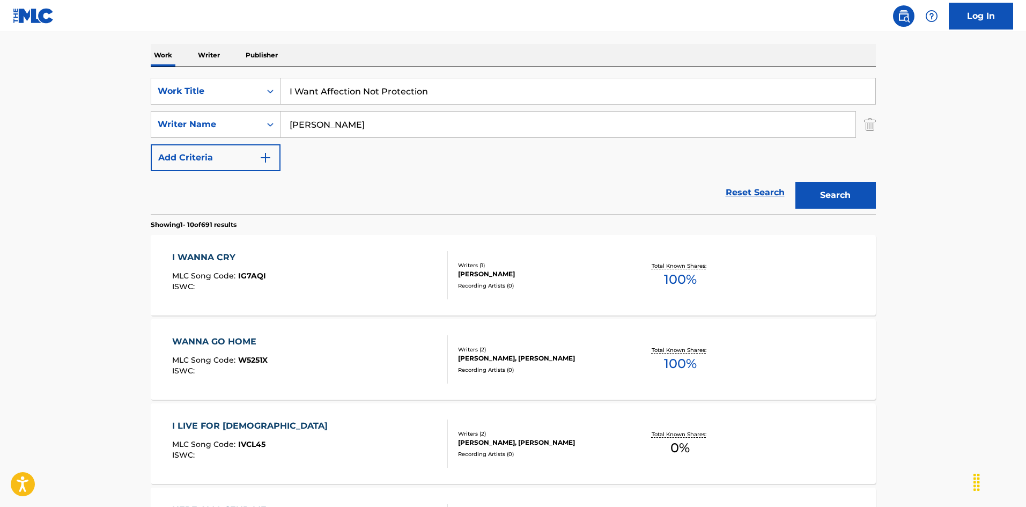
type input "I Want Affection Not Protection"
click at [806, 187] on button "Search" at bounding box center [835, 195] width 80 height 27
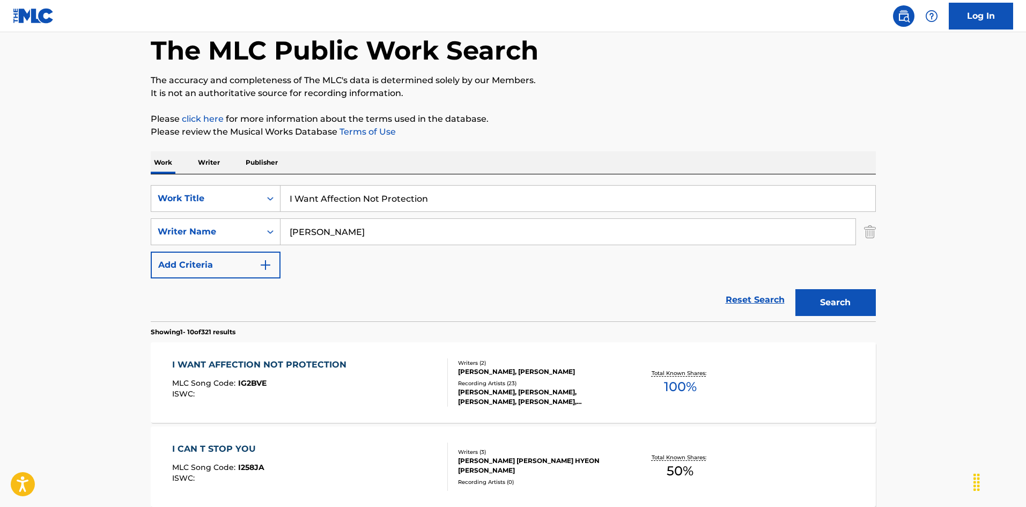
scroll to position [107, 0]
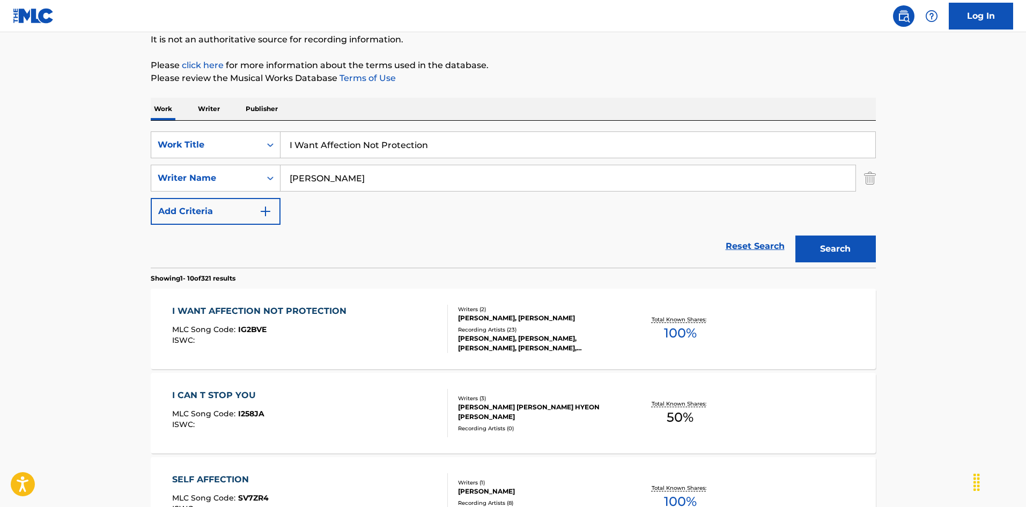
click at [356, 312] on div "I WANT AFFECTION NOT PROTECTION MLC Song Code : IG2BVE ISWC :" at bounding box center [310, 329] width 276 height 48
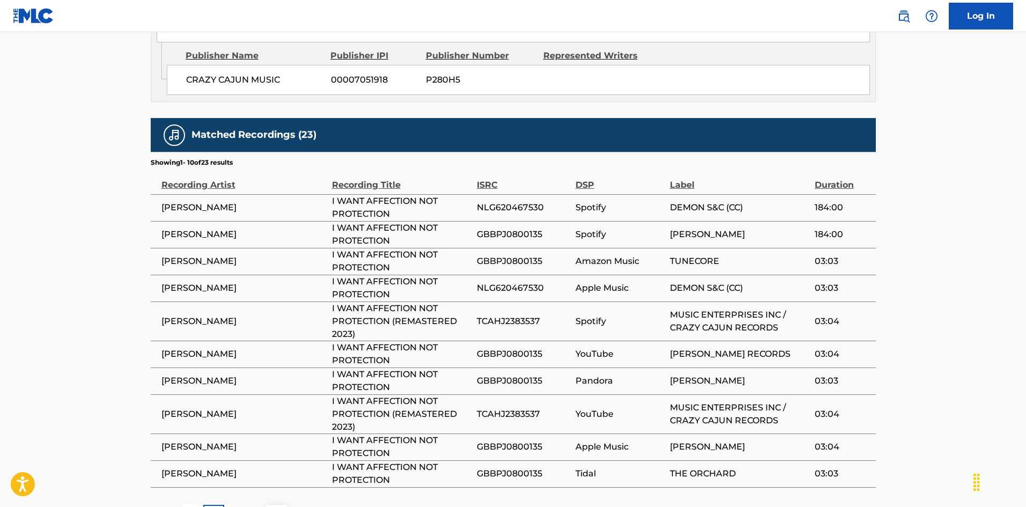
scroll to position [720, 0]
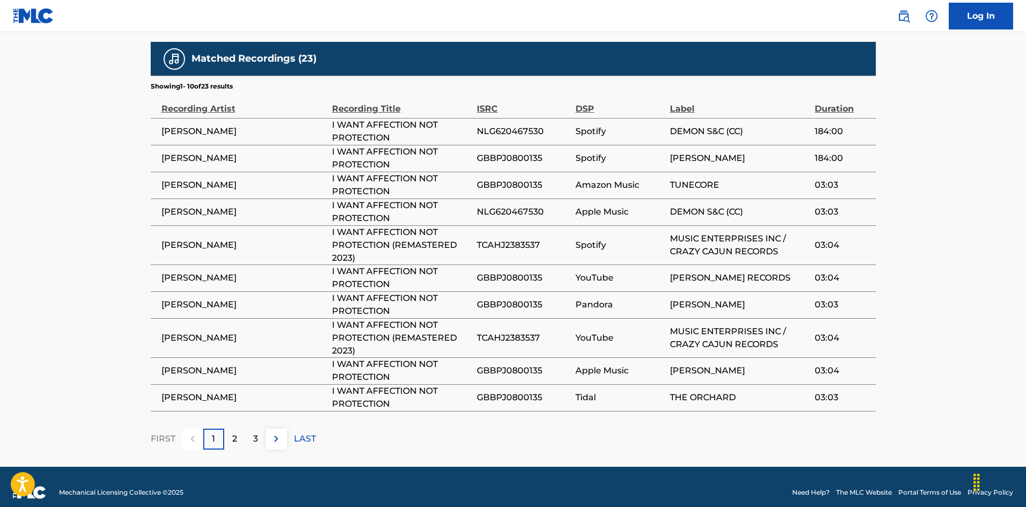
click at [234, 432] on p "2" at bounding box center [234, 438] width 5 height 13
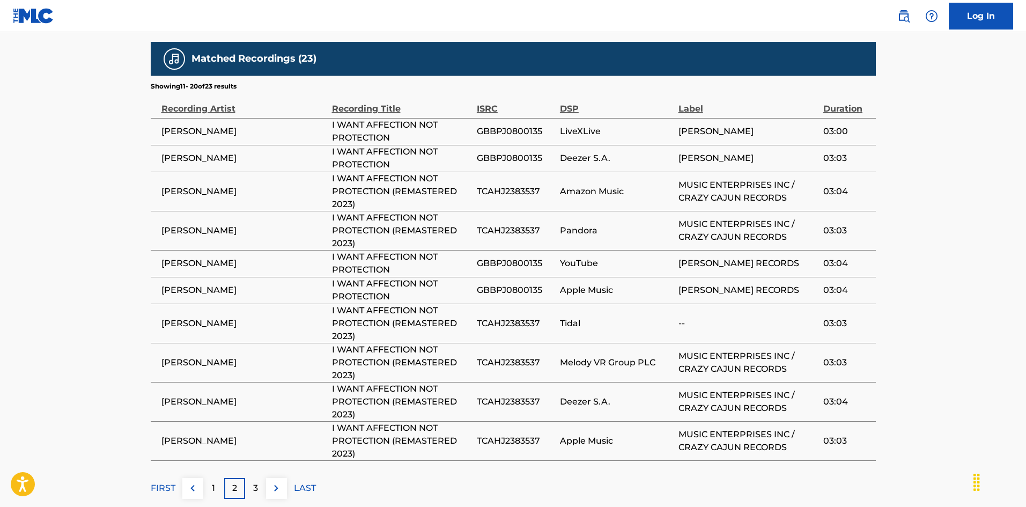
click at [264, 478] on div "3" at bounding box center [255, 488] width 21 height 21
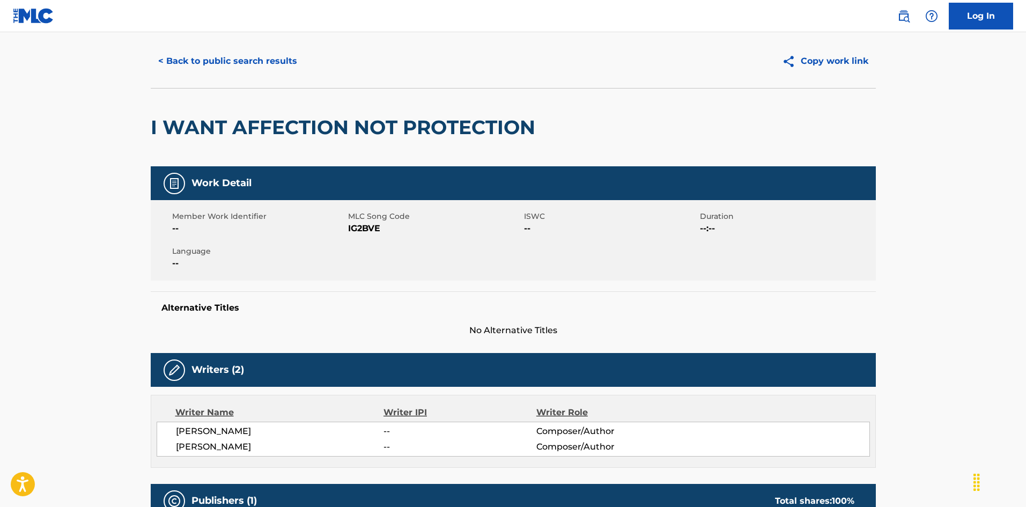
scroll to position [0, 0]
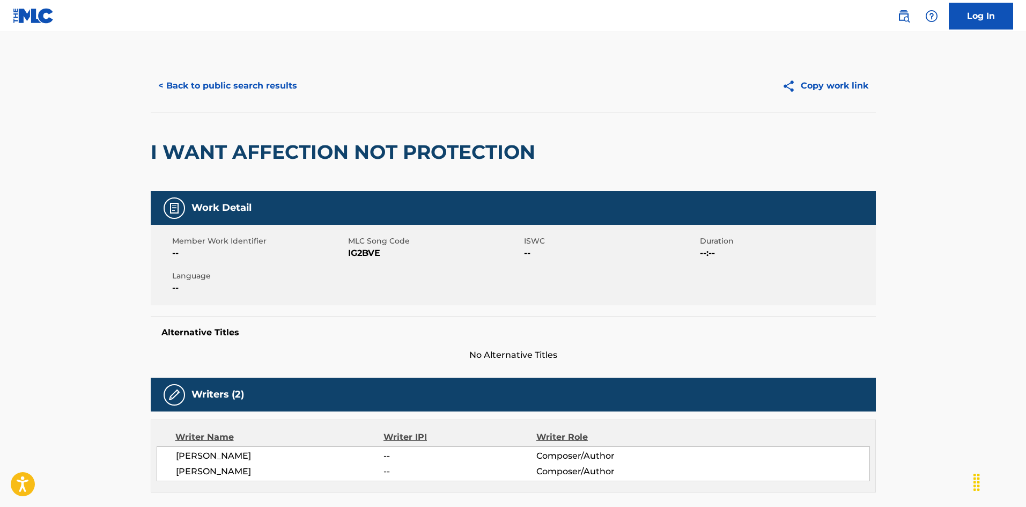
click at [280, 79] on button "< Back to public search results" at bounding box center [228, 85] width 154 height 27
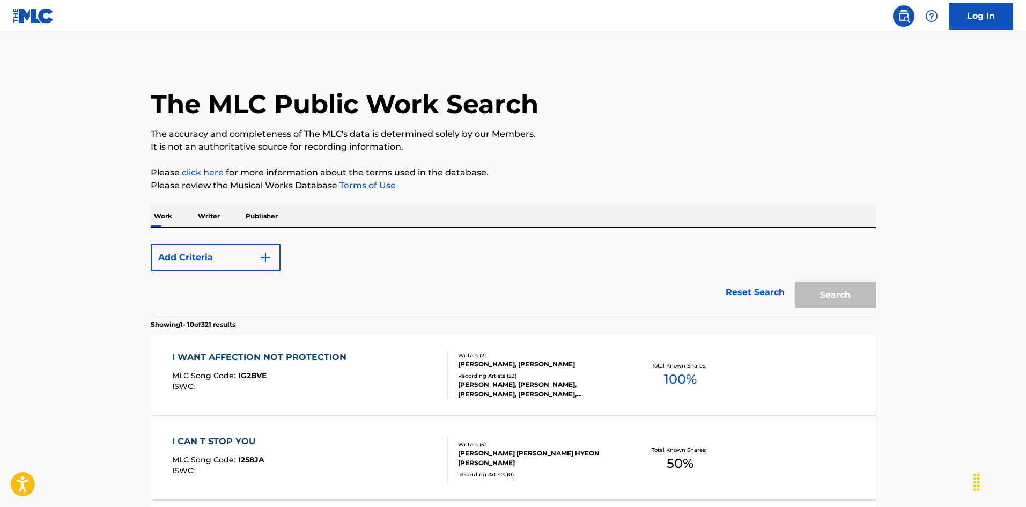
scroll to position [107, 0]
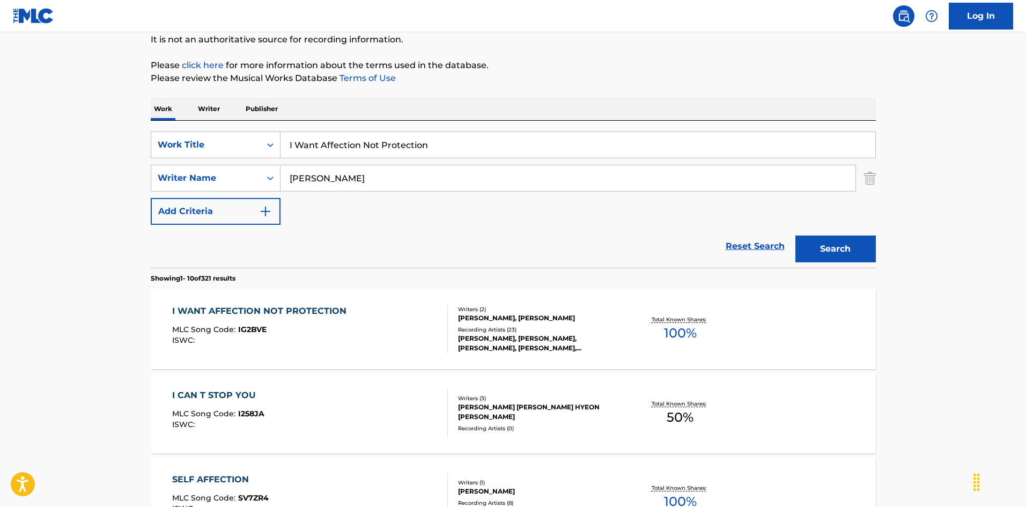
drag, startPoint x: 226, startPoint y: 121, endPoint x: 323, endPoint y: 131, distance: 97.6
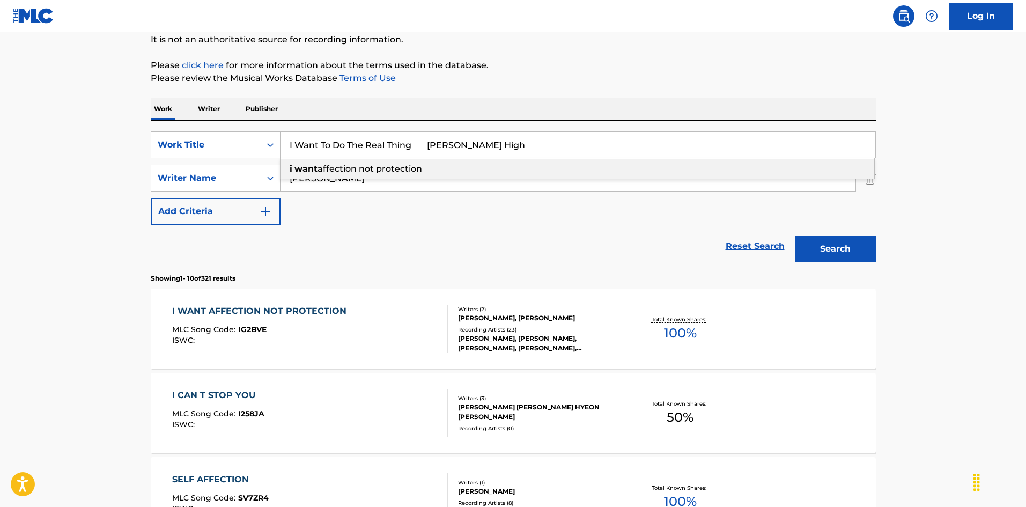
click at [469, 141] on input "I Want To Do The Real Thing [PERSON_NAME] High" at bounding box center [578, 145] width 595 height 26
drag, startPoint x: 456, startPoint y: 143, endPoint x: 486, endPoint y: 151, distance: 31.0
click at [511, 150] on input "I Want To Do The Real Thing [PERSON_NAME] High" at bounding box center [578, 145] width 595 height 26
type input "I Want To Do The Real Thing [PERSON_NAME]"
drag, startPoint x: 364, startPoint y: 173, endPoint x: 230, endPoint y: 168, distance: 134.7
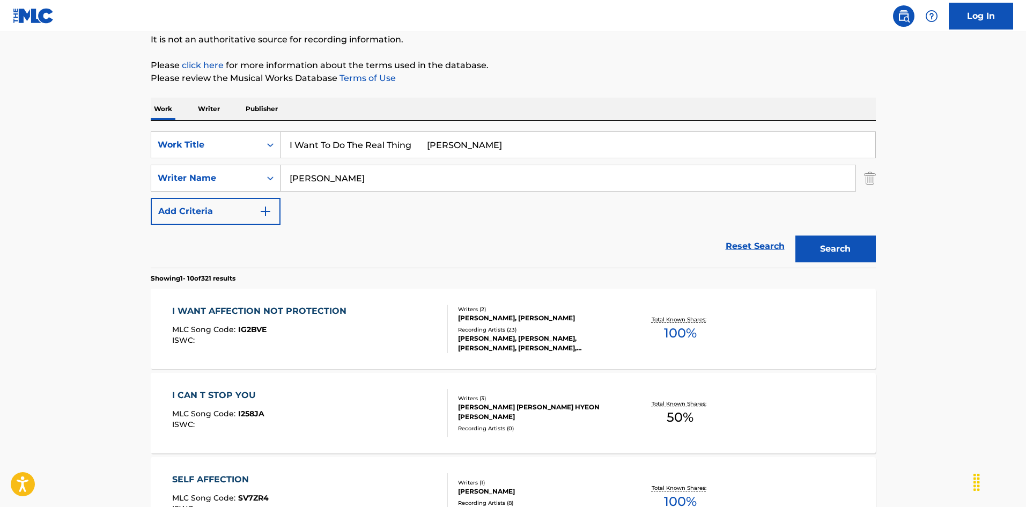
click at [230, 168] on div "SearchWithCriteria79e32d5b-329f-4b89-a515-28a8b634be34 Writer Name [PERSON_NAME]" at bounding box center [513, 178] width 725 height 27
type input "High"
click at [437, 149] on input "I Want To Do The Real Thing [PERSON_NAME]" at bounding box center [578, 145] width 595 height 26
drag, startPoint x: 418, startPoint y: 146, endPoint x: 630, endPoint y: 188, distance: 216.0
click at [636, 188] on div "SearchWithCriteria6fb95f31-9f22-48b0-966a-8c537b2ba950 Work Title I Want To Do …" at bounding box center [513, 177] width 725 height 93
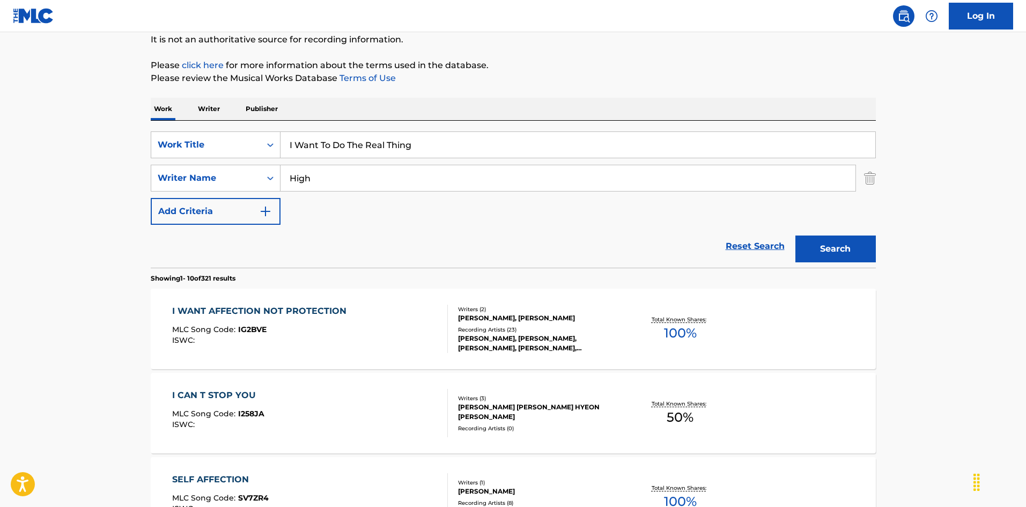
type input "I Want To Do The Real Thing"
click at [823, 249] on button "Search" at bounding box center [835, 248] width 80 height 27
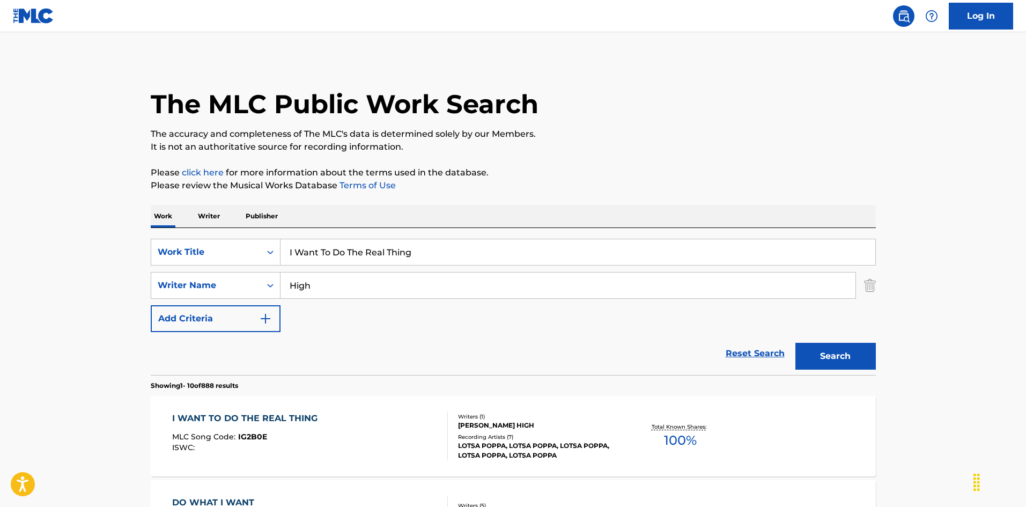
scroll to position [161, 0]
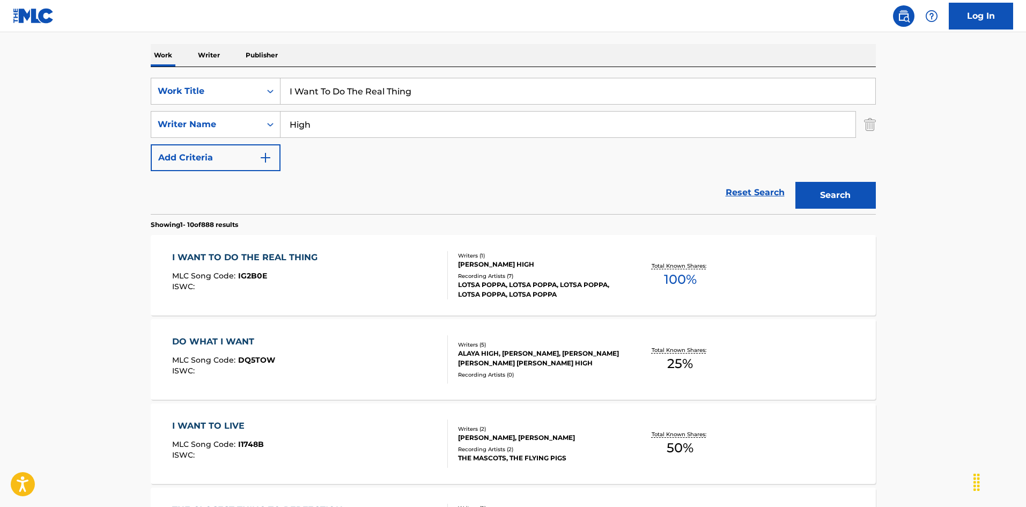
click at [422, 286] on div "I WANT TO DO THE REAL THING MLC Song Code : IG2B0E ISWC :" at bounding box center [310, 275] width 276 height 48
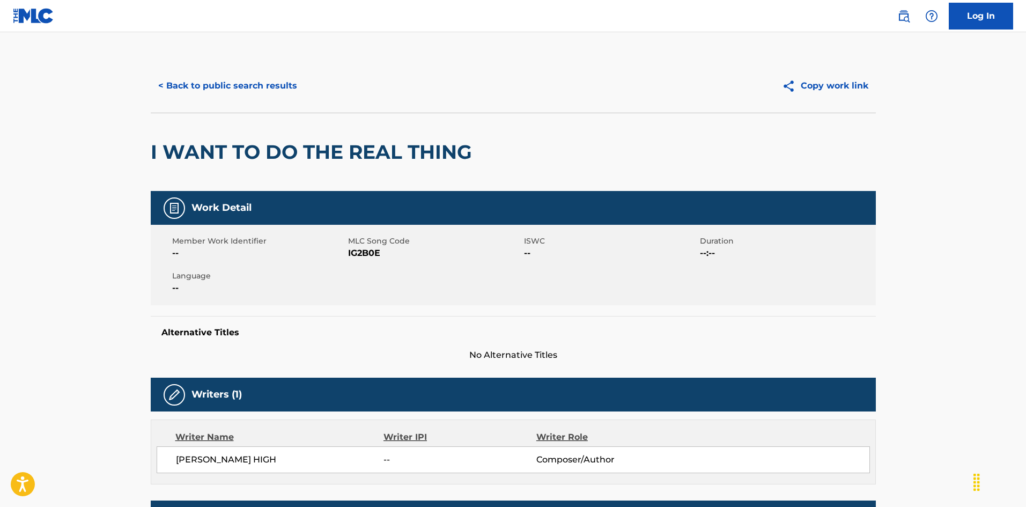
click at [273, 91] on button "< Back to public search results" at bounding box center [228, 85] width 154 height 27
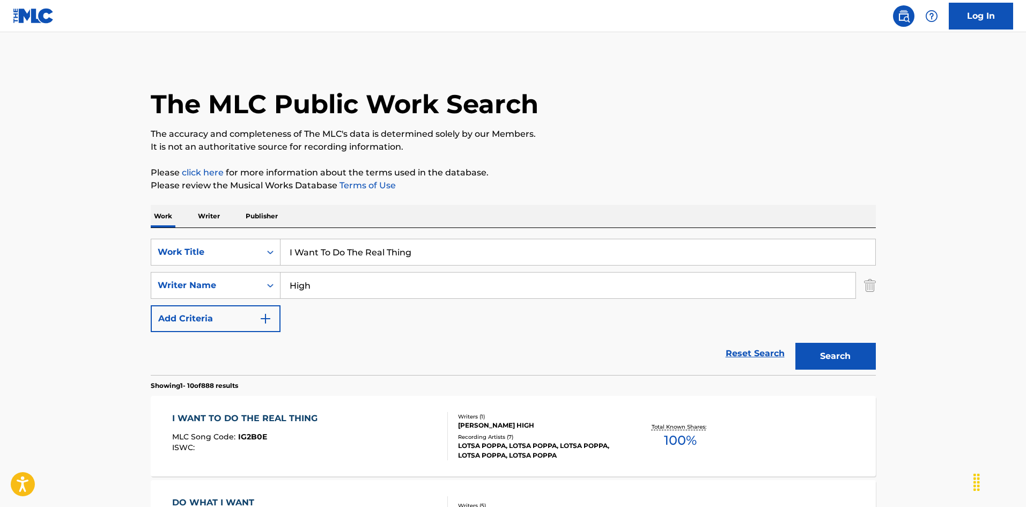
scroll to position [161, 0]
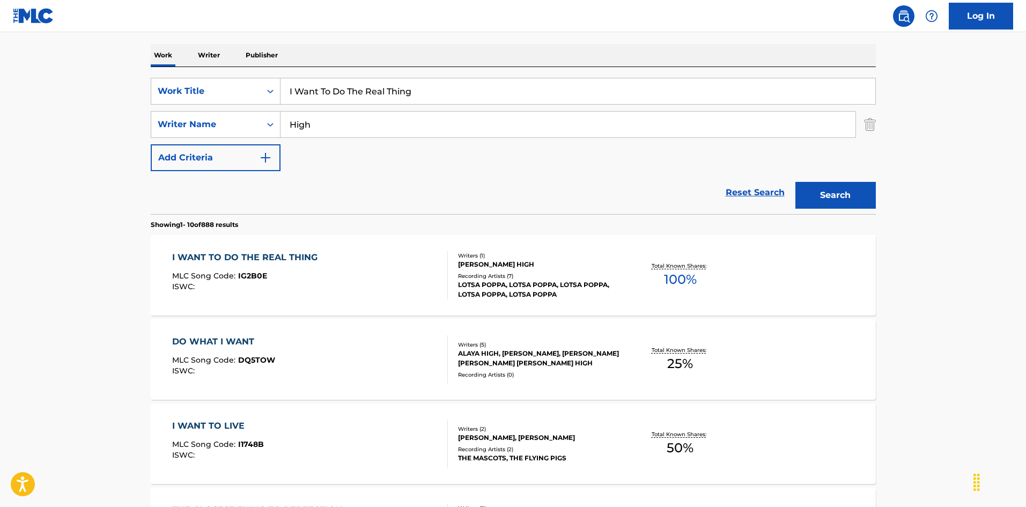
drag, startPoint x: 360, startPoint y: 80, endPoint x: 211, endPoint y: 65, distance: 149.9
click at [508, 85] on input "I Want To Lose My Love For You [PERSON_NAME]|[PERSON_NAME]" at bounding box center [578, 91] width 595 height 26
drag, startPoint x: 536, startPoint y: 90, endPoint x: 594, endPoint y: 99, distance: 59.1
click at [594, 99] on input "I Want To Lose My Love For You [PERSON_NAME]|[PERSON_NAME]" at bounding box center [578, 91] width 595 height 26
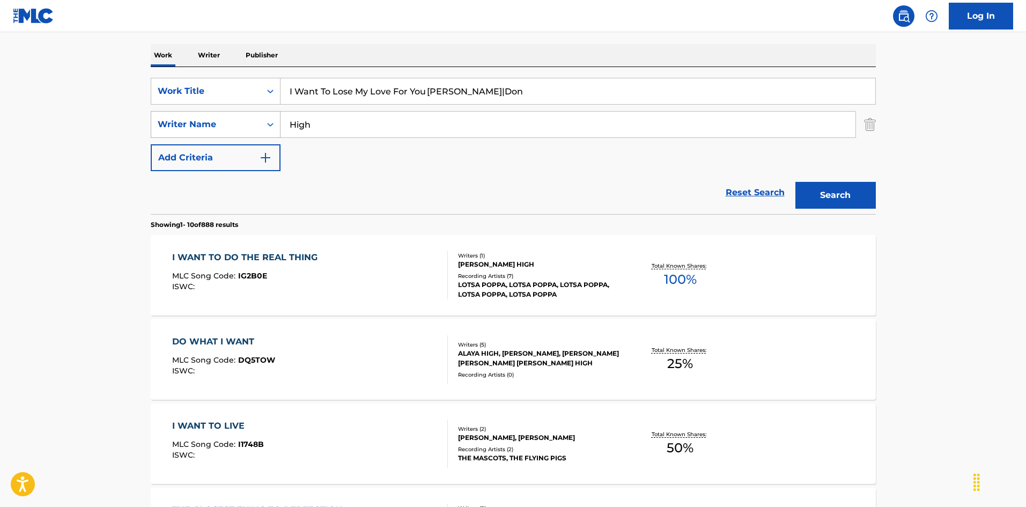
type input "I Want To Lose My Love For You [PERSON_NAME]|Don"
drag, startPoint x: 241, startPoint y: 115, endPoint x: 254, endPoint y: 128, distance: 18.6
click at [209, 120] on div "SearchWithCriteria79e32d5b-329f-4b89-a515-28a8b634be34 Writer Name High" at bounding box center [513, 124] width 725 height 27
type input "[PERSON_NAME]"
click at [469, 92] on input "I Want To Lose My Love For You [PERSON_NAME]|Don" at bounding box center [578, 91] width 595 height 26
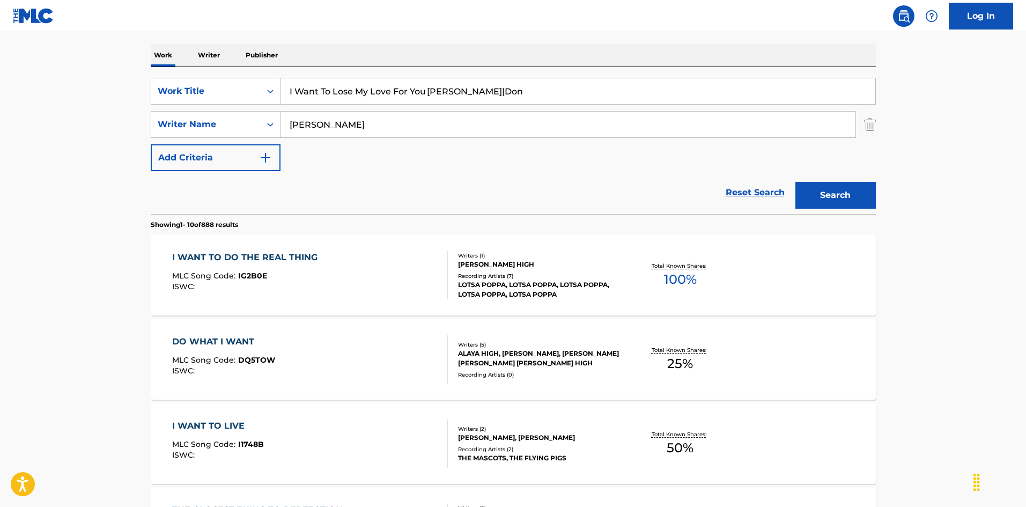
drag, startPoint x: 479, startPoint y: 97, endPoint x: 637, endPoint y: 128, distance: 160.8
click at [632, 127] on div "SearchWithCriteria6fb95f31-9f22-48b0-966a-8c537b2ba950 Work Title I Want To Los…" at bounding box center [513, 124] width 725 height 93
type input "I Want To Lose My Love For You"
click at [799, 188] on button "Search" at bounding box center [835, 195] width 80 height 27
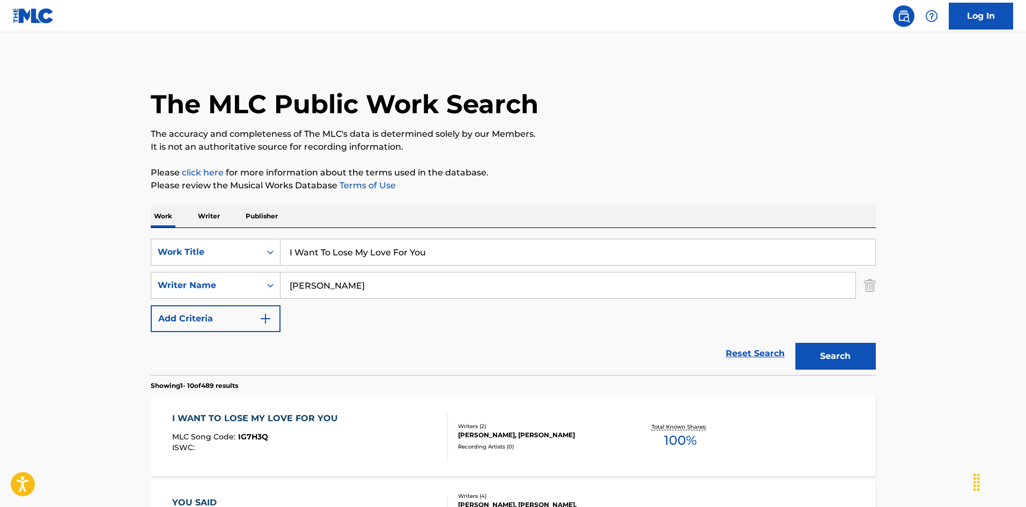
scroll to position [54, 0]
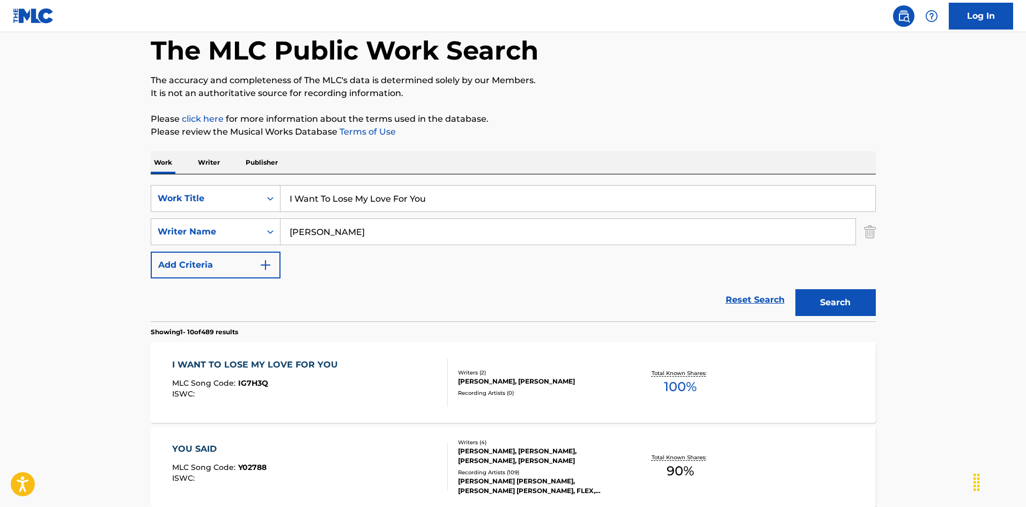
click at [385, 375] on div "I WANT TO LOSE MY LOVE FOR YOU MLC Song Code : IG7H3Q ISWC :" at bounding box center [310, 382] width 276 height 48
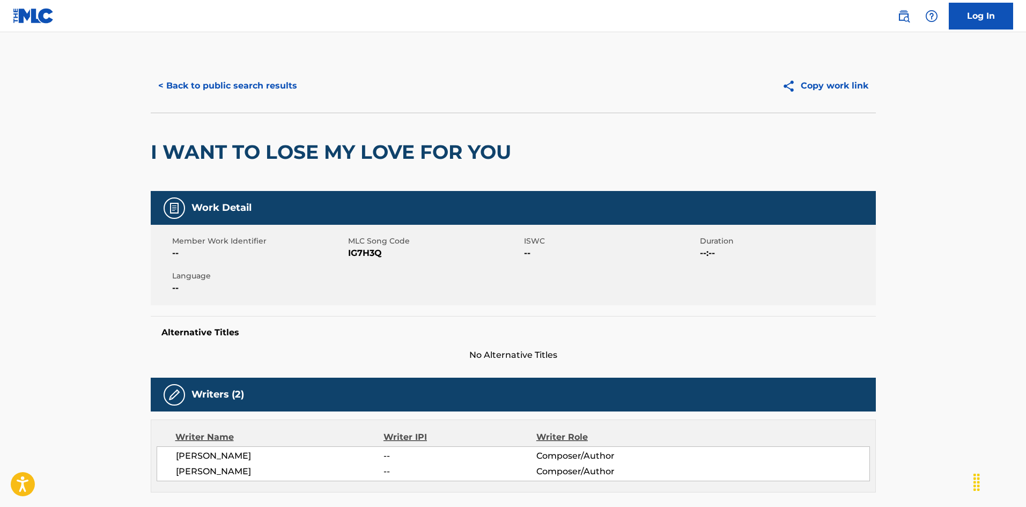
click at [273, 90] on button "< Back to public search results" at bounding box center [228, 85] width 154 height 27
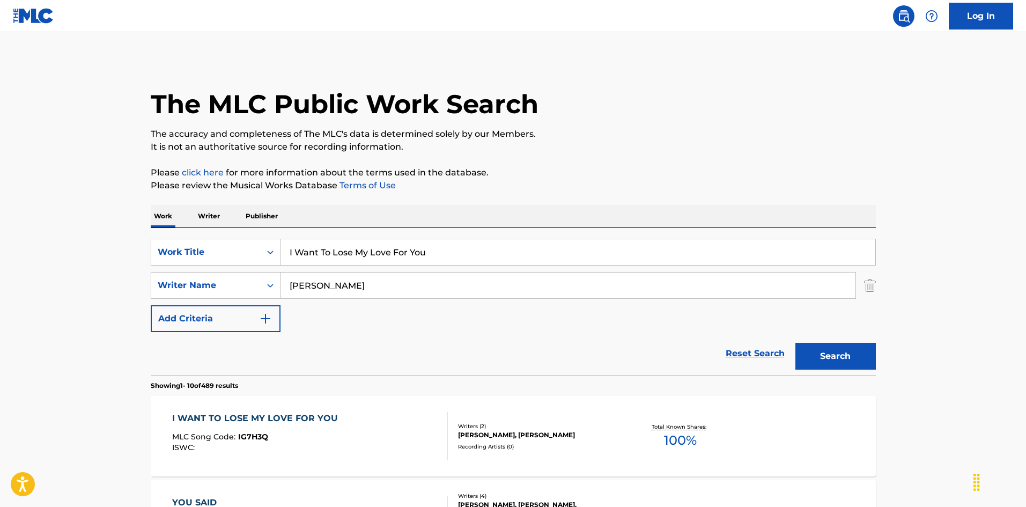
scroll to position [54, 0]
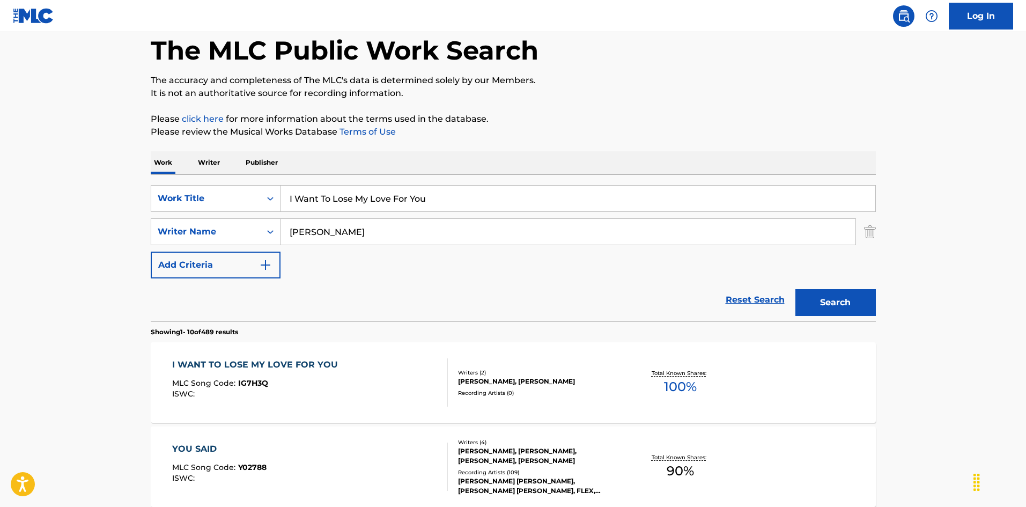
drag, startPoint x: 395, startPoint y: 188, endPoint x: 233, endPoint y: 178, distance: 161.7
click at [223, 176] on div "SearchWithCriteria6fb95f31-9f22-48b0-966a-8c537b2ba950 Work Title I Want To Los…" at bounding box center [513, 247] width 725 height 147
click at [460, 196] on input "I Want To Love You [PERSON_NAME] | [PERSON_NAME]" at bounding box center [578, 199] width 595 height 26
drag, startPoint x: 425, startPoint y: 200, endPoint x: 471, endPoint y: 197, distance: 45.7
click at [471, 197] on input "I Want To Love You [PERSON_NAME] | [PERSON_NAME]" at bounding box center [578, 199] width 595 height 26
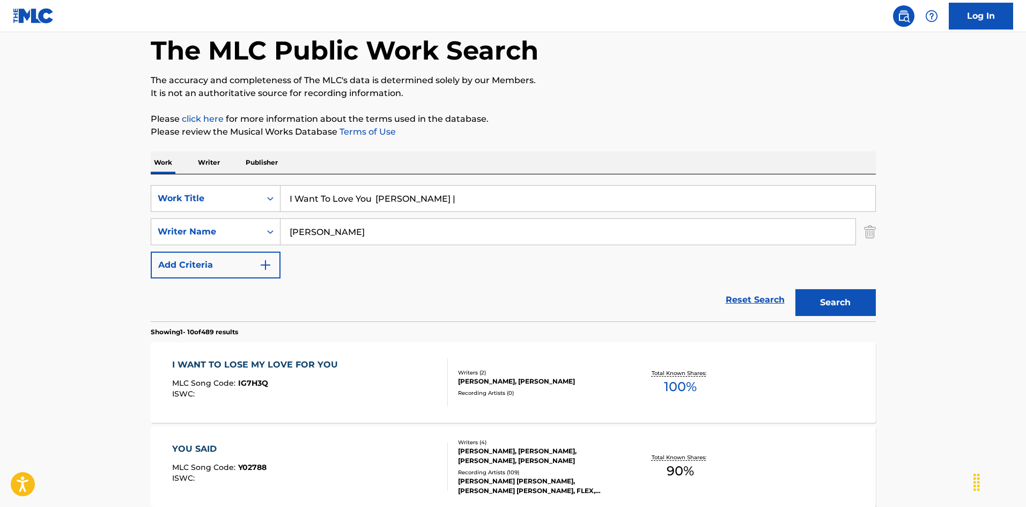
type input "I Want To Love You [PERSON_NAME] |"
drag, startPoint x: 300, startPoint y: 230, endPoint x: 253, endPoint y: 234, distance: 48.0
click at [219, 226] on div "SearchWithCriteria79e32d5b-329f-4b89-a515-28a8b634be34 Writer Name [PERSON_NAME]" at bounding box center [513, 231] width 725 height 27
type input "[PERSON_NAME]"
drag, startPoint x: 472, startPoint y: 210, endPoint x: 481, endPoint y: 210, distance: 8.6
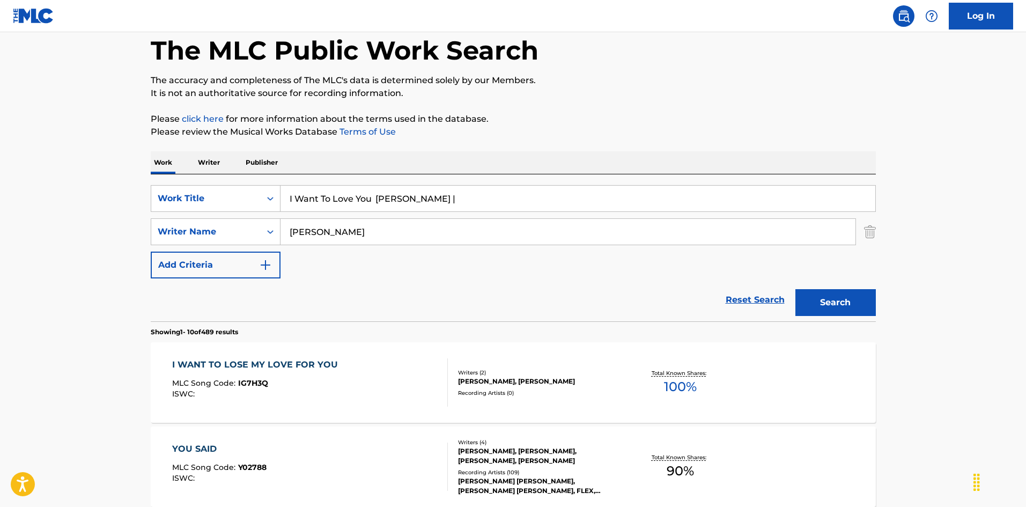
click at [480, 210] on input "I Want To Love You [PERSON_NAME] |" at bounding box center [578, 199] width 595 height 26
type input "I Want To Love You"
click at [828, 297] on button "Search" at bounding box center [835, 302] width 80 height 27
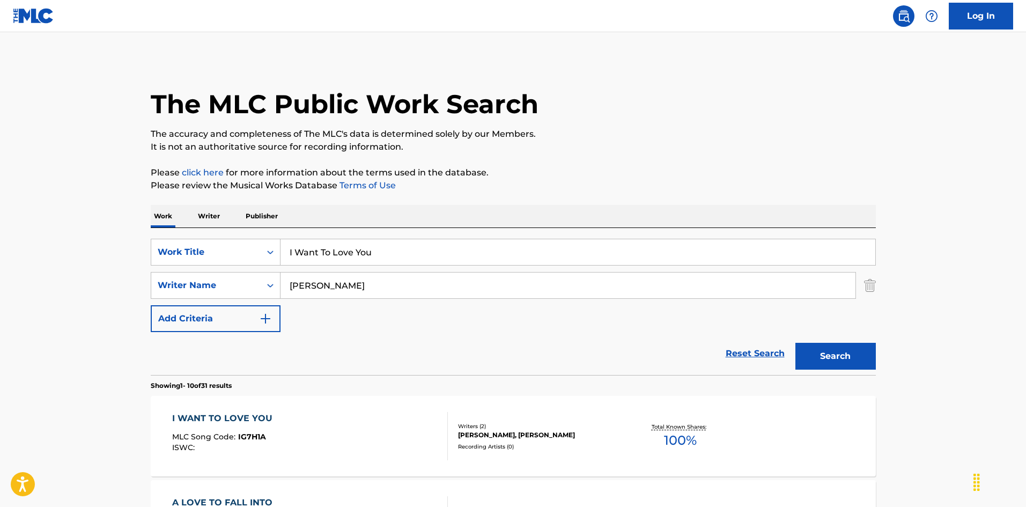
scroll to position [107, 0]
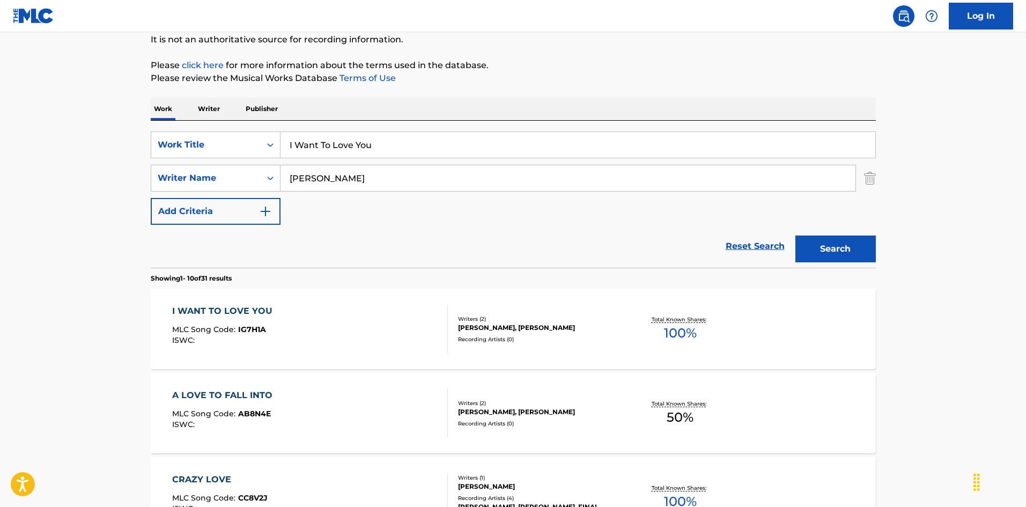
click at [388, 328] on div "I WANT TO LOVE YOU MLC Song Code : IG7H1A ISWC :" at bounding box center [310, 329] width 276 height 48
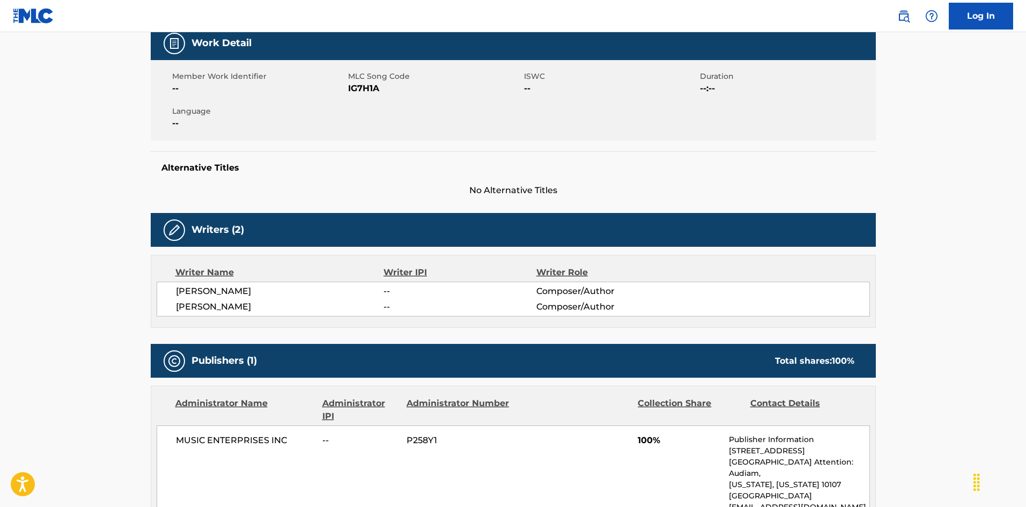
scroll to position [57, 0]
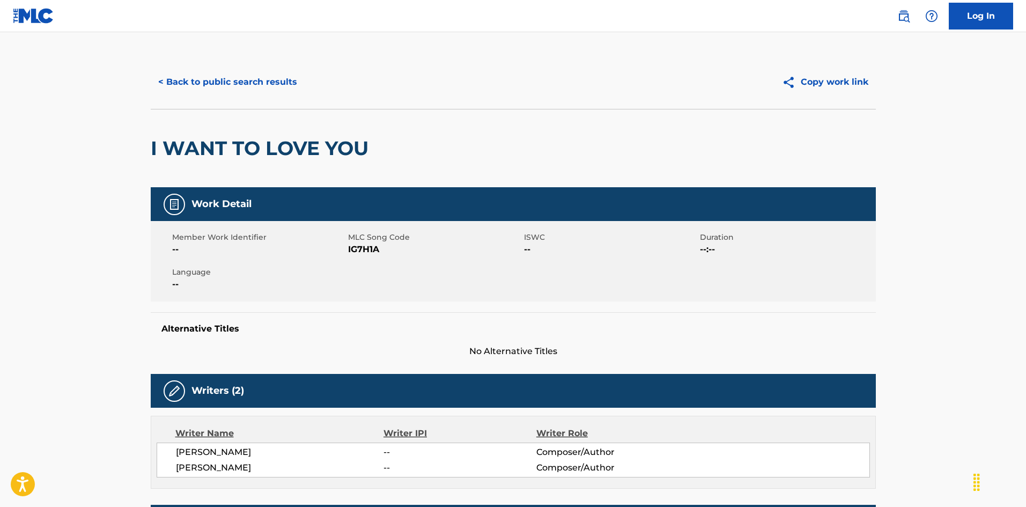
click at [278, 87] on button "< Back to public search results" at bounding box center [228, 82] width 154 height 27
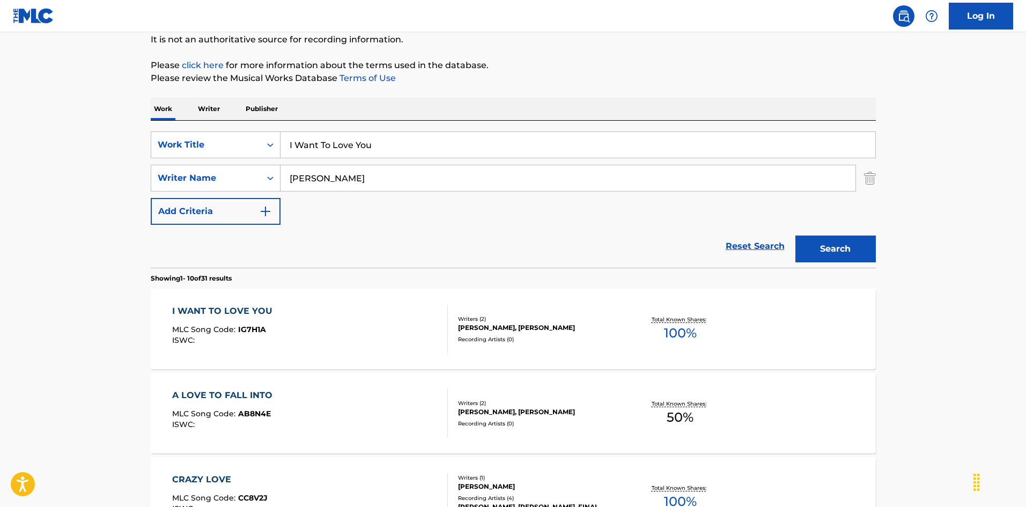
drag, startPoint x: 373, startPoint y: 138, endPoint x: 190, endPoint y: 124, distance: 182.9
click at [190, 124] on div "SearchWithCriteria6fb95f31-9f22-48b0-966a-8c537b2ba950 Work Title I Want To Lov…" at bounding box center [513, 194] width 725 height 147
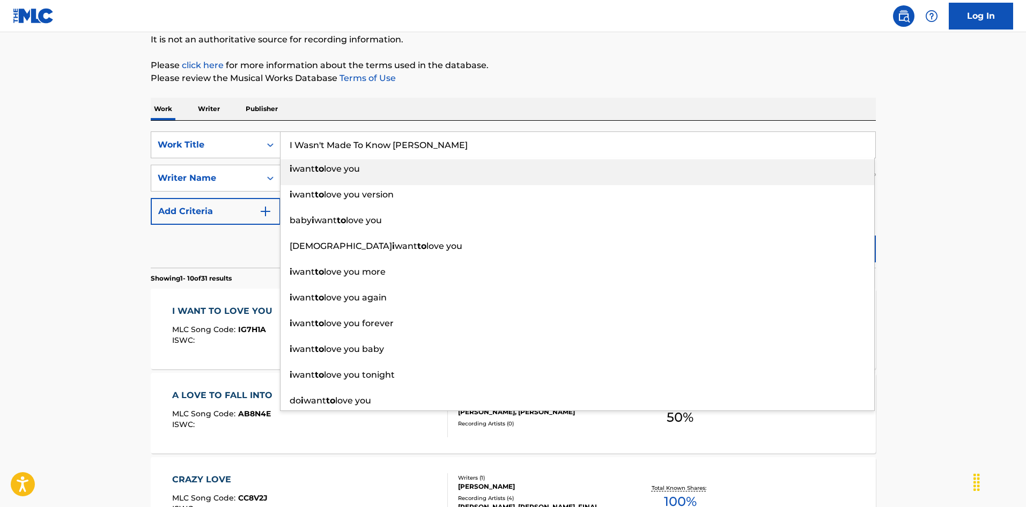
click at [470, 144] on input "I Wasn't Made To Know [PERSON_NAME]" at bounding box center [578, 145] width 595 height 26
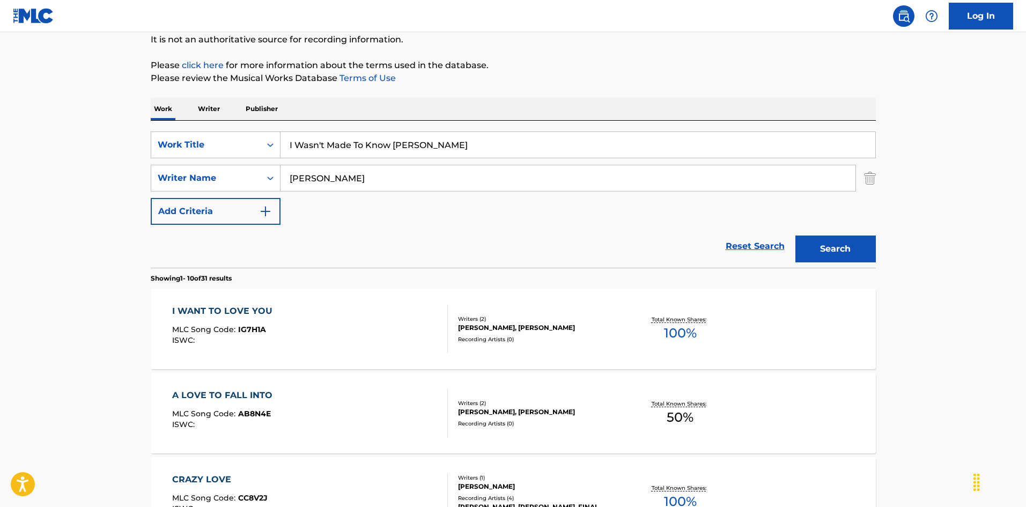
drag, startPoint x: 449, startPoint y: 144, endPoint x: 503, endPoint y: 152, distance: 53.7
click at [503, 152] on input "I Wasn't Made To Know [PERSON_NAME]" at bounding box center [578, 145] width 595 height 26
type input "I Wasn't Made To Know [PERSON_NAME]"
drag, startPoint x: 380, startPoint y: 174, endPoint x: 212, endPoint y: 154, distance: 169.6
click at [201, 152] on div "SearchWithCriteria6fb95f31-9f22-48b0-966a-8c537b2ba950 Work Title I Wasn't Made…" at bounding box center [513, 177] width 725 height 93
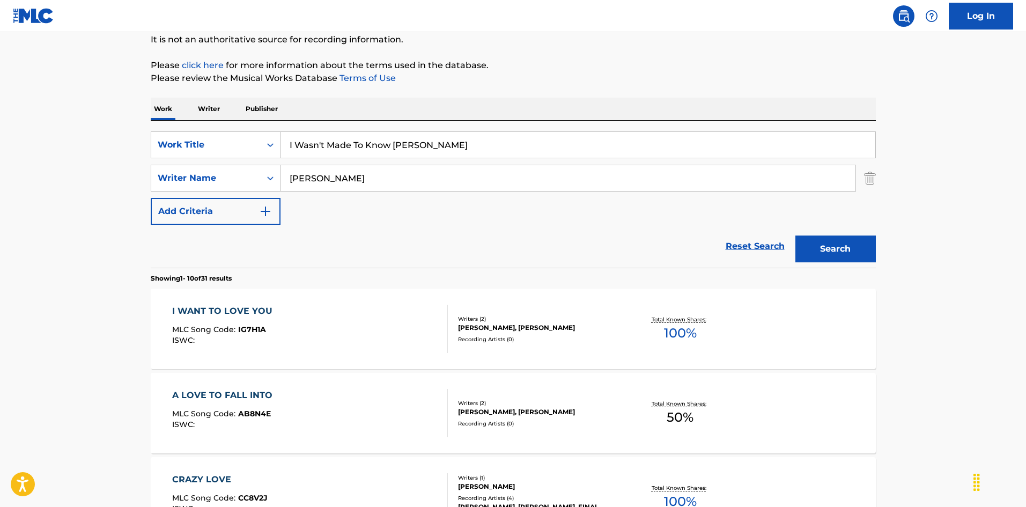
type input "[PERSON_NAME]"
drag, startPoint x: 401, startPoint y: 147, endPoint x: 473, endPoint y: 159, distance: 73.5
click at [473, 159] on div "SearchWithCriteria6fb95f31-9f22-48b0-966a-8c537b2ba950 Work Title I Wasn't Made…" at bounding box center [513, 177] width 725 height 93
type input "I Wasn't Made To Know"
click at [839, 254] on button "Search" at bounding box center [835, 248] width 80 height 27
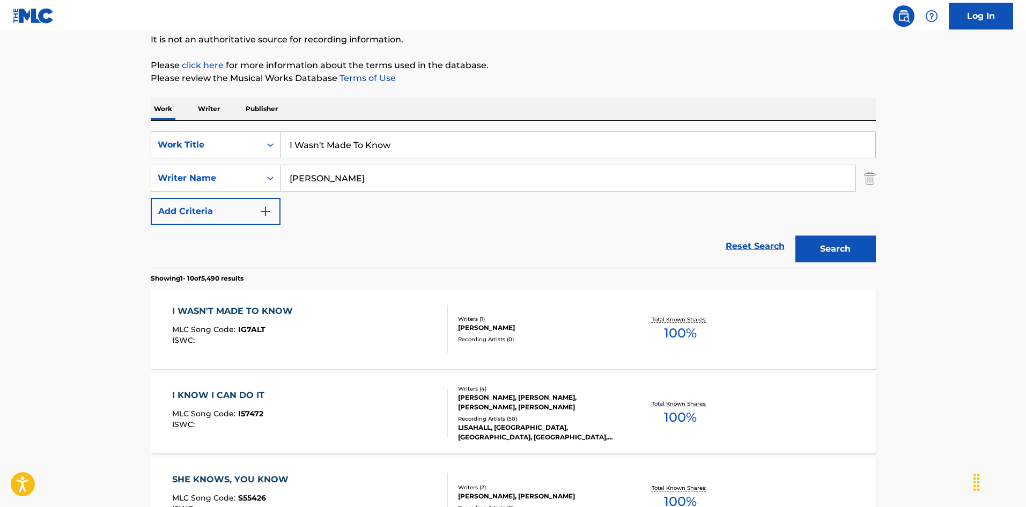
click at [402, 326] on div "I WASN'T MADE TO KNOW MLC Song Code : IG7ALT ISWC :" at bounding box center [310, 329] width 276 height 48
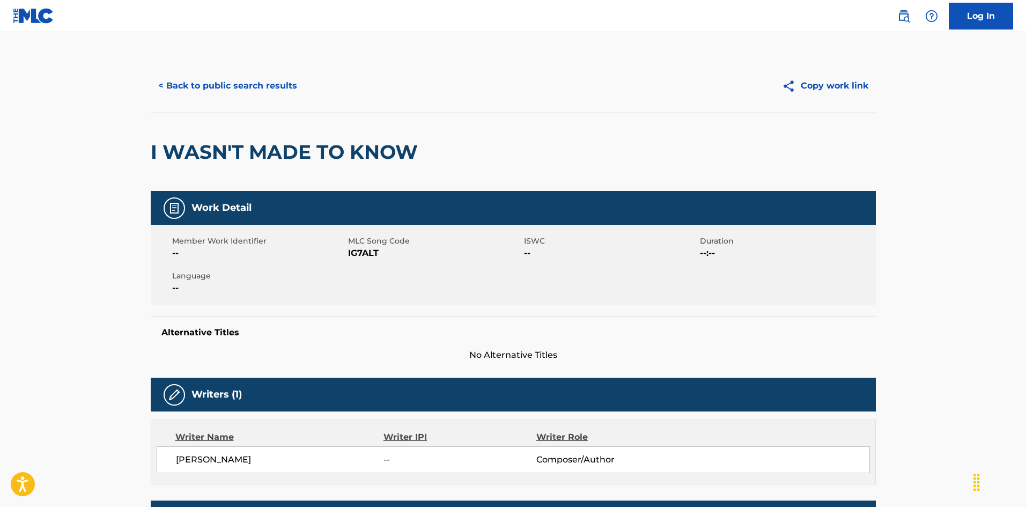
click at [291, 82] on button "< Back to public search results" at bounding box center [228, 85] width 154 height 27
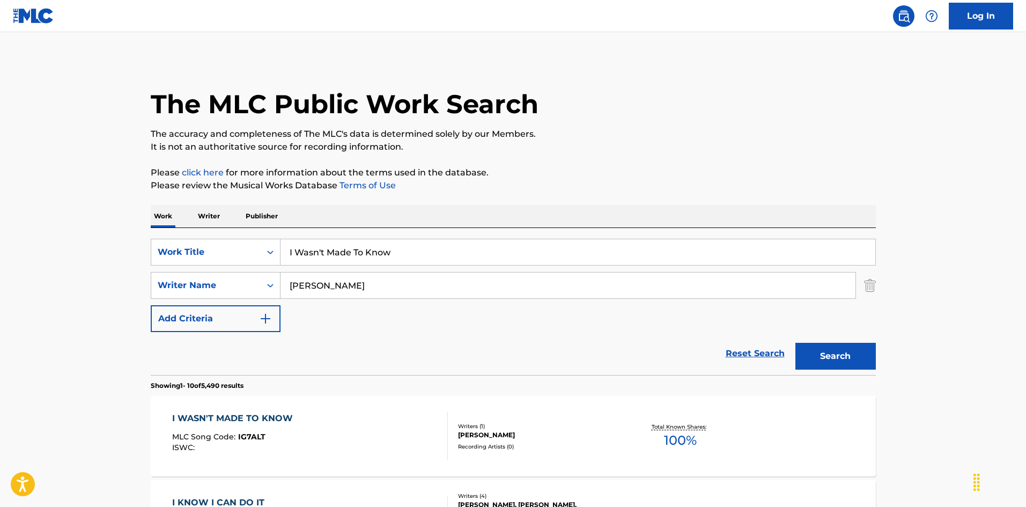
scroll to position [107, 0]
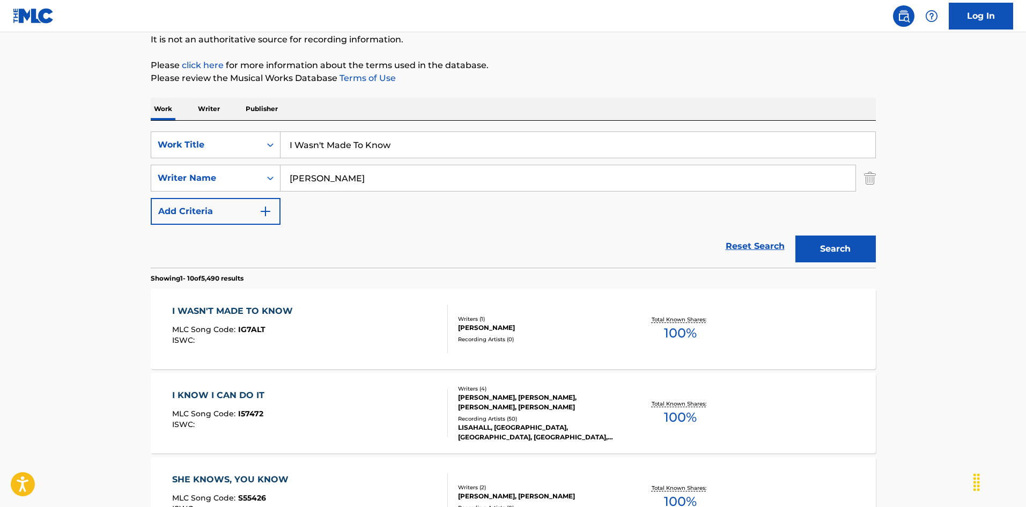
drag, startPoint x: 188, startPoint y: 117, endPoint x: 203, endPoint y: 128, distance: 18.8
click at [437, 143] on input "I Wish It Were True [PERSON_NAME]" at bounding box center [578, 145] width 595 height 26
drag, startPoint x: 427, startPoint y: 144, endPoint x: 461, endPoint y: 149, distance: 34.1
click at [461, 149] on input "I Wish It Were True [PERSON_NAME]" at bounding box center [578, 145] width 595 height 26
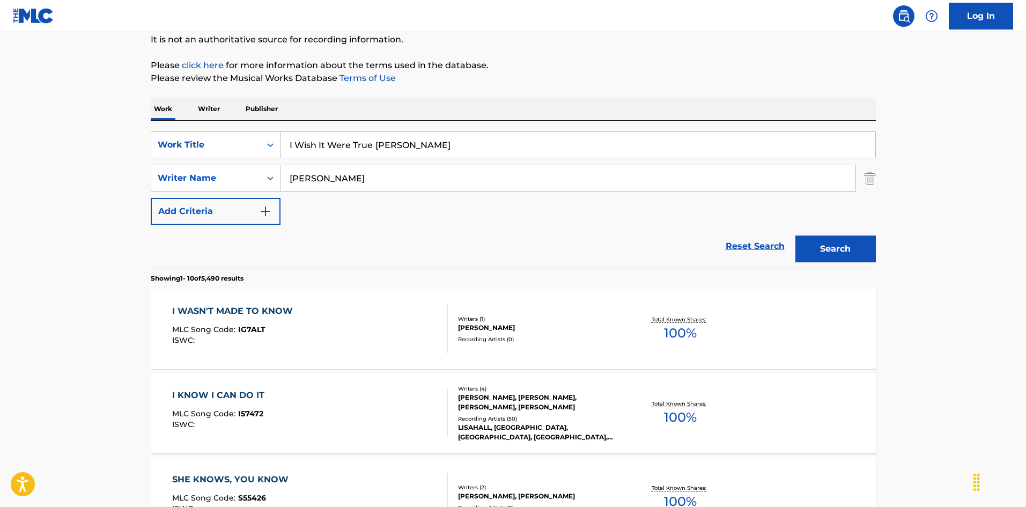
type input "I Wish It Were True [PERSON_NAME]"
drag, startPoint x: 340, startPoint y: 180, endPoint x: 239, endPoint y: 159, distance: 102.9
click at [235, 159] on div "SearchWithCriteria6fb95f31-9f22-48b0-966a-8c537b2ba950 Work Title I Wish It Wer…" at bounding box center [513, 177] width 725 height 93
type input "[PERSON_NAME]"
drag, startPoint x: 376, startPoint y: 141, endPoint x: 452, endPoint y: 150, distance: 76.2
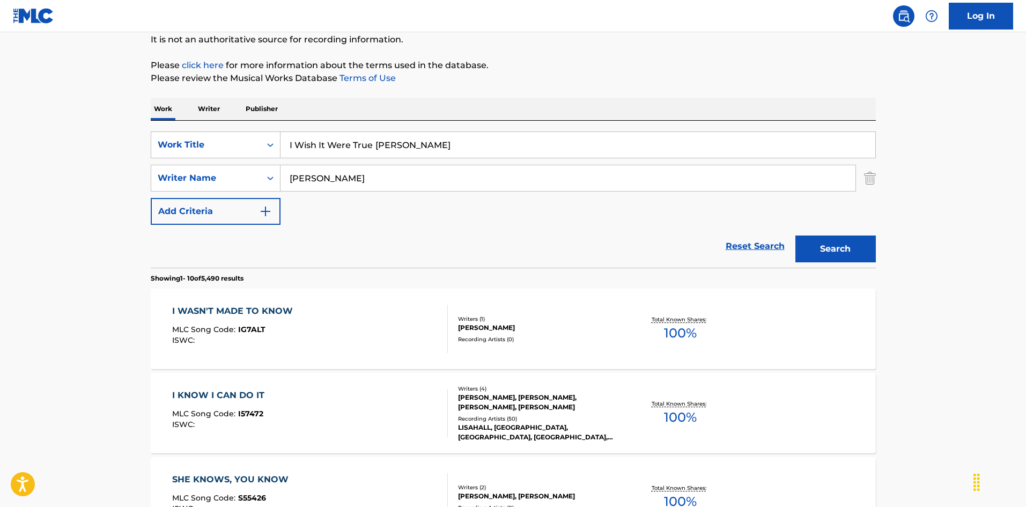
click at [452, 150] on input "I Wish It Were True [PERSON_NAME]" at bounding box center [578, 145] width 595 height 26
type input "I Wish It Were True"
drag, startPoint x: 861, startPoint y: 252, endPoint x: 854, endPoint y: 254, distance: 7.8
click at [861, 252] on button "Search" at bounding box center [835, 248] width 80 height 27
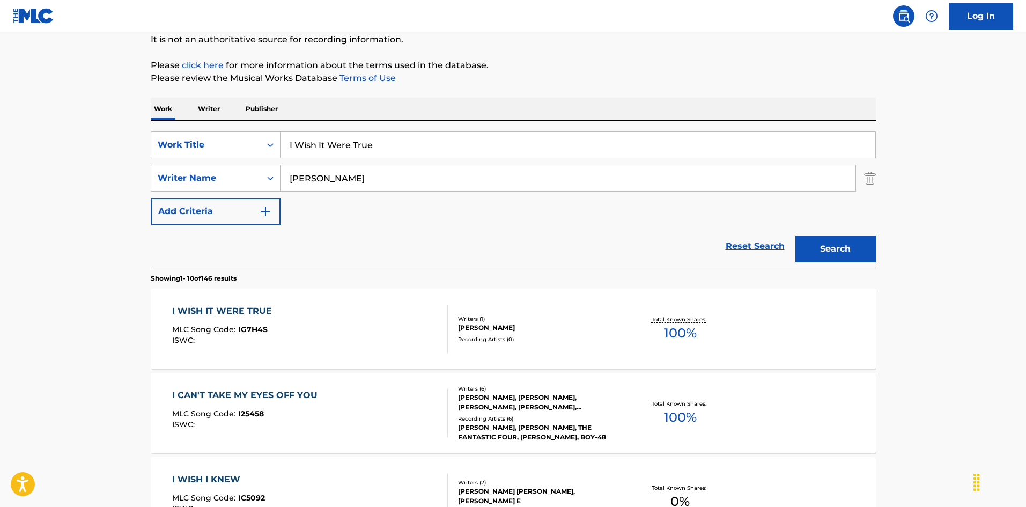
click at [411, 333] on div "I WISH IT WERE TRUE MLC Song Code : IG7H4S ISWC :" at bounding box center [310, 329] width 276 height 48
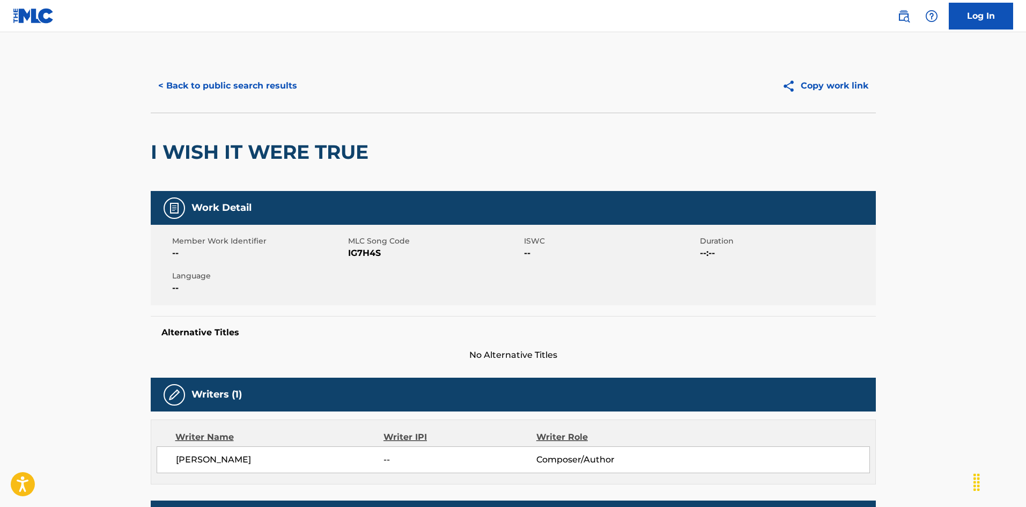
click at [278, 85] on button "< Back to public search results" at bounding box center [228, 85] width 154 height 27
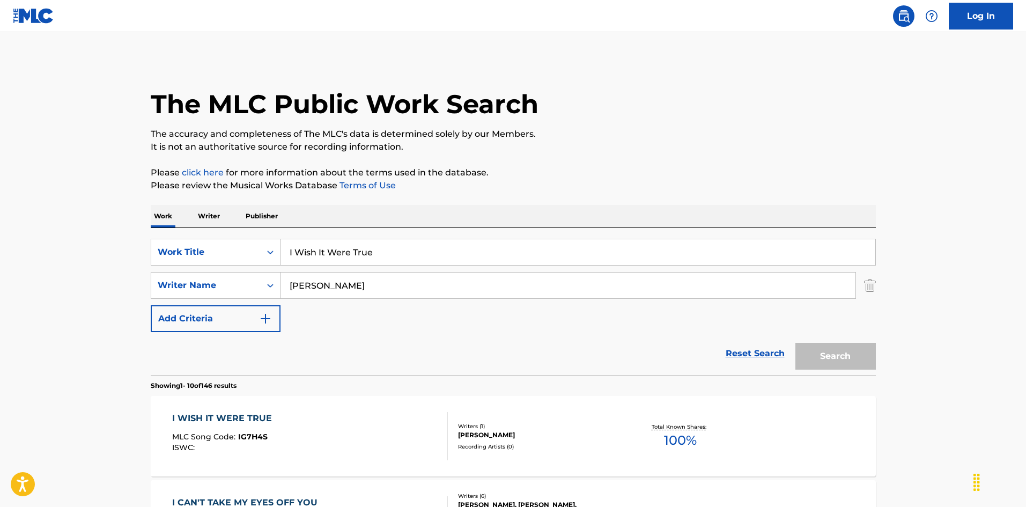
scroll to position [107, 0]
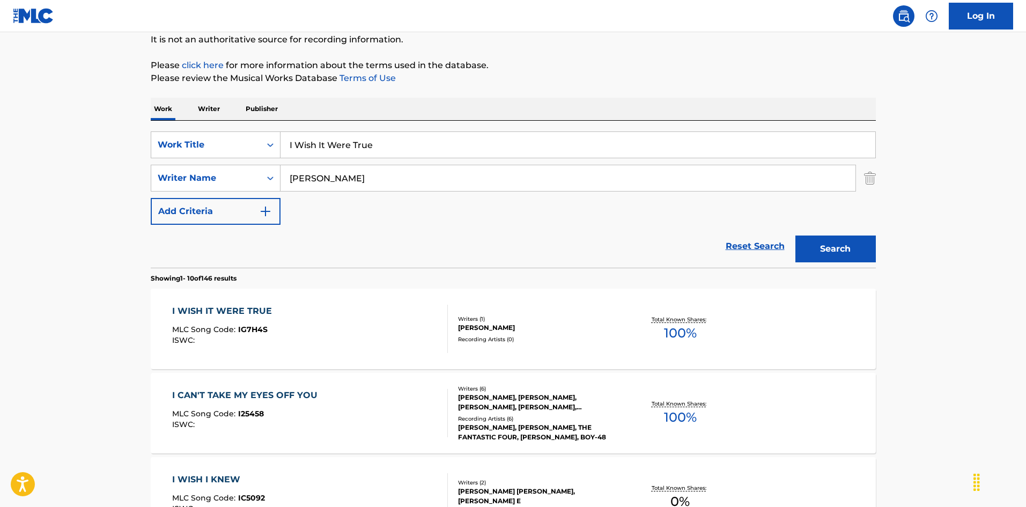
drag, startPoint x: 336, startPoint y: 130, endPoint x: 210, endPoint y: 112, distance: 127.4
click at [407, 140] on input "I Won't Be Jivin' [PERSON_NAME]" at bounding box center [578, 145] width 595 height 26
drag, startPoint x: 401, startPoint y: 143, endPoint x: 481, endPoint y: 152, distance: 80.5
click at [481, 153] on input "I Won't Be Jivin' [PERSON_NAME]" at bounding box center [578, 145] width 595 height 26
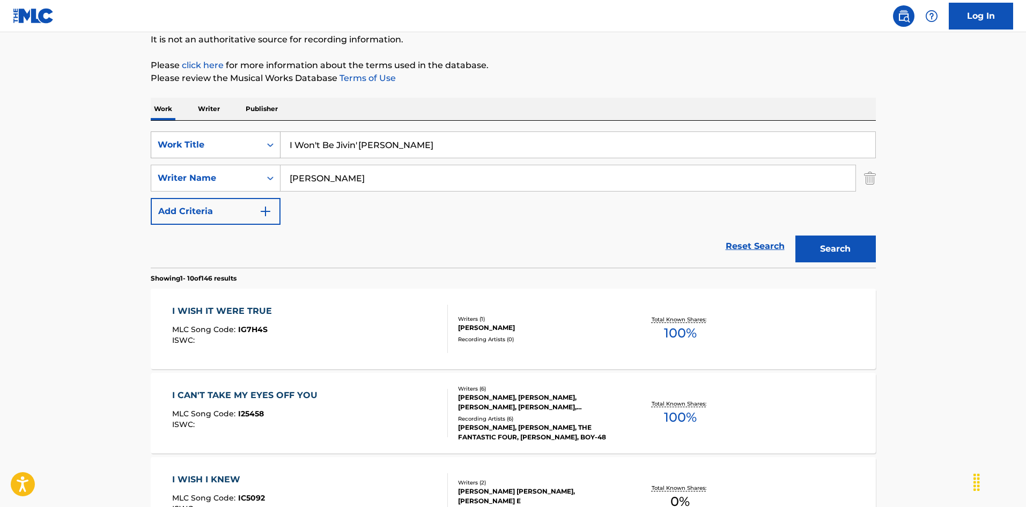
type input "I Won't Be Jivin' [PERSON_NAME]"
drag, startPoint x: 261, startPoint y: 157, endPoint x: 197, endPoint y: 145, distance: 65.0
click at [197, 145] on div "SearchWithCriteria6fb95f31-9f22-48b0-966a-8c537b2ba950 Work Title I Won't Be Ji…" at bounding box center [513, 177] width 725 height 93
type input "[PERSON_NAME]"
drag, startPoint x: 362, startPoint y: 141, endPoint x: 427, endPoint y: 153, distance: 66.2
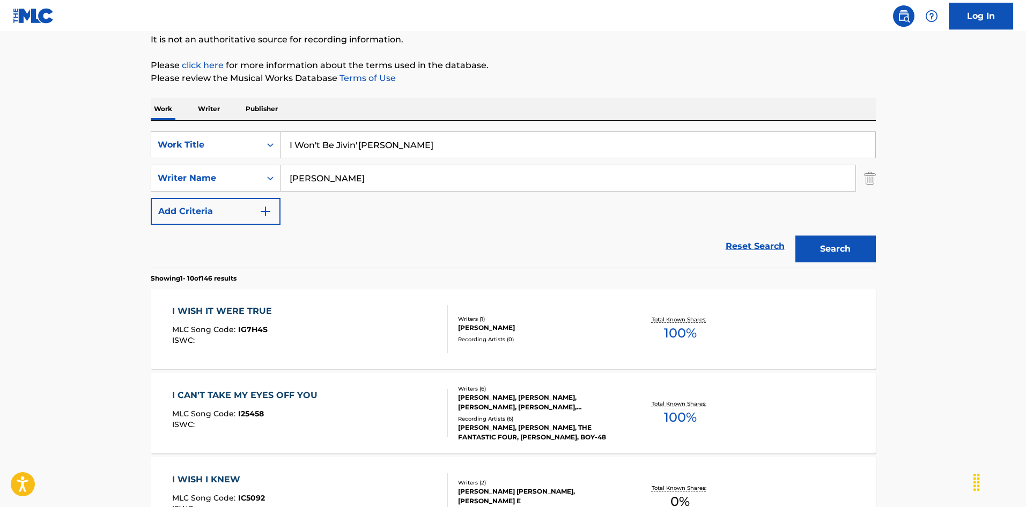
click at [427, 153] on input "I Won't Be Jivin' [PERSON_NAME]" at bounding box center [578, 145] width 595 height 26
type input "I Won't Be Jivin'"
click at [854, 244] on button "Search" at bounding box center [835, 248] width 80 height 27
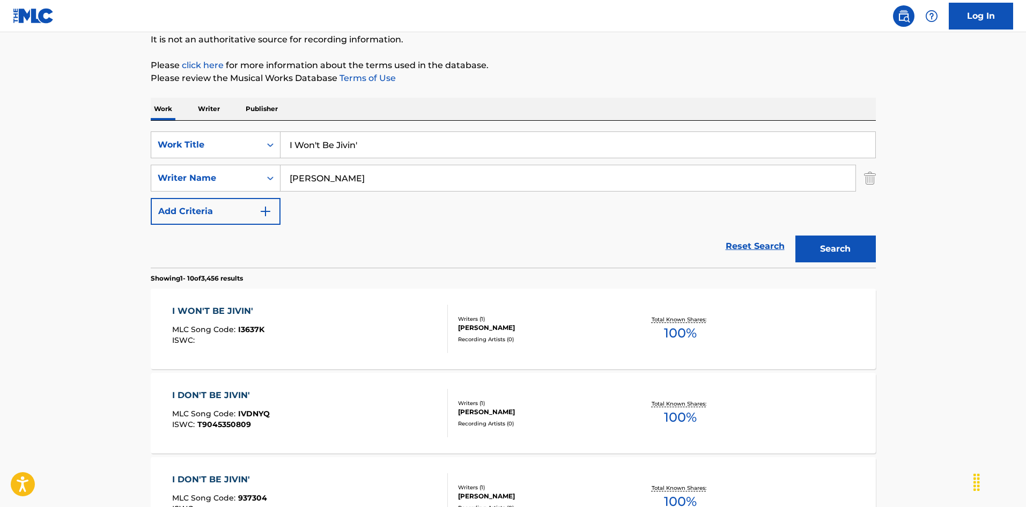
scroll to position [161, 0]
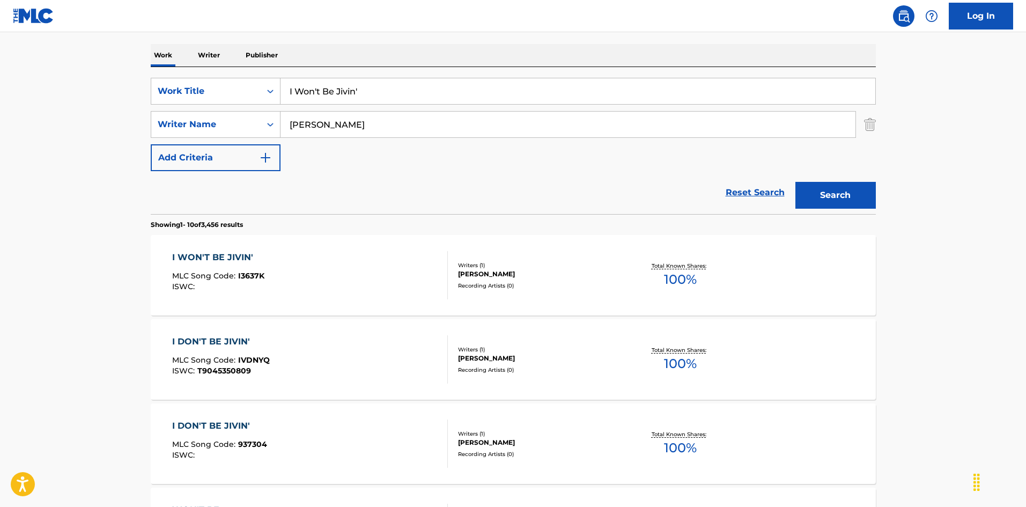
click at [378, 267] on div "I WON'T BE JIVIN' MLC Song Code : I3637K ISWC :" at bounding box center [310, 275] width 276 height 48
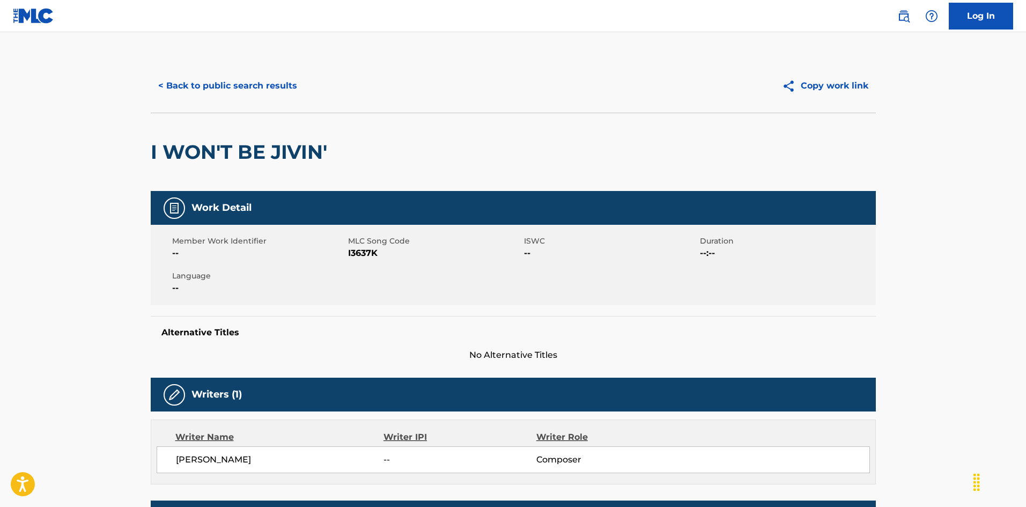
click at [266, 95] on button "< Back to public search results" at bounding box center [228, 85] width 154 height 27
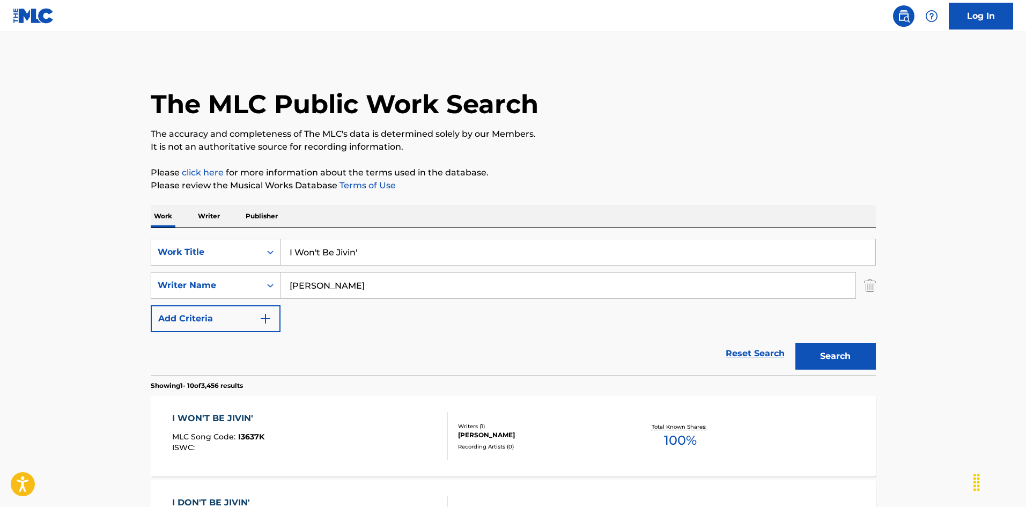
scroll to position [161, 0]
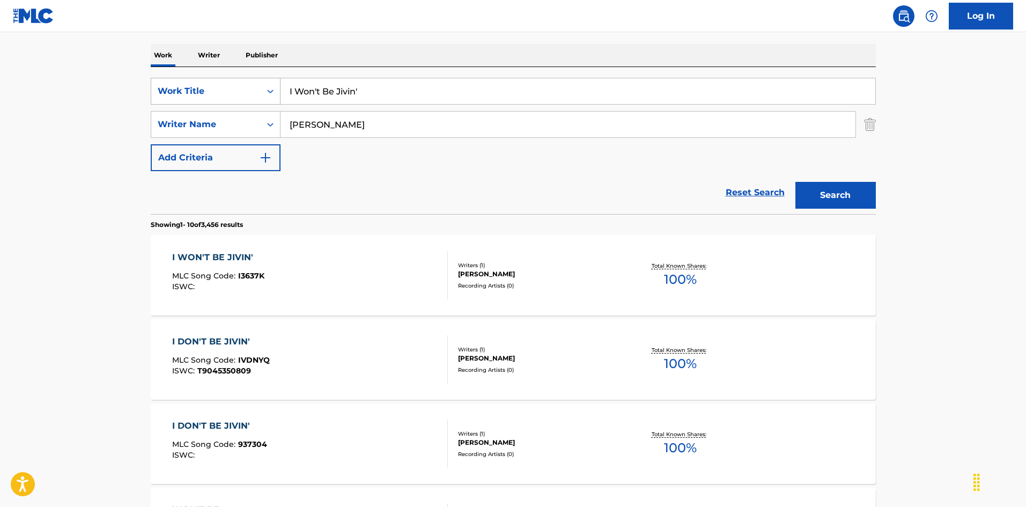
drag, startPoint x: 324, startPoint y: 82, endPoint x: 275, endPoint y: 79, distance: 49.4
click at [228, 77] on div "SearchWithCriteria6fb95f31-9f22-48b0-966a-8c537b2ba950 Work Title I Won't Be Ji…" at bounding box center [513, 140] width 725 height 147
drag, startPoint x: 409, startPoint y: 92, endPoint x: 448, endPoint y: 98, distance: 39.5
click at [448, 98] on input "I Wonder When [PERSON_NAME]" at bounding box center [578, 91] width 595 height 26
type input "I Wonder When [PERSON_NAME]"
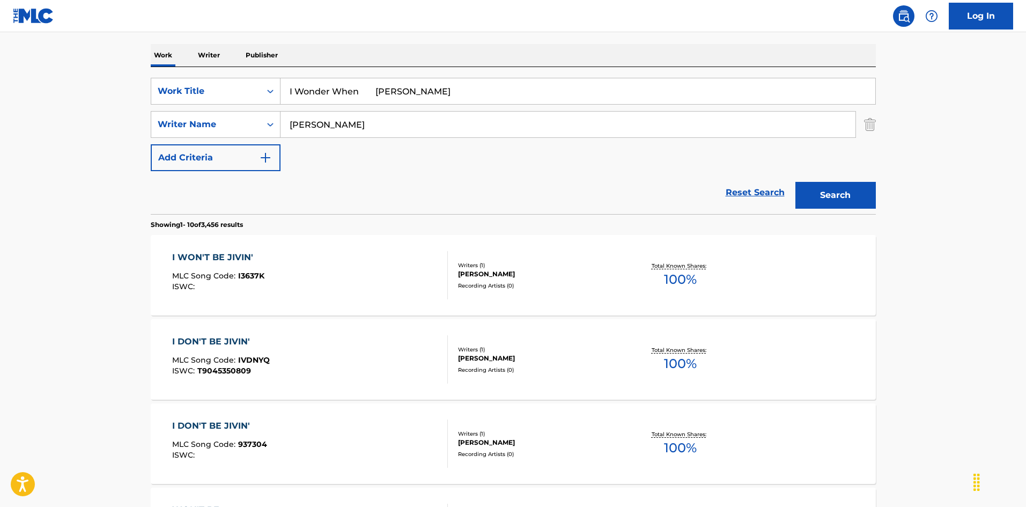
drag, startPoint x: 337, startPoint y: 117, endPoint x: 265, endPoint y: 110, distance: 72.7
click at [238, 116] on div "SearchWithCriteria79e32d5b-329f-4b89-a515-28a8b634be34 Writer Name [PERSON_NAME]" at bounding box center [513, 124] width 725 height 27
type input "[PERSON_NAME]"
drag, startPoint x: 362, startPoint y: 90, endPoint x: 457, endPoint y: 107, distance: 97.0
click at [455, 106] on div "SearchWithCriteria6fb95f31-9f22-48b0-966a-8c537b2ba950 Work Title I Wonder When…" at bounding box center [513, 124] width 725 height 93
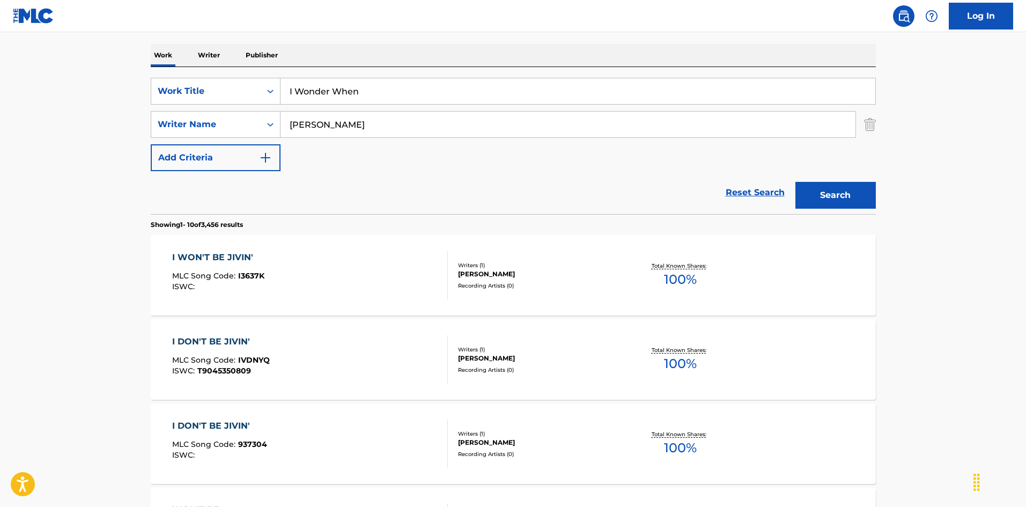
type input "I Wonder When"
click at [824, 197] on button "Search" at bounding box center [835, 195] width 80 height 27
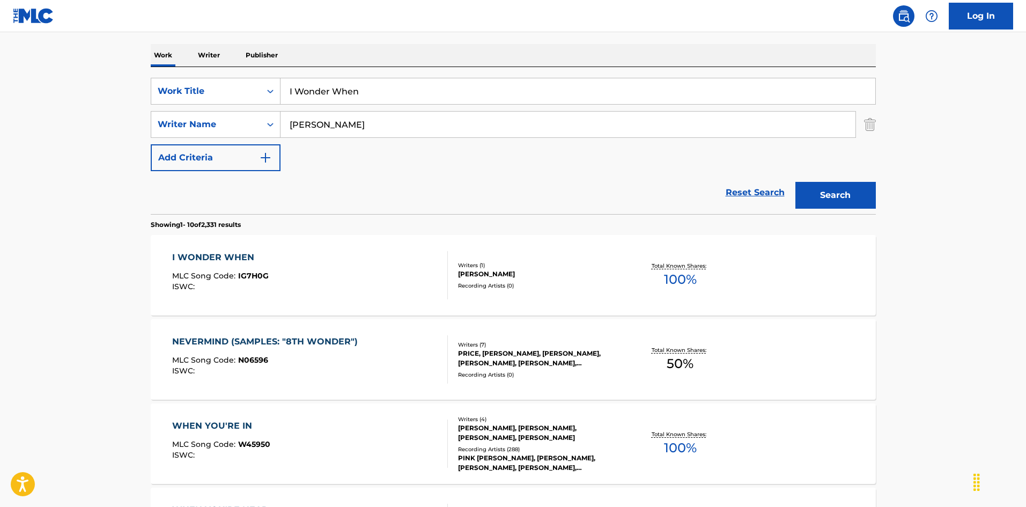
click at [428, 266] on div "I WONDER WHEN MLC Song Code : IG7H0G ISWC :" at bounding box center [310, 275] width 276 height 48
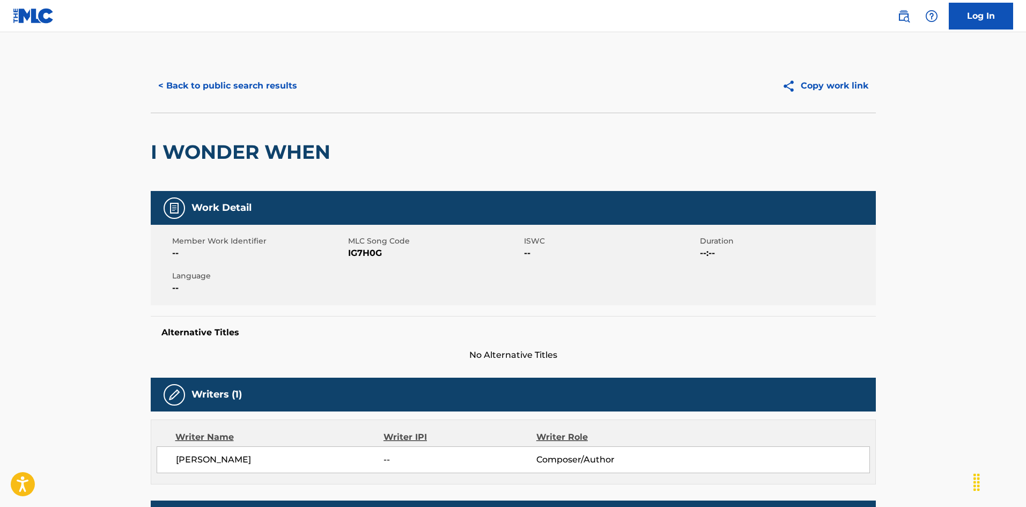
click at [275, 78] on button "< Back to public search results" at bounding box center [228, 85] width 154 height 27
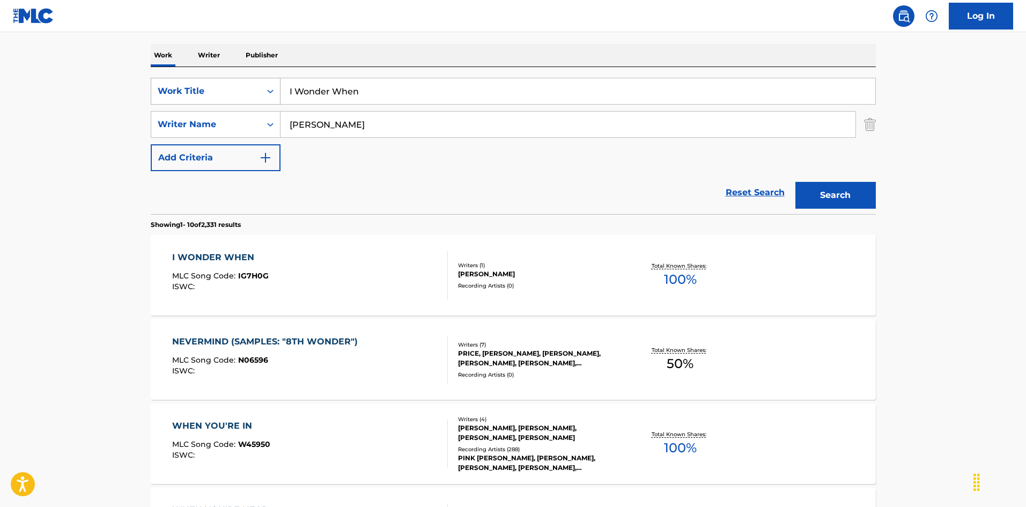
drag, startPoint x: 255, startPoint y: 86, endPoint x: 275, endPoint y: 86, distance: 19.3
click at [229, 84] on div "SearchWithCriteria6fb95f31-9f22-48b0-966a-8c537b2ba950 Work Title I Wonder When" at bounding box center [513, 91] width 725 height 27
drag, startPoint x: 467, startPoint y: 90, endPoint x: 511, endPoint y: 91, distance: 43.5
click at [511, 91] on input "I'd Rather Be Alone [PERSON_NAME]|[PERSON_NAME]" at bounding box center [578, 91] width 595 height 26
type input "I'd Rather Be Alone [PERSON_NAME]|[PERSON_NAME]"
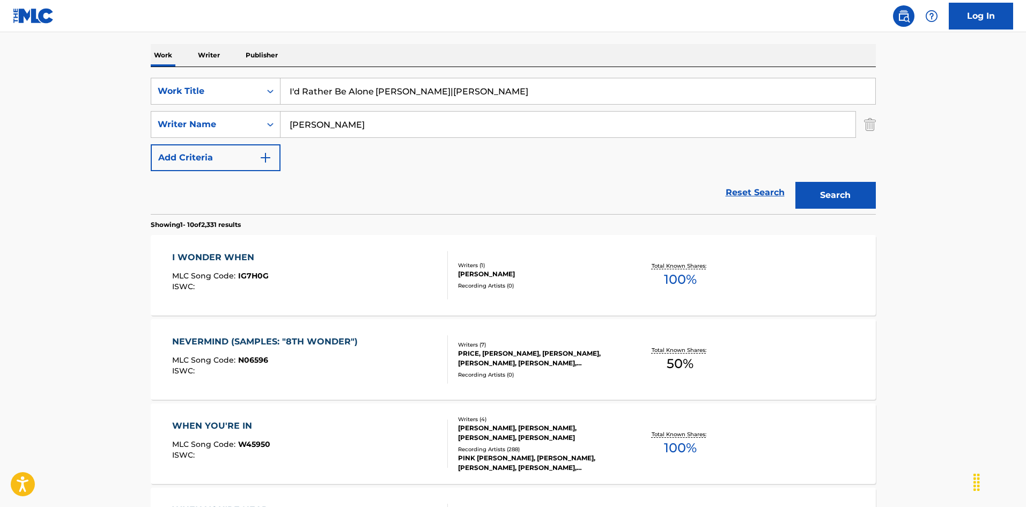
drag, startPoint x: 249, startPoint y: 104, endPoint x: 282, endPoint y: 130, distance: 41.9
click at [190, 95] on div "SearchWithCriteria6fb95f31-9f22-48b0-966a-8c537b2ba950 Work Title I'd Rather Be…" at bounding box center [513, 124] width 725 height 93
drag, startPoint x: 293, startPoint y: 127, endPoint x: 212, endPoint y: 112, distance: 81.8
click at [201, 111] on div "SearchWithCriteria79e32d5b-329f-4b89-a515-28a8b634be34 Writer Name [PERSON_NAME]" at bounding box center [513, 124] width 725 height 27
type input "Jordan"
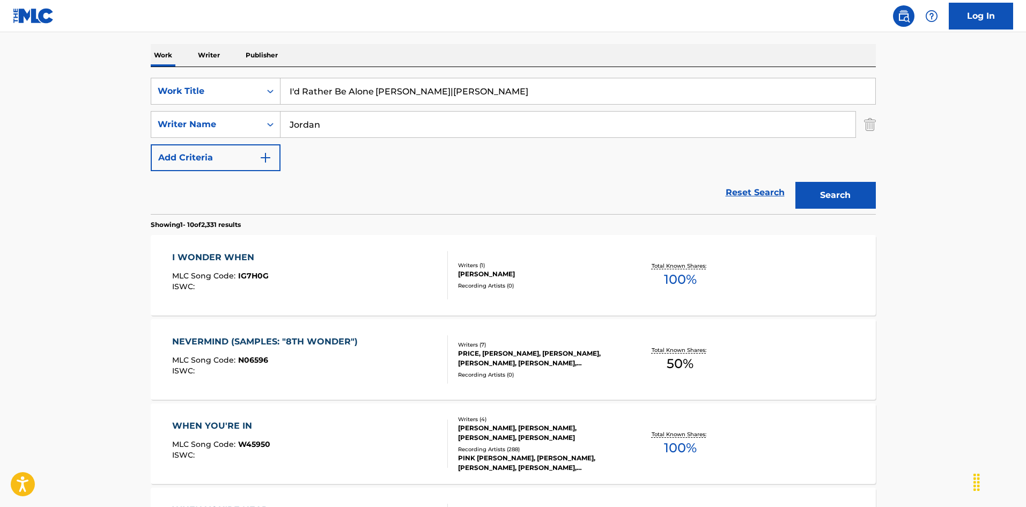
drag, startPoint x: 430, startPoint y: 90, endPoint x: 550, endPoint y: 117, distance: 123.1
click at [548, 115] on div "SearchWithCriteria6fb95f31-9f22-48b0-966a-8c537b2ba950 Work Title I'd Rather Be…" at bounding box center [513, 124] width 725 height 93
type input "I'd Rather Be Alone"
drag, startPoint x: 830, startPoint y: 194, endPoint x: 692, endPoint y: 252, distance: 150.0
click at [830, 192] on button "Search" at bounding box center [835, 195] width 80 height 27
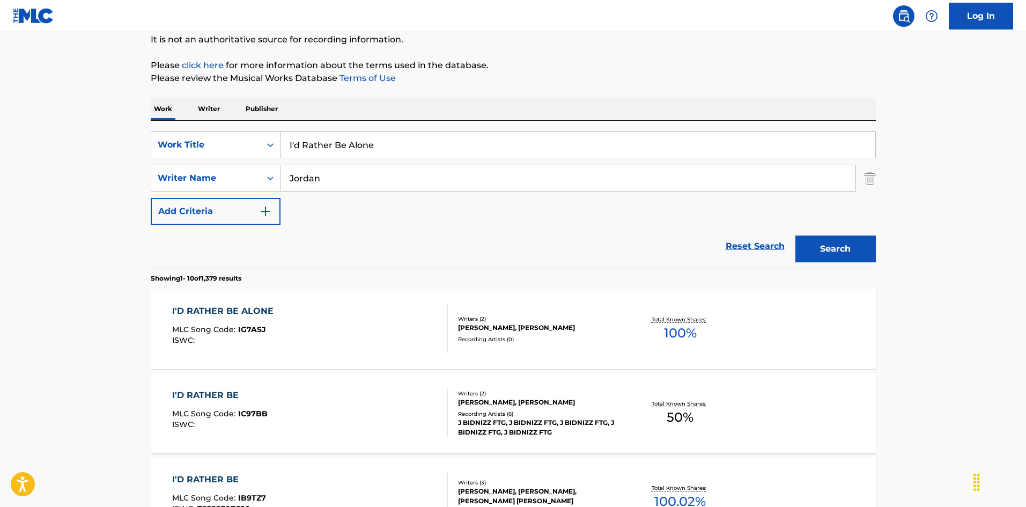
scroll to position [215, 0]
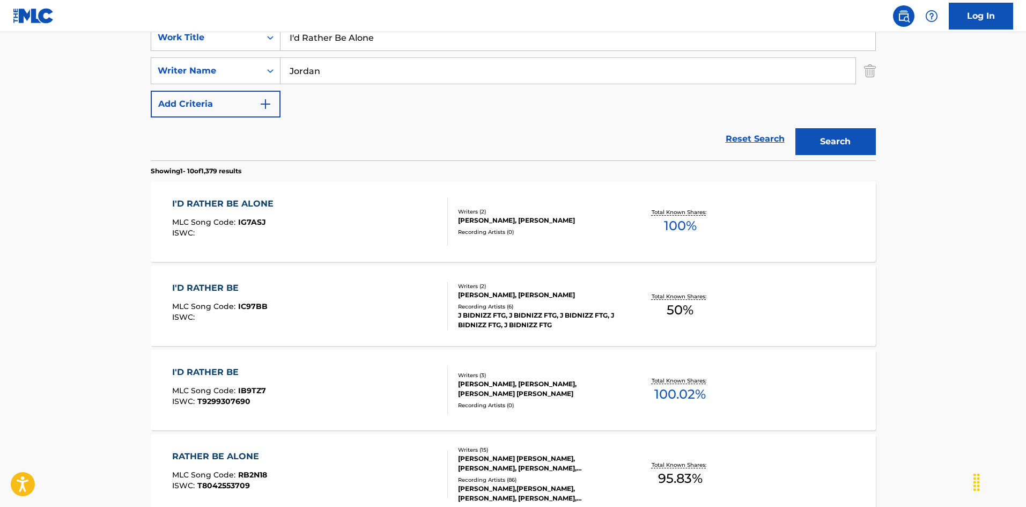
click at [375, 214] on div "I'D RATHER BE ALONE MLC Song Code : IG7ASJ ISWC :" at bounding box center [310, 221] width 276 height 48
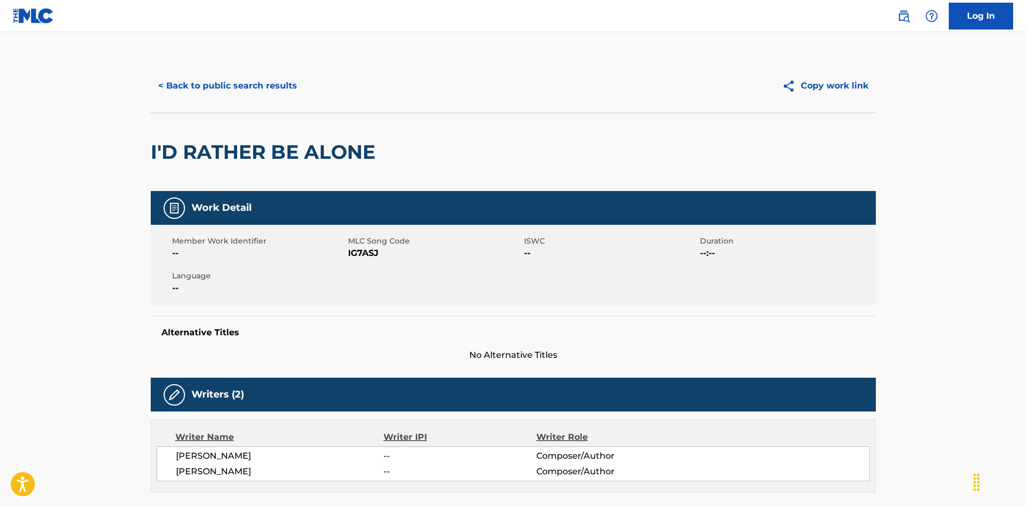
click at [258, 86] on button "< Back to public search results" at bounding box center [228, 85] width 154 height 27
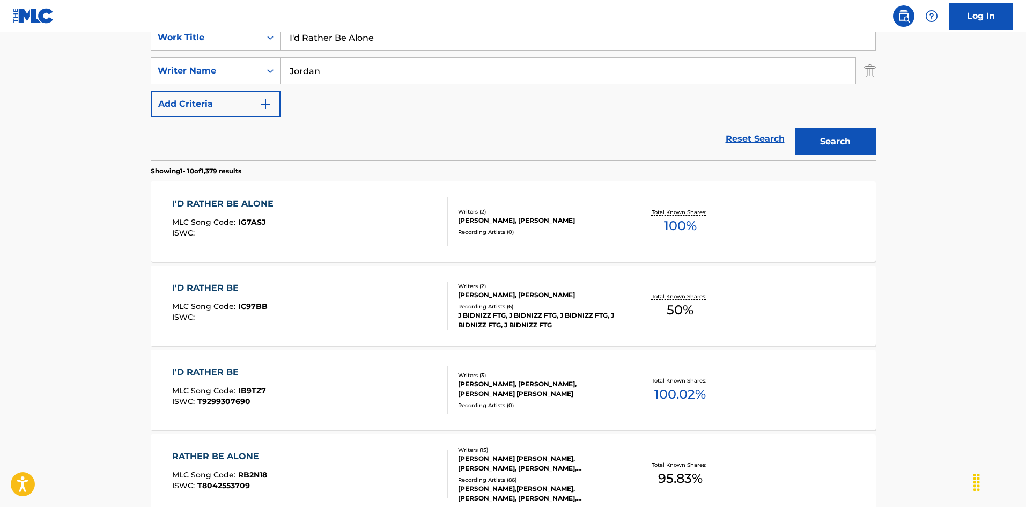
scroll to position [161, 0]
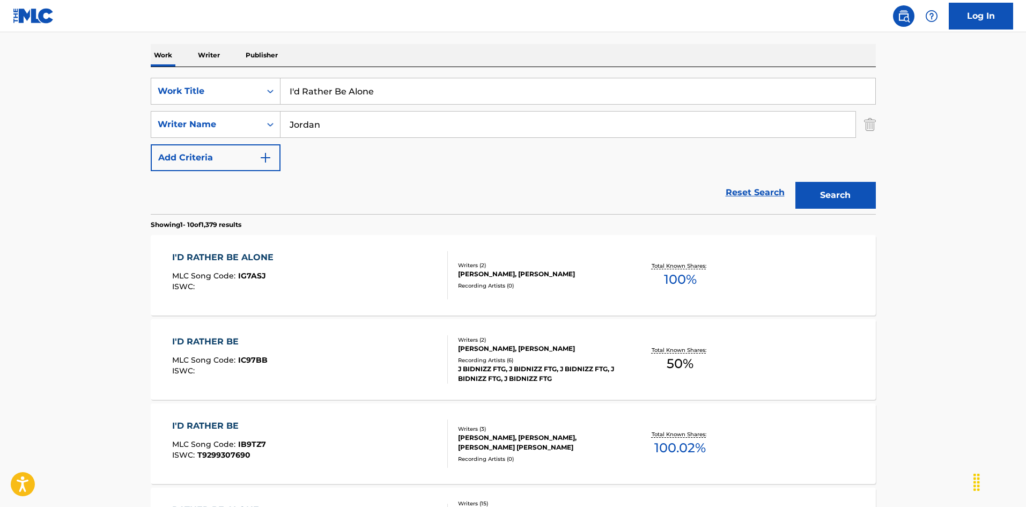
click at [185, 43] on div "The MLC Public Work Search The accuracy and completeness of The MLC's data is d…" at bounding box center [513, 513] width 751 height 1230
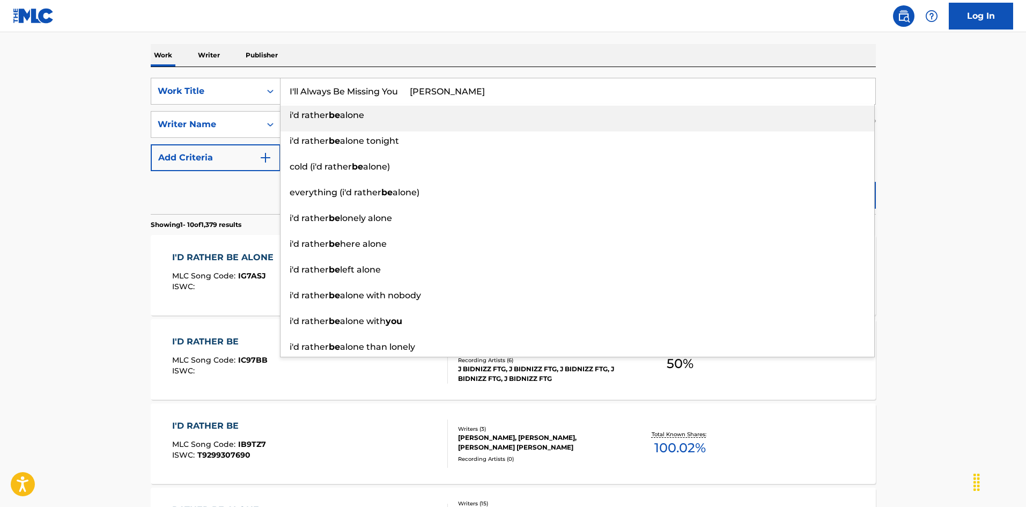
click at [454, 84] on input "I'll Always Be Missing You [PERSON_NAME]" at bounding box center [578, 91] width 595 height 26
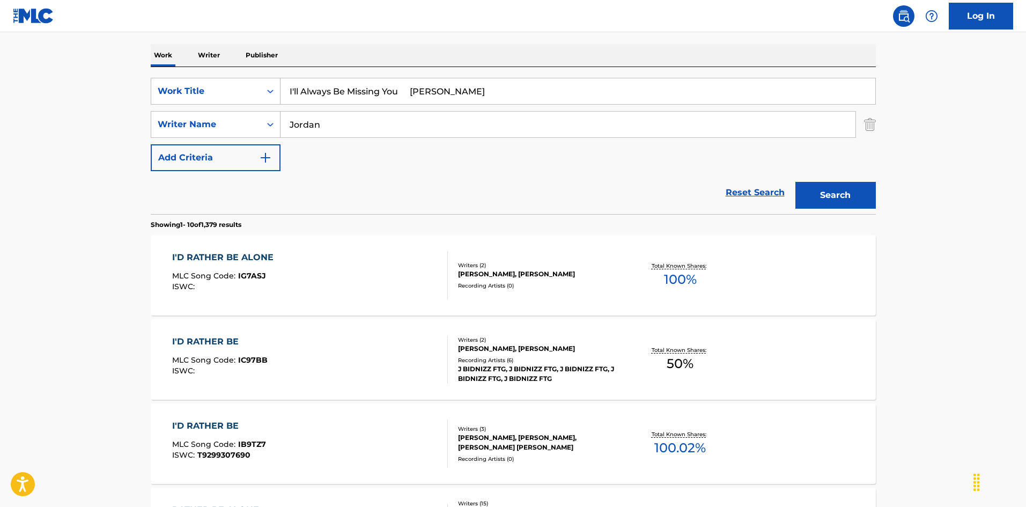
drag, startPoint x: 441, startPoint y: 90, endPoint x: 495, endPoint y: 97, distance: 53.5
click at [495, 97] on input "I'll Always Be Missing You [PERSON_NAME]" at bounding box center [578, 91] width 595 height 26
type input "I'll Always Be Missing You O."
drag, startPoint x: 360, startPoint y: 128, endPoint x: 234, endPoint y: 109, distance: 126.9
click at [234, 109] on div "SearchWithCriteria6fb95f31-9f22-48b0-966a-8c537b2ba950 Work Title I'll Always B…" at bounding box center [513, 124] width 725 height 93
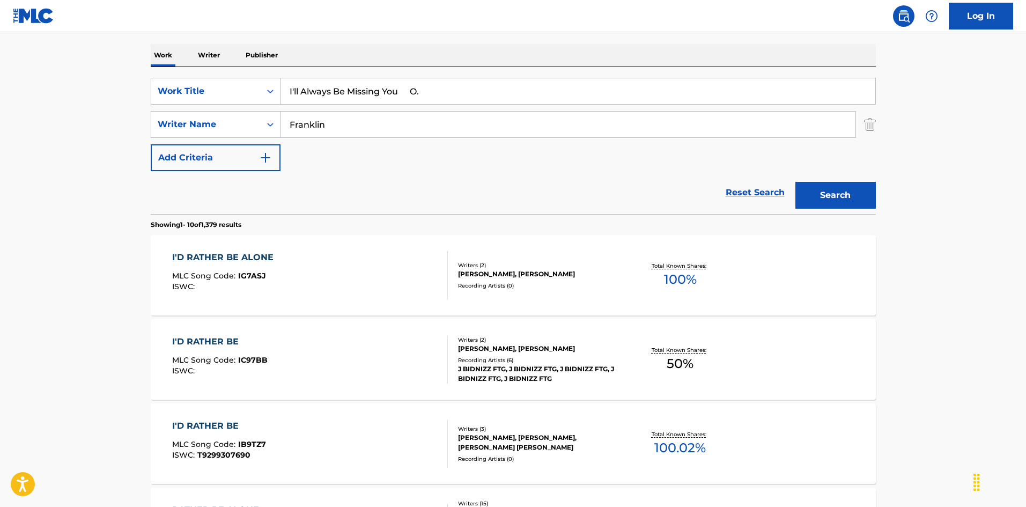
type input "Franklin"
drag, startPoint x: 414, startPoint y: 88, endPoint x: 573, endPoint y: 122, distance: 163.5
click at [530, 114] on div "SearchWithCriteria6fb95f31-9f22-48b0-966a-8c537b2ba950 Work Title I'll Always B…" at bounding box center [513, 124] width 725 height 93
type input "I'll Always Be Missing You"
click at [844, 198] on button "Search" at bounding box center [835, 195] width 80 height 27
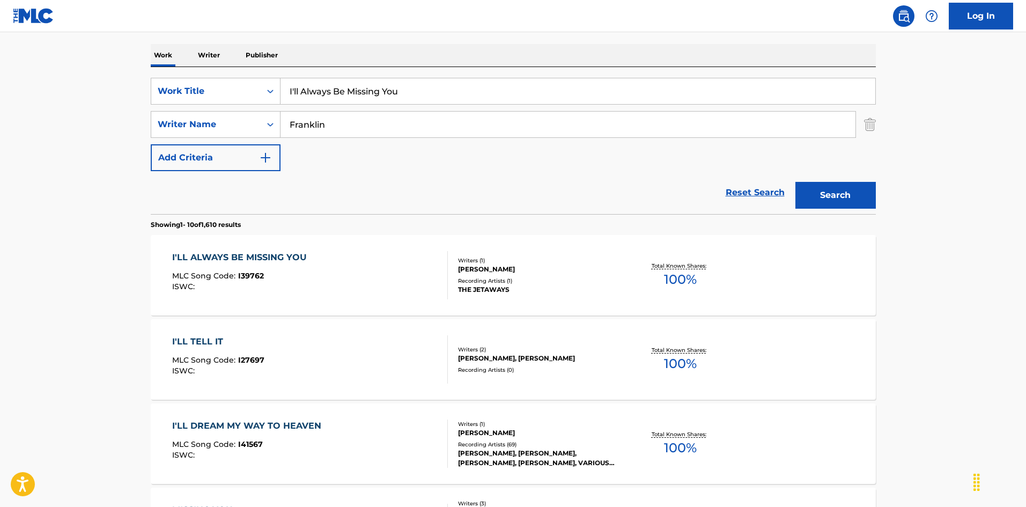
click at [372, 278] on div "I'LL ALWAYS BE MISSING YOU MLC Song Code : I39762 ISWC :" at bounding box center [310, 275] width 276 height 48
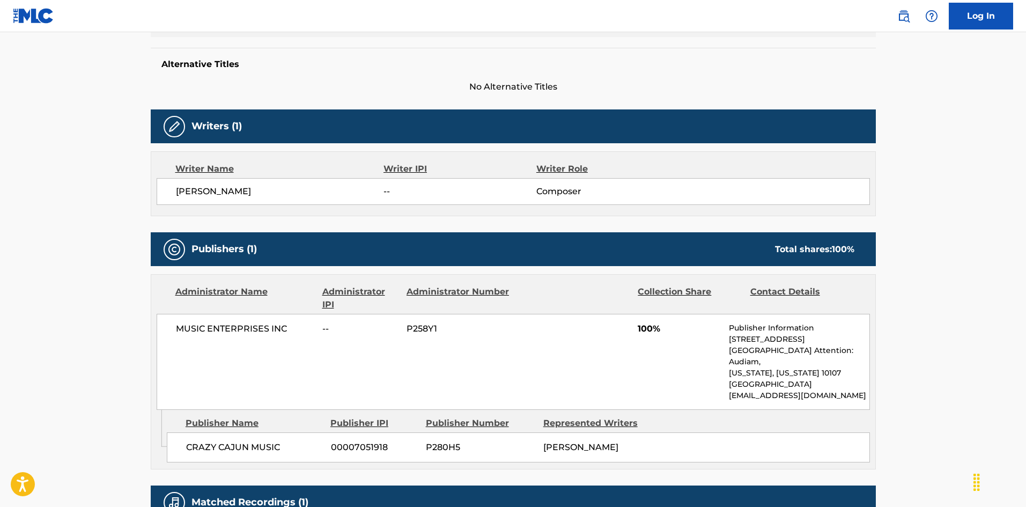
scroll to position [375, 0]
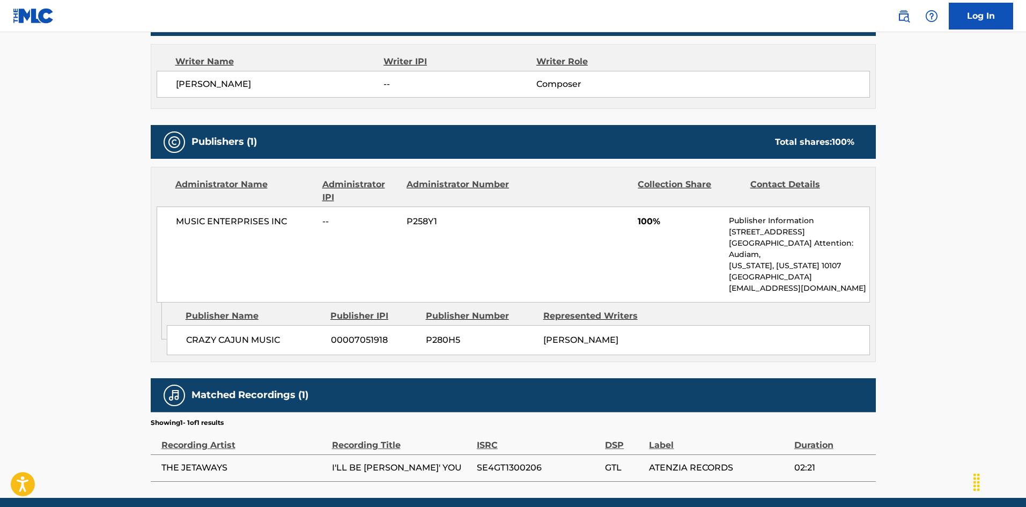
click at [494, 461] on span "SE4GT1300206" at bounding box center [538, 467] width 123 height 13
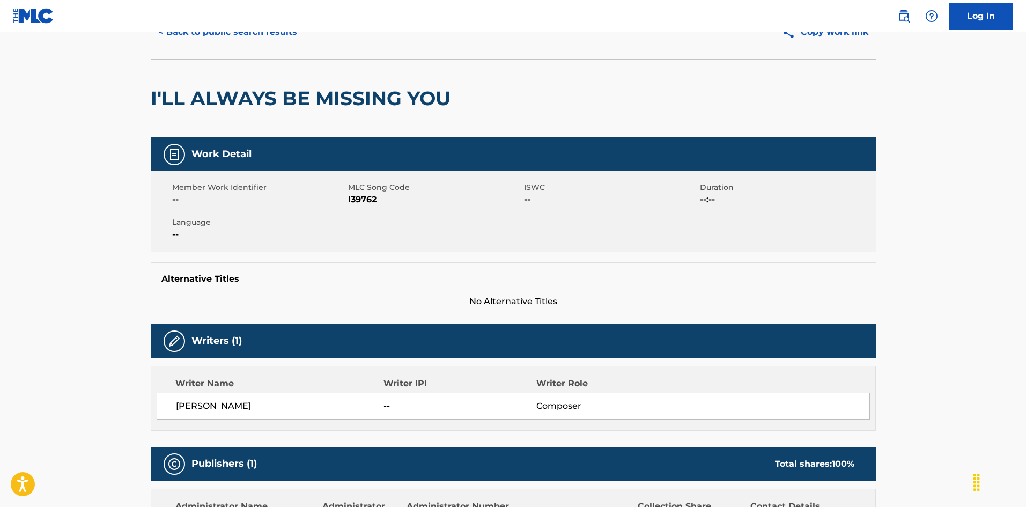
scroll to position [0, 0]
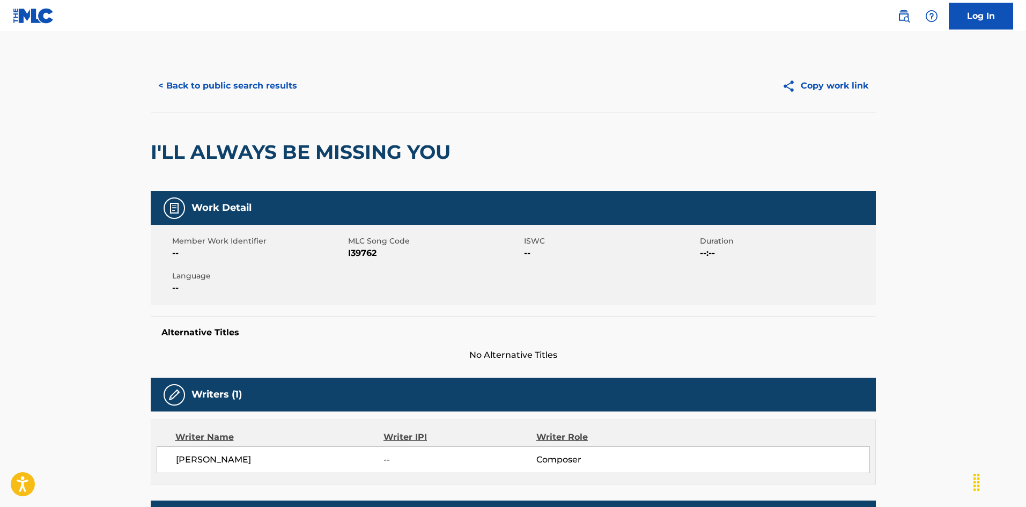
click at [275, 93] on button "< Back to public search results" at bounding box center [228, 85] width 154 height 27
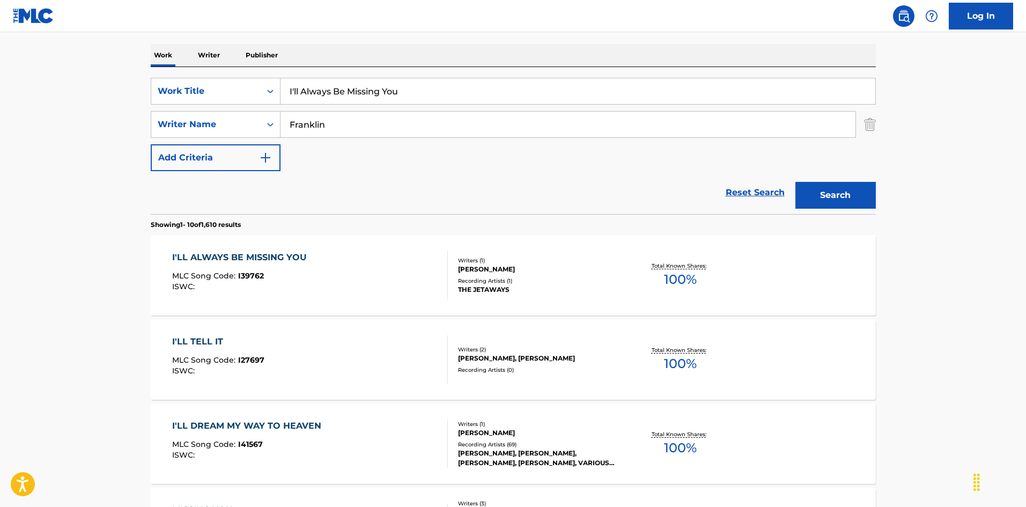
drag, startPoint x: 399, startPoint y: 88, endPoint x: 223, endPoint y: 75, distance: 175.9
click at [223, 75] on div "SearchWithCriteria6fb95f31-9f22-48b0-966a-8c537b2ba950 Work Title I'll Always B…" at bounding box center [513, 140] width 725 height 147
click at [535, 88] on input "I'll Have To Be With You Again [PERSON_NAME]|[PERSON_NAME]" at bounding box center [578, 91] width 595 height 26
click at [572, 97] on input "I'll Have To Be With You Again [PERSON_NAME]|[PERSON_NAME]" at bounding box center [578, 91] width 595 height 26
type input "I'll Have To Be With You Again [PERSON_NAME]|[PERSON_NAME]"
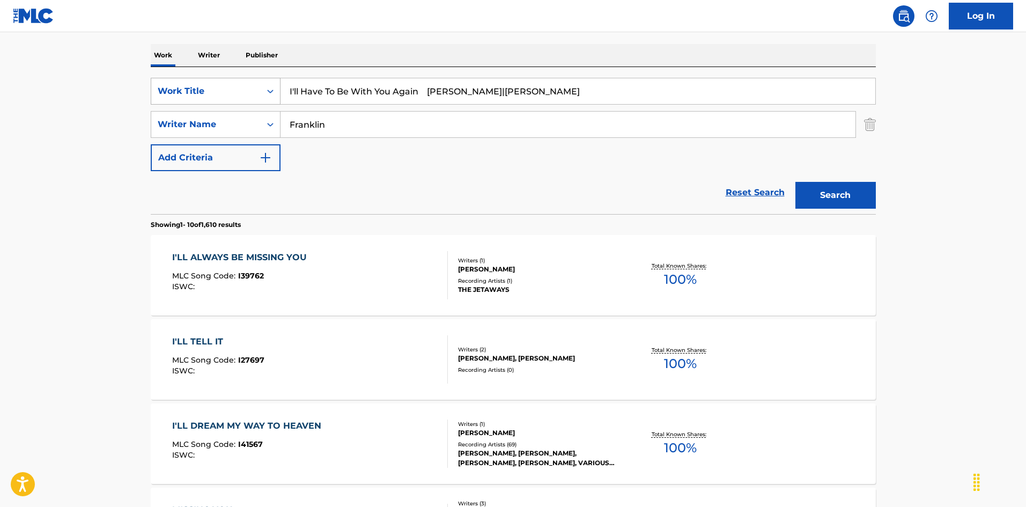
drag, startPoint x: 384, startPoint y: 110, endPoint x: 201, endPoint y: 86, distance: 185.0
click at [201, 86] on div "SearchWithCriteria6fb95f31-9f22-48b0-966a-8c537b2ba950 Work Title I'll Have To …" at bounding box center [513, 124] width 725 height 93
type input "[GEOGRAPHIC_DATA]"
drag, startPoint x: 434, startPoint y: 91, endPoint x: 587, endPoint y: 117, distance: 154.5
click at [586, 117] on div "SearchWithCriteria6fb95f31-9f22-48b0-966a-8c537b2ba950 Work Title I'll Have To …" at bounding box center [513, 124] width 725 height 93
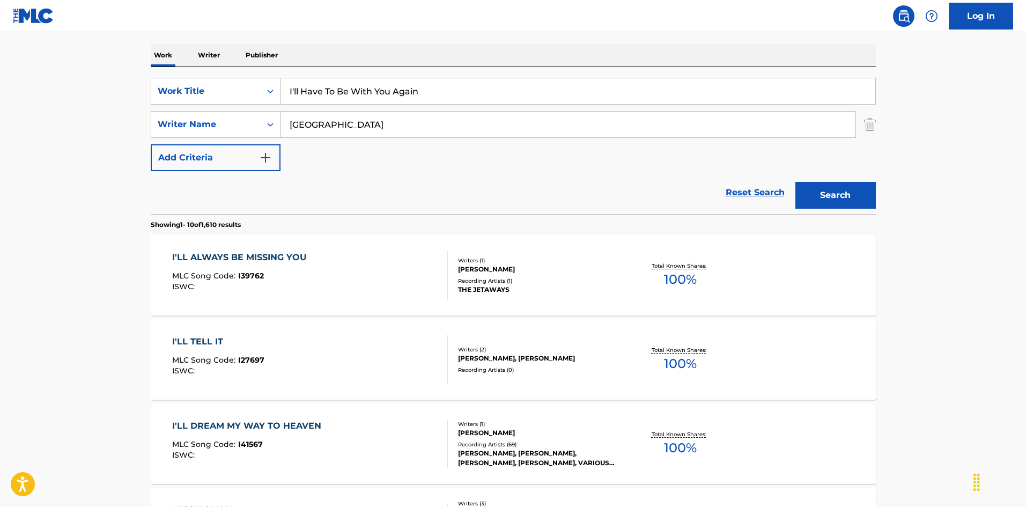
type input "I'll Have To Be With You Again"
click at [855, 191] on button "Search" at bounding box center [835, 195] width 80 height 27
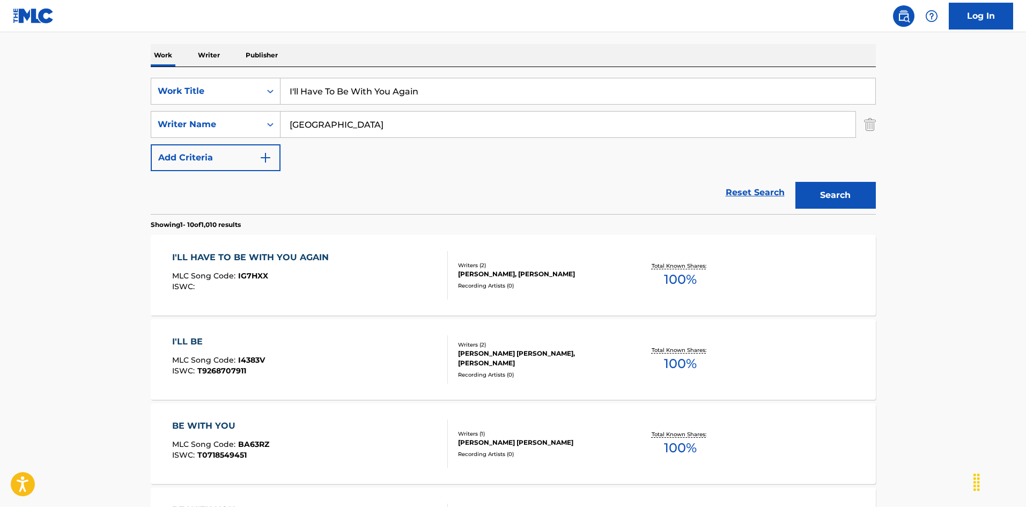
click at [422, 269] on div "I'LL HAVE TO BE WITH YOU AGAIN MLC Song Code : IG7HXX ISWC :" at bounding box center [310, 275] width 276 height 48
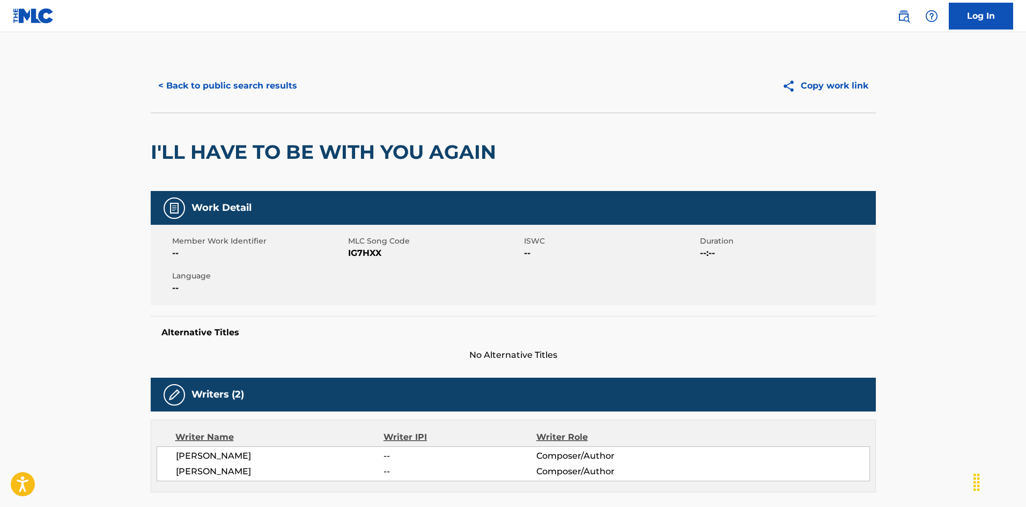
click at [263, 88] on button "< Back to public search results" at bounding box center [228, 85] width 154 height 27
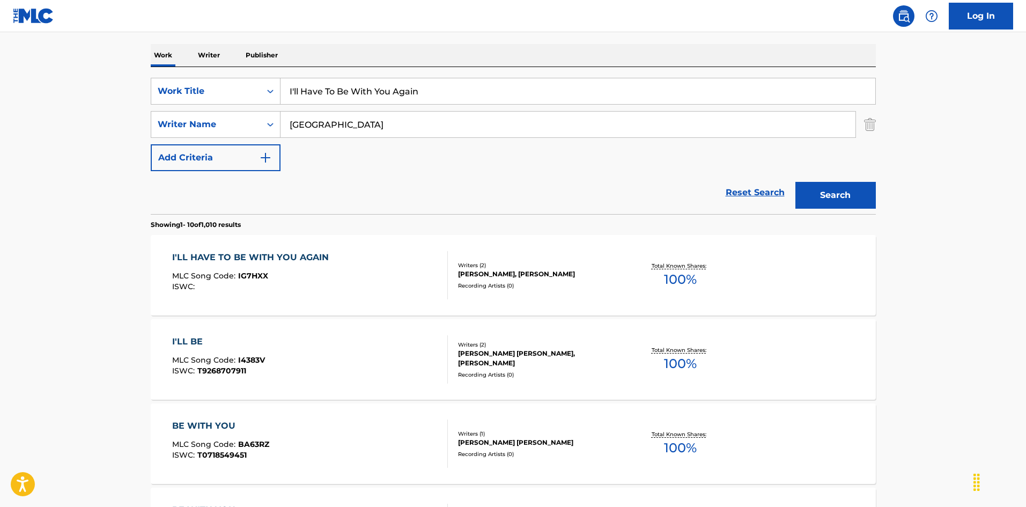
drag, startPoint x: 379, startPoint y: 82, endPoint x: 209, endPoint y: 55, distance: 172.0
click at [349, 97] on input "I'll Never Come Back To You [PERSON_NAME]|[PERSON_NAME]" at bounding box center [578, 91] width 595 height 26
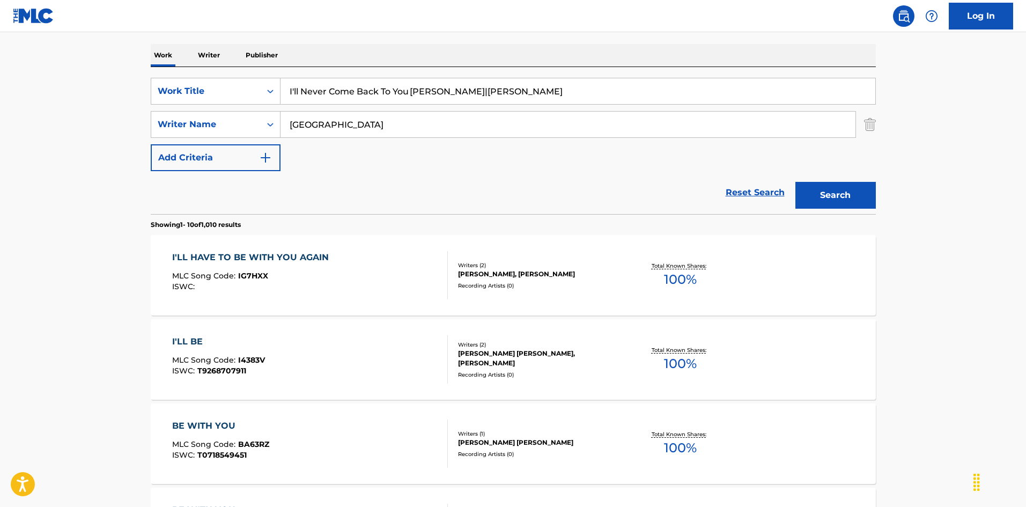
drag, startPoint x: 516, startPoint y: 87, endPoint x: 554, endPoint y: 94, distance: 38.1
click at [554, 94] on input "I'll Never Come Back To You [PERSON_NAME]|[PERSON_NAME]" at bounding box center [578, 91] width 595 height 26
type input "I'll Never Come Back To You [PERSON_NAME]|[PERSON_NAME]"
drag, startPoint x: 172, startPoint y: 104, endPoint x: 179, endPoint y: 110, distance: 9.5
click at [158, 107] on div "SearchWithCriteria6fb95f31-9f22-48b0-966a-8c537b2ba950 Work Title I'll Never Co…" at bounding box center [513, 124] width 725 height 93
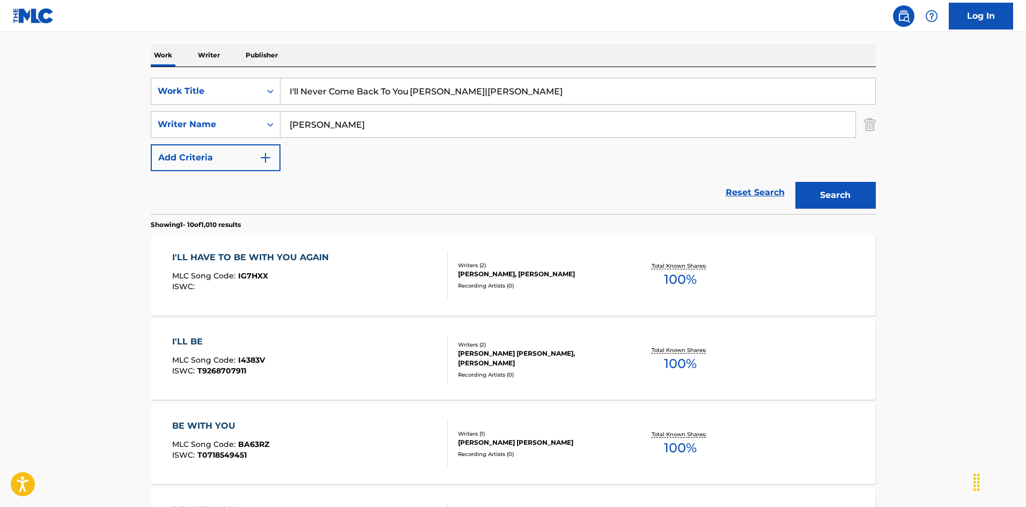
type input "[PERSON_NAME]"
drag, startPoint x: 532, startPoint y: 102, endPoint x: 537, endPoint y: 110, distance: 10.4
click at [533, 102] on input "I'll Never Come Back To You [PERSON_NAME]|[PERSON_NAME]" at bounding box center [578, 91] width 595 height 26
type input "I'll Never Come Back To You"
click at [855, 194] on button "Search" at bounding box center [835, 195] width 80 height 27
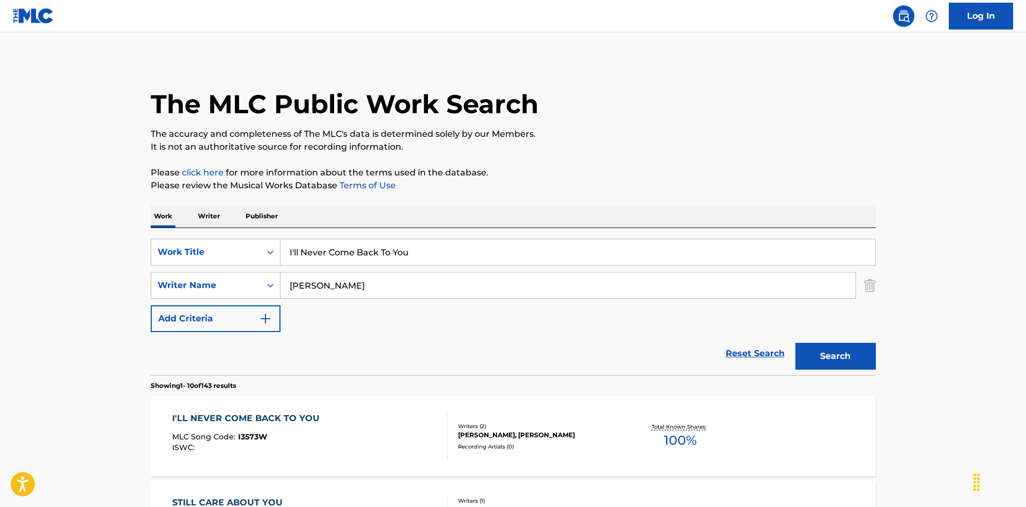
scroll to position [107, 0]
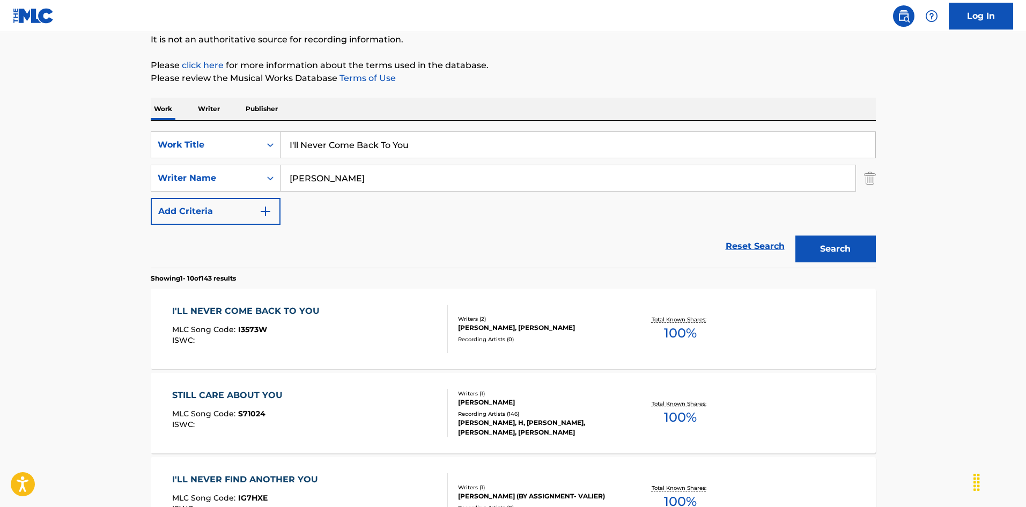
click at [365, 327] on div "I'LL NEVER COME BACK TO YOU MLC Song Code : I3573W ISWC :" at bounding box center [310, 329] width 276 height 48
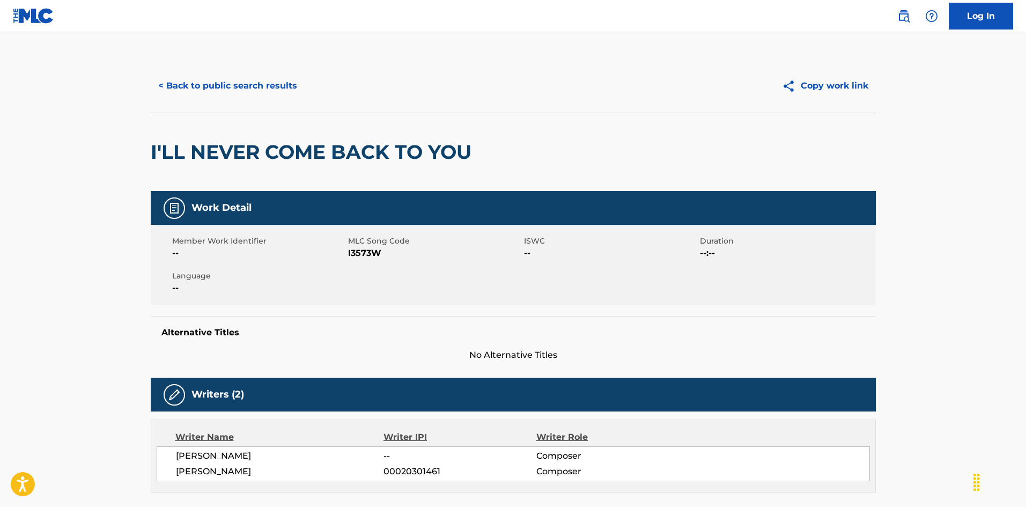
click at [263, 91] on button "< Back to public search results" at bounding box center [228, 85] width 154 height 27
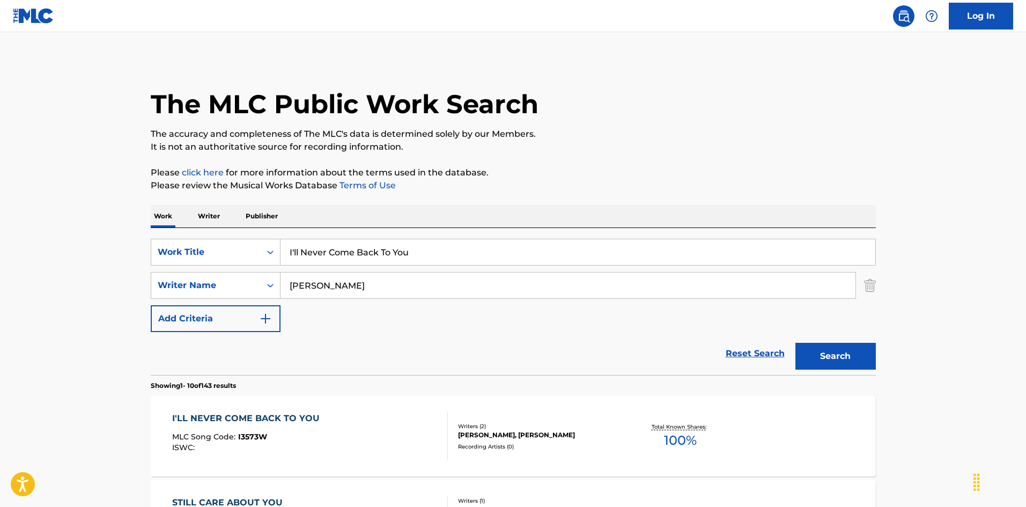
scroll to position [107, 0]
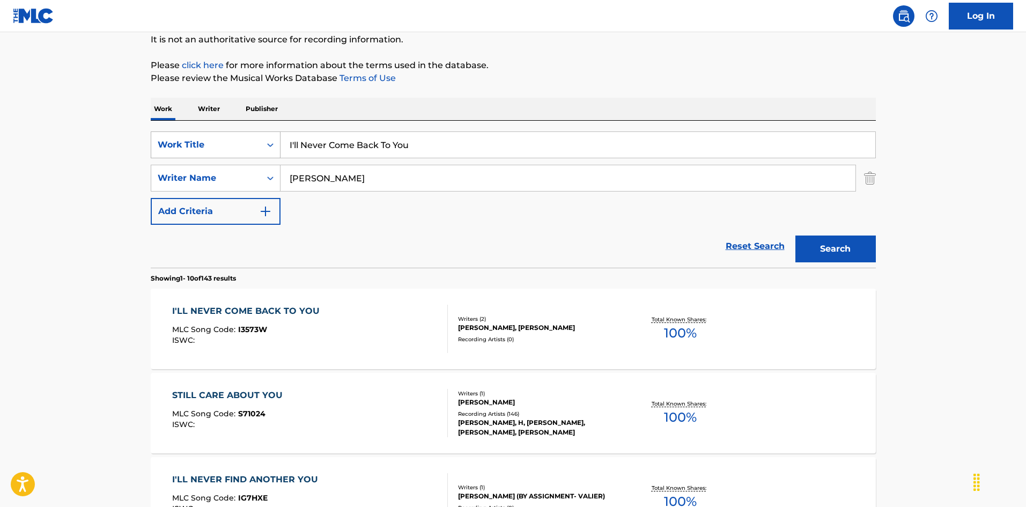
drag, startPoint x: 226, startPoint y: 131, endPoint x: 213, endPoint y: 131, distance: 12.9
click at [213, 131] on div "SearchWithCriteria6fb95f31-9f22-48b0-966a-8c537b2ba950 Work Title I'll Never Co…" at bounding box center [513, 144] width 725 height 27
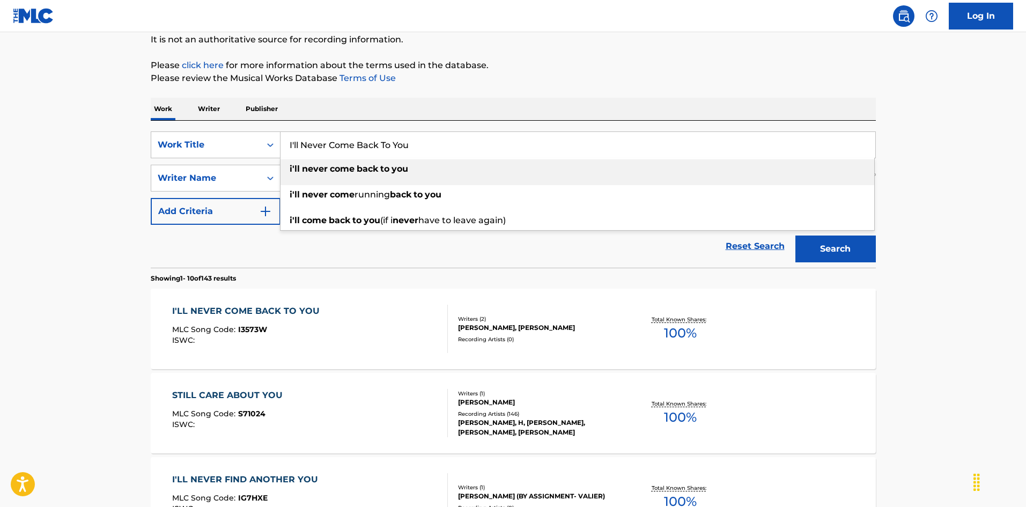
drag, startPoint x: 394, startPoint y: 136, endPoint x: 278, endPoint y: 118, distance: 117.7
click at [492, 143] on input "I'm A One Man Woman [PERSON_NAME]|[PERSON_NAME]" at bounding box center [578, 145] width 595 height 26
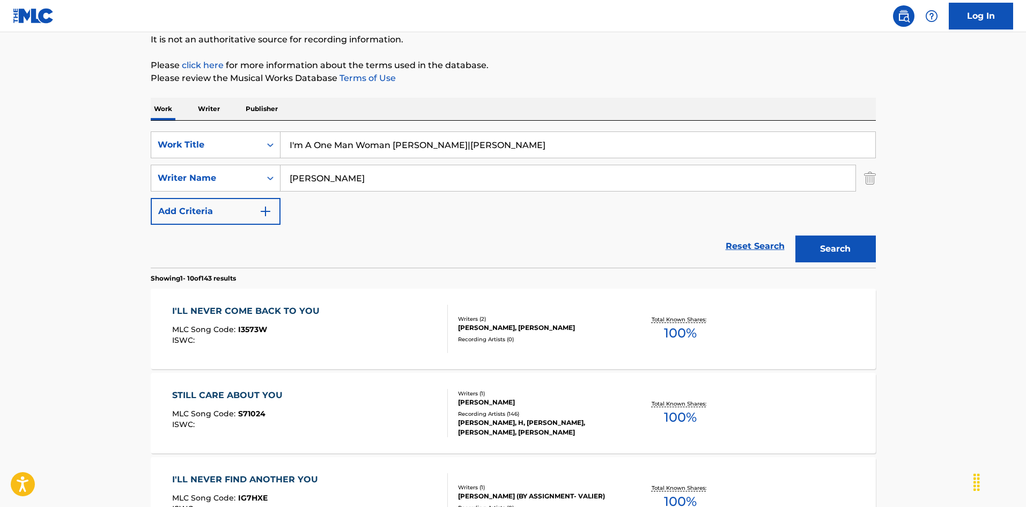
drag, startPoint x: 489, startPoint y: 145, endPoint x: 503, endPoint y: 157, distance: 18.6
click at [527, 151] on input "I'm A One Man Woman [PERSON_NAME]|[PERSON_NAME]" at bounding box center [578, 145] width 595 height 26
type input "I'm A One Man Woman [PERSON_NAME]|[PERSON_NAME]"
drag, startPoint x: 248, startPoint y: 166, endPoint x: 243, endPoint y: 174, distance: 10.1
click at [223, 175] on div "SearchWithCriteria79e32d5b-329f-4b89-a515-28a8b634be34 Writer Name [PERSON_NAME]" at bounding box center [513, 178] width 725 height 27
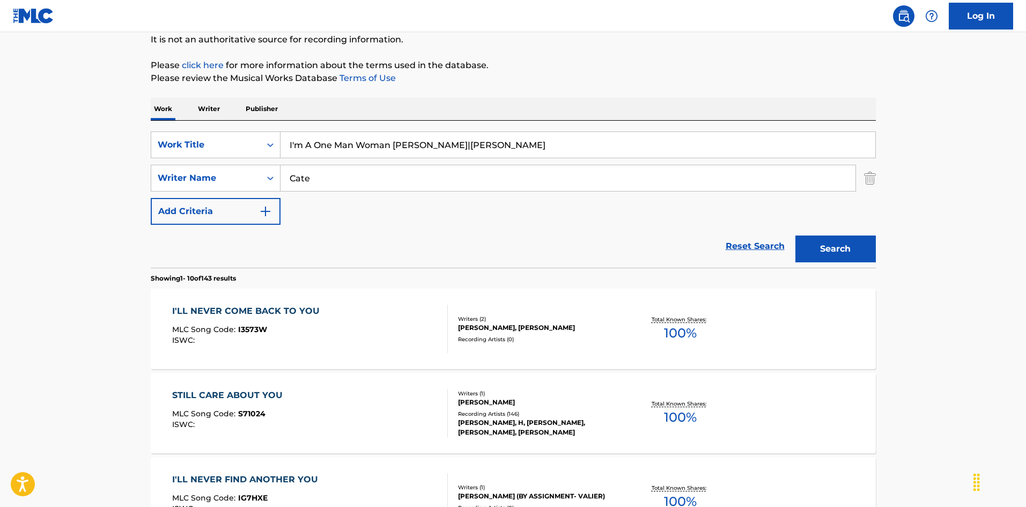
type input "Cate"
drag, startPoint x: 396, startPoint y: 145, endPoint x: 544, endPoint y: 169, distance: 150.5
click at [549, 165] on div "SearchWithCriteria6fb95f31-9f22-48b0-966a-8c537b2ba950 Work Title I'm A One Man…" at bounding box center [513, 177] width 725 height 93
type input "I'm A One Man Woman"
click at [801, 252] on button "Search" at bounding box center [835, 248] width 80 height 27
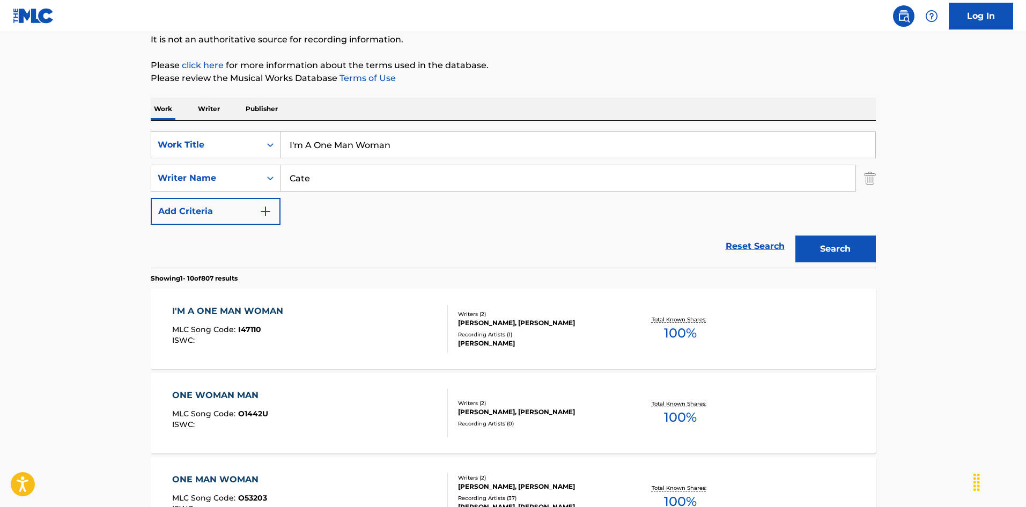
click at [395, 335] on div "I'M A ONE MAN WOMAN MLC Song Code : I47110 ISWC :" at bounding box center [310, 329] width 276 height 48
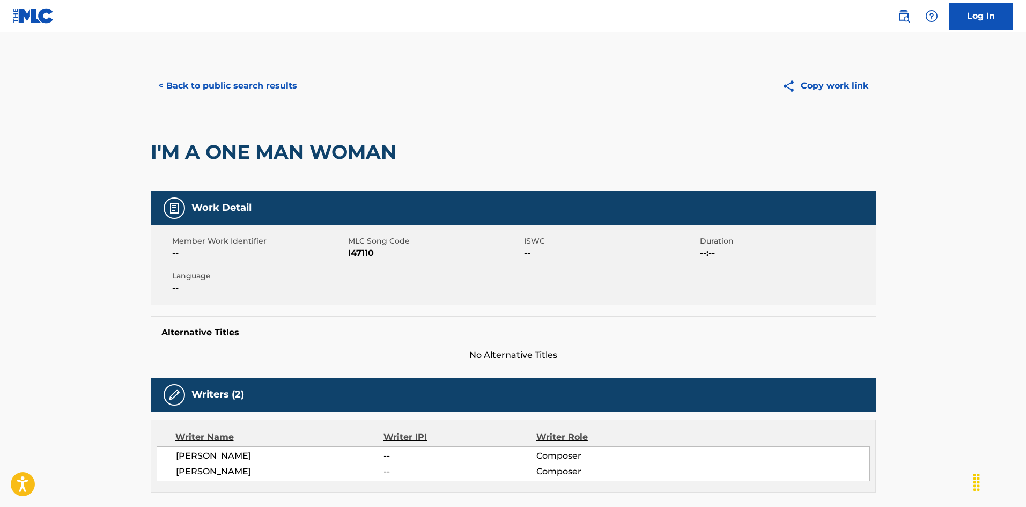
click at [250, 88] on button "< Back to public search results" at bounding box center [228, 85] width 154 height 27
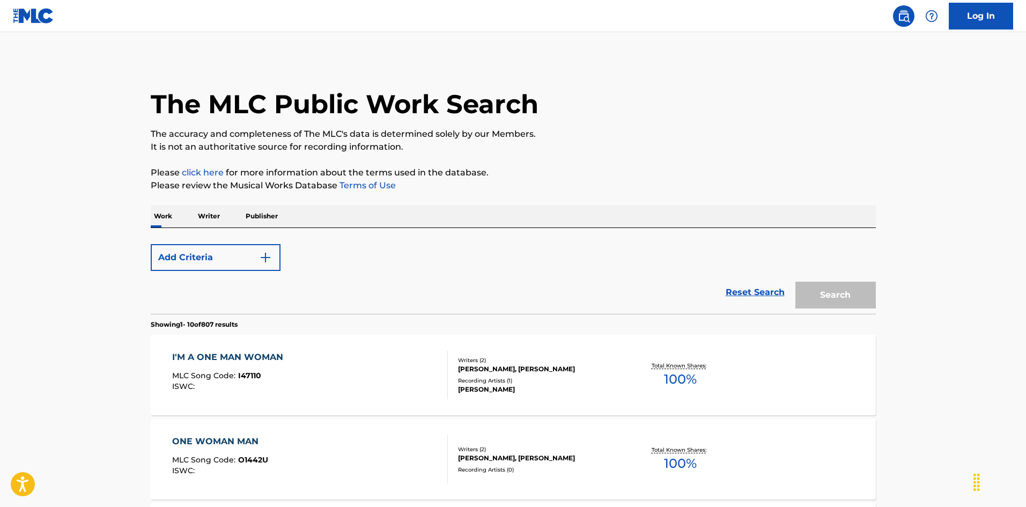
scroll to position [107, 0]
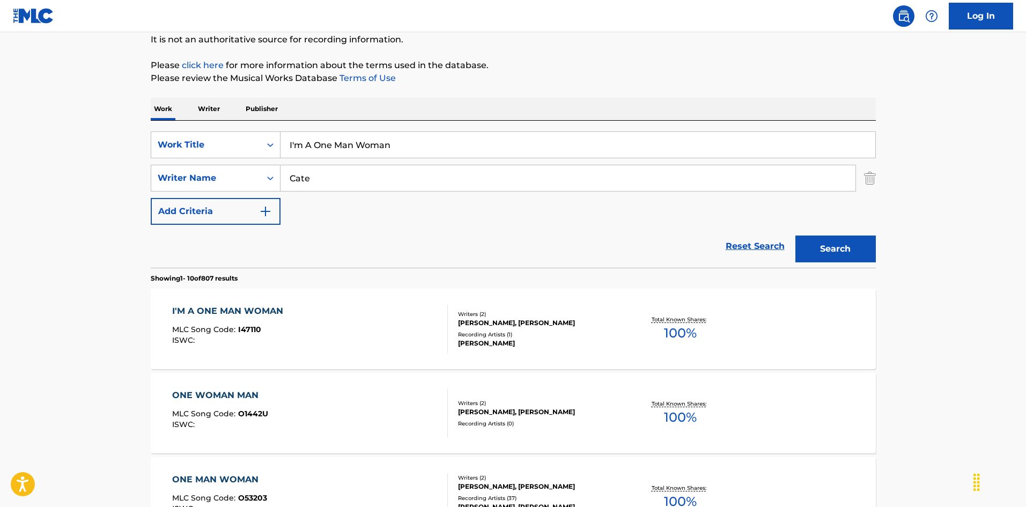
click at [402, 324] on div "I'M A ONE MAN WOMAN MLC Song Code : I47110 ISWC :" at bounding box center [310, 329] width 276 height 48
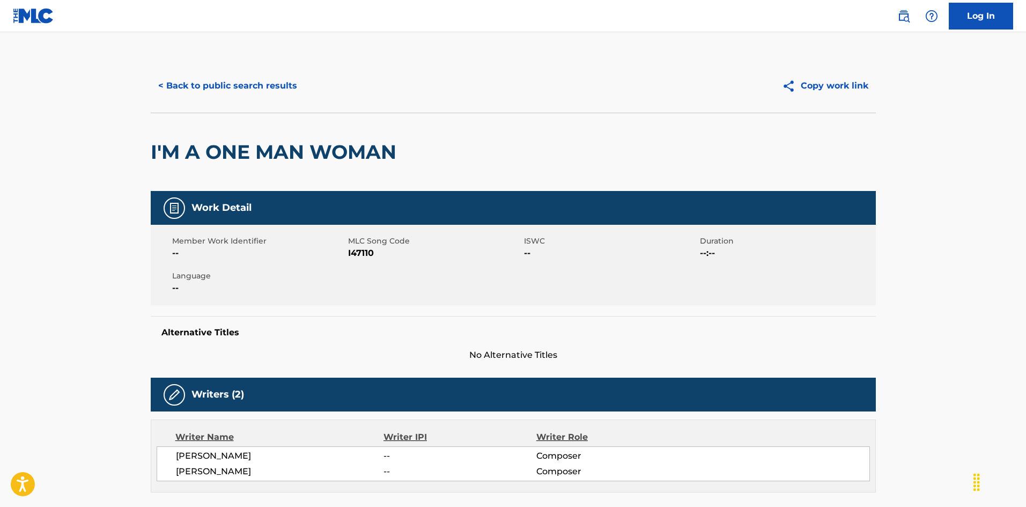
click at [255, 97] on button "< Back to public search results" at bounding box center [228, 85] width 154 height 27
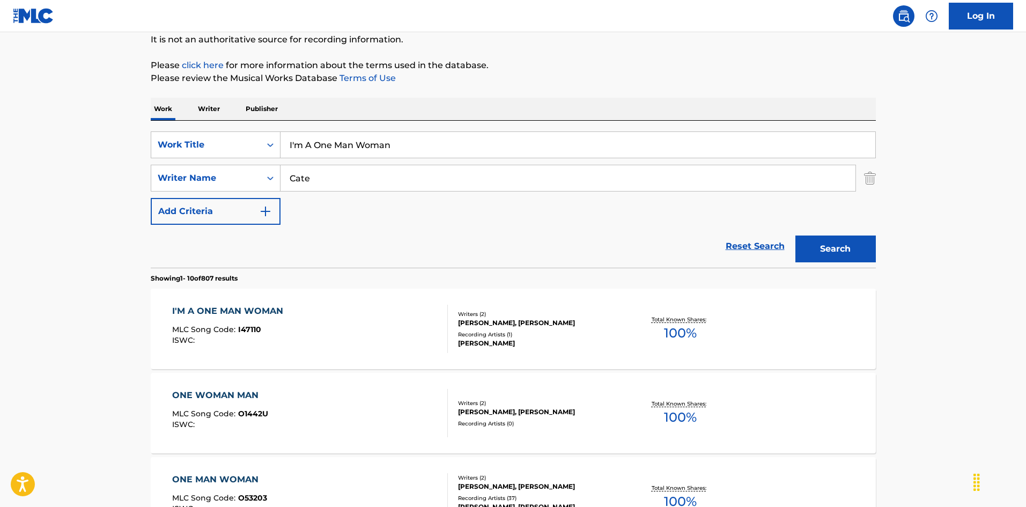
drag, startPoint x: 245, startPoint y: 120, endPoint x: 308, endPoint y: 145, distance: 68.3
click at [549, 139] on input "I'm Free From You [PERSON_NAME] [PERSON_NAME]|[PERSON_NAME]|[PERSON_NAME]" at bounding box center [578, 145] width 595 height 26
type input "I'm Free From You [PERSON_NAME] [PERSON_NAME]|[PERSON_NAME]|[PERSON_NAME]"
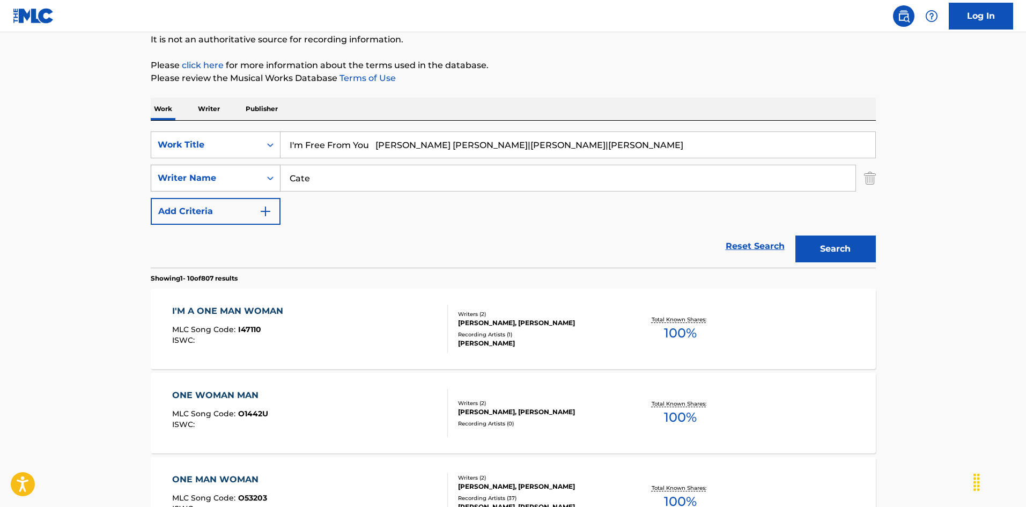
drag, startPoint x: 319, startPoint y: 175, endPoint x: 245, endPoint y: 166, distance: 74.5
click at [245, 166] on div "SearchWithCriteria79e32d5b-329f-4b89-a515-28a8b634be34 Writer Name Cate" at bounding box center [513, 178] width 725 height 27
type input "[PERSON_NAME]"
drag, startPoint x: 381, startPoint y: 143, endPoint x: 645, endPoint y: 172, distance: 265.5
click at [645, 172] on div "SearchWithCriteria6fb95f31-9f22-48b0-966a-8c537b2ba950 Work Title I'm Free From…" at bounding box center [513, 177] width 725 height 93
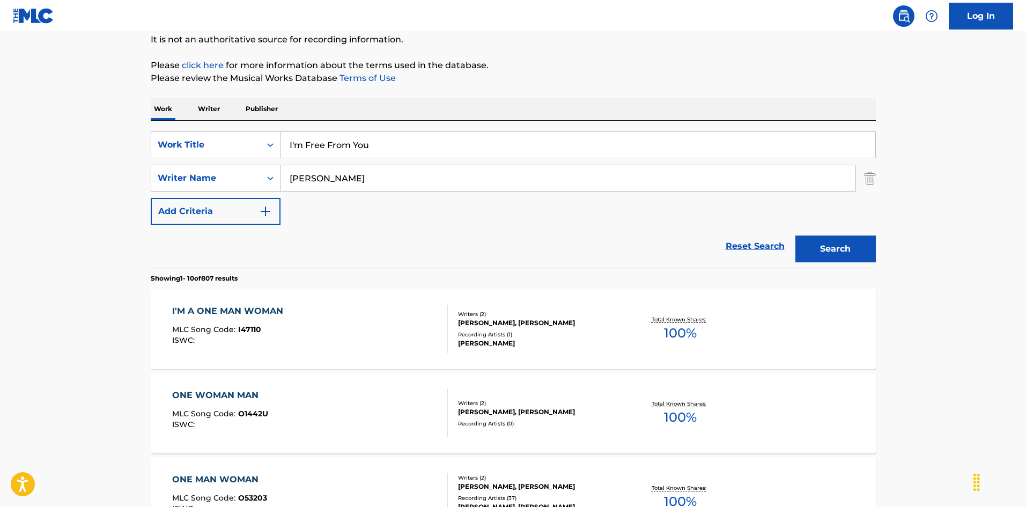
type input "I'm Free From You"
drag, startPoint x: 818, startPoint y: 242, endPoint x: 573, endPoint y: 262, distance: 245.9
click at [818, 242] on button "Search" at bounding box center [835, 248] width 80 height 27
click at [411, 336] on div "I'M FREE FROM YOU MLC Song Code : IG7AM9 ISWC :" at bounding box center [310, 329] width 276 height 48
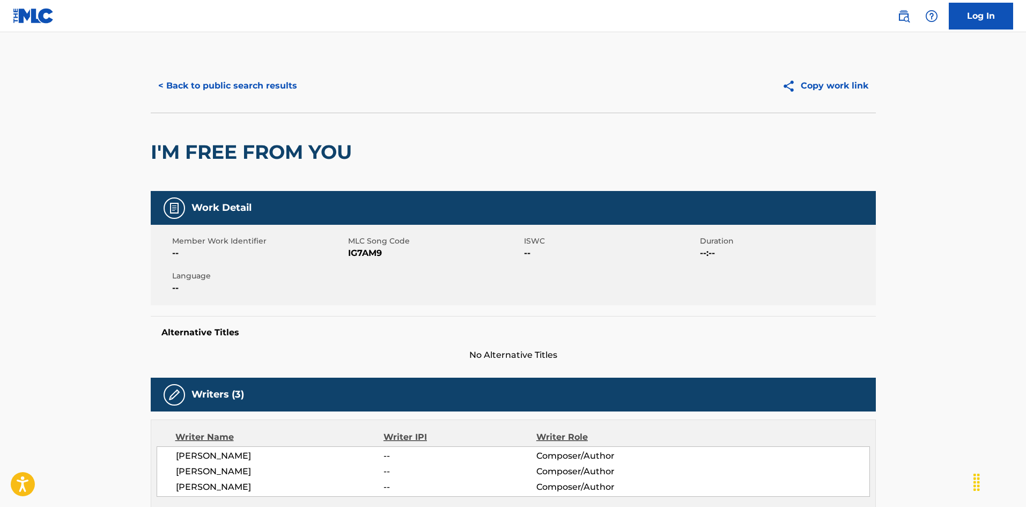
click at [235, 87] on button "< Back to public search results" at bounding box center [228, 85] width 154 height 27
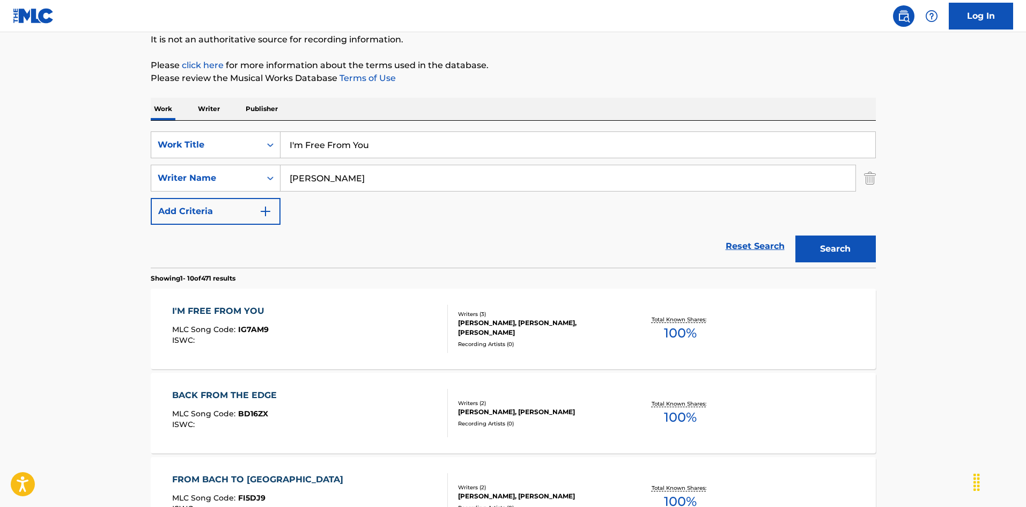
drag, startPoint x: 194, startPoint y: 113, endPoint x: 306, endPoint y: 171, distance: 126.4
click at [406, 141] on input "I'm Going Away [PERSON_NAME]" at bounding box center [578, 145] width 595 height 26
drag, startPoint x: 392, startPoint y: 144, endPoint x: 436, endPoint y: 145, distance: 43.4
click at [436, 145] on input "I'm Going Away [PERSON_NAME]" at bounding box center [578, 145] width 595 height 26
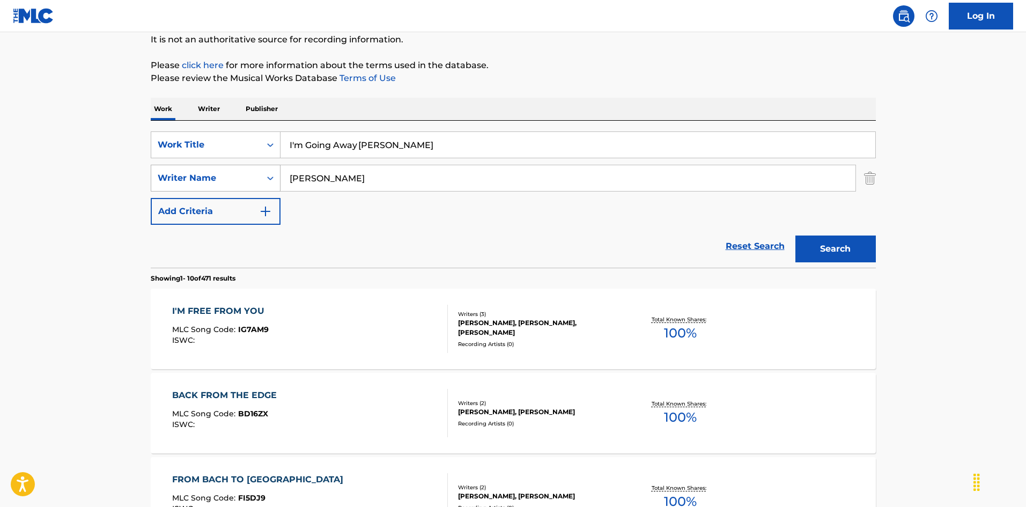
type input "I'm Going Away [PERSON_NAME]"
drag, startPoint x: 268, startPoint y: 178, endPoint x: 227, endPoint y: 180, distance: 40.8
click at [226, 181] on div "SearchWithCriteria79e32d5b-329f-4b89-a515-28a8b634be34 Writer Name [PERSON_NAME]" at bounding box center [513, 178] width 725 height 27
drag, startPoint x: 291, startPoint y: 177, endPoint x: 270, endPoint y: 175, distance: 21.0
click at [270, 175] on div "SearchWithCriteria79e32d5b-329f-4b89-a515-28a8b634be34 Writer Name [PERSON_NAME]" at bounding box center [513, 178] width 725 height 27
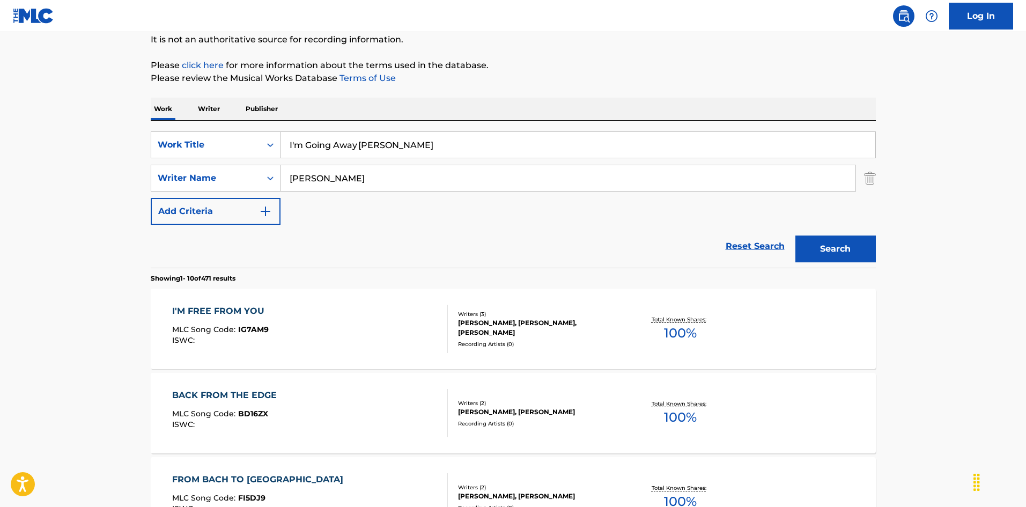
type input "[PERSON_NAME]"
drag, startPoint x: 361, startPoint y: 140, endPoint x: 467, endPoint y: 164, distance: 108.4
click at [464, 161] on div "SearchWithCriteria6fb95f31-9f22-48b0-966a-8c537b2ba950 Work Title I'm Going Awa…" at bounding box center [513, 177] width 725 height 93
type input "I'm Going Away"
click at [853, 242] on button "Search" at bounding box center [835, 248] width 80 height 27
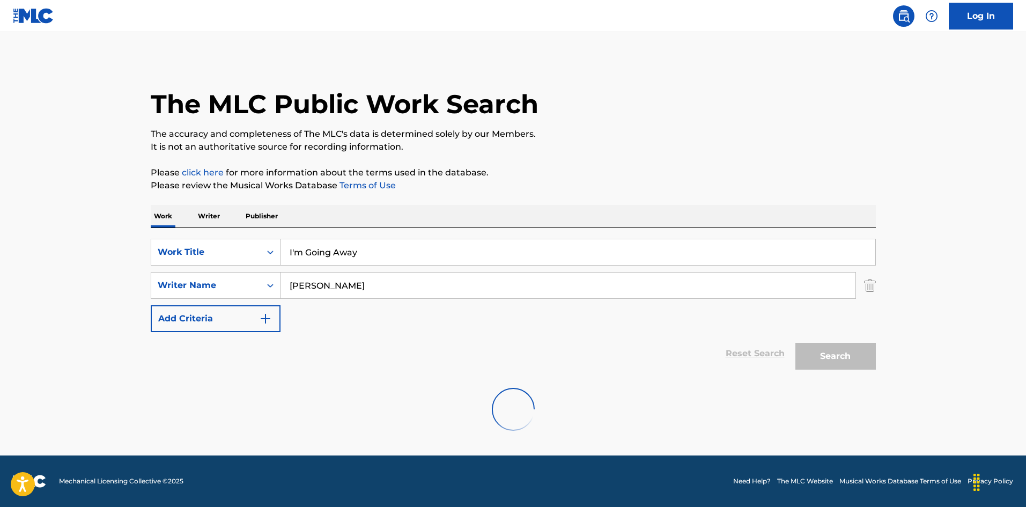
scroll to position [0, 0]
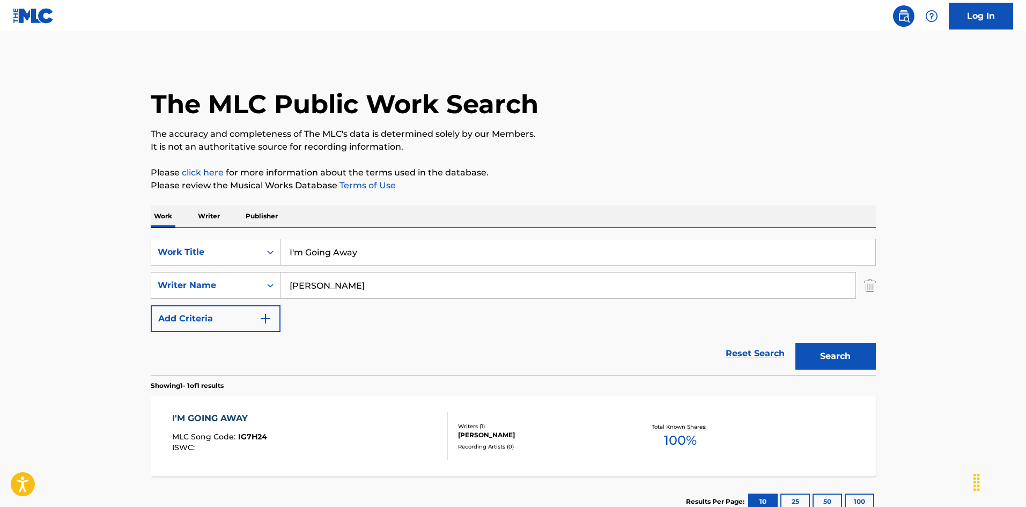
click at [392, 414] on div "I'M GOING AWAY MLC Song Code : IG7H24 ISWC :" at bounding box center [310, 436] width 276 height 48
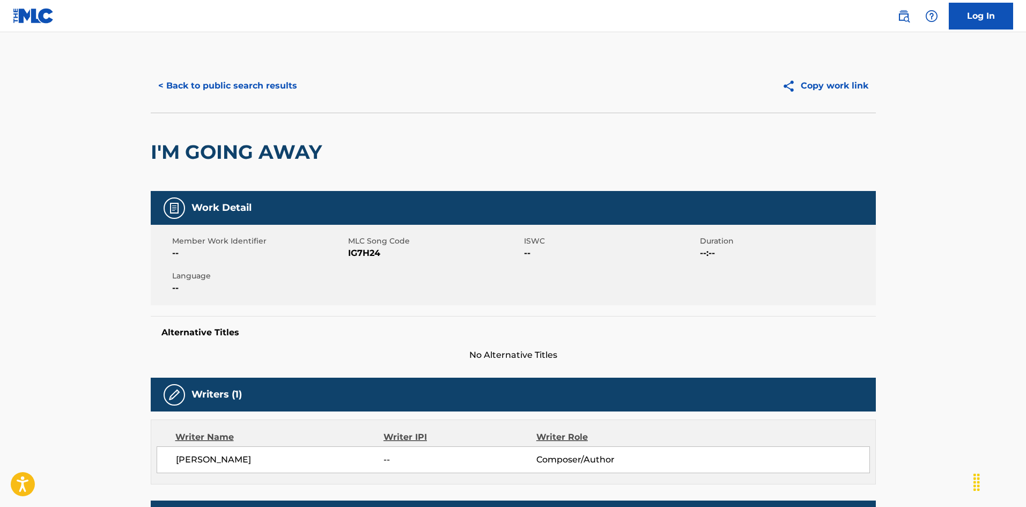
click at [272, 85] on button "< Back to public search results" at bounding box center [228, 85] width 154 height 27
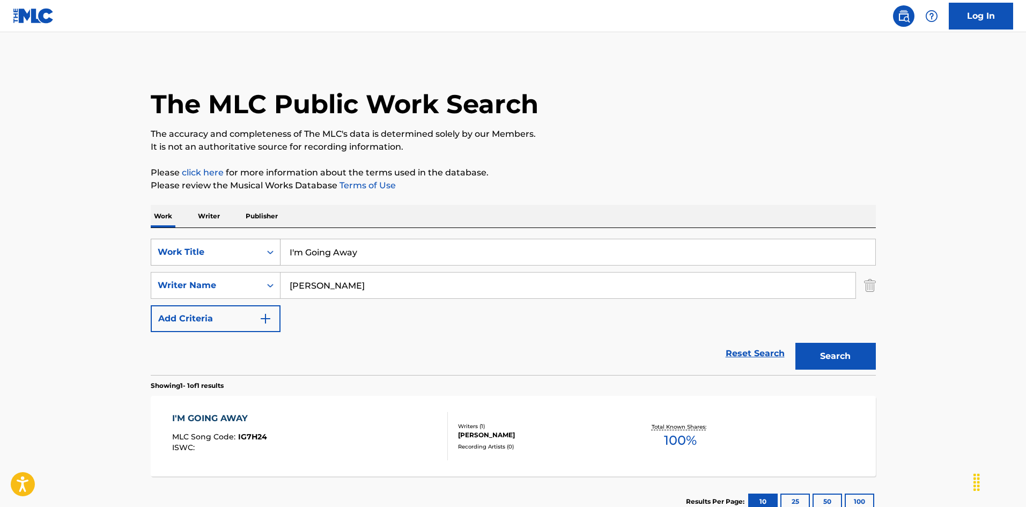
drag, startPoint x: 304, startPoint y: 248, endPoint x: 276, endPoint y: 243, distance: 28.4
click at [267, 250] on div "SearchWithCriteria6fb95f31-9f22-48b0-966a-8c537b2ba950 Work Title I'm Going Away" at bounding box center [513, 252] width 725 height 27
drag, startPoint x: 424, startPoint y: 253, endPoint x: 486, endPoint y: 274, distance: 66.0
click at [532, 272] on div "SearchWithCriteria6fb95f31-9f22-48b0-966a-8c537b2ba950 Work Title I'm Just A Co…" at bounding box center [513, 285] width 725 height 93
type input "I'm Just A Country Boy"
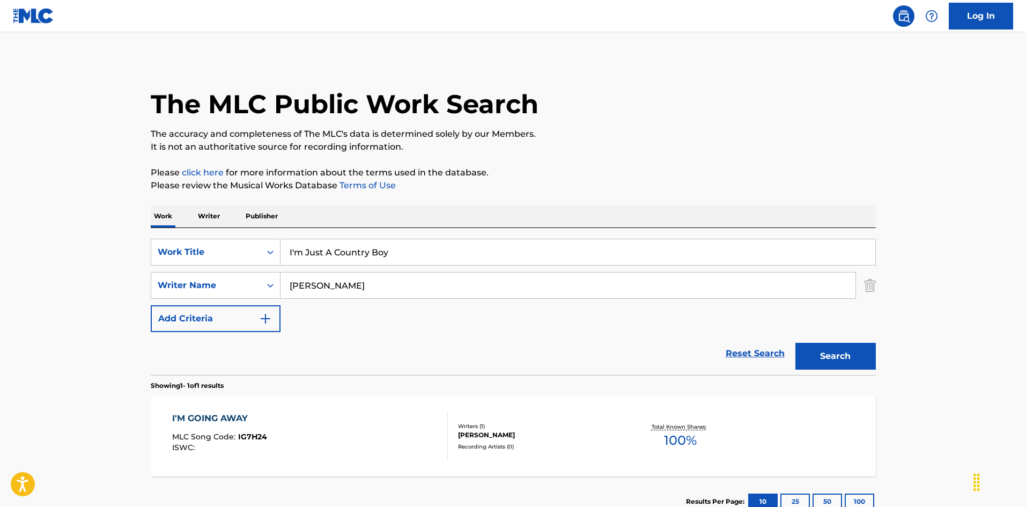
drag, startPoint x: 326, startPoint y: 288, endPoint x: 321, endPoint y: 304, distance: 16.3
click at [225, 291] on div "SearchWithCriteria79e32d5b-329f-4b89-a515-28a8b634be34 Writer Name [PERSON_NAME]" at bounding box center [513, 285] width 725 height 27
drag, startPoint x: 366, startPoint y: 283, endPoint x: 224, endPoint y: 267, distance: 143.6
click at [224, 267] on div "SearchWithCriteria6fb95f31-9f22-48b0-966a-8c537b2ba950 Work Title I'm Just A Co…" at bounding box center [513, 285] width 725 height 93
type input "Cate"
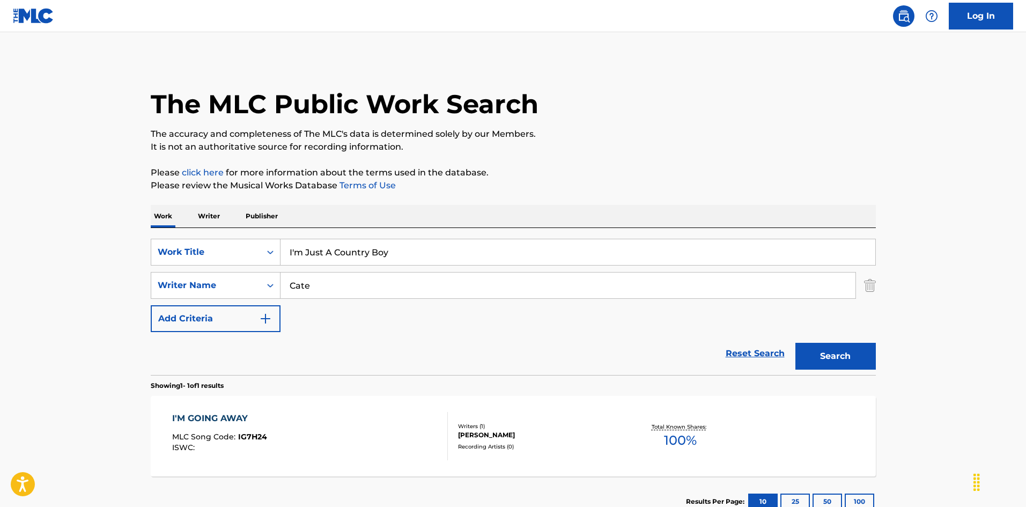
click at [824, 345] on button "Search" at bounding box center [835, 356] width 80 height 27
click at [385, 438] on div "I'M JUST A COUNTRY BOY MLC Song Code : I3460W ISWC :" at bounding box center [310, 436] width 276 height 48
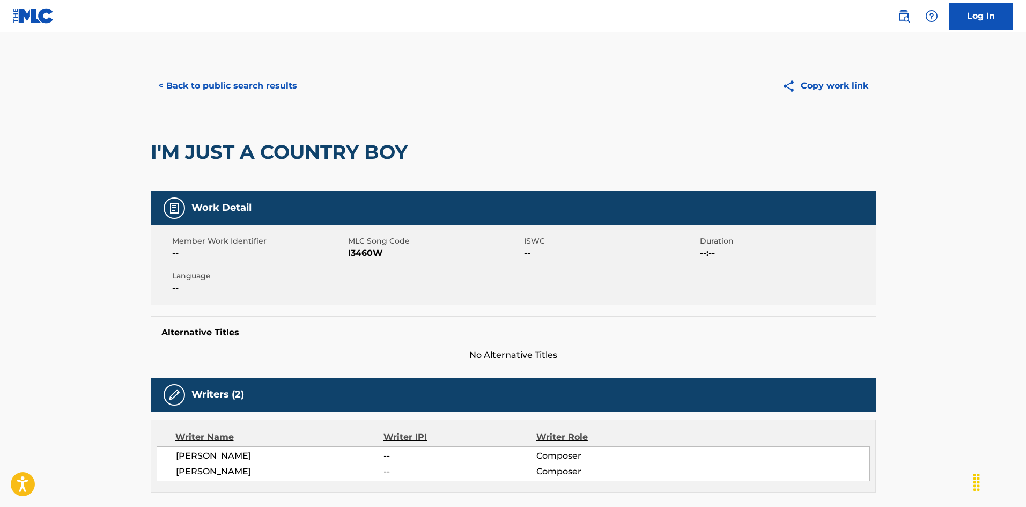
click at [244, 83] on button "< Back to public search results" at bounding box center [228, 85] width 154 height 27
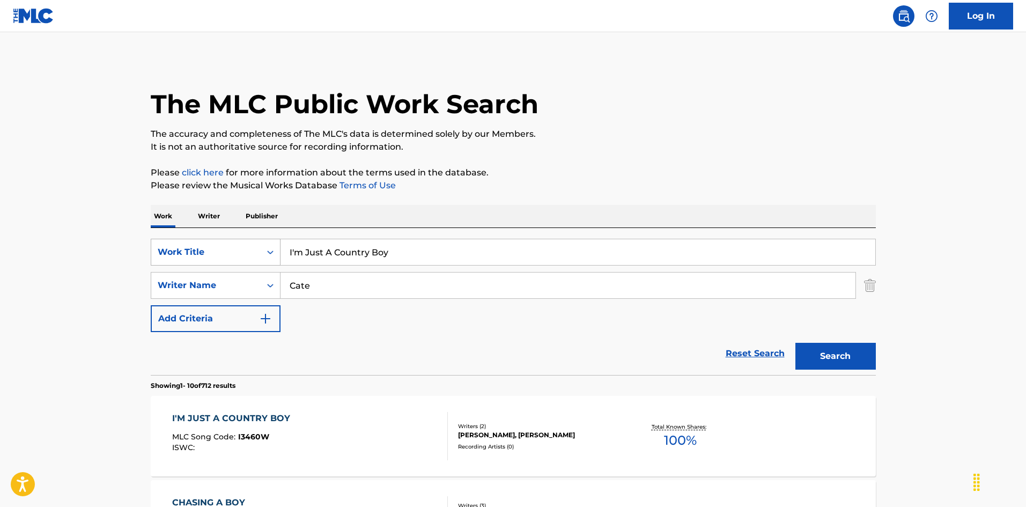
drag, startPoint x: 240, startPoint y: 245, endPoint x: 298, endPoint y: 270, distance: 63.4
click at [237, 247] on div "SearchWithCriteria6fb95f31-9f22-48b0-966a-8c537b2ba950 Work Title I'm Just A Co…" at bounding box center [513, 252] width 725 height 27
type input "I'm Letting You Know"
click at [858, 355] on button "Search" at bounding box center [835, 356] width 80 height 27
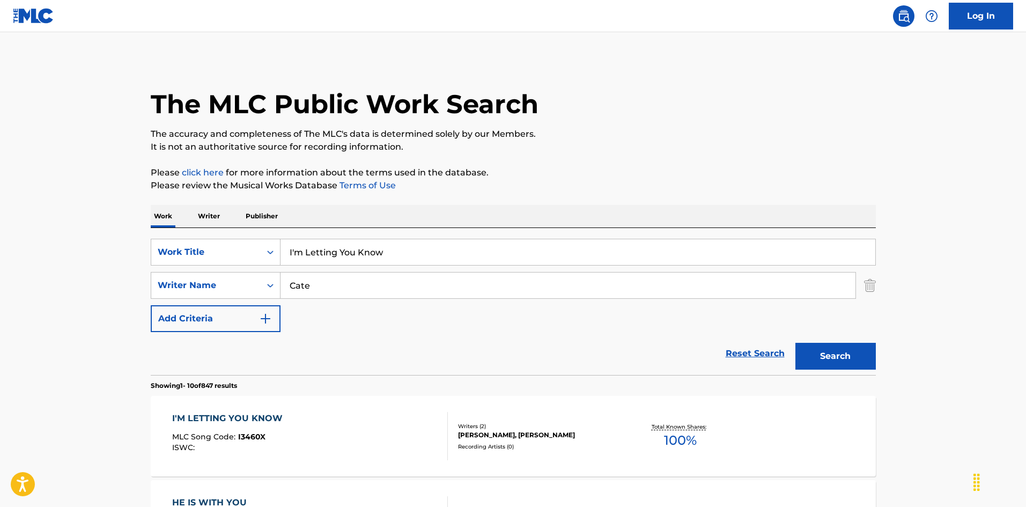
scroll to position [107, 0]
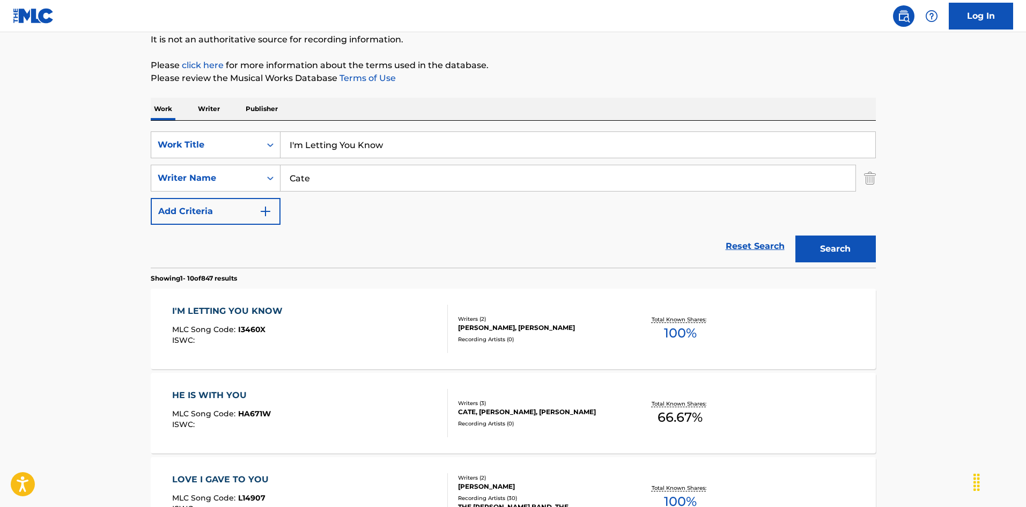
click at [388, 321] on div "I'M LETTING YOU KNOW MLC Song Code : I3460X ISWC :" at bounding box center [310, 329] width 276 height 48
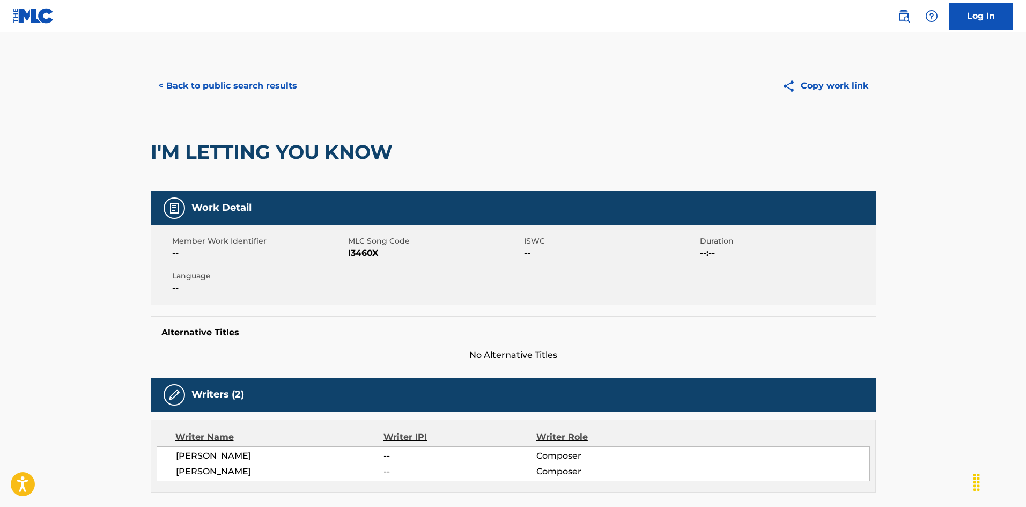
click at [272, 88] on button "< Back to public search results" at bounding box center [228, 85] width 154 height 27
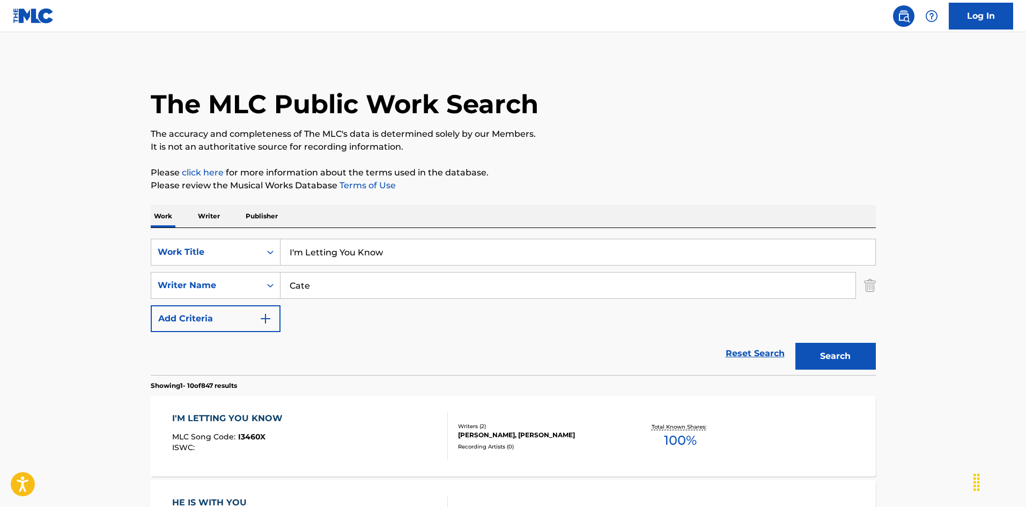
scroll to position [107, 0]
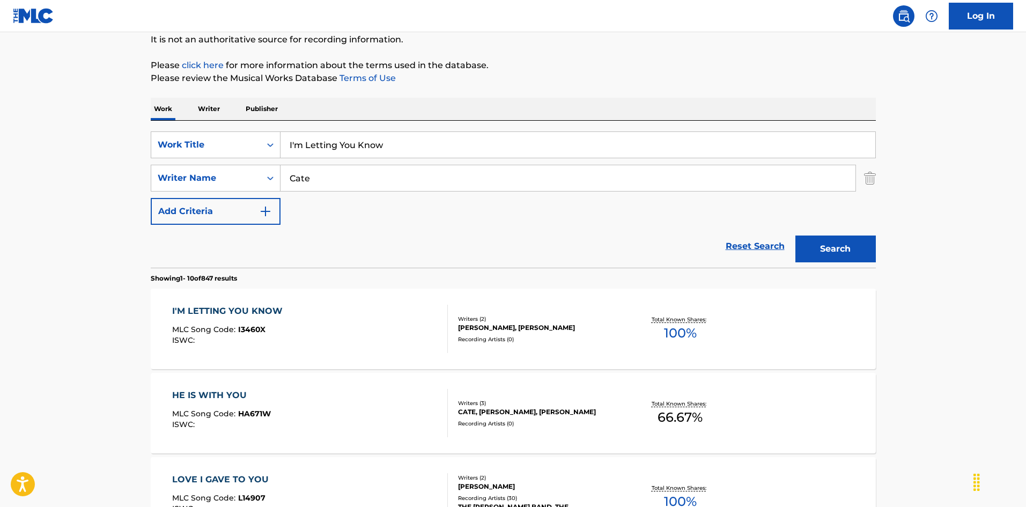
drag, startPoint x: 304, startPoint y: 134, endPoint x: 324, endPoint y: 147, distance: 24.4
click at [247, 134] on div "SearchWithCriteria6fb95f31-9f22-48b0-966a-8c537b2ba950 Work Title I'm Letting Y…" at bounding box center [513, 144] width 725 height 27
click at [477, 154] on input "I'm Lonesome Without The Blues [PERSON_NAME]" at bounding box center [578, 145] width 595 height 26
drag, startPoint x: 513, startPoint y: 149, endPoint x: 503, endPoint y: 155, distance: 12.1
click at [532, 150] on input "I'm Lonesome Without The Blues [PERSON_NAME]" at bounding box center [578, 145] width 595 height 26
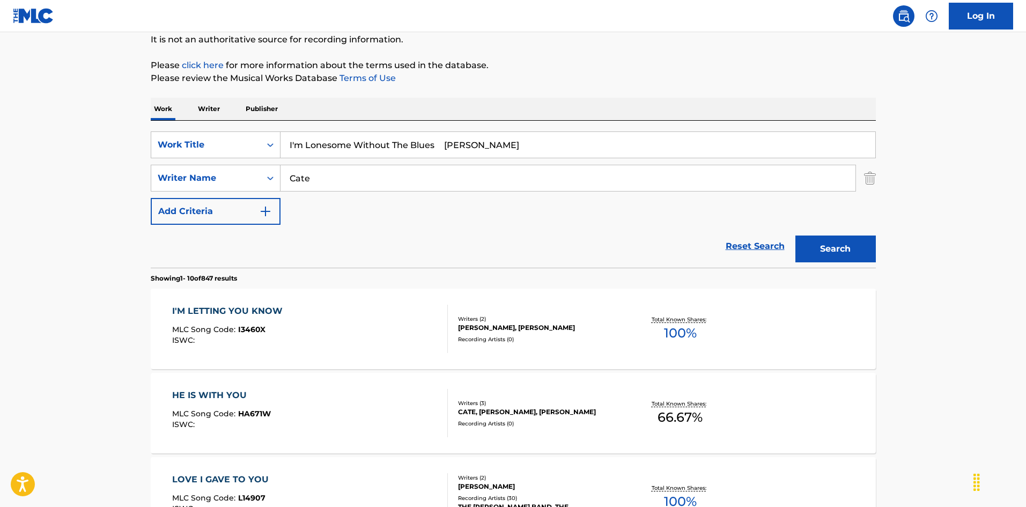
type input "I'm Lonesome Without The Blues [PERSON_NAME]"
drag, startPoint x: 402, startPoint y: 175, endPoint x: 209, endPoint y: 185, distance: 193.4
click at [209, 185] on div "SearchWithCriteria79e32d5b-329f-4b89-a515-28a8b634be34 Writer Name Cate" at bounding box center [513, 178] width 725 height 27
type input "[PERSON_NAME]"
click at [415, 146] on input "I'm Lonesome Without The Blues [PERSON_NAME]" at bounding box center [578, 145] width 595 height 26
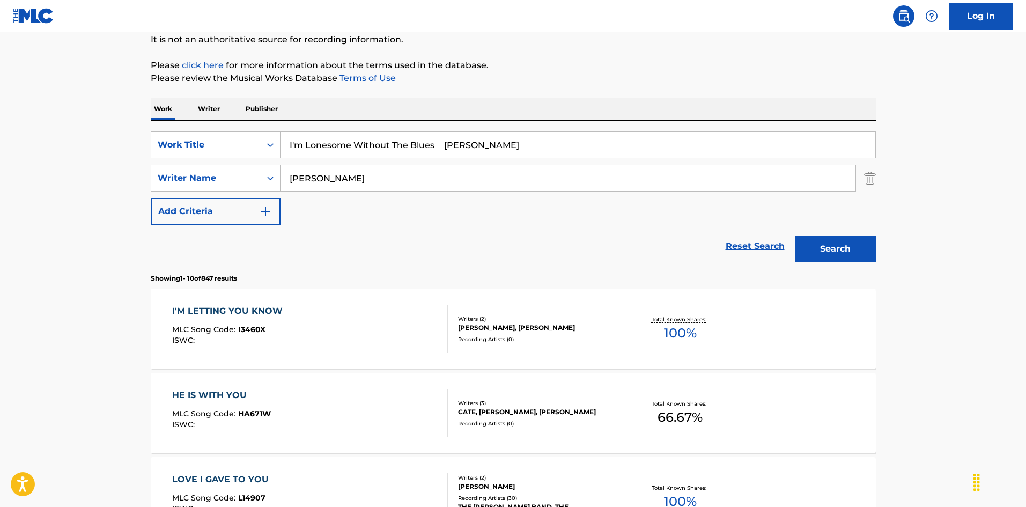
drag, startPoint x: 438, startPoint y: 148, endPoint x: 522, endPoint y: 167, distance: 86.9
click at [500, 153] on input "I'm Lonesome Without The Blues [PERSON_NAME]" at bounding box center [578, 145] width 595 height 26
type input "I'm Lonesome Without The Blues"
click at [865, 253] on button "Search" at bounding box center [835, 248] width 80 height 27
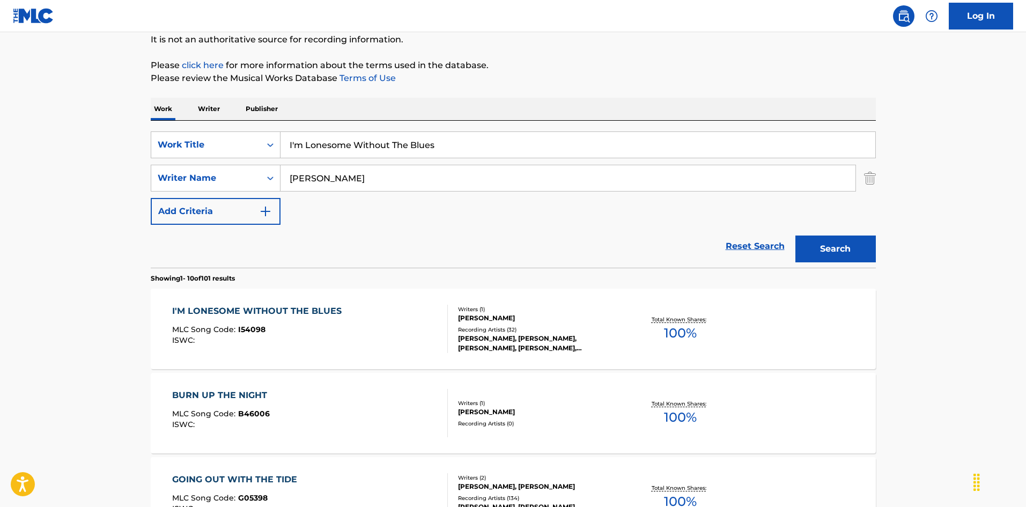
click at [439, 324] on div at bounding box center [443, 329] width 9 height 48
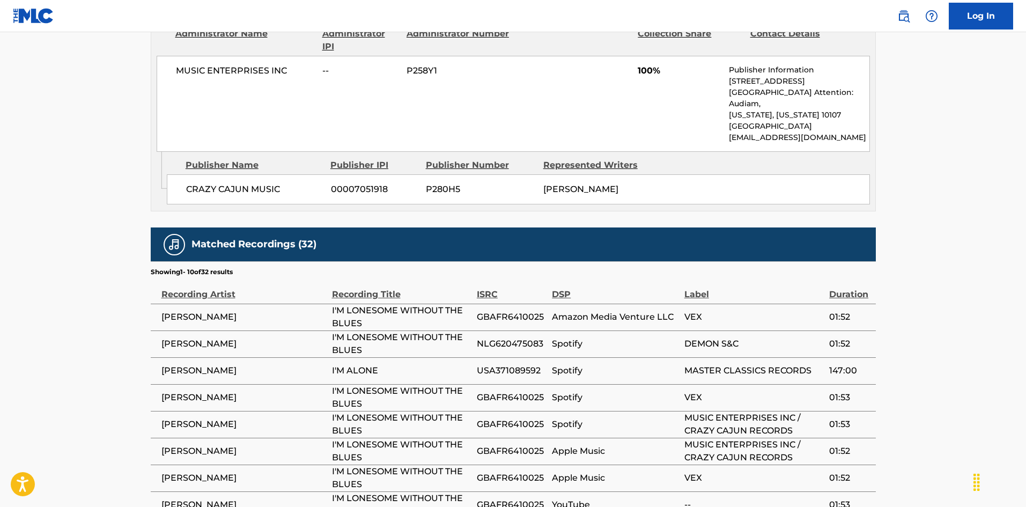
scroll to position [473, 0]
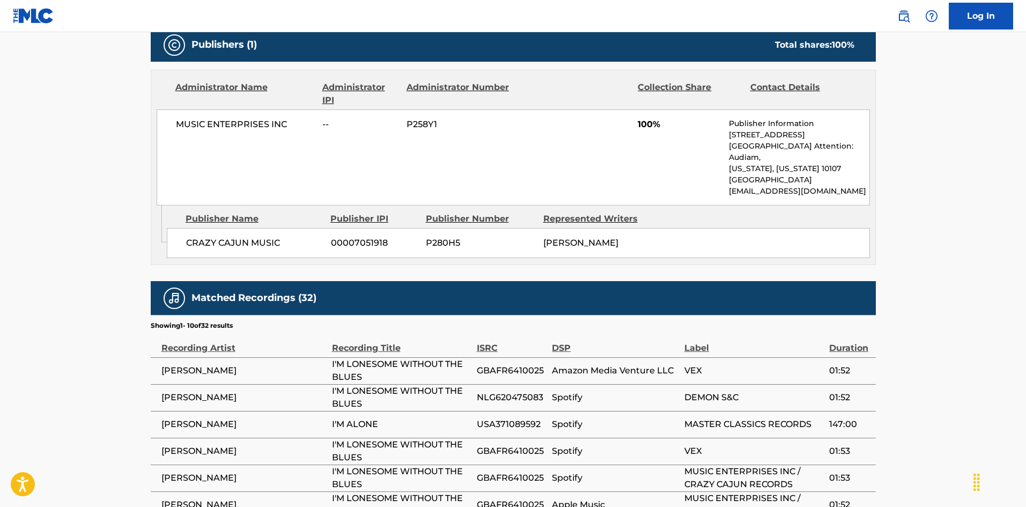
click at [503, 418] on span "USA371089592" at bounding box center [512, 424] width 70 height 13
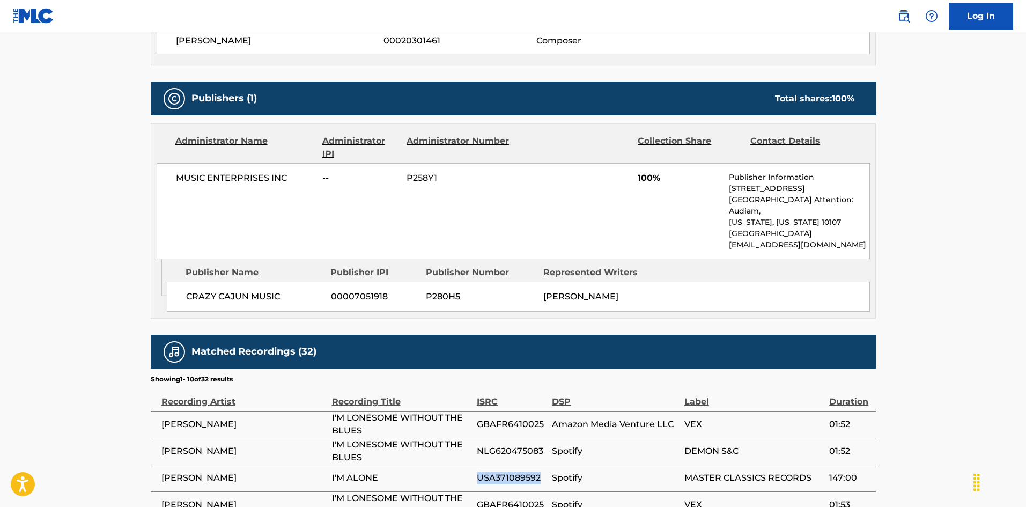
scroll to position [526, 0]
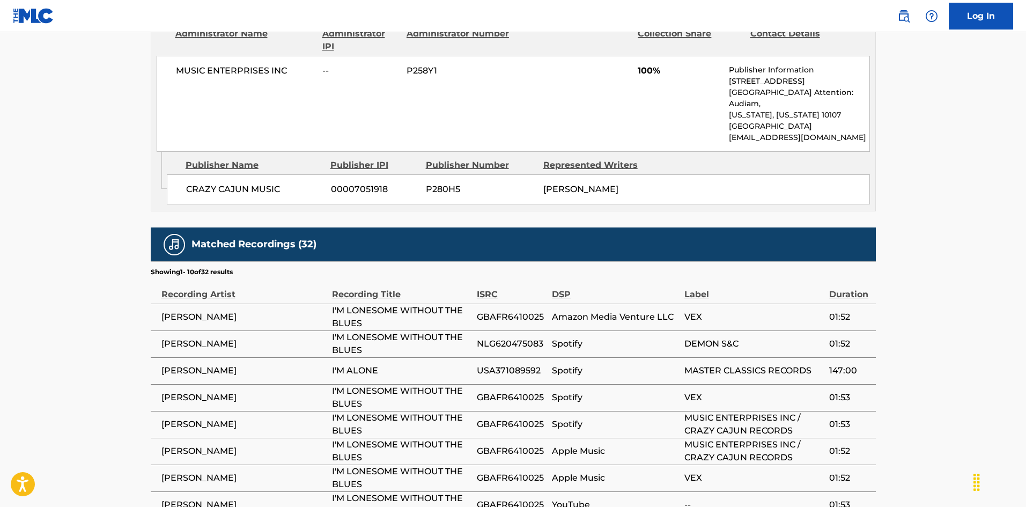
click at [615, 391] on span "Spotify" at bounding box center [615, 397] width 127 height 13
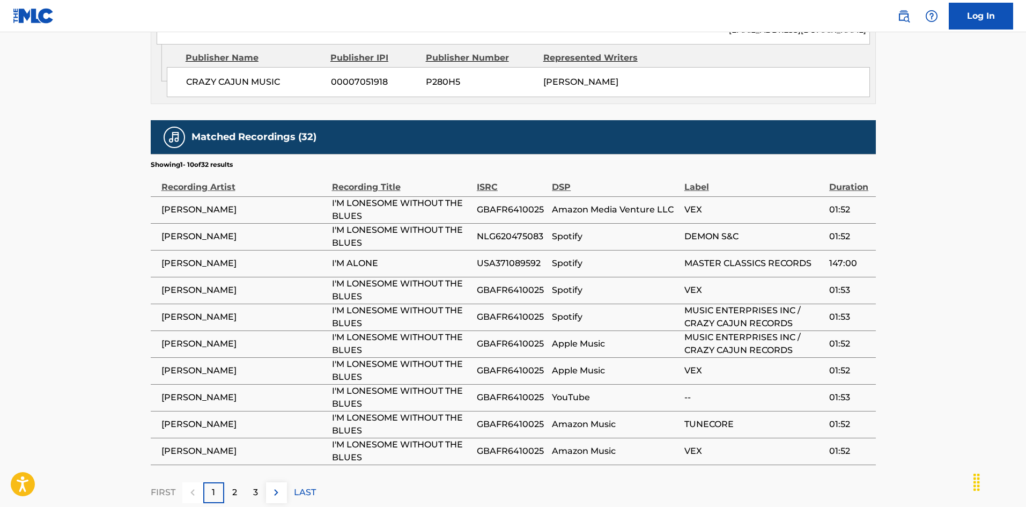
scroll to position [687, 0]
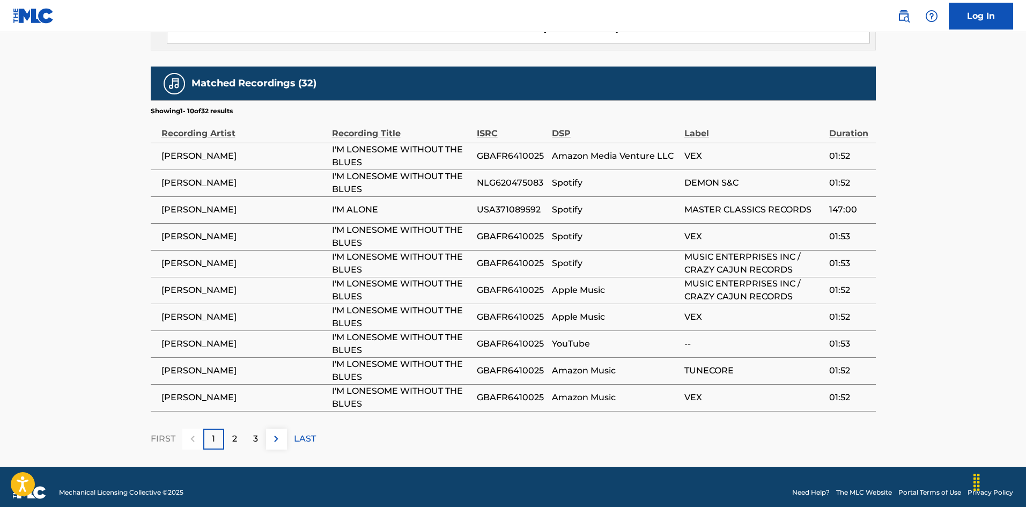
click at [231, 431] on div "2" at bounding box center [234, 439] width 21 height 21
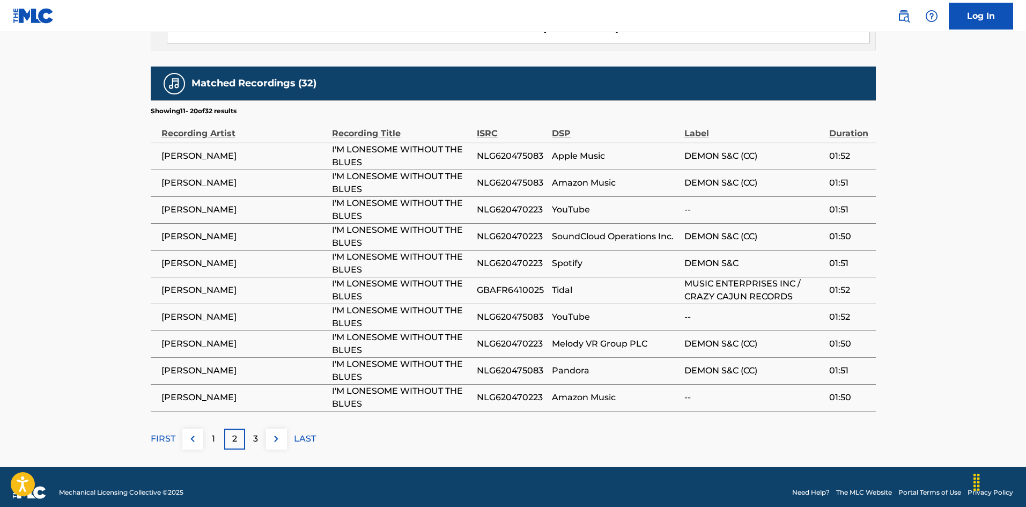
click at [254, 432] on p "3" at bounding box center [255, 438] width 5 height 13
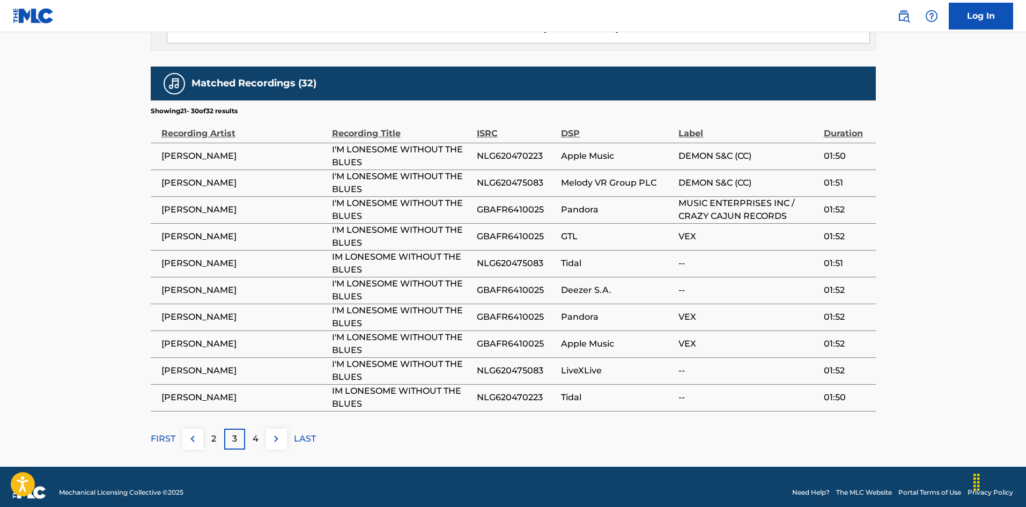
click at [258, 432] on p "4" at bounding box center [256, 438] width 6 height 13
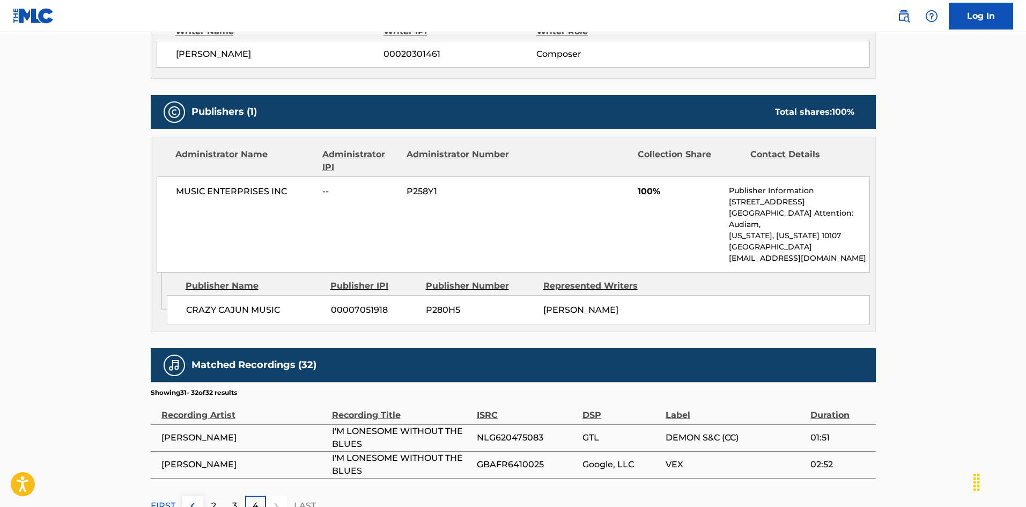
scroll to position [473, 0]
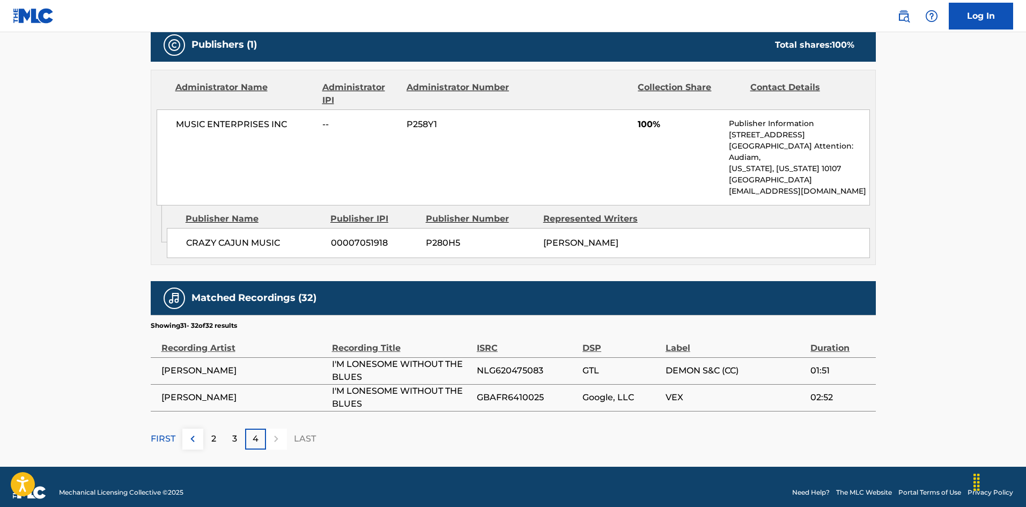
click at [160, 432] on p "FIRST" at bounding box center [163, 438] width 25 height 13
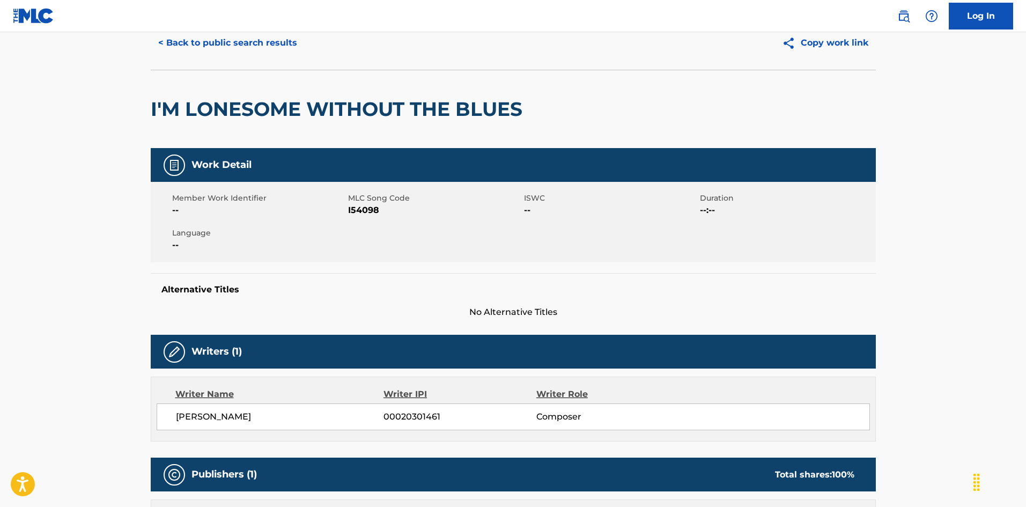
scroll to position [41, 0]
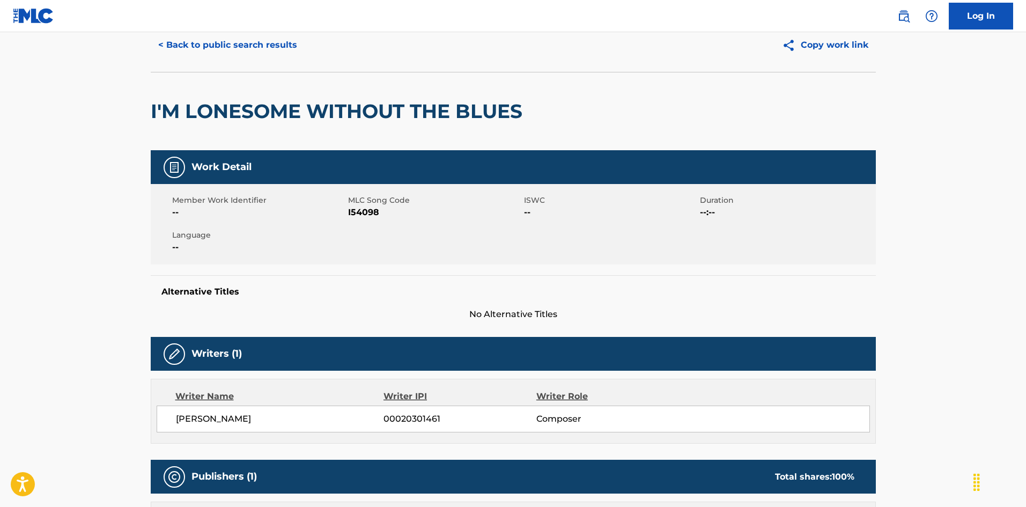
click at [195, 47] on button "< Back to public search results" at bounding box center [228, 45] width 154 height 27
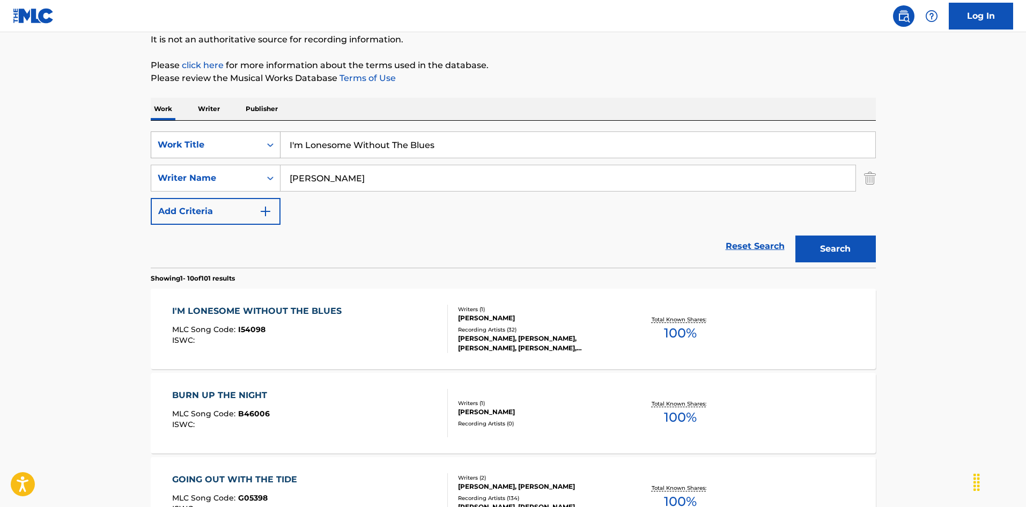
click at [194, 141] on div "Work Title" at bounding box center [206, 144] width 97 height 13
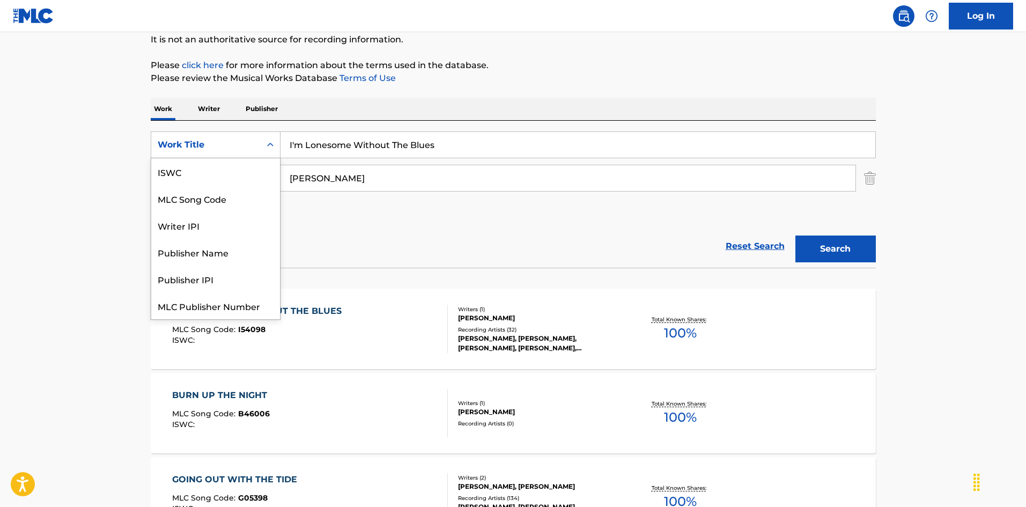
scroll to position [27, 0]
click at [205, 172] on div "MLC Song Code" at bounding box center [215, 171] width 129 height 27
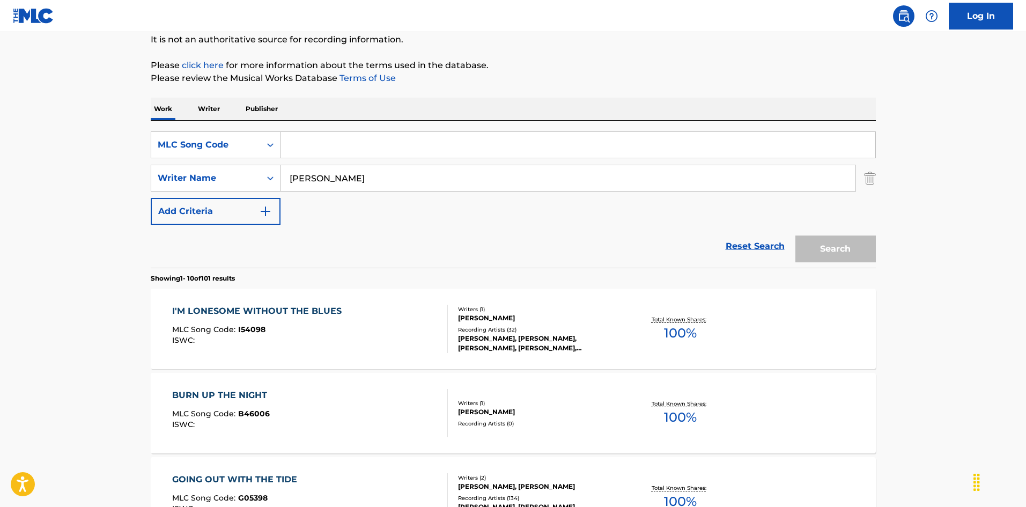
click at [352, 149] on input "Search Form" at bounding box center [578, 145] width 595 height 26
type input "I3033Z"
drag, startPoint x: 294, startPoint y: 175, endPoint x: 248, endPoint y: 174, distance: 46.2
click at [248, 174] on div "SearchWithCriteria79e32d5b-329f-4b89-a515-28a8b634be34 Writer Name [PERSON_NAME]" at bounding box center [513, 178] width 725 height 27
click at [820, 245] on button "Search" at bounding box center [835, 248] width 80 height 27
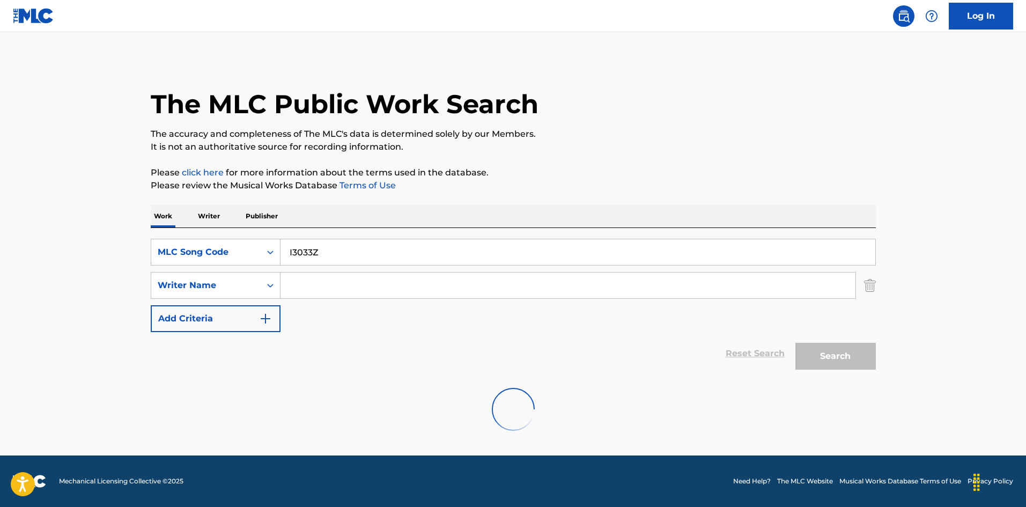
scroll to position [0, 0]
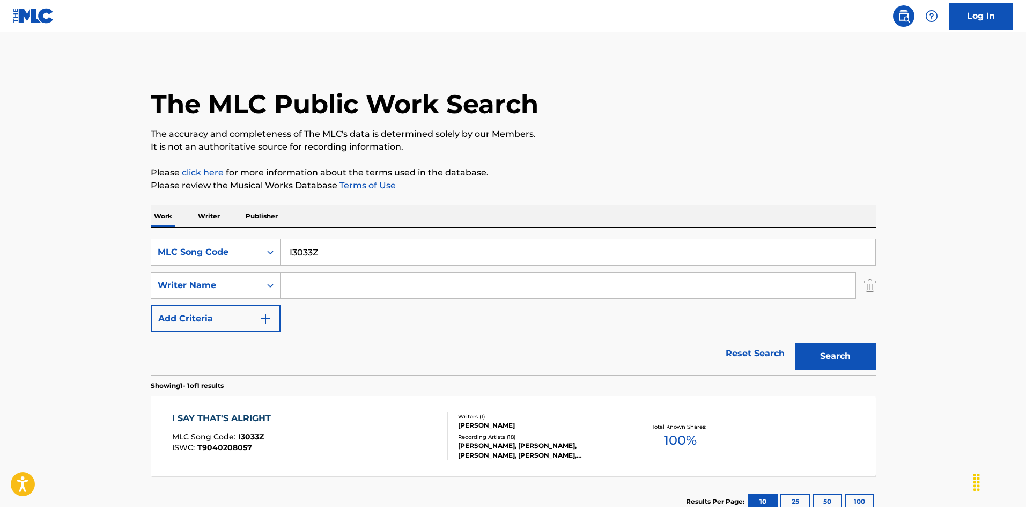
click at [366, 439] on div "I SAY THAT'S ALRIGHT MLC Song Code : I3033Z ISWC : T9040208057" at bounding box center [310, 436] width 276 height 48
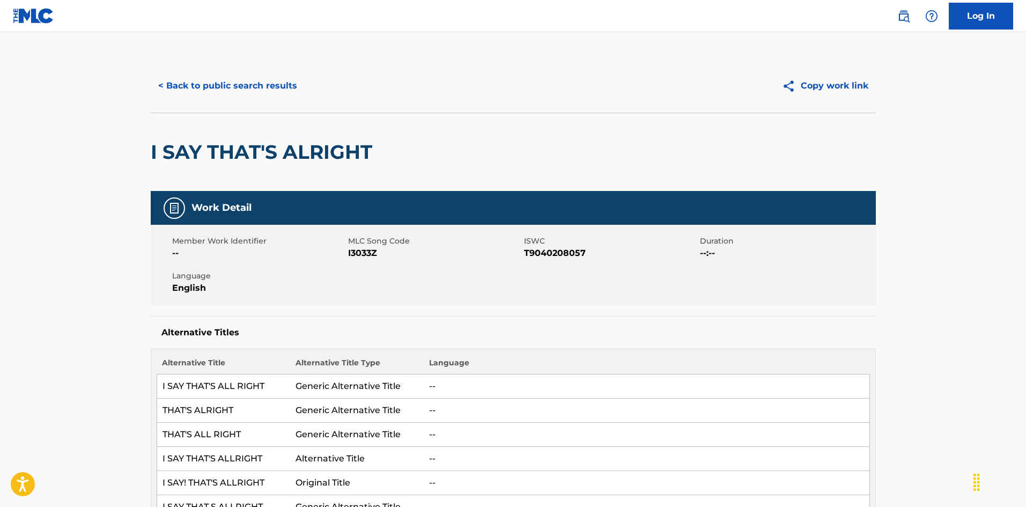
click at [211, 84] on button "< Back to public search results" at bounding box center [228, 85] width 154 height 27
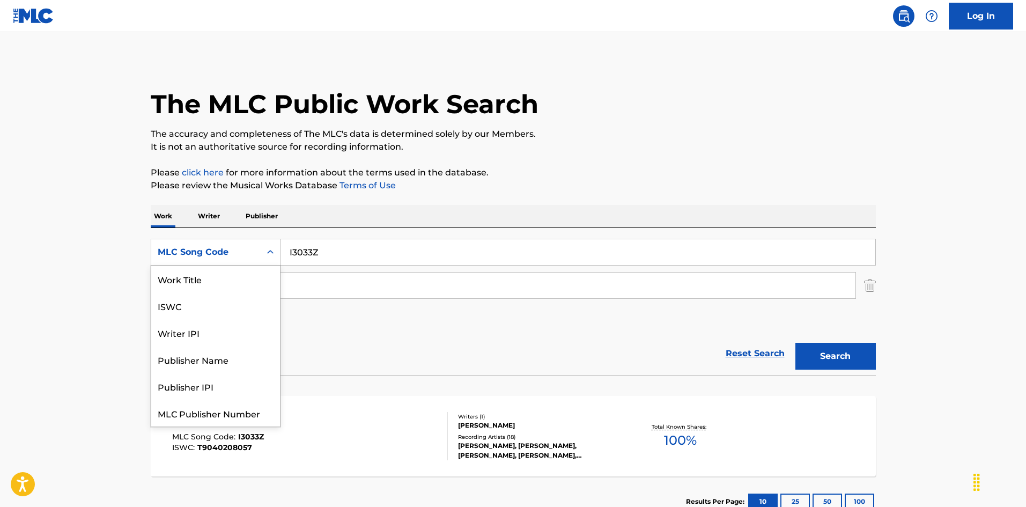
drag, startPoint x: 246, startPoint y: 262, endPoint x: 238, endPoint y: 281, distance: 20.4
click at [246, 262] on div "MLC Song Code" at bounding box center [216, 252] width 130 height 27
click at [237, 279] on div "ISWC" at bounding box center [215, 278] width 129 height 27
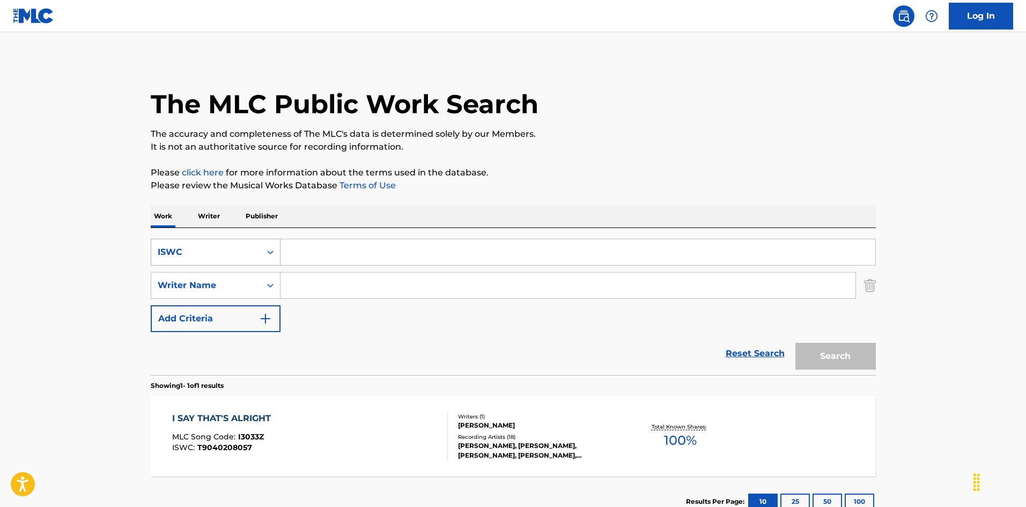
click at [260, 252] on div "ISWC" at bounding box center [205, 252] width 109 height 20
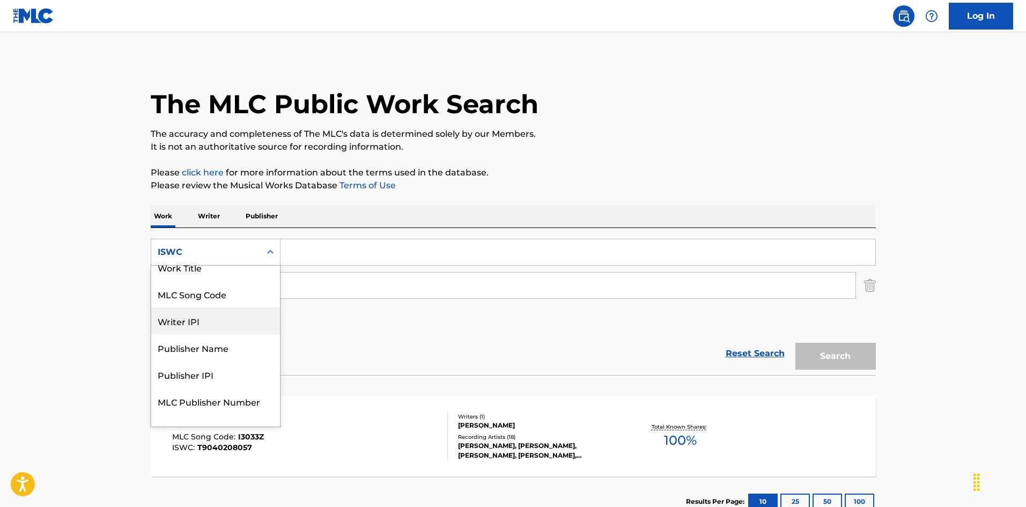
scroll to position [0, 0]
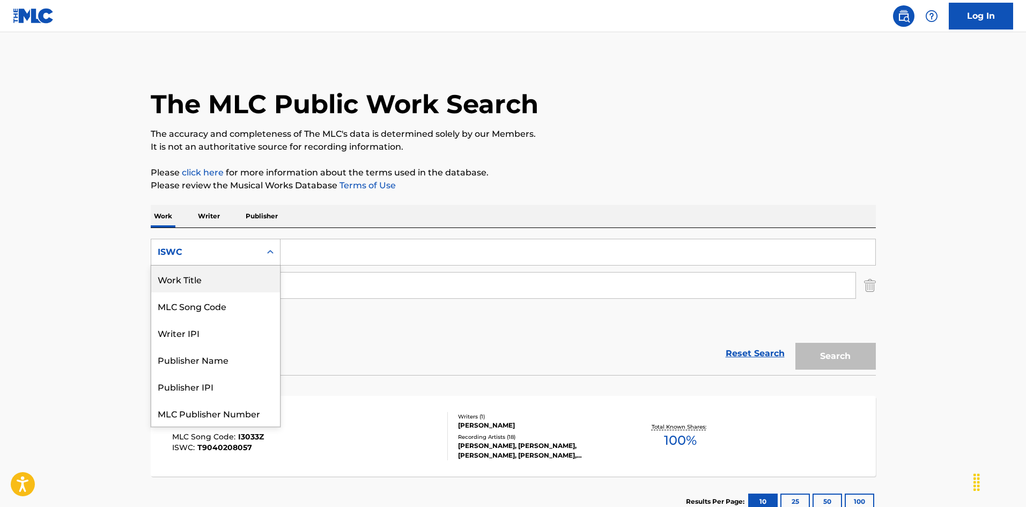
click at [250, 271] on div "Work Title" at bounding box center [215, 278] width 129 height 27
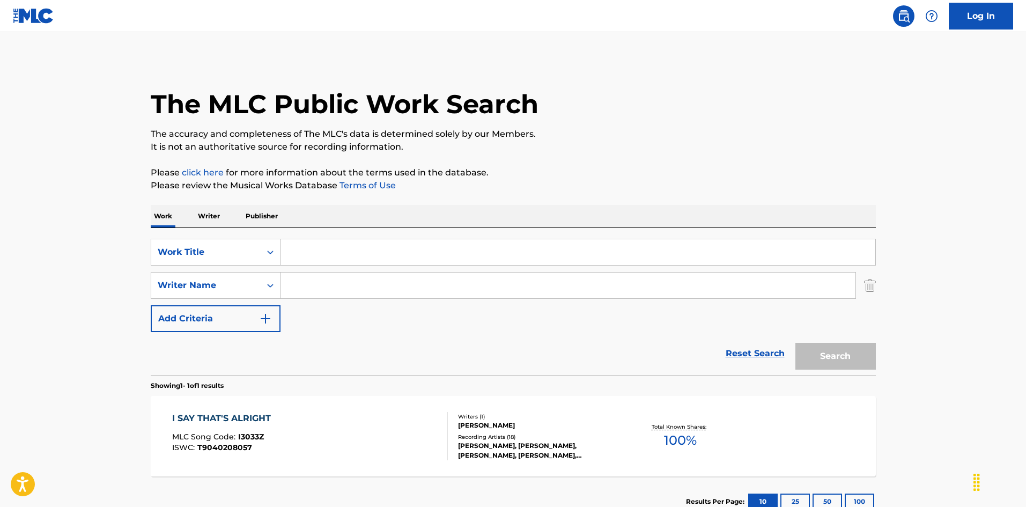
click at [291, 250] on input "Search Form" at bounding box center [578, 252] width 595 height 26
click at [401, 249] on input "I'm Losing You [PERSON_NAME]" at bounding box center [578, 252] width 595 height 26
type input "I'm Losing You [PERSON_NAME]"
drag, startPoint x: 360, startPoint y: 283, endPoint x: 371, endPoint y: 271, distance: 16.7
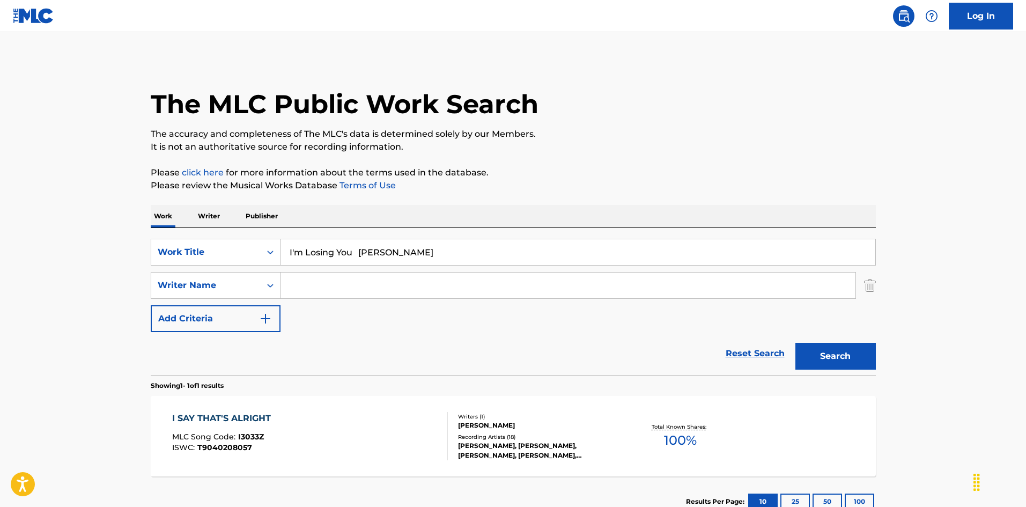
click at [360, 283] on input "Search Form" at bounding box center [568, 285] width 575 height 26
type input "[PERSON_NAME]"
click at [389, 248] on input "I'm Losing You [PERSON_NAME]" at bounding box center [578, 252] width 595 height 26
drag, startPoint x: 364, startPoint y: 250, endPoint x: 421, endPoint y: 261, distance: 58.4
click at [421, 261] on input "I'm Losing You [PERSON_NAME]" at bounding box center [578, 252] width 595 height 26
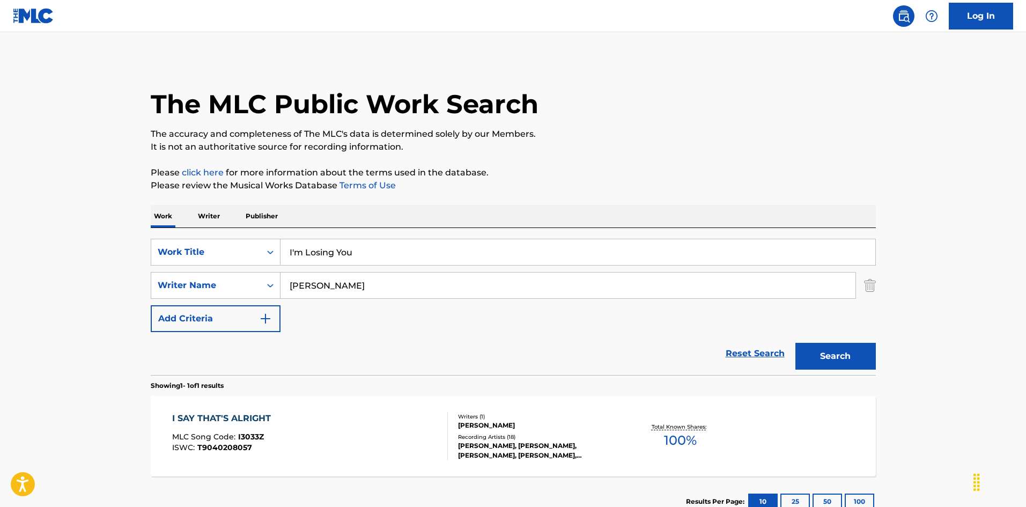
type input "I'm Losing You"
click at [805, 357] on button "Search" at bounding box center [835, 356] width 80 height 27
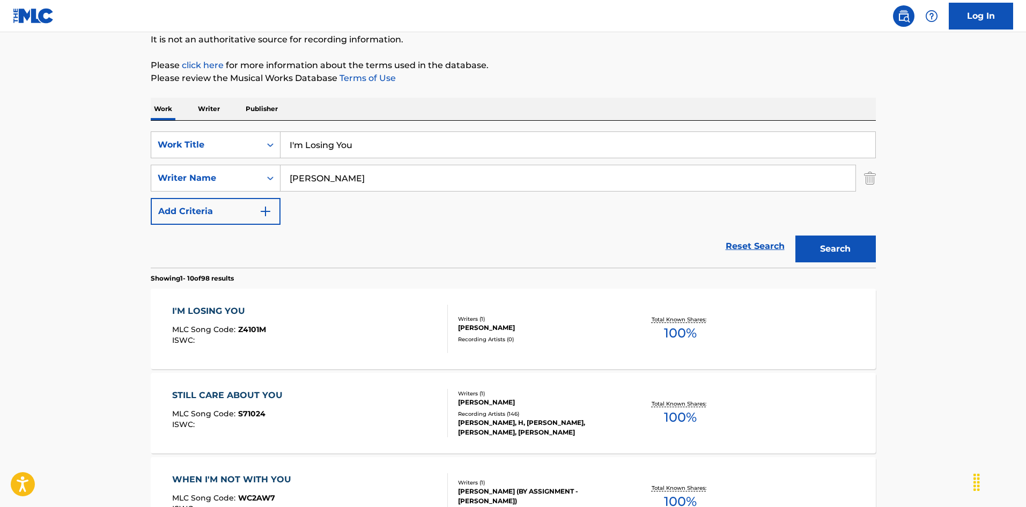
scroll to position [161, 0]
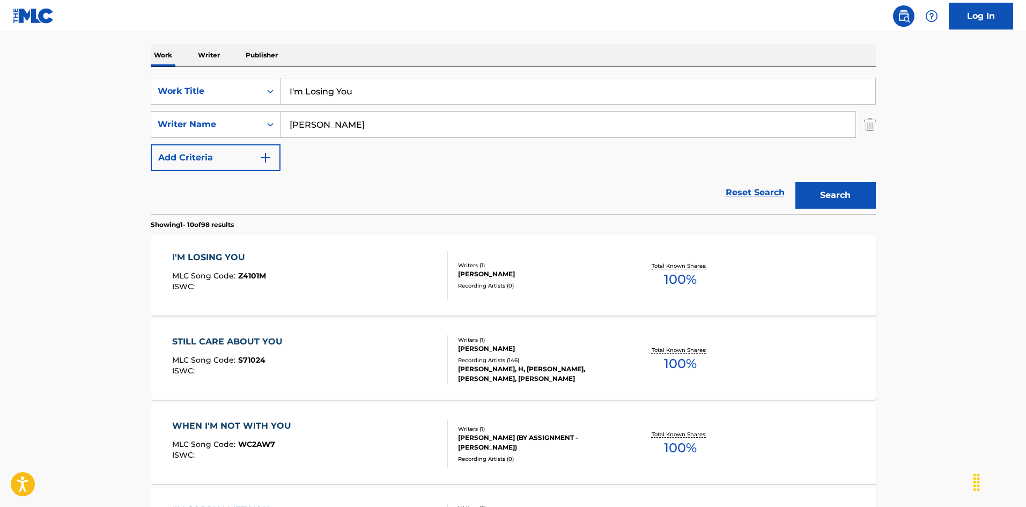
click at [421, 278] on div "I'M LOSING YOU MLC Song Code : Z4101M ISWC :" at bounding box center [310, 275] width 276 height 48
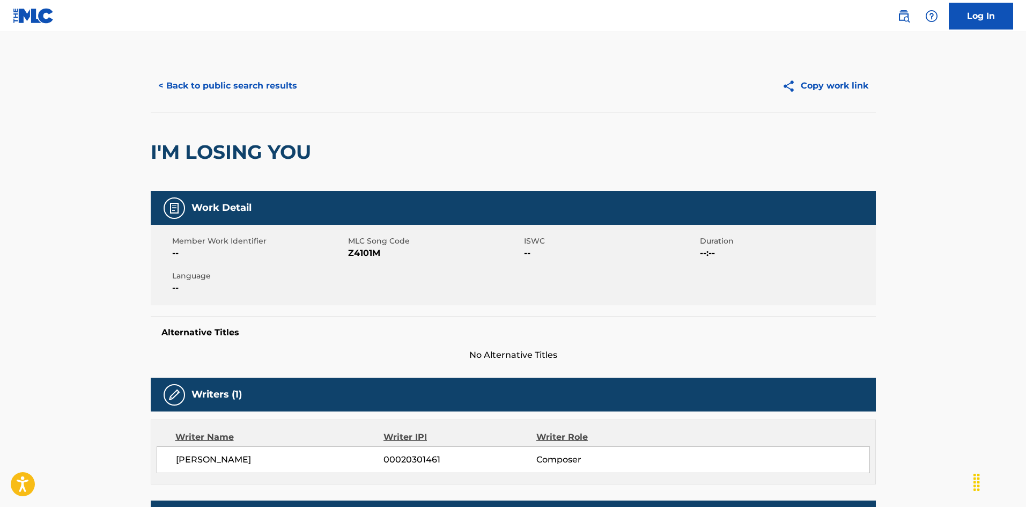
click at [367, 252] on span "Z4101M" at bounding box center [434, 253] width 173 height 13
click at [255, 86] on button "< Back to public search results" at bounding box center [228, 85] width 154 height 27
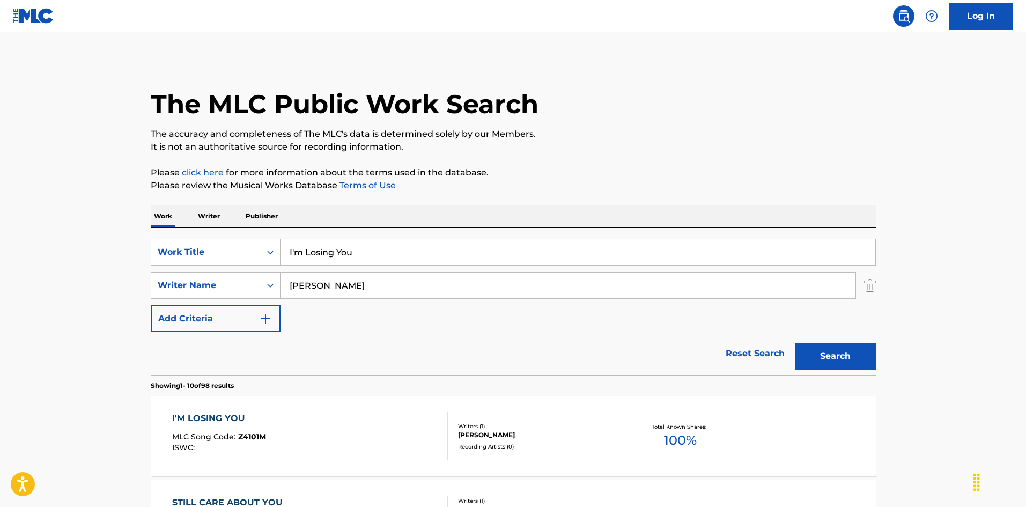
scroll to position [161, 0]
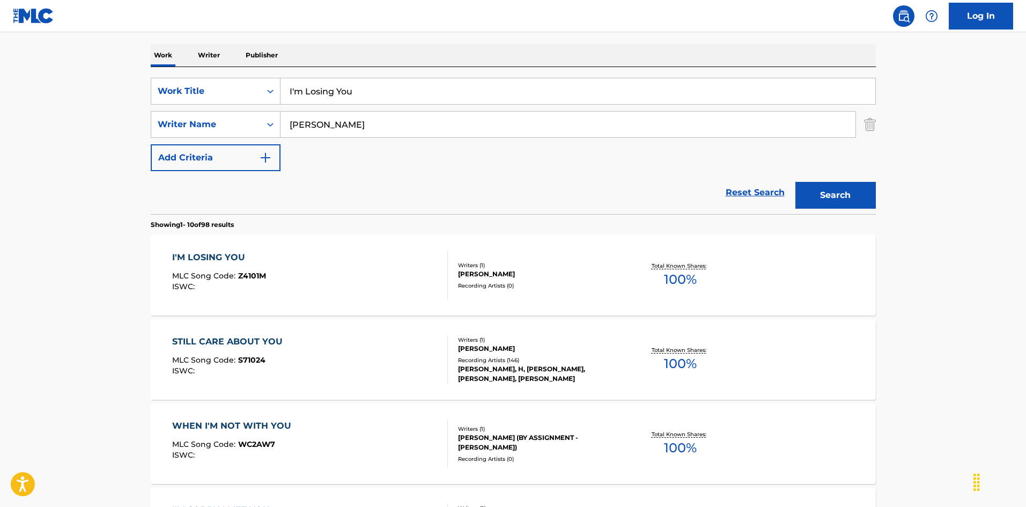
drag, startPoint x: 360, startPoint y: 96, endPoint x: 281, endPoint y: 73, distance: 82.0
click at [272, 70] on div "SearchWithCriteria66f00632-d7e8-4afd-aa7e-2ce53d52c40d Work Title I'm Losing Yo…" at bounding box center [513, 140] width 725 height 147
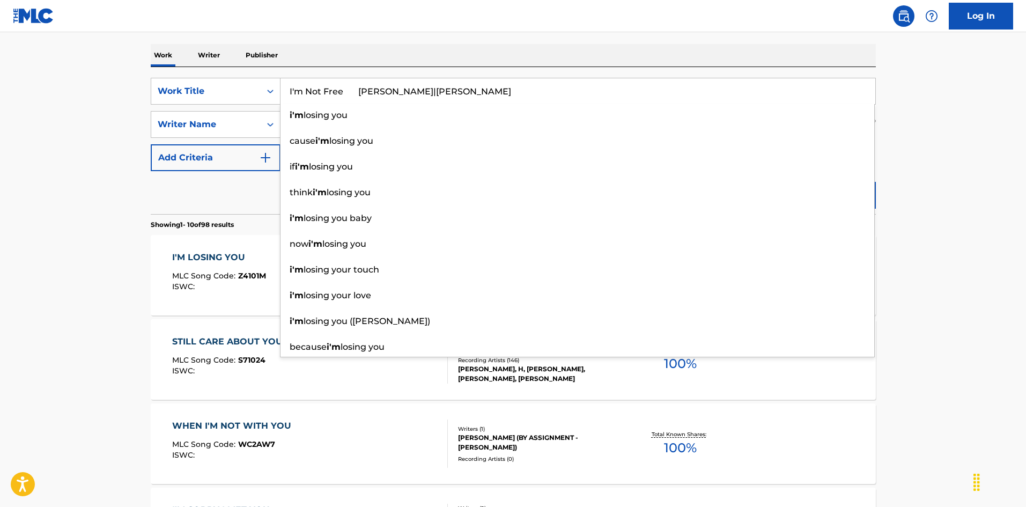
click at [462, 93] on input "I'm Not Free [PERSON_NAME]|[PERSON_NAME]" at bounding box center [578, 91] width 595 height 26
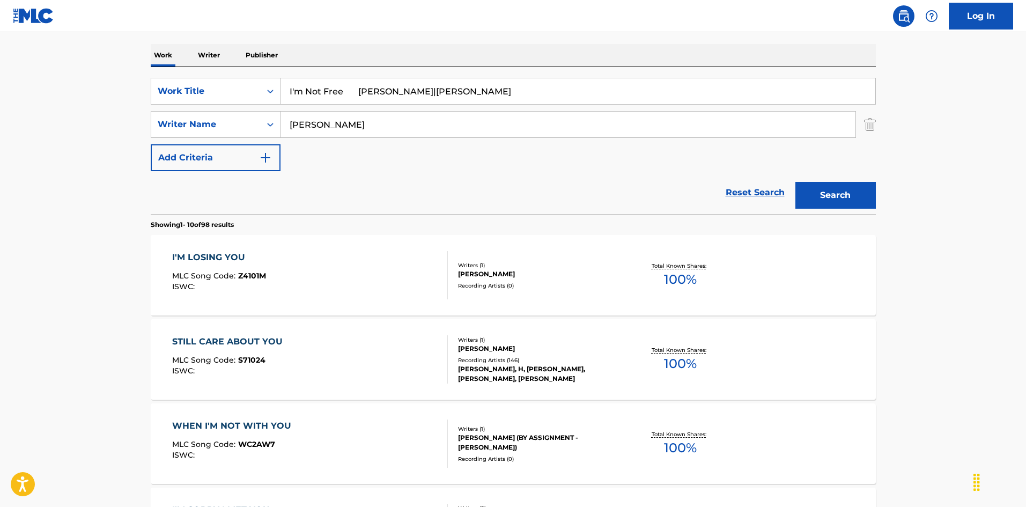
drag, startPoint x: 442, startPoint y: 89, endPoint x: 524, endPoint y: 101, distance: 82.4
click at [539, 100] on input "I'm Not Free [PERSON_NAME]|[PERSON_NAME]" at bounding box center [578, 91] width 595 height 26
type input "I'm Not Free [PERSON_NAME]|[PERSON_NAME]"
click at [261, 121] on div "SearchWithCriteria79e32d5b-329f-4b89-a515-28a8b634be34 Writer Name [PERSON_NAME]" at bounding box center [513, 124] width 725 height 27
drag, startPoint x: 292, startPoint y: 123, endPoint x: 252, endPoint y: 123, distance: 40.2
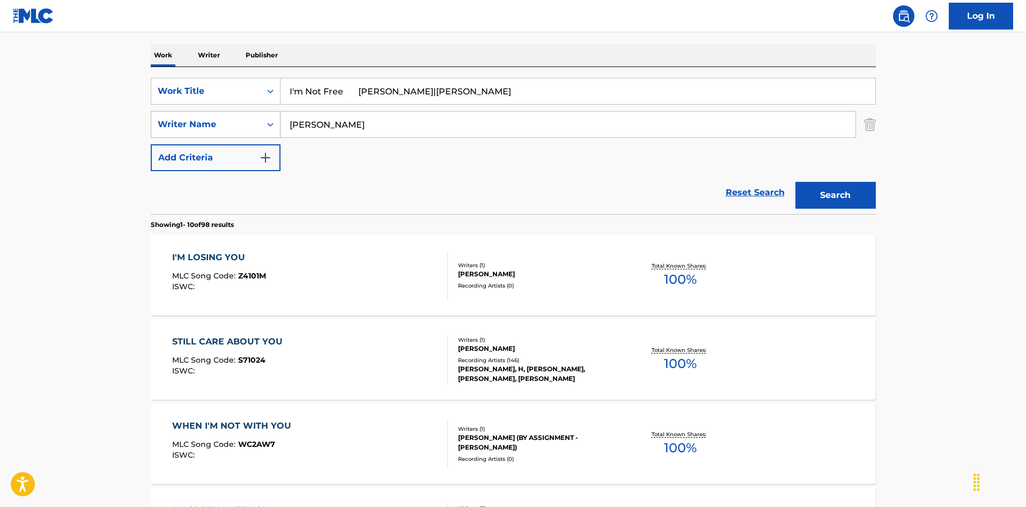
click at [237, 113] on div "SearchWithCriteria79e32d5b-329f-4b89-a515-28a8b634be34 Writer Name [PERSON_NAME]" at bounding box center [513, 124] width 725 height 27
type input "[PERSON_NAME]"
click at [396, 88] on input "I'm Not Free [PERSON_NAME]|[PERSON_NAME]" at bounding box center [578, 91] width 595 height 26
drag, startPoint x: 344, startPoint y: 91, endPoint x: 546, endPoint y: 137, distance: 207.4
click at [551, 132] on div "SearchWithCriteria66f00632-d7e8-4afd-aa7e-2ce53d52c40d Work Title I'm Not Free …" at bounding box center [513, 124] width 725 height 93
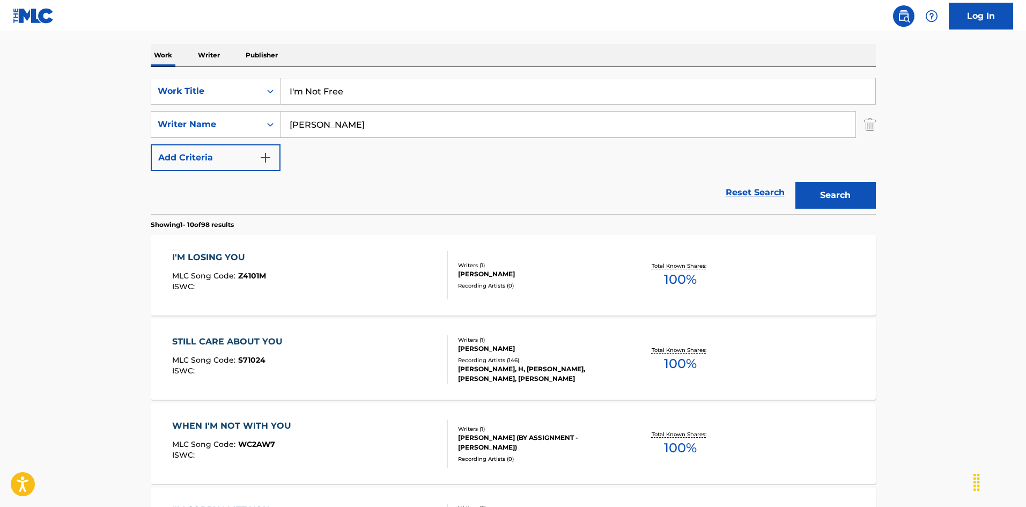
click at [842, 196] on button "Search" at bounding box center [835, 195] width 80 height 27
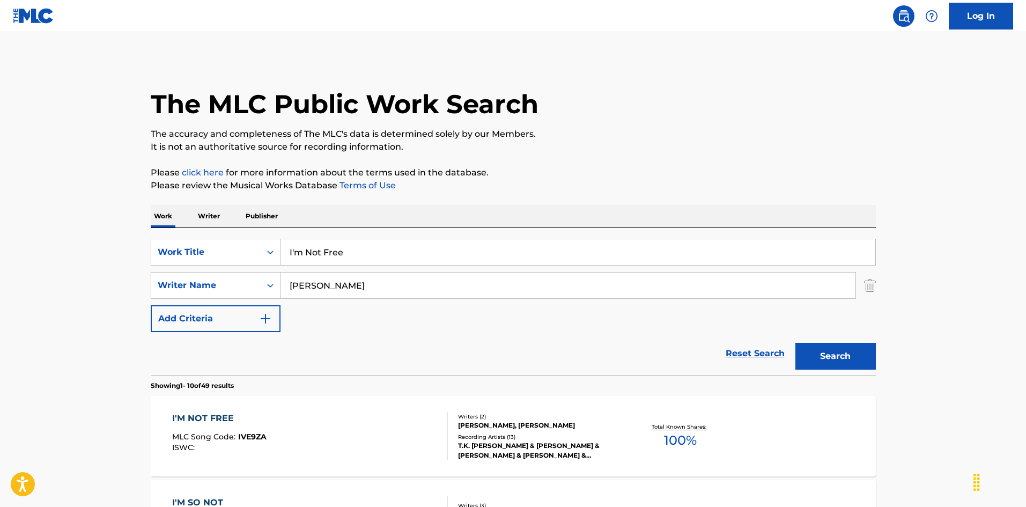
scroll to position [107, 0]
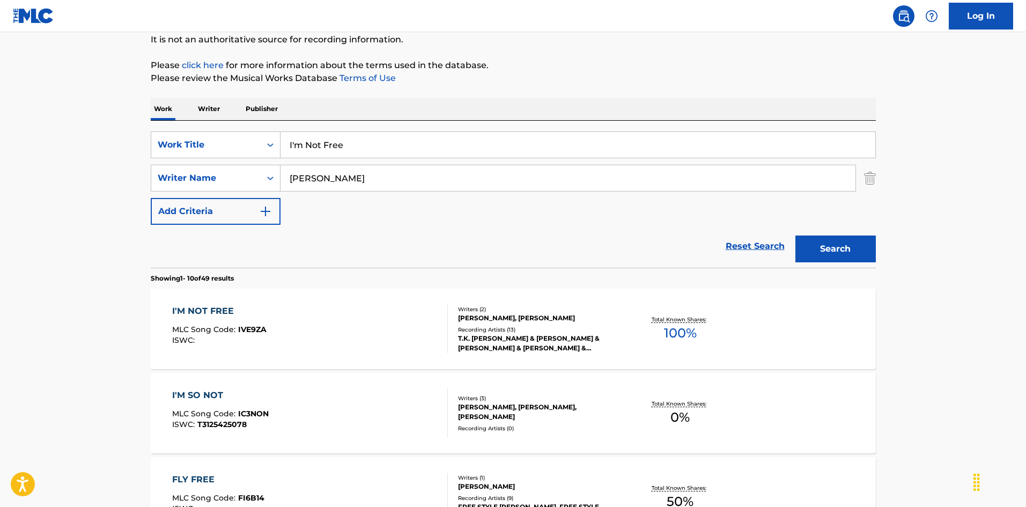
click at [418, 313] on div "I'M NOT FREE MLC Song Code : IVE9ZA ISWC :" at bounding box center [310, 329] width 276 height 48
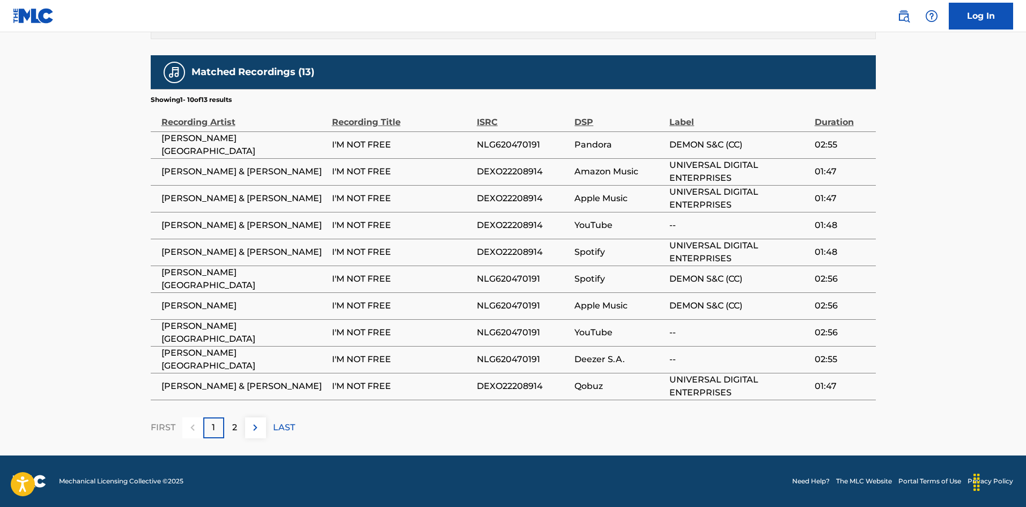
click at [232, 429] on p "2" at bounding box center [234, 427] width 5 height 13
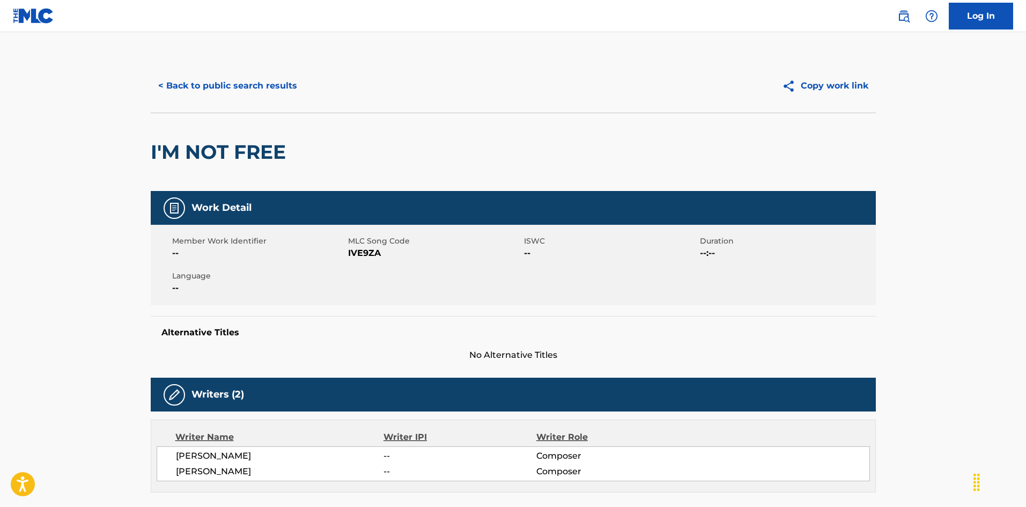
click at [351, 249] on span "IVE9ZA" at bounding box center [434, 253] width 173 height 13
click at [256, 84] on button "< Back to public search results" at bounding box center [228, 85] width 154 height 27
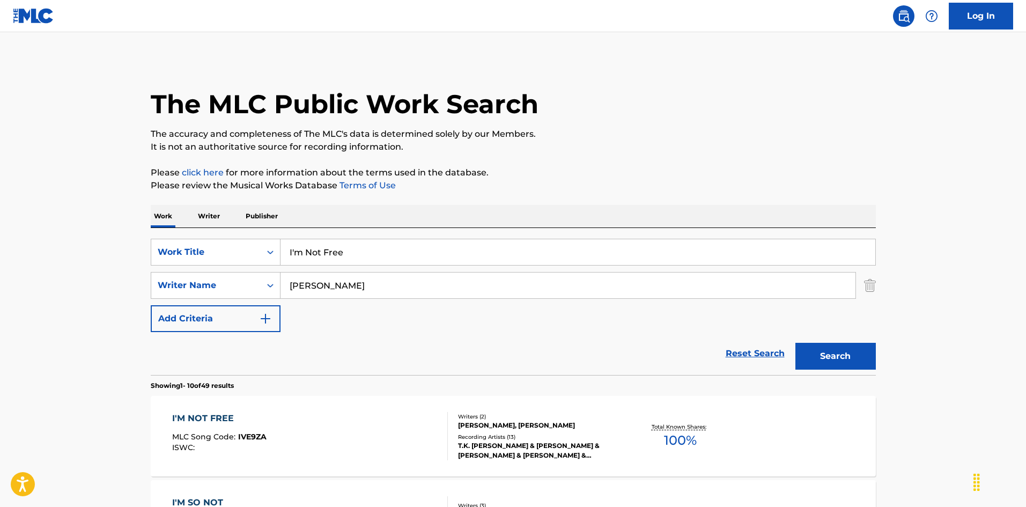
scroll to position [107, 0]
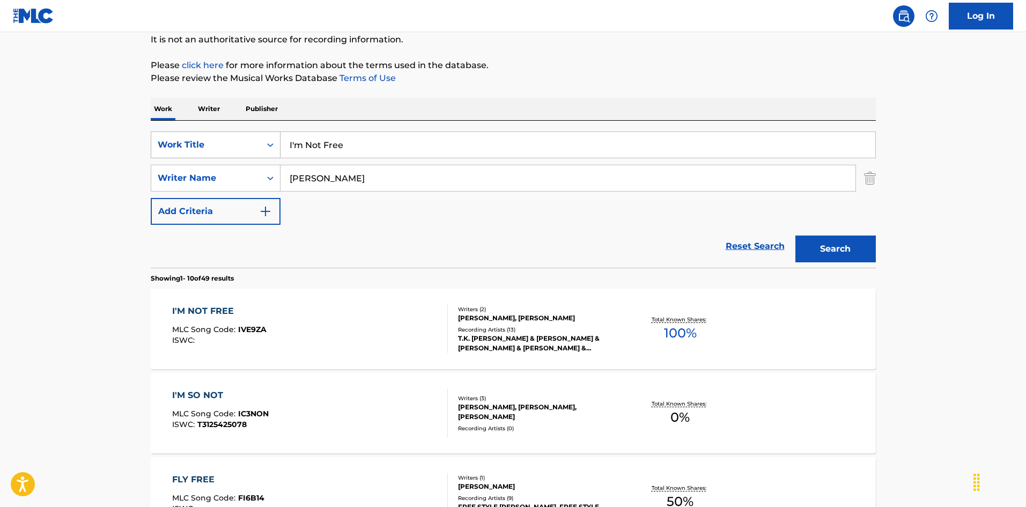
drag, startPoint x: 249, startPoint y: 130, endPoint x: 246, endPoint y: 137, distance: 8.2
click at [230, 130] on div "SearchWithCriteria66f00632-d7e8-4afd-aa7e-2ce53d52c40d Work Title I'm Not Free …" at bounding box center [513, 194] width 725 height 147
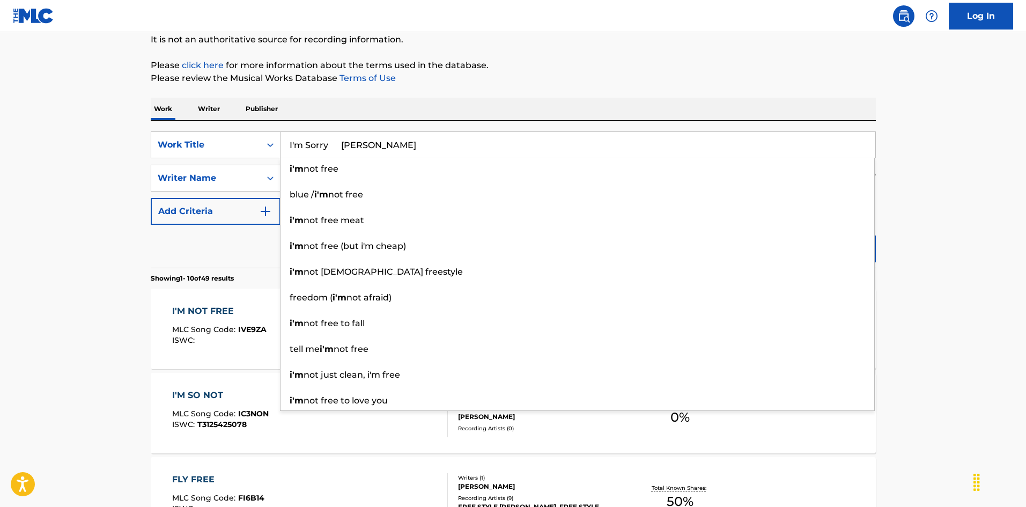
click at [403, 143] on input "I'm Sorry [PERSON_NAME]" at bounding box center [578, 145] width 595 height 26
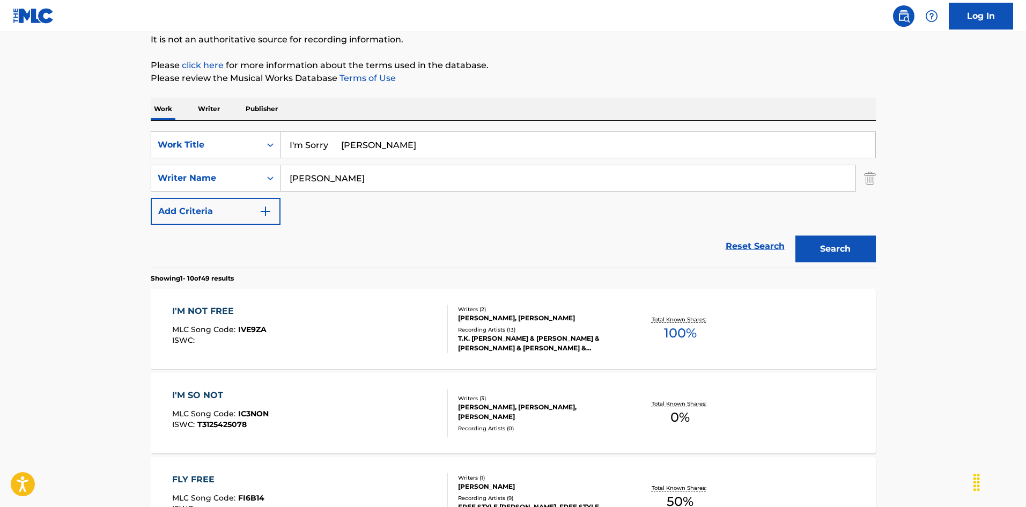
drag, startPoint x: 373, startPoint y: 145, endPoint x: 423, endPoint y: 143, distance: 49.9
click at [423, 143] on input "I'm Sorry [PERSON_NAME]" at bounding box center [578, 145] width 595 height 26
click at [244, 146] on div "SearchWithCriteria66f00632-d7e8-4afd-aa7e-2ce53d52c40d Work Title I'm Sorry [PE…" at bounding box center [513, 177] width 725 height 93
click at [362, 140] on input "I'm Sorry [PERSON_NAME]" at bounding box center [578, 145] width 595 height 26
drag, startPoint x: 342, startPoint y: 141, endPoint x: 397, endPoint y: 150, distance: 55.4
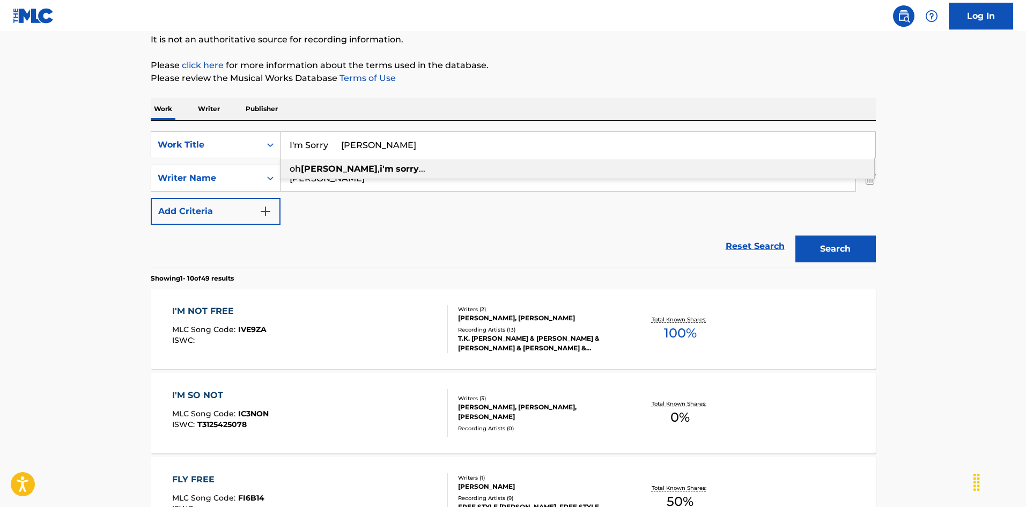
click at [395, 149] on input "I'm Sorry [PERSON_NAME]" at bounding box center [578, 145] width 595 height 26
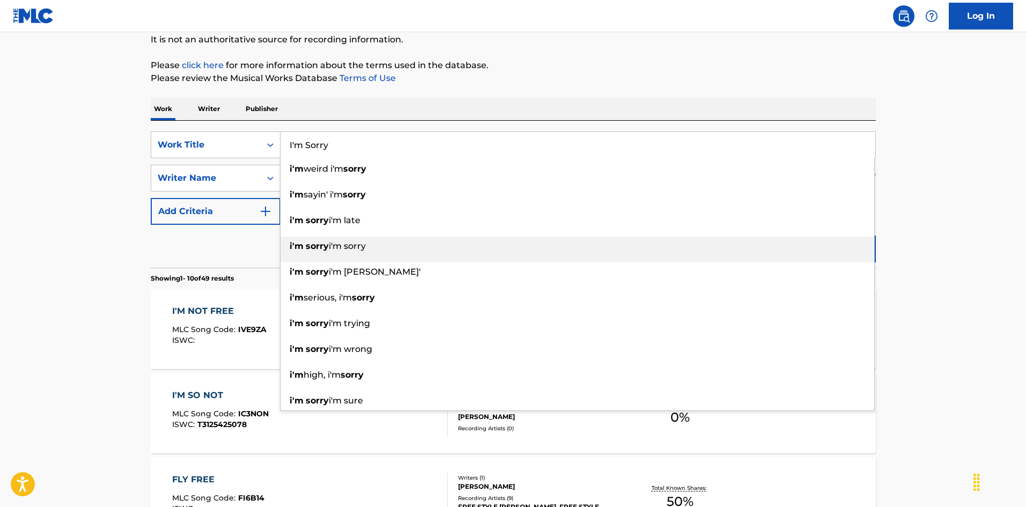
click at [798, 241] on div "i'm sorry i'm sorry" at bounding box center [578, 246] width 594 height 19
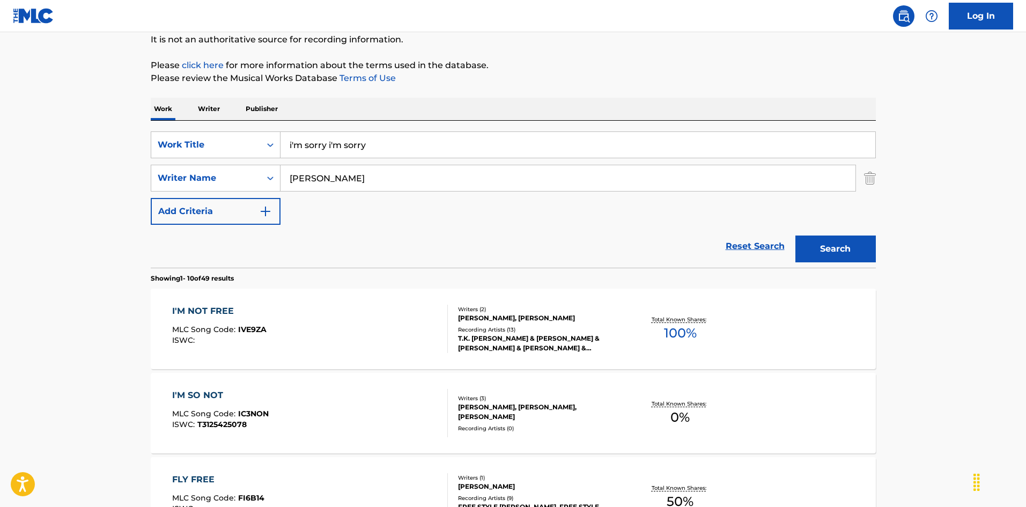
click at [366, 151] on input "i'm sorry i'm sorry" at bounding box center [578, 145] width 595 height 26
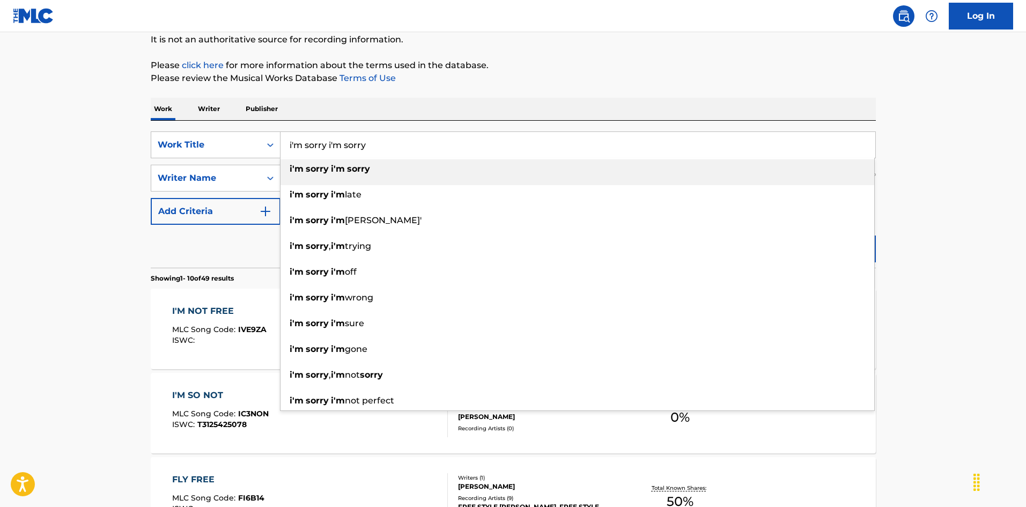
drag, startPoint x: 327, startPoint y: 146, endPoint x: 423, endPoint y: 163, distance: 97.3
click at [423, 158] on div "i'm sorry i'm sorry i'm sorry i'm sorry i'm sorry i'm late i'm sorry i'm leavin…" at bounding box center [578, 145] width 595 height 26
click at [433, 101] on div "Work Writer Publisher" at bounding box center [513, 109] width 725 height 23
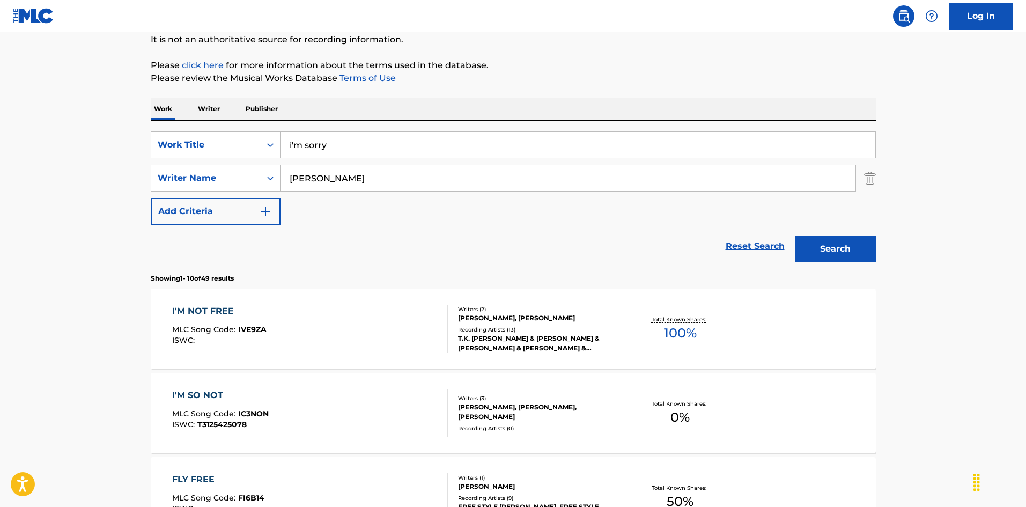
click at [835, 257] on button "Search" at bounding box center [835, 248] width 80 height 27
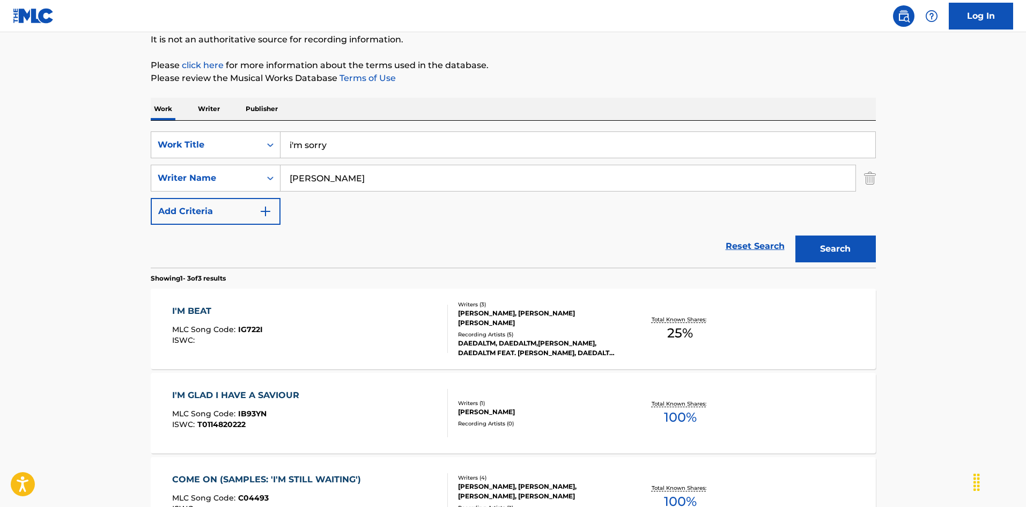
scroll to position [161, 0]
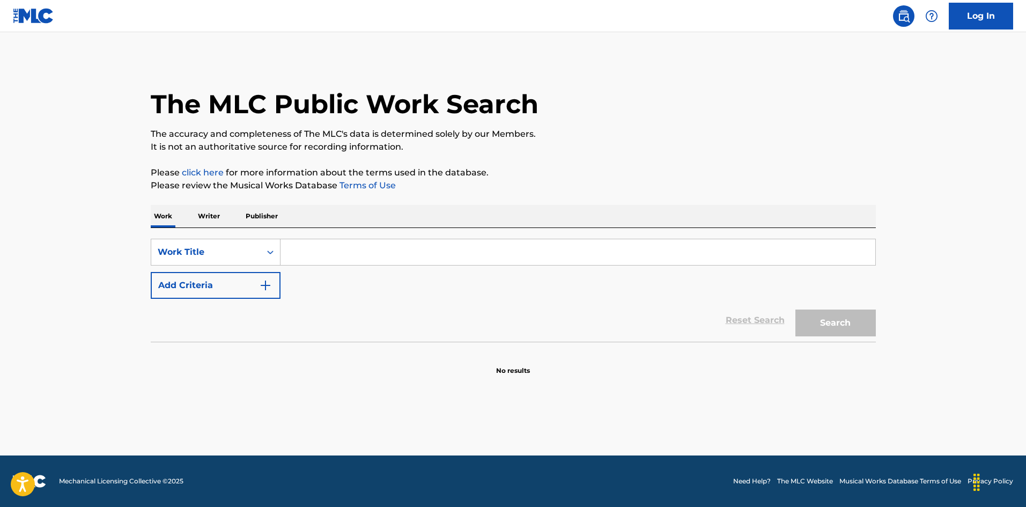
click at [313, 260] on input "Search Form" at bounding box center [578, 252] width 595 height 26
paste input "I'm Sorry [PERSON_NAME]"
click at [390, 253] on input "I'm Sorry [PERSON_NAME]" at bounding box center [578, 252] width 595 height 26
type input "I'm Sorry [PERSON_NAME]"
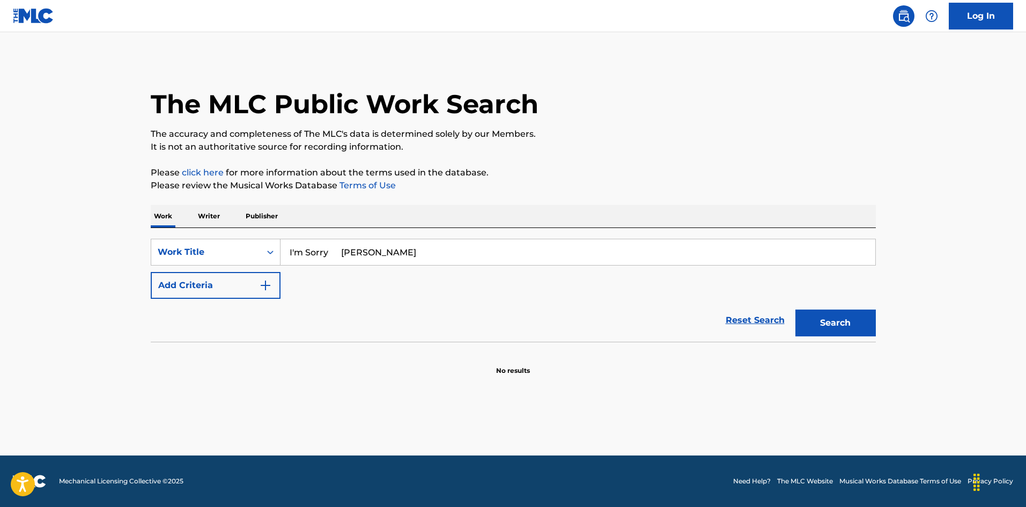
click at [274, 286] on button "Add Criteria" at bounding box center [216, 285] width 130 height 27
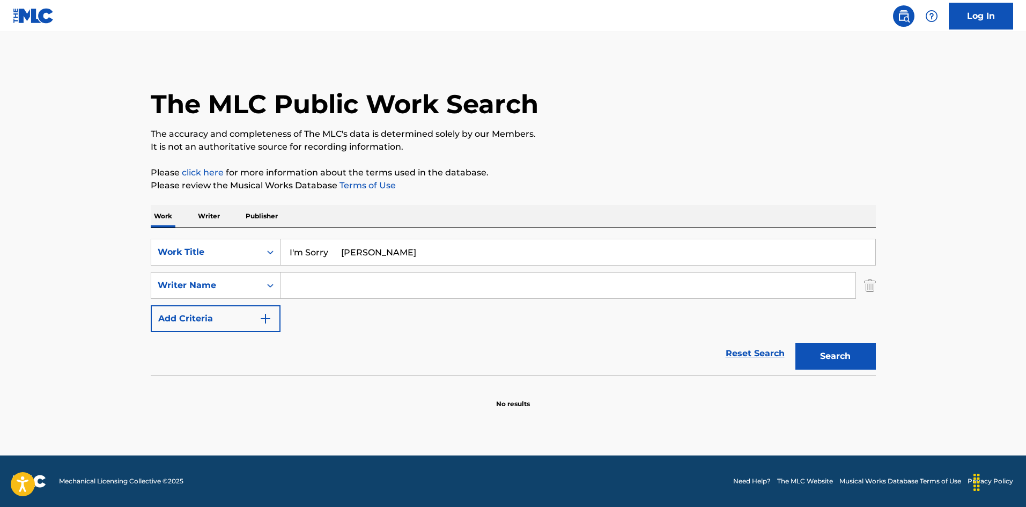
click at [304, 290] on input "Search Form" at bounding box center [568, 285] width 575 height 26
paste input "[PERSON_NAME]"
type input "[PERSON_NAME]"
click at [357, 254] on input "I'm Sorry [PERSON_NAME]" at bounding box center [578, 252] width 595 height 26
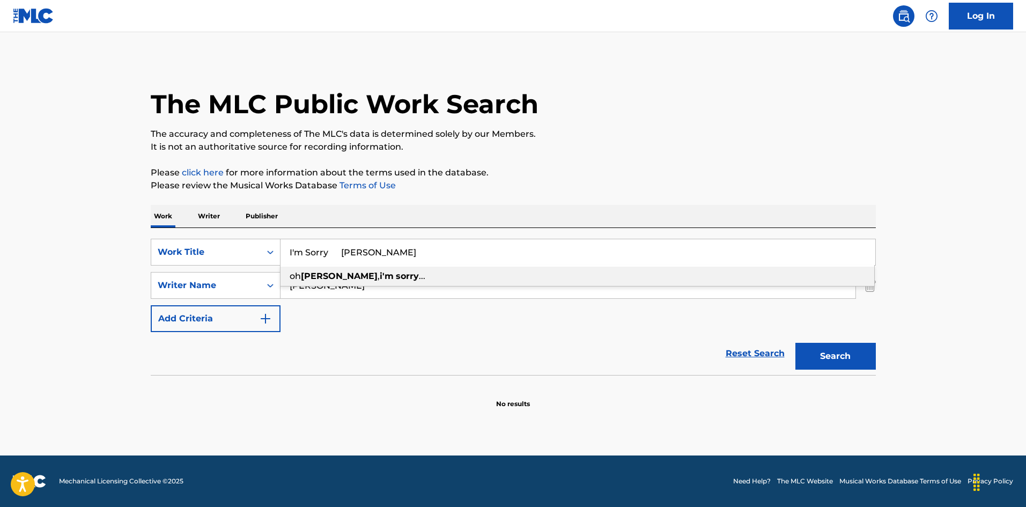
drag, startPoint x: 341, startPoint y: 253, endPoint x: 466, endPoint y: 267, distance: 125.3
click at [467, 263] on input "I'm Sorry [PERSON_NAME]" at bounding box center [578, 252] width 595 height 26
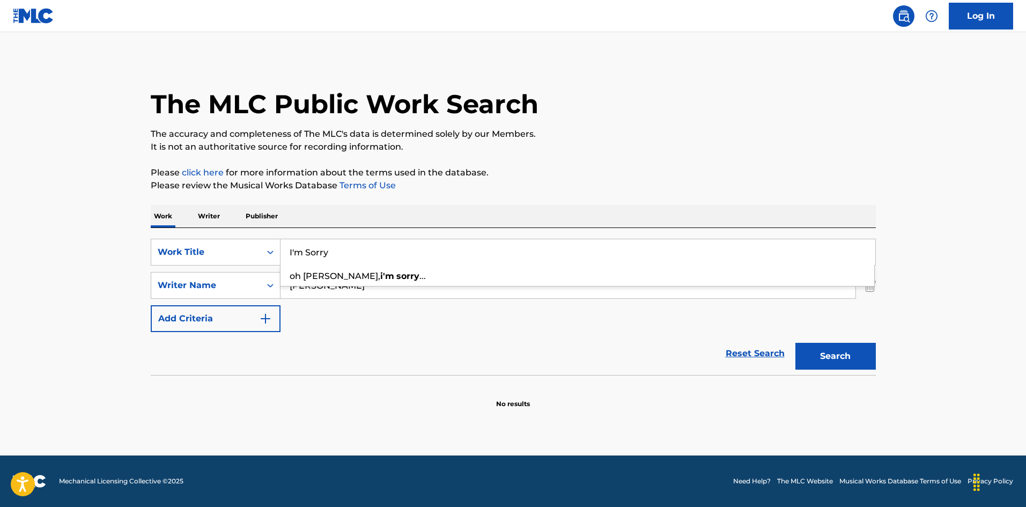
type input "I'm Sorry"
click at [400, 202] on div "The MLC Public Work Search The accuracy and completeness of The MLC's data is d…" at bounding box center [513, 234] width 751 height 350
click at [816, 346] on button "Search" at bounding box center [835, 356] width 80 height 27
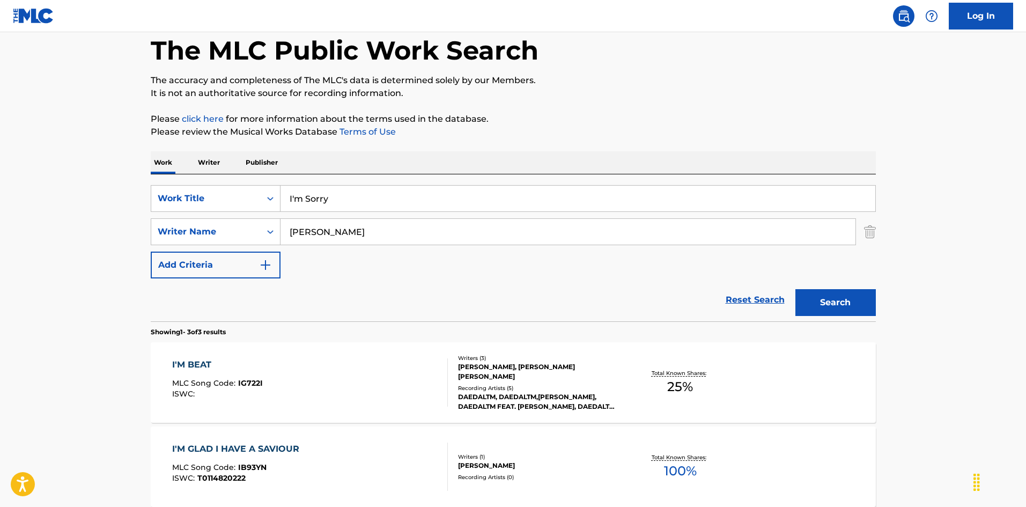
scroll to position [161, 0]
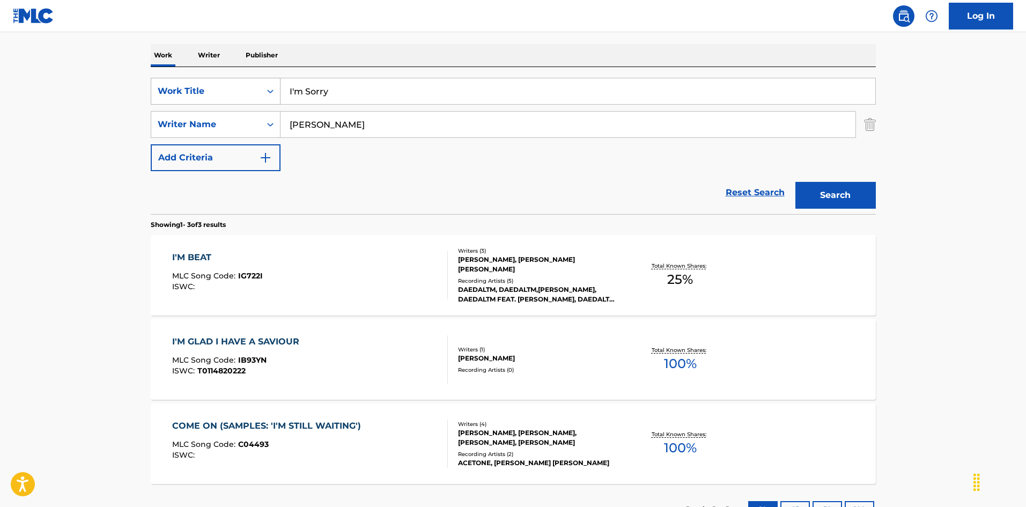
drag, startPoint x: 198, startPoint y: 100, endPoint x: 262, endPoint y: 117, distance: 66.0
click at [206, 101] on div "SearchWithCriteriaccb70812-6ed1-4590-a032-2a89316121db Work Title I'm Sorry Sea…" at bounding box center [513, 124] width 725 height 93
click at [846, 202] on button "Search" at bounding box center [835, 195] width 80 height 27
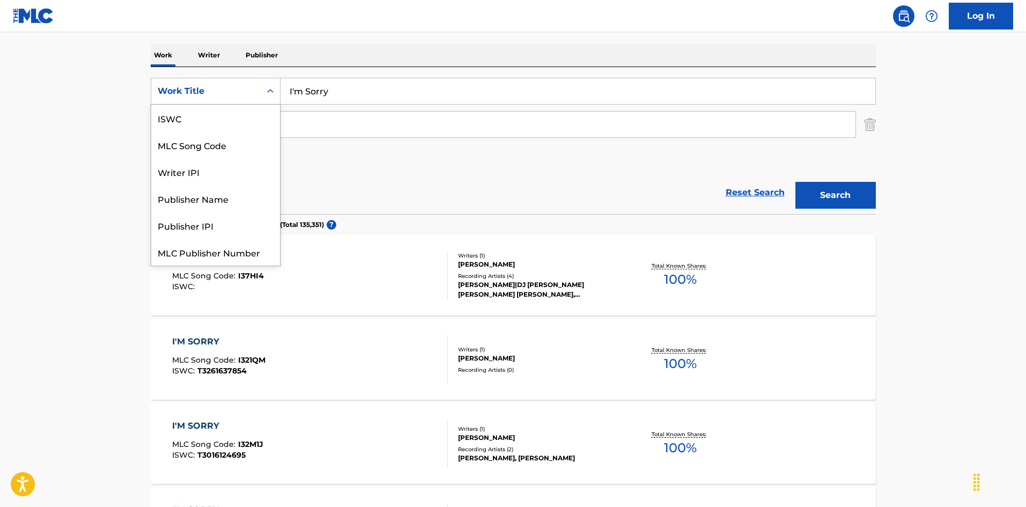
click at [248, 89] on div "Work Title" at bounding box center [206, 91] width 97 height 13
click at [241, 114] on div "MLC Song Code" at bounding box center [215, 118] width 129 height 27
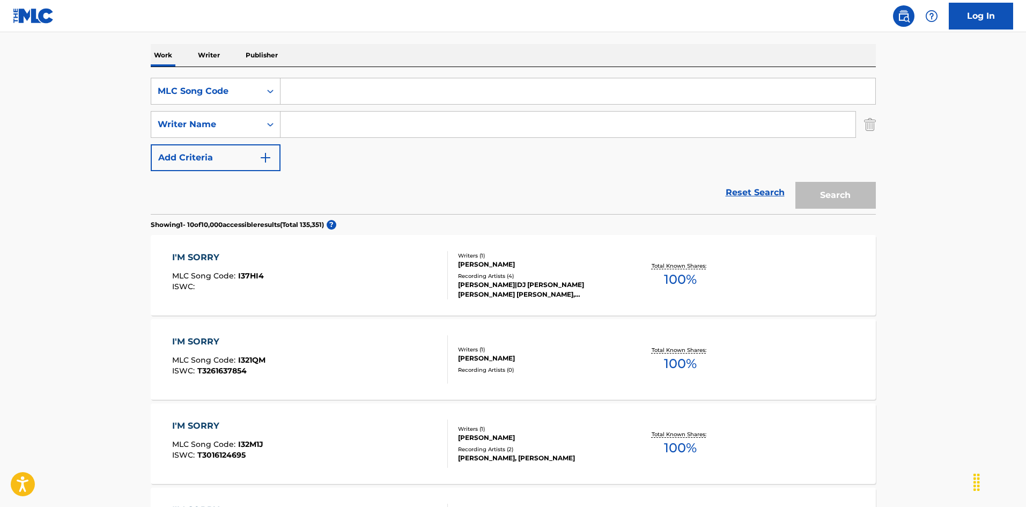
click at [331, 86] on input "Search Form" at bounding box center [578, 91] width 595 height 26
paste input "IG7HVR"
type input "IG7HVR"
click at [832, 194] on button "Search" at bounding box center [835, 195] width 80 height 27
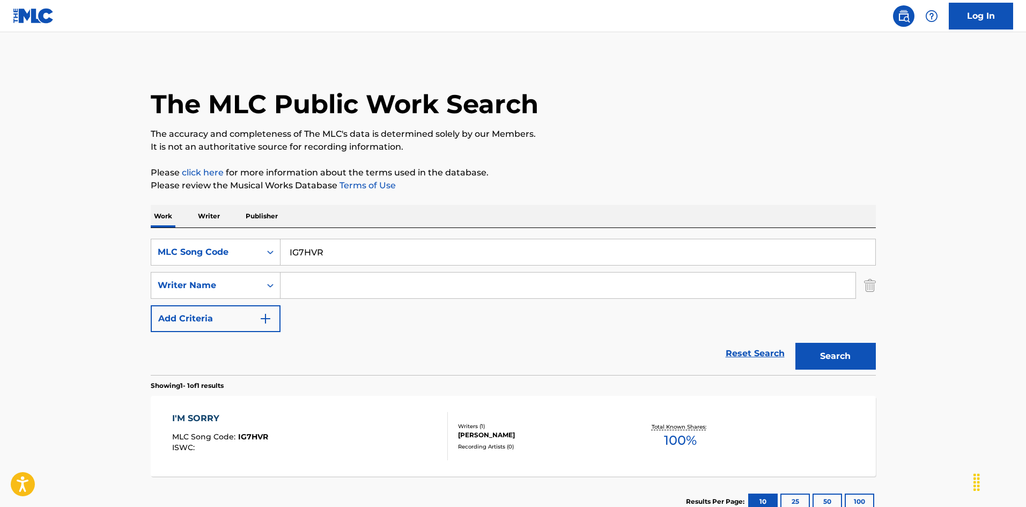
click at [393, 424] on div "I'M SORRY MLC Song Code : IG7HVR ISWC :" at bounding box center [310, 436] width 276 height 48
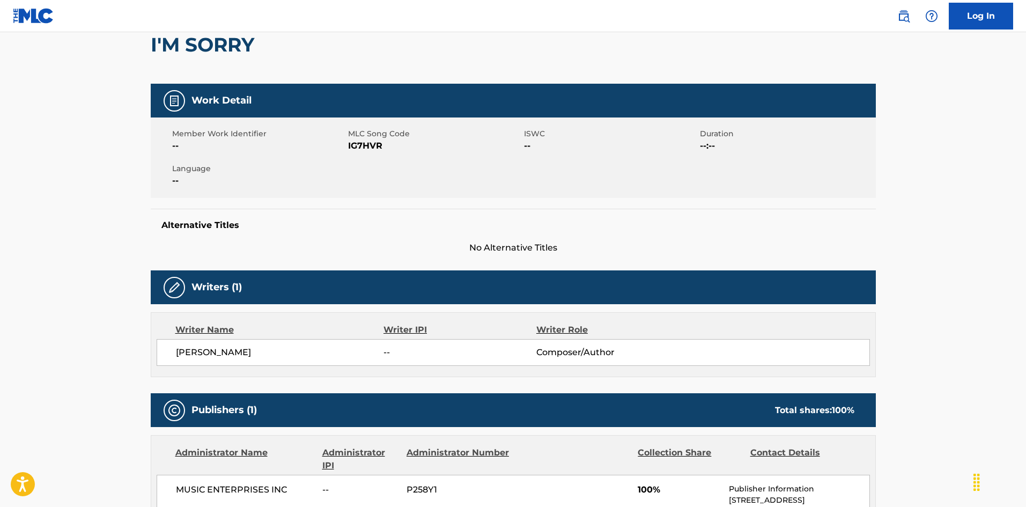
scroll to position [54, 0]
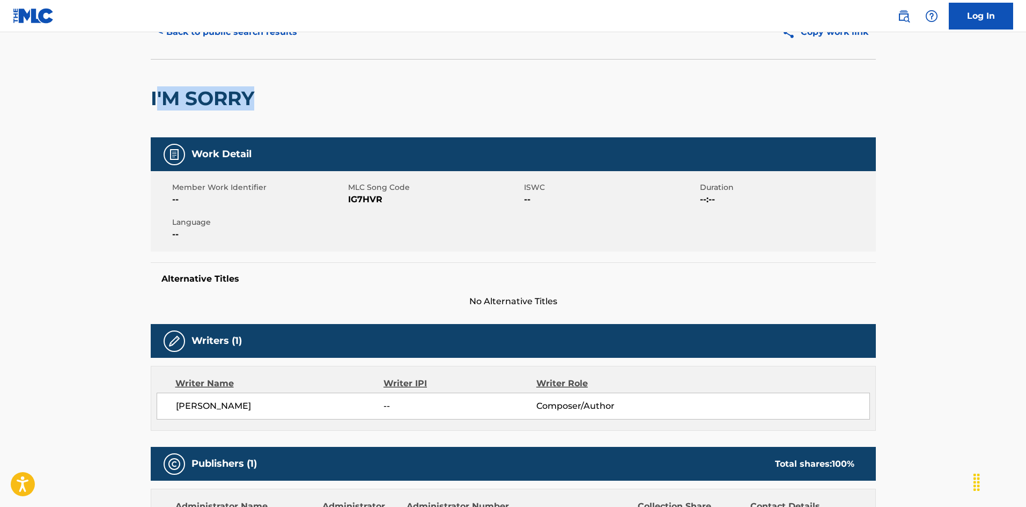
drag, startPoint x: 154, startPoint y: 93, endPoint x: 266, endPoint y: 95, distance: 111.6
click at [266, 95] on div "I'M SORRY" at bounding box center [513, 98] width 725 height 78
drag, startPoint x: 212, startPoint y: 97, endPoint x: 171, endPoint y: 97, distance: 41.8
click at [212, 97] on h2 "I'M SORRY" at bounding box center [205, 98] width 109 height 24
click at [146, 102] on div "< Back to public search results Copy work link I'M SORRY Work Detail Member Wor…" at bounding box center [513, 386] width 751 height 763
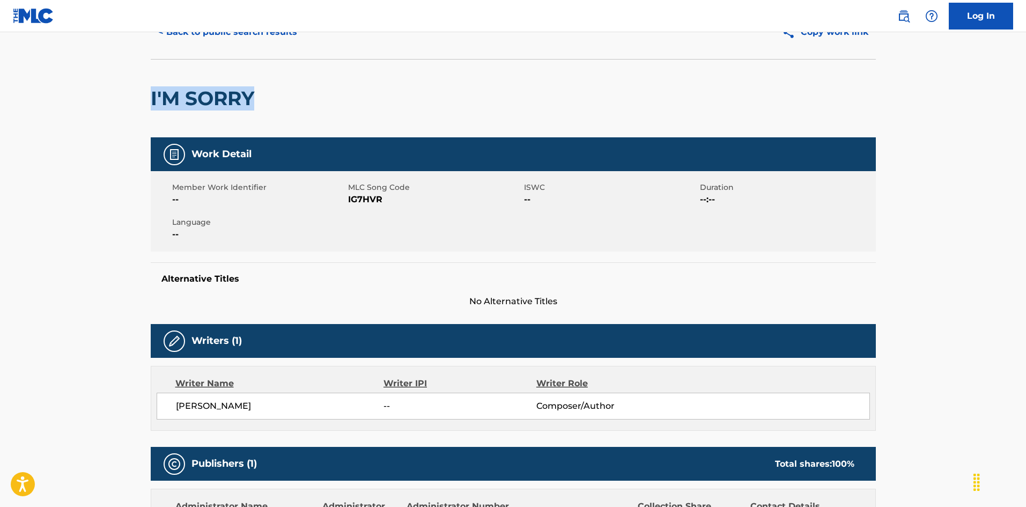
drag, startPoint x: 147, startPoint y: 102, endPoint x: 300, endPoint y: 97, distance: 153.5
click at [296, 101] on div "< Back to public search results Copy work link I'M SORRY Work Detail Member Wor…" at bounding box center [513, 386] width 751 height 763
copy h2 "I'M SORRY"
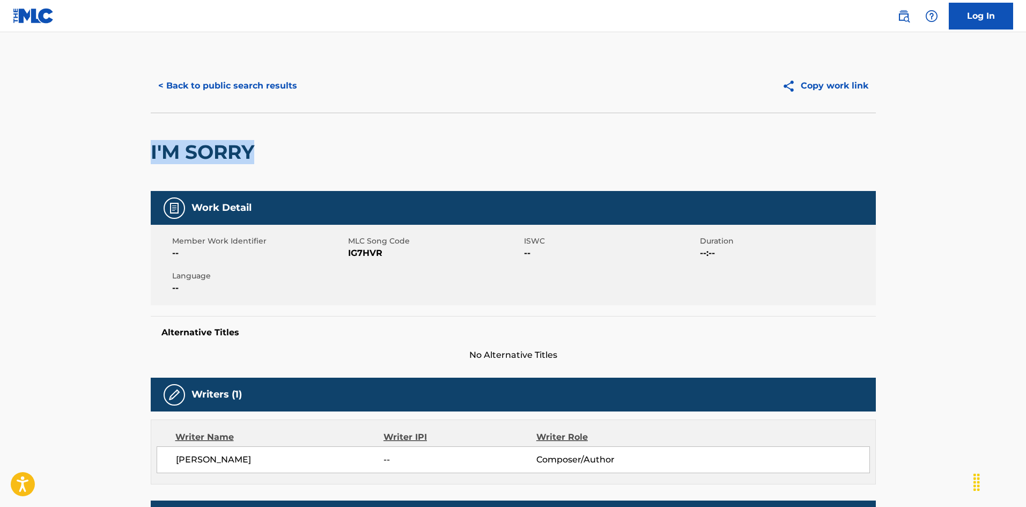
drag, startPoint x: 173, startPoint y: 458, endPoint x: 279, endPoint y: 457, distance: 106.7
click at [279, 457] on div "MARY GRACE BRIDGES -- Composer/Author" at bounding box center [513, 459] width 713 height 27
copy span "MARY GRACE BRIDGES"
click at [264, 84] on button "< Back to public search results" at bounding box center [228, 85] width 154 height 27
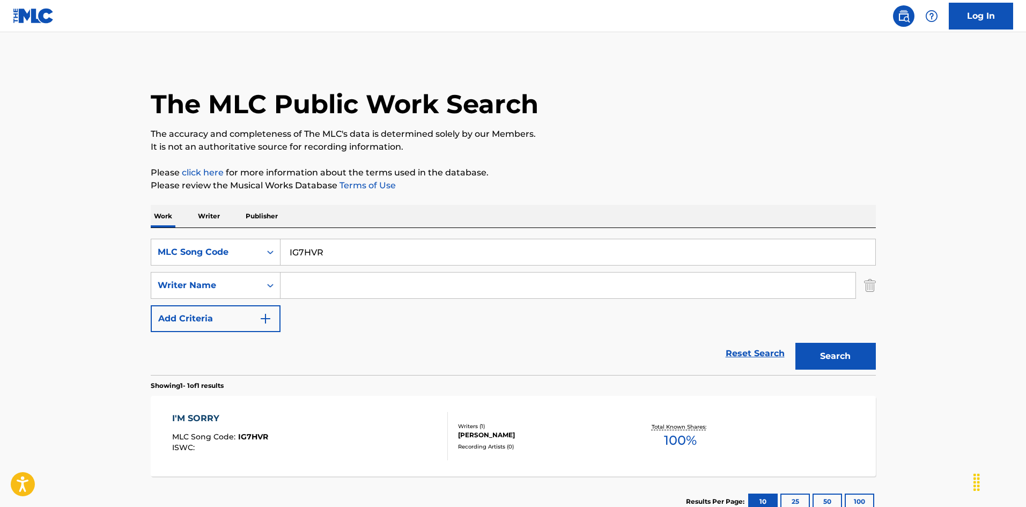
scroll to position [54, 0]
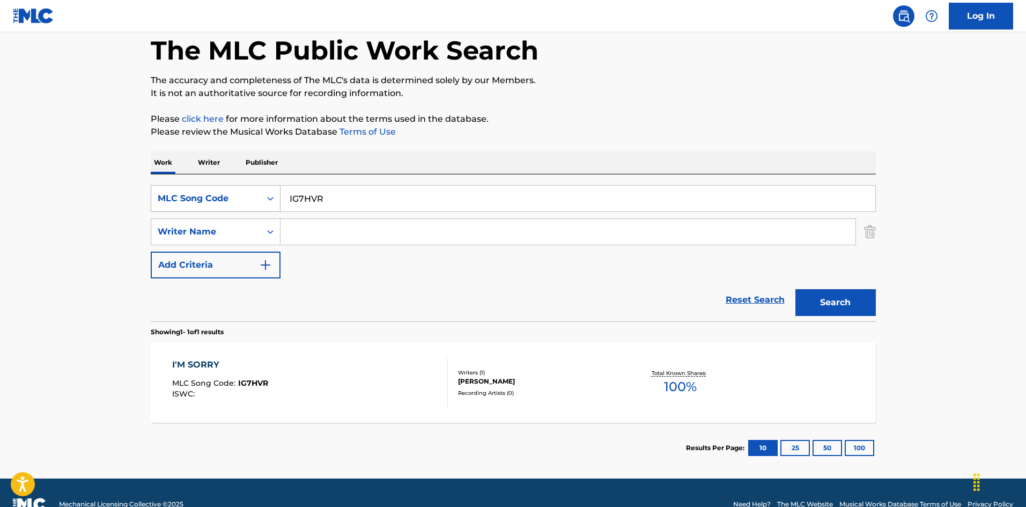
click at [255, 194] on div "MLC Song Code" at bounding box center [205, 198] width 109 height 20
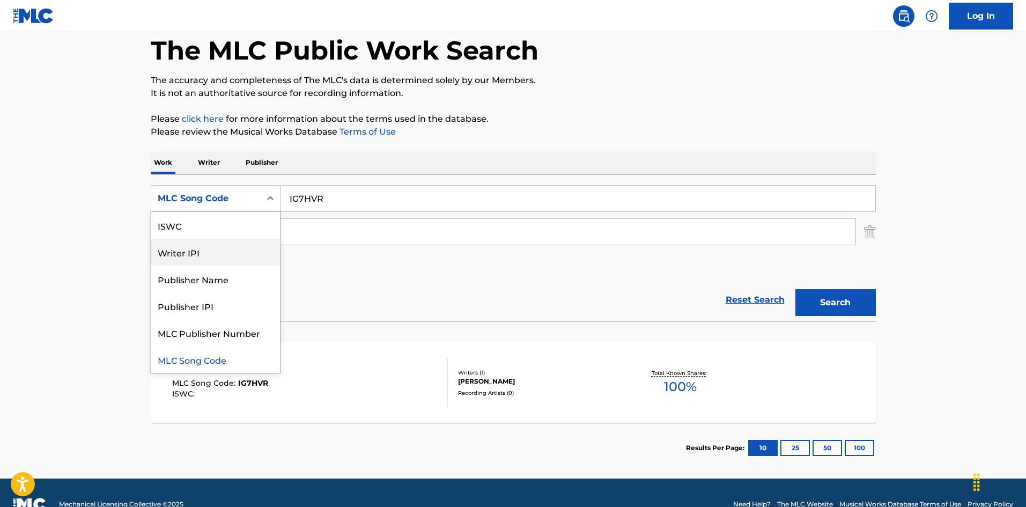
scroll to position [0, 0]
click at [254, 222] on div "Work Title" at bounding box center [215, 225] width 129 height 27
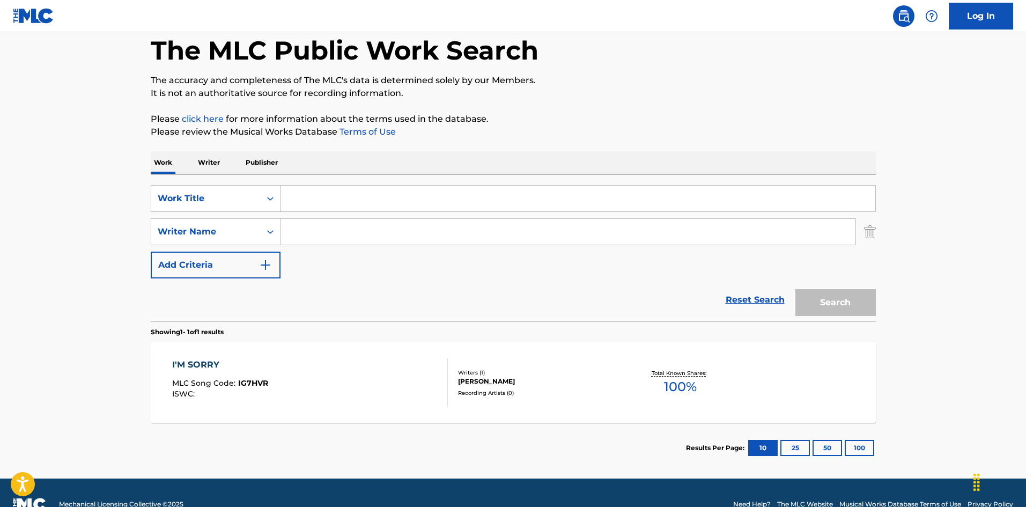
drag, startPoint x: 326, startPoint y: 201, endPoint x: 312, endPoint y: 202, distance: 14.0
click at [313, 196] on input "Search Form" at bounding box center [578, 199] width 595 height 26
paste input "I'm Still Around Steve Bateman"
click at [400, 195] on input "I'm Still Around Steve Bateman" at bounding box center [578, 199] width 595 height 26
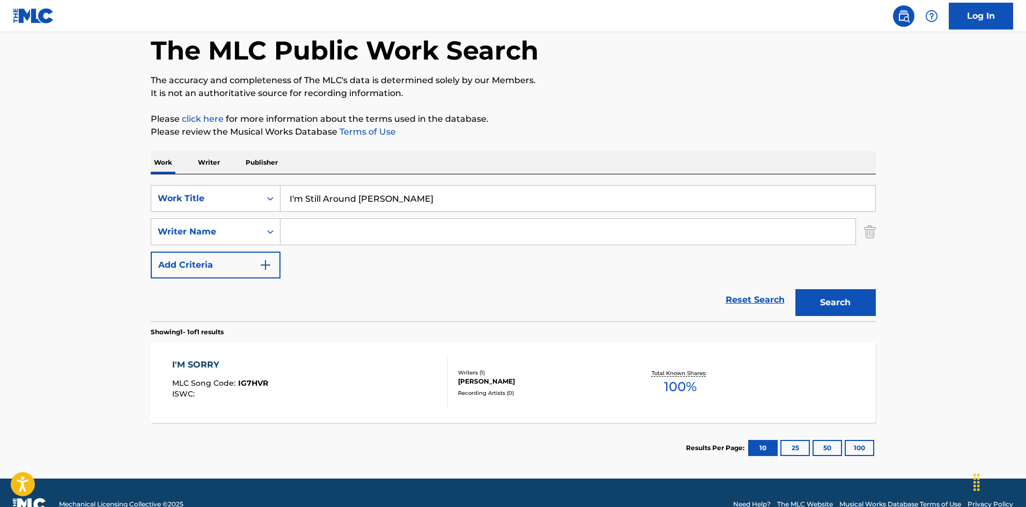
type input "I'm Still Around Steve"
drag, startPoint x: 367, startPoint y: 225, endPoint x: 372, endPoint y: 222, distance: 5.8
click at [367, 225] on input "Search Form" at bounding box center [568, 232] width 575 height 26
paste input "Bateman"
type input "Bateman"
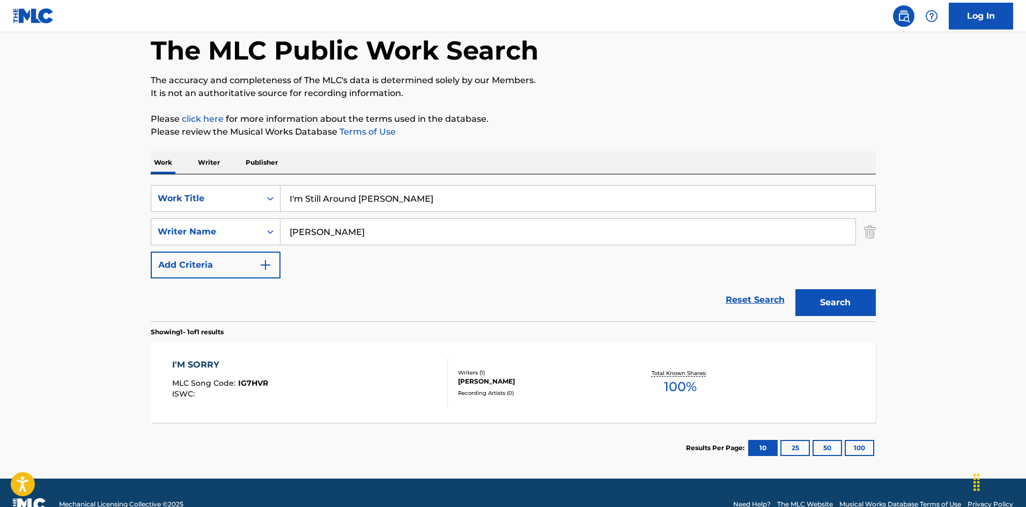
click at [377, 201] on input "I'm Still Around Steve" at bounding box center [578, 199] width 595 height 26
drag, startPoint x: 371, startPoint y: 194, endPoint x: 431, endPoint y: 209, distance: 61.3
click at [449, 210] on input "I'm Still Around Steve" at bounding box center [578, 199] width 595 height 26
type input "I'm Still Around"
click at [830, 308] on button "Search" at bounding box center [835, 302] width 80 height 27
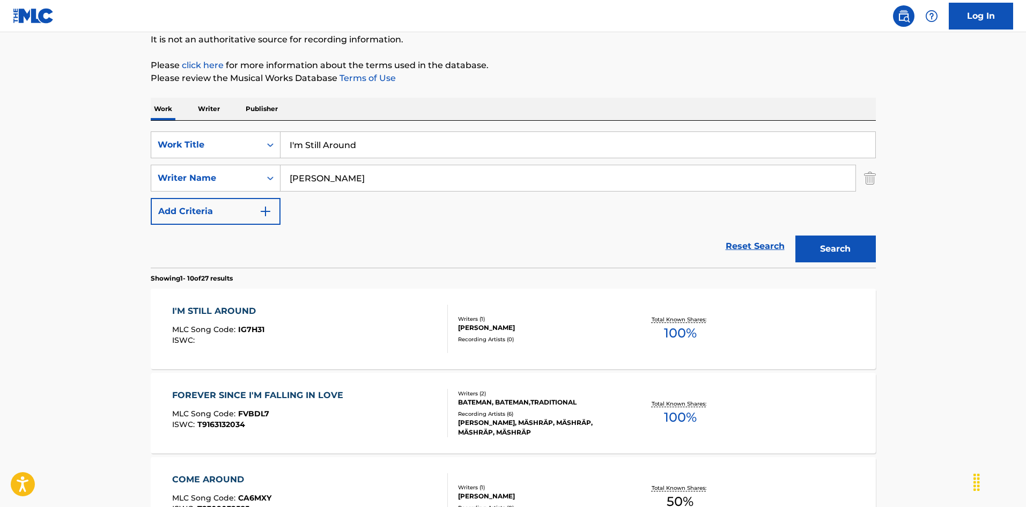
scroll to position [161, 0]
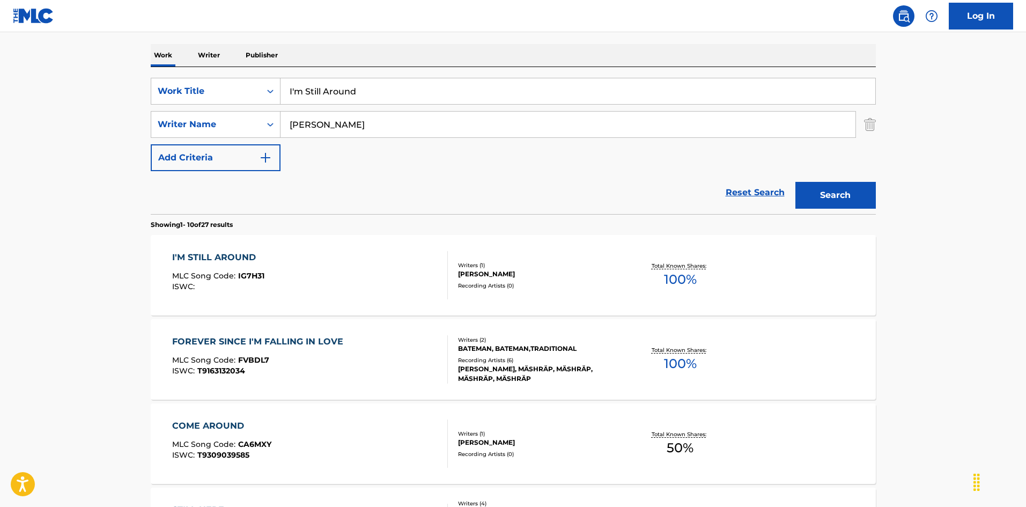
click at [381, 262] on div "I'M STILL AROUND MLC Song Code : IG7H31 ISWC :" at bounding box center [310, 275] width 276 height 48
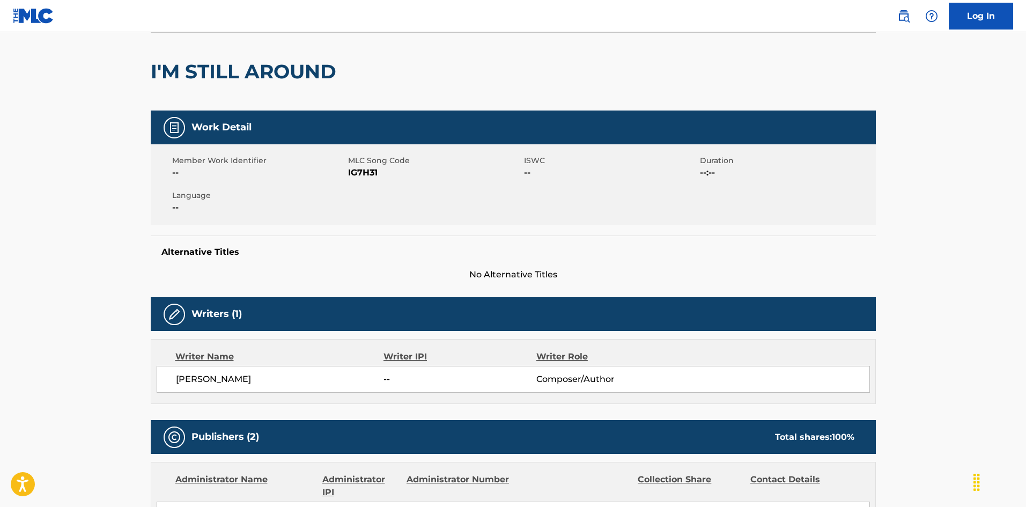
scroll to position [27, 0]
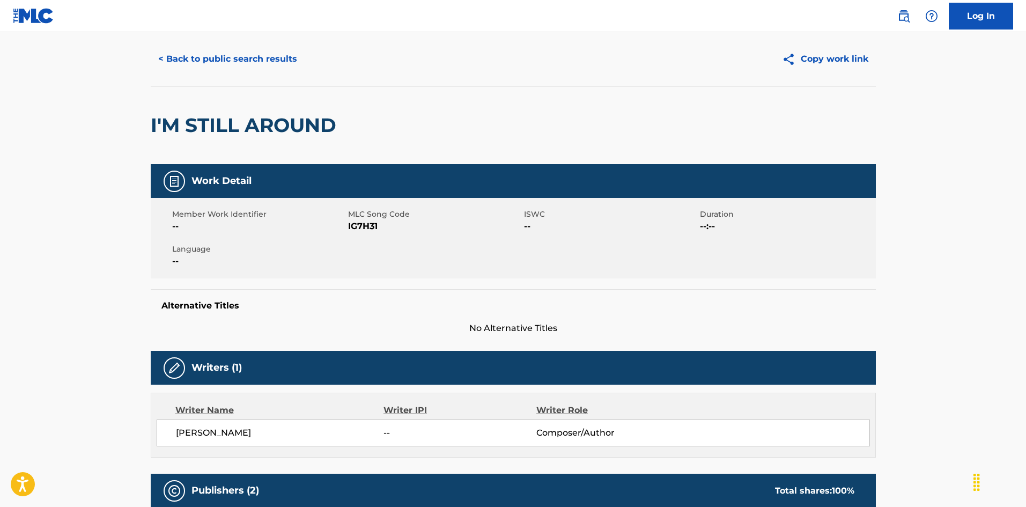
click at [358, 226] on span "IG7H31" at bounding box center [434, 226] width 173 height 13
copy span "IG7H31"
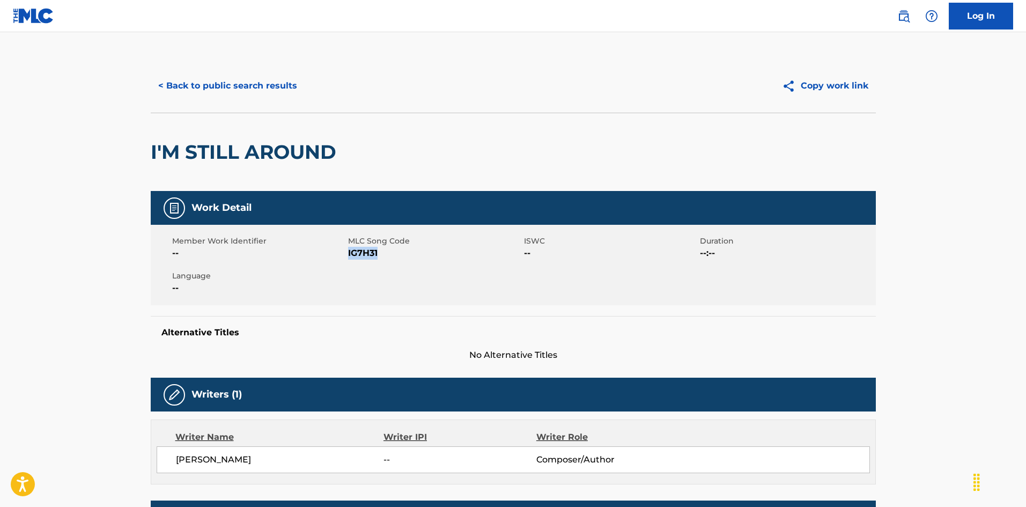
click at [259, 84] on button "< Back to public search results" at bounding box center [228, 85] width 154 height 27
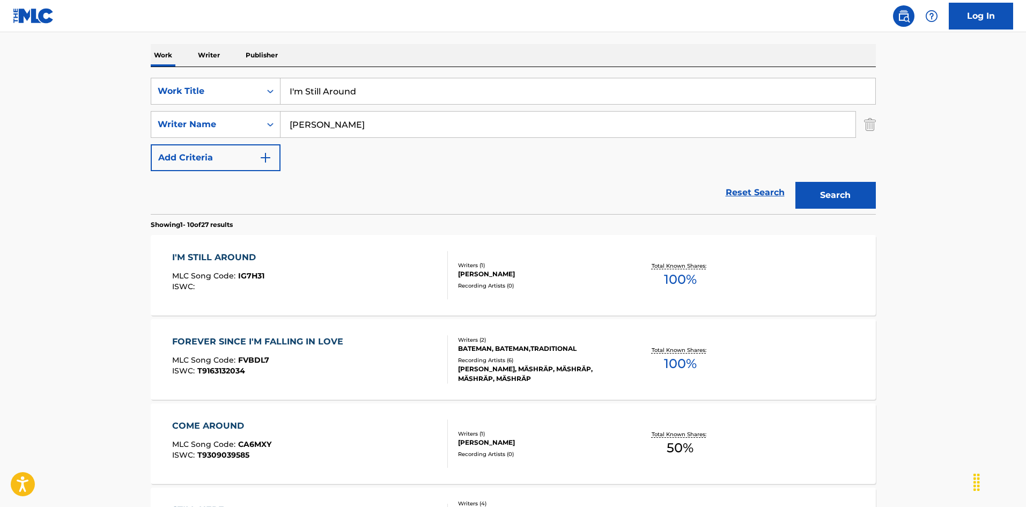
drag, startPoint x: 360, startPoint y: 93, endPoint x: 230, endPoint y: 69, distance: 131.9
click at [226, 68] on div "SearchWithCriteriaec16a890-3cf4-4741-acda-05bc44b2cc6e Work Title I'm Still Aro…" at bounding box center [513, 140] width 725 height 147
paste input "ronger Than You Think Steve Bateman"
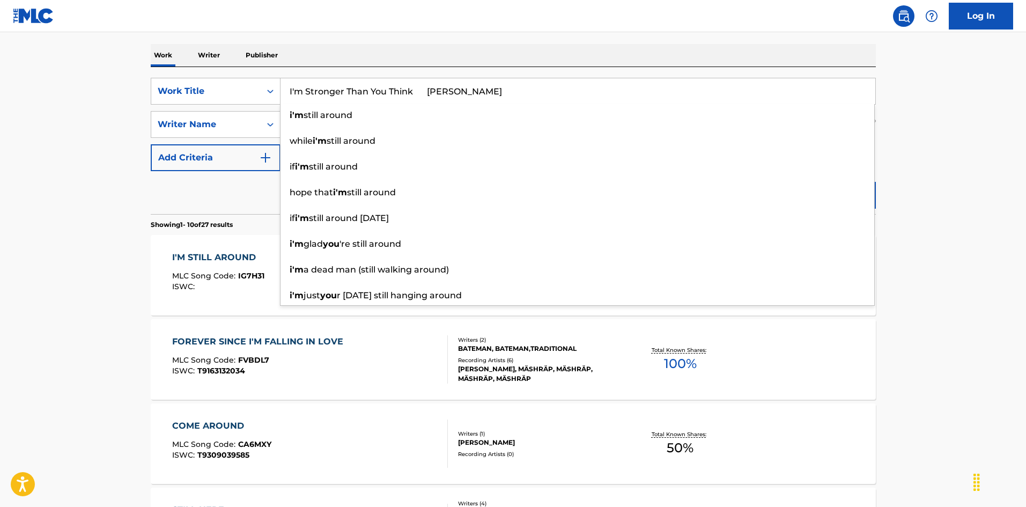
click at [457, 87] on input "I'm Stronger Than You Think Steve Bateman" at bounding box center [578, 91] width 595 height 26
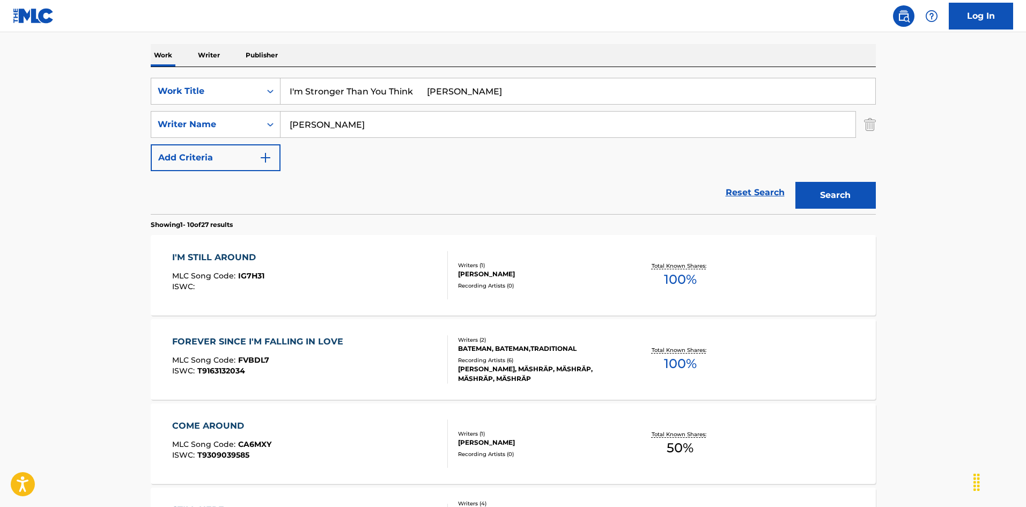
click at [457, 87] on input "I'm Stronger Than You Think Steve Bateman" at bounding box center [578, 91] width 595 height 26
drag, startPoint x: 251, startPoint y: 108, endPoint x: 380, endPoint y: 99, distance: 129.0
click at [246, 108] on div "SearchWithCriteriaec16a890-3cf4-4741-acda-05bc44b2cc6e Work Title I'm Stronger …" at bounding box center [513, 124] width 725 height 93
click at [436, 87] on input "I'm Stronger Than You Think Steve" at bounding box center [578, 91] width 595 height 26
drag, startPoint x: 417, startPoint y: 89, endPoint x: 525, endPoint y: 117, distance: 111.0
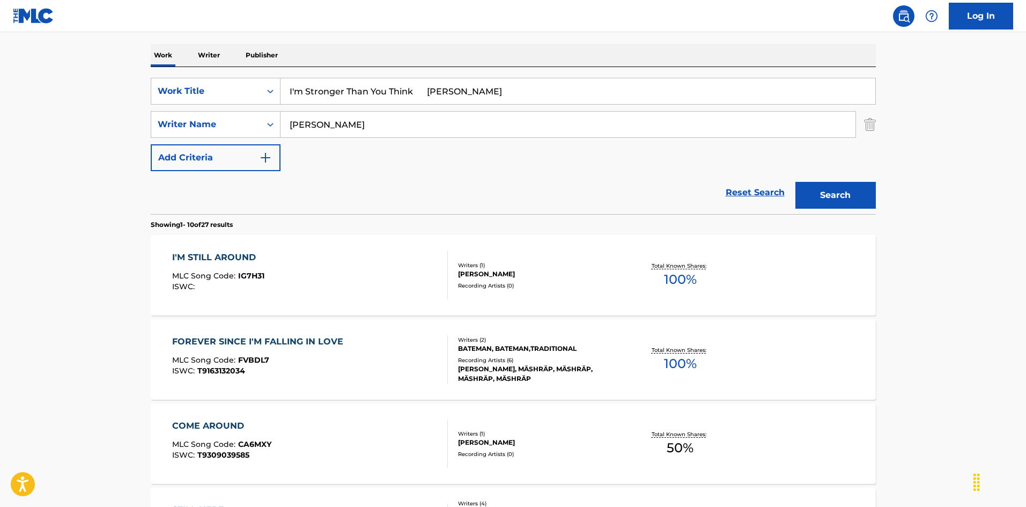
click at [523, 117] on div "SearchWithCriteriaec16a890-3cf4-4741-acda-05bc44b2cc6e Work Title I'm Stronger …" at bounding box center [513, 124] width 725 height 93
type input "I'm Stronger Than You Think"
click at [849, 195] on button "Search" at bounding box center [835, 195] width 80 height 27
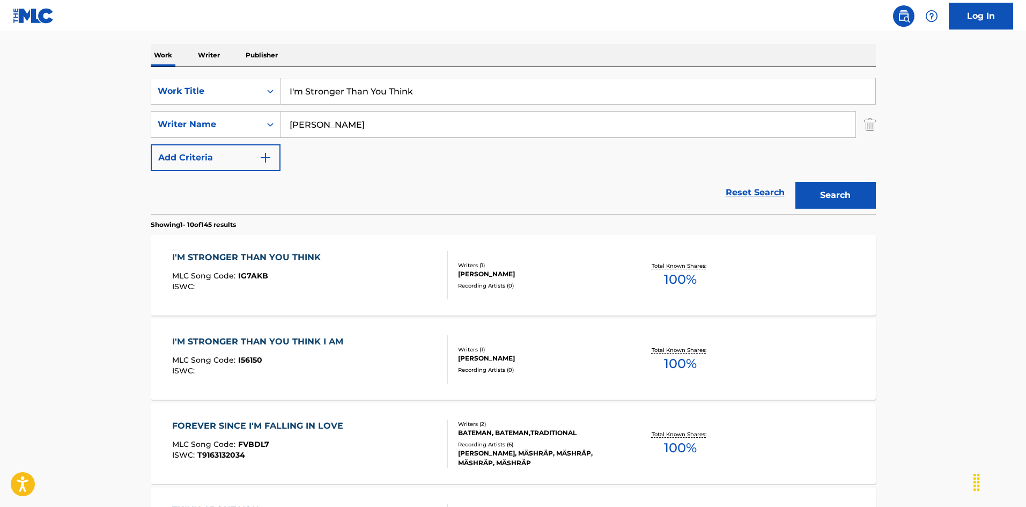
click at [418, 279] on div "I'M STRONGER THAN YOU THINK MLC Song Code : IG7AKB ISWC :" at bounding box center [310, 275] width 276 height 48
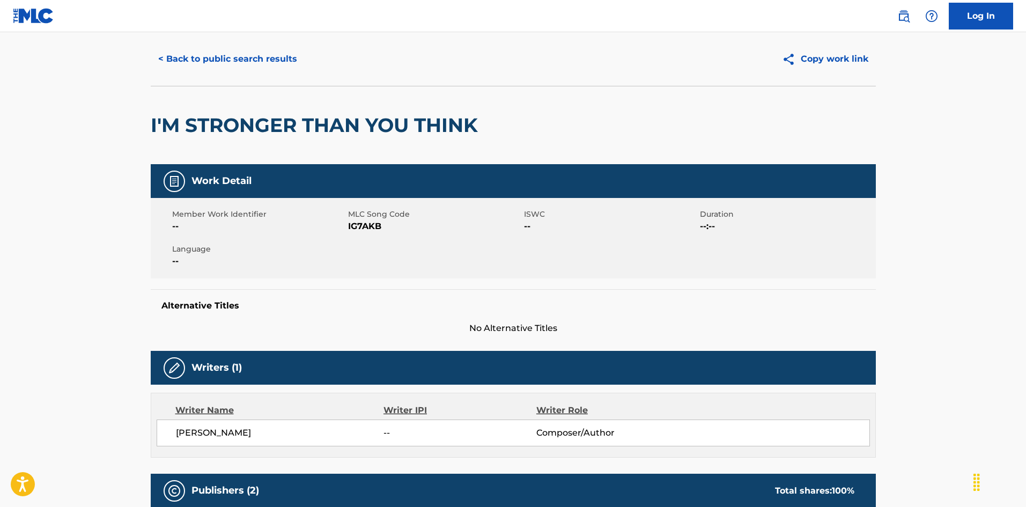
click at [228, 62] on button "< Back to public search results" at bounding box center [228, 59] width 154 height 27
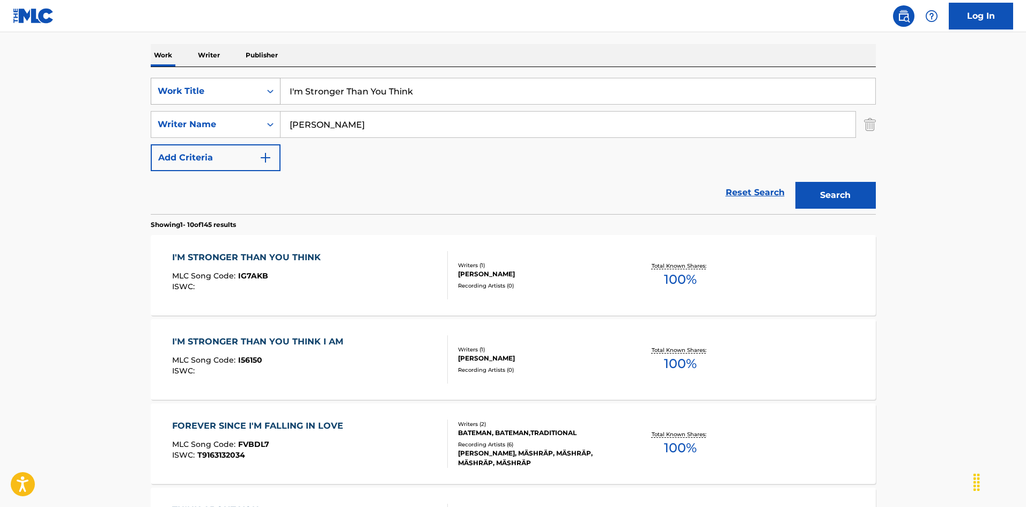
drag, startPoint x: 414, startPoint y: 92, endPoint x: 245, endPoint y: 87, distance: 169.0
click at [247, 85] on div "SearchWithCriteriaec16a890-3cf4-4741-acda-05bc44b2cc6e Work Title I'm Stronger …" at bounding box center [513, 91] width 725 height 27
paste input "Up On The Right Track Manuel Gonzales|Freddie Gonzales"
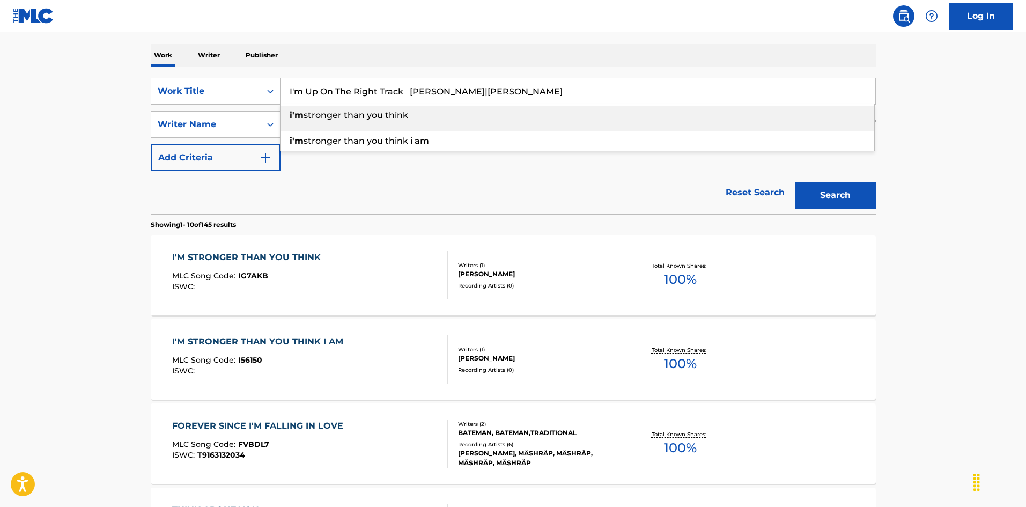
click at [489, 80] on input "I'm Up On The Right Track Manuel Gonzales|Freddie Gonzales" at bounding box center [578, 91] width 595 height 26
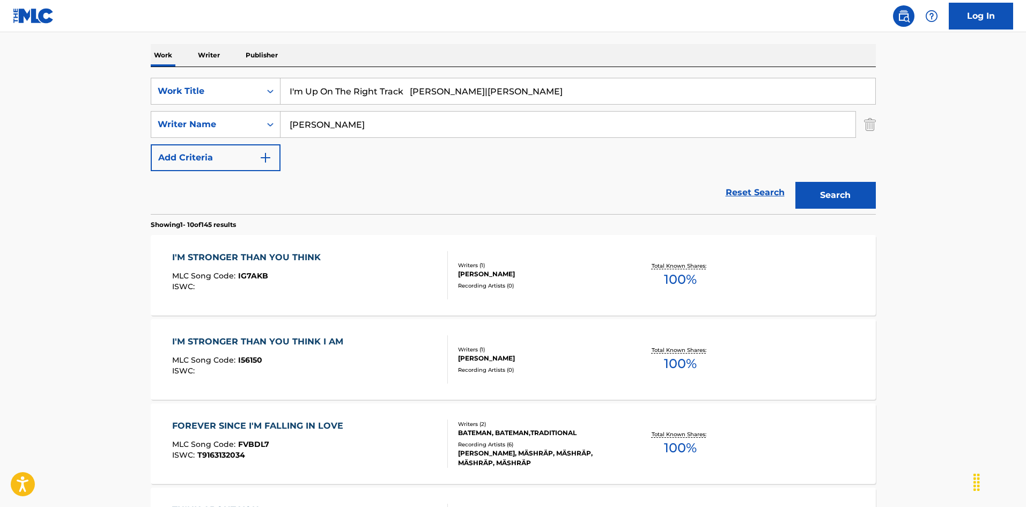
click at [547, 90] on input "I'm Up On The Right Track Manuel Gonzales|Freddie Gonzales" at bounding box center [578, 91] width 595 height 26
click at [547, 89] on input "I'm Up On The Right Track Manuel Gonzales|Freddie Gonzales" at bounding box center [578, 91] width 595 height 26
type input "I'm Up On The Right Track Manuel Gonzales|Freddie"
drag, startPoint x: 327, startPoint y: 123, endPoint x: 234, endPoint y: 120, distance: 92.3
click at [226, 120] on div "SearchWithCriteriaa76f2a92-b0f2-4f62-be12-af0a64e7b772 Writer Name Bateman" at bounding box center [513, 124] width 725 height 27
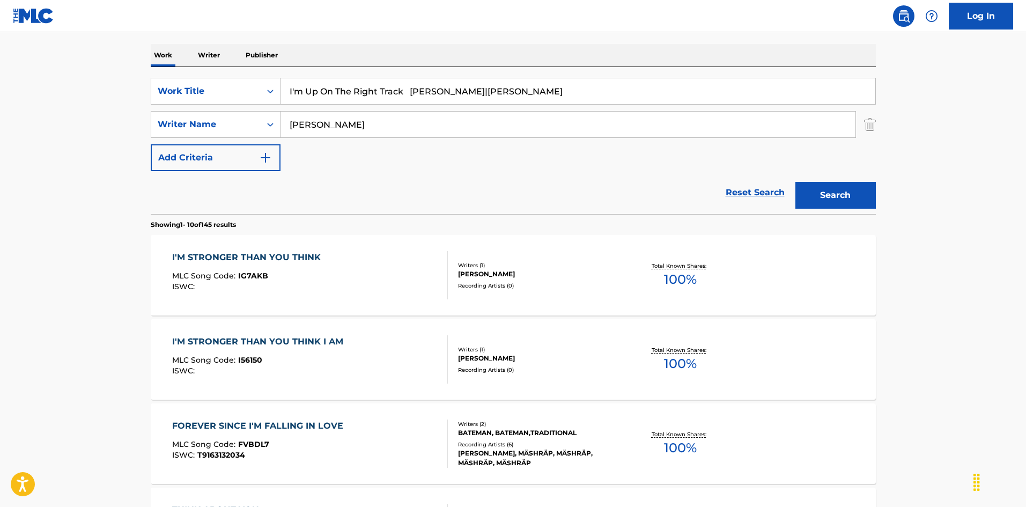
paste input "[PERSON_NAME]"
type input "[PERSON_NAME]"
drag, startPoint x: 417, startPoint y: 88, endPoint x: 619, endPoint y: 107, distance: 203.6
click at [604, 107] on div "SearchWithCriteriaec16a890-3cf4-4741-acda-05bc44b2cc6e Work Title I'm Up On The…" at bounding box center [513, 124] width 725 height 93
type input "I'm Up On The Right Track"
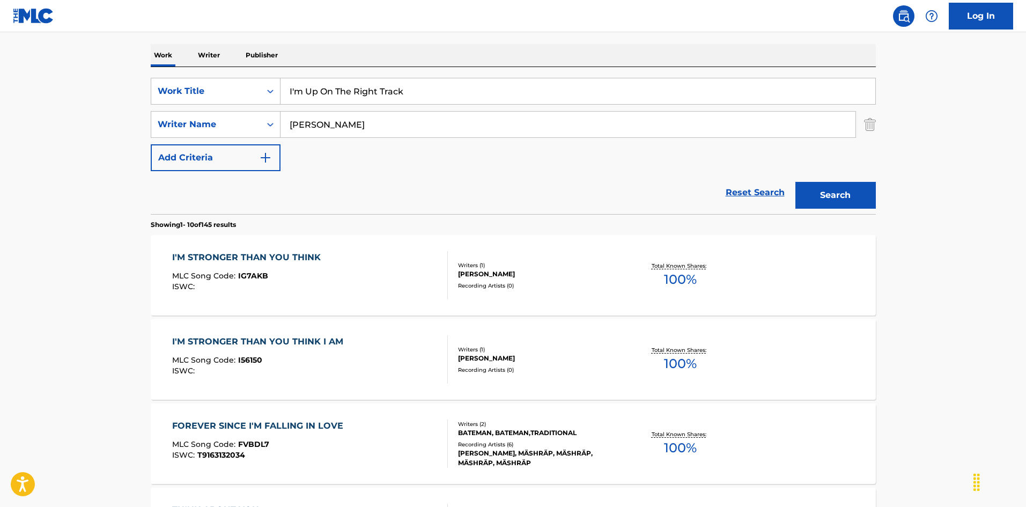
click at [822, 197] on button "Search" at bounding box center [835, 195] width 80 height 27
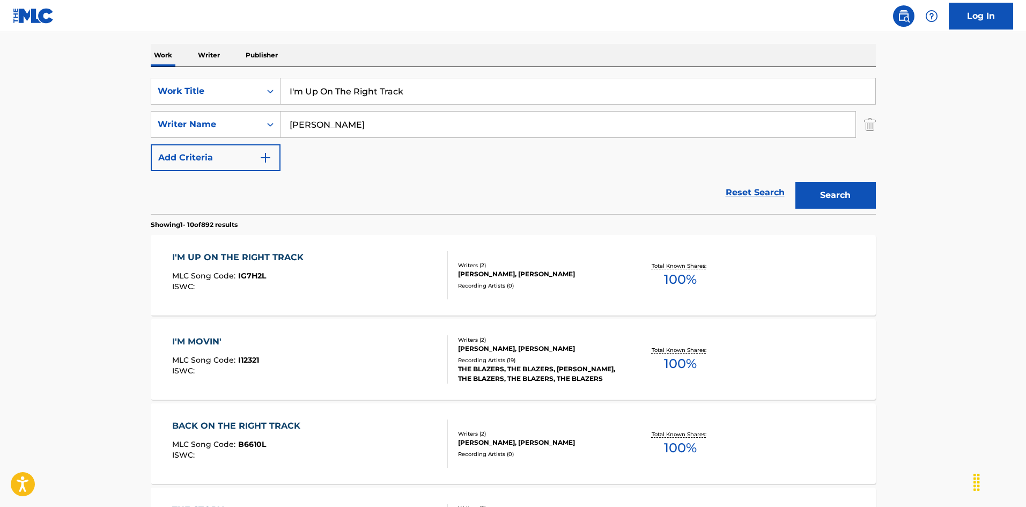
click at [409, 264] on div "I'M UP ON THE RIGHT TRACK MLC Song Code : IG7H2L ISWC :" at bounding box center [310, 275] width 276 height 48
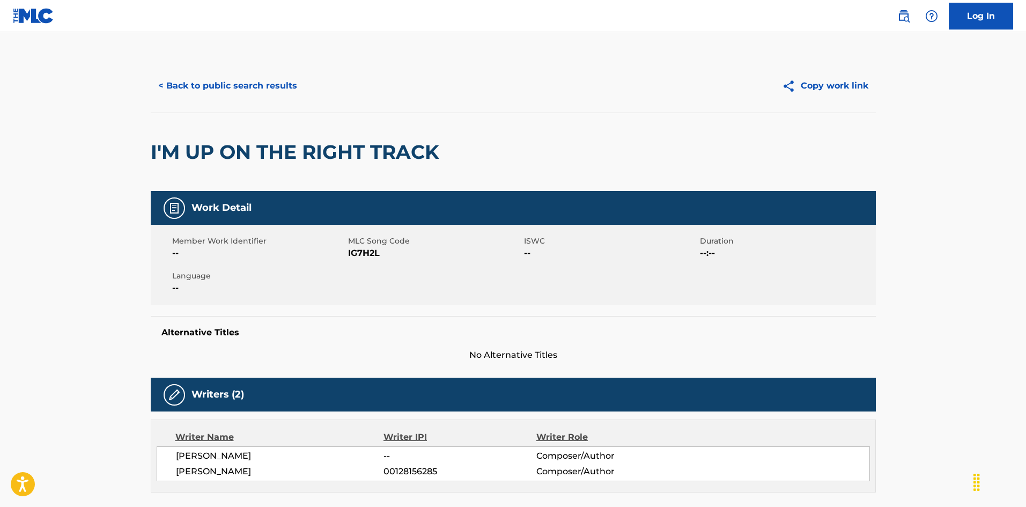
click at [280, 95] on button "< Back to public search results" at bounding box center [228, 85] width 154 height 27
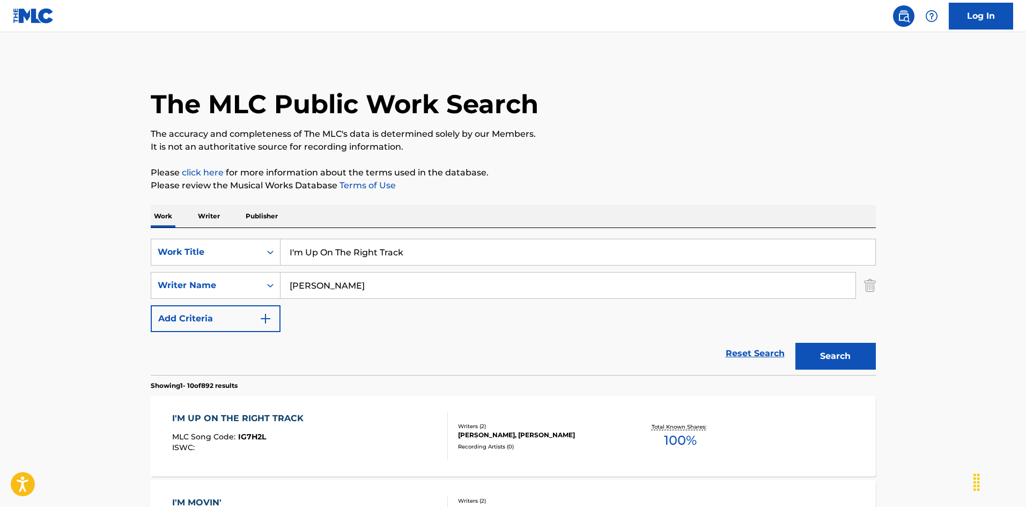
scroll to position [161, 0]
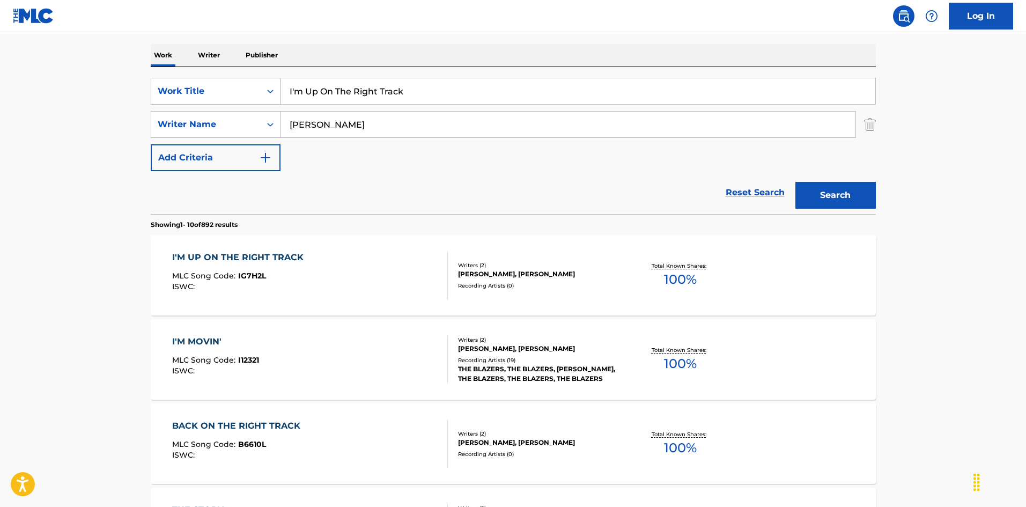
drag, startPoint x: 391, startPoint y: 91, endPoint x: 228, endPoint y: 91, distance: 163.1
click at [219, 87] on div "SearchWithCriteriaec16a890-3cf4-4741-acda-05bc44b2cc6e Work Title I'm Up On The…" at bounding box center [513, 91] width 725 height 27
paste input "Young Terri Sharp"
click at [375, 88] on input "I'm Young Terri Sharp" at bounding box center [578, 91] width 595 height 26
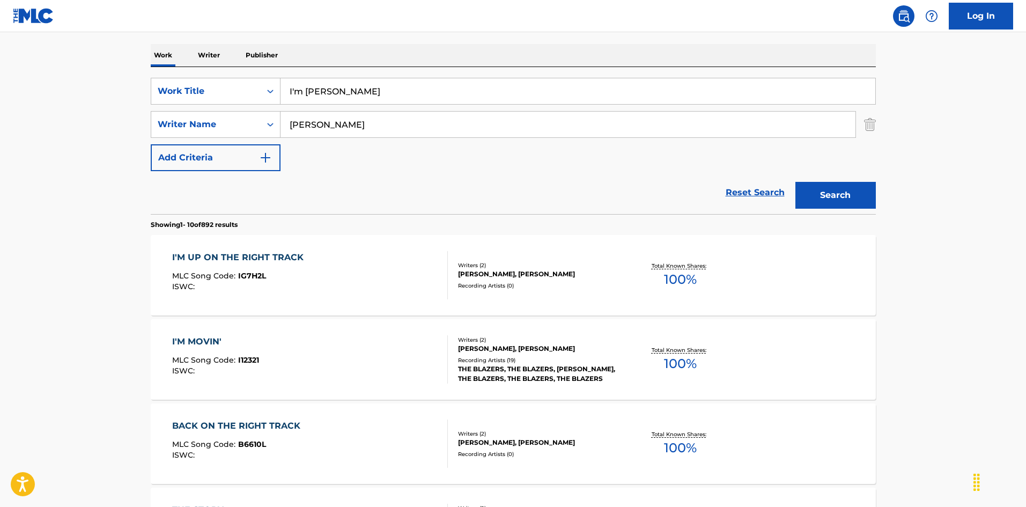
type input "I'm Young Terri"
drag, startPoint x: 353, startPoint y: 120, endPoint x: 226, endPoint y: 109, distance: 127.6
click at [223, 108] on div "SearchWithCriteriaec16a890-3cf4-4741-acda-05bc44b2cc6e Work Title I'm Young Ter…" at bounding box center [513, 124] width 725 height 93
paste input "Sharp"
type input "Sharp"
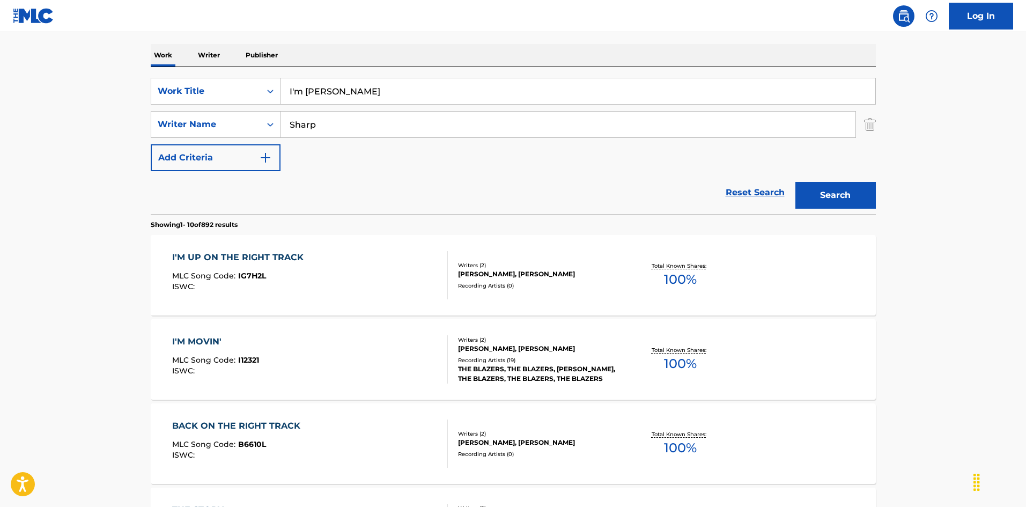
click at [356, 87] on input "I'm Young Terri" at bounding box center [578, 91] width 595 height 26
drag, startPoint x: 343, startPoint y: 91, endPoint x: 465, endPoint y: 126, distance: 127.2
click at [449, 120] on div "SearchWithCriteriaec16a890-3cf4-4741-acda-05bc44b2cc6e Work Title I'm Young Ter…" at bounding box center [513, 124] width 725 height 93
type input "I'm Young"
click at [846, 196] on button "Search" at bounding box center [835, 195] width 80 height 27
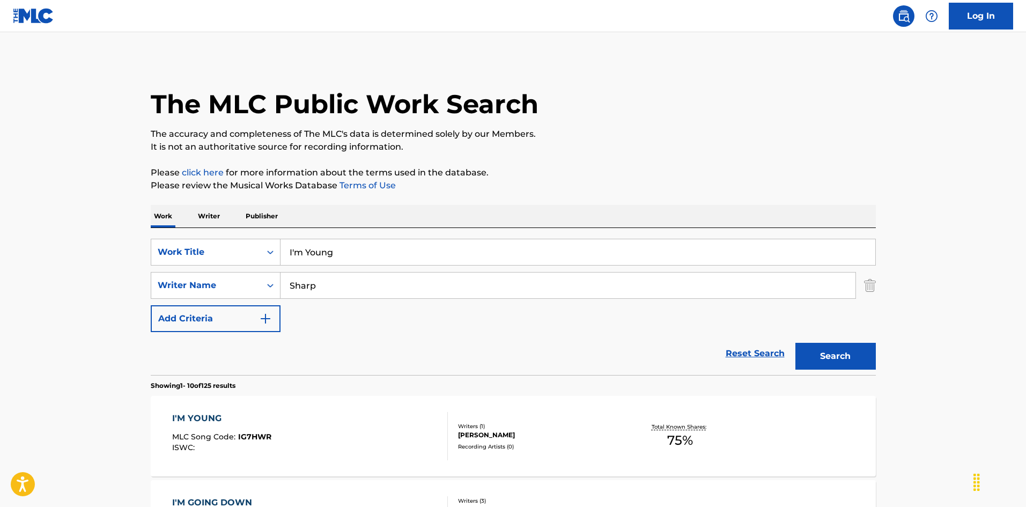
scroll to position [54, 0]
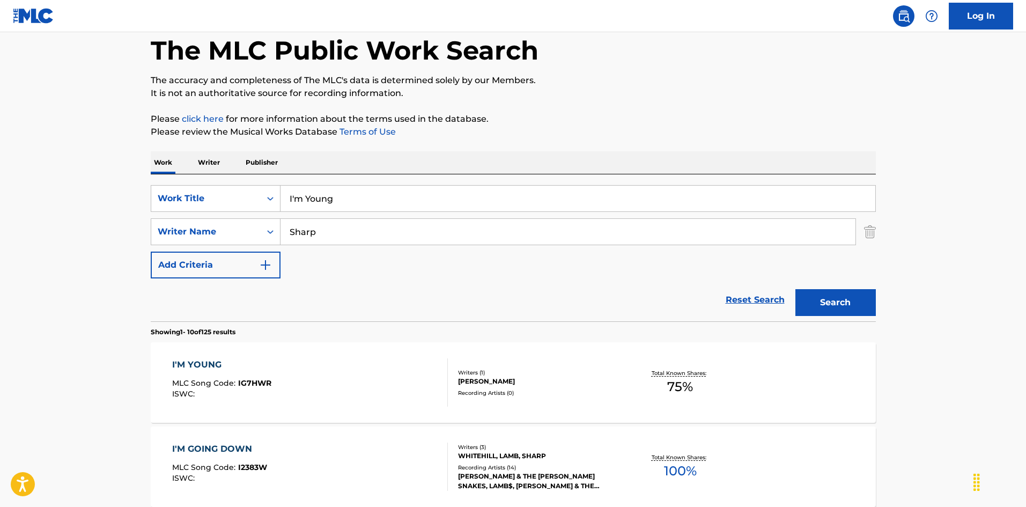
click at [381, 381] on div "I'M YOUNG MLC Song Code : IG7HWR ISWC :" at bounding box center [310, 382] width 276 height 48
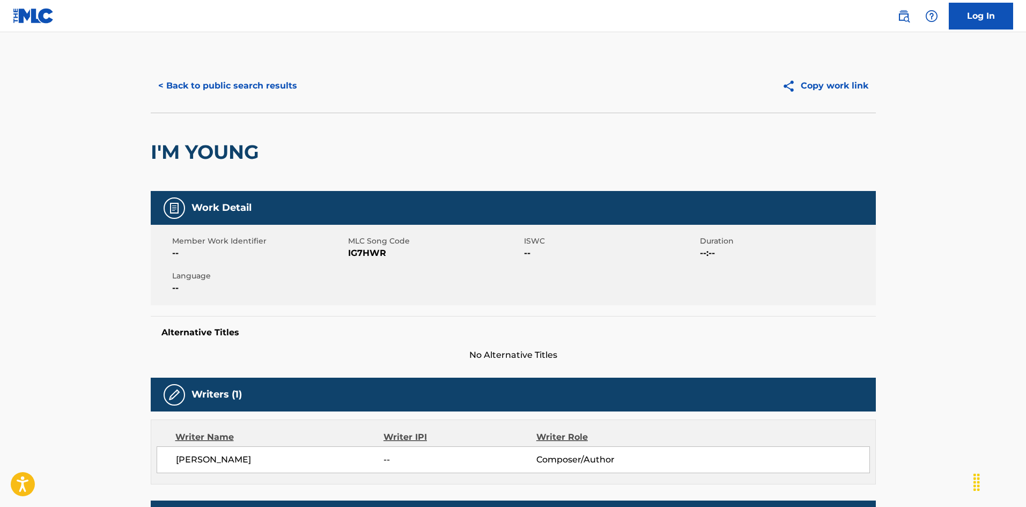
click at [283, 80] on button "< Back to public search results" at bounding box center [228, 85] width 154 height 27
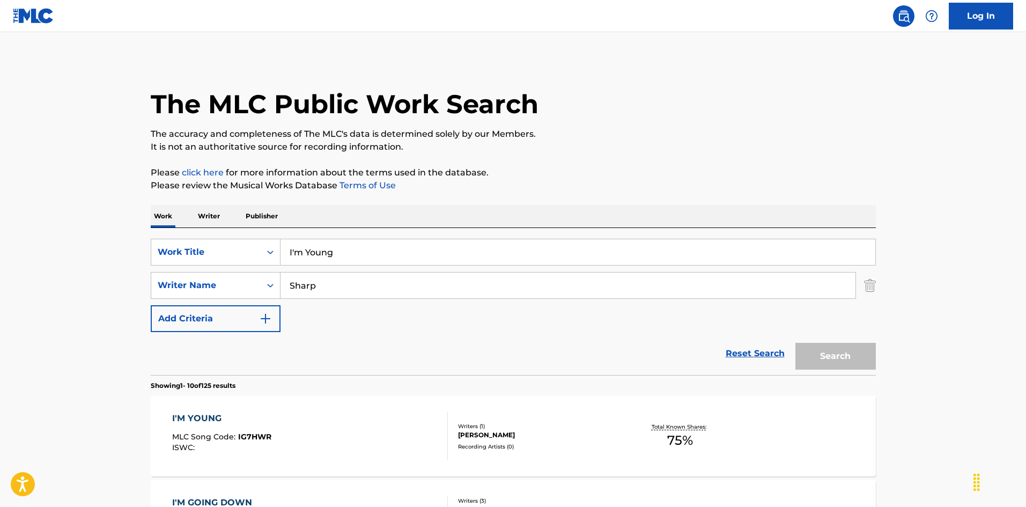
scroll to position [54, 0]
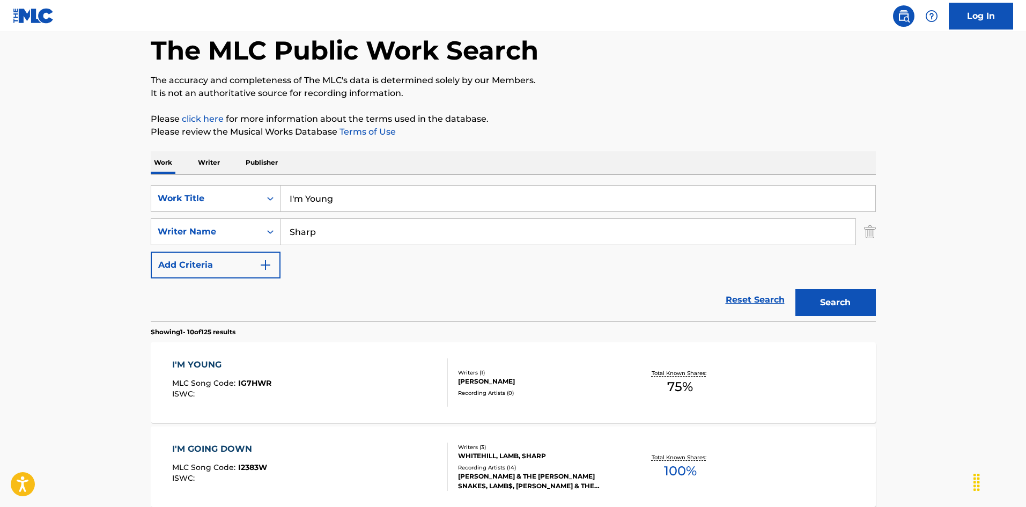
drag, startPoint x: 320, startPoint y: 193, endPoint x: 282, endPoint y: 198, distance: 38.4
click at [271, 194] on div "SearchWithCriteriaec16a890-3cf4-4741-acda-05bc44b2cc6e Work Title I'm Young" at bounding box center [513, 198] width 725 height 27
paste input "ve Decided To Die So That You Can Live J.C. Murray|Blay Ruffino"
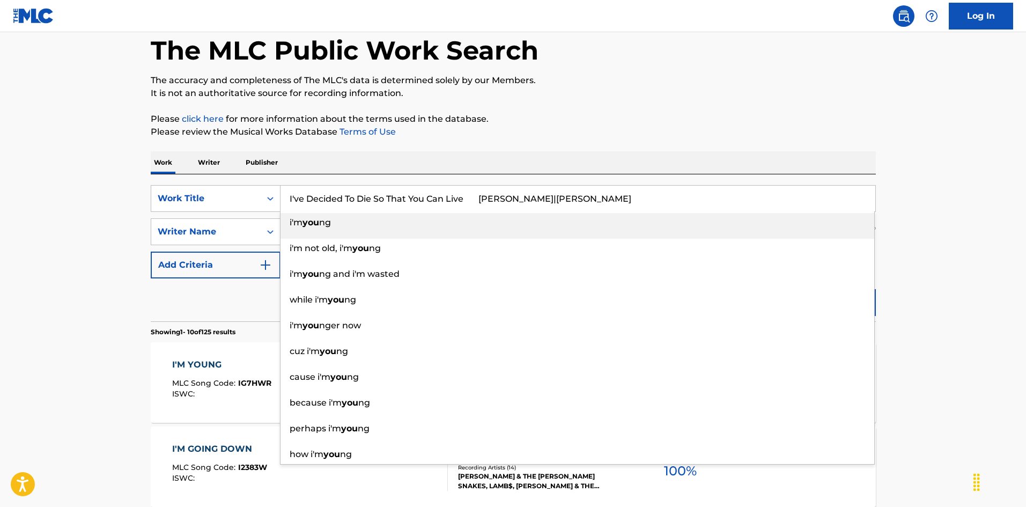
click at [521, 188] on input "I've Decided To Die So That You Can Live J.C. Murray|Blay Ruffino" at bounding box center [578, 199] width 595 height 26
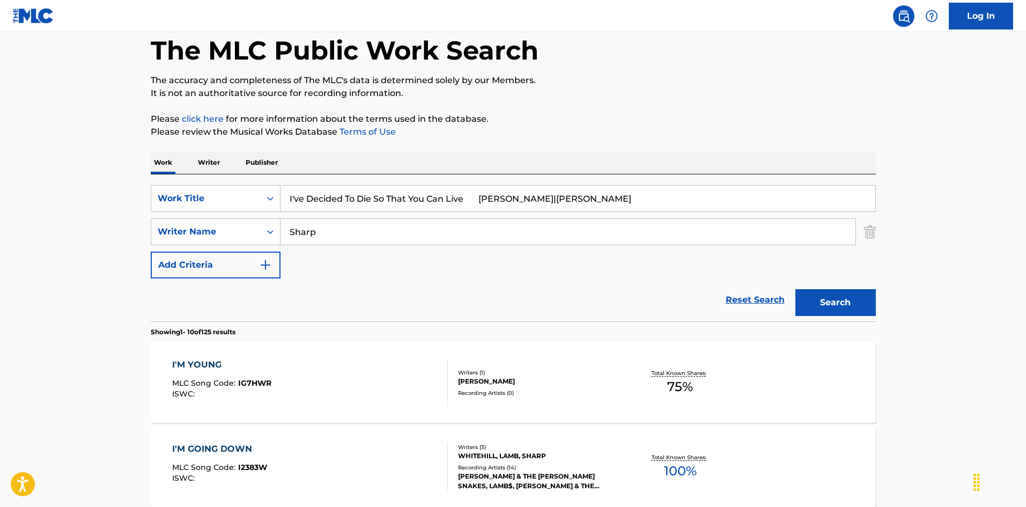
drag, startPoint x: 547, startPoint y: 197, endPoint x: 597, endPoint y: 206, distance: 51.1
click at [597, 206] on input "I've Decided To Die So That You Can Live J.C. Murray|Blay Ruffino" at bounding box center [578, 199] width 595 height 26
type input "I've Decided To Die So That You Can Live J.C. Murray|Blay"
drag, startPoint x: 386, startPoint y: 234, endPoint x: 373, endPoint y: 232, distance: 13.1
click at [386, 234] on input "Sharp" at bounding box center [568, 232] width 575 height 26
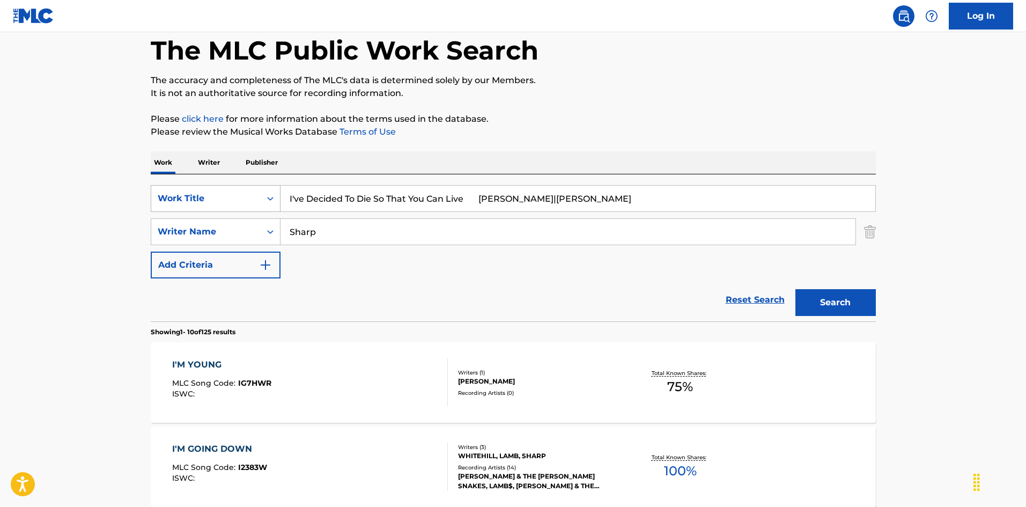
drag, startPoint x: 355, startPoint y: 231, endPoint x: 268, endPoint y: 209, distance: 89.8
click at [234, 200] on div "SearchWithCriteriaec16a890-3cf4-4741-acda-05bc44b2cc6e Work Title I've Decided …" at bounding box center [513, 231] width 725 height 93
paste input "Ruffino"
type input "Ruffino"
drag, startPoint x: 525, startPoint y: 203, endPoint x: 628, endPoint y: 230, distance: 106.9
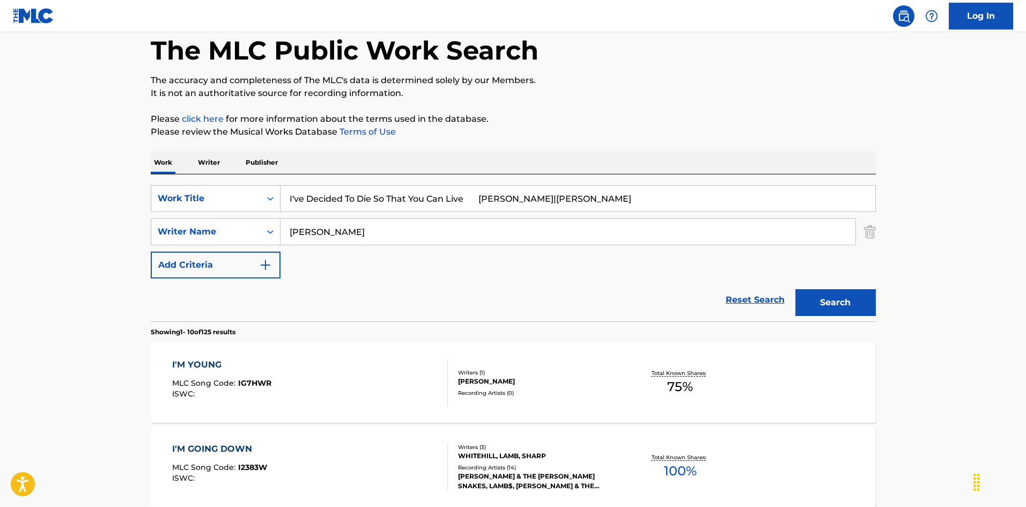
click at [647, 232] on div "SearchWithCriteriaec16a890-3cf4-4741-acda-05bc44b2cc6e Work Title I've Decided …" at bounding box center [513, 231] width 725 height 93
type input "I've Decided To Die So That You Can Live"
click at [860, 309] on button "Search" at bounding box center [835, 302] width 80 height 27
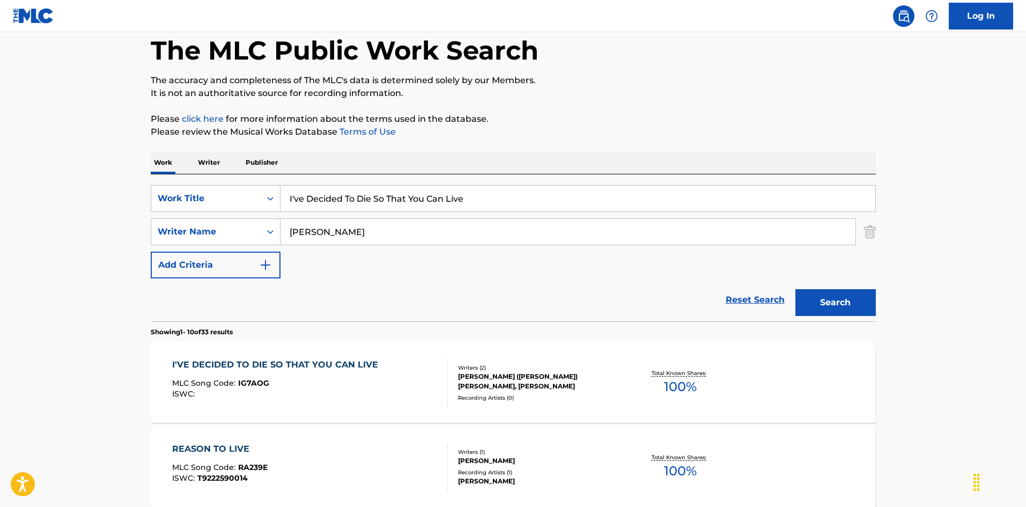
scroll to position [107, 0]
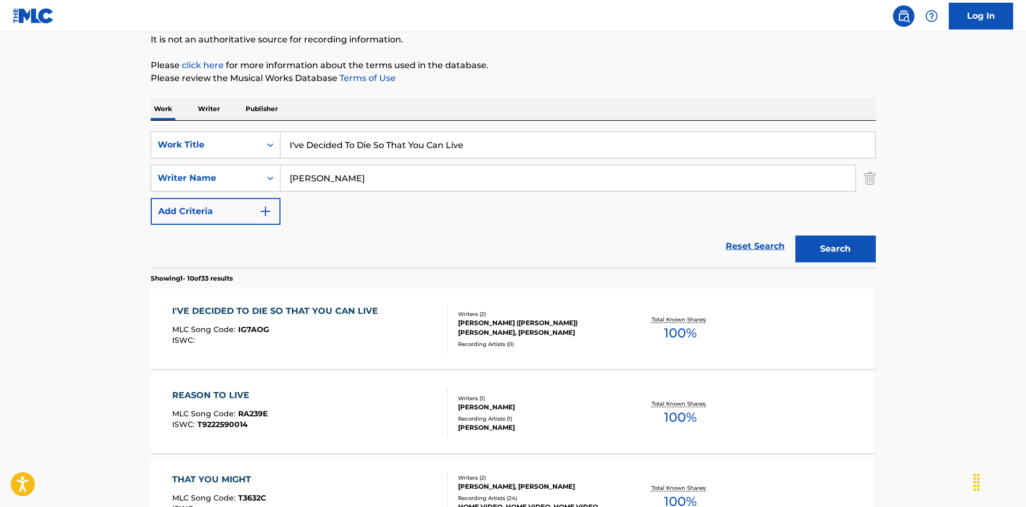
click at [426, 328] on div "I'VE DECIDED TO DIE SO THAT YOU CAN LIVE MLC Song Code : IG7AOG ISWC :" at bounding box center [310, 329] width 276 height 48
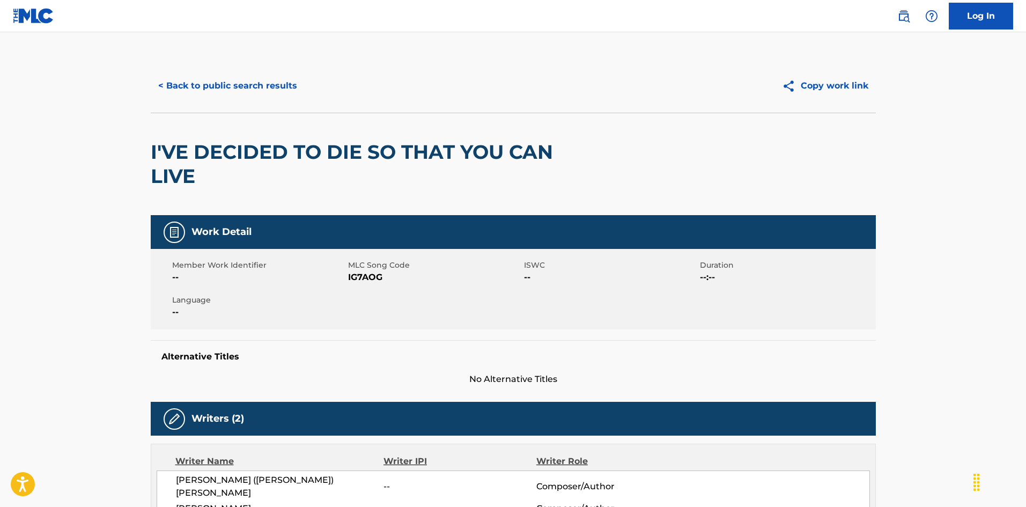
click at [268, 91] on button "< Back to public search results" at bounding box center [228, 85] width 154 height 27
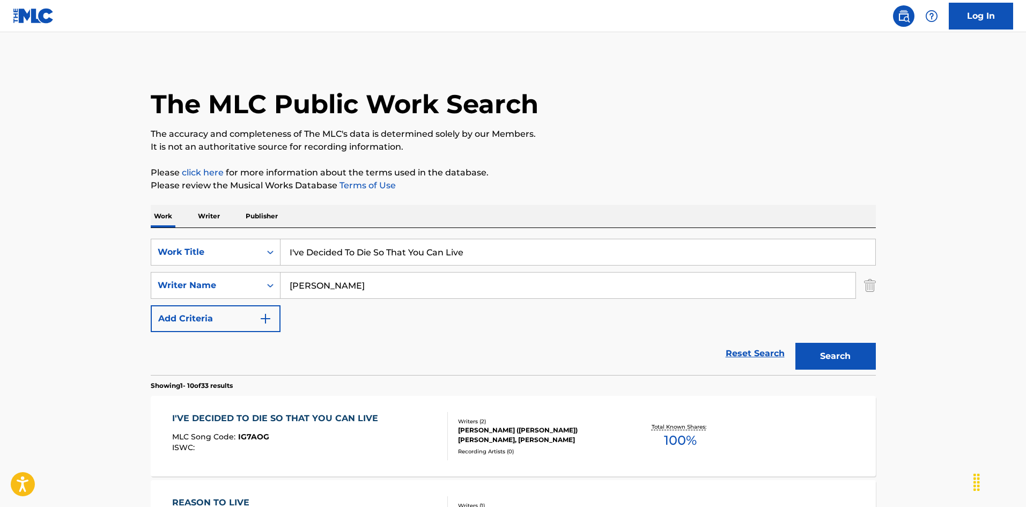
scroll to position [107, 0]
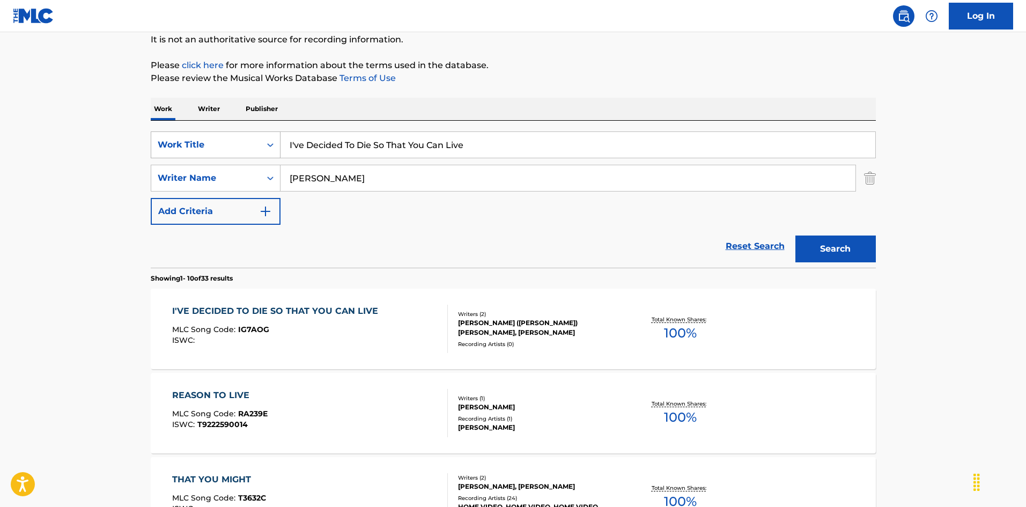
drag, startPoint x: 438, startPoint y: 142, endPoint x: 212, endPoint y: 142, distance: 225.3
click at [188, 135] on div "SearchWithCriteriaec16a890-3cf4-4741-acda-05bc44b2cc6e Work Title I've Decided …" at bounding box center [513, 144] width 725 height 27
paste input "Taken All I'm Gonna Take Barbara Linda Ozen"
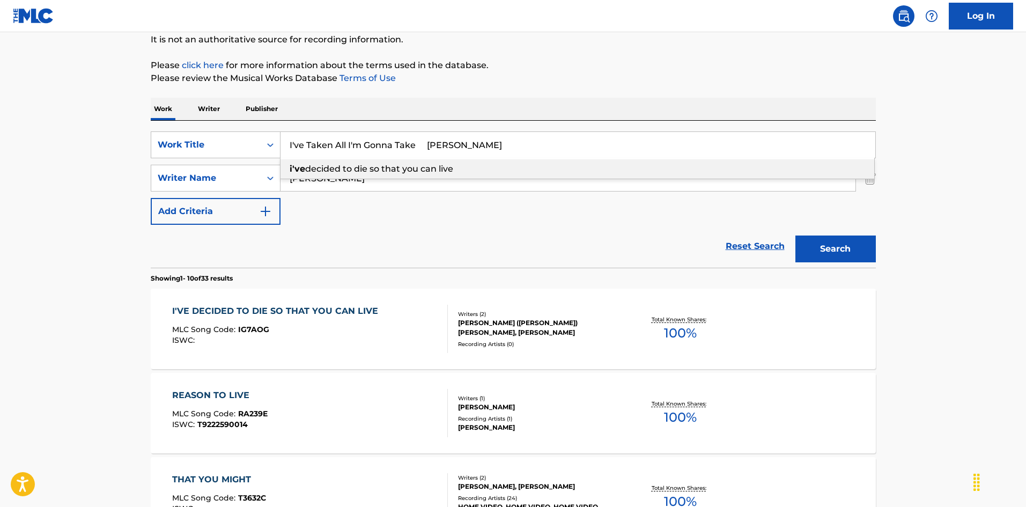
click at [498, 136] on input "I've Taken All I'm Gonna Take Barbara Linda Ozen" at bounding box center [578, 145] width 595 height 26
drag, startPoint x: 483, startPoint y: 142, endPoint x: 544, endPoint y: 141, distance: 61.2
click at [546, 141] on input "I've Taken All I'm Gonna Take Barbara Linda Ozen" at bounding box center [578, 145] width 595 height 26
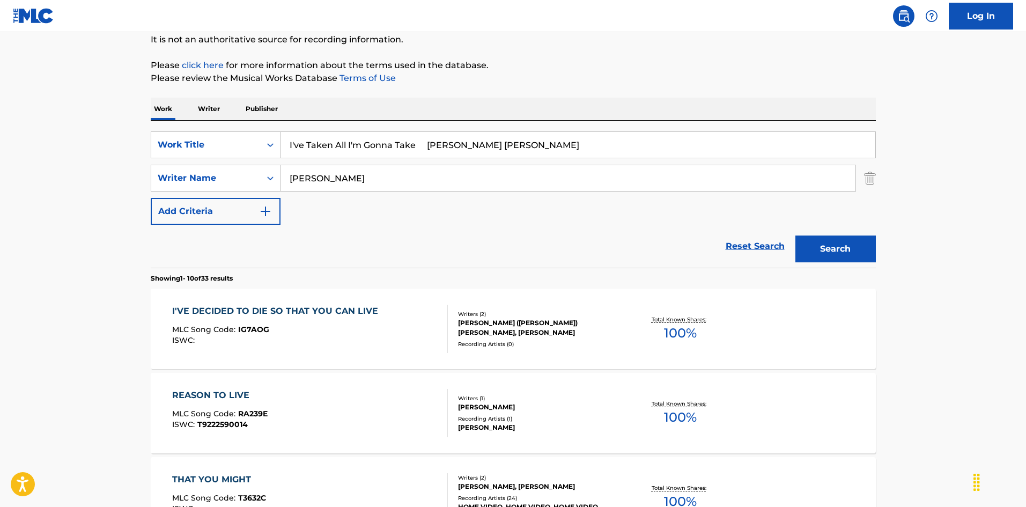
type input "I've Taken All I'm Gonna Take Barbara Linda"
drag, startPoint x: 360, startPoint y: 173, endPoint x: 218, endPoint y: 175, distance: 141.6
click at [207, 172] on div "SearchWithCriteriaa76f2a92-b0f2-4f62-be12-af0a64e7b772 Writer Name Ruffino" at bounding box center [513, 178] width 725 height 27
paste input "Ozen"
type input "Ozen"
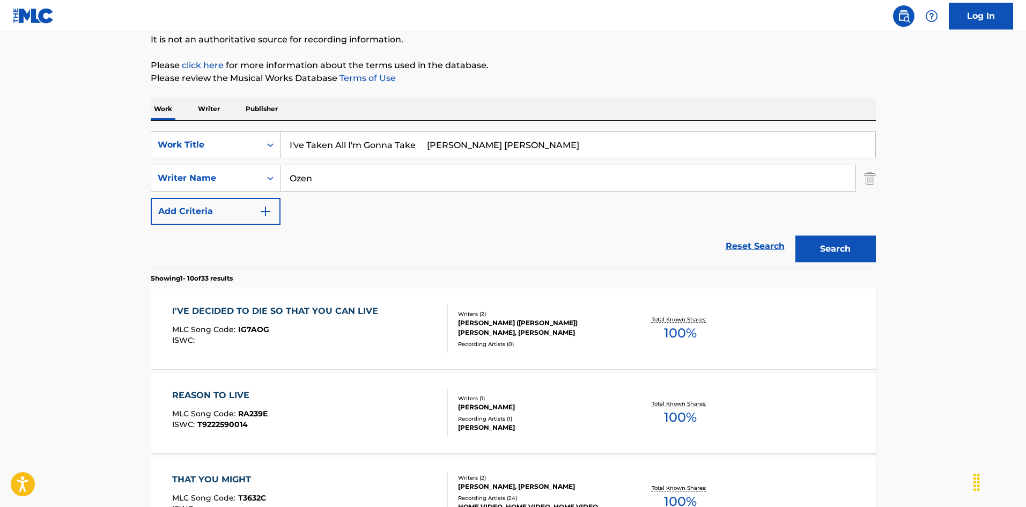
drag, startPoint x: 508, startPoint y: 158, endPoint x: 575, endPoint y: 177, distance: 69.8
click at [597, 178] on div "SearchWithCriteriaec16a890-3cf4-4741-acda-05bc44b2cc6e Work Title I've Taken Al…" at bounding box center [513, 177] width 725 height 93
type input "I've Taken All I'm Gonna Take"
click at [820, 249] on button "Search" at bounding box center [835, 248] width 80 height 27
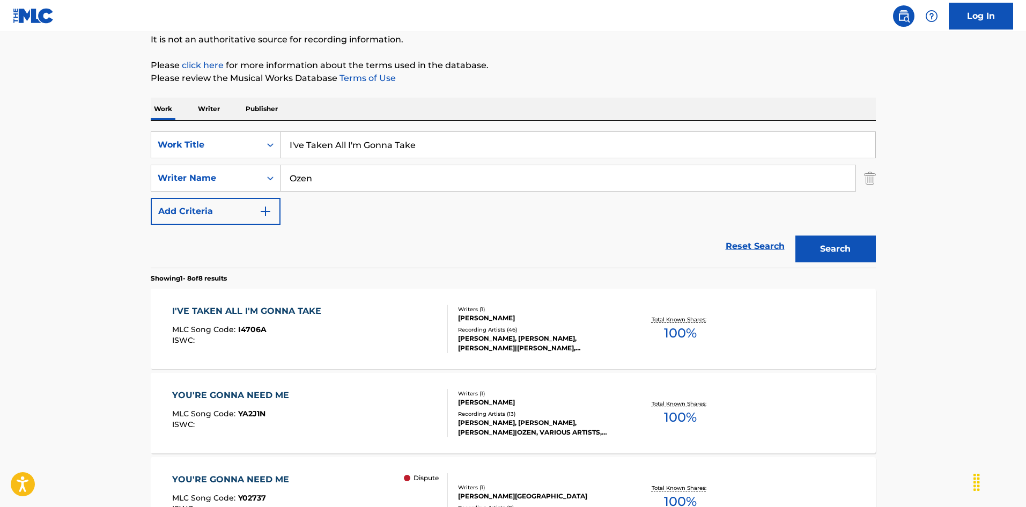
click at [396, 320] on div "I'VE TAKEN ALL I'M GONNA TAKE MLC Song Code : I4706A ISWC :" at bounding box center [310, 329] width 276 height 48
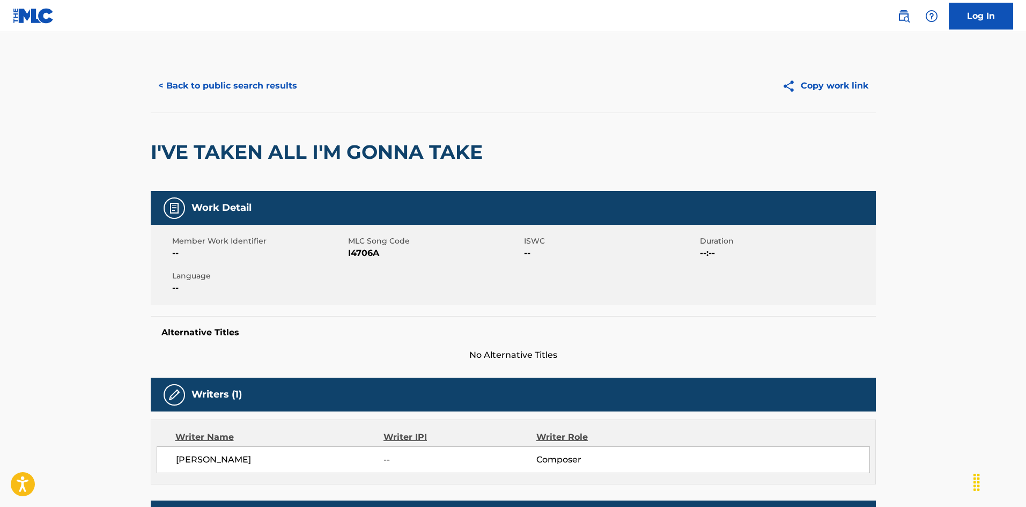
click at [364, 251] on span "I4706A" at bounding box center [434, 253] width 173 height 13
copy span "I4706A"
click at [275, 85] on button "< Back to public search results" at bounding box center [228, 85] width 154 height 27
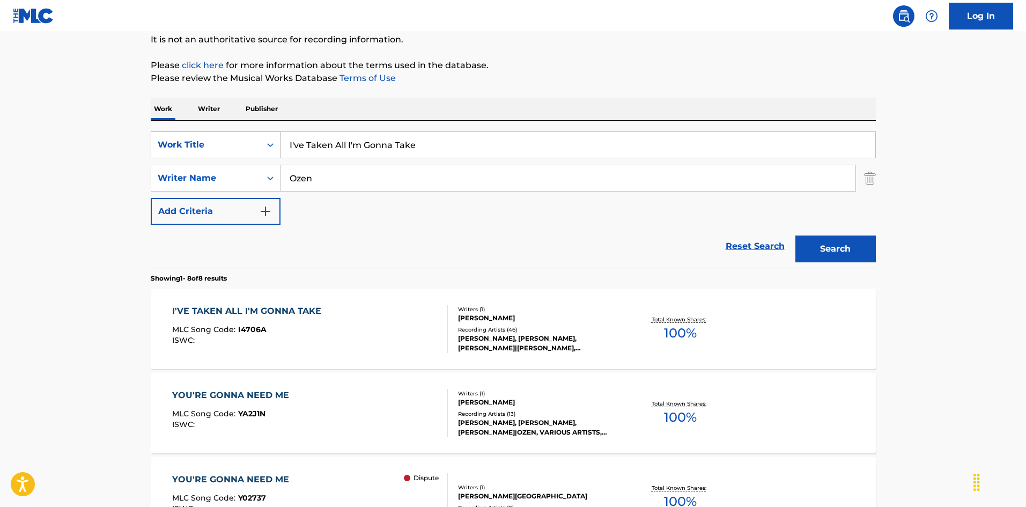
drag, startPoint x: 404, startPoint y: 145, endPoint x: 234, endPoint y: 134, distance: 170.4
click at [227, 134] on div "SearchWithCriteriaec16a890-3cf4-4741-acda-05bc44b2cc6e Work Title I've Taken Al…" at bounding box center [513, 144] width 725 height 27
paste input "ried James Bryant Jr."
click at [402, 141] on input "I've Tried James Bryant Jr." at bounding box center [578, 145] width 595 height 26
drag, startPoint x: 378, startPoint y: 144, endPoint x: 408, endPoint y: 148, distance: 30.3
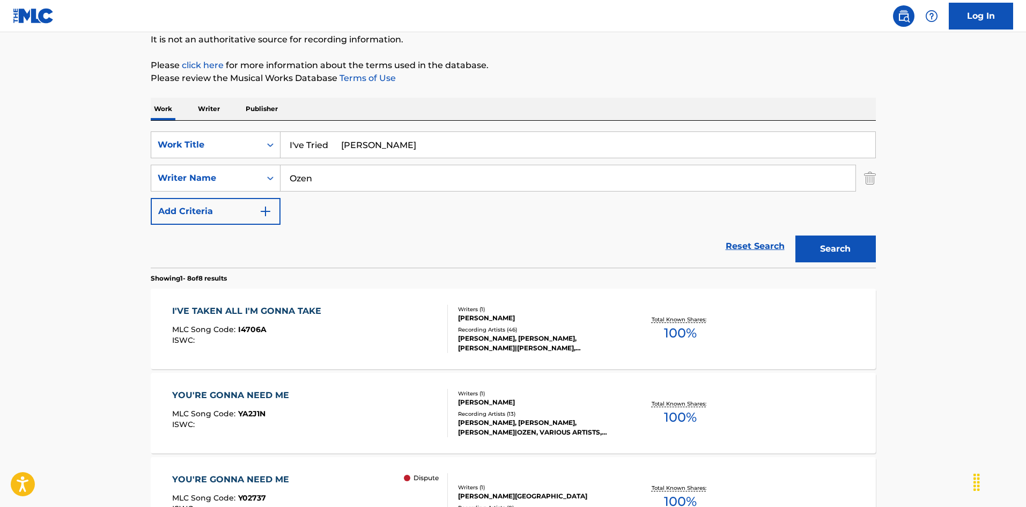
click at [408, 148] on input "I've Tried James Bryant Jr." at bounding box center [578, 145] width 595 height 26
type input "I've Tried James Jr."
click at [254, 168] on div "SearchWithCriteriaa76f2a92-b0f2-4f62-be12-af0a64e7b772 Writer Name Ozen" at bounding box center [513, 178] width 725 height 27
paste input "Bryant"
type input "Bryant"
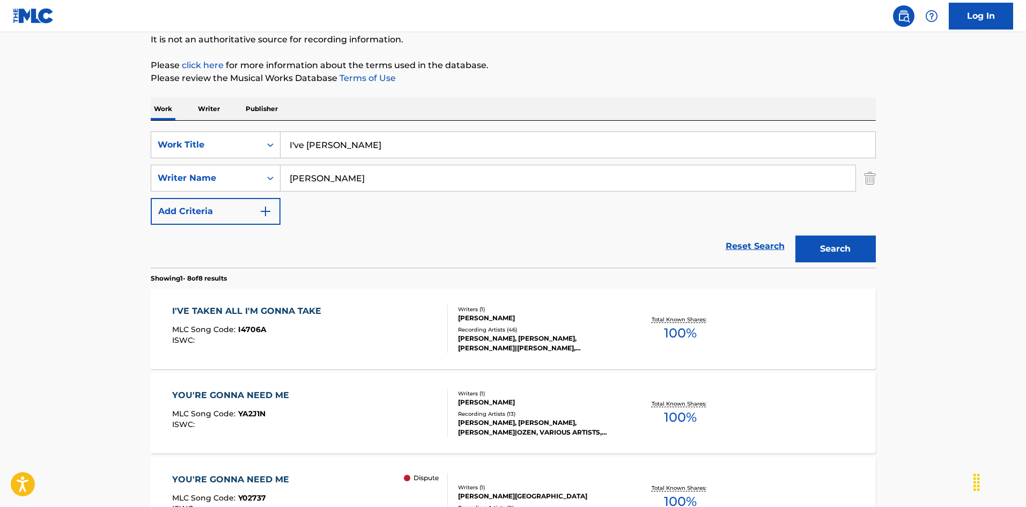
click at [361, 139] on input "I've Tried James Jr." at bounding box center [578, 145] width 595 height 26
drag, startPoint x: 345, startPoint y: 145, endPoint x: 455, endPoint y: 166, distance: 112.0
click at [455, 165] on div "SearchWithCriteriaec16a890-3cf4-4741-acda-05bc44b2cc6e Work Title I've Tried Ja…" at bounding box center [513, 177] width 725 height 93
type input "I've Tried"
click at [807, 249] on button "Search" at bounding box center [835, 248] width 80 height 27
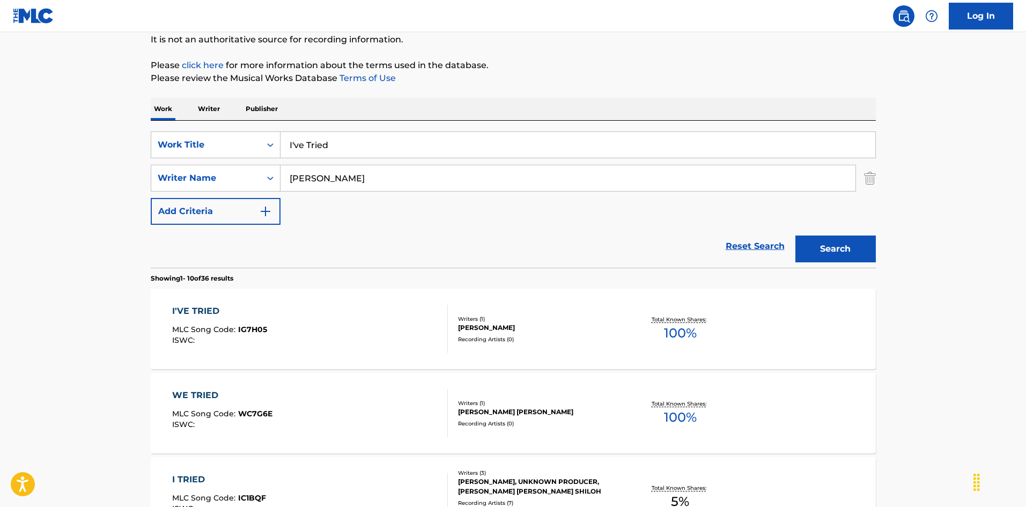
click at [393, 323] on div "I'VE TRIED MLC Song Code : IG7H05 ISWC :" at bounding box center [310, 329] width 276 height 48
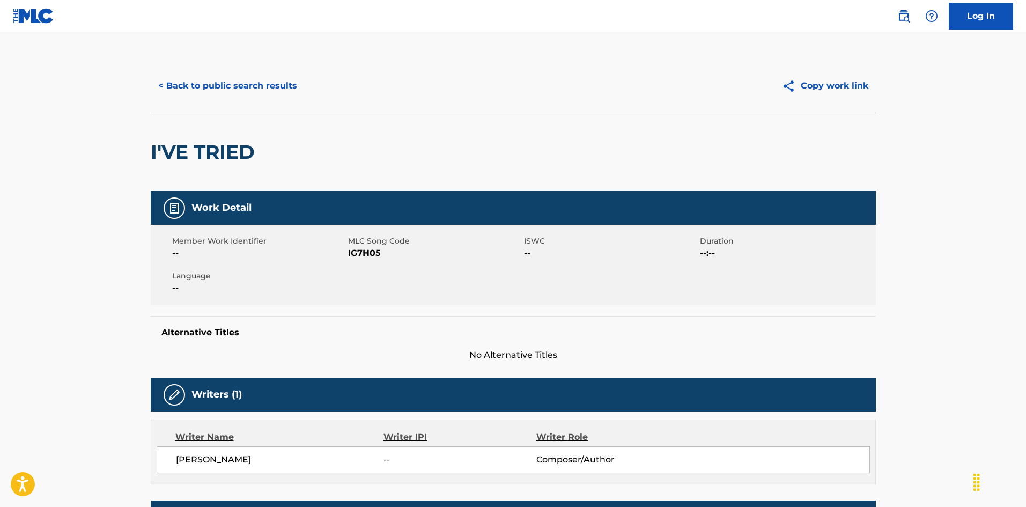
click at [250, 83] on button "< Back to public search results" at bounding box center [228, 85] width 154 height 27
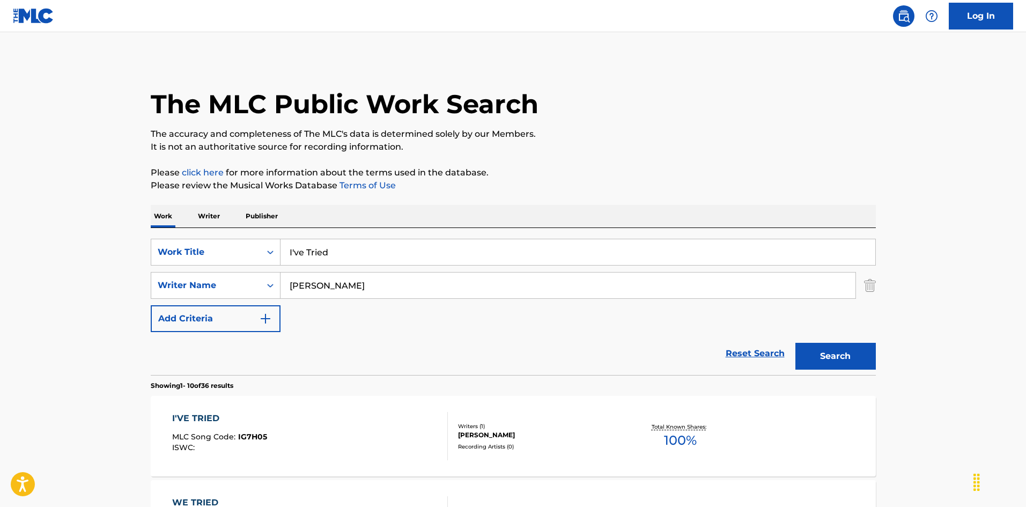
scroll to position [107, 0]
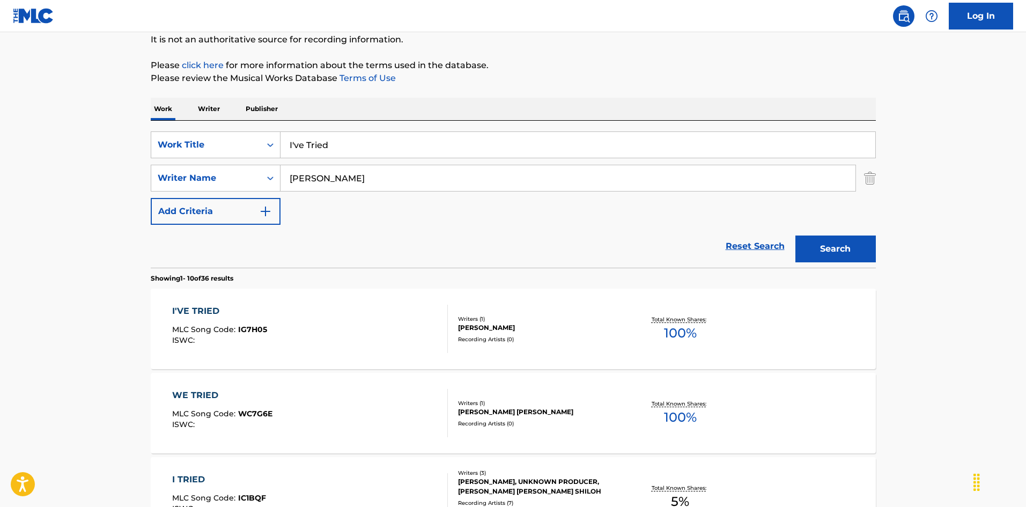
drag, startPoint x: 259, startPoint y: 131, endPoint x: 351, endPoint y: 158, distance: 96.1
click at [243, 129] on div "SearchWithCriteriaec16a890-3cf4-4741-acda-05bc44b2cc6e Work Title I've Tried Se…" at bounding box center [513, 194] width 725 height 147
paste input "f I Lose You Oscar Perry"
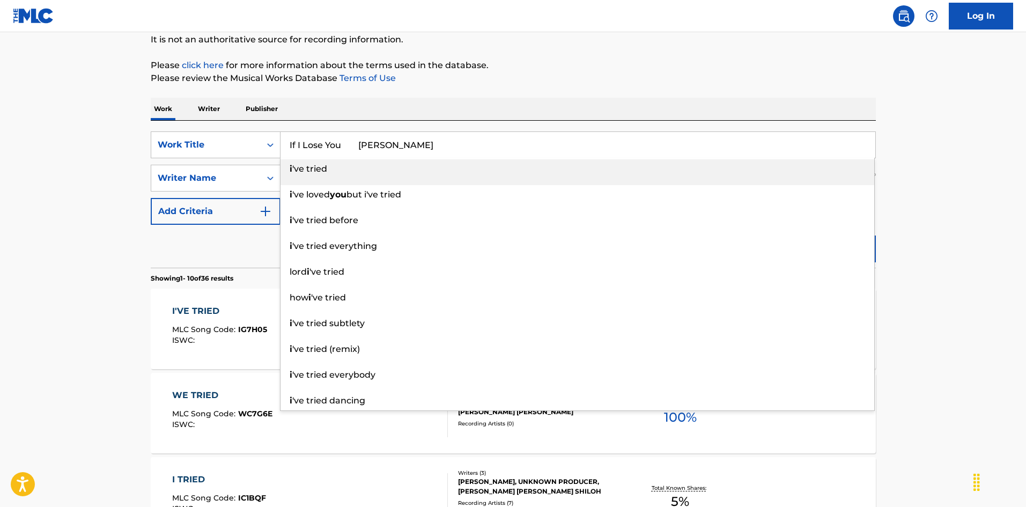
click at [394, 143] on input "If I Lose You Oscar Perry" at bounding box center [578, 145] width 595 height 26
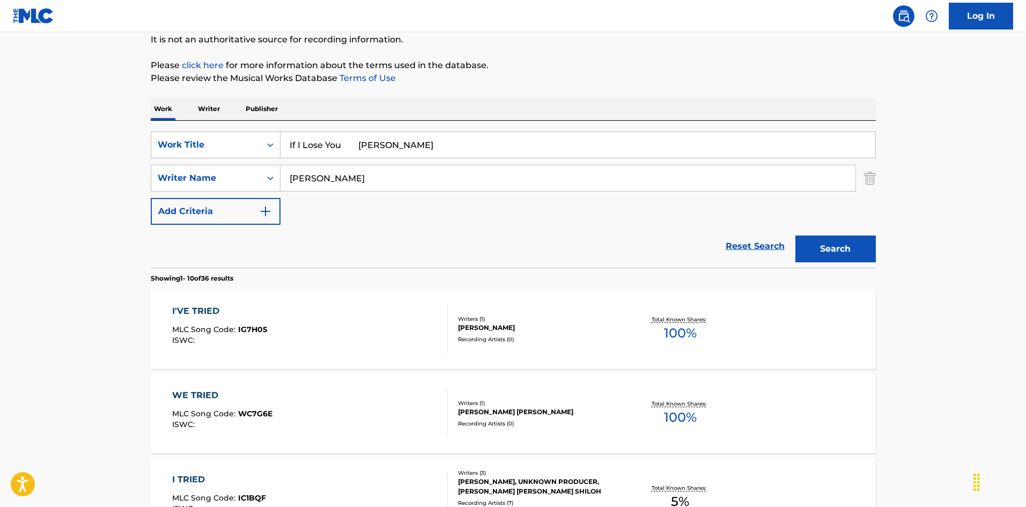
drag, startPoint x: 345, startPoint y: 145, endPoint x: 386, endPoint y: 158, distance: 42.4
click at [439, 159] on div "SearchWithCriteriaec16a890-3cf4-4741-acda-05bc44b2cc6e Work Title If I Lose You…" at bounding box center [513, 177] width 725 height 93
type input "If I Lose You"
drag, startPoint x: 324, startPoint y: 168, endPoint x: 231, endPoint y: 168, distance: 93.3
click at [227, 168] on div "SearchWithCriteriaa76f2a92-b0f2-4f62-be12-af0a64e7b772 Writer Name Bryant" at bounding box center [513, 178] width 725 height 27
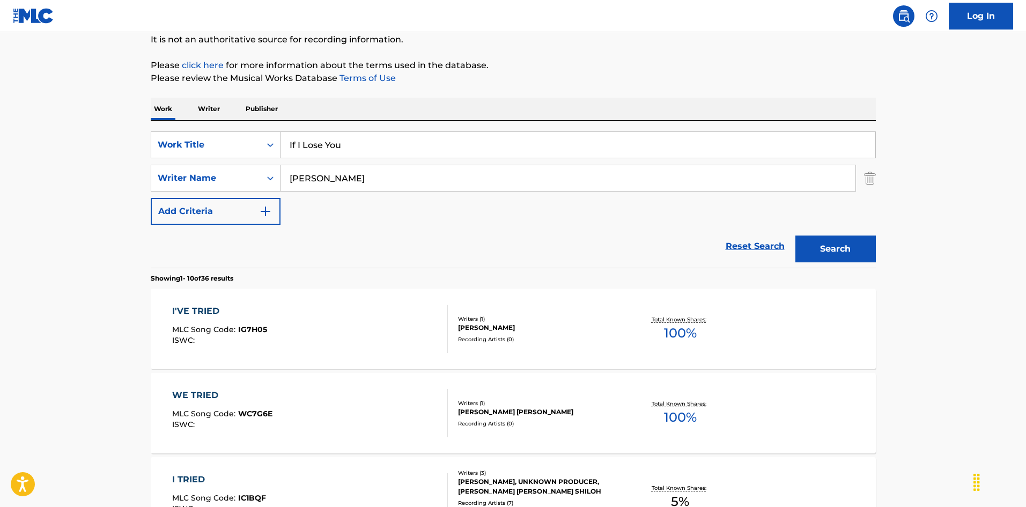
paste input "Oscar Perry"
type input "Oscar Perry"
click at [819, 241] on button "Search" at bounding box center [835, 248] width 80 height 27
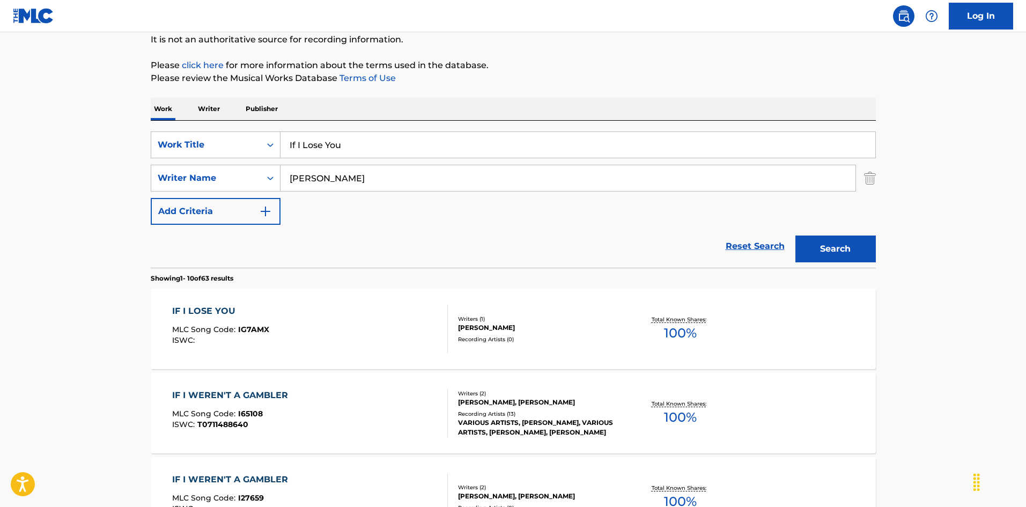
scroll to position [161, 0]
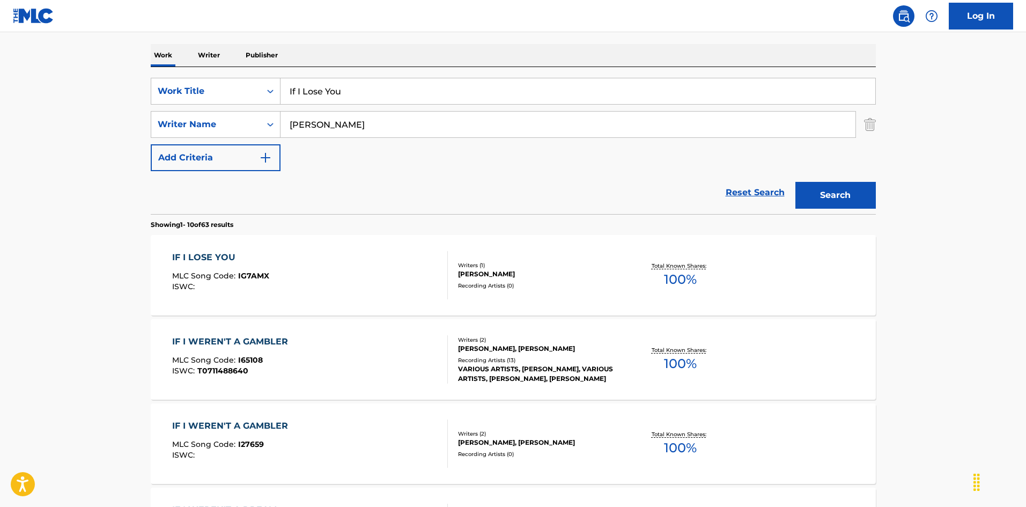
click at [393, 274] on div "IF I LOSE YOU MLC Song Code : IG7AMX ISWC :" at bounding box center [310, 275] width 276 height 48
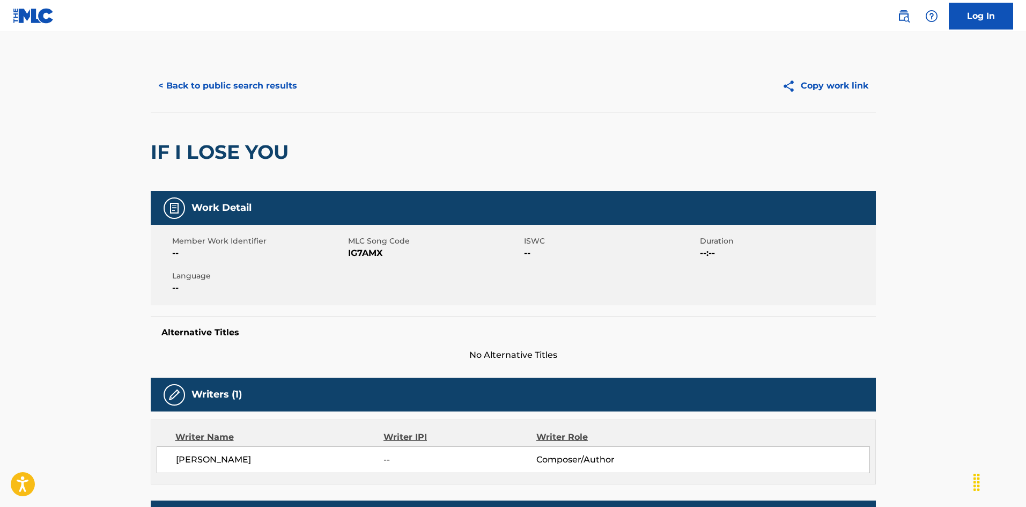
click at [268, 86] on button "< Back to public search results" at bounding box center [228, 85] width 154 height 27
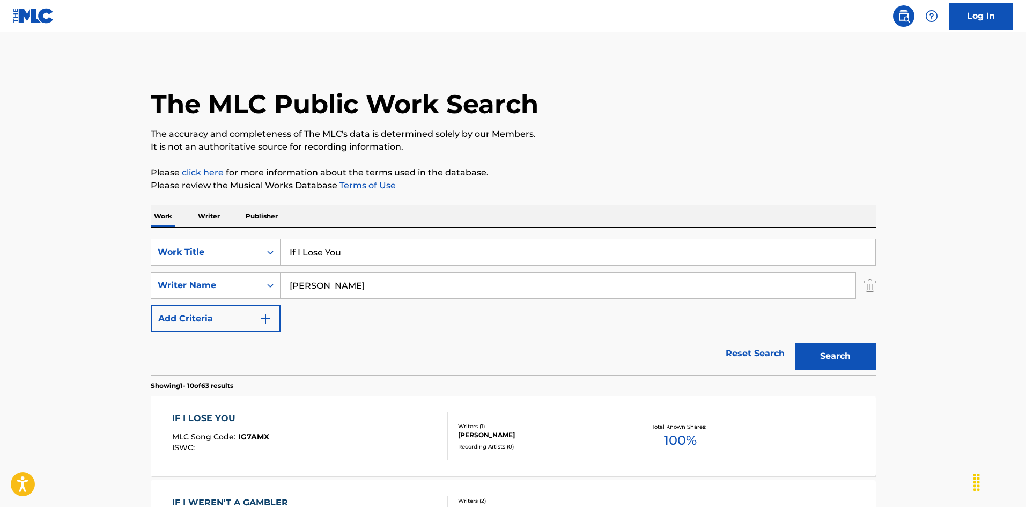
scroll to position [161, 0]
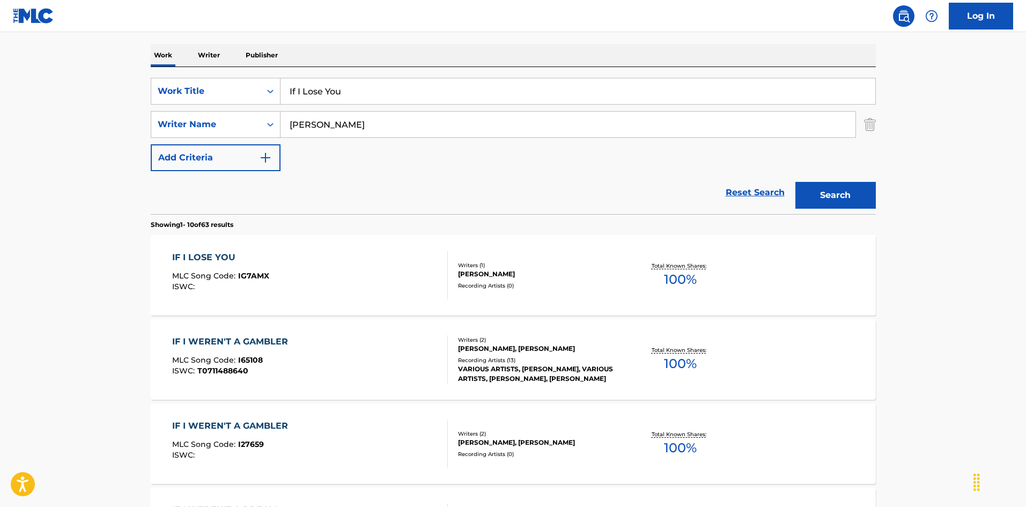
drag, startPoint x: 336, startPoint y: 93, endPoint x: 226, endPoint y: 69, distance: 112.6
click at [224, 67] on div "SearchWithCriteriaec16a890-3cf4-4741-acda-05bc44b2cc6e Work Title If I Lose You…" at bounding box center [513, 140] width 725 height 147
paste input "Were Linda Cate|Blanche Cate"
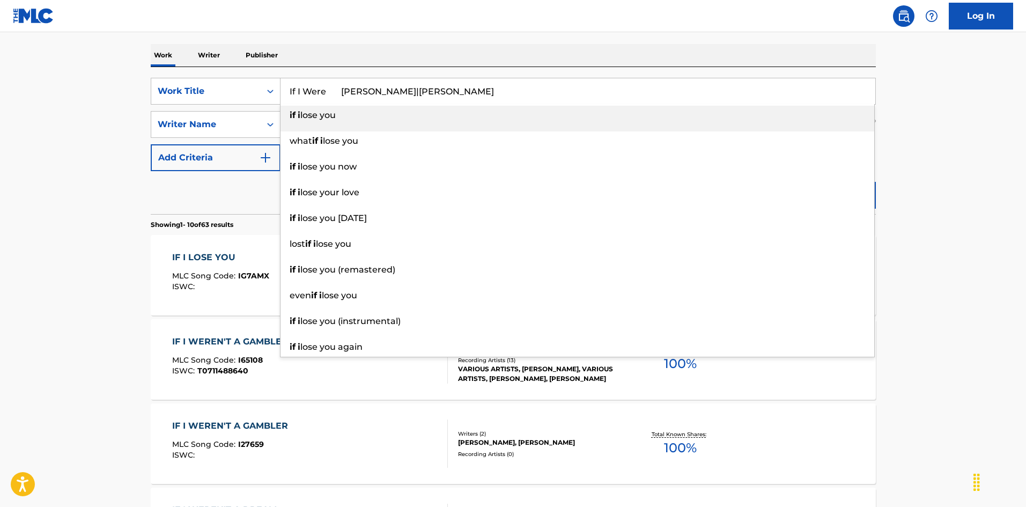
click at [427, 88] on input "If I Were Linda Cate|Blanche Cate" at bounding box center [578, 91] width 595 height 26
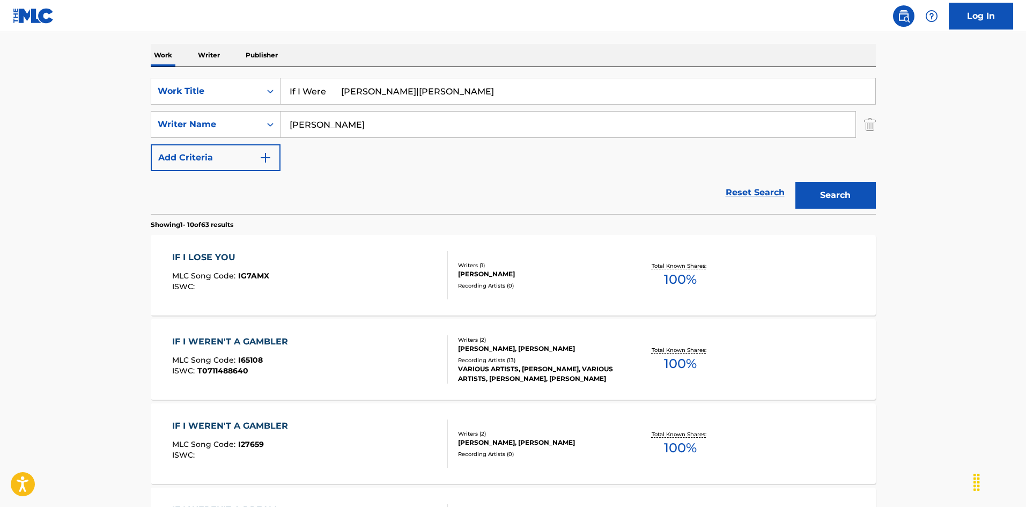
drag, startPoint x: 454, startPoint y: 91, endPoint x: 395, endPoint y: 114, distance: 64.0
click at [468, 94] on input "If I Were Linda Cate|Blanche Cate" at bounding box center [578, 91] width 595 height 26
click at [448, 92] on input "If I Were Linda Cate|Blanche Cate" at bounding box center [578, 91] width 595 height 26
drag, startPoint x: 432, startPoint y: 88, endPoint x: 496, endPoint y: 99, distance: 64.6
click at [496, 99] on input "If I Were Linda Cate|Blanche Cate" at bounding box center [578, 91] width 595 height 26
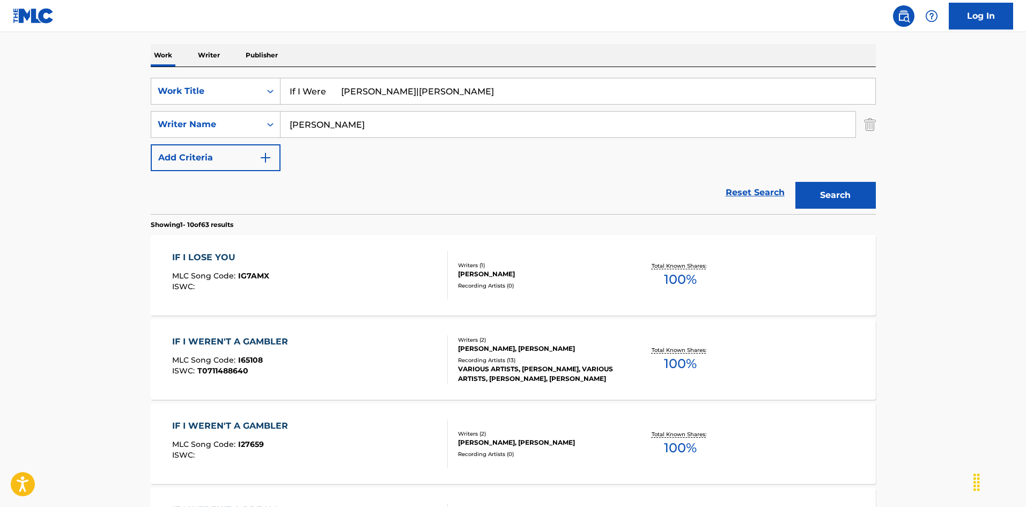
type input "If I Were Linda Cate|Blanche"
drag, startPoint x: 365, startPoint y: 122, endPoint x: 356, endPoint y: 109, distance: 16.1
click at [241, 129] on div "SearchWithCriteriaa76f2a92-b0f2-4f62-be12-af0a64e7b772 Writer Name Oscar Perry" at bounding box center [513, 124] width 725 height 27
paste input "Cate"
type input "Cate"
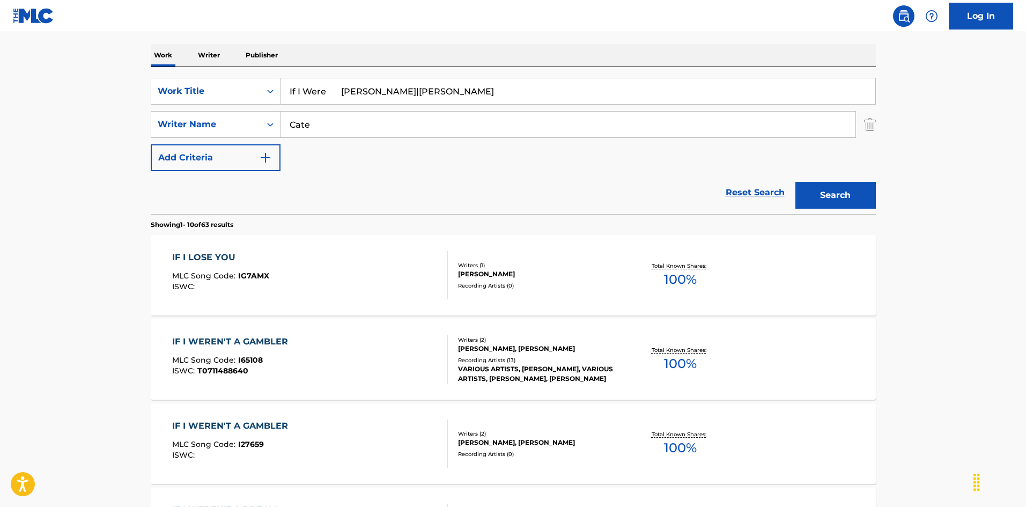
drag, startPoint x: 365, startPoint y: 88, endPoint x: 496, endPoint y: 115, distance: 133.7
click at [493, 115] on div "SearchWithCriteriaec16a890-3cf4-4741-acda-05bc44b2cc6e Work Title If I Were Lin…" at bounding box center [513, 124] width 725 height 93
type input "if i were yours"
click at [825, 200] on button "Search" at bounding box center [835, 195] width 80 height 27
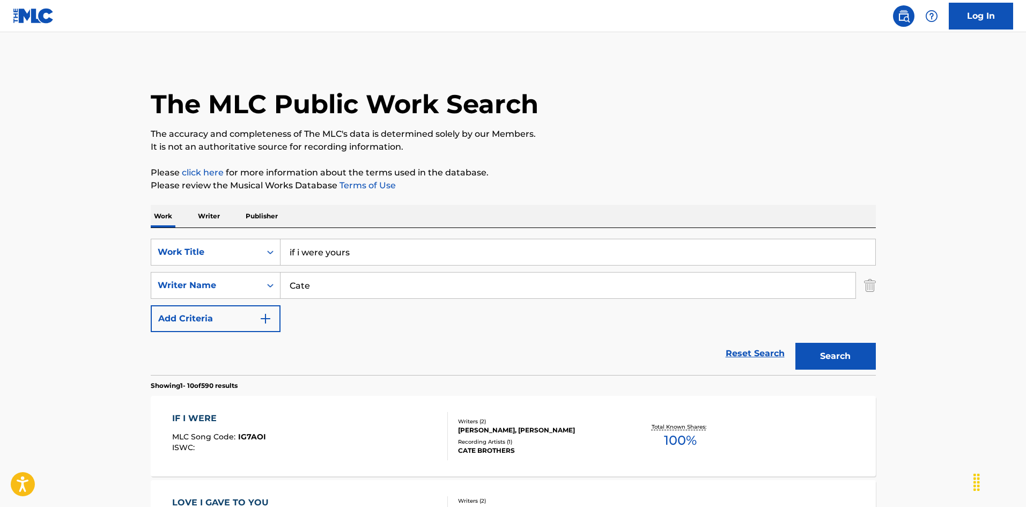
scroll to position [107, 0]
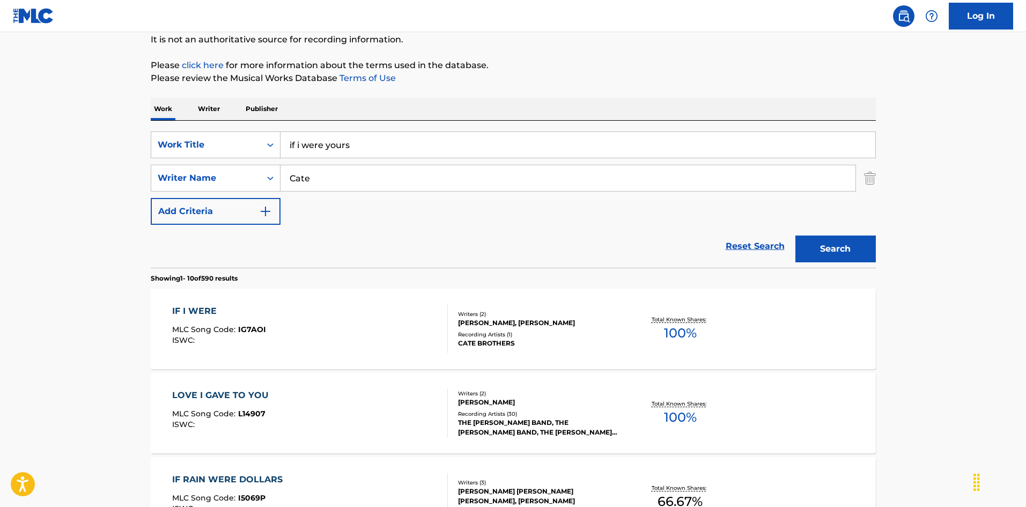
click at [403, 334] on div "IF I WERE MLC Song Code : IG7AOI ISWC :" at bounding box center [310, 329] width 276 height 48
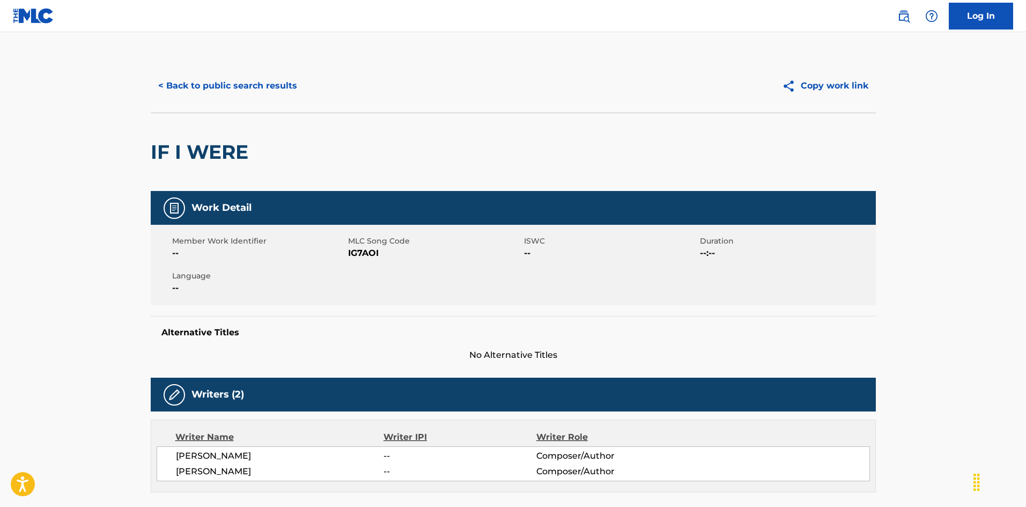
click at [263, 79] on button "< Back to public search results" at bounding box center [228, 85] width 154 height 27
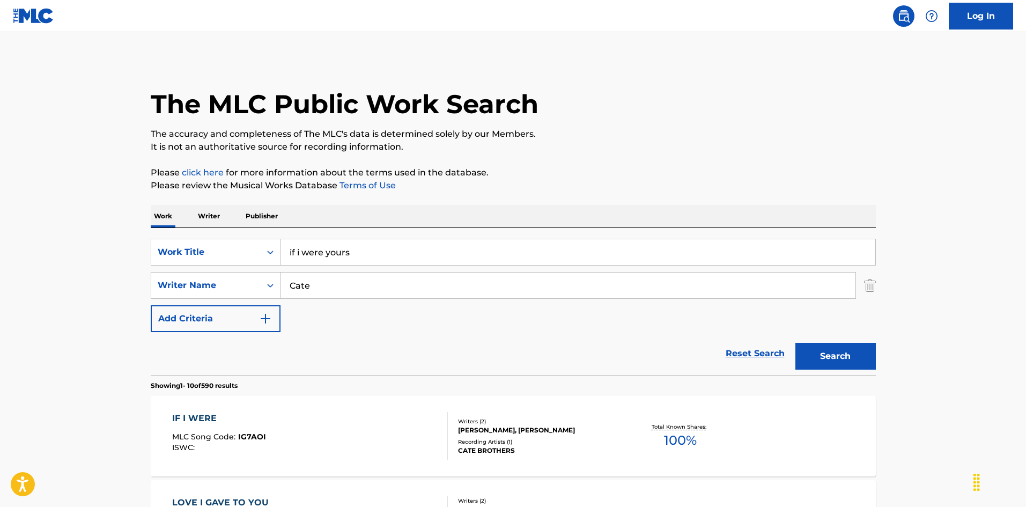
scroll to position [107, 0]
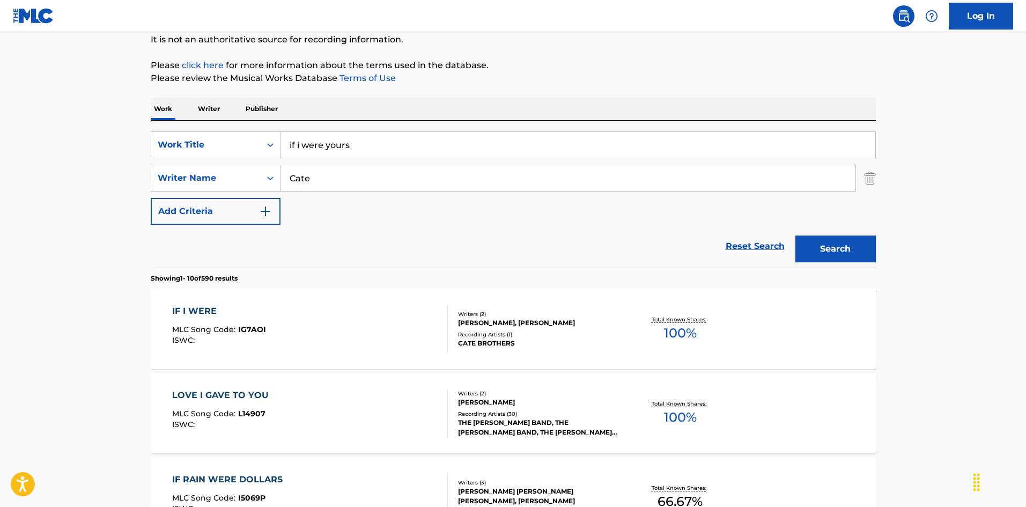
drag, startPoint x: 361, startPoint y: 142, endPoint x: 233, endPoint y: 116, distance: 130.3
paste input "If That's All That's Worrying You Ben Pete"
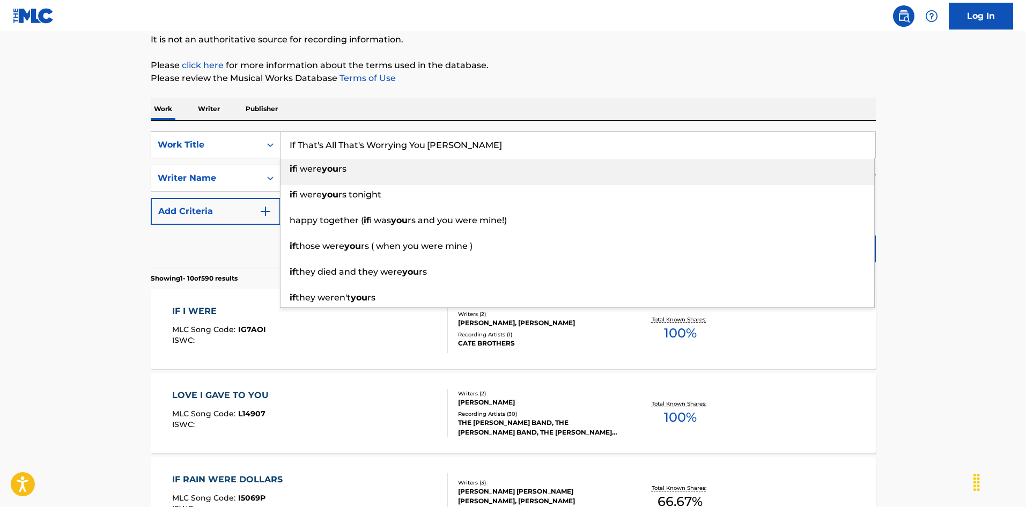
click at [470, 135] on input "If That's All That's Worrying You Ben Peters" at bounding box center [578, 145] width 595 height 26
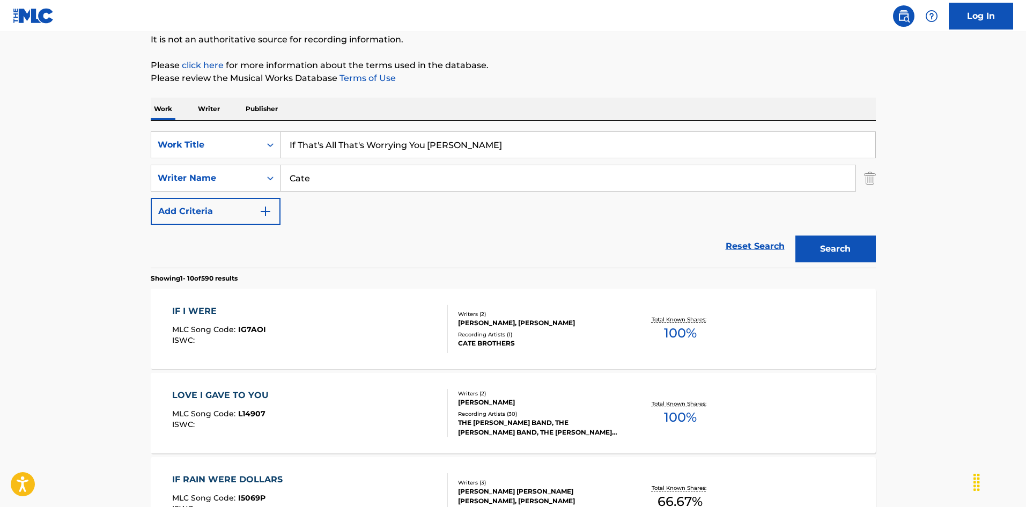
drag, startPoint x: 503, startPoint y: 148, endPoint x: 472, endPoint y: 151, distance: 31.2
click at [511, 150] on input "If That's All That's Worrying You Ben Peters" at bounding box center [578, 145] width 595 height 26
type input "If That's All That's Worrying You Ben"
drag, startPoint x: 326, startPoint y: 179, endPoint x: 222, endPoint y: 164, distance: 105.7
click at [222, 164] on div "SearchWithCriteriaec16a890-3cf4-4741-acda-05bc44b2cc6e Work Title If That's All…" at bounding box center [513, 177] width 725 height 93
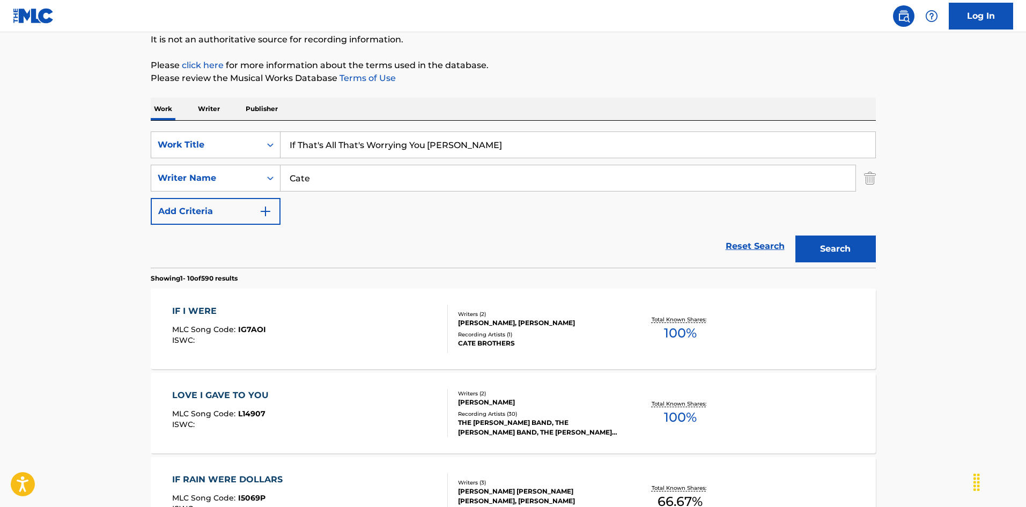
paste input "Peters"
type input "Peters"
click at [442, 146] on input "If That's All That's Worrying You Ben" at bounding box center [578, 145] width 595 height 26
drag, startPoint x: 436, startPoint y: 145, endPoint x: 525, endPoint y: 173, distance: 92.8
click at [527, 167] on div "SearchWithCriteriaec16a890-3cf4-4741-acda-05bc44b2cc6e Work Title If That's All…" at bounding box center [513, 177] width 725 height 93
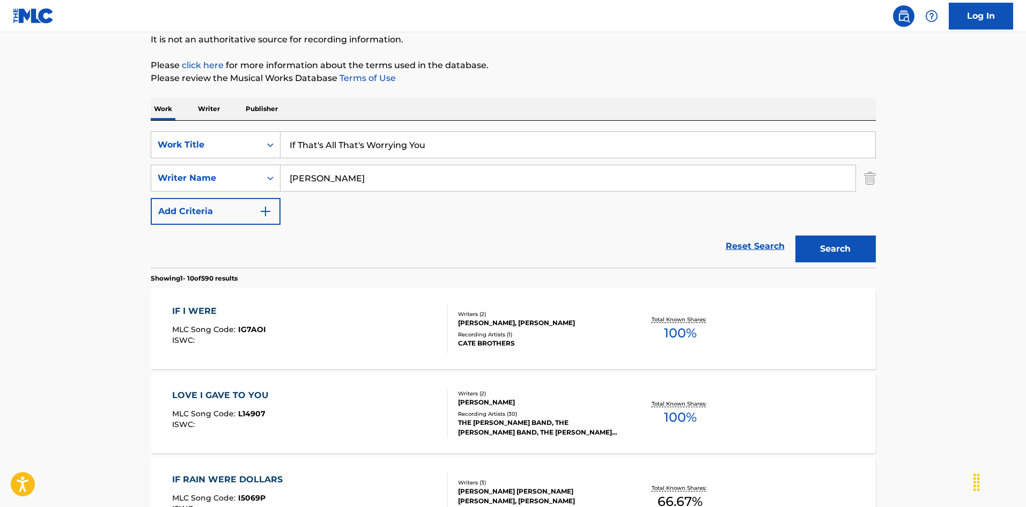
type input "If That's All That's Worrying You"
click at [821, 247] on button "Search" at bounding box center [835, 248] width 80 height 27
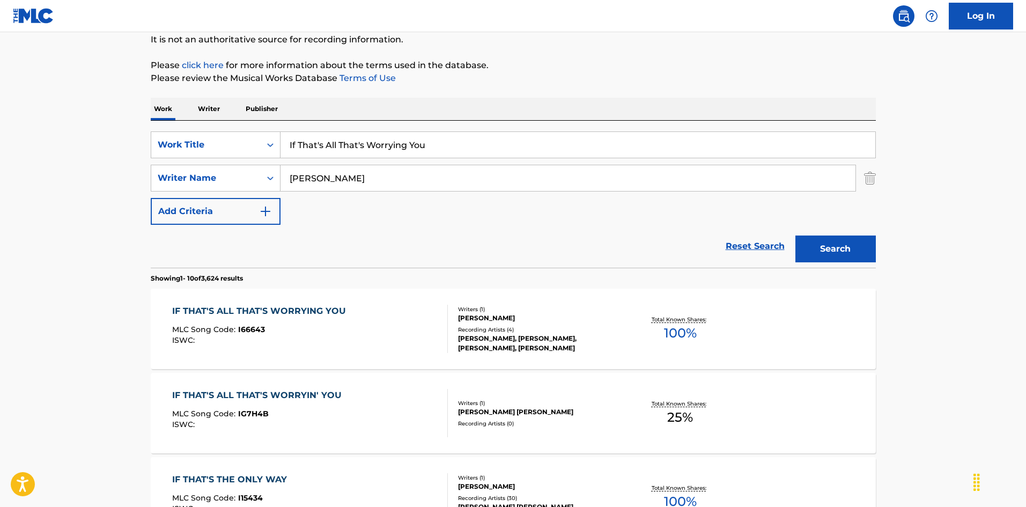
scroll to position [161, 0]
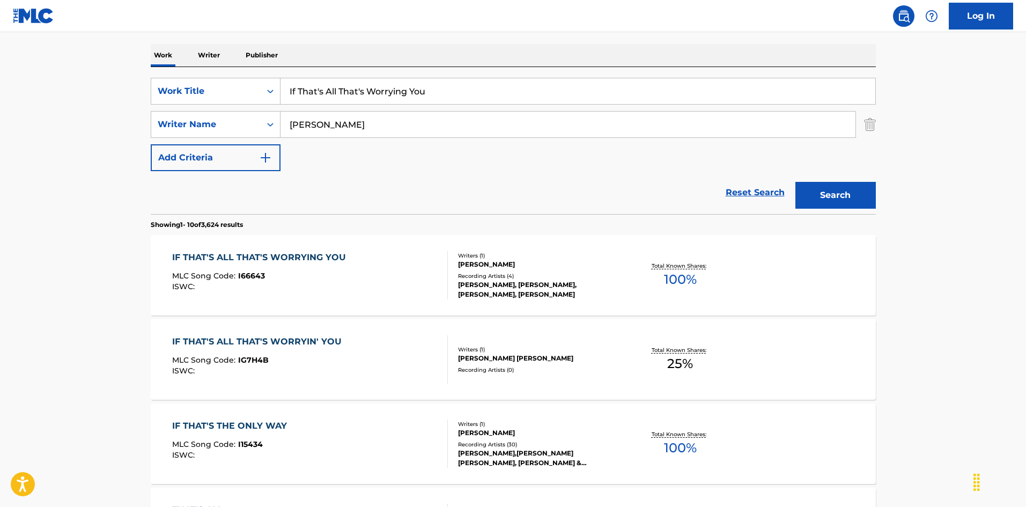
click at [437, 341] on div "IF THAT'S ALL THAT'S WORRYIN' YOU MLC Song Code : IG7H4B ISWC :" at bounding box center [310, 359] width 276 height 48
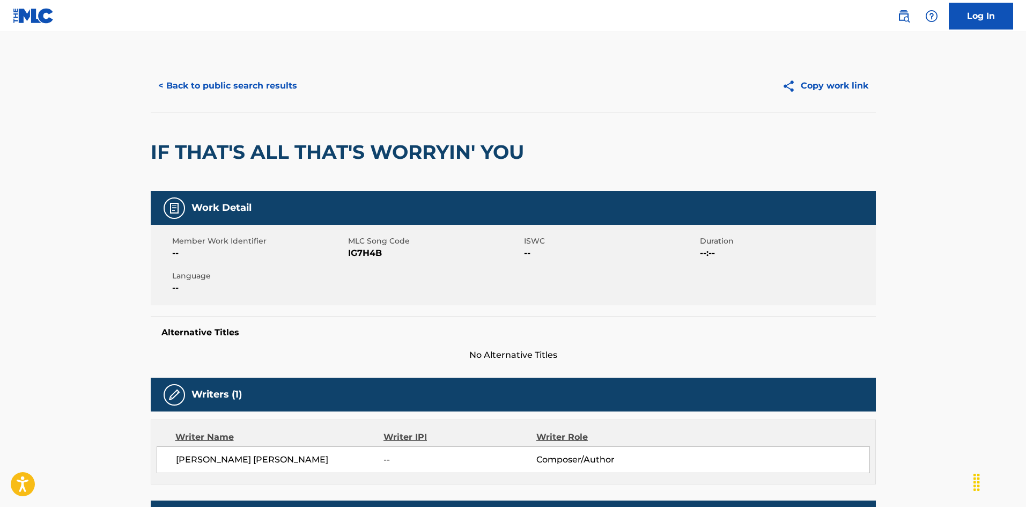
click at [271, 85] on button "< Back to public search results" at bounding box center [228, 85] width 154 height 27
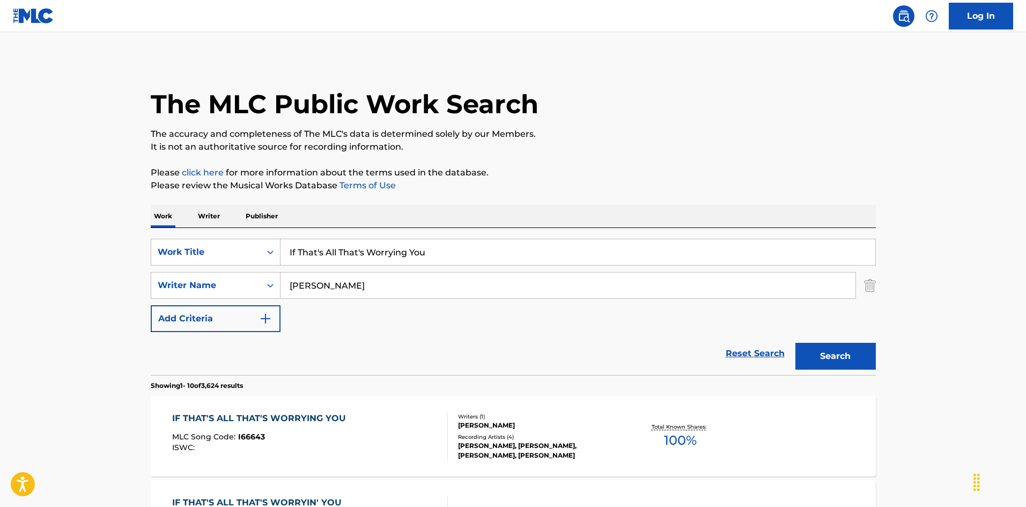
scroll to position [161, 0]
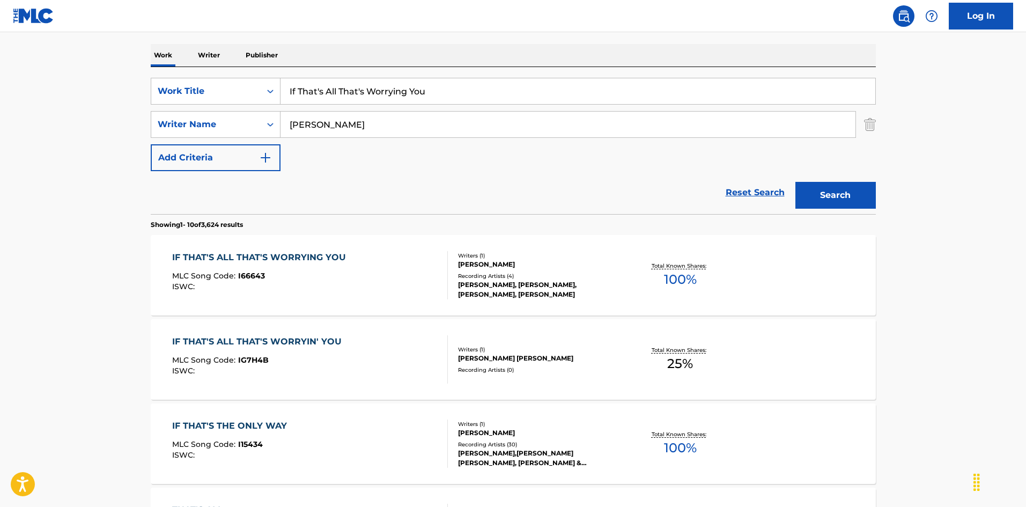
click at [404, 271] on div "IF THAT'S ALL THAT'S WORRYING YOU MLC Song Code : I66643 ISWC :" at bounding box center [310, 275] width 276 height 48
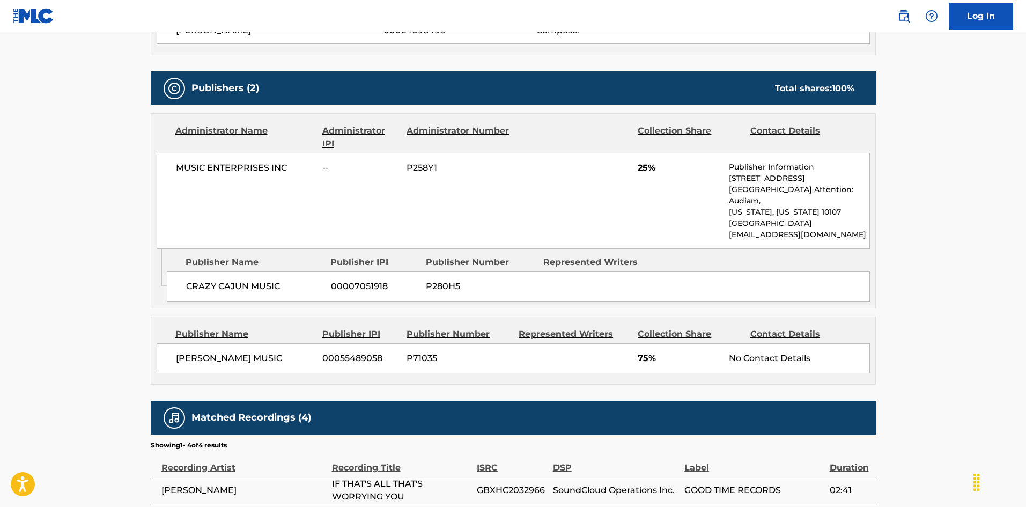
scroll to position [375, 0]
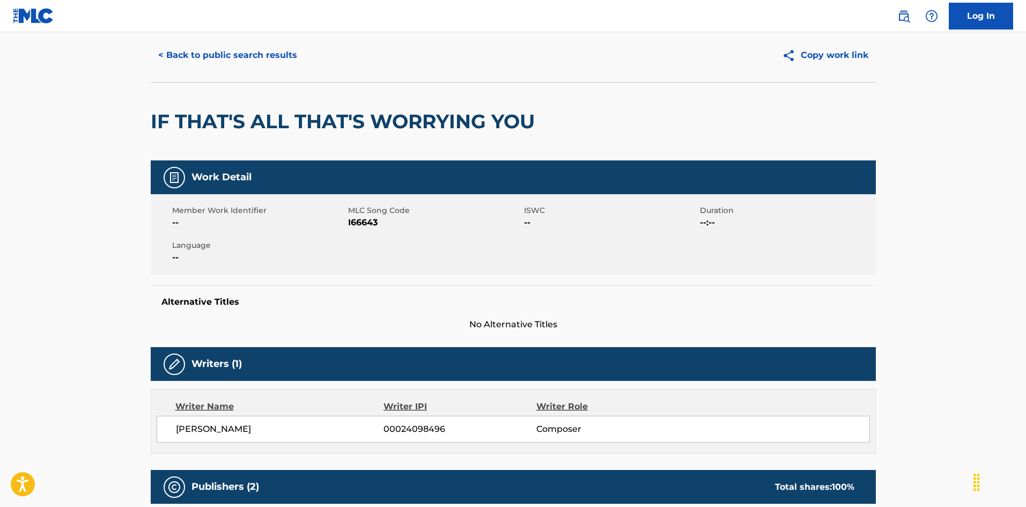
click at [255, 51] on button "< Back to public search results" at bounding box center [228, 55] width 154 height 27
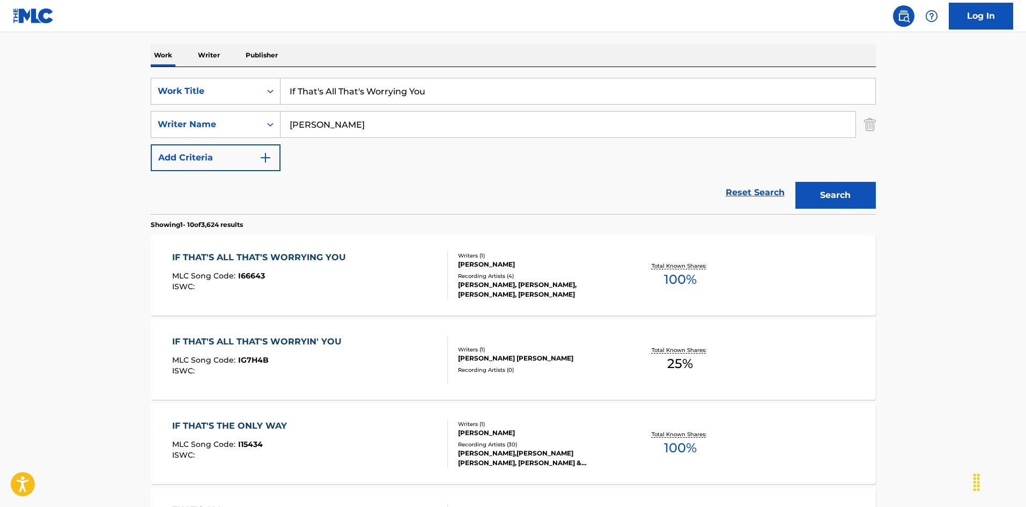
click at [376, 379] on div "IF THAT'S ALL THAT'S WORRYIN' YOU MLC Song Code : IG7H4B ISWC :" at bounding box center [310, 359] width 276 height 48
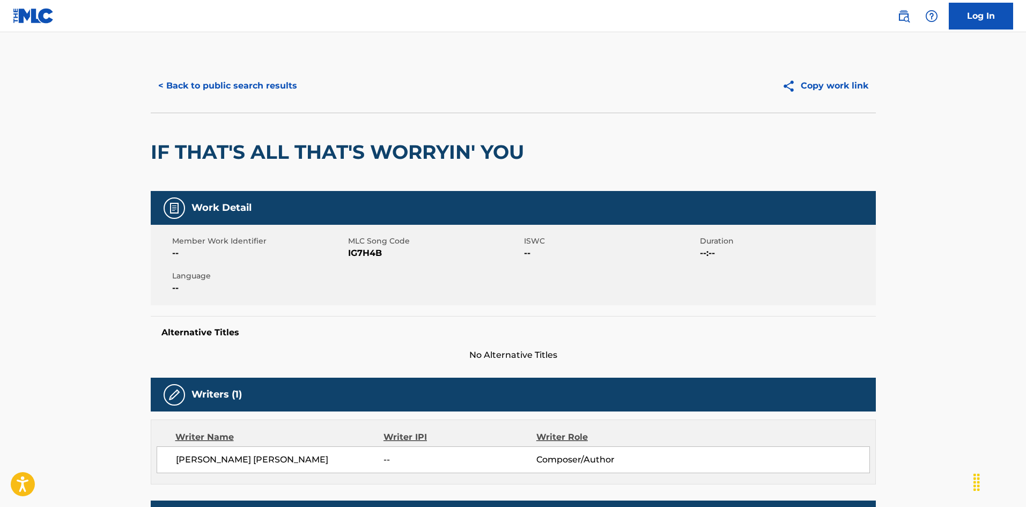
click at [366, 255] on span "IG7H4B" at bounding box center [434, 253] width 173 height 13
copy span "IG7H4B"
click at [229, 90] on button "< Back to public search results" at bounding box center [228, 85] width 154 height 27
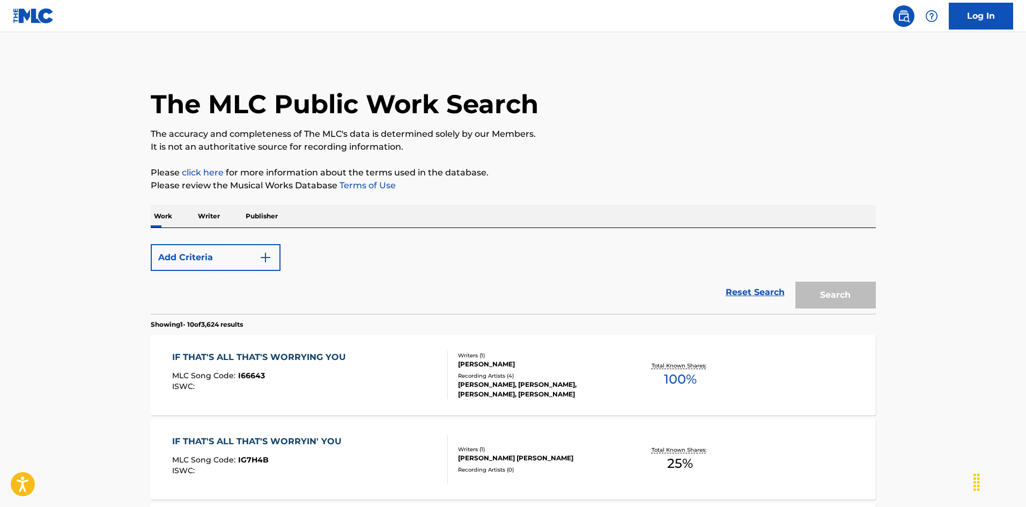
scroll to position [161, 0]
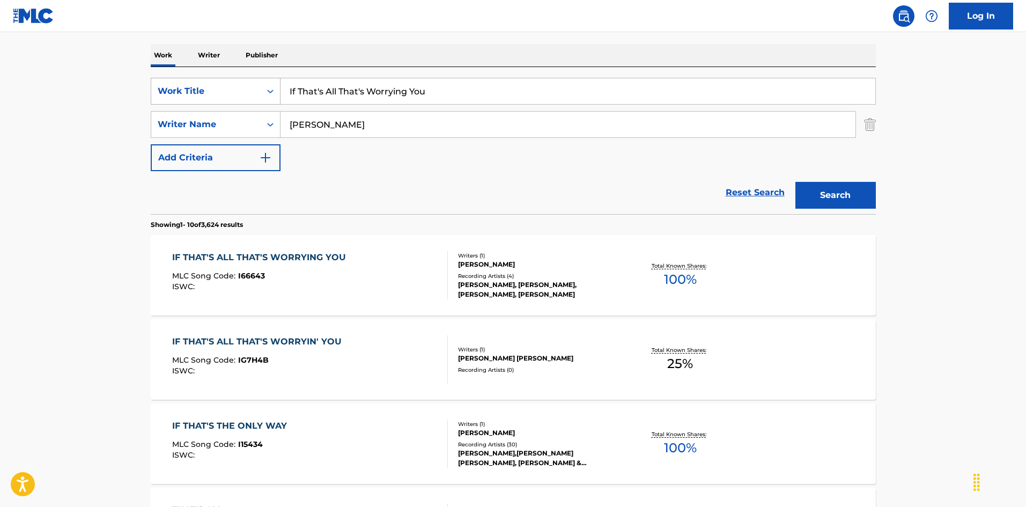
drag, startPoint x: 429, startPoint y: 95, endPoint x: 194, endPoint y: 79, distance: 235.5
click at [195, 78] on div "SearchWithCriteriaec16a890-3cf4-4741-acda-05bc44b2cc6e Work Title If That's All…" at bounding box center [513, 91] width 725 height 27
paste input "We Dance"
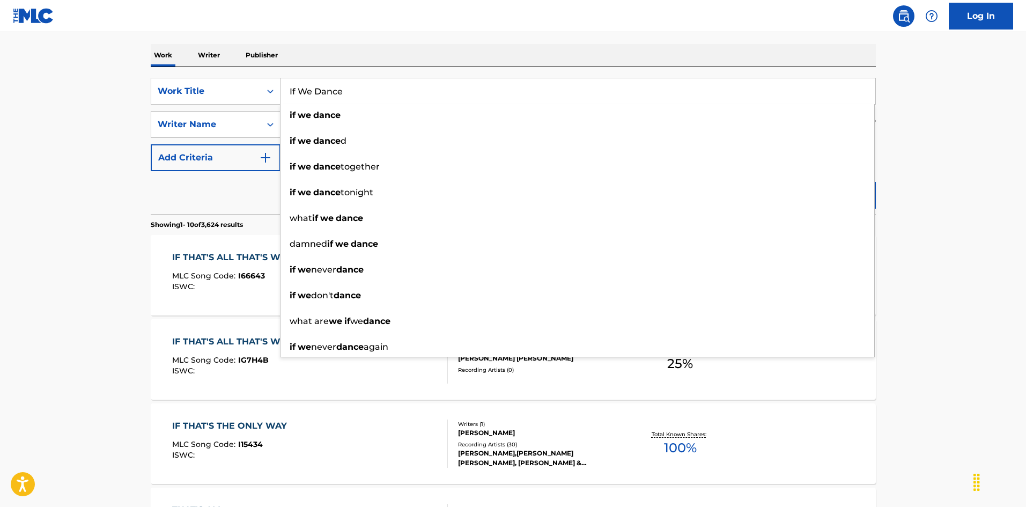
type input "If We Dance"
click at [134, 64] on main "The MLC Public Work Search The accuracy and completeness of The MLC's data is d…" at bounding box center [513, 502] width 1026 height 1263
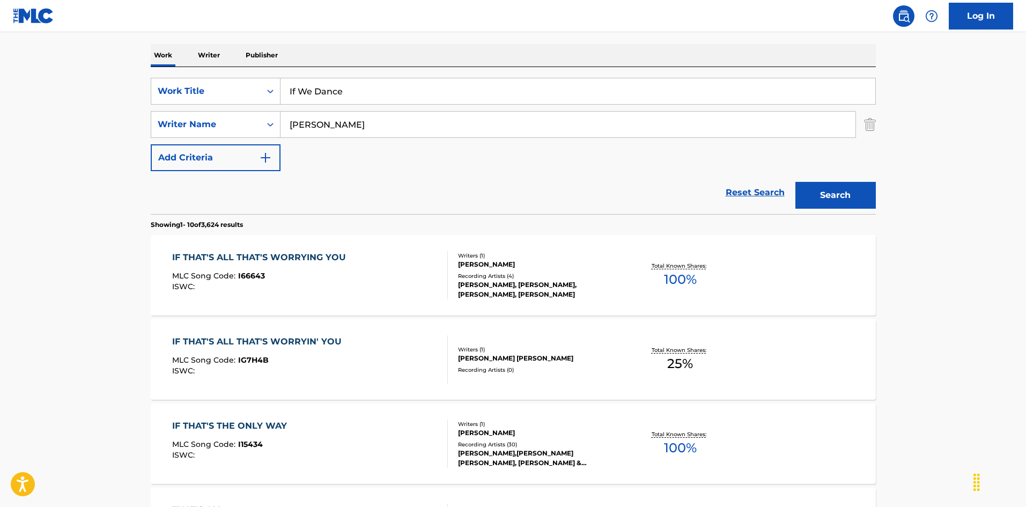
drag, startPoint x: 287, startPoint y: 116, endPoint x: 240, endPoint y: 110, distance: 47.6
click at [240, 110] on div "SearchWithCriteriaec16a890-3cf4-4741-acda-05bc44b2cc6e Work Title If We Dance S…" at bounding box center [513, 124] width 725 height 93
type input "pipp"
click at [808, 188] on button "Search" at bounding box center [835, 195] width 80 height 27
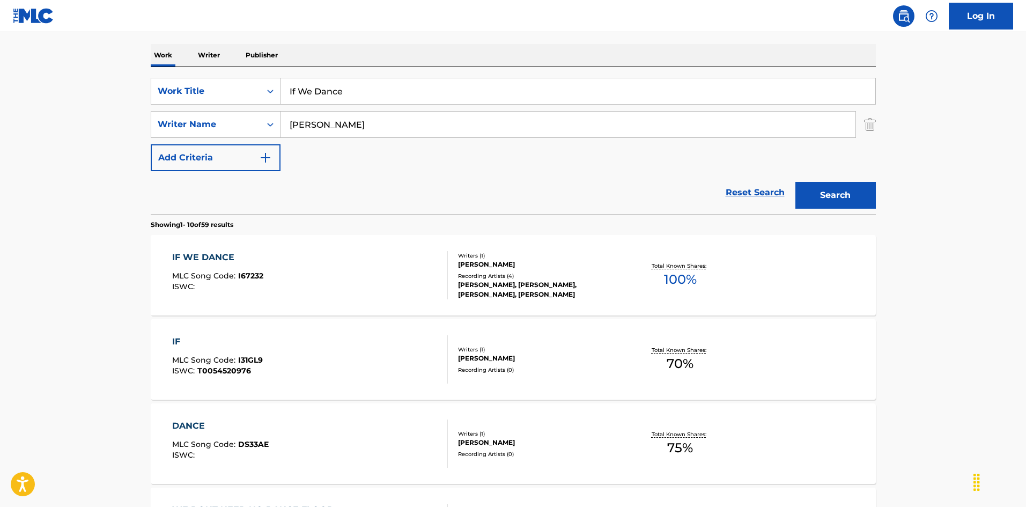
click at [368, 262] on div "IF WE DANCE MLC Song Code : I67232 ISWC :" at bounding box center [310, 275] width 276 height 48
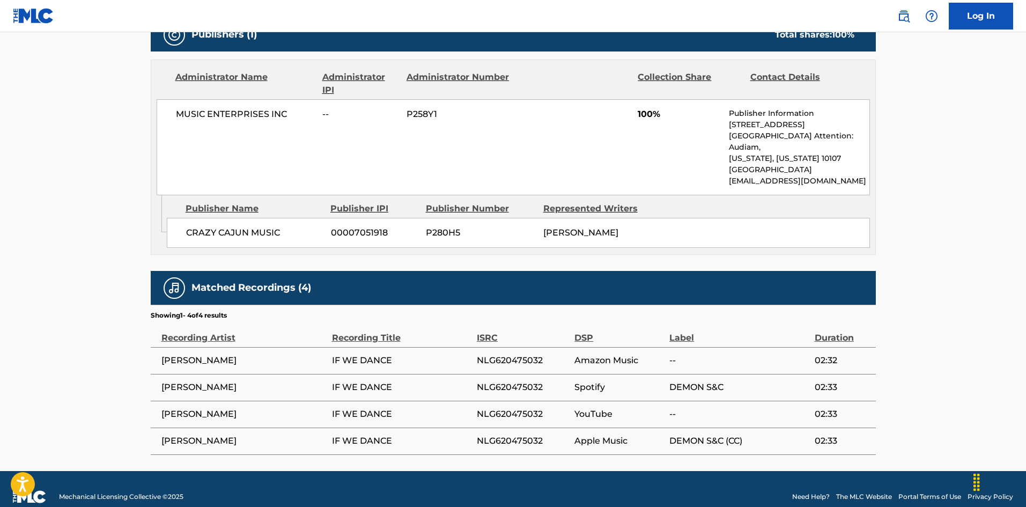
scroll to position [487, 0]
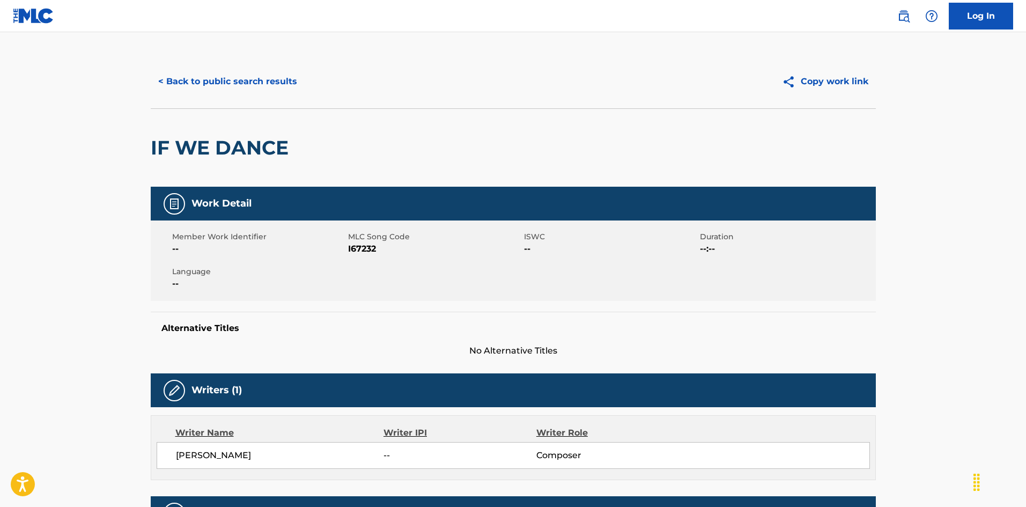
click at [259, 82] on button "< Back to public search results" at bounding box center [228, 81] width 154 height 27
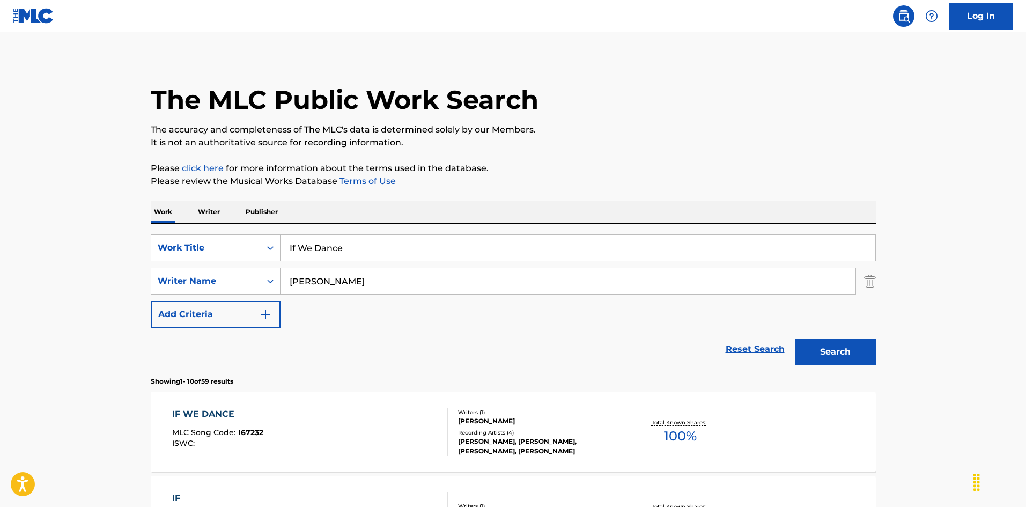
scroll to position [161, 0]
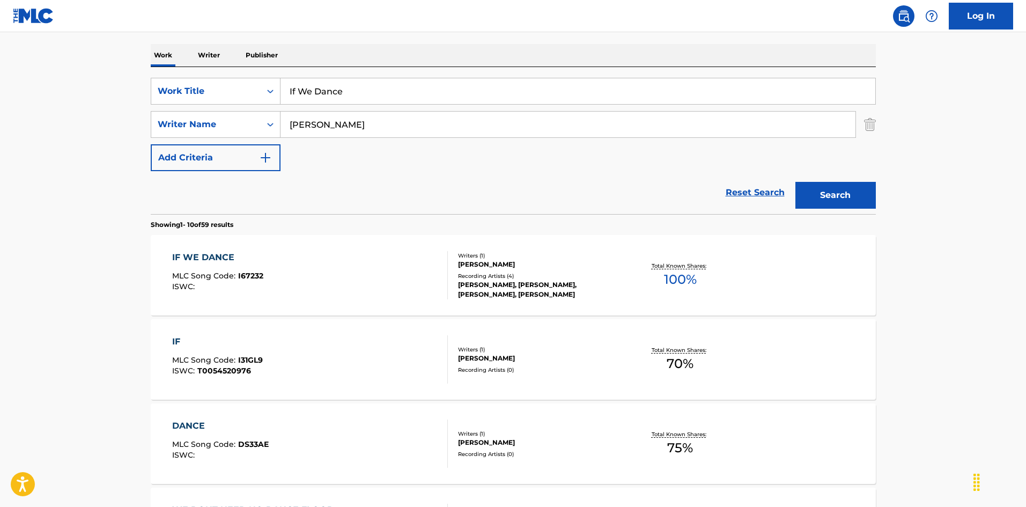
drag, startPoint x: 250, startPoint y: 66, endPoint x: 247, endPoint y: 72, distance: 7.0
paste input "You Lose Me, You'll Lose A Good Thing Huey P. Meaux"
click at [504, 88] on input "If You Lose Me, You'll Lose A Good Thing Huey P. Meaux" at bounding box center [578, 91] width 595 height 26
drag, startPoint x: 508, startPoint y: 89, endPoint x: 554, endPoint y: 102, distance: 47.4
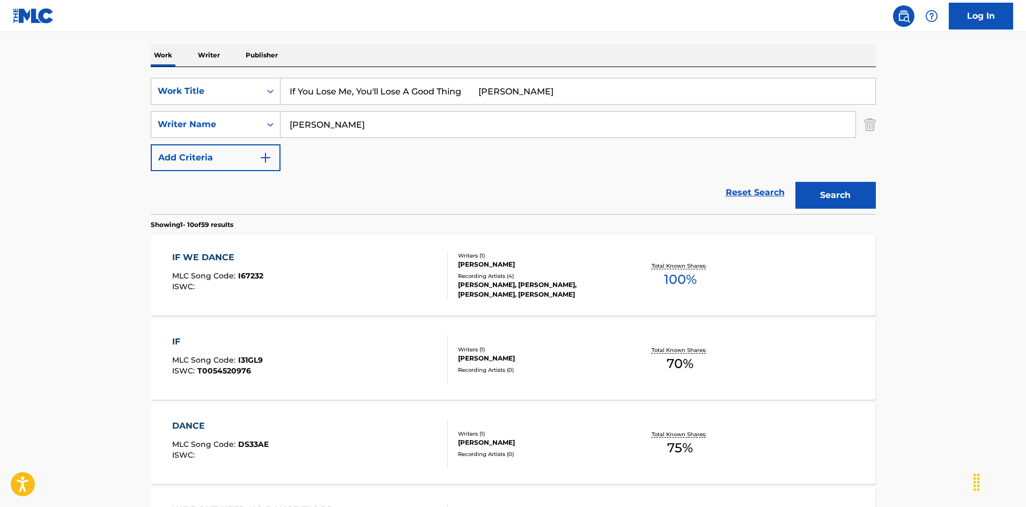
click at [554, 102] on input "If You Lose Me, You'll Lose A Good Thing Huey P. Meaux" at bounding box center [578, 91] width 595 height 26
type input "If You Lose Me, You'll Lose A Good Thing Huey P."
drag, startPoint x: 311, startPoint y: 110, endPoint x: 327, endPoint y: 131, distance: 26.0
click at [230, 112] on div "SearchWithCriteriaa76f2a92-b0f2-4f62-be12-af0a64e7b772 Writer Name pipp" at bounding box center [513, 124] width 725 height 27
paste input "[PERSON_NAME]"
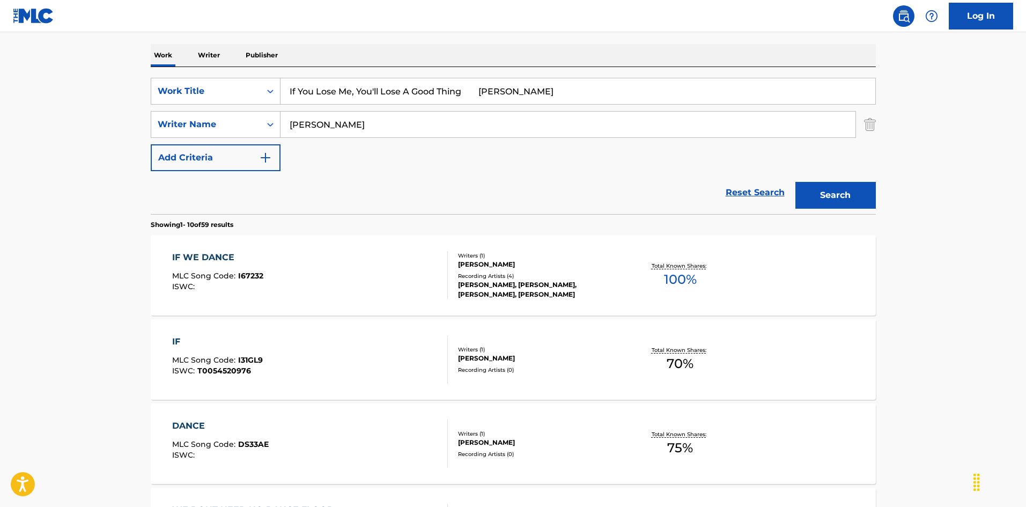
type input "[PERSON_NAME]"
drag, startPoint x: 500, startPoint y: 87, endPoint x: 483, endPoint y: 91, distance: 17.5
click at [500, 87] on input "If You Lose Me, You'll Lose A Good Thing Huey P." at bounding box center [578, 91] width 595 height 26
drag, startPoint x: 593, startPoint y: 117, endPoint x: 622, endPoint y: 120, distance: 29.1
click at [645, 128] on div "SearchWithCriteriaec16a890-3cf4-4741-acda-05bc44b2cc6e Work Title If You Lose M…" at bounding box center [513, 124] width 725 height 93
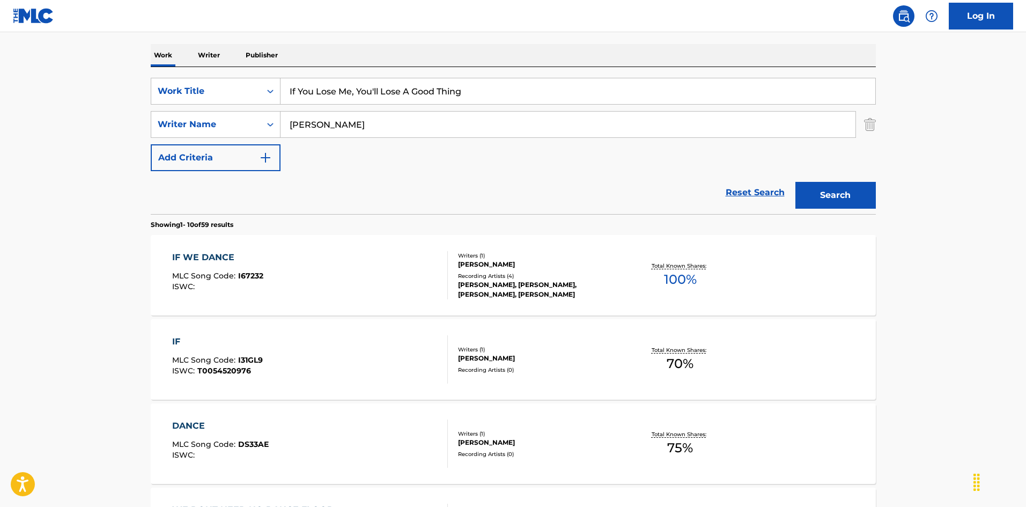
type input "If You Lose Me, You'll Lose A Good Thing"
click at [812, 186] on button "Search" at bounding box center [835, 195] width 80 height 27
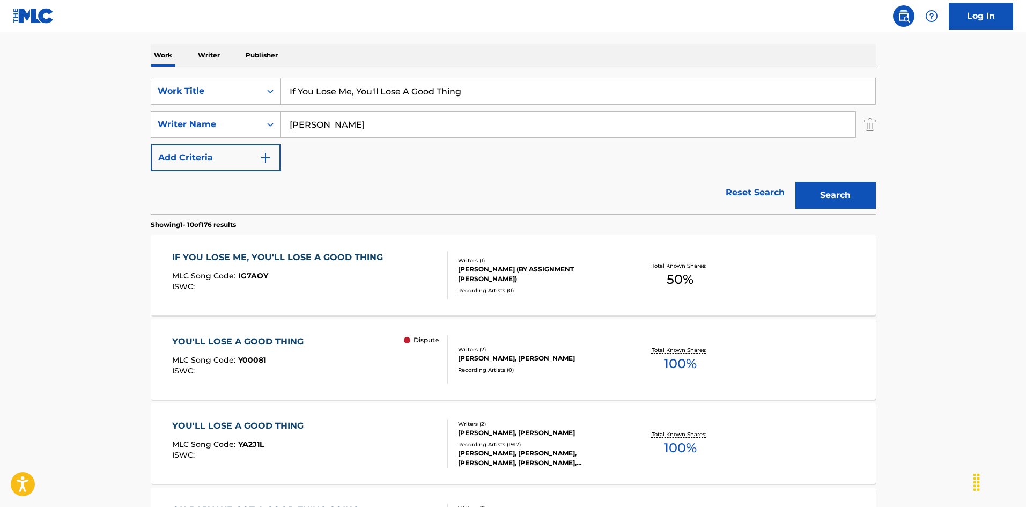
click at [414, 272] on div "IF YOU LOSE ME, YOU'LL LOSE A GOOD THING MLC Song Code : IG7AOY ISWC :" at bounding box center [310, 275] width 276 height 48
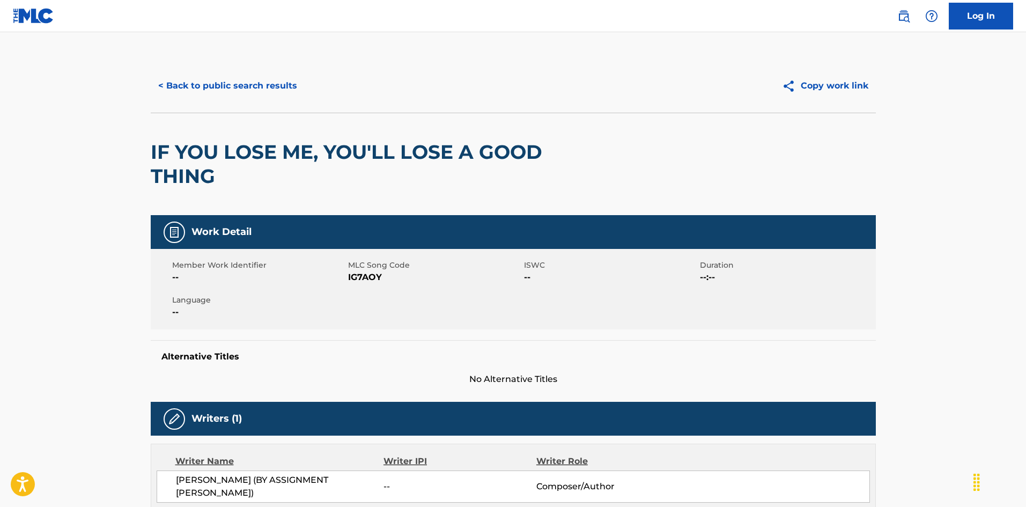
click at [259, 82] on button "< Back to public search results" at bounding box center [228, 85] width 154 height 27
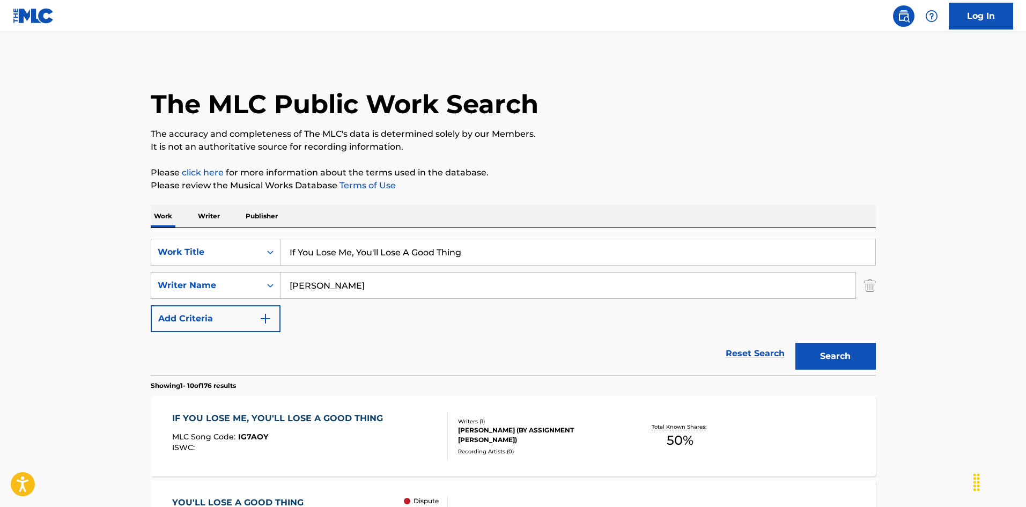
scroll to position [161, 0]
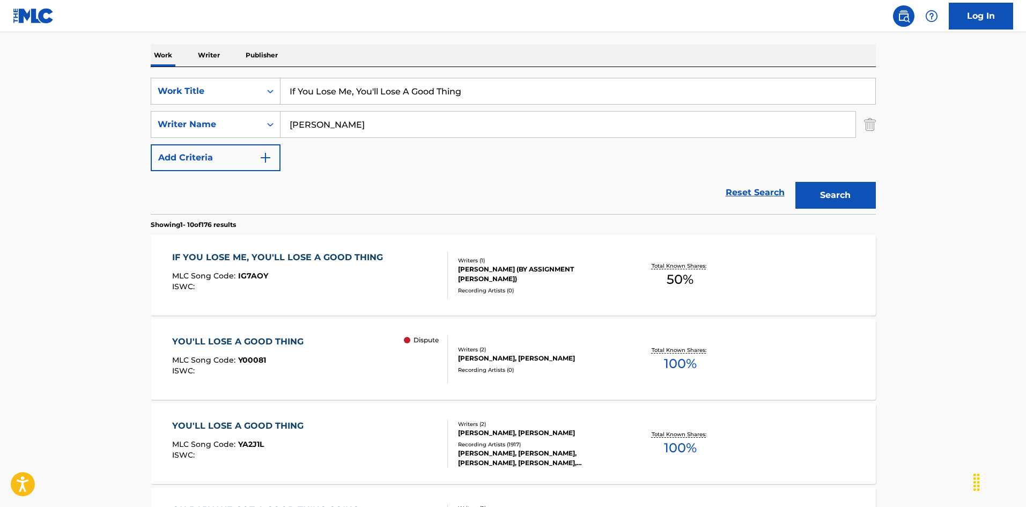
click at [408, 94] on input "If You Lose Me, You'll Lose A Good Thing" at bounding box center [578, 91] width 595 height 26
paste input "ve Me Willie Lawrence Hitchcock"
click at [464, 87] on input "If You Love Me Willie Lawrence Hitchcock" at bounding box center [578, 91] width 595 height 26
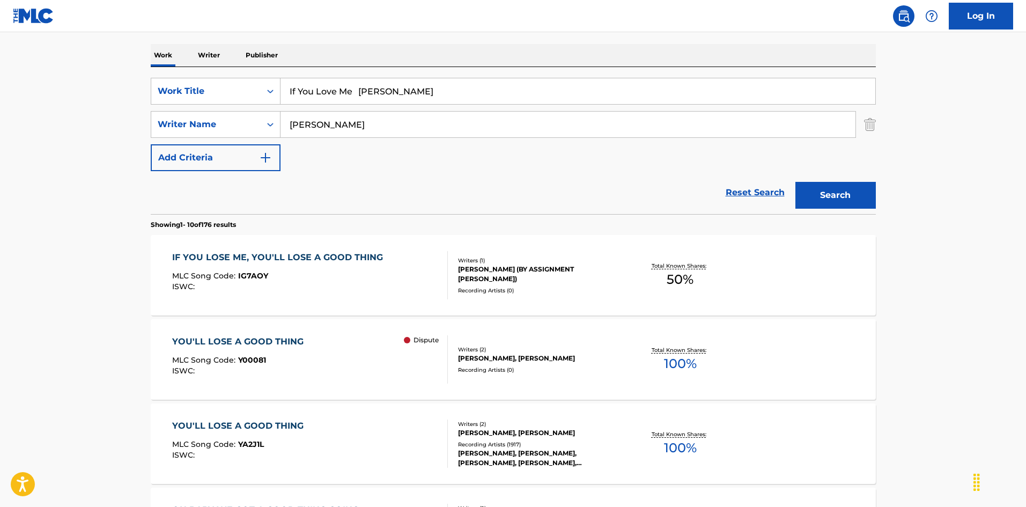
drag, startPoint x: 488, startPoint y: 99, endPoint x: 506, endPoint y: 106, distance: 19.3
click at [520, 106] on div "SearchWithCriteriaec16a890-3cf4-4741-acda-05bc44b2cc6e Work Title If You Love M…" at bounding box center [513, 124] width 725 height 93
type input "If You Love Me Willie Lawrence"
drag, startPoint x: 260, startPoint y: 122, endPoint x: 249, endPoint y: 120, distance: 10.8
click at [248, 121] on div "SearchWithCriteriaa76f2a92-b0f2-4f62-be12-af0a64e7b772 Writer Name Meaux" at bounding box center [513, 124] width 725 height 27
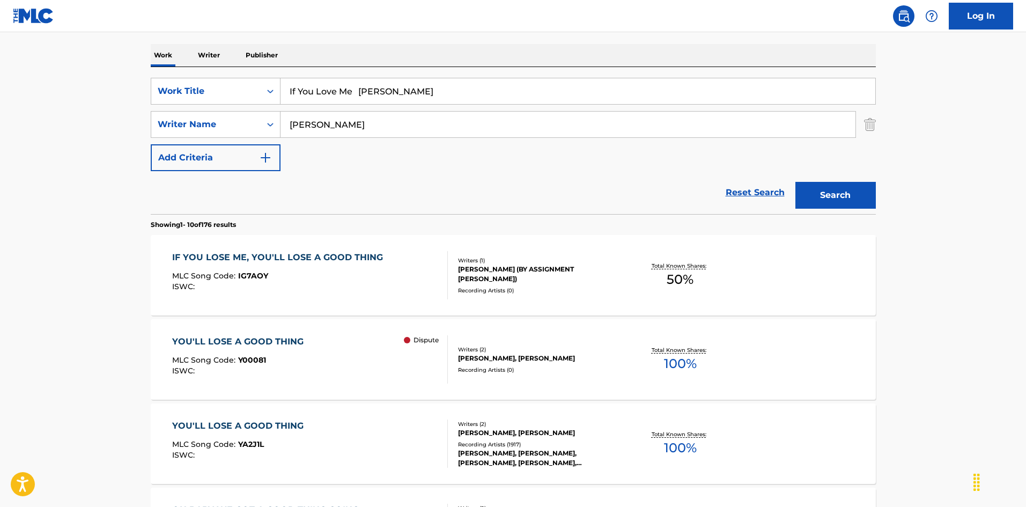
paste input "Hitchcock"
type input "Hitchcock"
click at [384, 94] on input "If You Love Me Willie Lawrence" at bounding box center [578, 91] width 595 height 26
drag, startPoint x: 367, startPoint y: 91, endPoint x: 586, endPoint y: 144, distance: 225.2
click at [586, 144] on div "SearchWithCriteriaec16a890-3cf4-4741-acda-05bc44b2cc6e Work Title If You Love M…" at bounding box center [513, 124] width 725 height 93
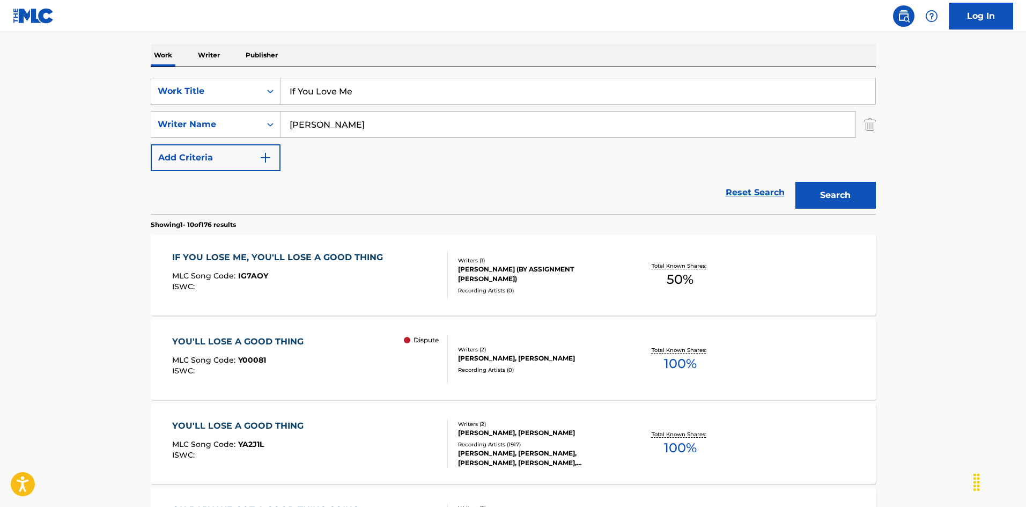
type input "If You Love Me"
click at [803, 189] on button "Search" at bounding box center [835, 195] width 80 height 27
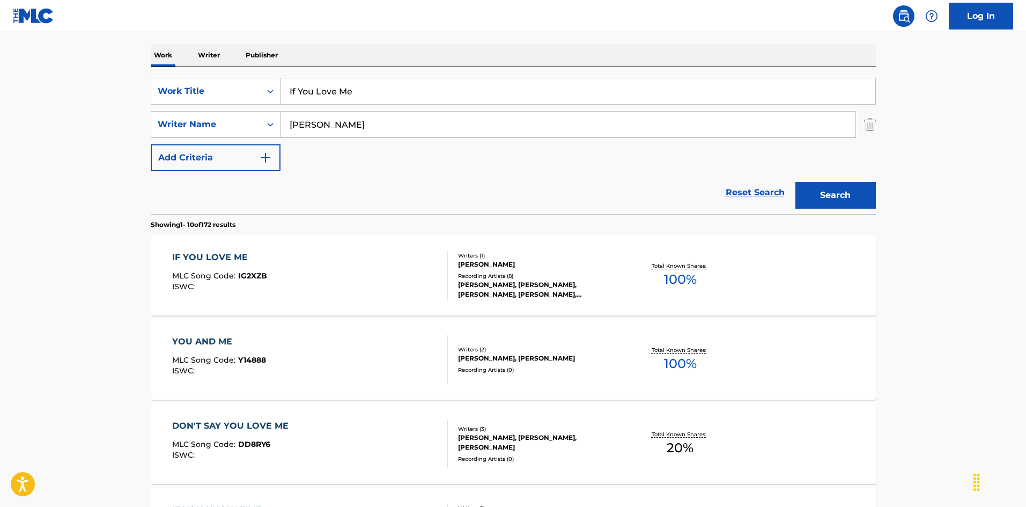
scroll to position [215, 0]
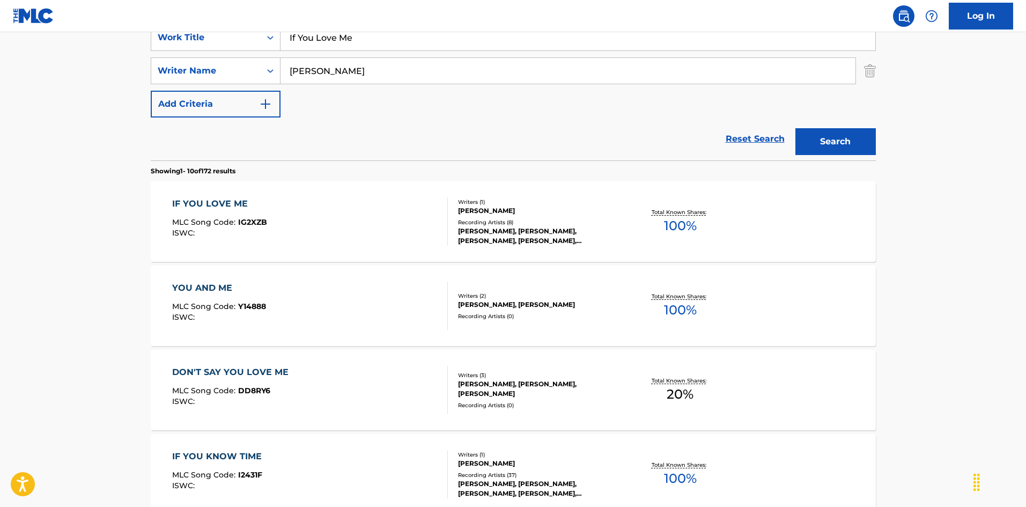
click at [409, 204] on div "IF YOU LOVE ME MLC Song Code : IG2XZB ISWC :" at bounding box center [310, 221] width 276 height 48
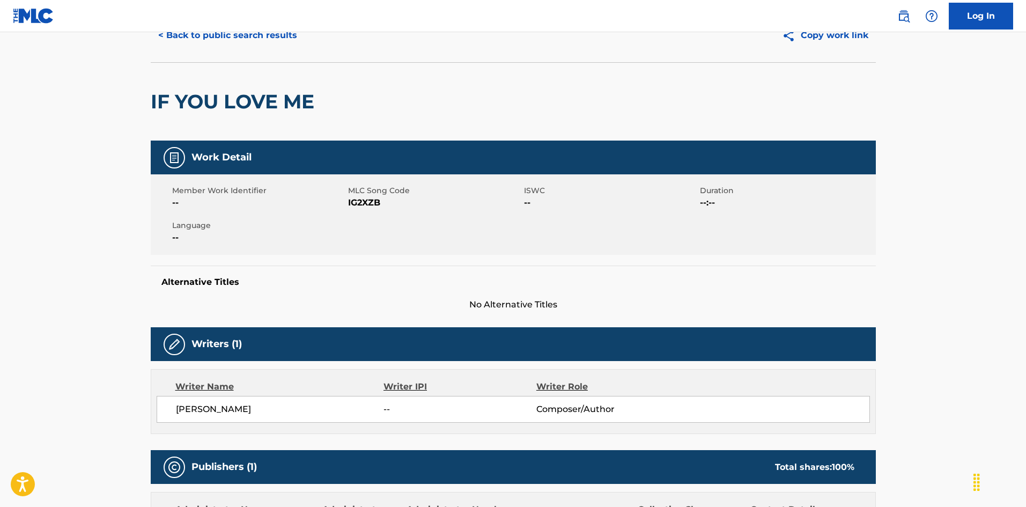
scroll to position [47, 0]
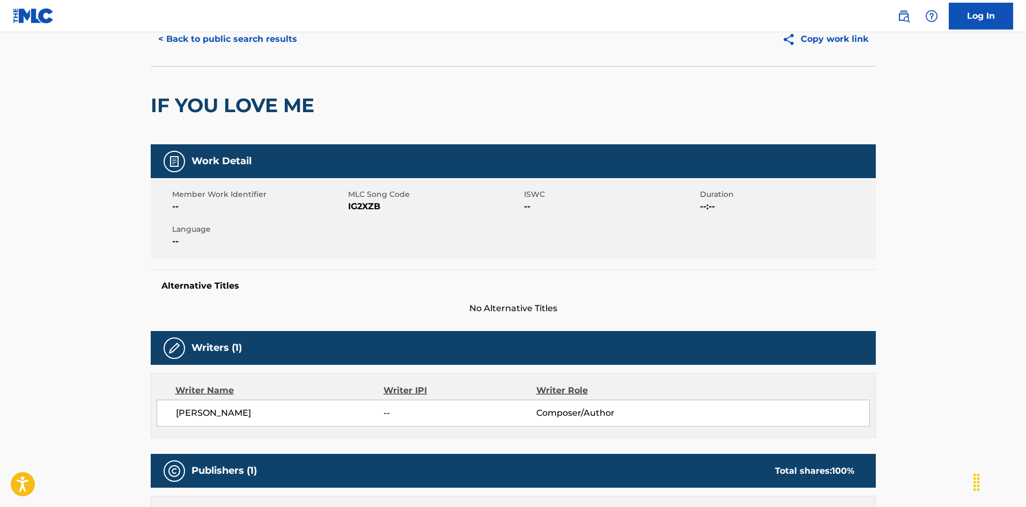
click at [276, 38] on button "< Back to public search results" at bounding box center [228, 39] width 154 height 27
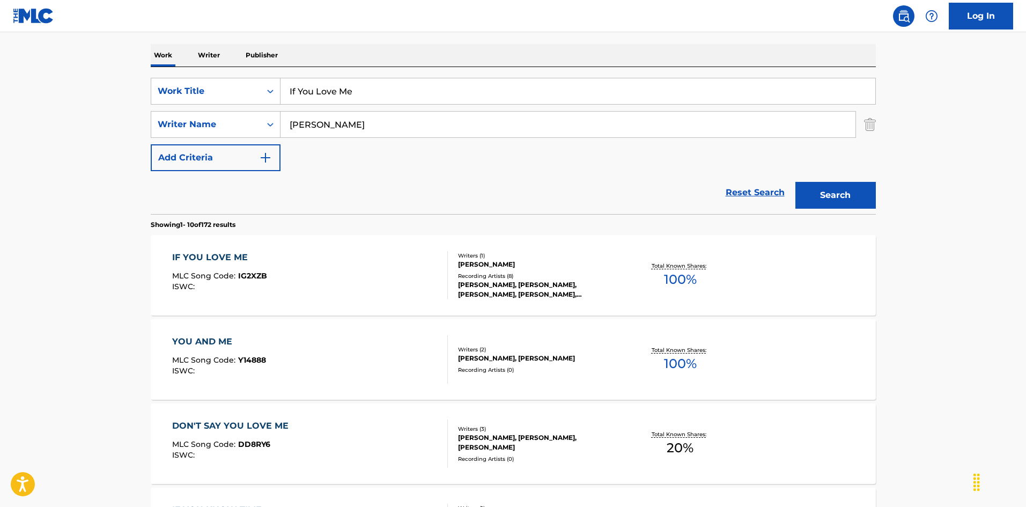
scroll to position [107, 0]
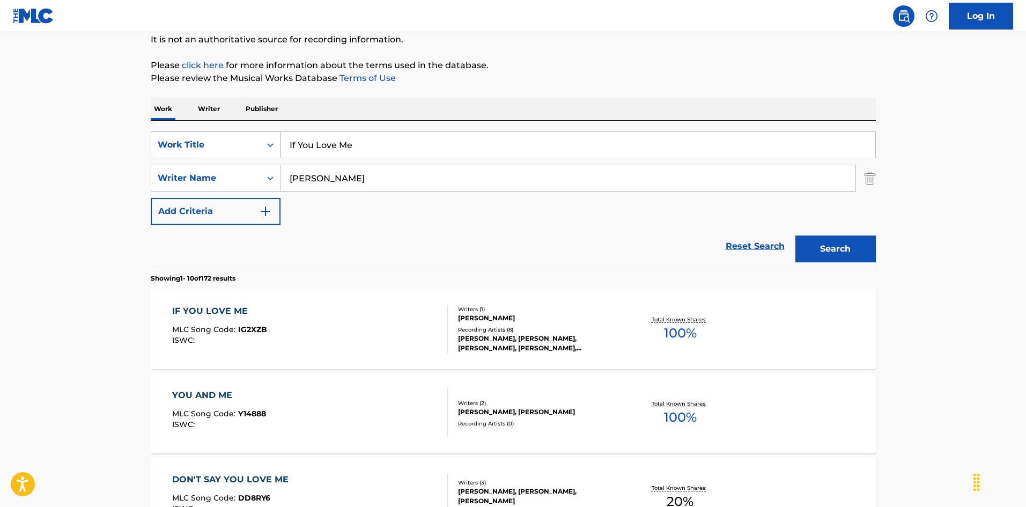
drag, startPoint x: 313, startPoint y: 134, endPoint x: 244, endPoint y: 147, distance: 70.5
click at [178, 130] on div "SearchWithCriteriaec16a890-3cf4-4741-acda-05bc44b2cc6e Work Title If You Love M…" at bounding box center [513, 194] width 725 height 147
paste input "Need A Friend Thomas G. Stuar"
click at [445, 137] on input "If You Need A Friend Thomas G. Stuar" at bounding box center [578, 145] width 595 height 26
drag, startPoint x: 431, startPoint y: 145, endPoint x: 485, endPoint y: 153, distance: 54.8
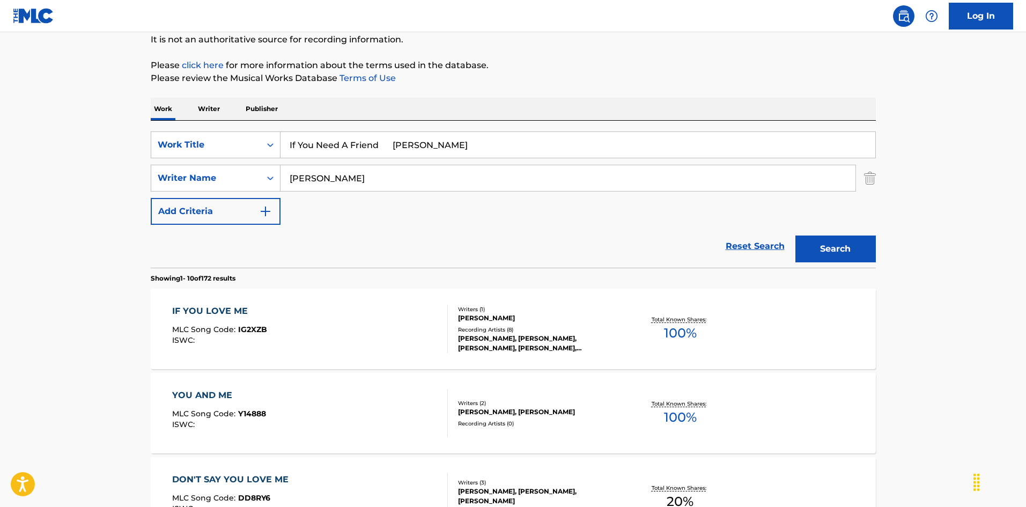
click at [485, 153] on input "If You Need A Friend Thomas G. Stuar" at bounding box center [578, 145] width 595 height 26
type input "If You Need A Friend Thomas G."
drag, startPoint x: 356, startPoint y: 183, endPoint x: 248, endPoint y: 169, distance: 108.6
click at [248, 169] on div "SearchWithCriteriaa76f2a92-b0f2-4f62-be12-af0a64e7b772 Writer Name Hitchcock" at bounding box center [513, 178] width 725 height 27
paste input "Stuar"
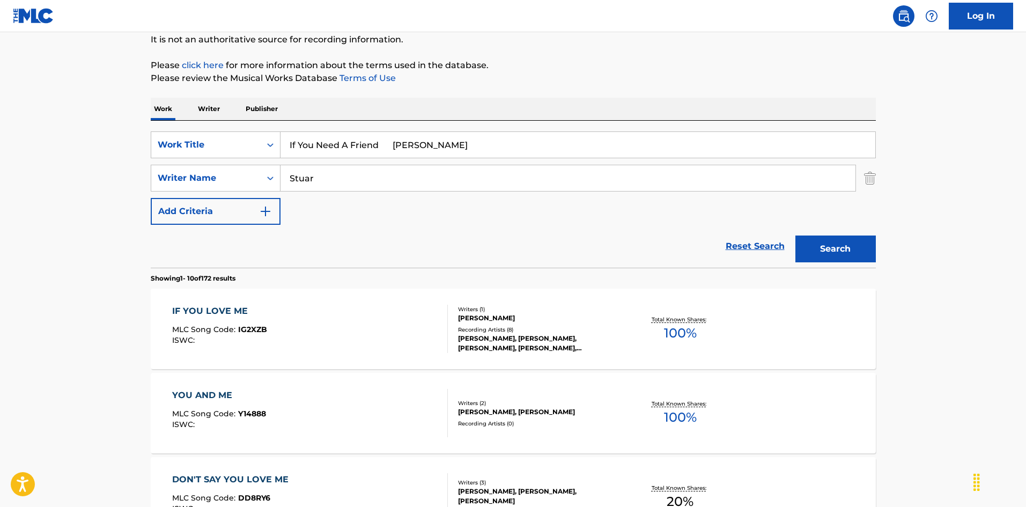
type input "Stuar"
drag, startPoint x: 563, startPoint y: 192, endPoint x: 532, endPoint y: 183, distance: 32.4
click at [564, 191] on div "SearchWithCriteriaec16a890-3cf4-4741-acda-05bc44b2cc6e Work Title If You Need A…" at bounding box center [513, 177] width 725 height 93
type input "If You Need A Friend"
click at [828, 247] on button "Search" at bounding box center [835, 248] width 80 height 27
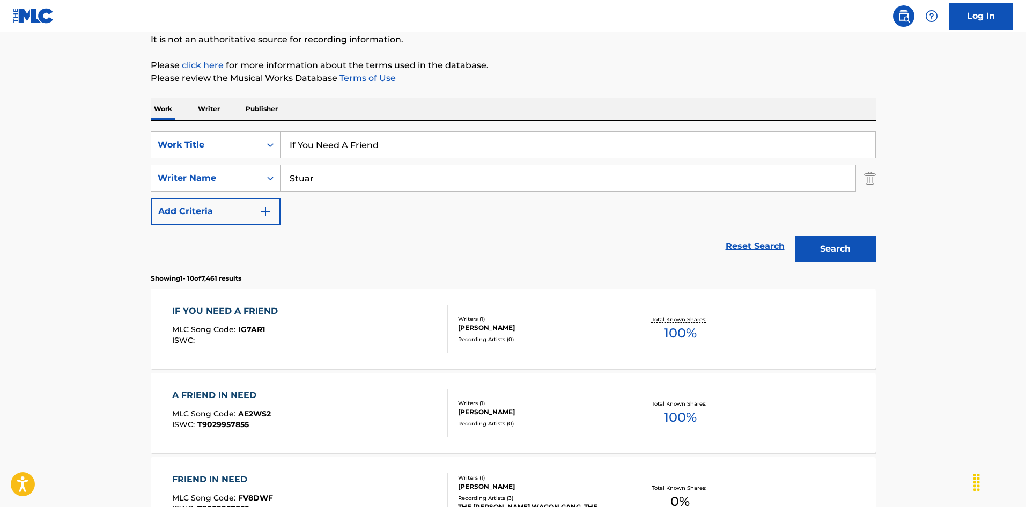
scroll to position [161, 0]
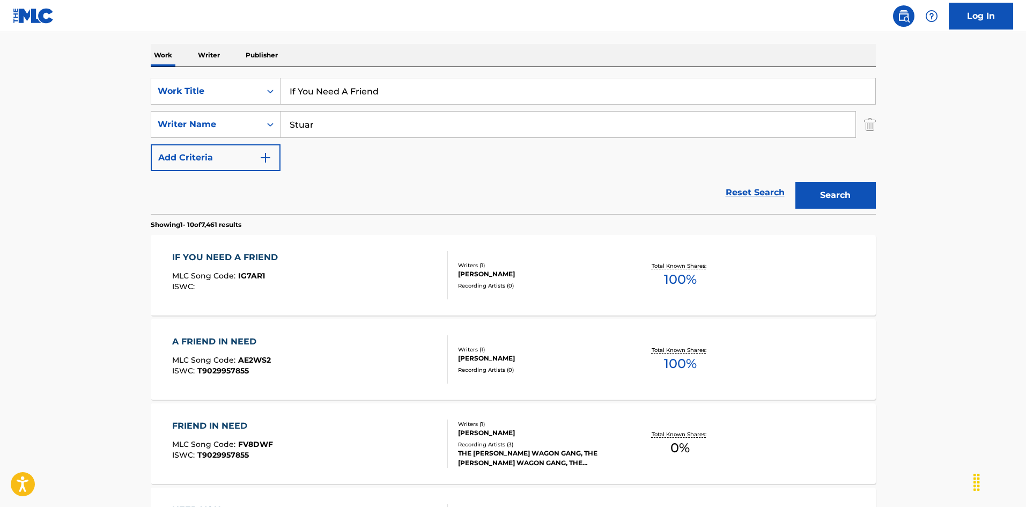
click at [419, 289] on div "IF YOU NEED A FRIEND MLC Song Code : IG7AR1 ISWC :" at bounding box center [310, 275] width 276 height 48
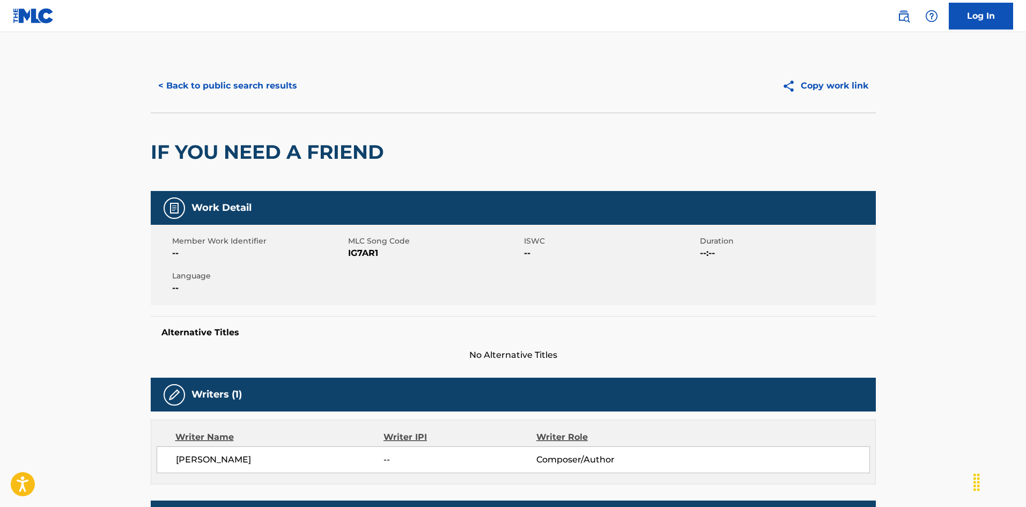
drag, startPoint x: 175, startPoint y: 456, endPoint x: 261, endPoint y: 462, distance: 86.1
click at [261, 462] on div "THOMAS G. STUART -- Composer/Author" at bounding box center [513, 459] width 713 height 27
copy span "[PERSON_NAME]"
click at [265, 85] on button "< Back to public search results" at bounding box center [228, 85] width 154 height 27
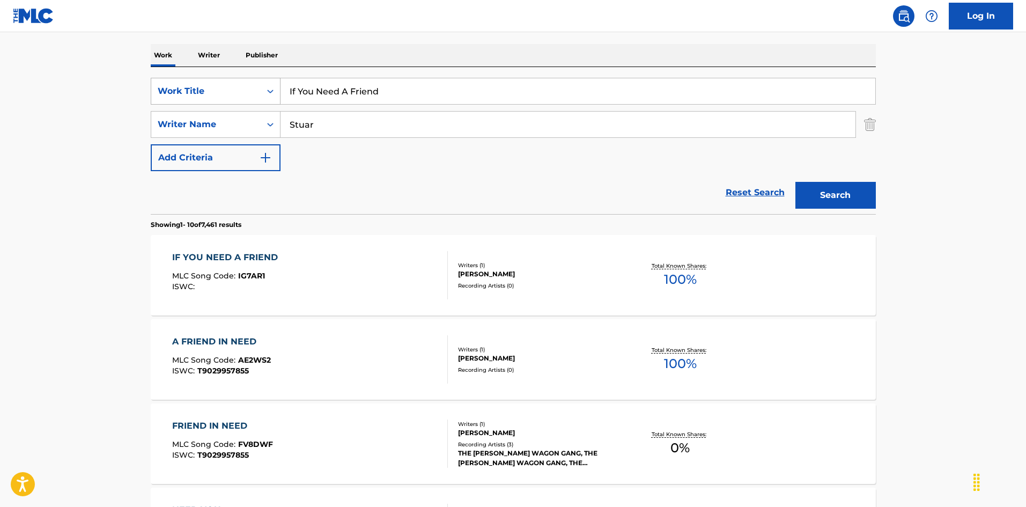
drag, startPoint x: 283, startPoint y: 75, endPoint x: 256, endPoint y: 84, distance: 28.3
click at [222, 70] on div "SearchWithCriteriaec16a890-3cf4-4741-acda-05bc44b2cc6e Work Title If You Need A…" at bounding box center [513, 140] width 725 height 147
paste input "Really Want Me To I'll Go Delbert Mcclinton"
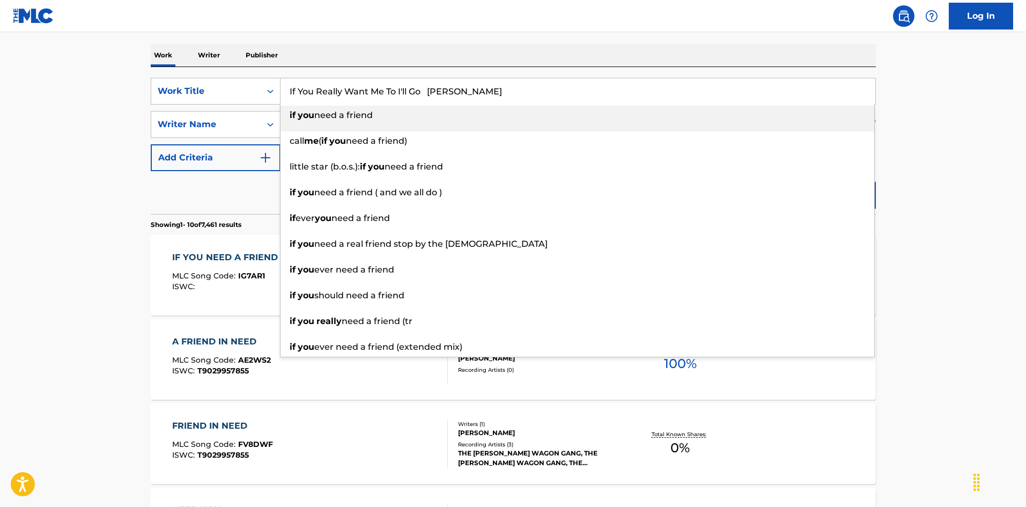
click at [509, 87] on input "If You Really Want Me To I'll Go Delbert Mcclinton" at bounding box center [578, 91] width 595 height 26
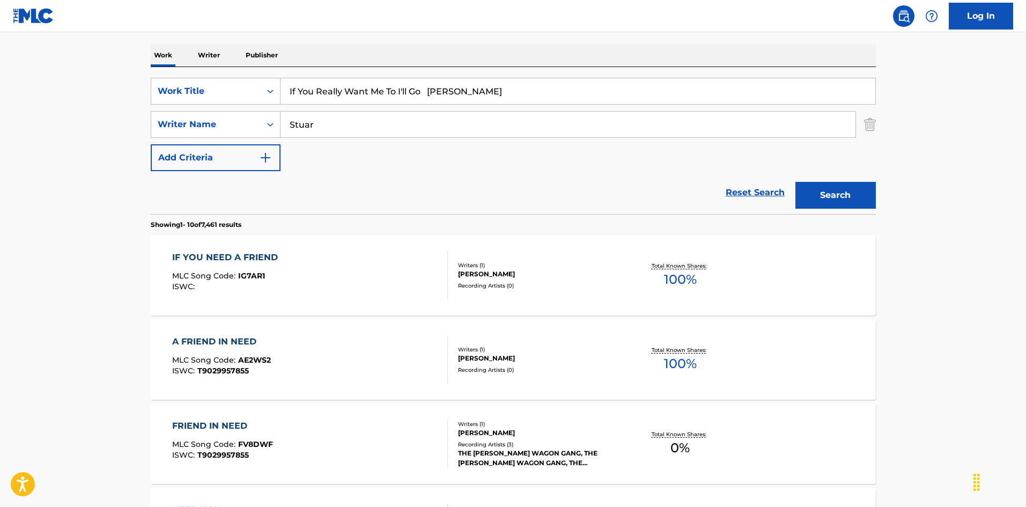
drag, startPoint x: 542, startPoint y: 105, endPoint x: 504, endPoint y: 99, distance: 39.2
click at [567, 107] on div "SearchWithCriteriaec16a890-3cf4-4741-acda-05bc44b2cc6e Work Title If You Really…" at bounding box center [513, 124] width 725 height 93
type input "If You Really Want Me To I'll Go Delbert"
click at [226, 105] on div "SearchWithCriteriaec16a890-3cf4-4741-acda-05bc44b2cc6e Work Title If You Really…" at bounding box center [513, 124] width 725 height 93
paste input "[PERSON_NAME]"
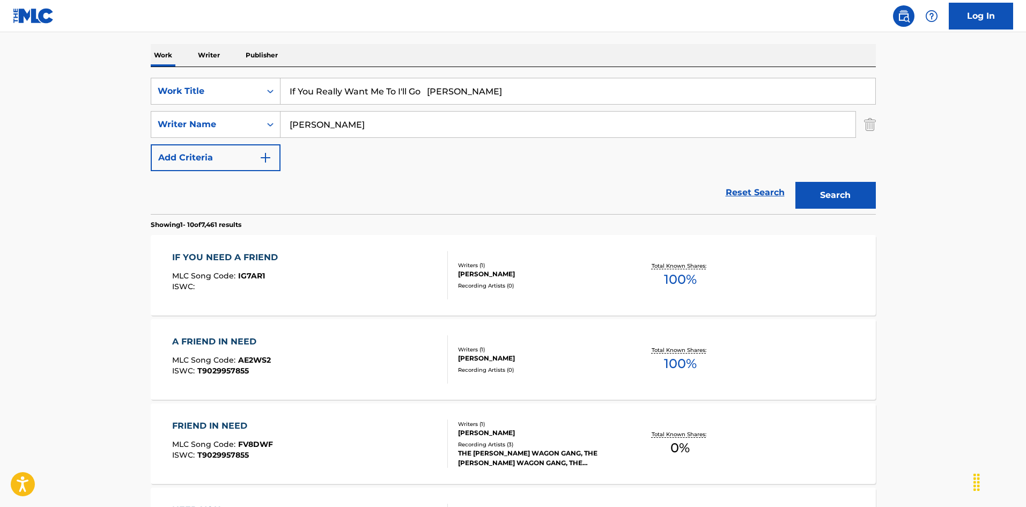
type input "[PERSON_NAME]"
click at [444, 83] on input "If You Really Want Me To I'll Go Delbert" at bounding box center [578, 91] width 595 height 26
drag, startPoint x: 434, startPoint y: 86, endPoint x: 567, endPoint y: 120, distance: 137.2
click at [577, 121] on div "SearchWithCriteriaec16a890-3cf4-4741-acda-05bc44b2cc6e Work Title If You Really…" at bounding box center [513, 124] width 725 height 93
type input "If You Really Want Me To I'll Go"
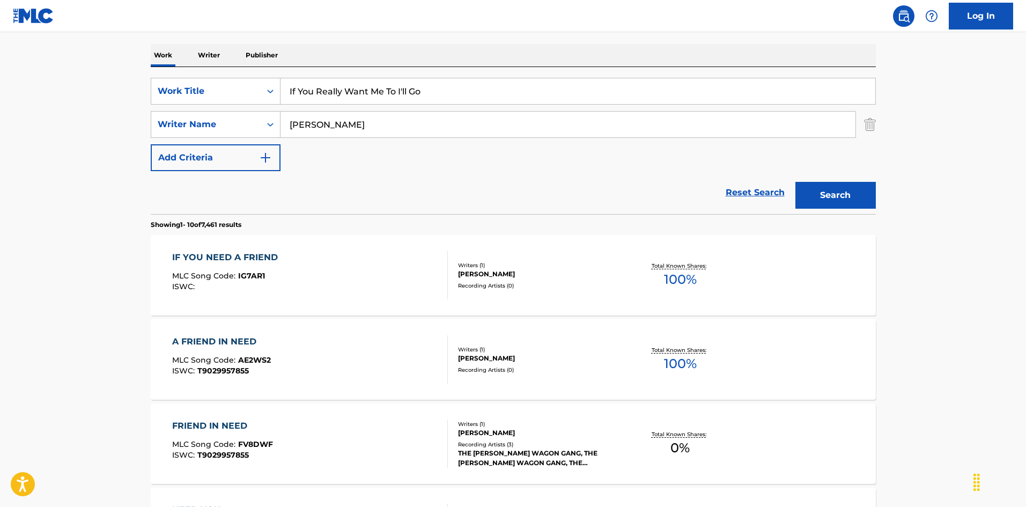
click at [818, 195] on button "Search" at bounding box center [835, 195] width 80 height 27
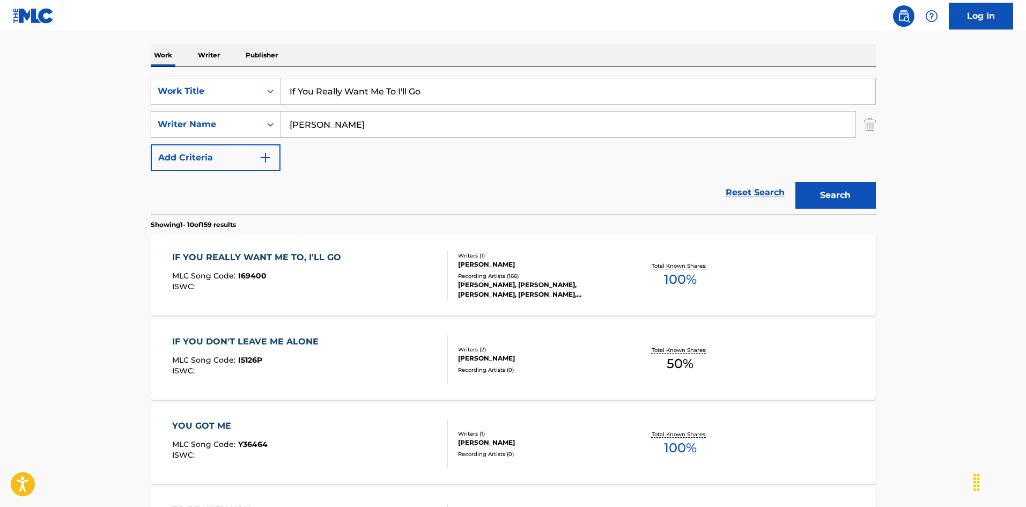
click at [403, 269] on div "IF YOU REALLY WANT ME TO, I'LL GO MLC Song Code : I69400 ISWC :" at bounding box center [310, 275] width 276 height 48
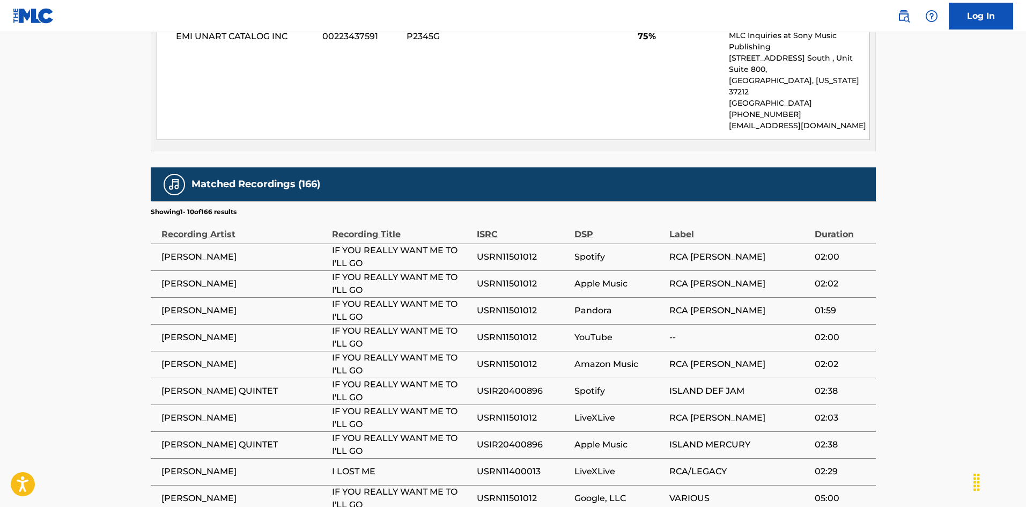
scroll to position [829, 0]
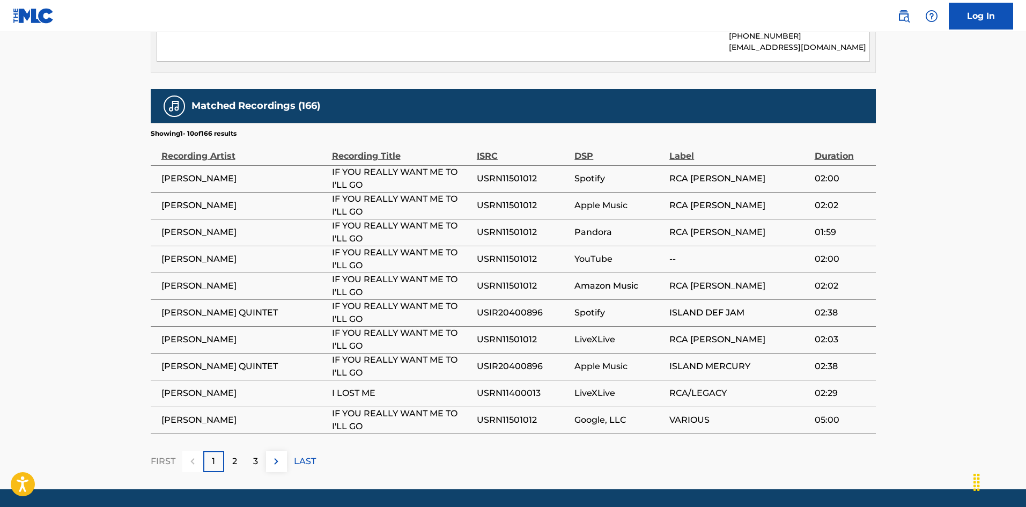
click at [510, 387] on span "USRN11400013" at bounding box center [523, 393] width 92 height 13
drag, startPoint x: 510, startPoint y: 356, endPoint x: 519, endPoint y: 361, distance: 10.3
click at [512, 387] on span "USRN11400013" at bounding box center [523, 393] width 92 height 13
copy span "USRN11400013"
click at [238, 451] on div "2" at bounding box center [234, 461] width 21 height 21
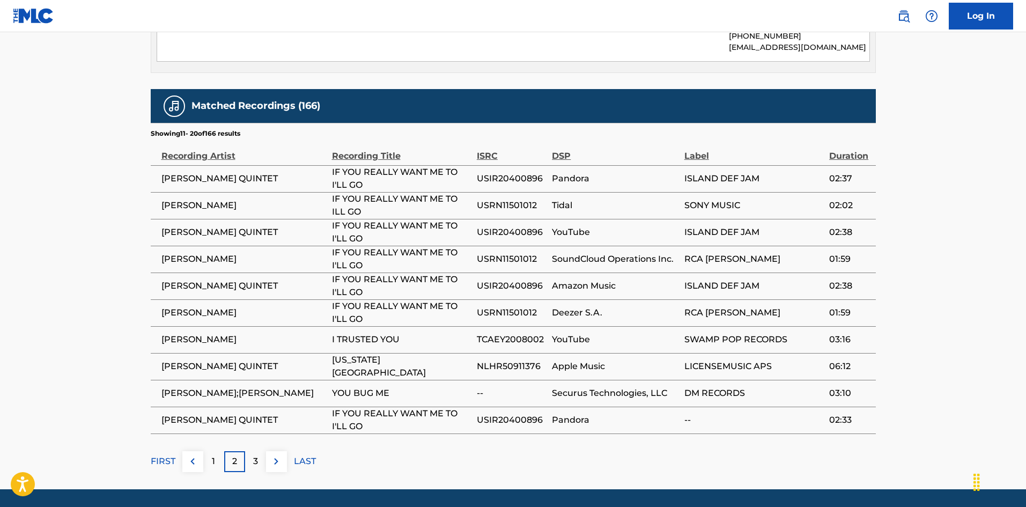
click at [511, 333] on span "TCAEY2008002" at bounding box center [512, 339] width 70 height 13
copy span "TCAEY2008002"
click at [507, 360] on span "NLHR50911376" at bounding box center [512, 366] width 70 height 13
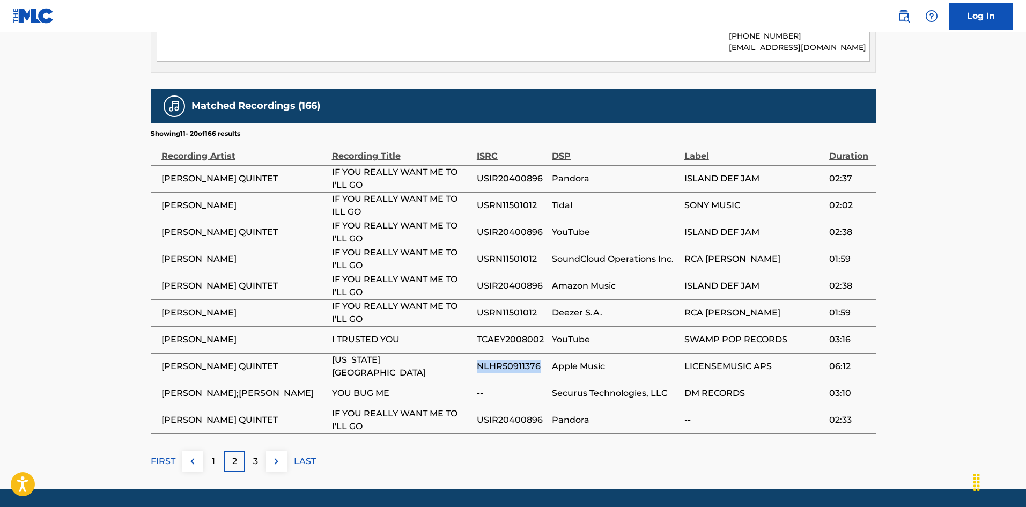
copy span "NLHR50911376"
click at [252, 451] on div "3" at bounding box center [255, 461] width 21 height 21
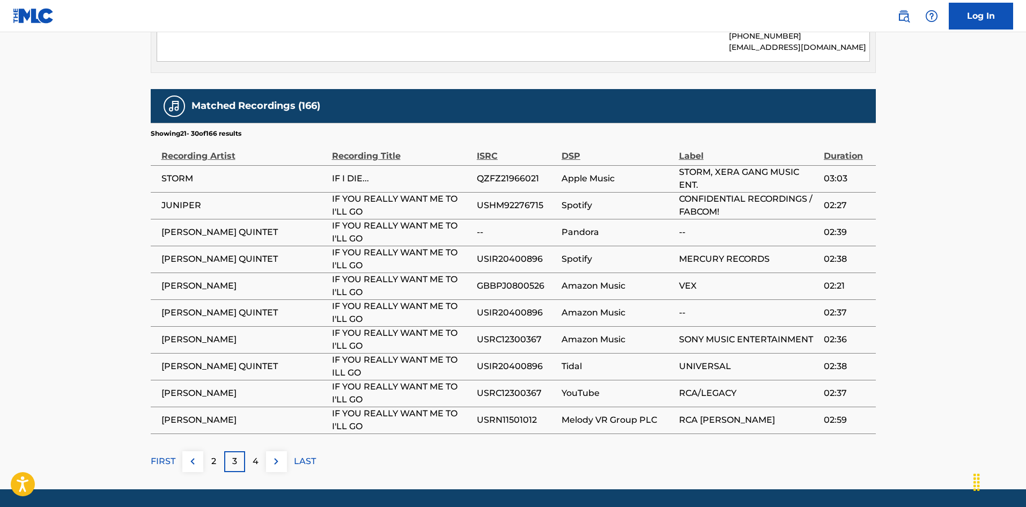
click at [512, 172] on span "QZFZ21966021" at bounding box center [516, 178] width 79 height 13
copy span "QZFZ21966021"
click at [250, 451] on div "4" at bounding box center [255, 461] width 21 height 21
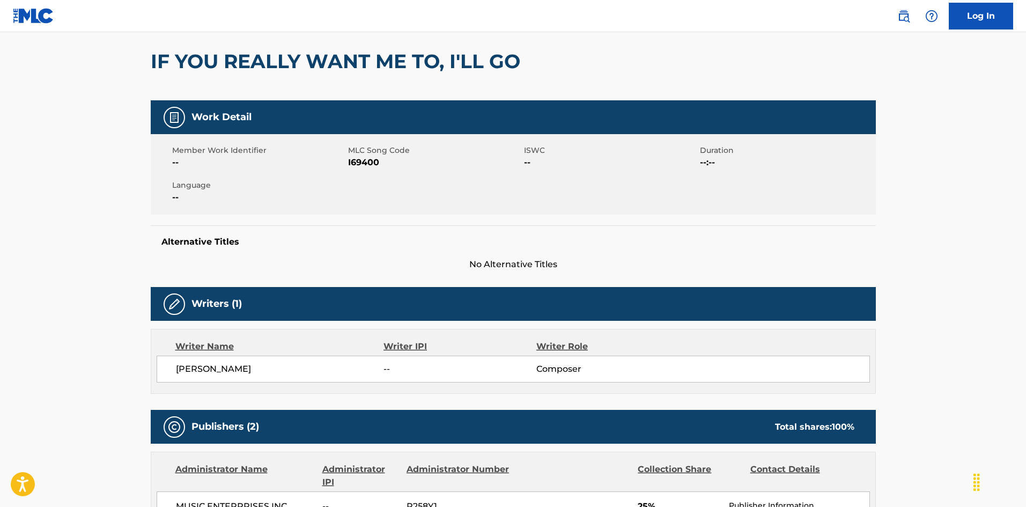
scroll to position [0, 0]
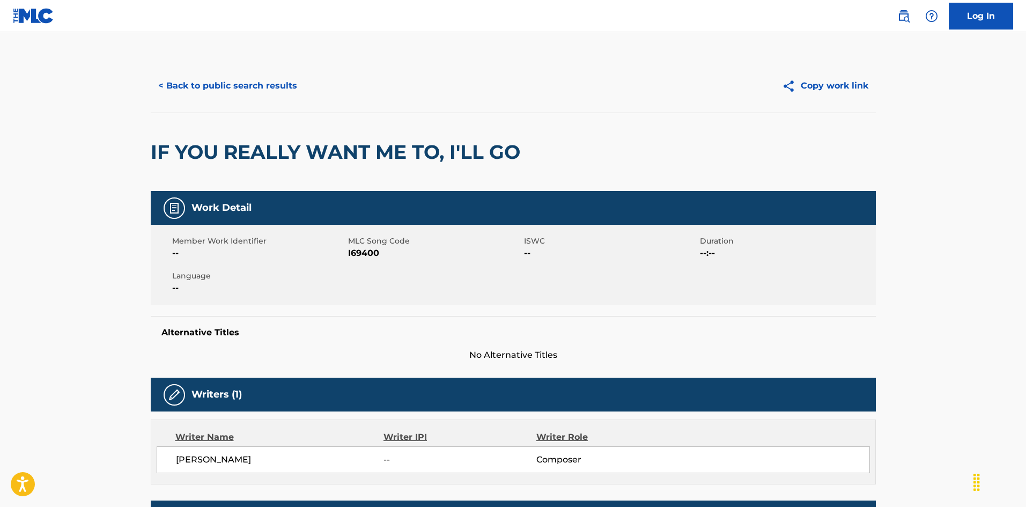
click at [252, 80] on button "< Back to public search results" at bounding box center [228, 85] width 154 height 27
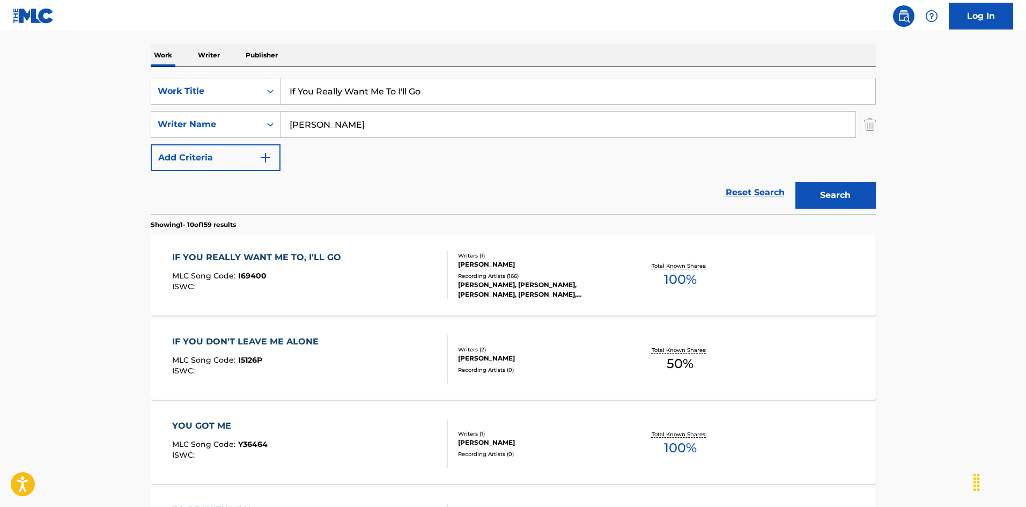
drag, startPoint x: 384, startPoint y: 81, endPoint x: 180, endPoint y: 72, distance: 204.5
click at [175, 71] on div "SearchWithCriteriaec16a890-3cf4-4741-acda-05bc44b2cc6e Work Title If You Really…" at bounding box center [513, 140] width 725 height 147
paste input "Would Be True (So Would I)"
type input "If You Would Be True (So Would I)"
drag, startPoint x: 219, startPoint y: 95, endPoint x: 259, endPoint y: 109, distance: 41.9
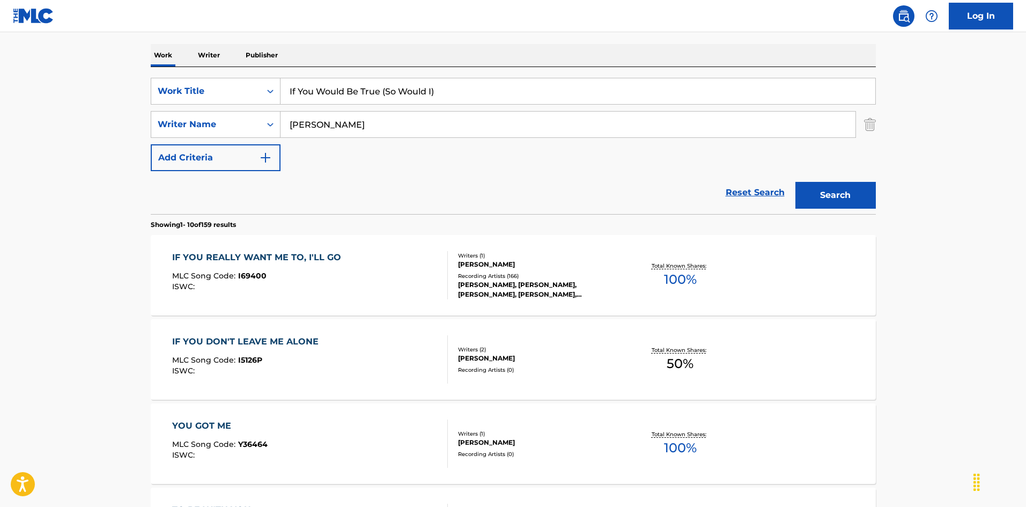
click at [212, 95] on div "SearchWithCriteriaec16a890-3cf4-4741-acda-05bc44b2cc6e Work Title If You Would …" at bounding box center [513, 124] width 725 height 93
paste input "lai"
type input "[PERSON_NAME]"
click at [868, 187] on button "Search" at bounding box center [835, 195] width 80 height 27
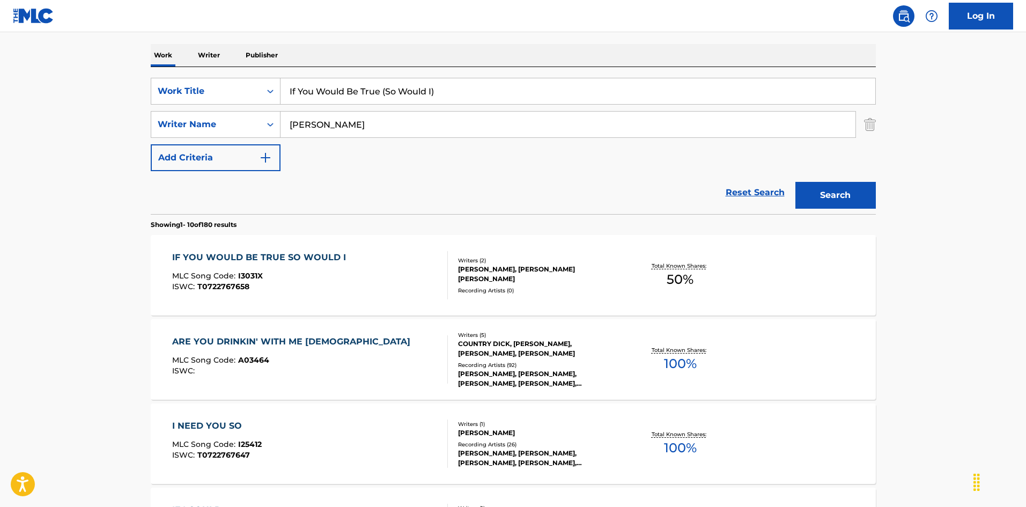
click at [418, 273] on div "IF YOU WOULD BE TRUE SO WOULD I MLC Song Code : I3031X ISWC : T0722767658" at bounding box center [310, 275] width 276 height 48
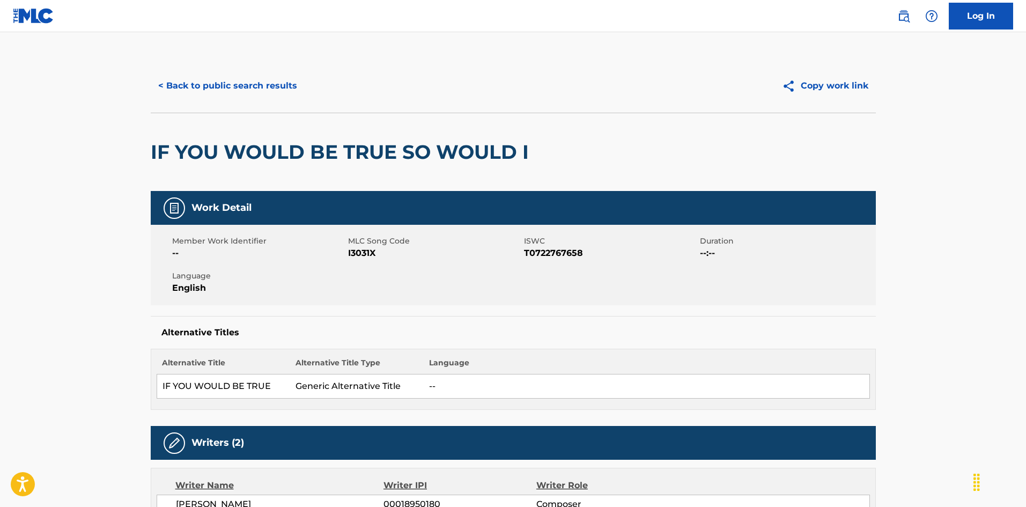
click at [273, 70] on div "< Back to public search results Copy work link" at bounding box center [513, 86] width 725 height 54
click at [276, 83] on button "< Back to public search results" at bounding box center [228, 85] width 154 height 27
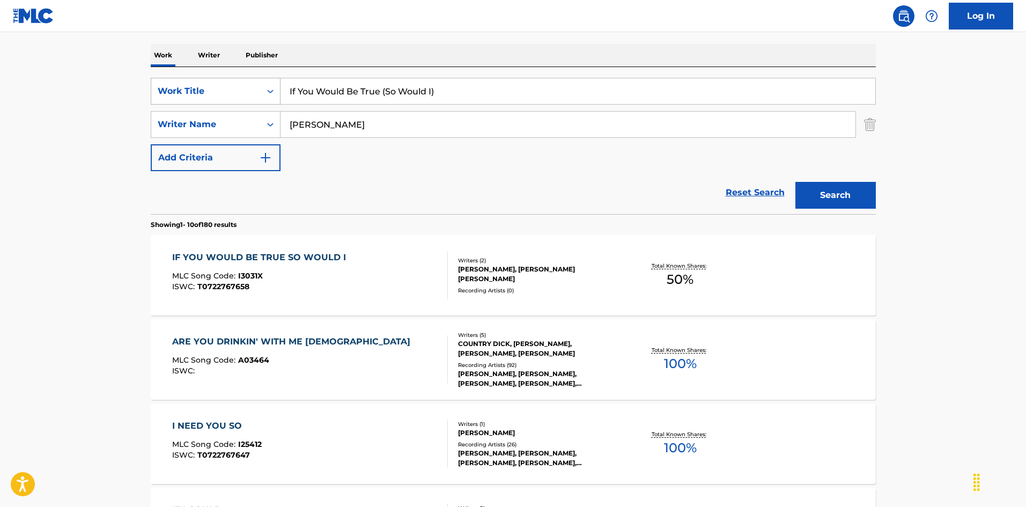
drag, startPoint x: 346, startPoint y: 88, endPoint x: 163, endPoint y: 83, distance: 183.0
click at [161, 83] on div "SearchWithCriteriaec16a890-3cf4-4741-acda-05bc44b2cc6e Work Title If You Would …" at bounding box center [513, 91] width 725 height 27
paste input "mpatient Connie Dunne"
click at [392, 87] on input "Impatient Connie Dunne" at bounding box center [578, 91] width 595 height 26
drag, startPoint x: 382, startPoint y: 90, endPoint x: 434, endPoint y: 101, distance: 53.8
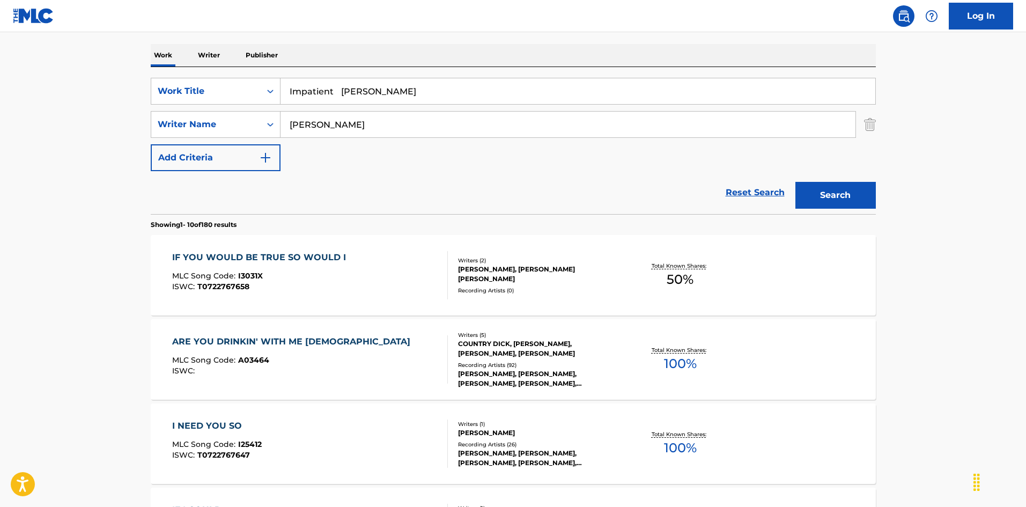
click at [434, 101] on input "Impatient Connie Dunne" at bounding box center [578, 91] width 595 height 26
click at [391, 94] on input "Impatient Connie Dunne" at bounding box center [578, 91] width 595 height 26
drag, startPoint x: 403, startPoint y: 92, endPoint x: 449, endPoint y: 101, distance: 46.5
click at [449, 101] on input "Impatient Connie Dunne" at bounding box center [578, 91] width 595 height 26
type input "Impatient Connie"
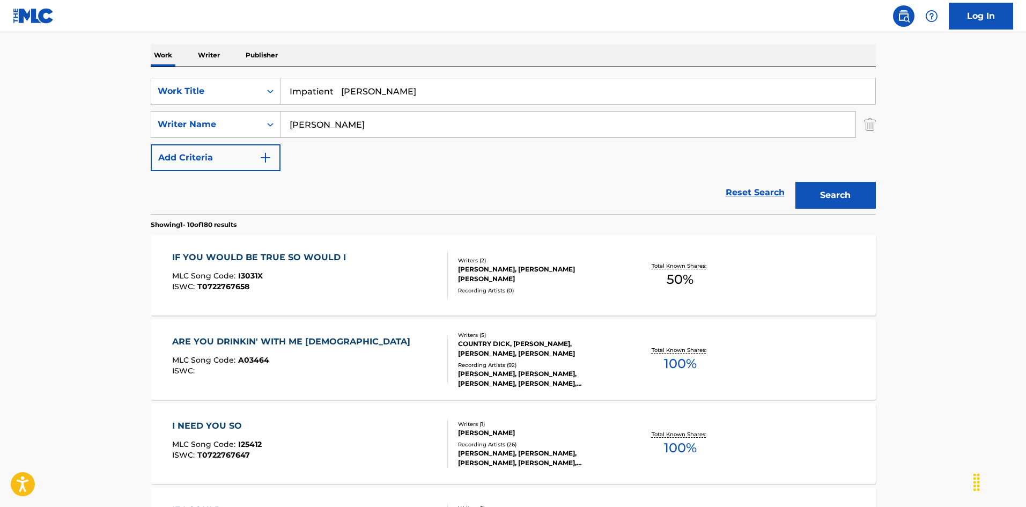
drag, startPoint x: 321, startPoint y: 119, endPoint x: 283, endPoint y: 112, distance: 38.2
click at [262, 112] on div "SearchWithCriteriaa76f2a92-b0f2-4f62-be12-af0a64e7b772 Writer Name Mclain" at bounding box center [513, 124] width 725 height 27
paste input "Dunne"
type input "Dunne"
drag, startPoint x: 344, startPoint y: 89, endPoint x: 502, endPoint y: 128, distance: 162.5
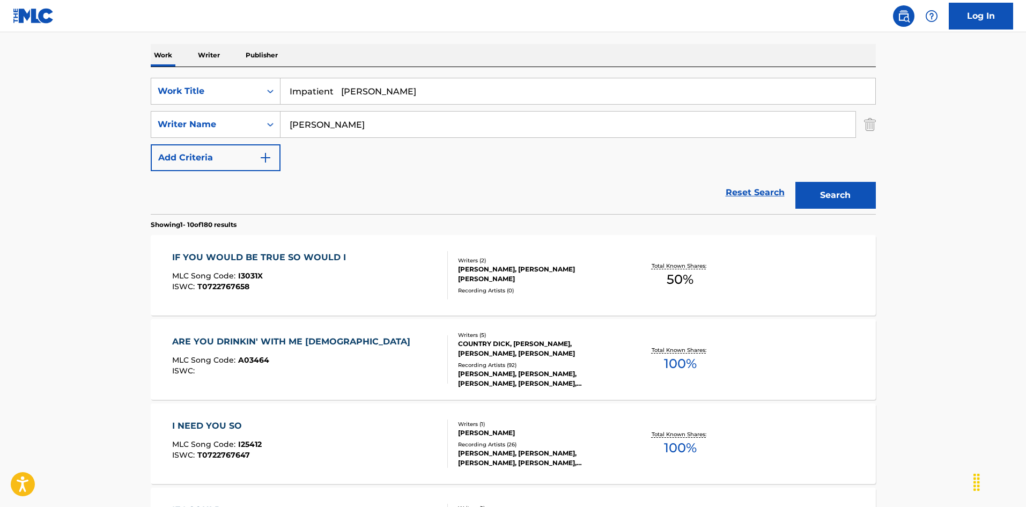
click at [527, 133] on div "SearchWithCriteriaec16a890-3cf4-4741-acda-05bc44b2cc6e Work Title Impatient Con…" at bounding box center [513, 124] width 725 height 93
type input "Impatient"
click at [834, 197] on button "Search" at bounding box center [835, 195] width 80 height 27
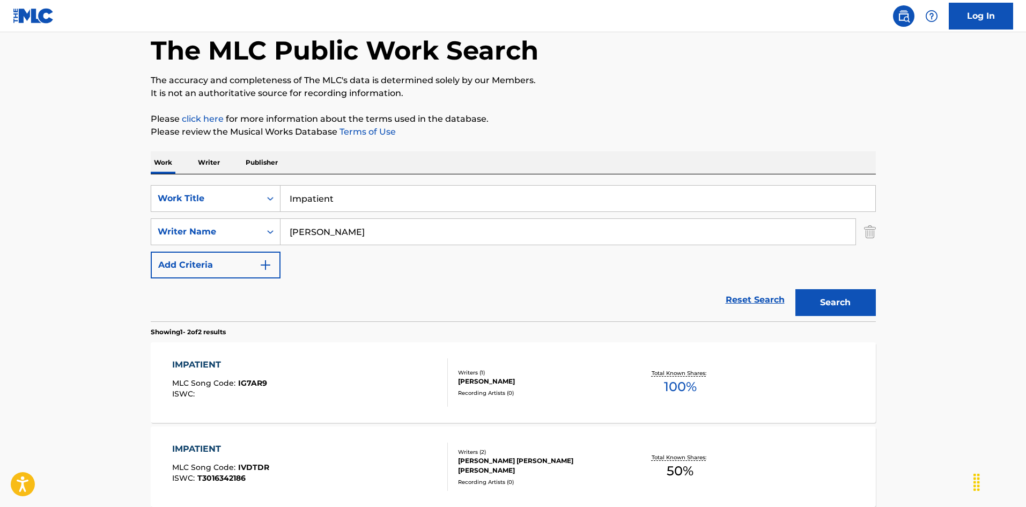
scroll to position [107, 0]
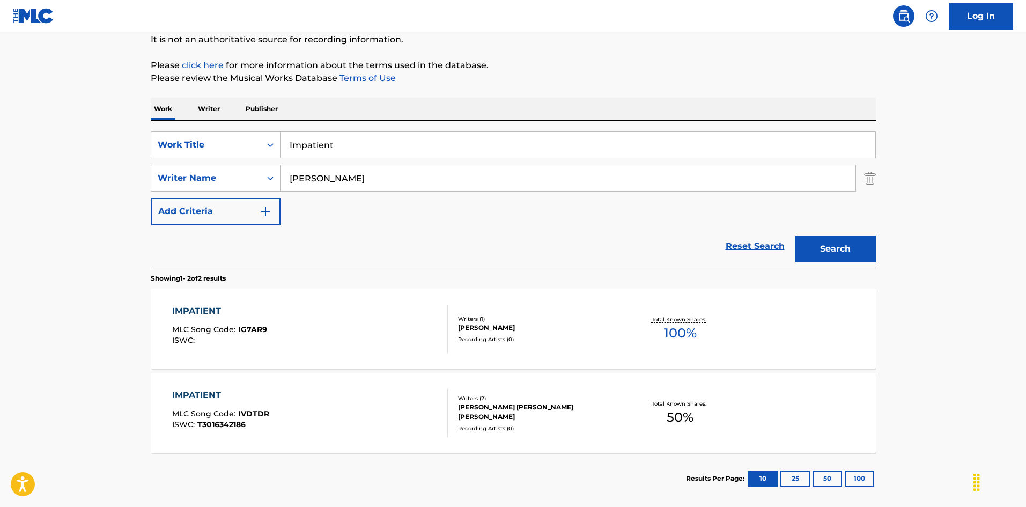
click at [427, 314] on div "IMPATIENT MLC Song Code : IG7AR9 ISWC :" at bounding box center [310, 329] width 276 height 48
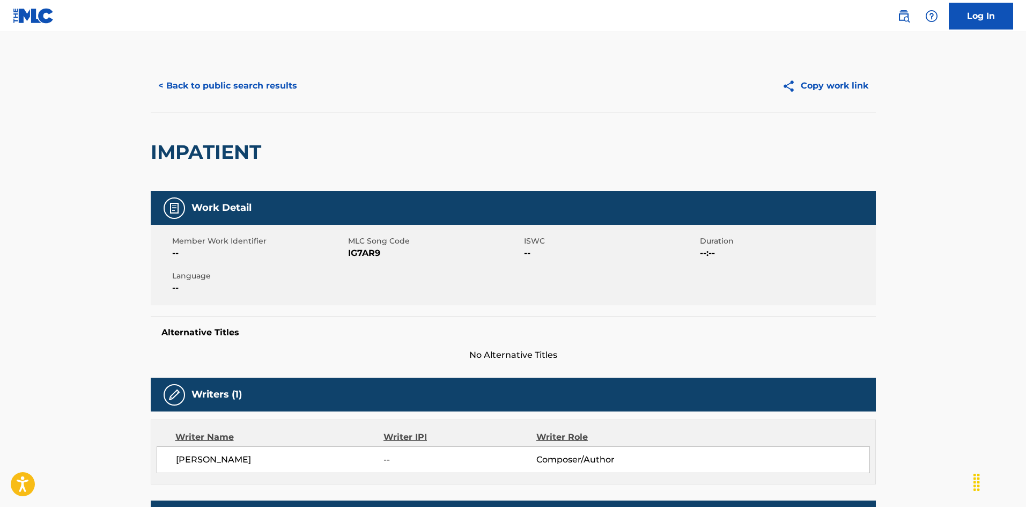
click at [248, 80] on button "< Back to public search results" at bounding box center [228, 85] width 154 height 27
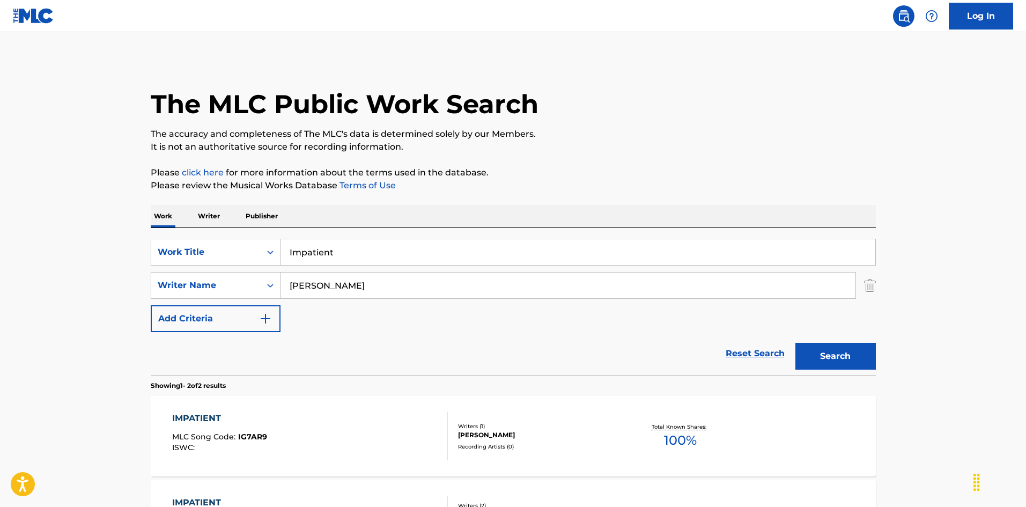
scroll to position [100, 0]
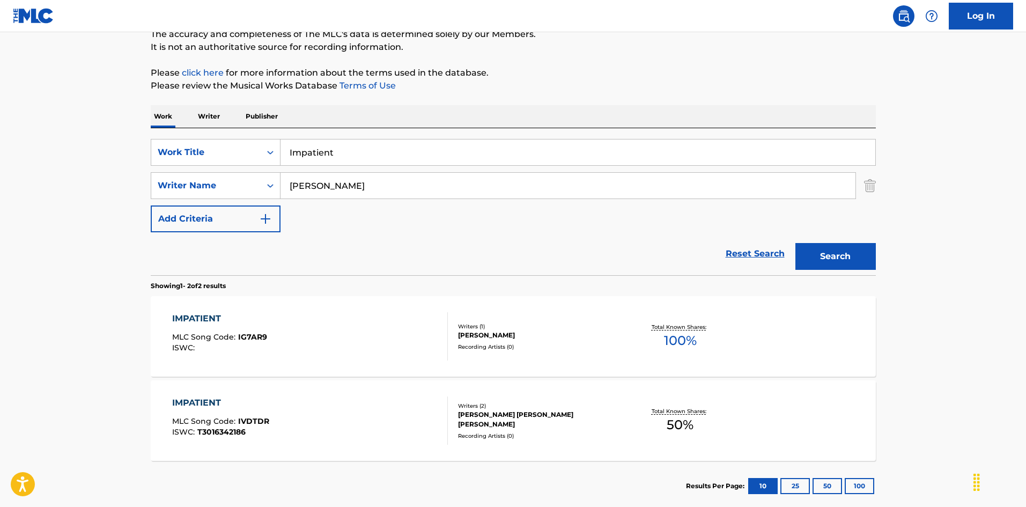
drag, startPoint x: 251, startPoint y: 132, endPoint x: 292, endPoint y: 143, distance: 42.7
click at [238, 134] on div "SearchWithCriteriaec16a890-3cf4-4741-acda-05bc44b2cc6e Work Title Impatient Sea…" at bounding box center [513, 201] width 725 height 147
paste input "n The Back Of My Head Eddie Kilroy"
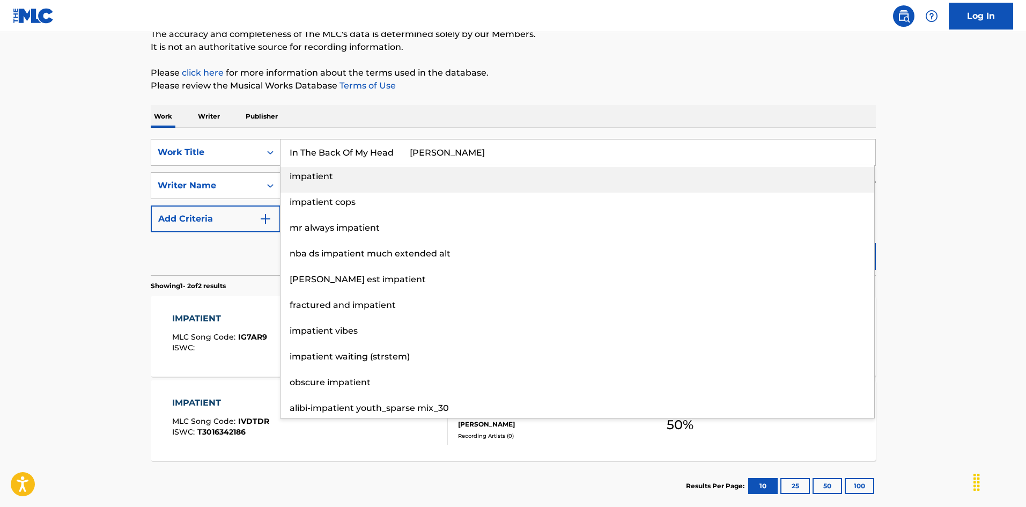
click at [438, 149] on input "In The Back Of My Head Eddie Kilroy" at bounding box center [578, 152] width 595 height 26
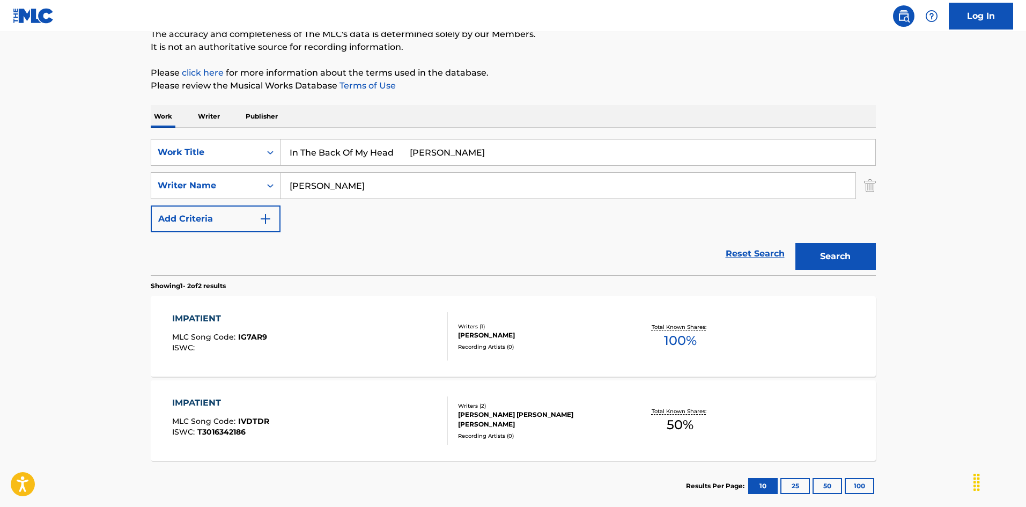
type input "In The Back Of My Head Eddie"
drag, startPoint x: 334, startPoint y: 177, endPoint x: 385, endPoint y: 169, distance: 51.5
click at [253, 168] on div "SearchWithCriteriaec16a890-3cf4-4741-acda-05bc44b2cc6e Work Title In The Back O…" at bounding box center [513, 185] width 725 height 93
paste input "Kilroy"
type input "Kilroy"
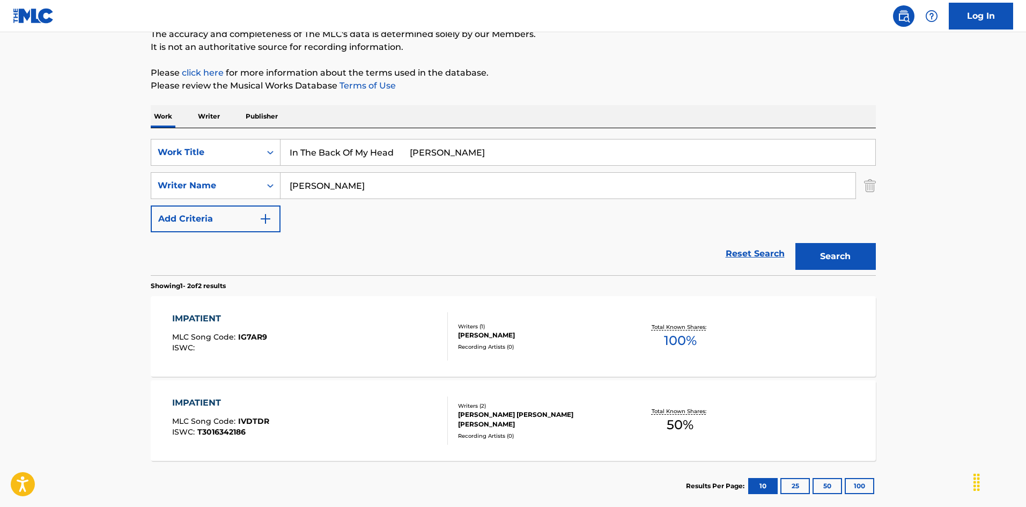
click at [422, 151] on input "In The Back Of My Head Eddie" at bounding box center [578, 152] width 595 height 26
drag, startPoint x: 397, startPoint y: 151, endPoint x: 530, endPoint y: 189, distance: 138.4
click at [539, 187] on div "SearchWithCriteriaec16a890-3cf4-4741-acda-05bc44b2cc6e Work Title In The Back O…" at bounding box center [513, 185] width 725 height 93
type input "In The Back Of My Head"
click at [844, 259] on button "Search" at bounding box center [835, 256] width 80 height 27
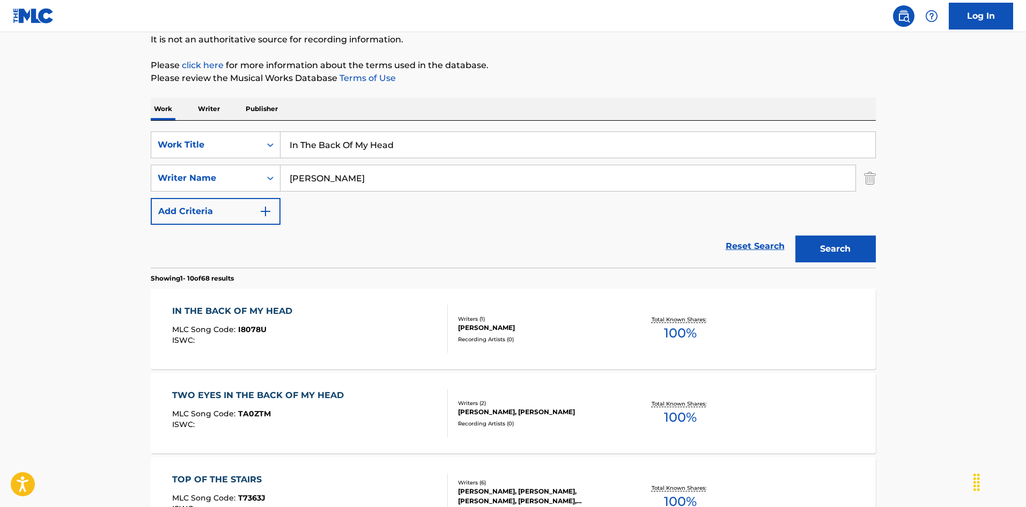
scroll to position [161, 0]
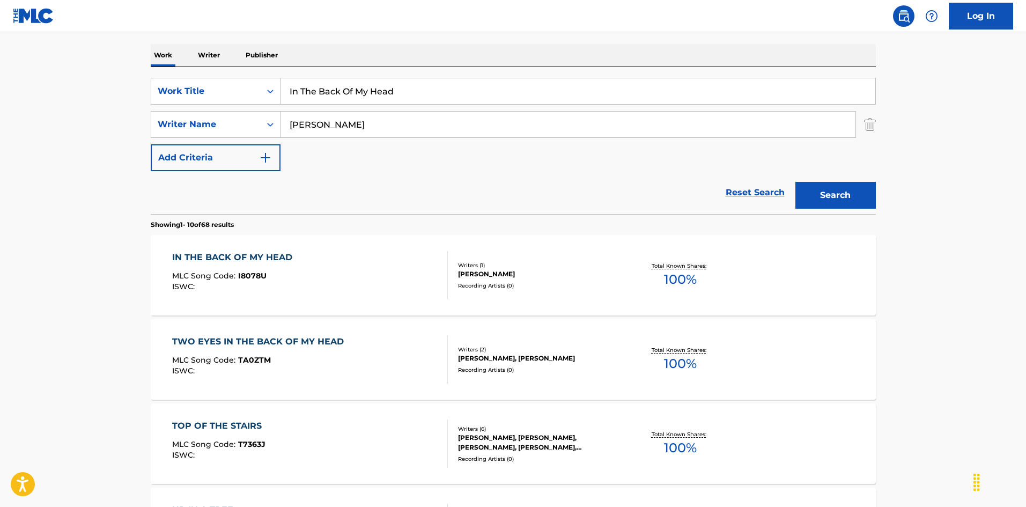
click at [410, 265] on div "IN THE BACK OF MY HEAD MLC Song Code : I8078U ISWC :" at bounding box center [310, 275] width 276 height 48
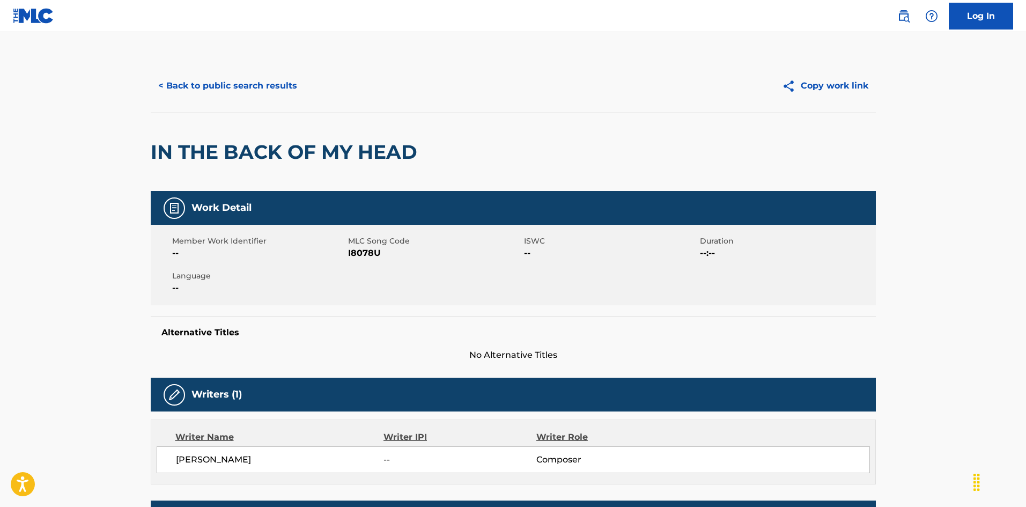
click at [285, 87] on button "< Back to public search results" at bounding box center [228, 85] width 154 height 27
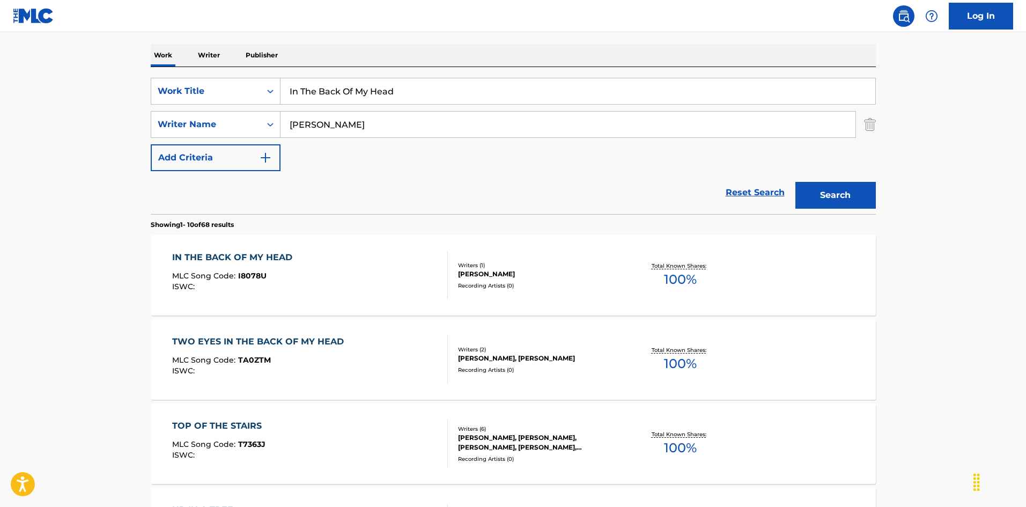
drag, startPoint x: 404, startPoint y: 90, endPoint x: 224, endPoint y: 68, distance: 181.6
paste input "Shadow Of The Night Mickey Gilley|Henry Hank Moore"
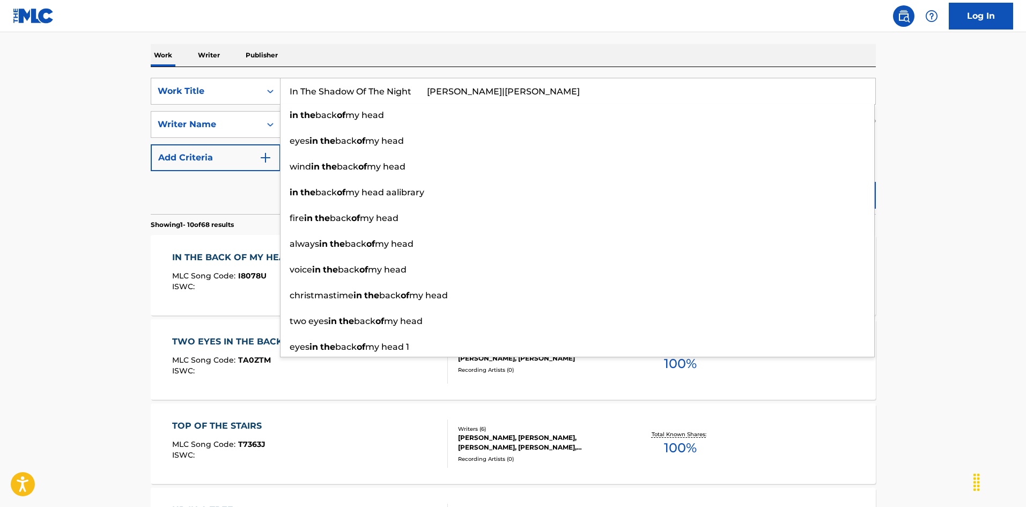
click at [478, 90] on input "In The Shadow Of The Night Mickey Gilley|Henry Hank Moore" at bounding box center [578, 91] width 595 height 26
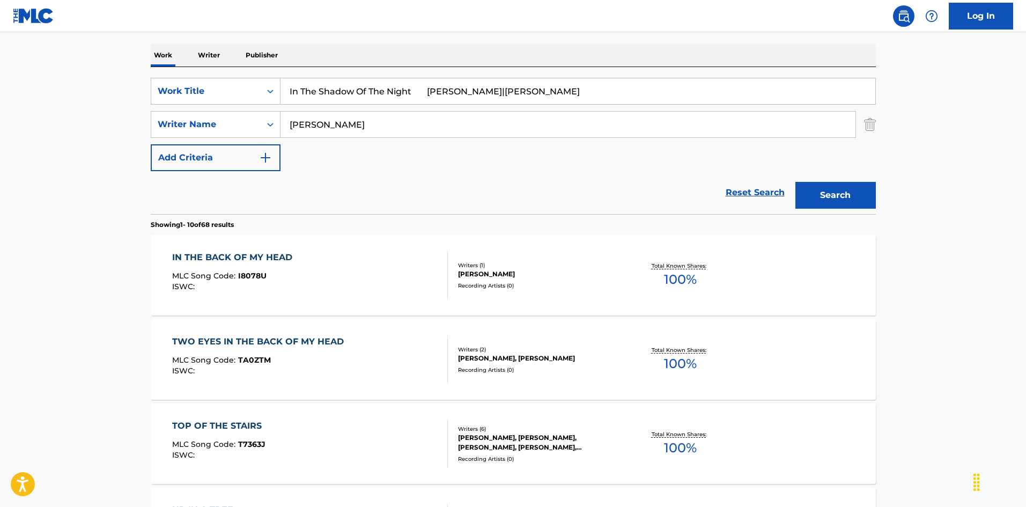
click at [463, 95] on input "In The Shadow Of The Night Mickey Gilley|Henry Hank Moore" at bounding box center [578, 91] width 595 height 26
drag, startPoint x: 463, startPoint y: 95, endPoint x: 448, endPoint y: 101, distance: 15.9
click at [463, 95] on input "In The Shadow Of The Night Mickey Gilley|Henry Hank Moore" at bounding box center [578, 91] width 595 height 26
type input "In The Shadow Of The Night Mickey |Henry Hank Moore"
drag, startPoint x: 350, startPoint y: 130, endPoint x: 287, endPoint y: 119, distance: 64.4
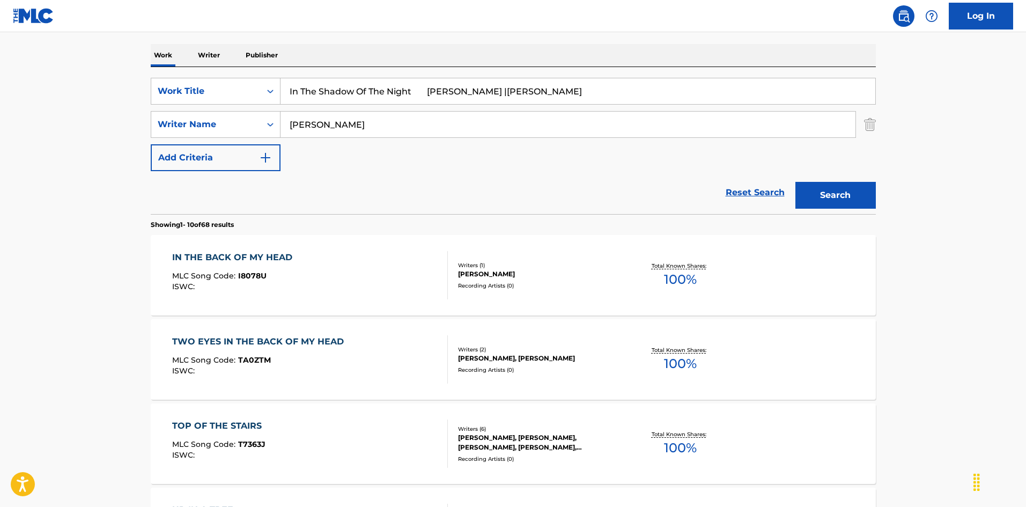
click at [275, 117] on div "SearchWithCriteriaa76f2a92-b0f2-4f62-be12-af0a64e7b772 Writer Name Kilroy" at bounding box center [513, 124] width 725 height 27
paste input "Gille"
type input "[PERSON_NAME]"
click at [481, 89] on input "In The Shadow Of The Night Mickey |Henry Hank Moore" at bounding box center [578, 91] width 595 height 26
drag, startPoint x: 417, startPoint y: 91, endPoint x: 584, endPoint y: 121, distance: 169.6
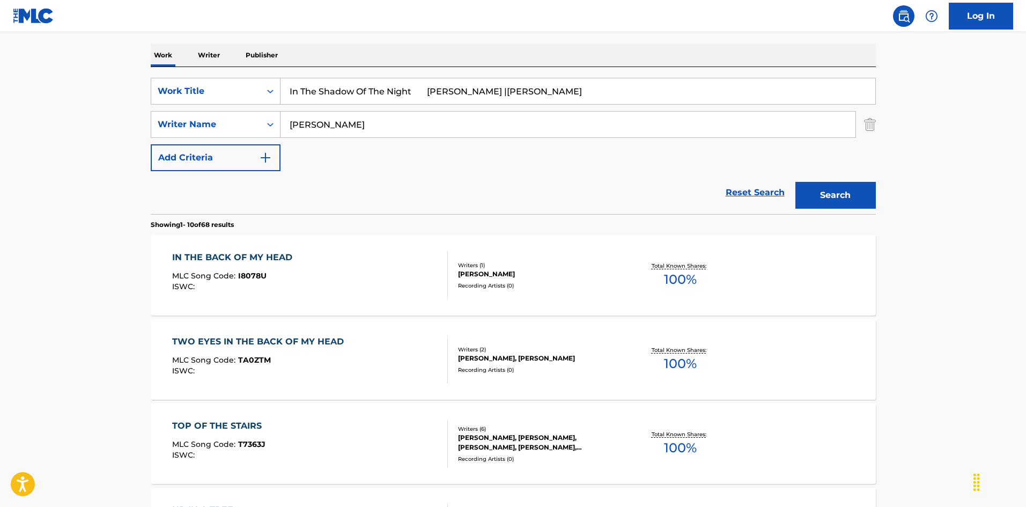
click at [584, 121] on div "SearchWithCriteriaec16a890-3cf4-4741-acda-05bc44b2cc6e Work Title In The Shadow…" at bounding box center [513, 124] width 725 height 93
type input "In The Shadow Of The Night"
click at [839, 186] on button "Search" at bounding box center [835, 195] width 80 height 27
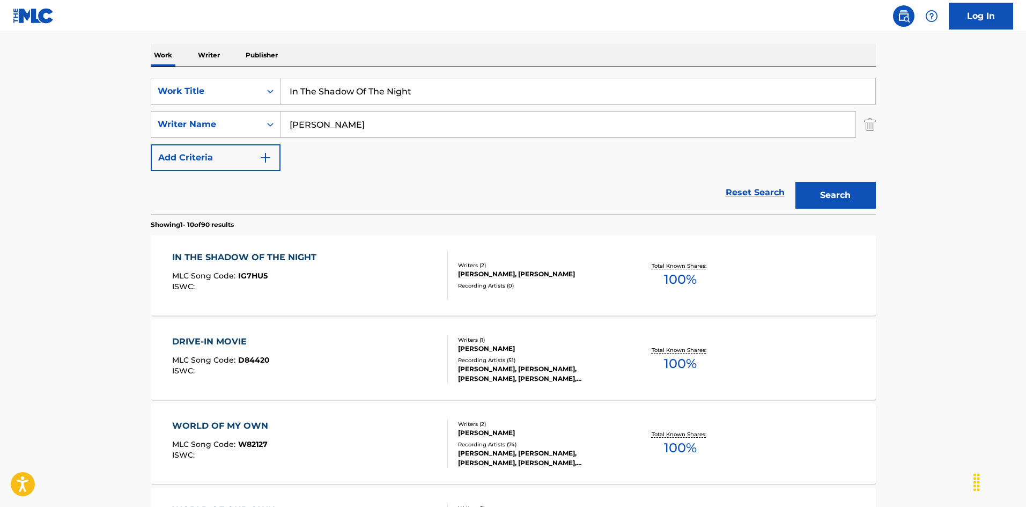
click at [428, 249] on div "IN THE SHADOW OF THE NIGHT MLC Song Code : IG7HU5 ISWC : Writers ( 2 ) MICKEY G…" at bounding box center [513, 275] width 725 height 80
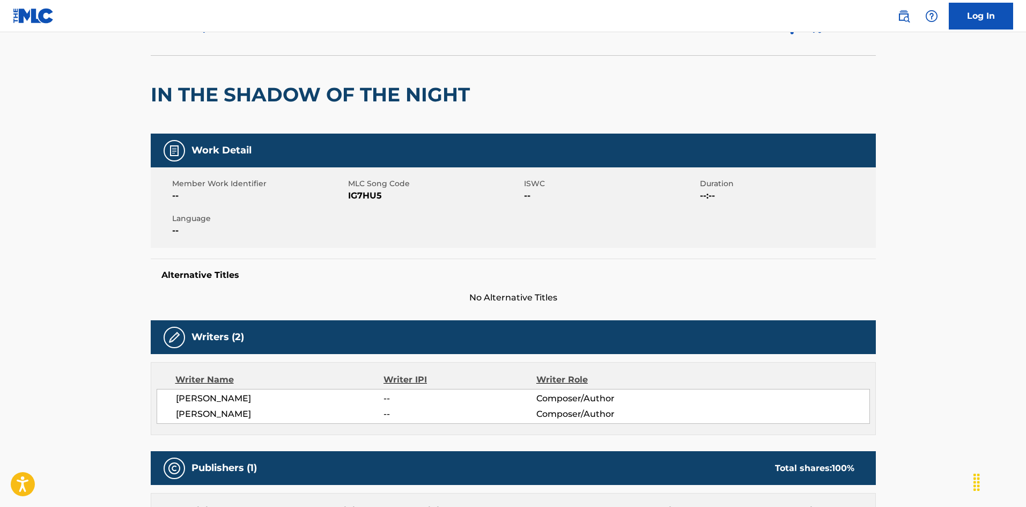
scroll to position [4, 0]
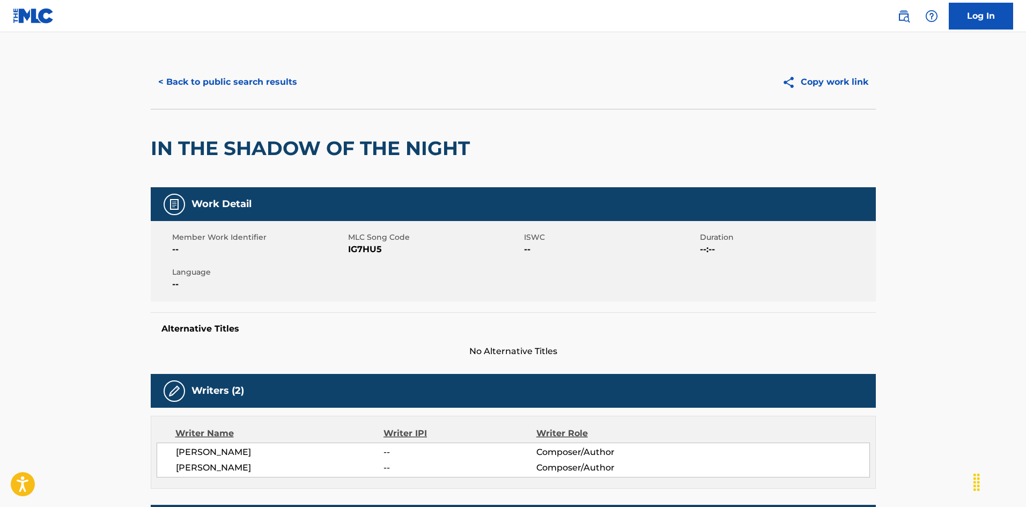
click at [271, 75] on button "< Back to public search results" at bounding box center [228, 82] width 154 height 27
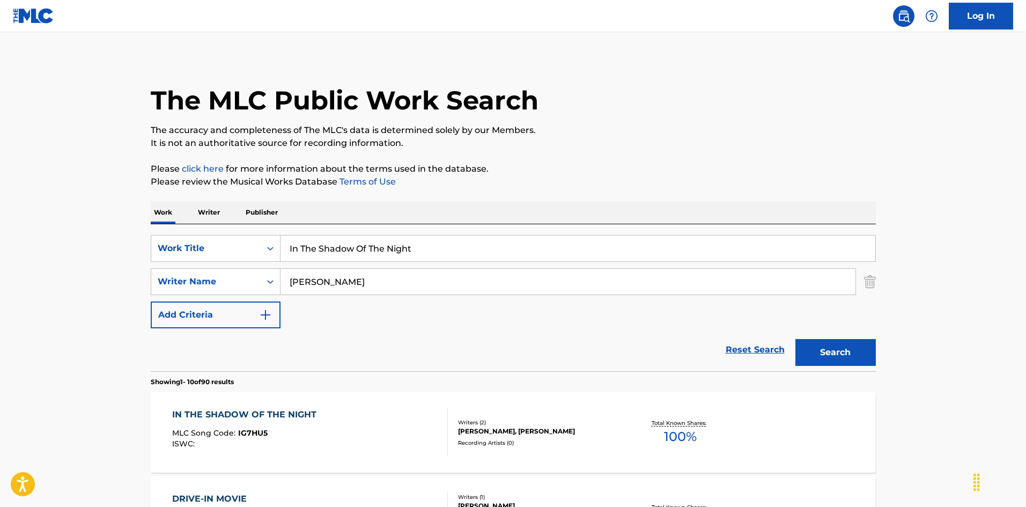
scroll to position [161, 0]
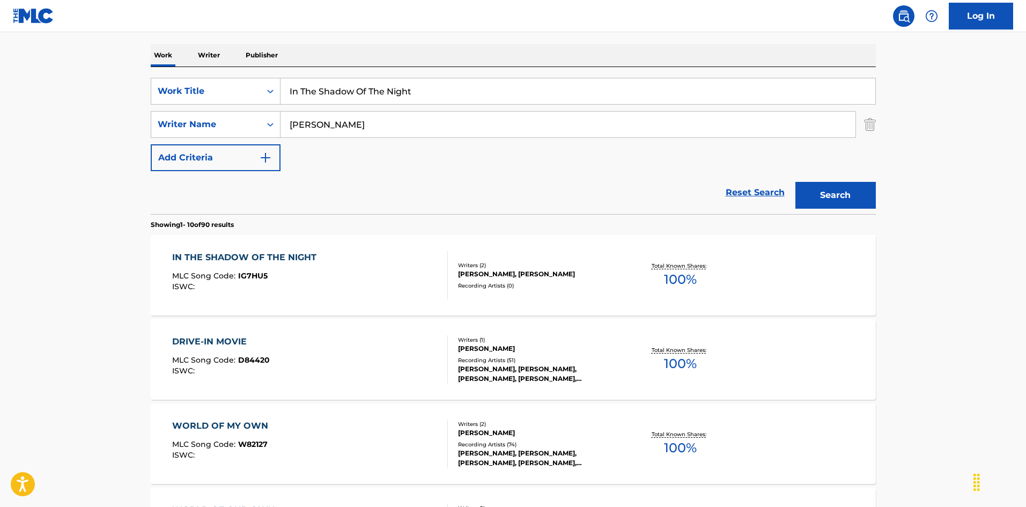
drag, startPoint x: 396, startPoint y: 87, endPoint x: 208, endPoint y: 58, distance: 190.0
paste input "ime Doug Sahm"
click at [373, 84] on input "In Time Doug Sahm" at bounding box center [578, 91] width 595 height 26
click at [370, 88] on input "In Time Doug Sahm" at bounding box center [578, 91] width 595 height 26
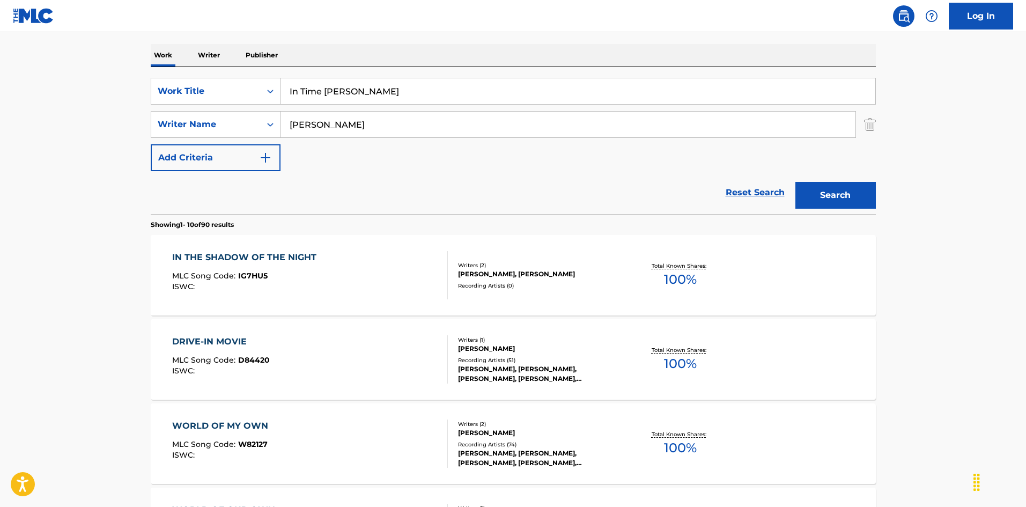
click at [370, 88] on input "In Time Doug Sahm" at bounding box center [578, 91] width 595 height 26
type input "In Time Doug"
click at [262, 110] on div "SearchWithCriteriaec16a890-3cf4-4741-acda-05bc44b2cc6e Work Title In Time Doug …" at bounding box center [513, 124] width 725 height 93
paste input "Sahm"
type input "Sahm"
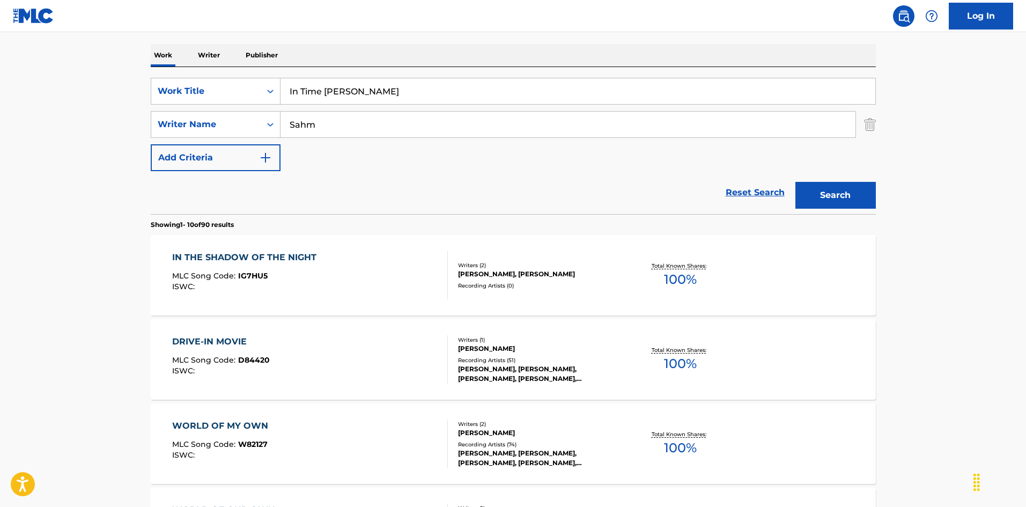
click at [351, 83] on input "In Time Doug" at bounding box center [578, 91] width 595 height 26
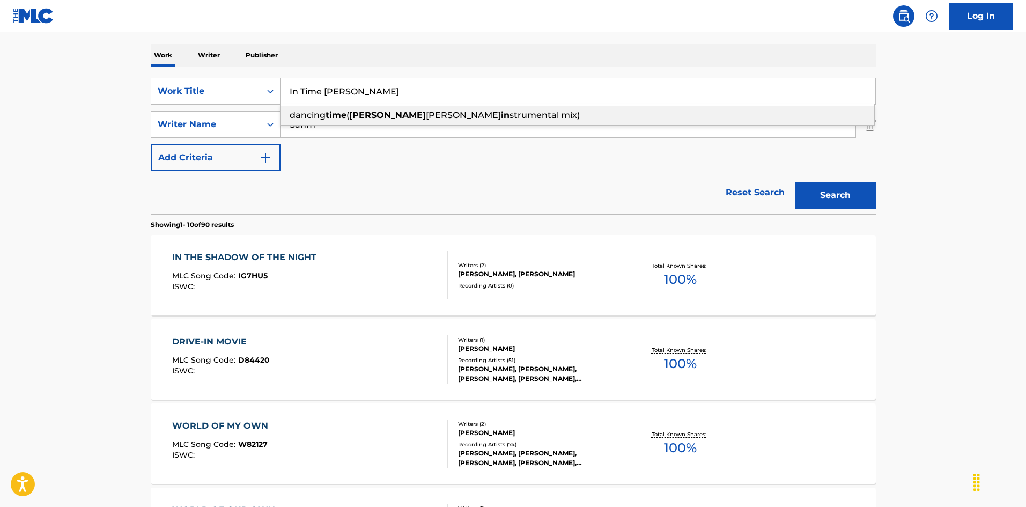
drag, startPoint x: 323, startPoint y: 90, endPoint x: 461, endPoint y: 109, distance: 139.2
click at [461, 104] on div "In Time Doug dancing time ( doug gomez in strumental mix)" at bounding box center [578, 91] width 595 height 26
type input "In Time"
click at [675, 182] on div "Reset Search Search" at bounding box center [513, 192] width 725 height 43
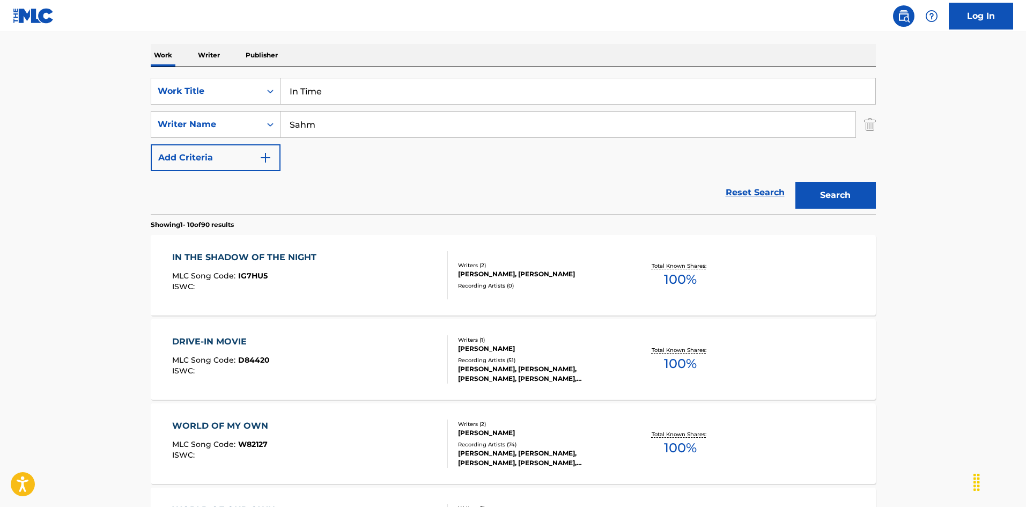
click at [857, 201] on button "Search" at bounding box center [835, 195] width 80 height 27
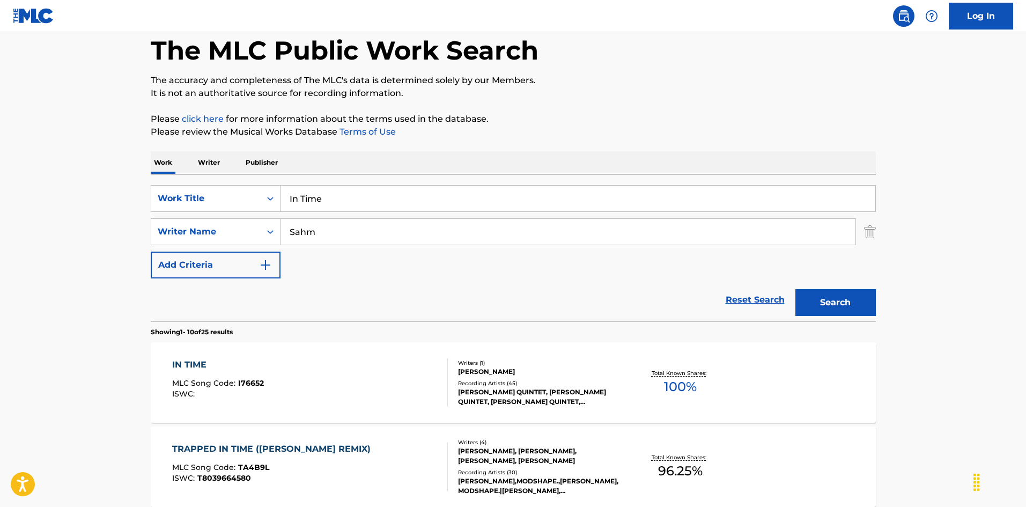
scroll to position [107, 0]
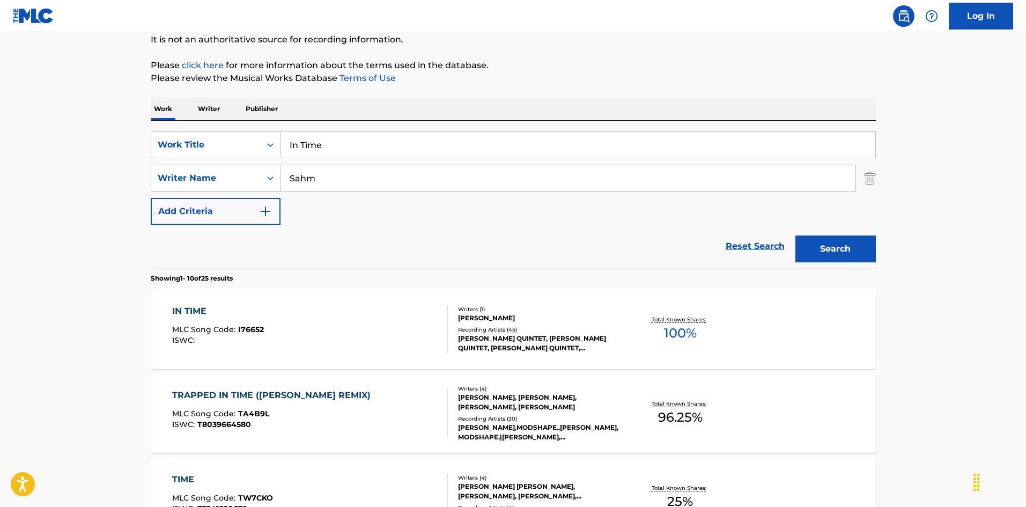
click at [359, 329] on div "IN TIME MLC Song Code : I76652 ISWC :" at bounding box center [310, 329] width 276 height 48
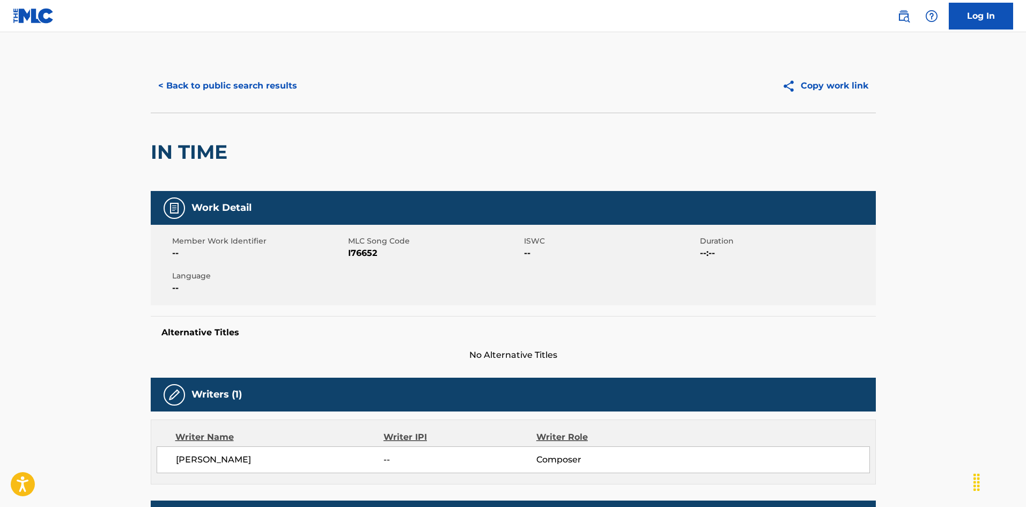
click at [278, 84] on button "< Back to public search results" at bounding box center [228, 85] width 154 height 27
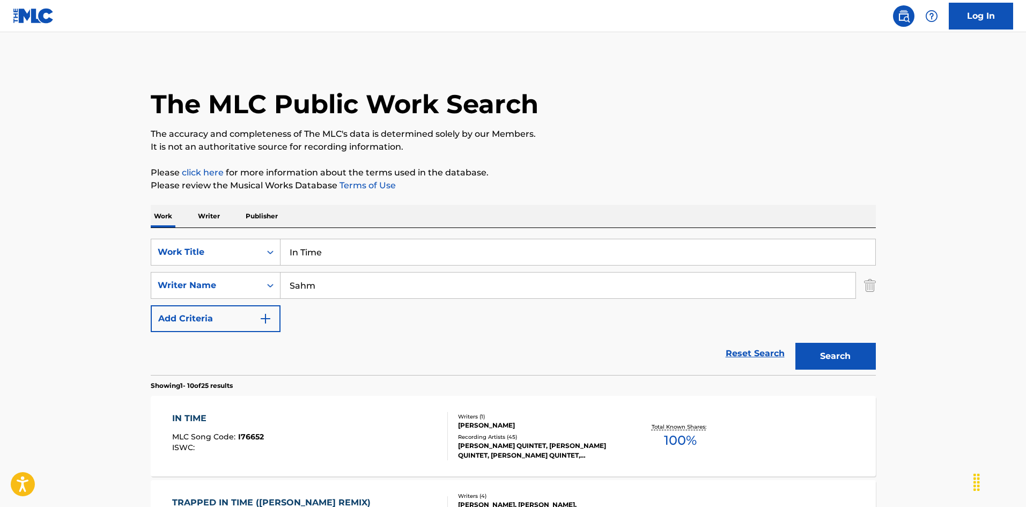
scroll to position [107, 0]
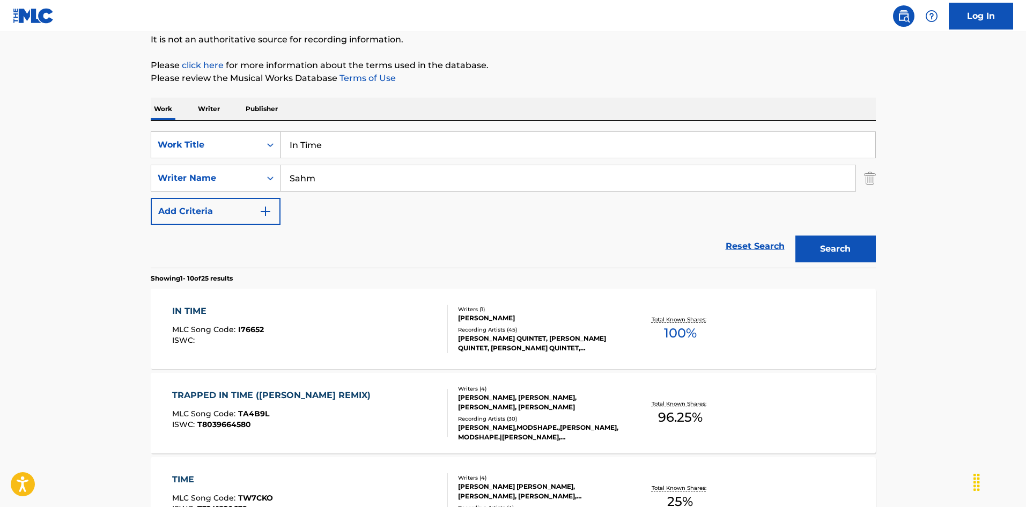
click at [274, 132] on div "SearchWithCriteriaec16a890-3cf4-4741-acda-05bc44b2cc6e Work Title In Time" at bounding box center [513, 144] width 725 height 27
paste input "s This The End Randall Allen Barta"
click at [436, 147] on input "Is This The End Randall Allen Barta" at bounding box center [578, 145] width 595 height 26
type input "Is This The End Randall Allen"
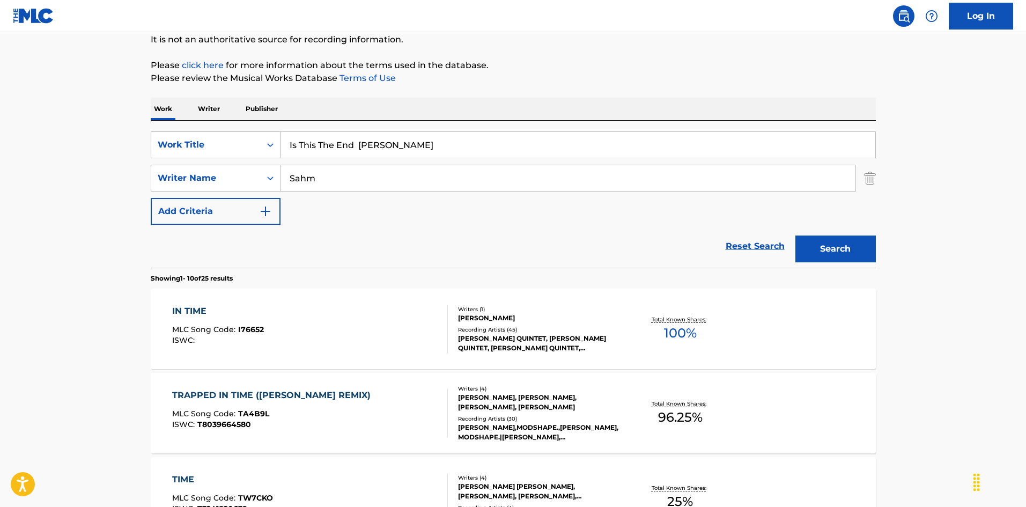
drag, startPoint x: 346, startPoint y: 174, endPoint x: 272, endPoint y: 152, distance: 77.2
click at [250, 149] on div "SearchWithCriteriaec16a890-3cf4-4741-acda-05bc44b2cc6e Work Title Is This The E…" at bounding box center [513, 177] width 725 height 93
paste input "Barta"
type input "Barta"
click at [374, 137] on input "Is This The End Randall Allen" at bounding box center [578, 145] width 595 height 26
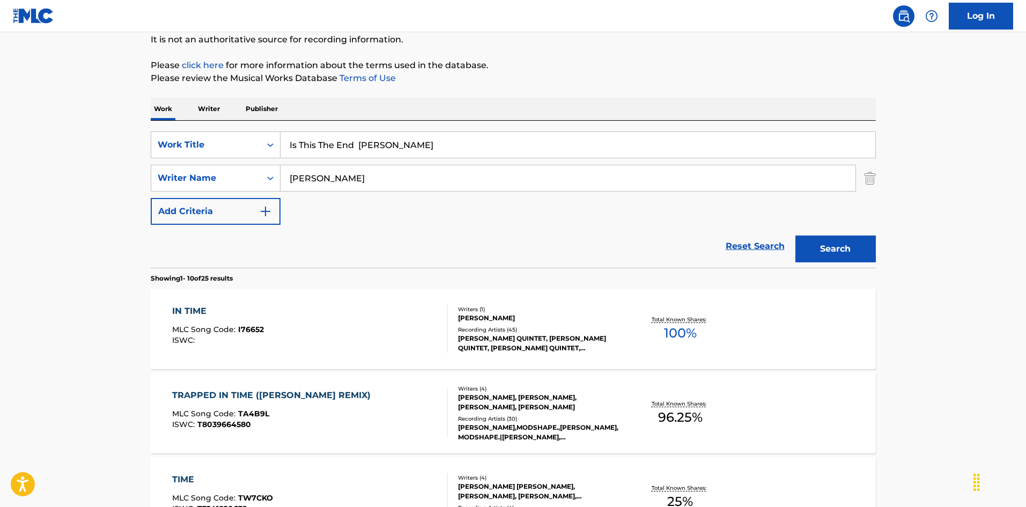
drag, startPoint x: 364, startPoint y: 141, endPoint x: 489, endPoint y: 175, distance: 129.6
click at [473, 166] on div "SearchWithCriteriaec16a890-3cf4-4741-acda-05bc44b2cc6e Work Title Is This The E…" at bounding box center [513, 177] width 725 height 93
type input "Is This The End"
click at [861, 248] on button "Search" at bounding box center [835, 248] width 80 height 27
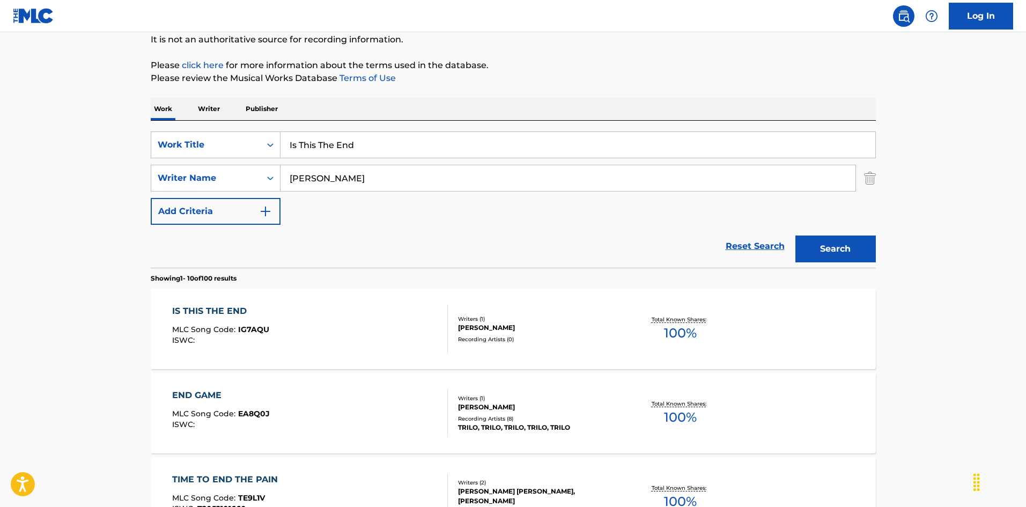
click at [379, 322] on div "IS THIS THE END MLC Song Code : IG7AQU ISWC :" at bounding box center [310, 329] width 276 height 48
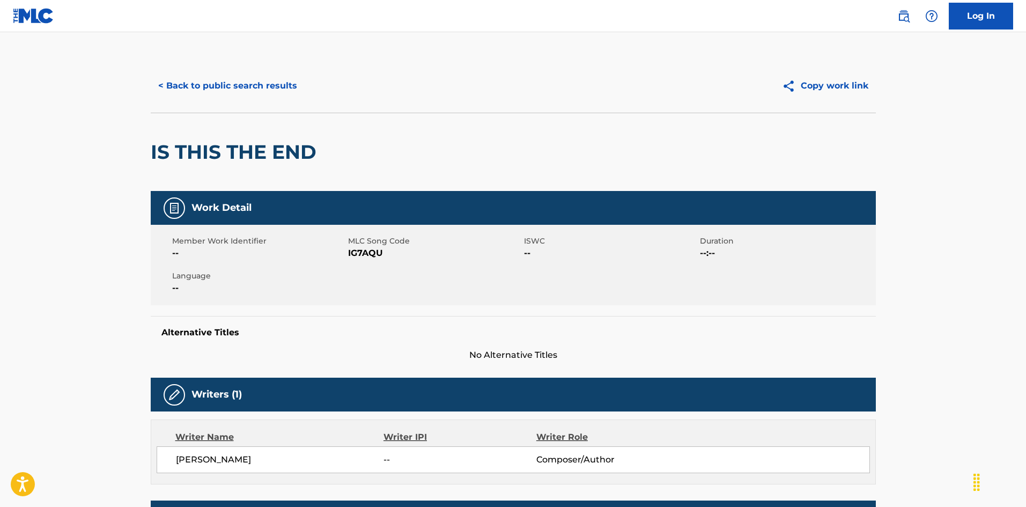
click at [277, 84] on button "< Back to public search results" at bounding box center [228, 85] width 154 height 27
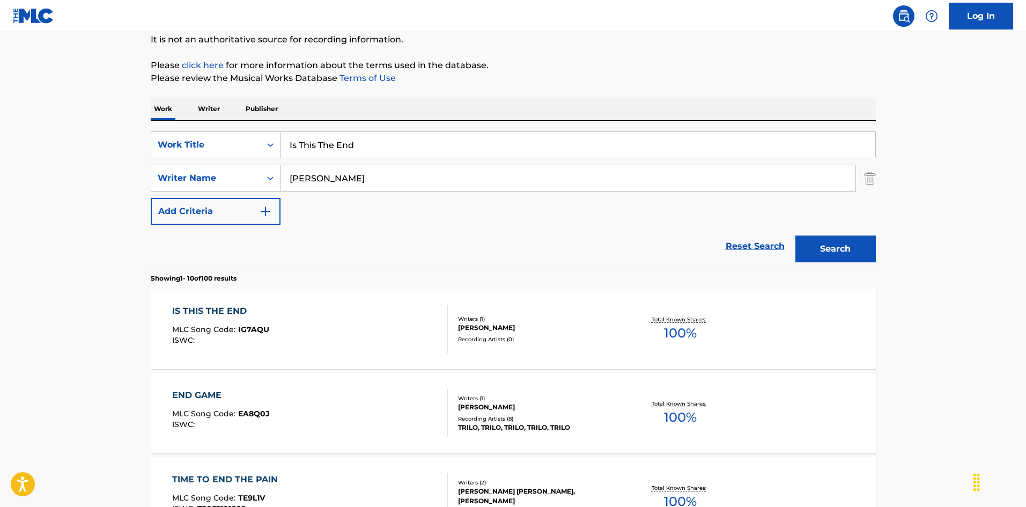
drag, startPoint x: 298, startPoint y: 126, endPoint x: 248, endPoint y: 115, distance: 51.5
paste input "hmeal The Camel Driver Ira Wilkes|Michael Young|Dahrell Norris|Warren Ham|Willi…"
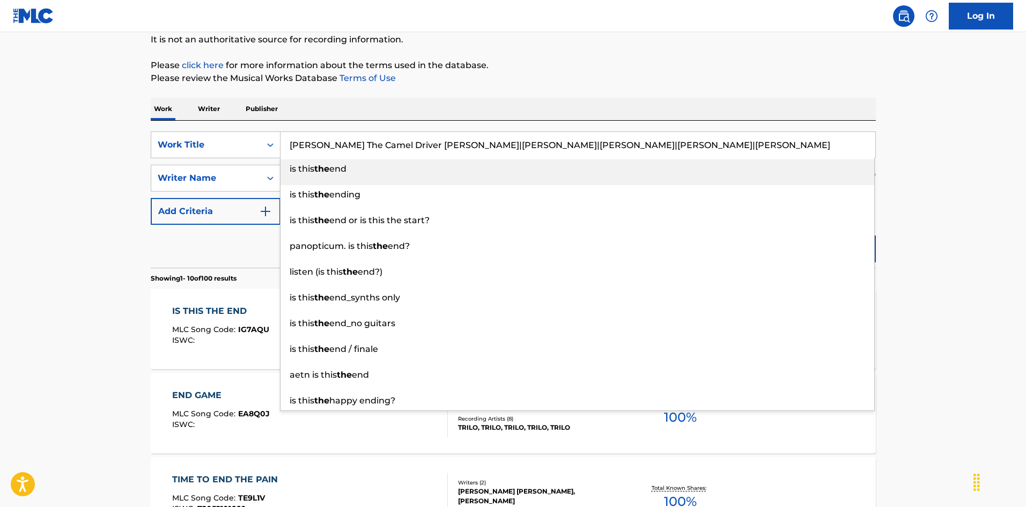
click at [460, 138] on input "Ishmeal The Camel Driver Ira Wilkes|Michael Young|Dahrell Norris|Warren Ham|Wil…" at bounding box center [578, 145] width 595 height 26
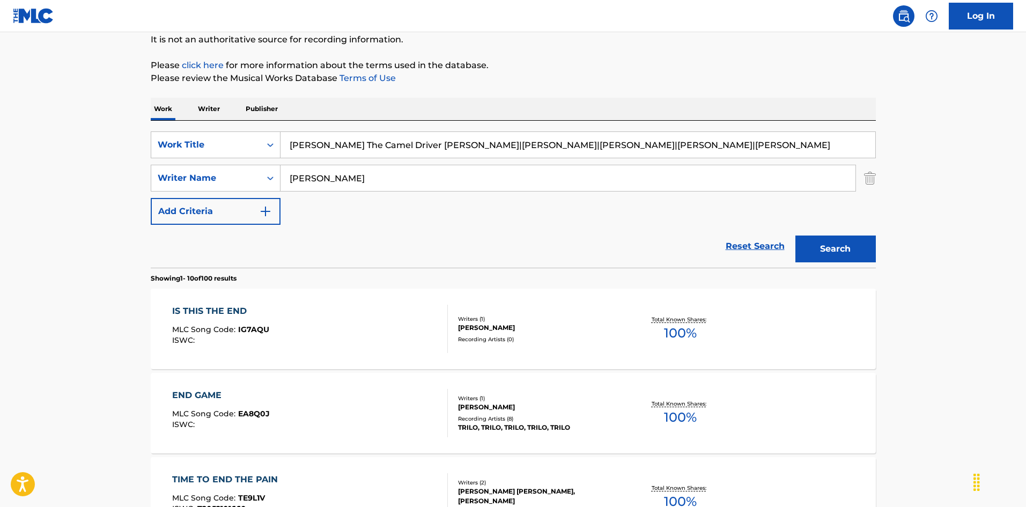
click at [447, 141] on input "Ishmeal The Camel Driver Ira Wilkes|Michael Young|Dahrell Norris|Warren Ham|Wil…" at bounding box center [578, 145] width 595 height 26
type input "Ishmeal The Camel Driver Ira |Michael Young|Dahrell Norris|Warren Ham|William H…"
click at [265, 164] on div "SearchWithCriteriaec16a890-3cf4-4741-acda-05bc44b2cc6e Work Title Ishmeal The C…" at bounding box center [513, 177] width 725 height 93
paste input "Wilkes"
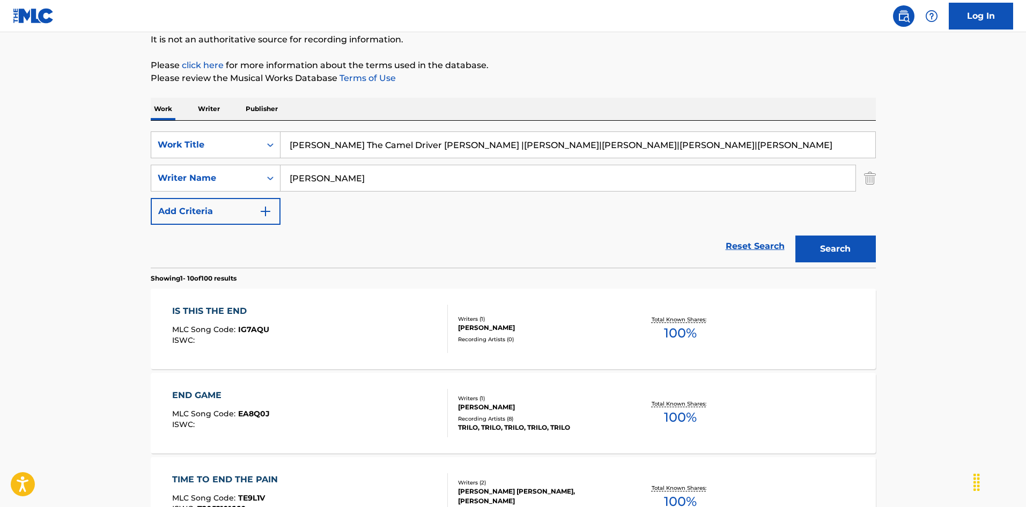
type input "Wilkes"
click at [444, 141] on input "Ishmeal The Camel Driver Ira |Michael Young|Dahrell Norris|Warren Ham|William H…" at bounding box center [578, 145] width 595 height 26
drag, startPoint x: 419, startPoint y: 141, endPoint x: 753, endPoint y: 176, distance: 334.9
click at [766, 170] on div "SearchWithCriteriaec16a890-3cf4-4741-acda-05bc44b2cc6e Work Title Ishmeal The C…" at bounding box center [513, 177] width 725 height 93
type input "Ishmeal The Camel Driver"
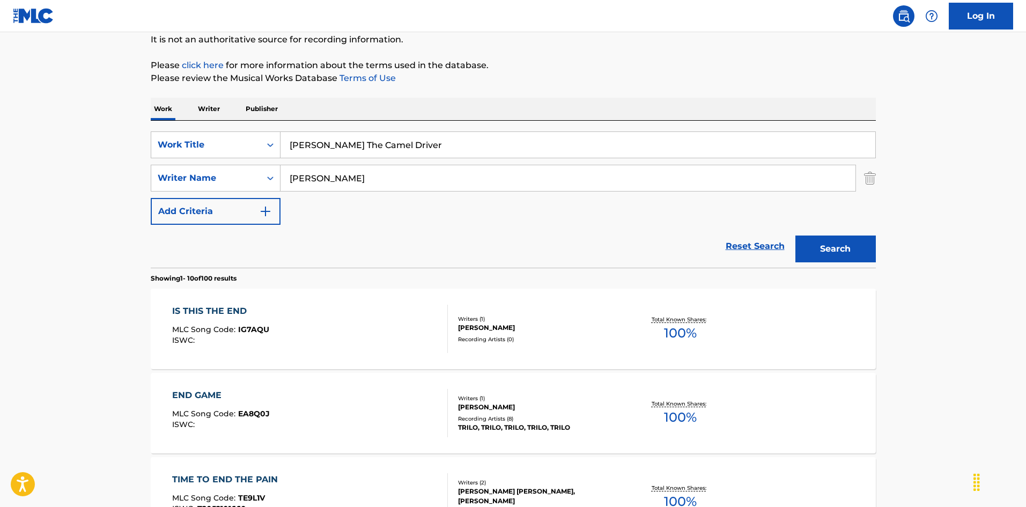
click at [821, 245] on button "Search" at bounding box center [835, 248] width 80 height 27
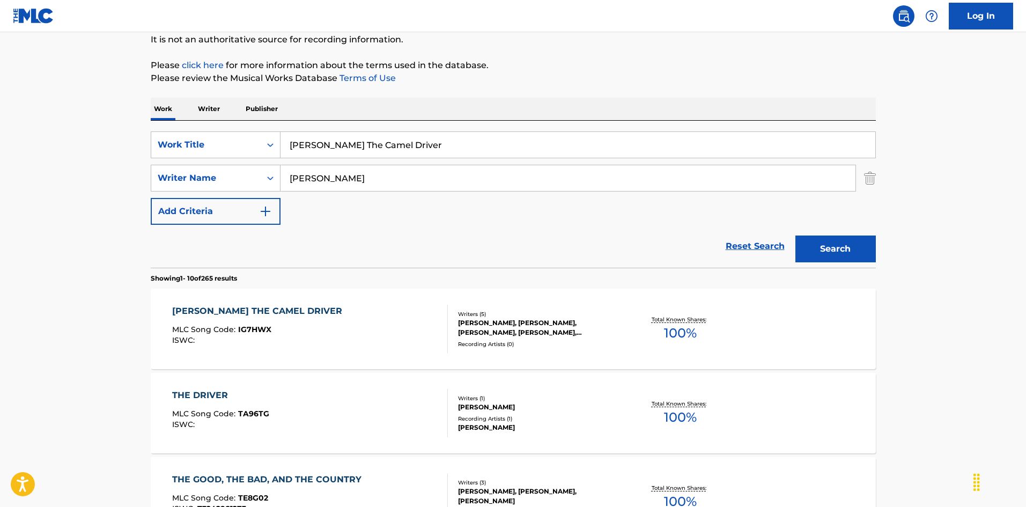
click at [400, 323] on div "ISHMEAL THE CAMEL DRIVER MLC Song Code : IG7HWX ISWC :" at bounding box center [310, 329] width 276 height 48
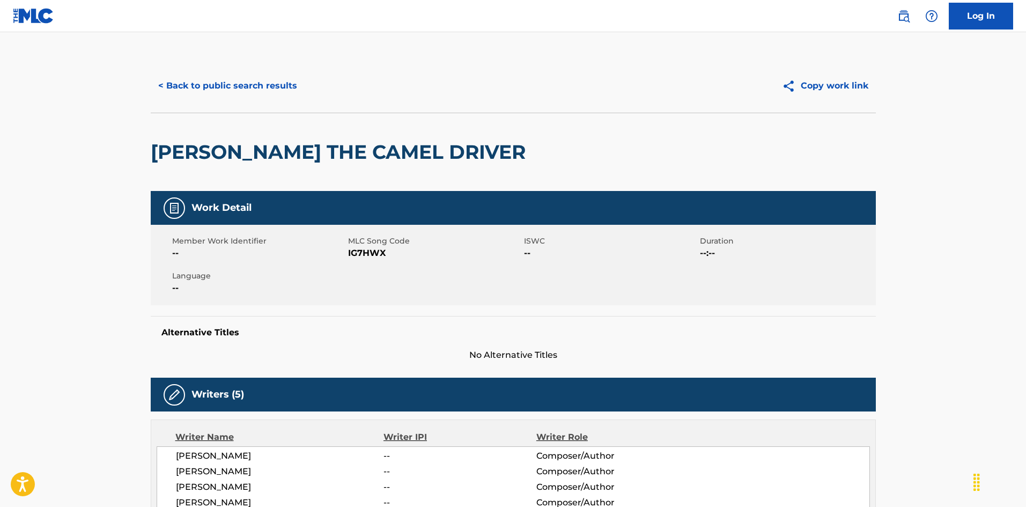
click at [283, 88] on button "< Back to public search results" at bounding box center [228, 85] width 154 height 27
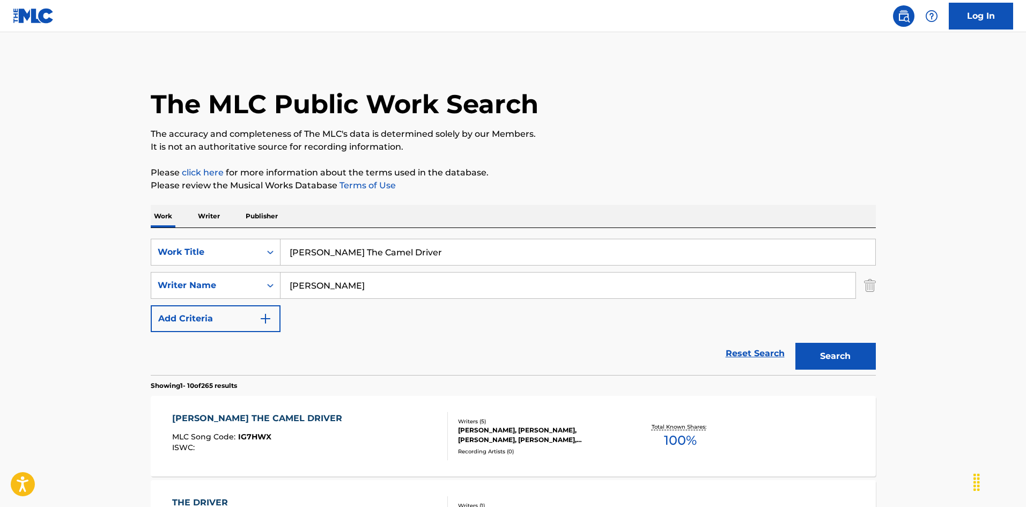
scroll to position [107, 0]
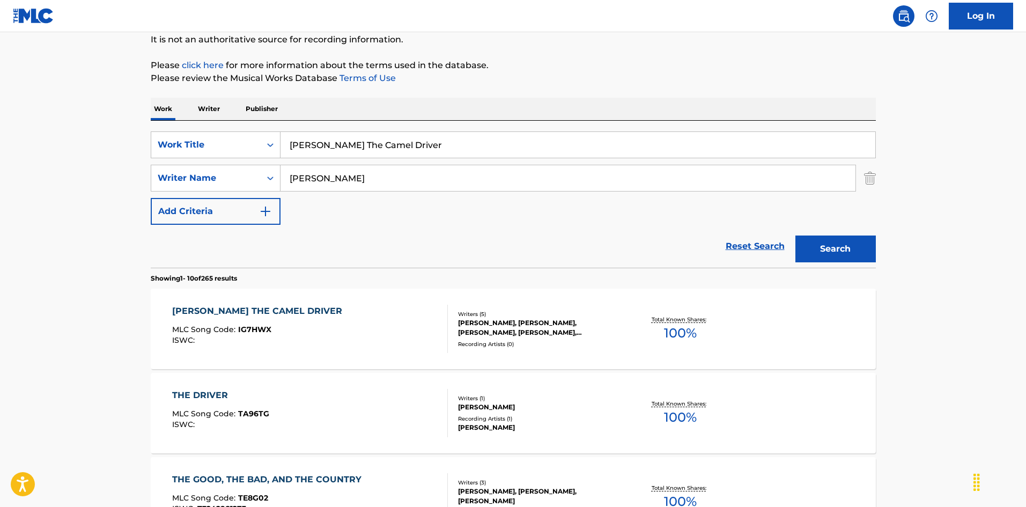
drag, startPoint x: 304, startPoint y: 123, endPoint x: 294, endPoint y: 135, distance: 14.5
click at [253, 122] on div "SearchWithCriteriaec16a890-3cf4-4741-acda-05bc44b2cc6e Work Title Ishmeal The C…" at bounding box center [513, 194] width 725 height 147
paste input "t Takes Two T. Andreason"
click at [382, 140] on input "It Takes Two T. Andreason" at bounding box center [578, 145] width 595 height 26
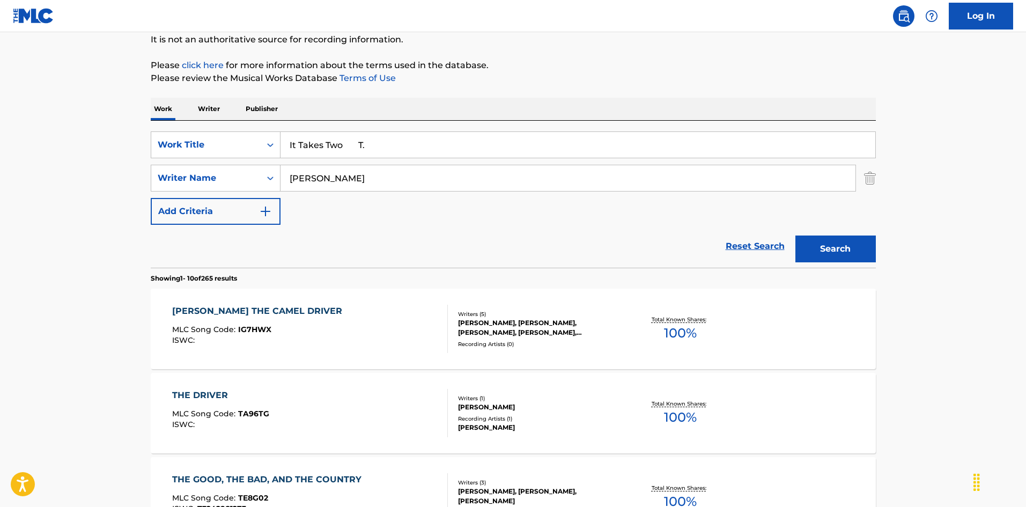
type input "It Takes Two T."
click at [283, 172] on input "Wilkes" at bounding box center [568, 178] width 575 height 26
paste input "Andreason"
type input "Andreason"
click at [360, 146] on input "It Takes Two T." at bounding box center [578, 145] width 595 height 26
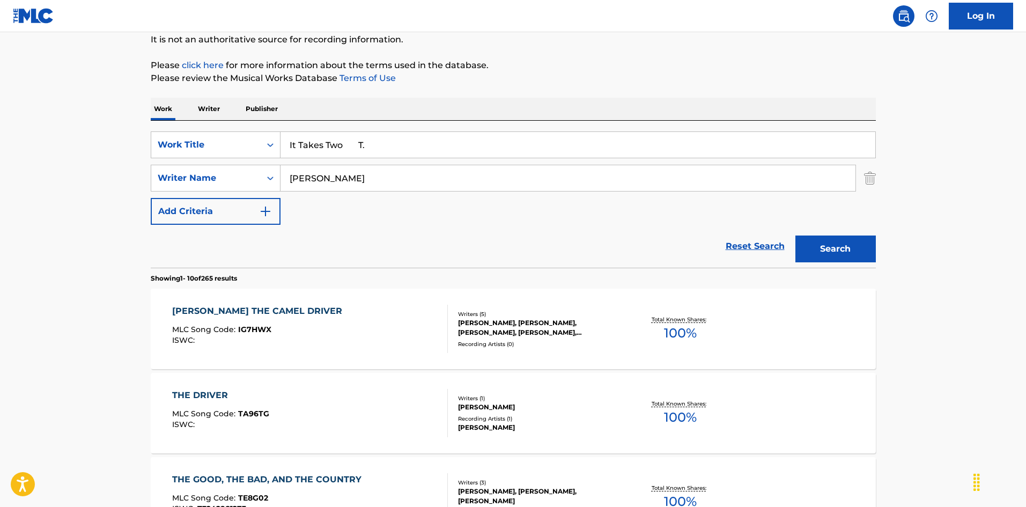
drag, startPoint x: 344, startPoint y: 146, endPoint x: 425, endPoint y: 170, distance: 84.4
click at [424, 162] on div "SearchWithCriteriaec16a890-3cf4-4741-acda-05bc44b2cc6e Work Title It Takes Two …" at bounding box center [513, 177] width 725 height 93
type input "It Takes Two"
click at [812, 242] on button "Search" at bounding box center [835, 248] width 80 height 27
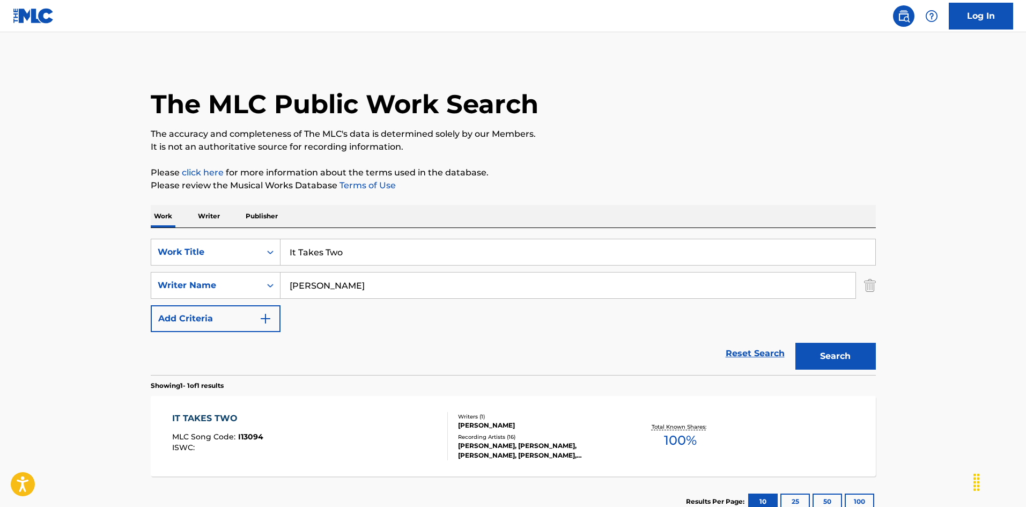
scroll to position [77, 0]
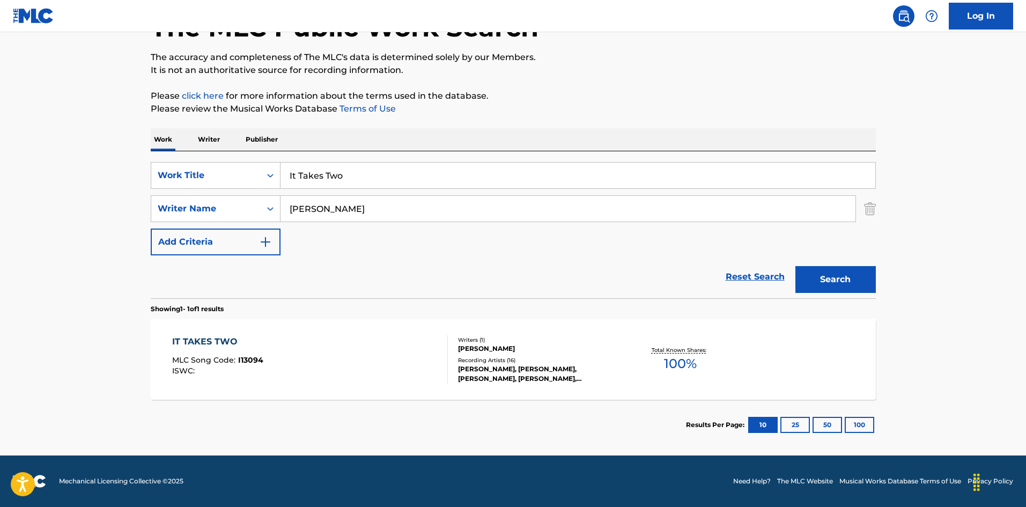
click at [422, 348] on div "IT TAKES TWO MLC Song Code : I13094 ISWC :" at bounding box center [310, 359] width 276 height 48
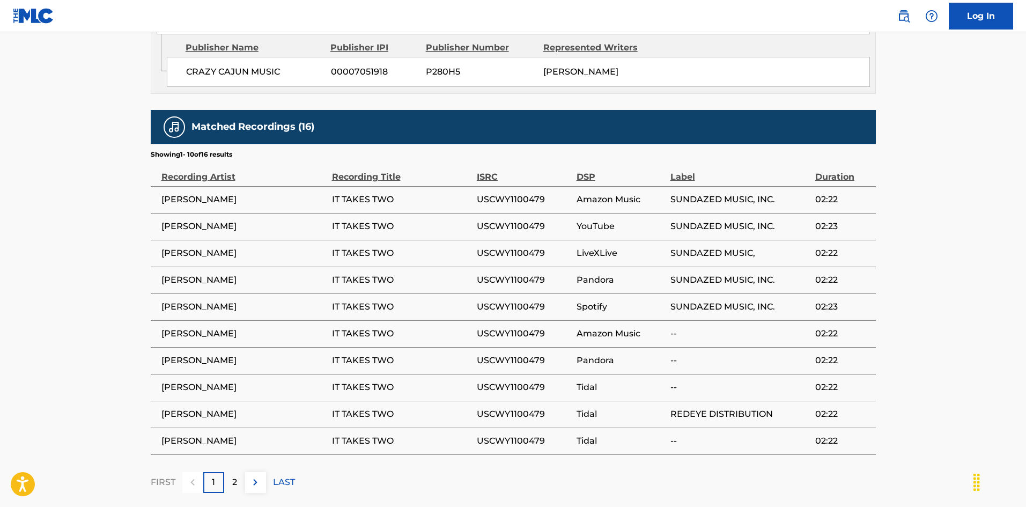
scroll to position [687, 0]
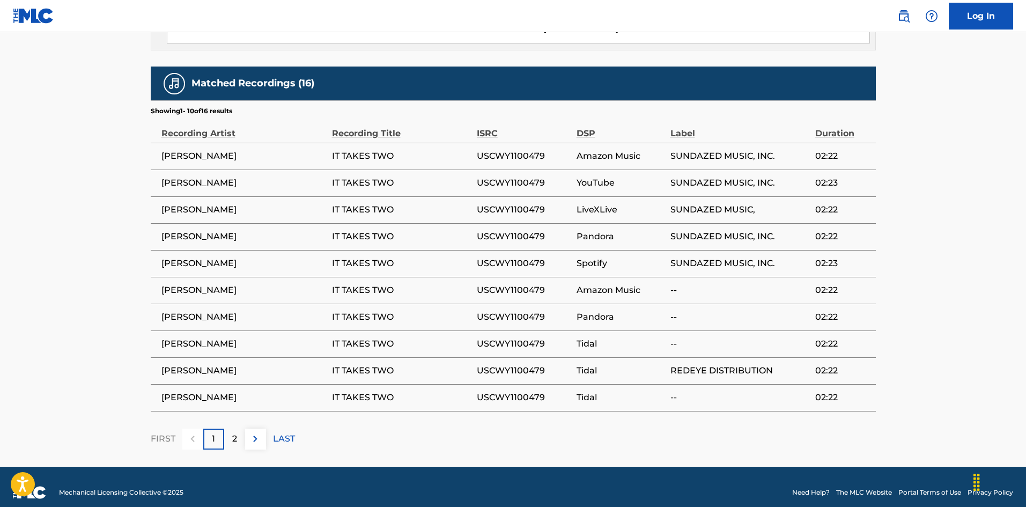
click at [235, 432] on p "2" at bounding box center [234, 438] width 5 height 13
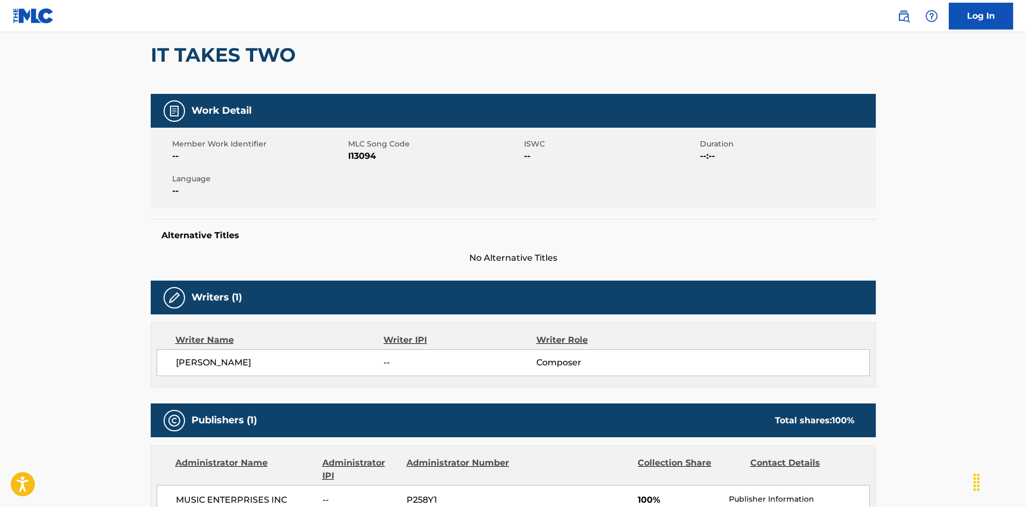
scroll to position [0, 0]
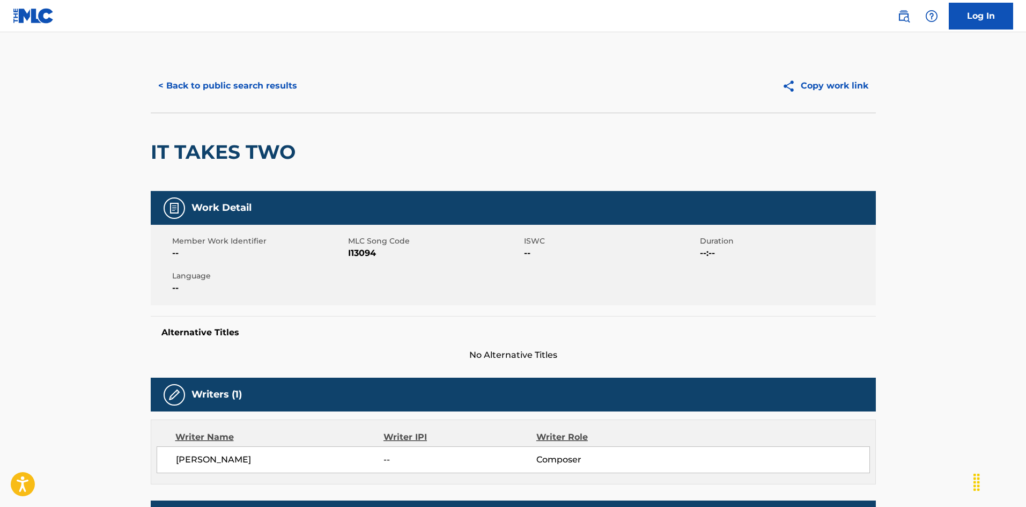
click at [231, 87] on button "< Back to public search results" at bounding box center [228, 85] width 154 height 27
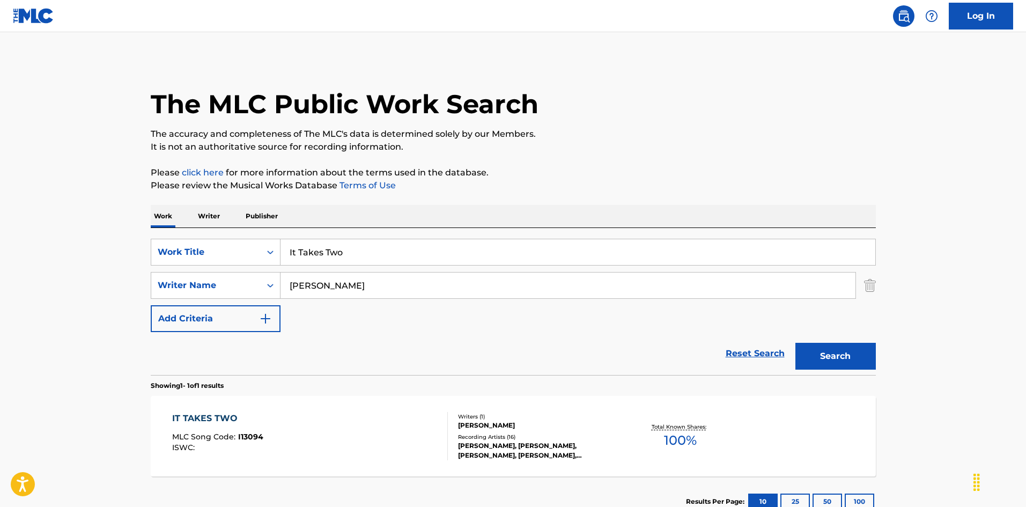
scroll to position [16, 0]
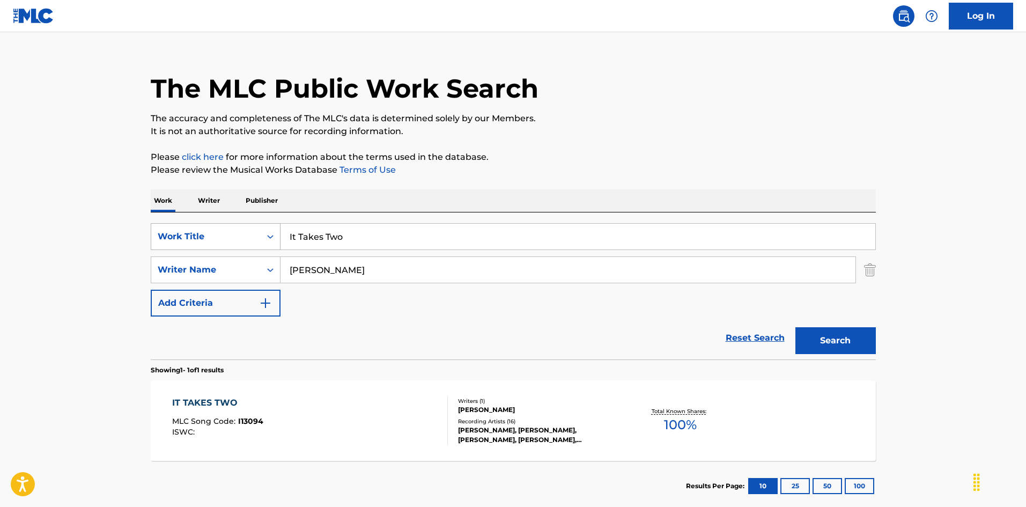
drag, startPoint x: 286, startPoint y: 231, endPoint x: 263, endPoint y: 231, distance: 22.5
click at [263, 231] on div "SearchWithCriteriaec16a890-3cf4-4741-acda-05bc44b2cc6e Work Title It Takes Two" at bounding box center [513, 236] width 725 height 27
paste input "Was In The Pines"
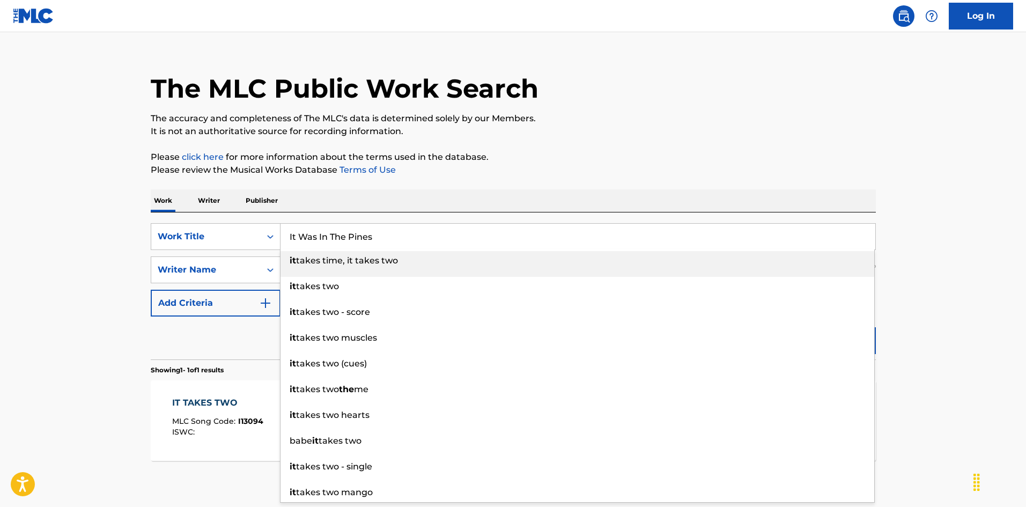
type input "It Was In The Pines"
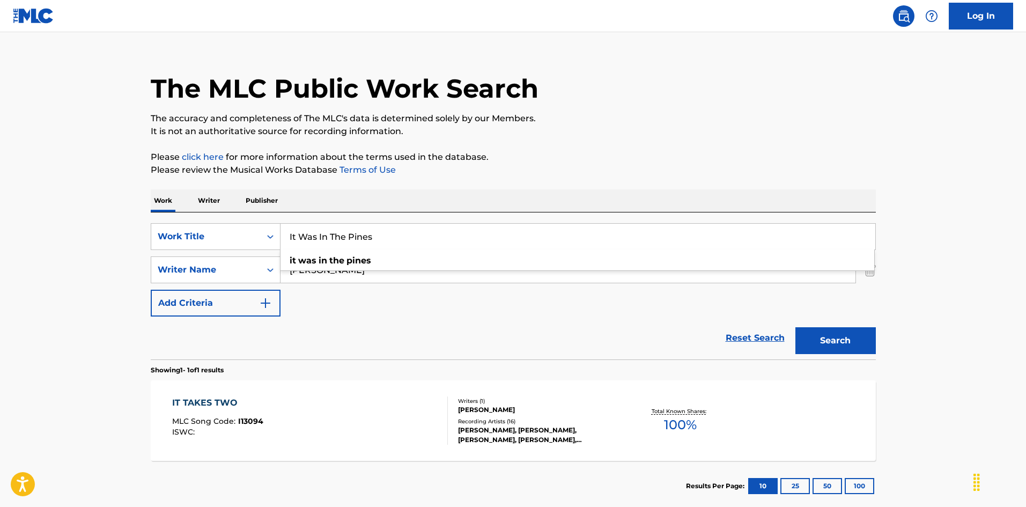
click at [338, 190] on div "Work Writer Publisher" at bounding box center [513, 200] width 725 height 23
drag, startPoint x: 340, startPoint y: 271, endPoint x: 274, endPoint y: 272, distance: 66.5
click at [268, 268] on div "SearchWithCriteriaa76f2a92-b0f2-4f62-be12-af0a64e7b772 Writer Name Andreason" at bounding box center [513, 269] width 725 height 27
paste input "Sahm"
type input "Sahm"
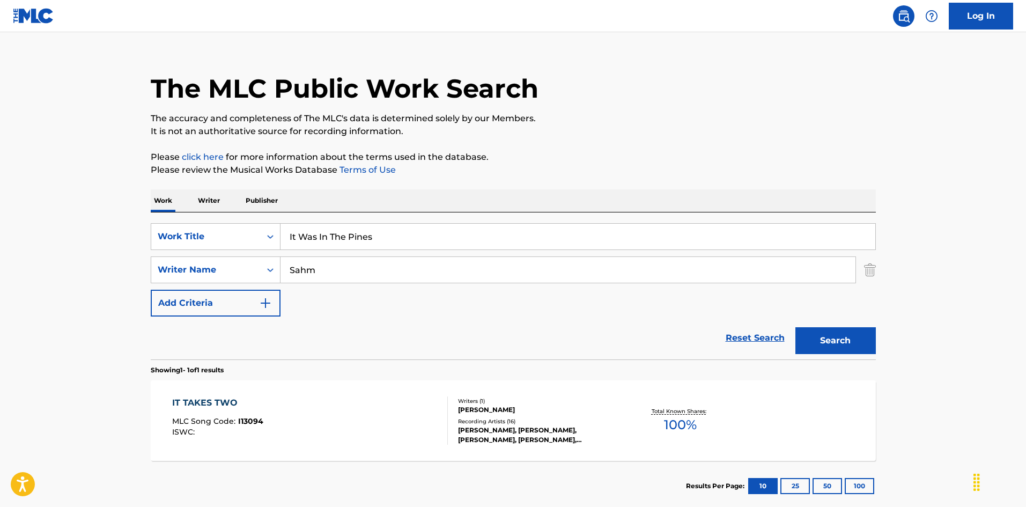
click at [847, 331] on button "Search" at bounding box center [835, 340] width 80 height 27
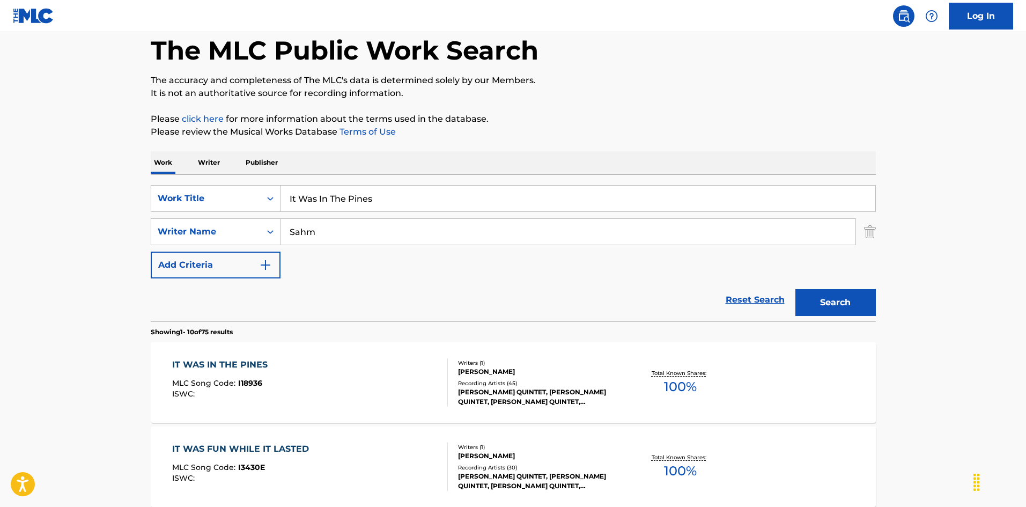
scroll to position [107, 0]
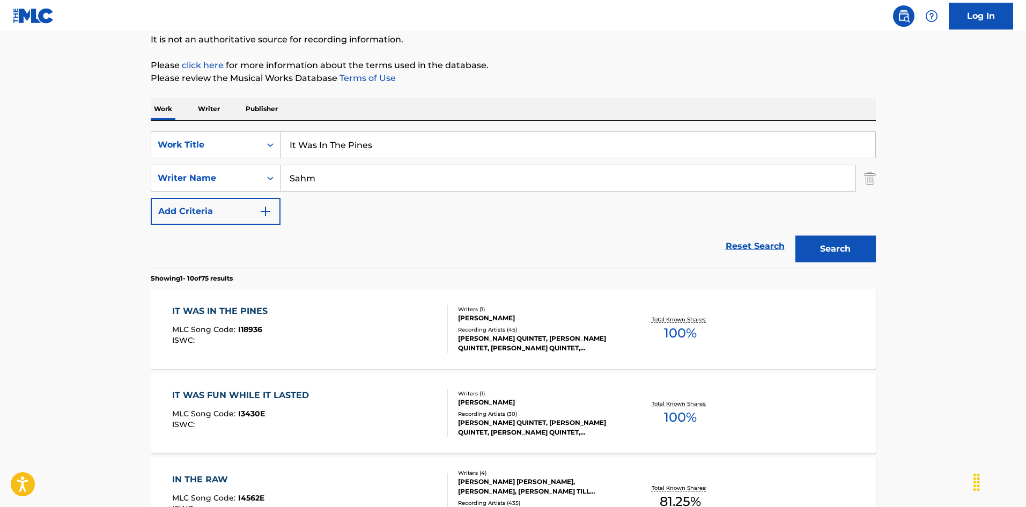
click at [407, 337] on div "IT WAS IN THE PINES MLC Song Code : I18936 ISWC :" at bounding box center [310, 329] width 276 height 48
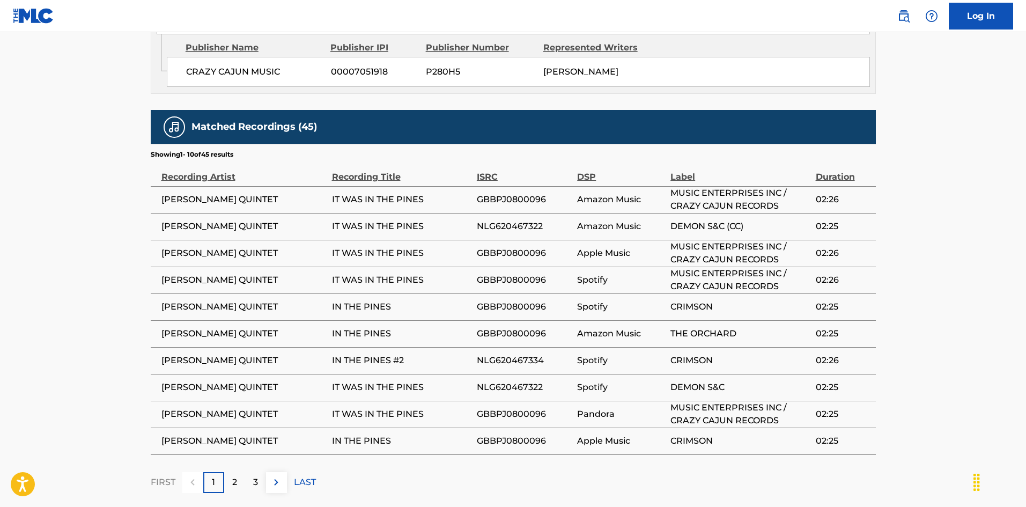
scroll to position [687, 0]
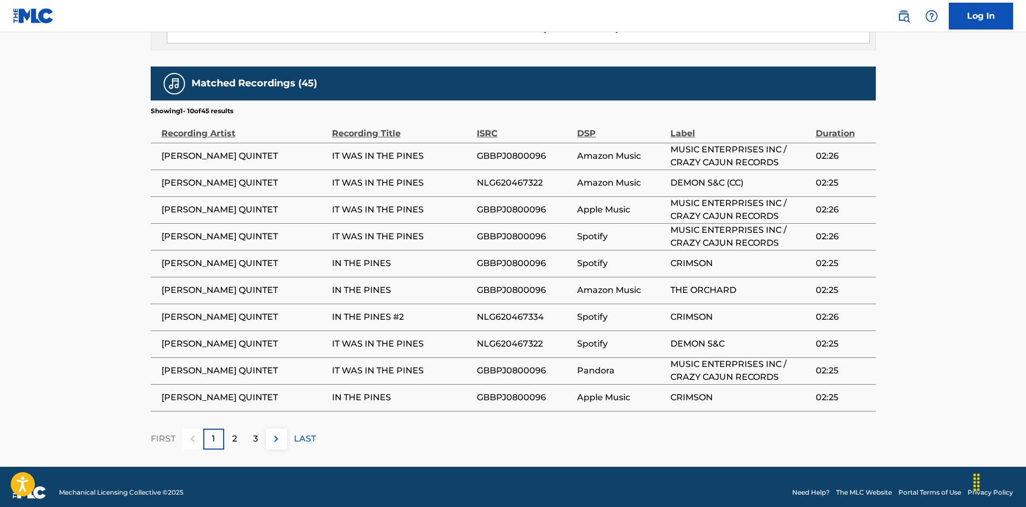
click at [230, 429] on div "2" at bounding box center [234, 439] width 21 height 21
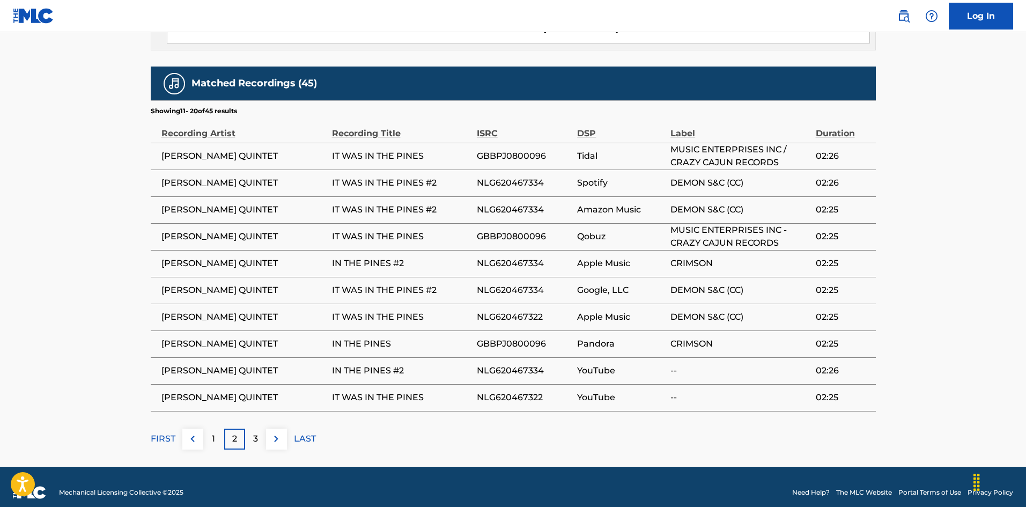
click at [254, 432] on p "3" at bounding box center [255, 438] width 5 height 13
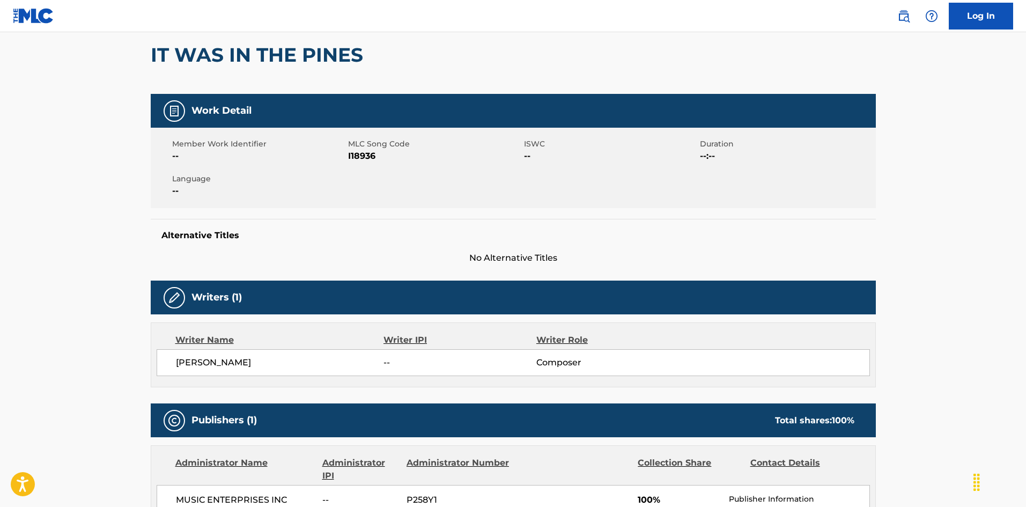
scroll to position [0, 0]
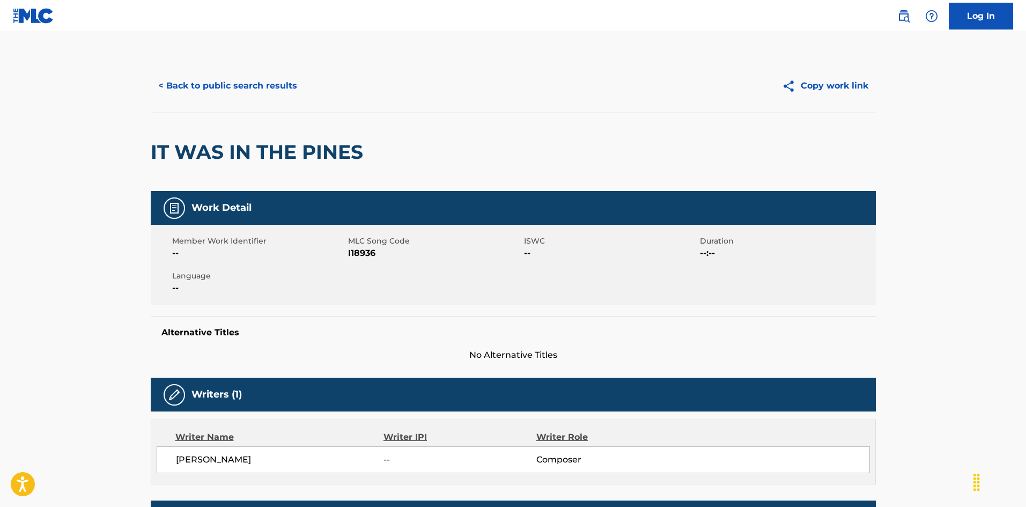
click at [281, 82] on button "< Back to public search results" at bounding box center [228, 85] width 154 height 27
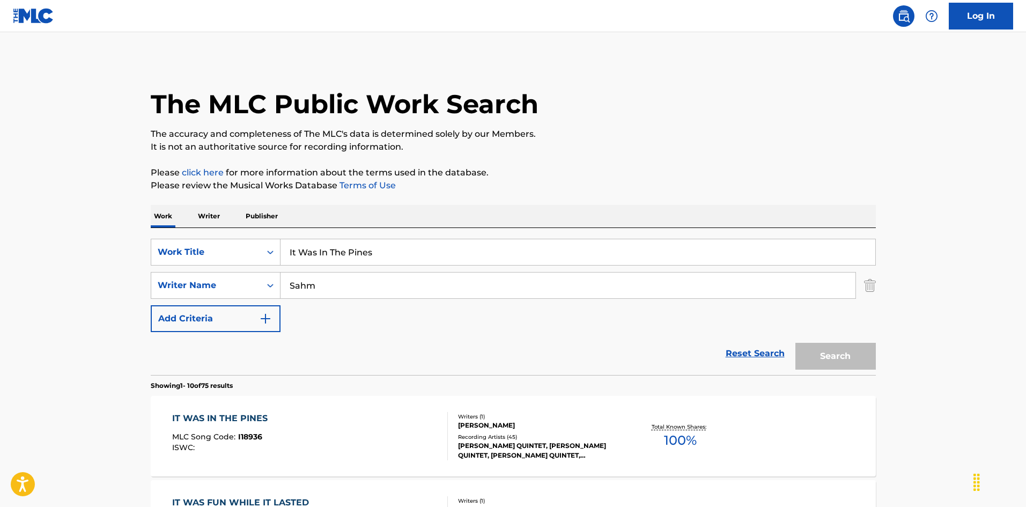
scroll to position [107, 0]
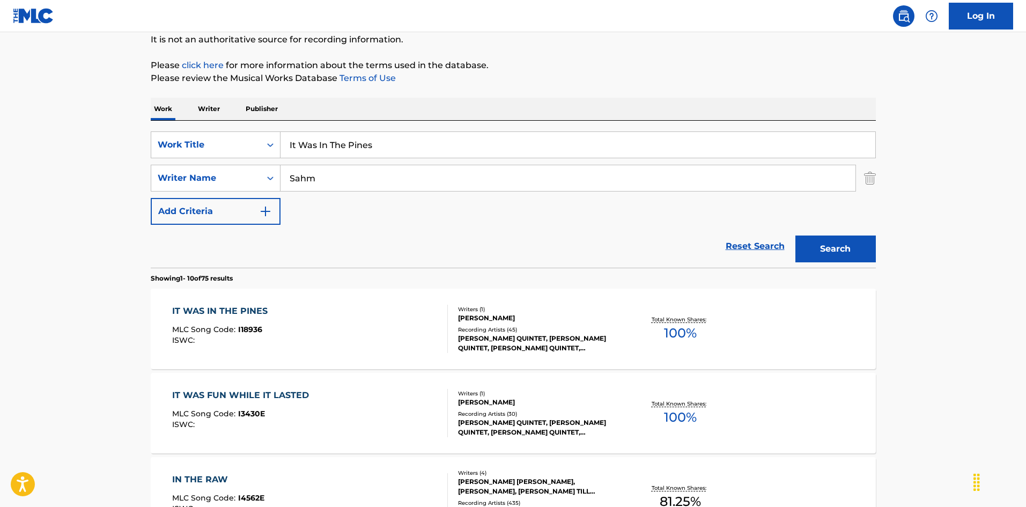
drag, startPoint x: 281, startPoint y: 128, endPoint x: 292, endPoint y: 136, distance: 13.8
click at [279, 128] on div "SearchWithCriteriaec16a890-3cf4-4741-acda-05bc44b2cc6e Work Title It Was In The…" at bounding box center [513, 194] width 725 height 147
paste input "ent To Your Head"
type input "It Went To Your Head"
click at [822, 242] on button "Search" at bounding box center [835, 248] width 80 height 27
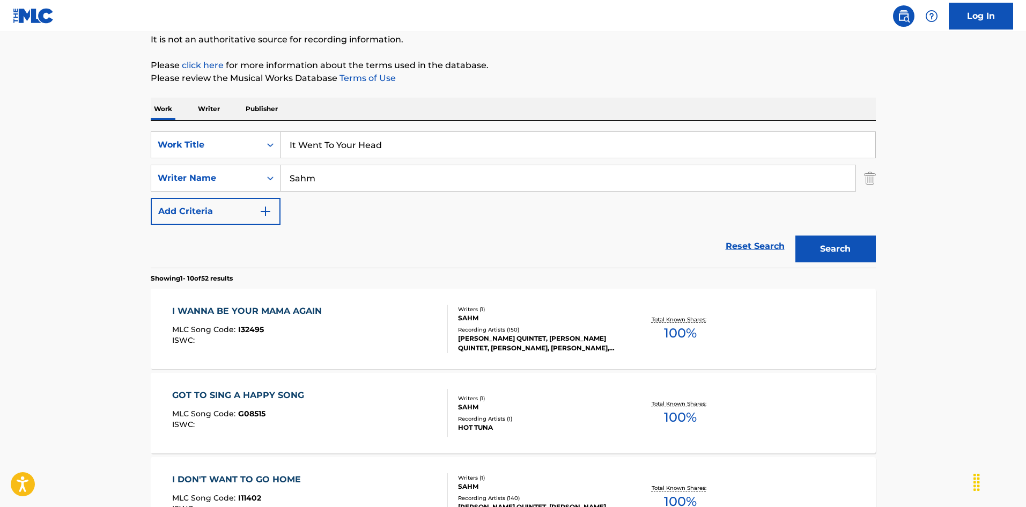
click at [839, 247] on button "Search" at bounding box center [835, 248] width 80 height 27
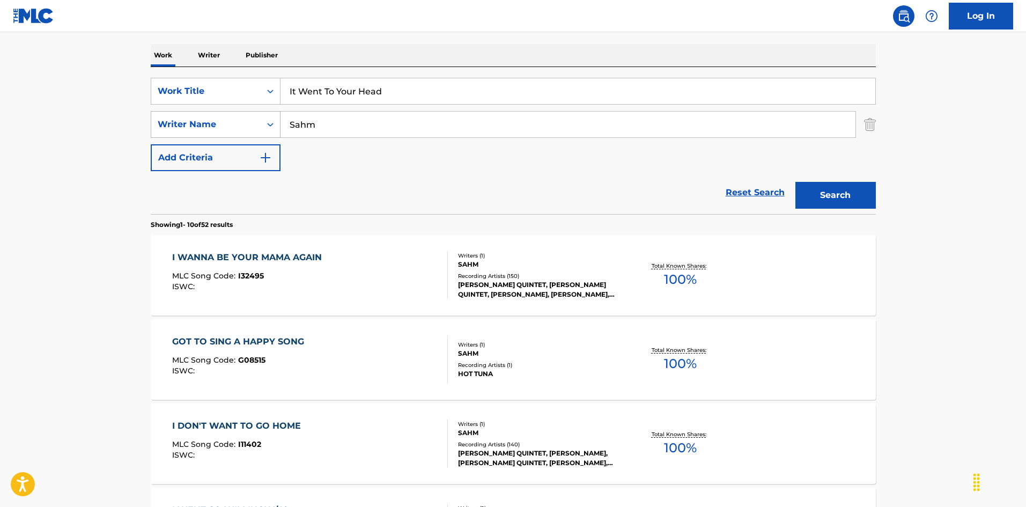
drag, startPoint x: 298, startPoint y: 122, endPoint x: 277, endPoint y: 116, distance: 21.2
click at [255, 116] on div "SearchWithCriteriaa76f2a92-b0f2-4f62-be12-af0a64e7b772 Writer Name Sahm" at bounding box center [513, 124] width 725 height 27
paste input "[PERSON_NAME]"
type input "[PERSON_NAME]"
click at [834, 184] on button "Search" at bounding box center [835, 195] width 80 height 27
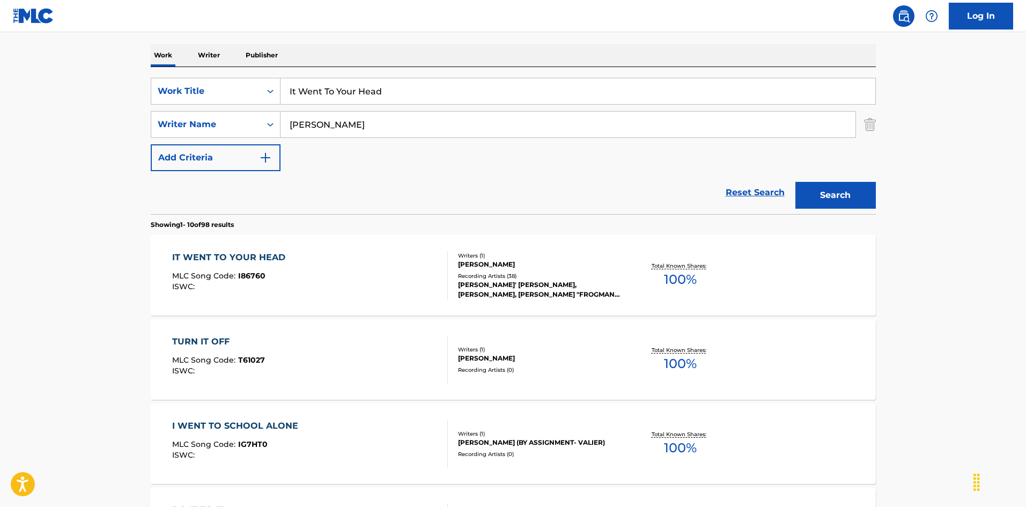
click at [399, 280] on div "IT WENT TO YOUR HEAD MLC Song Code : I86760 ISWC :" at bounding box center [310, 275] width 276 height 48
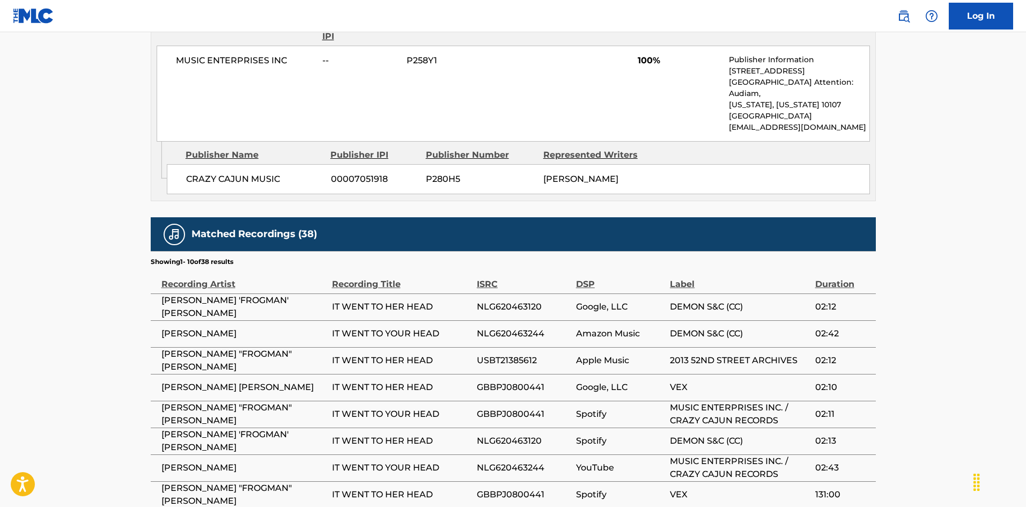
scroll to position [687, 0]
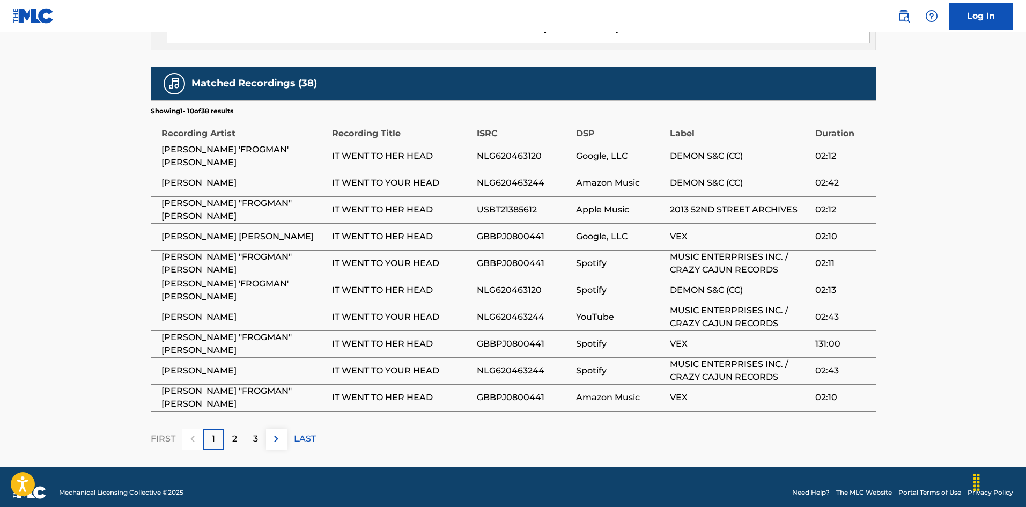
click at [246, 429] on div "3" at bounding box center [255, 439] width 21 height 21
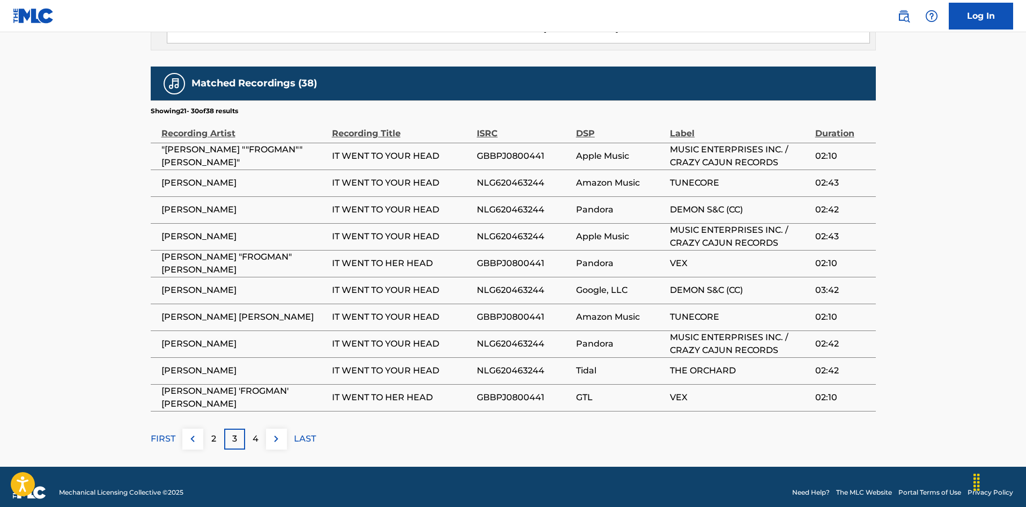
click at [259, 429] on div "4" at bounding box center [255, 439] width 21 height 21
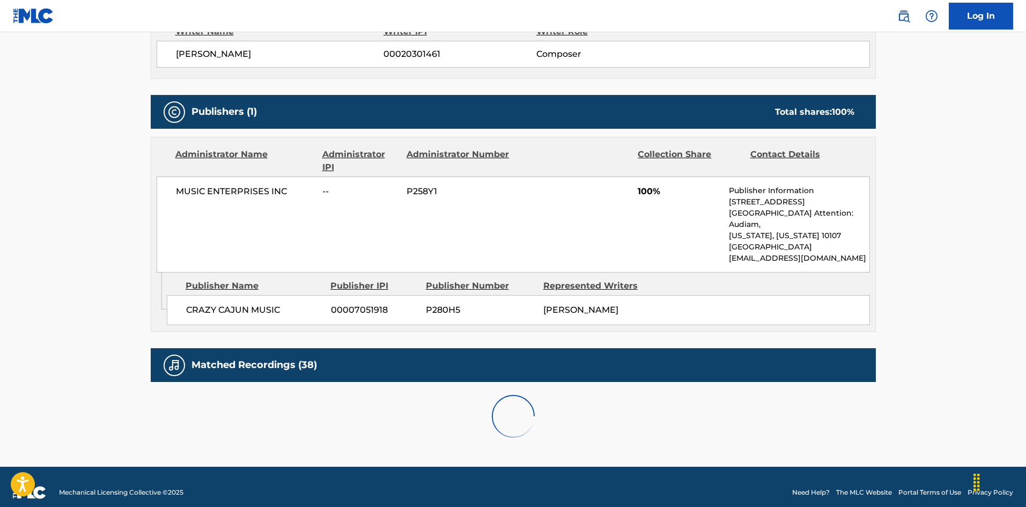
scroll to position [633, 0]
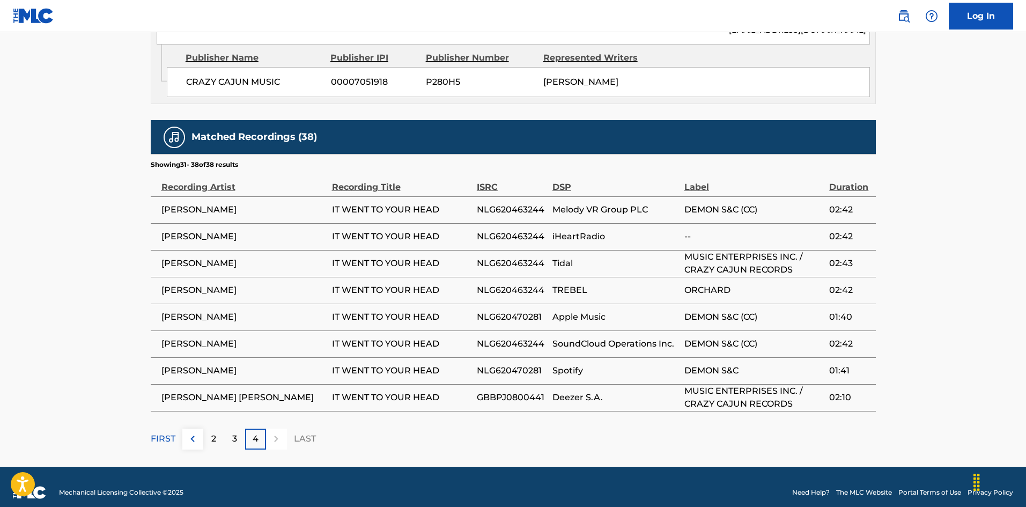
drag, startPoint x: 1026, startPoint y: 299, endPoint x: 1014, endPoint y: 231, distance: 68.6
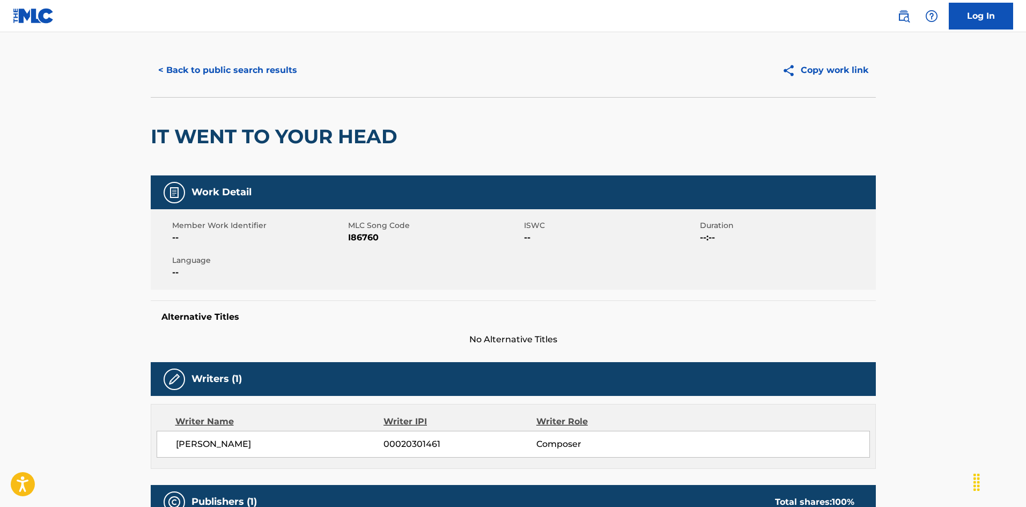
scroll to position [0, 0]
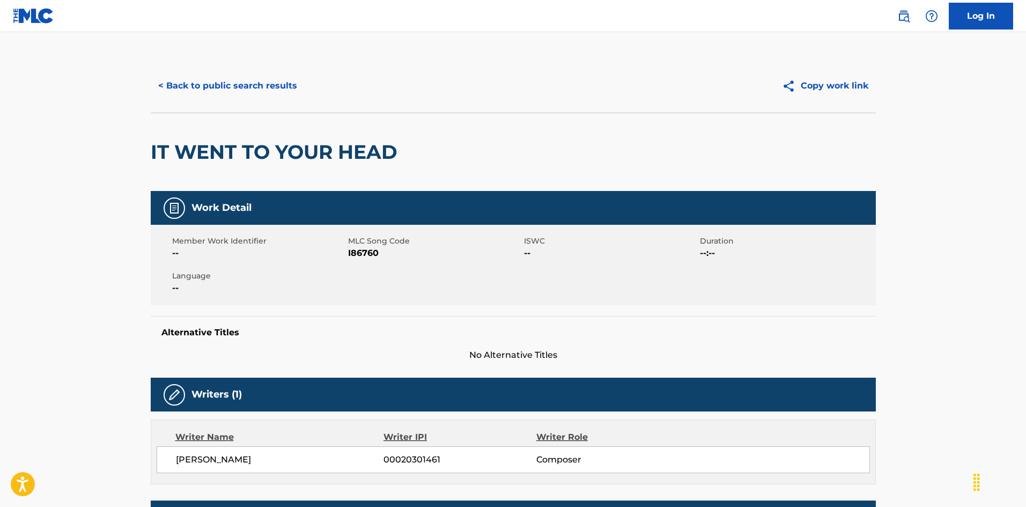
click at [249, 82] on button "< Back to public search results" at bounding box center [228, 85] width 154 height 27
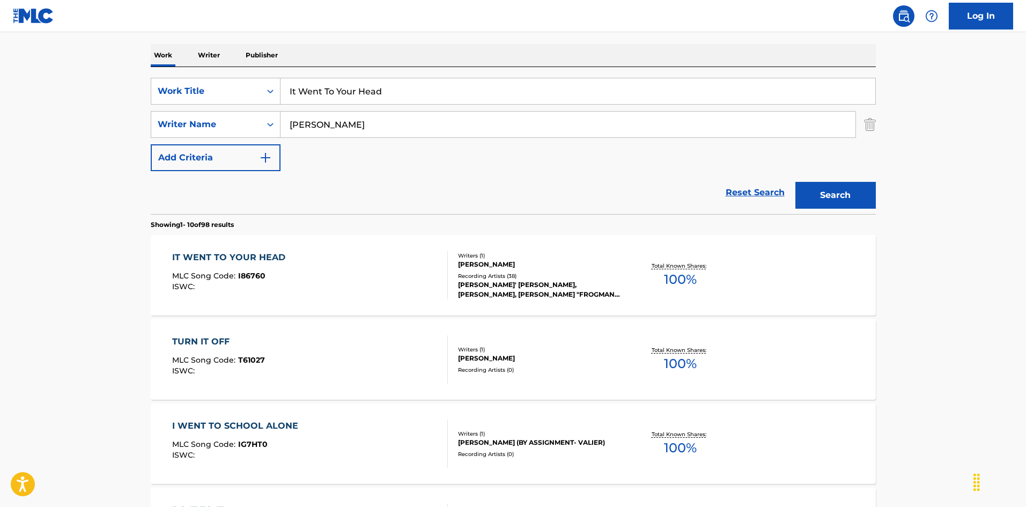
drag, startPoint x: 288, startPoint y: 65, endPoint x: 277, endPoint y: 68, distance: 11.1
paste input "'s A Big Thing Baby Bob Millsap"
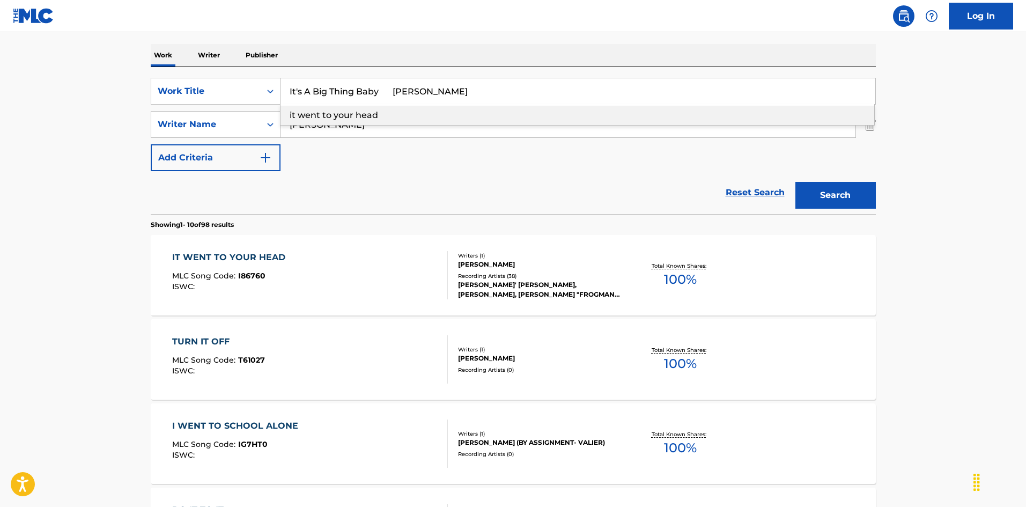
click at [422, 86] on input "It's A Big Thing Baby Bob Millsap" at bounding box center [578, 91] width 595 height 26
drag, startPoint x: 424, startPoint y: 91, endPoint x: 432, endPoint y: 93, distance: 8.2
click at [432, 93] on input "It's A Big Thing Baby Bob Millsap" at bounding box center [578, 91] width 595 height 26
type input "It's A Big Thing Baby Bob"
drag, startPoint x: 305, startPoint y: 123, endPoint x: 302, endPoint y: 113, distance: 11.2
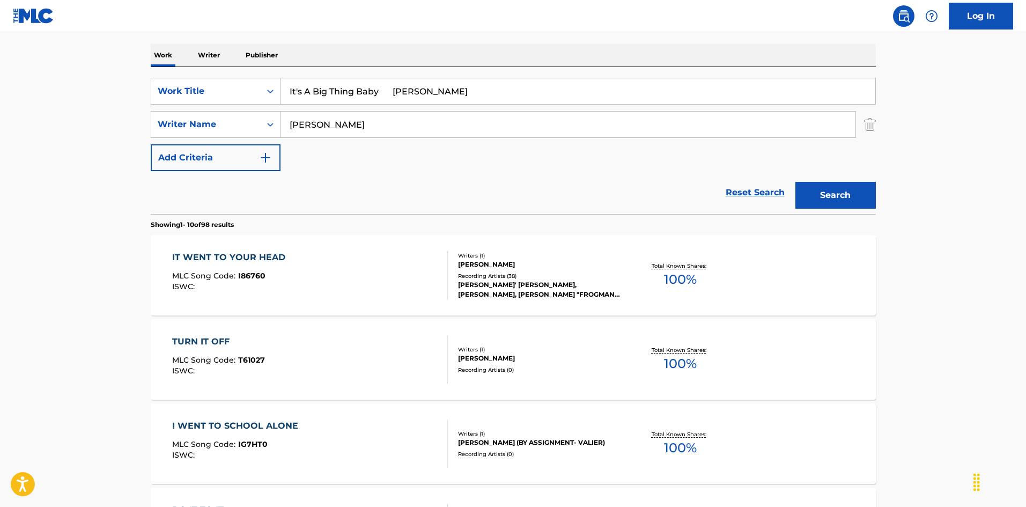
click at [262, 118] on div "SearchWithCriteriaa76f2a92-b0f2-4f62-be12-af0a64e7b772 Writer Name Meaux" at bounding box center [513, 124] width 725 height 27
paste input "illsap"
type input "Millsap"
click at [401, 85] on input "It's A Big Thing Baby Bob" at bounding box center [578, 91] width 595 height 26
drag, startPoint x: 434, startPoint y: 97, endPoint x: 447, endPoint y: 98, distance: 12.9
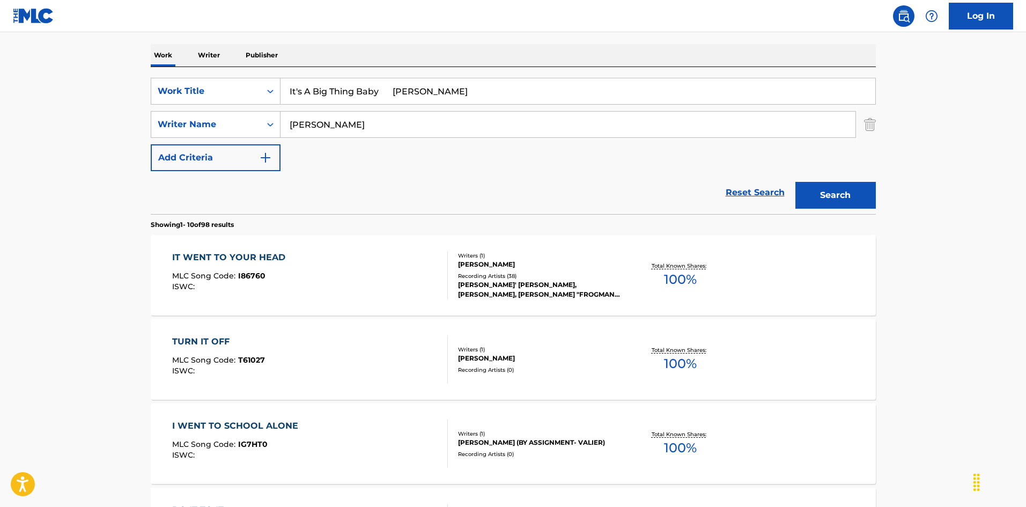
click at [447, 98] on input "It's A Big Thing Baby Bob" at bounding box center [578, 91] width 595 height 26
type input "It's A Big Thing Baby"
click at [819, 200] on button "Search" at bounding box center [835, 195] width 80 height 27
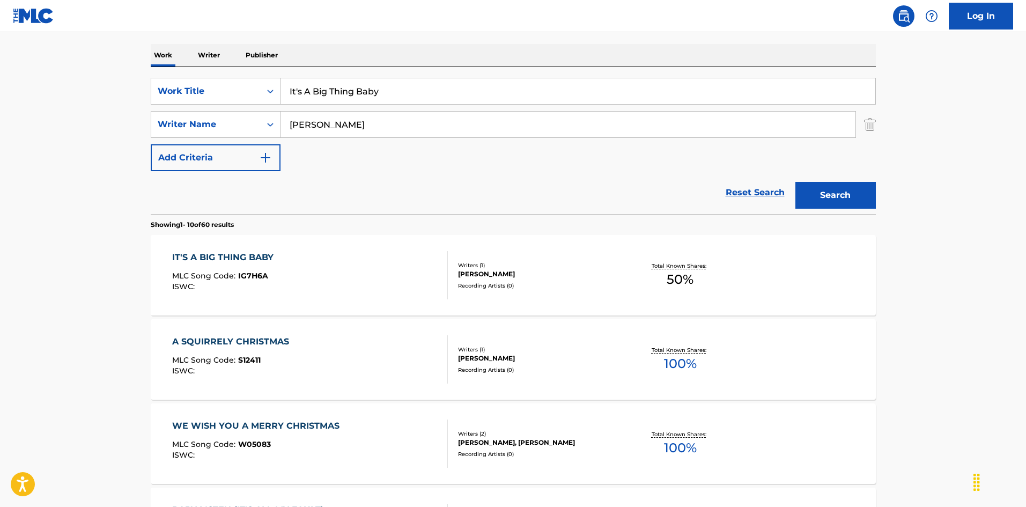
click at [397, 270] on div "IT'S A BIG THING BABY MLC Song Code : IG7H6A ISWC :" at bounding box center [310, 275] width 276 height 48
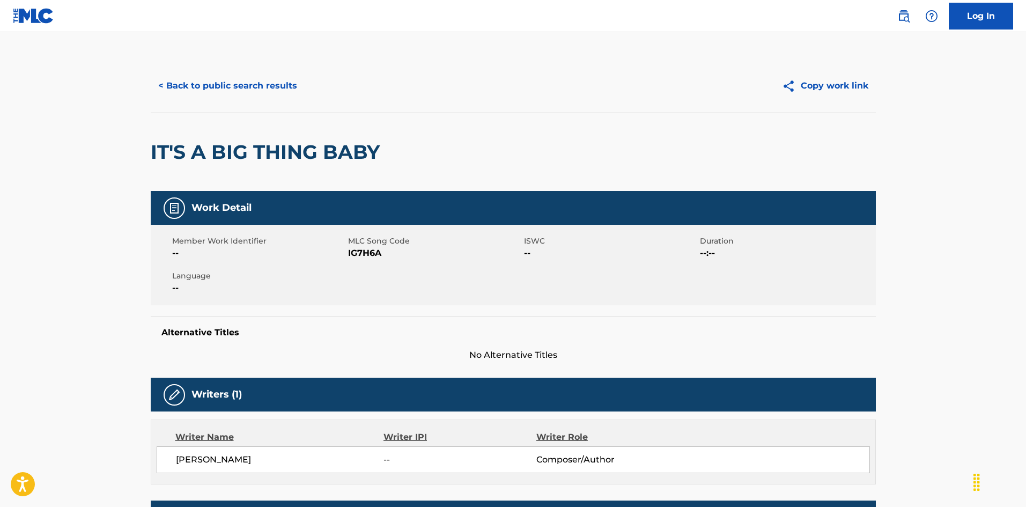
click at [191, 86] on button "< Back to public search results" at bounding box center [228, 85] width 154 height 27
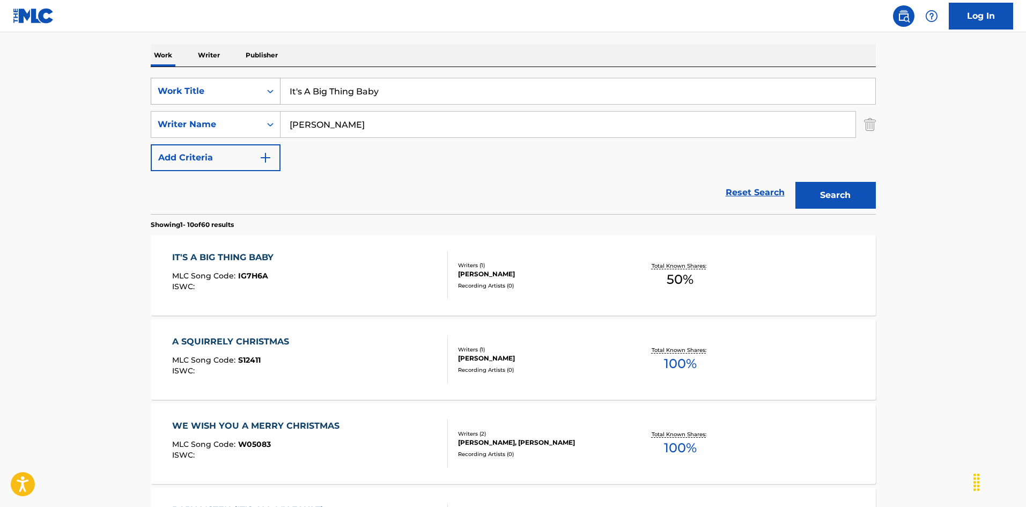
click at [242, 79] on div "SearchWithCriteriaec16a890-3cf4-4741-acda-05bc44b2cc6e Work Title It's A Big Th…" at bounding box center [513, 91] width 725 height 27
paste input "Doggone Shame G. Chord"
click at [432, 84] on input "It's A Doggone Shame G. Chord" at bounding box center [578, 91] width 595 height 26
drag, startPoint x: 412, startPoint y: 94, endPoint x: 361, endPoint y: 131, distance: 63.0
click at [470, 102] on input "It's A Doggone Shame G. Chord" at bounding box center [578, 91] width 595 height 26
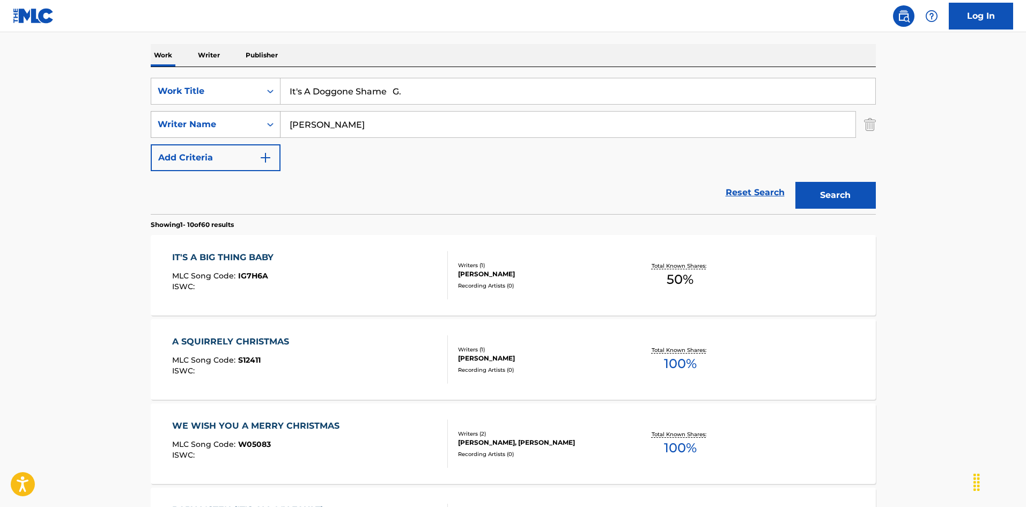
type input "It's A Doggone Shame G."
click at [274, 127] on div "SearchWithCriteriaec16a890-3cf4-4741-acda-05bc44b2cc6e Work Title It's A Doggon…" at bounding box center [513, 124] width 725 height 93
click at [332, 127] on input "Millsap" at bounding box center [568, 125] width 575 height 26
drag, startPoint x: 267, startPoint y: 112, endPoint x: 277, endPoint y: 113, distance: 10.8
click at [265, 112] on div "SearchWithCriteriaa76f2a92-b0f2-4f62-be12-af0a64e7b772 Writer Name Millsap" at bounding box center [513, 124] width 725 height 27
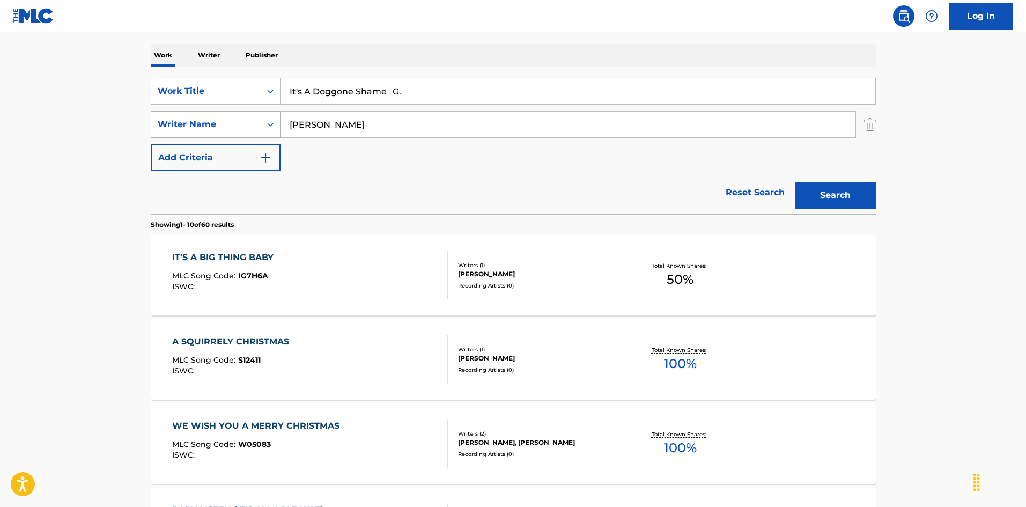
paste input "Chord"
type input "Chord"
drag, startPoint x: 393, startPoint y: 91, endPoint x: 506, endPoint y: 122, distance: 117.7
click at [505, 117] on div "SearchWithCriteriaec16a890-3cf4-4741-acda-05bc44b2cc6e Work Title It's A Doggon…" at bounding box center [513, 124] width 725 height 93
type input "It's A Doggone Shame"
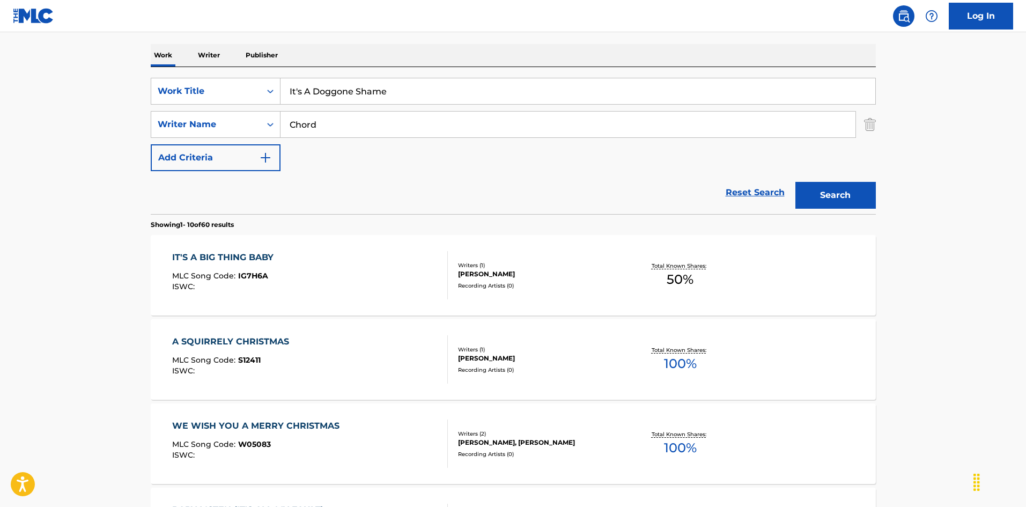
click at [849, 195] on button "Search" at bounding box center [835, 195] width 80 height 27
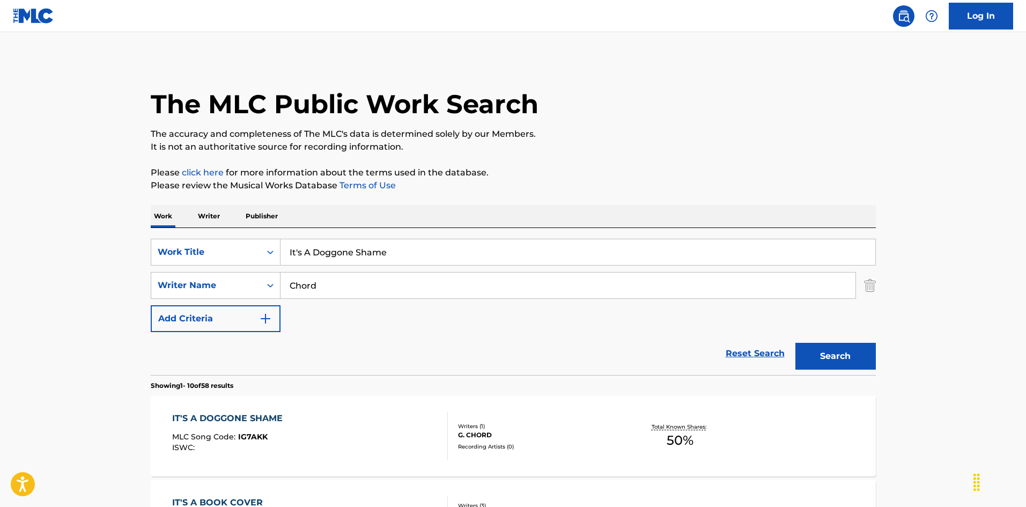
scroll to position [107, 0]
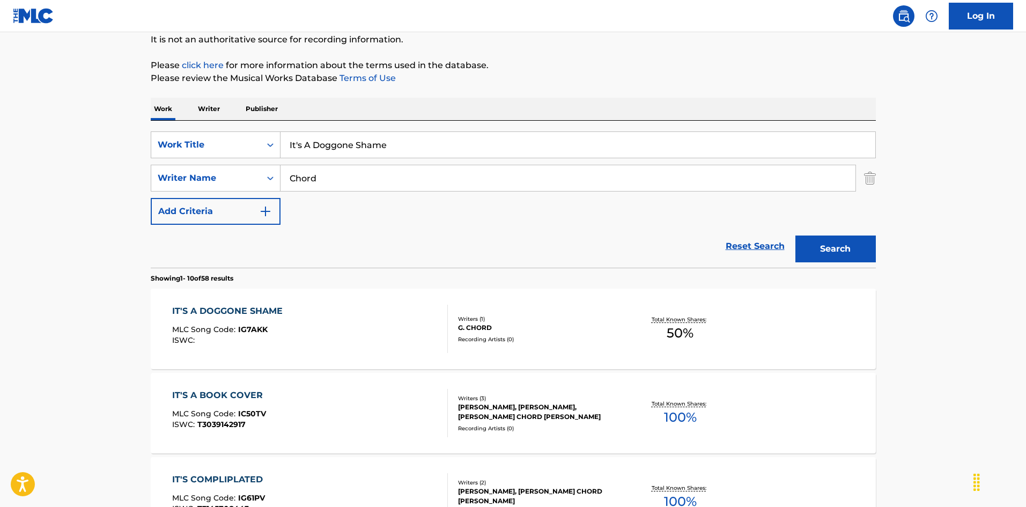
click at [389, 317] on div "IT'S A DOGGONE SHAME MLC Song Code : IG7AKK ISWC :" at bounding box center [310, 329] width 276 height 48
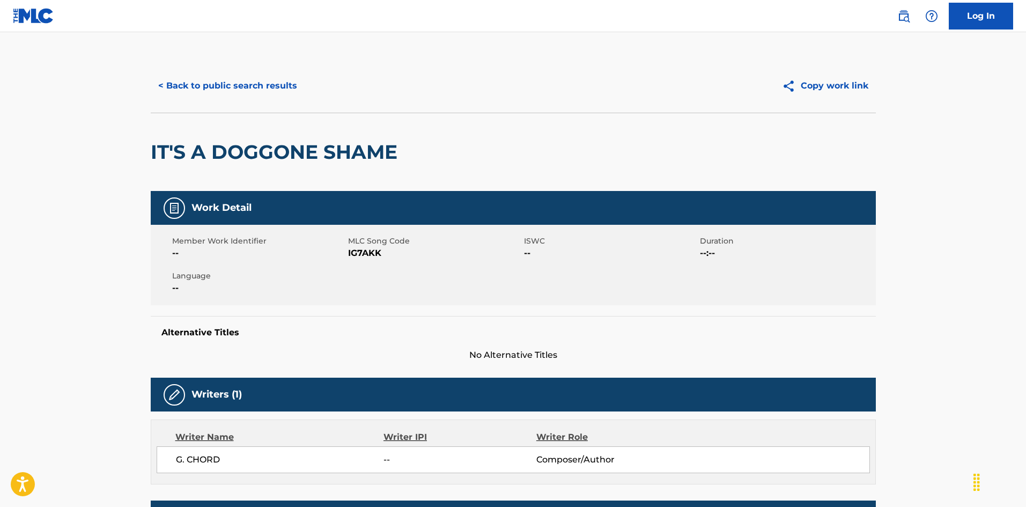
click at [265, 83] on button "< Back to public search results" at bounding box center [228, 85] width 154 height 27
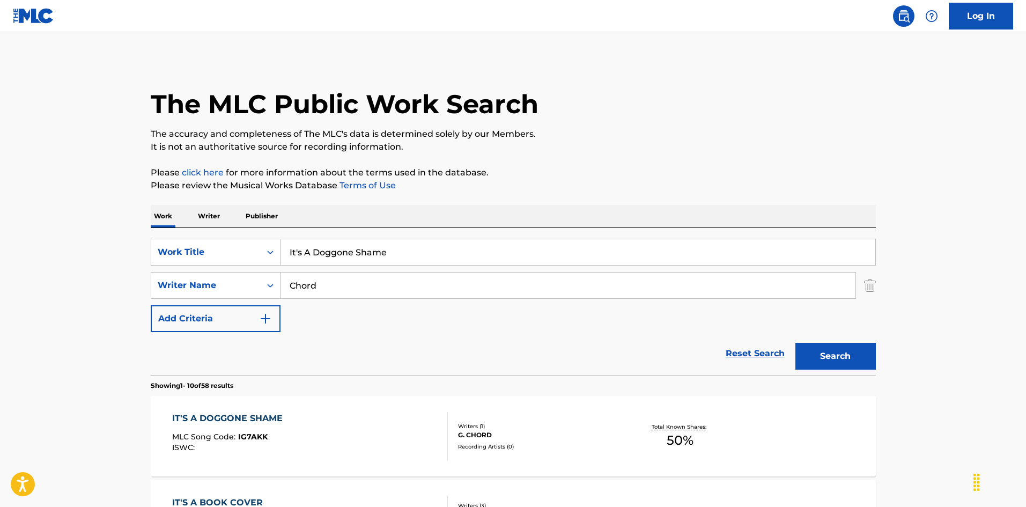
scroll to position [107, 0]
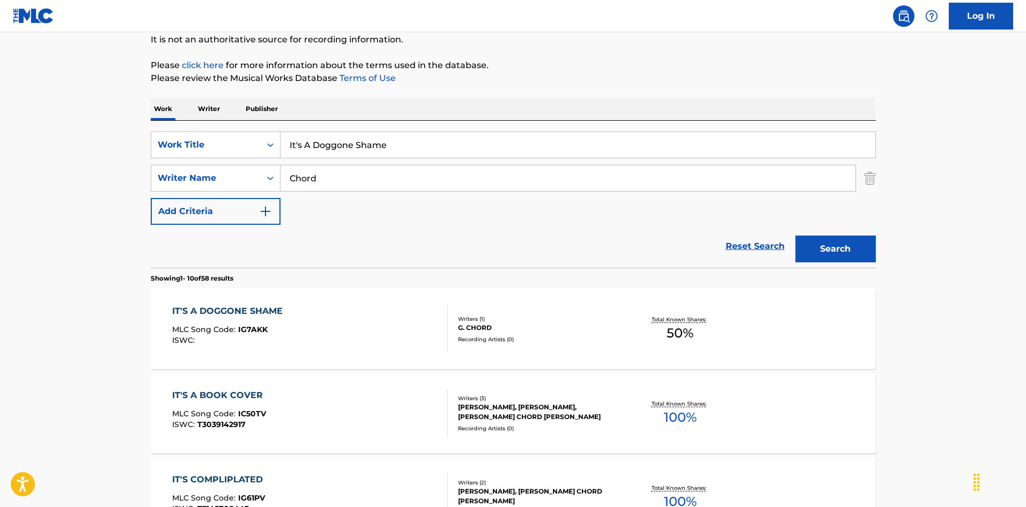
drag, startPoint x: 390, startPoint y: 143, endPoint x: 195, endPoint y: 111, distance: 197.3
paste input "Gas John Hunter|Gary Mcewen|B.B. Cunningham|Jerry Masters"
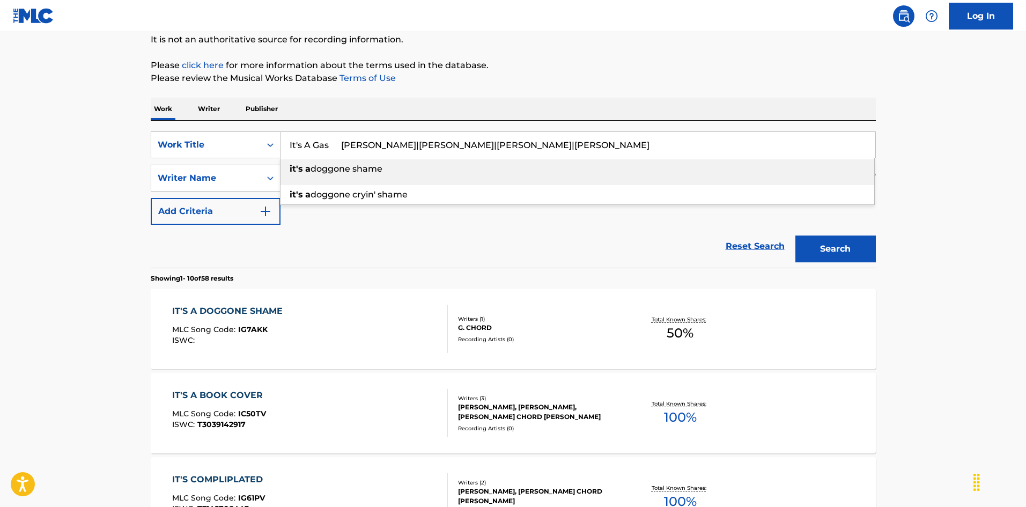
click at [428, 139] on input "It's A Gas John Hunter|Gary Mcewen|B.B. Cunningham|Jerry Masters" at bounding box center [578, 145] width 595 height 26
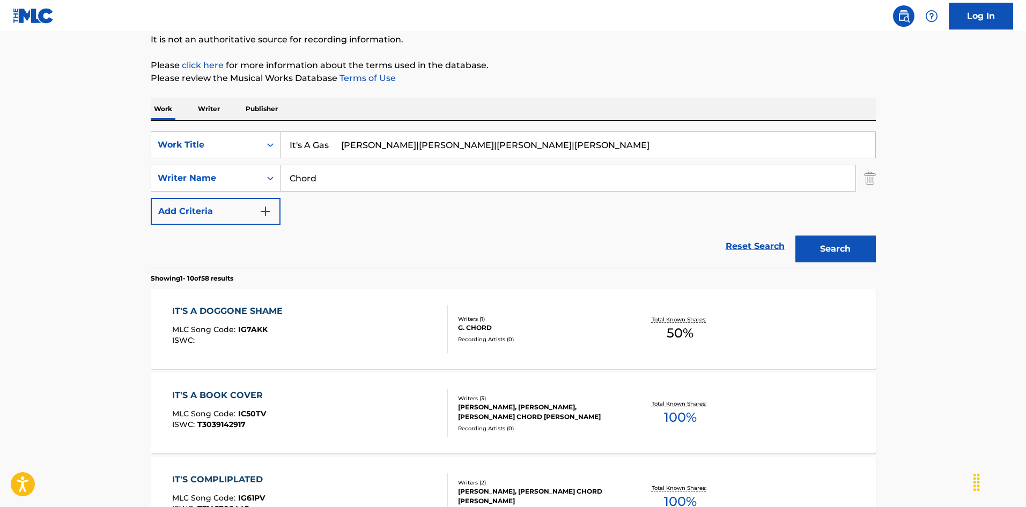
click at [382, 145] on input "It's A Gas John Hunter|Gary Mcewen|B.B. Cunningham|Jerry Masters" at bounding box center [578, 145] width 595 height 26
click at [383, 143] on input "It's A Gas John Hunter|Gary Mcewen|B.B. Cunningham|Jerry Masters" at bounding box center [578, 145] width 595 height 26
type input "It's A Gas John |Gary Mcewen|B.B. Cunningham|Jerry Masters"
drag, startPoint x: 336, startPoint y: 174, endPoint x: 246, endPoint y: 163, distance: 90.7
click at [246, 163] on div "SearchWithCriteriaec16a890-3cf4-4741-acda-05bc44b2cc6e Work Title It's A Gas Jo…" at bounding box center [513, 177] width 725 height 93
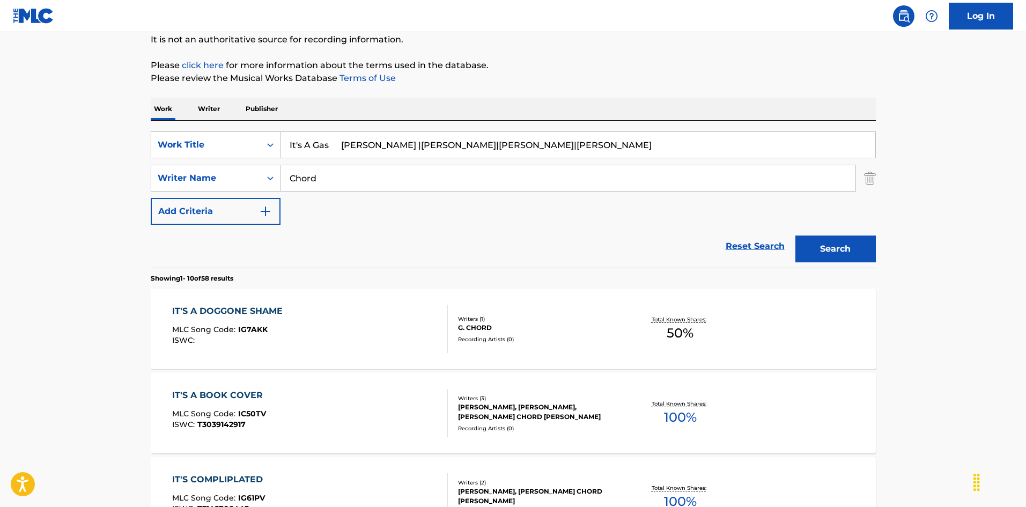
paste input "Hunter"
type input "Hunter"
drag, startPoint x: 355, startPoint y: 151, endPoint x: 337, endPoint y: 145, distance: 18.1
click at [355, 150] on input "It's A Gas John |Gary Mcewen|B.B. Cunningham|Jerry Masters" at bounding box center [578, 145] width 595 height 26
drag, startPoint x: 336, startPoint y: 144, endPoint x: 631, endPoint y: 185, distance: 297.8
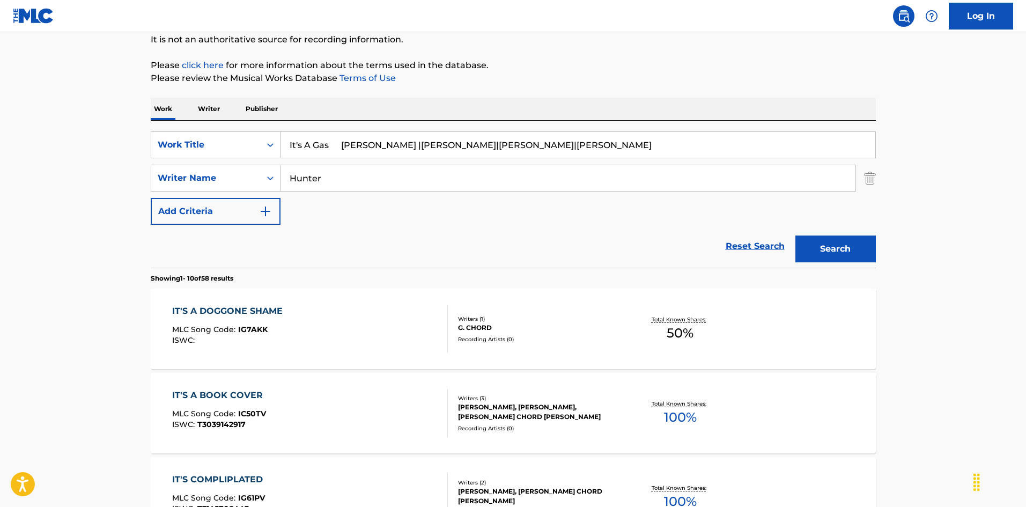
click at [624, 175] on div "SearchWithCriteriaec16a890-3cf4-4741-acda-05bc44b2cc6e Work Title It's A Gas Jo…" at bounding box center [513, 177] width 725 height 93
type input "It's A Gas"
drag, startPoint x: 854, startPoint y: 248, endPoint x: 533, endPoint y: 218, distance: 322.2
click at [854, 248] on button "Search" at bounding box center [835, 248] width 80 height 27
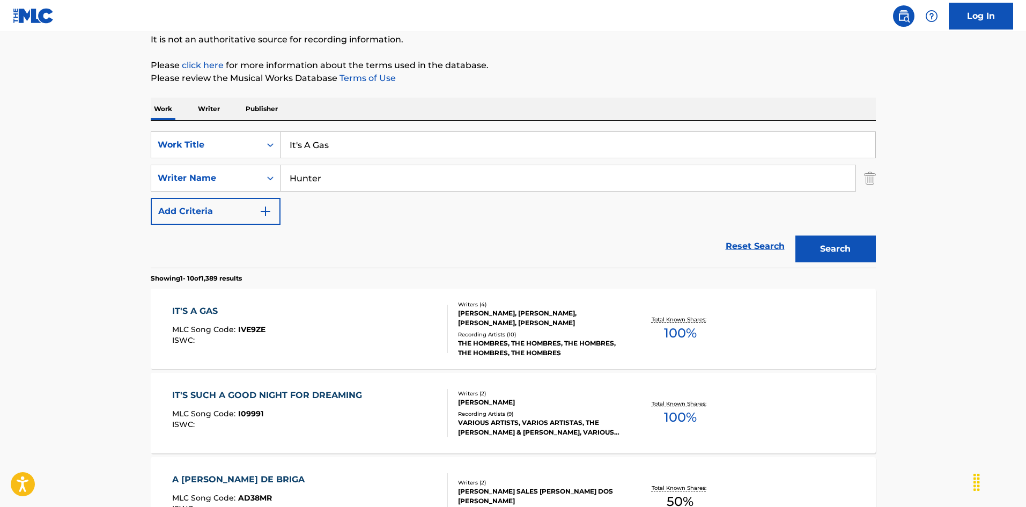
click at [408, 329] on div "IT'S A GAS MLC Song Code : IVE9ZE ISWC :" at bounding box center [310, 329] width 276 height 48
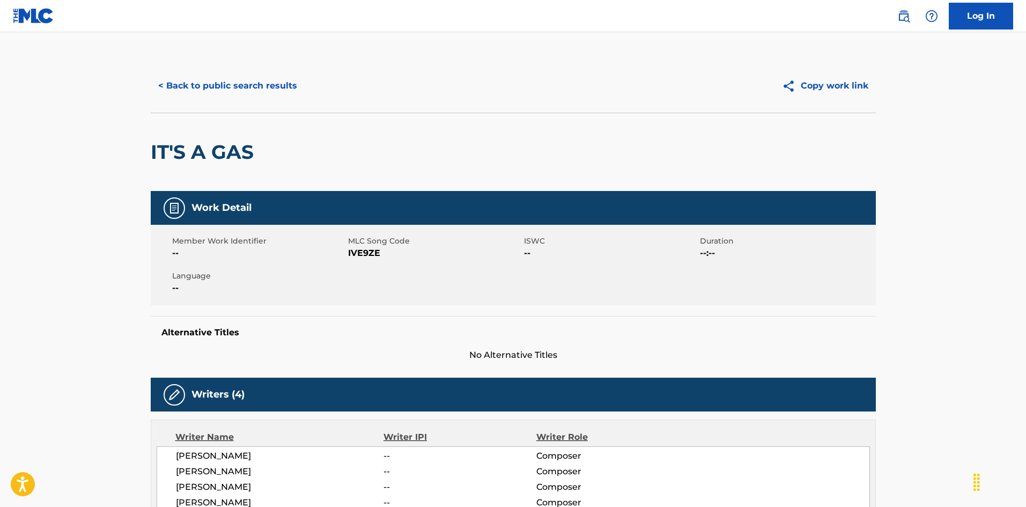
click at [266, 87] on button "< Back to public search results" at bounding box center [228, 85] width 154 height 27
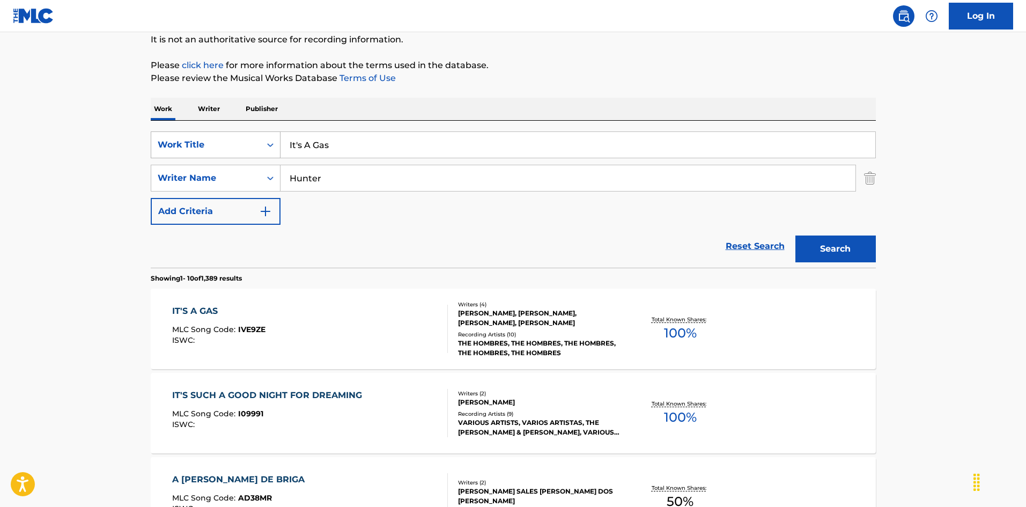
drag, startPoint x: 303, startPoint y: 137, endPoint x: 268, endPoint y: 135, distance: 35.0
click at [268, 135] on div "SearchWithCriteriaec16a890-3cf4-4741-acda-05bc44b2cc6e Work Title It's A Gas" at bounding box center [513, 144] width 725 height 27
paste input "ll Over But The Crying Gaylan Latimer"
click at [419, 143] on input "It's All Over But The Crying Gaylan Latimer" at bounding box center [578, 145] width 595 height 26
click at [466, 146] on input "It's All Over But The Crying Gaylan Latimer" at bounding box center [578, 145] width 595 height 26
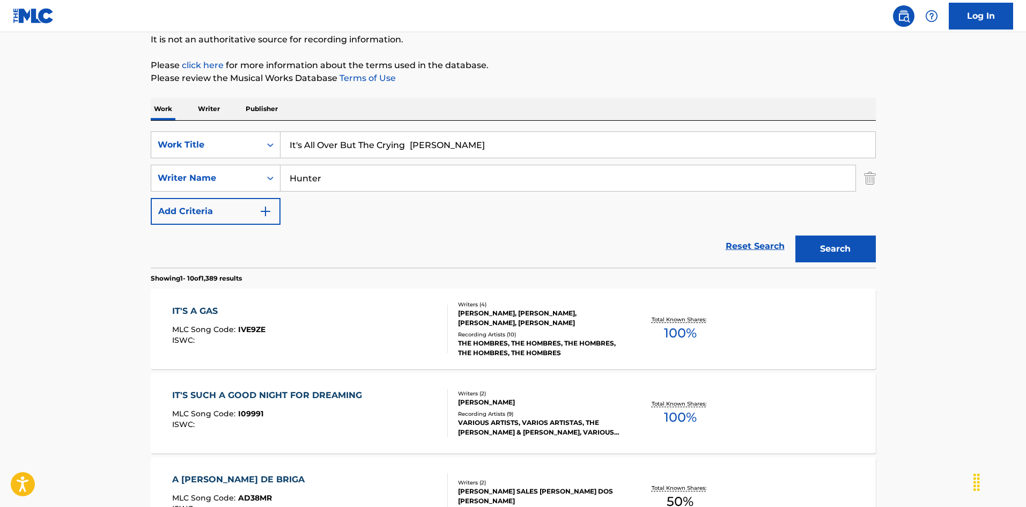
click at [466, 145] on input "It's All Over But The Crying Gaylan Latimer" at bounding box center [578, 145] width 595 height 26
type input "It's All Over But The Crying Gaylan"
drag, startPoint x: 283, startPoint y: 170, endPoint x: 289, endPoint y: 169, distance: 5.9
click at [276, 168] on div "SearchWithCriteriaa76f2a92-b0f2-4f62-be12-af0a64e7b772 Writer Name Hunter" at bounding box center [513, 178] width 725 height 27
paste input "Latim"
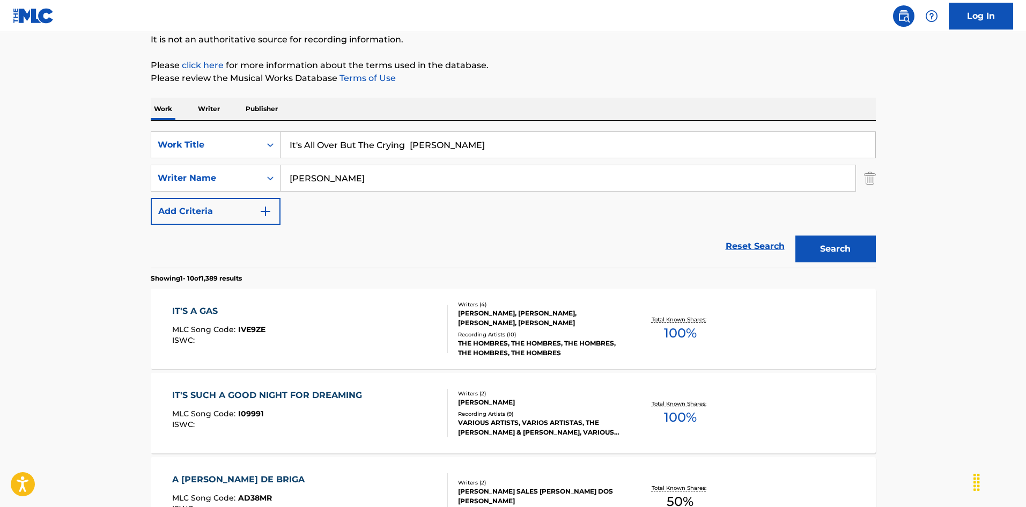
type input "Latimer"
click at [421, 136] on input "It's All Over But The Crying Gaylan" at bounding box center [578, 145] width 595 height 26
drag, startPoint x: 449, startPoint y: 147, endPoint x: 552, endPoint y: 168, distance: 105.1
click at [550, 168] on div "SearchWithCriteriaec16a890-3cf4-4741-acda-05bc44b2cc6e Work Title It's All Over…" at bounding box center [513, 177] width 725 height 93
type input "It's All Over But The Crying"
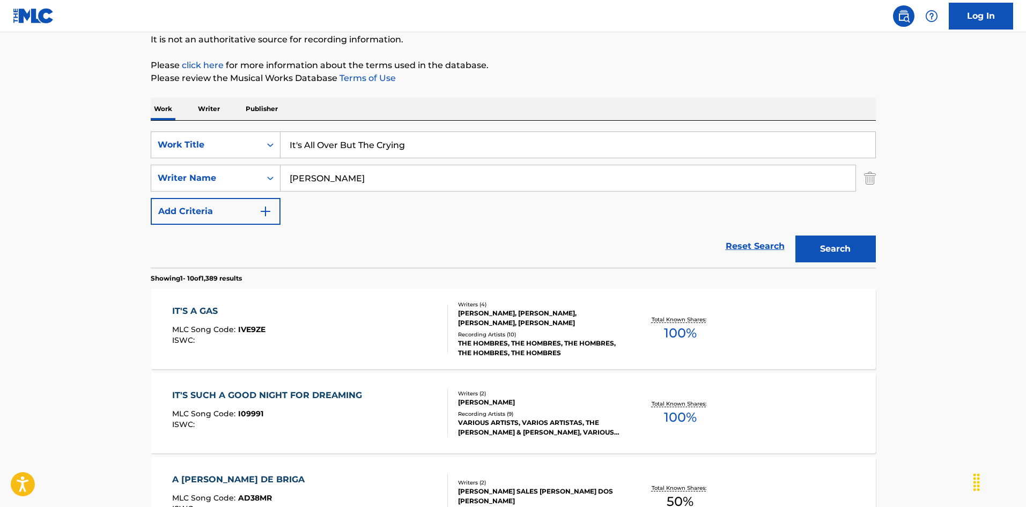
drag, startPoint x: 829, startPoint y: 242, endPoint x: 818, endPoint y: 244, distance: 11.3
click at [827, 241] on button "Search" at bounding box center [835, 248] width 80 height 27
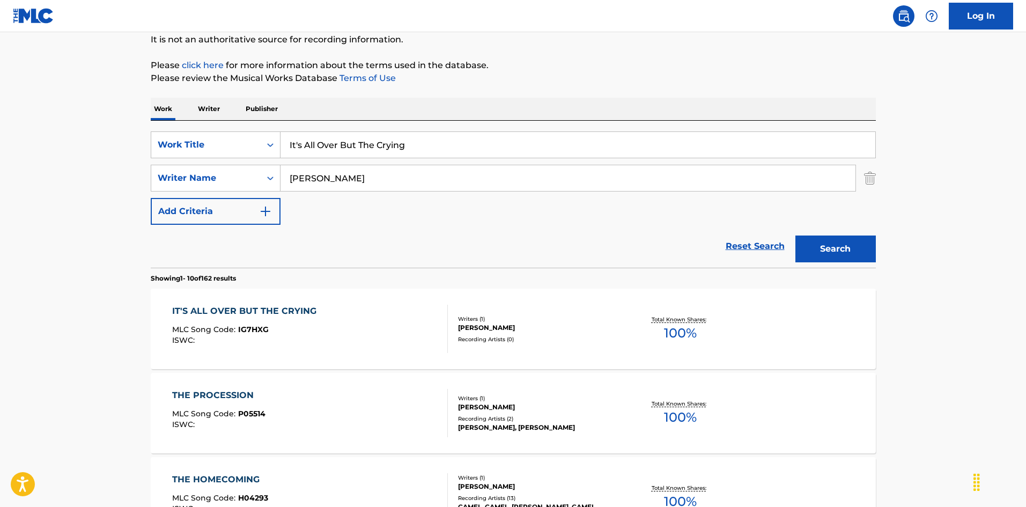
click at [401, 329] on div "IT'S ALL OVER BUT THE CRYING MLC Song Code : IG7HXG ISWC :" at bounding box center [310, 329] width 276 height 48
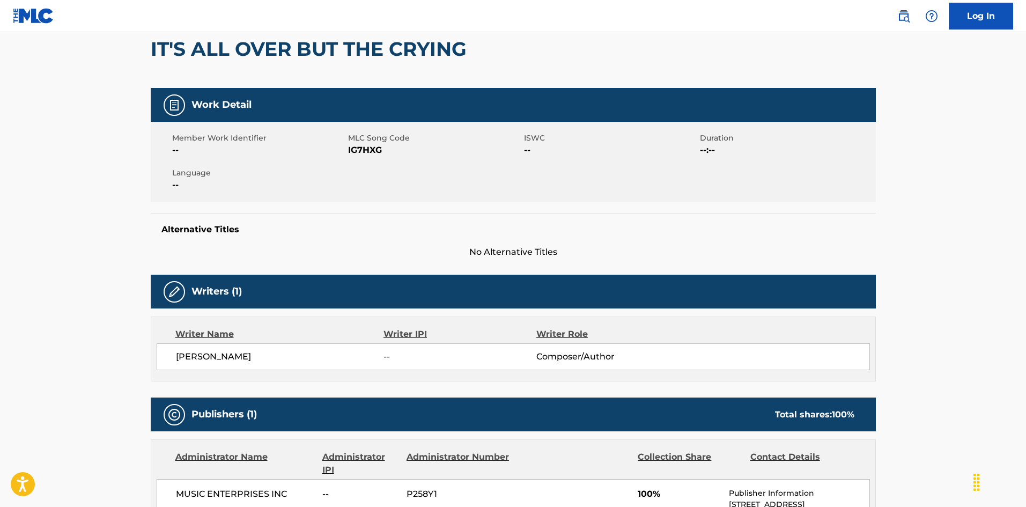
scroll to position [49, 0]
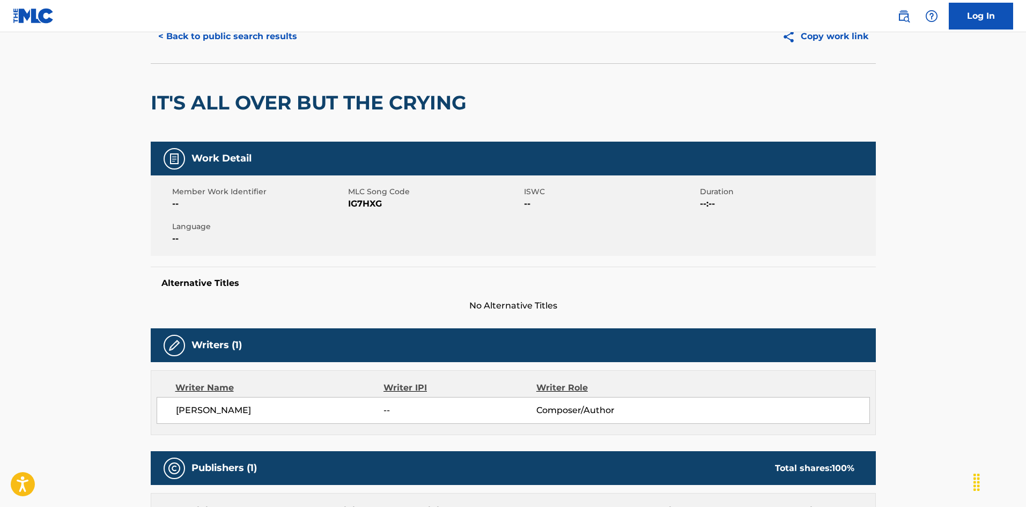
click at [285, 42] on button "< Back to public search results" at bounding box center [228, 36] width 154 height 27
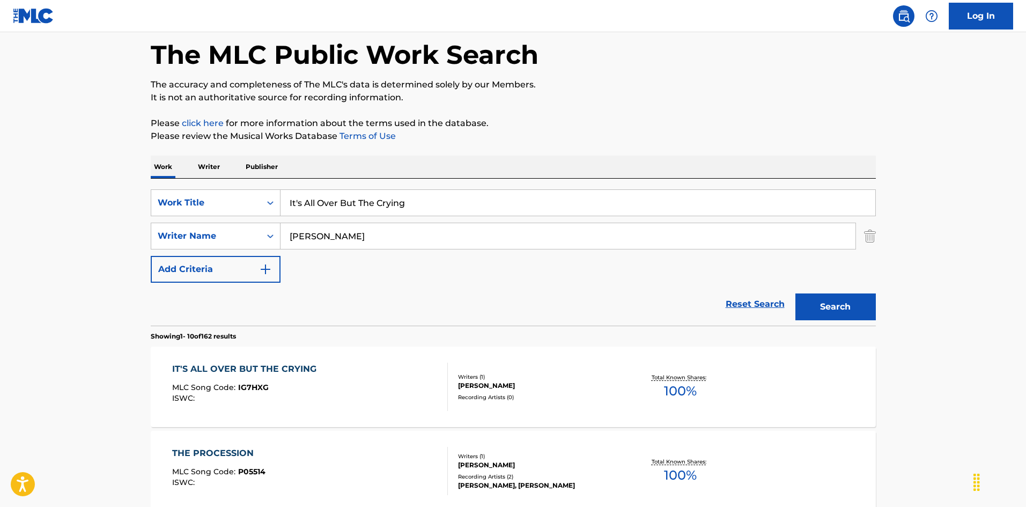
scroll to position [107, 0]
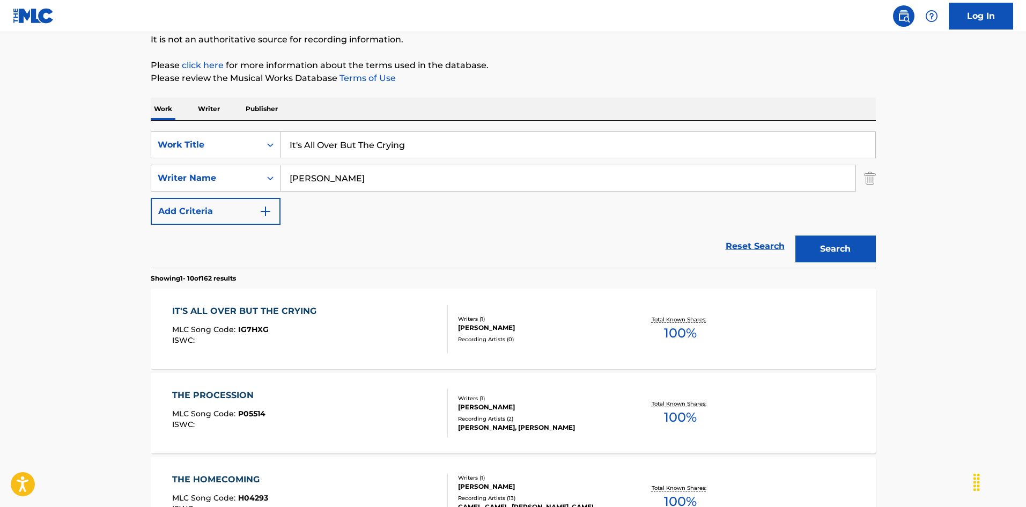
drag, startPoint x: 381, startPoint y: 143, endPoint x: 262, endPoint y: 131, distance: 120.2
click at [262, 131] on div "SearchWithCriteriaec16a890-3cf4-4741-acda-05bc44b2cc6e Work Title It's All Over…" at bounding box center [513, 194] width 725 height 147
paste input "right For You Thomas G. Stuart"
click at [441, 138] on input "It's Alright For You Thomas G. Stuart" at bounding box center [578, 145] width 595 height 26
drag, startPoint x: 431, startPoint y: 144, endPoint x: 488, endPoint y: 153, distance: 57.6
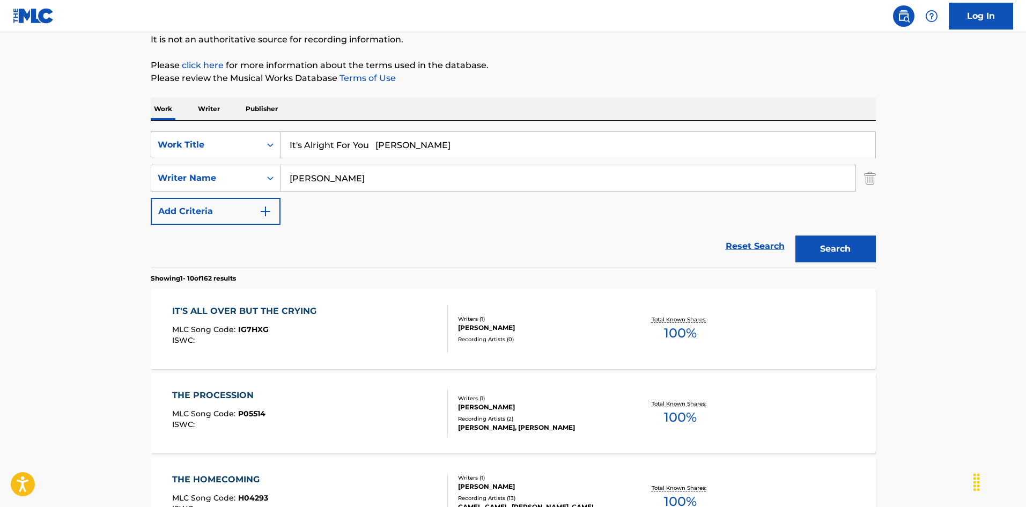
click at [488, 153] on input "It's Alright For You Thomas G. Stuart" at bounding box center [578, 145] width 595 height 26
type input "It's Alright For You Thomas G."
drag, startPoint x: 283, startPoint y: 169, endPoint x: 389, endPoint y: 158, distance: 106.8
click at [277, 169] on div "SearchWithCriteriaa76f2a92-b0f2-4f62-be12-af0a64e7b772 Writer Name Latimer" at bounding box center [513, 178] width 725 height 27
paste input "[PERSON_NAME]"
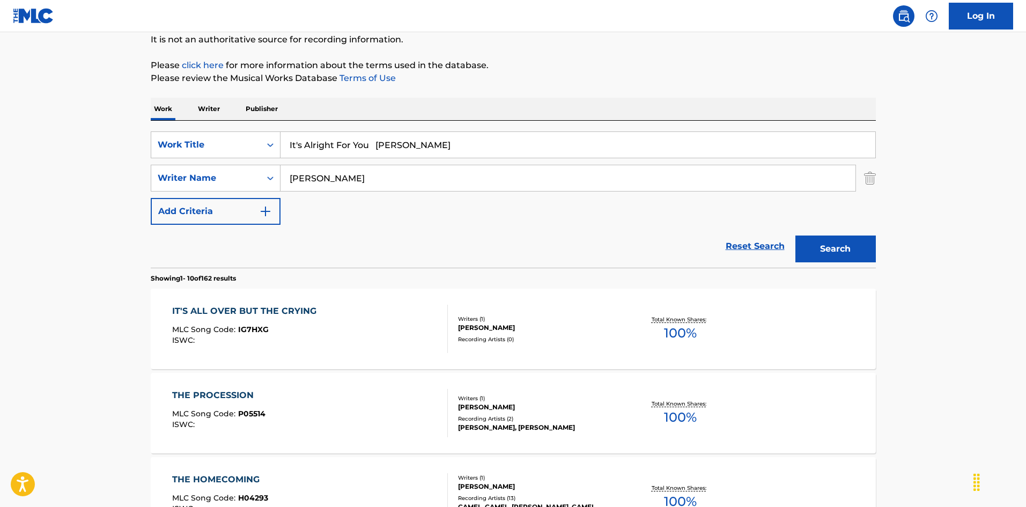
type input "[PERSON_NAME]"
click at [421, 149] on input "It's Alright For You Thomas G." at bounding box center [578, 145] width 595 height 26
click at [562, 186] on div "SearchWithCriteriaec16a890-3cf4-4741-acda-05bc44b2cc6e Work Title It's Alright …" at bounding box center [513, 177] width 725 height 93
type input "It's Alright For You"
drag, startPoint x: 845, startPoint y: 244, endPoint x: 700, endPoint y: 252, distance: 145.5
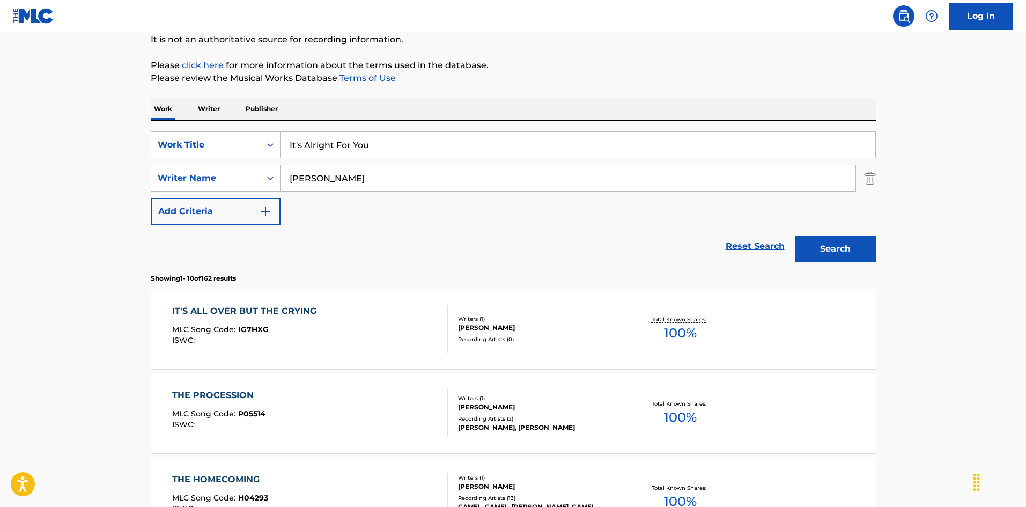
click at [846, 244] on button "Search" at bounding box center [835, 248] width 80 height 27
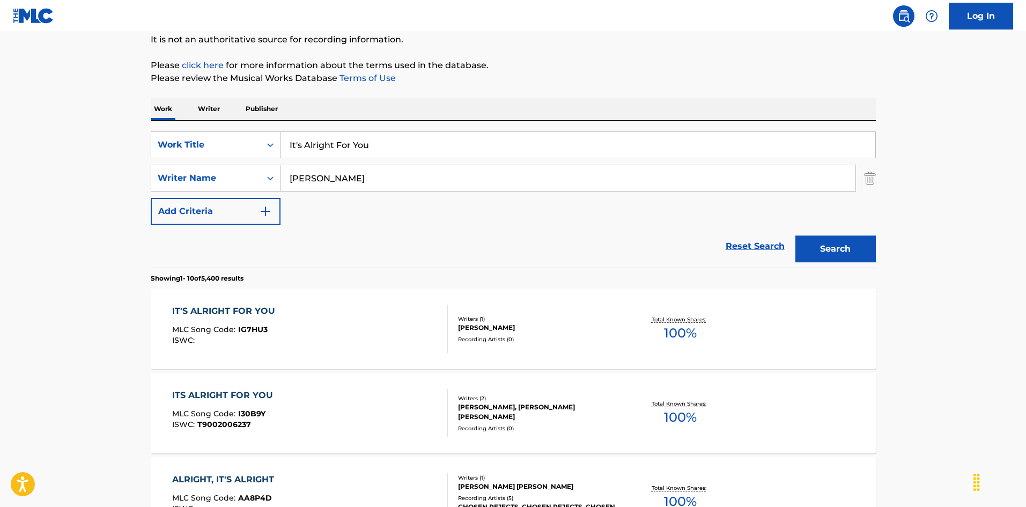
click at [563, 336] on div "Recording Artists ( 0 )" at bounding box center [539, 339] width 162 height 8
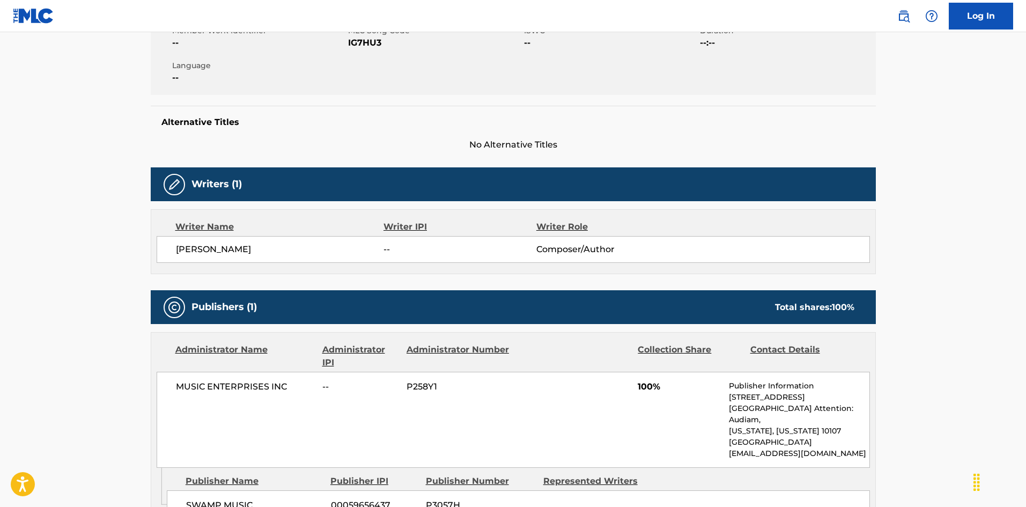
scroll to position [157, 0]
